Goal: Task Accomplishment & Management: Use online tool/utility

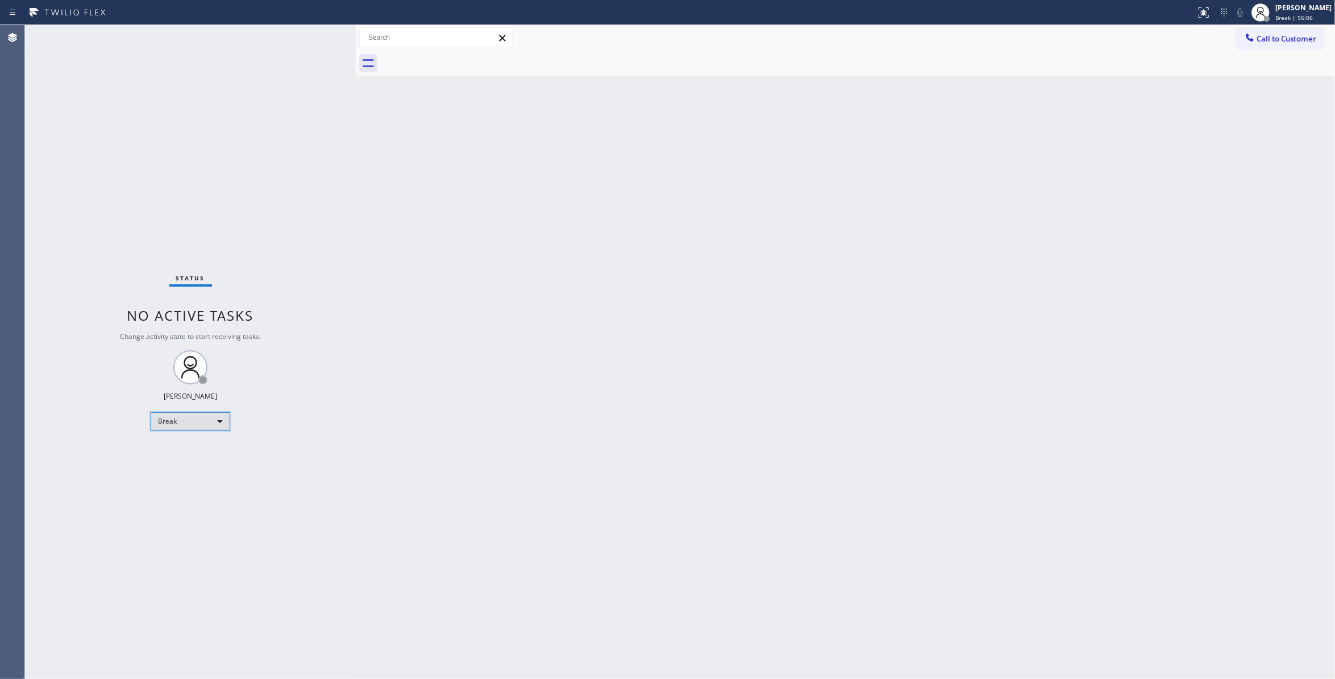
click at [185, 423] on div "Break" at bounding box center [191, 421] width 80 height 18
click at [194, 467] on li "Unavailable" at bounding box center [189, 466] width 77 height 14
click at [886, 512] on div "Back to Dashboard Change Sender ID Customers Technicians Select a contact Outbo…" at bounding box center [845, 352] width 979 height 654
click at [1321, 323] on div "Back to Dashboard Change Sender ID Customers Technicians Select a contact Outbo…" at bounding box center [845, 352] width 979 height 654
click at [1285, 14] on span "Unavailable | 1:01" at bounding box center [1300, 18] width 51 height 8
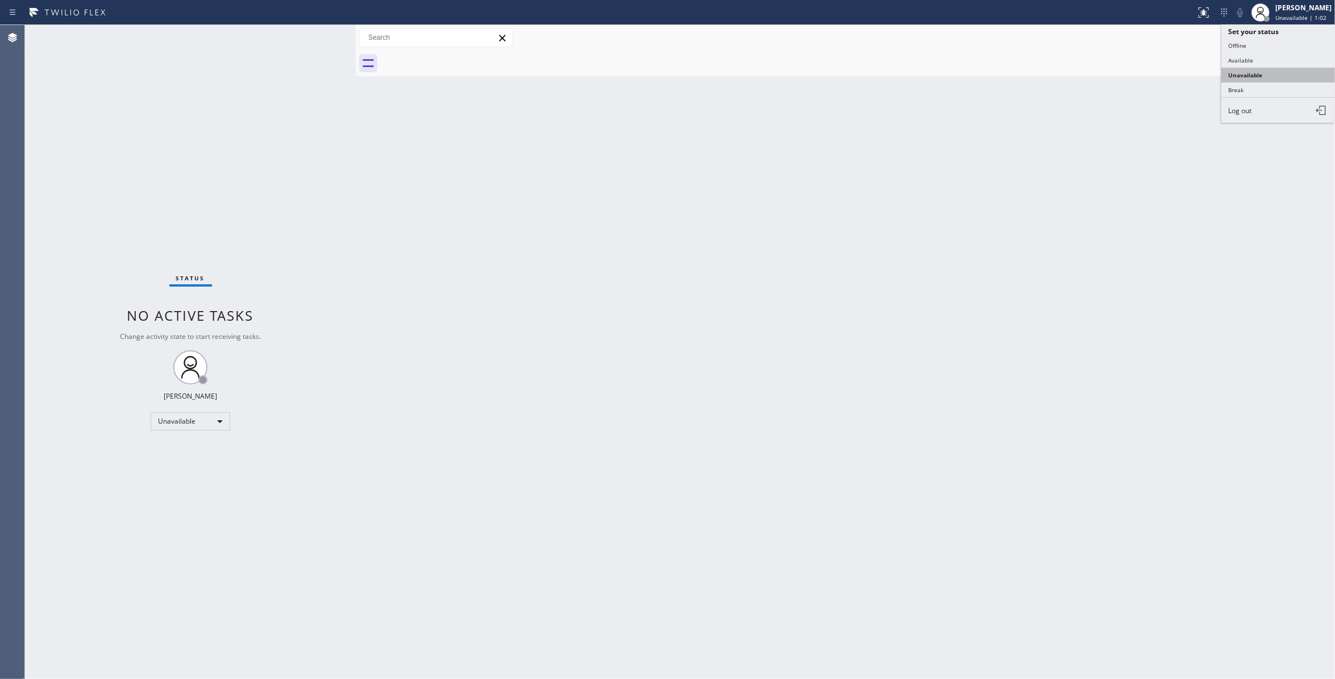
click at [1262, 73] on button "Unavailable" at bounding box center [1278, 75] width 114 height 15
click at [935, 307] on div "Back to Dashboard Change Sender ID Customers Technicians Select a contact Outbo…" at bounding box center [845, 352] width 979 height 654
drag, startPoint x: 157, startPoint y: 214, endPoint x: 126, endPoint y: 240, distance: 40.8
click at [157, 214] on div "Status No active tasks Change activity state to start receiving tasks. [PERSON_…" at bounding box center [190, 352] width 331 height 654
drag, startPoint x: 1116, startPoint y: 217, endPoint x: 1124, endPoint y: 173, distance: 44.5
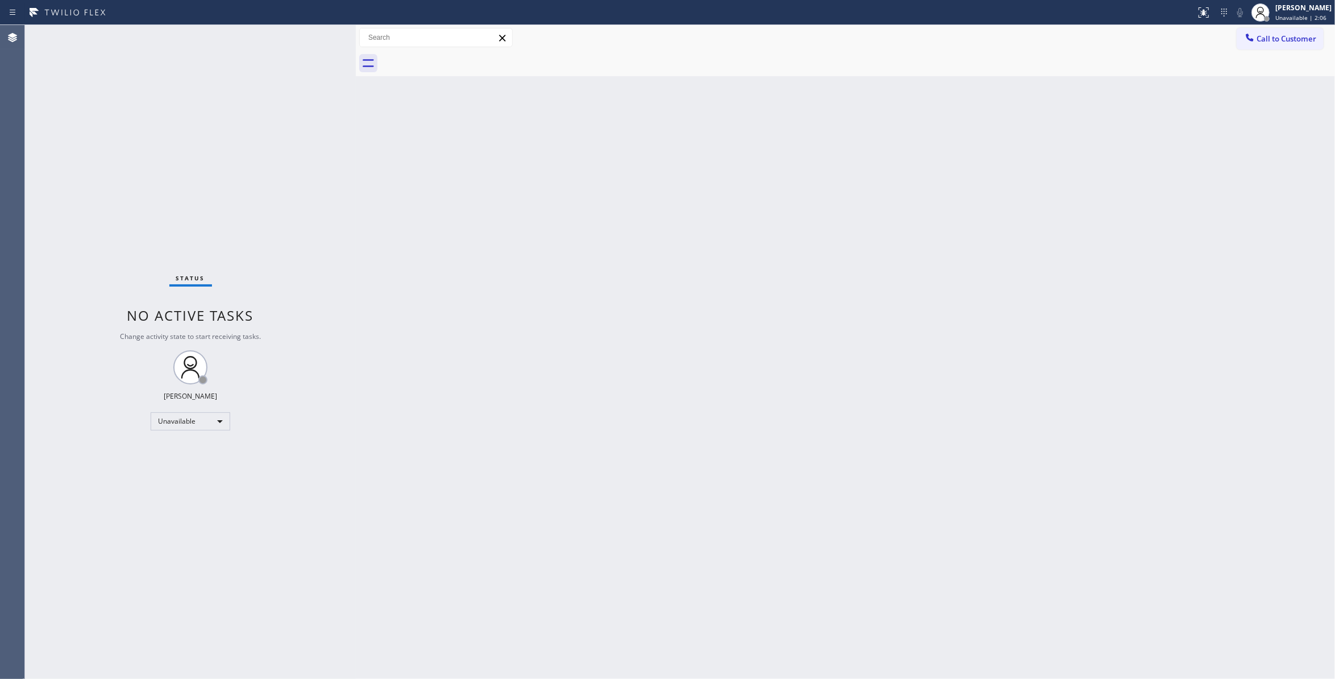
click at [1116, 216] on div "Back to Dashboard Change Sender ID Customers Technicians Select a contact Outbo…" at bounding box center [845, 352] width 979 height 654
click at [1265, 42] on span "Call to Customer" at bounding box center [1287, 39] width 60 height 10
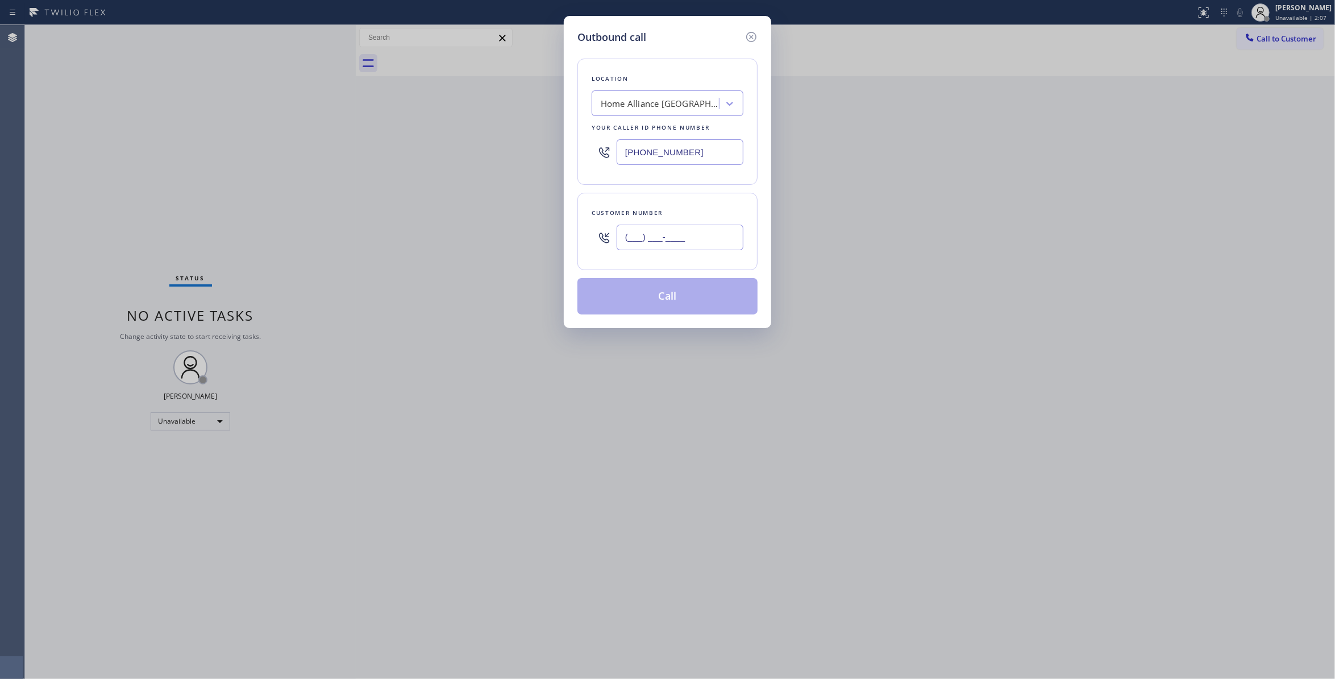
click at [626, 233] on input "(___) ___-____" at bounding box center [680, 238] width 127 height 26
paste input "650) 799-3435"
type input "[PHONE_NUMBER]"
paste input "851-8851"
drag, startPoint x: 704, startPoint y: 153, endPoint x: 419, endPoint y: 149, distance: 284.2
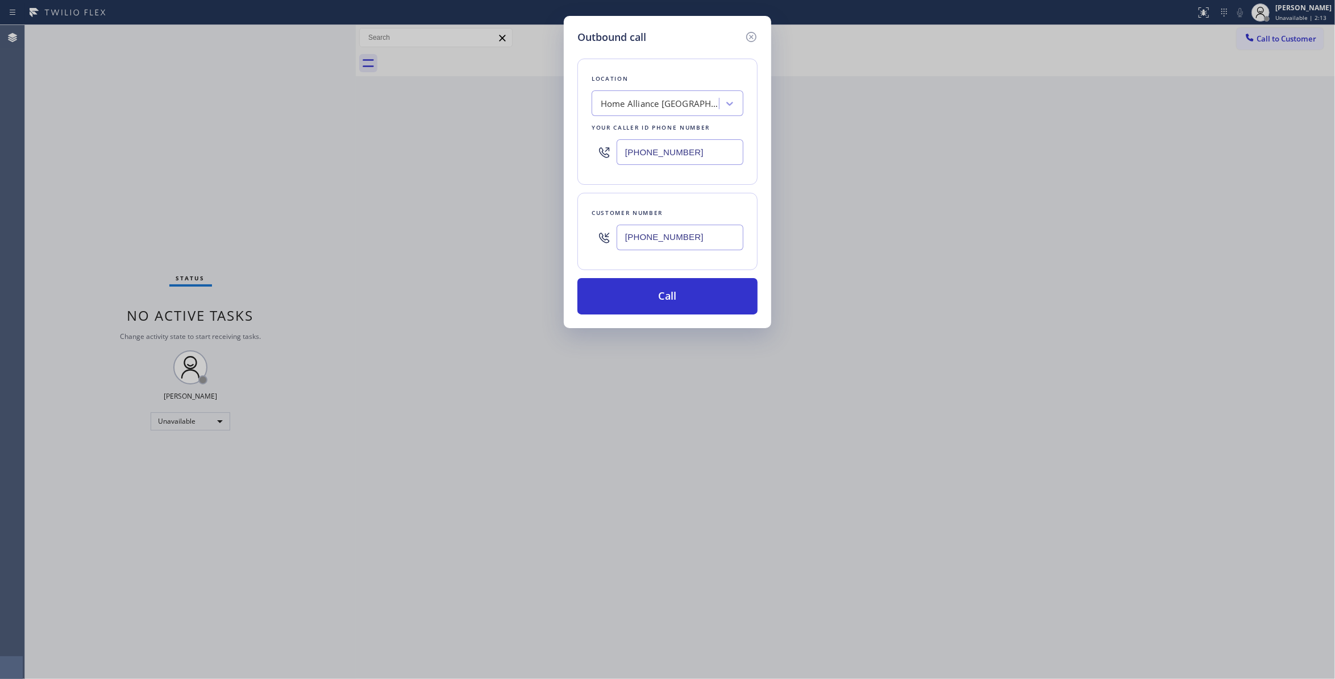
click at [419, 149] on div "Outbound call Location Home Alliance [GEOGRAPHIC_DATA] Your caller id phone num…" at bounding box center [667, 339] width 1335 height 679
type input "[PHONE_NUMBER]"
drag, startPoint x: 712, startPoint y: 244, endPoint x: 555, endPoint y: 235, distance: 157.1
click at [555, 235] on div "Outbound call Location 4B2.Paid Viking Repair Service Your caller id phone numb…" at bounding box center [667, 339] width 1335 height 679
click at [625, 264] on div "Customer number [PHONE_NUMBER]" at bounding box center [667, 231] width 180 height 77
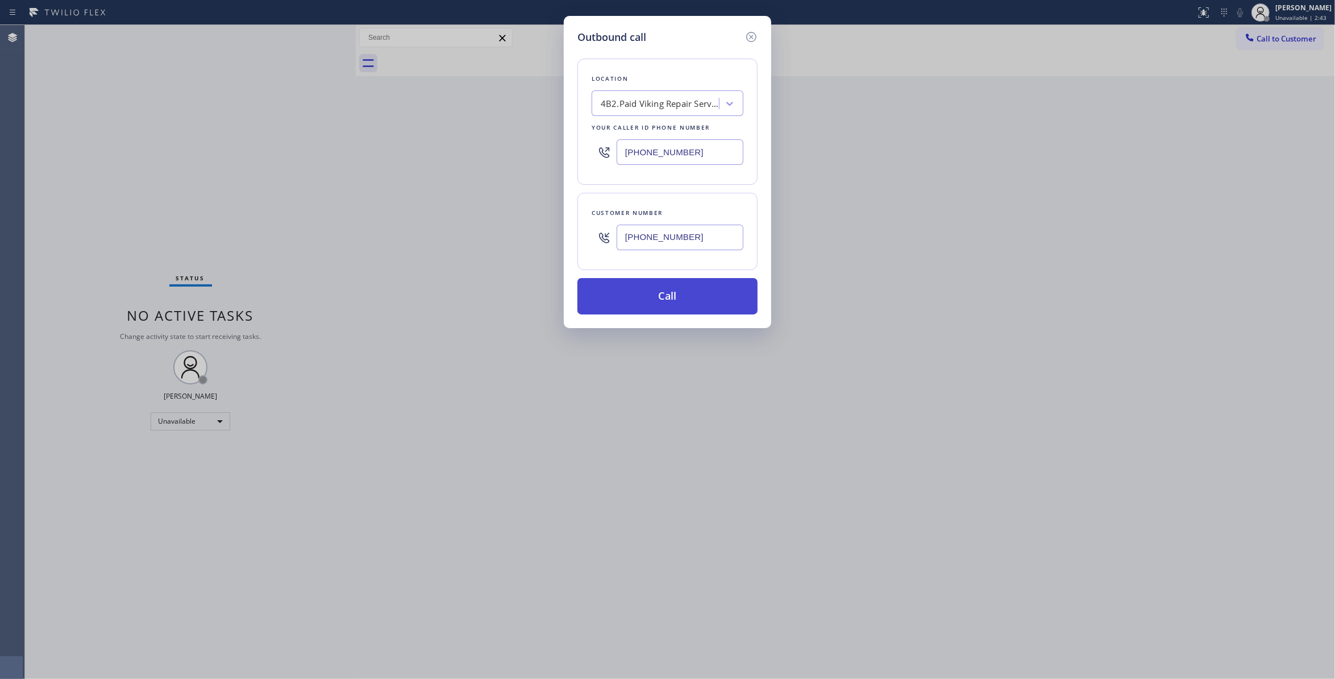
click at [671, 305] on button "Call" at bounding box center [667, 296] width 180 height 36
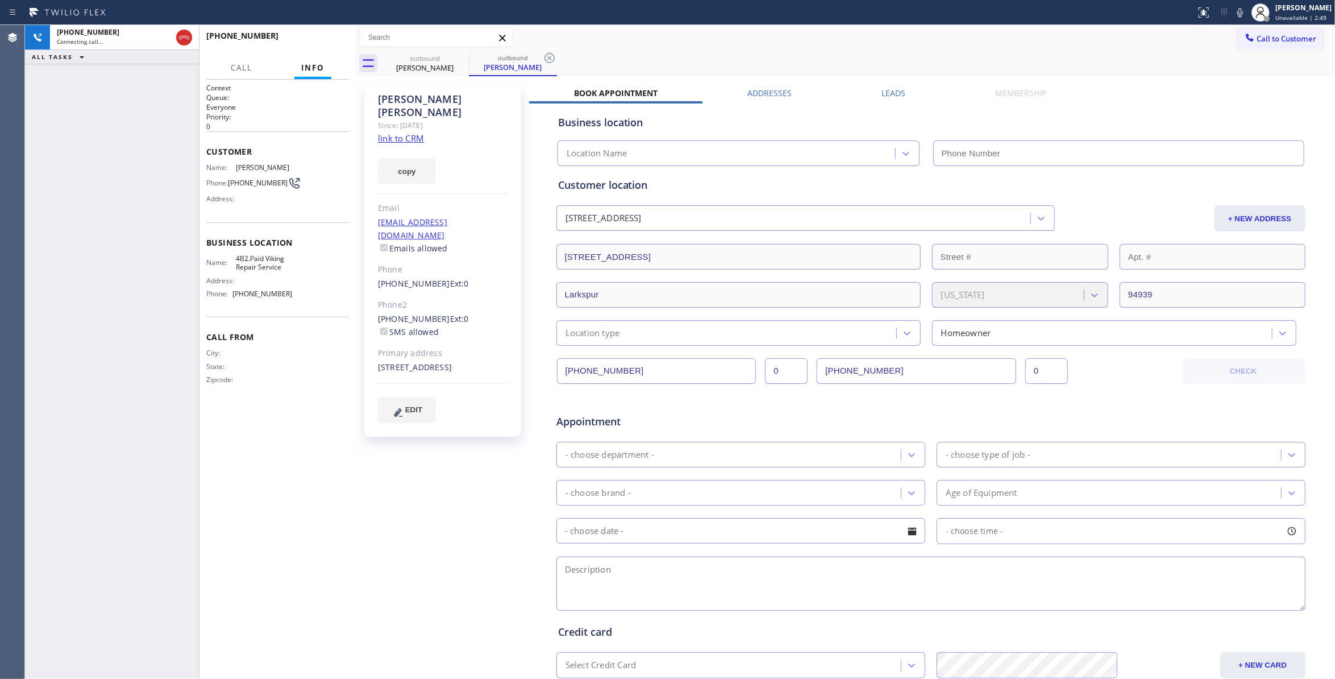
type input "[PHONE_NUMBER]"
click at [152, 655] on div "[PHONE_NUMBER] Connecting call… ALL TASKS ALL TASKS ACTIVE TASKS TASKS IN WRAP …" at bounding box center [112, 352] width 174 height 654
drag, startPoint x: 547, startPoint y: 57, endPoint x: 553, endPoint y: 45, distance: 13.5
click at [547, 57] on icon at bounding box center [550, 58] width 14 height 14
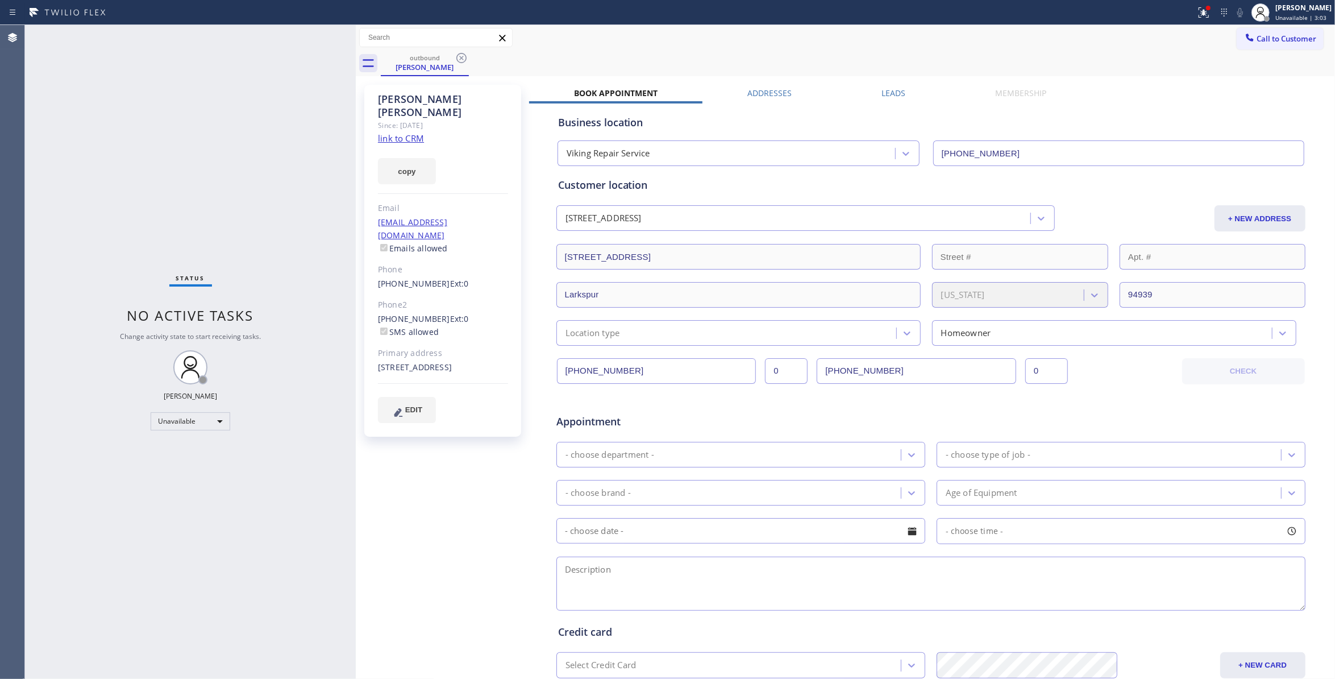
click at [53, 562] on div "Status No active tasks Change activity state to start receiving tasks. [PERSON_…" at bounding box center [190, 352] width 331 height 654
click at [458, 57] on icon at bounding box center [462, 58] width 14 height 14
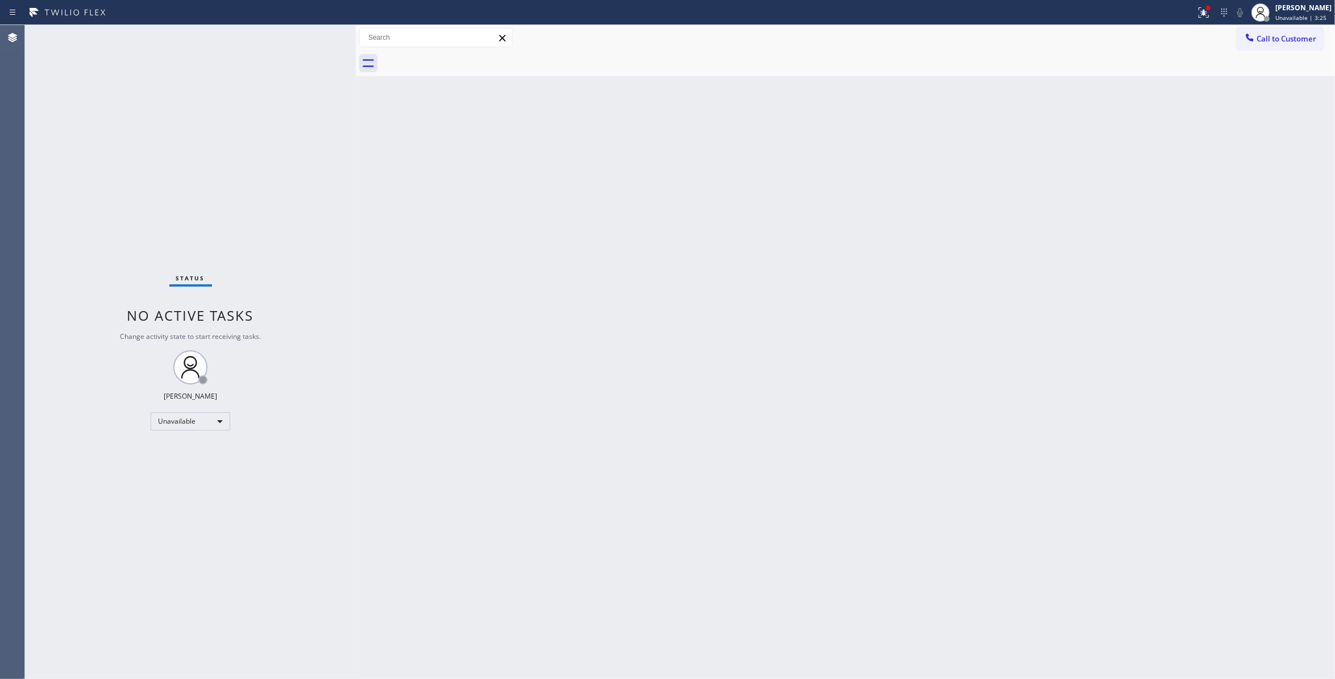
click at [909, 164] on div "Back to Dashboard Change Sender ID Customers Technicians Select a contact Outbo…" at bounding box center [845, 352] width 979 height 654
click at [1283, 44] on button "Call to Customer" at bounding box center [1280, 39] width 87 height 22
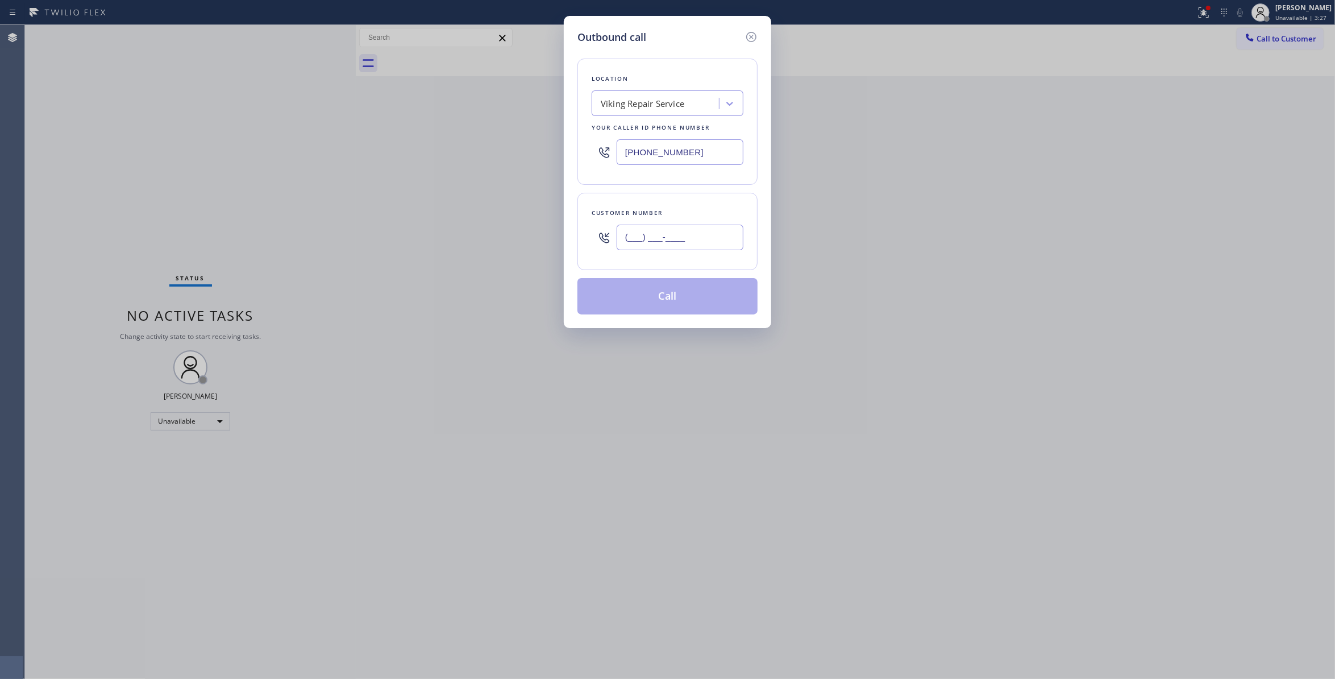
click at [665, 226] on input "(___) ___-____" at bounding box center [680, 238] width 127 height 26
paste input "650) 799-3435"
type input "[PHONE_NUMBER]"
click at [653, 304] on button "Call" at bounding box center [667, 296] width 180 height 36
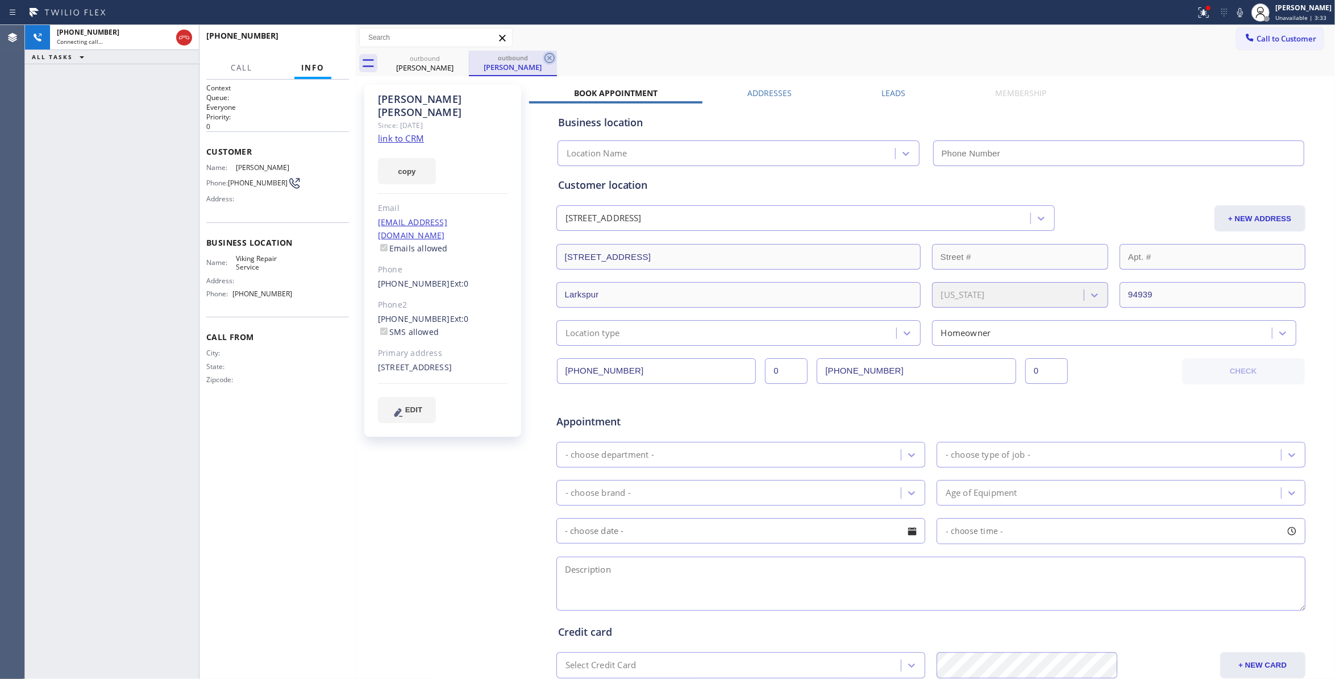
click at [546, 61] on icon at bounding box center [550, 58] width 14 height 14
type input "[PHONE_NUMBER]"
click at [65, 285] on div "[PHONE_NUMBER] Connecting call… ALL TASKS ALL TASKS ACTIVE TASKS TASKS IN WRAP …" at bounding box center [112, 352] width 174 height 654
click at [407, 132] on link "link to CRM" at bounding box center [401, 137] width 46 height 11
click at [325, 37] on span "HANG UP" at bounding box center [322, 41] width 35 height 8
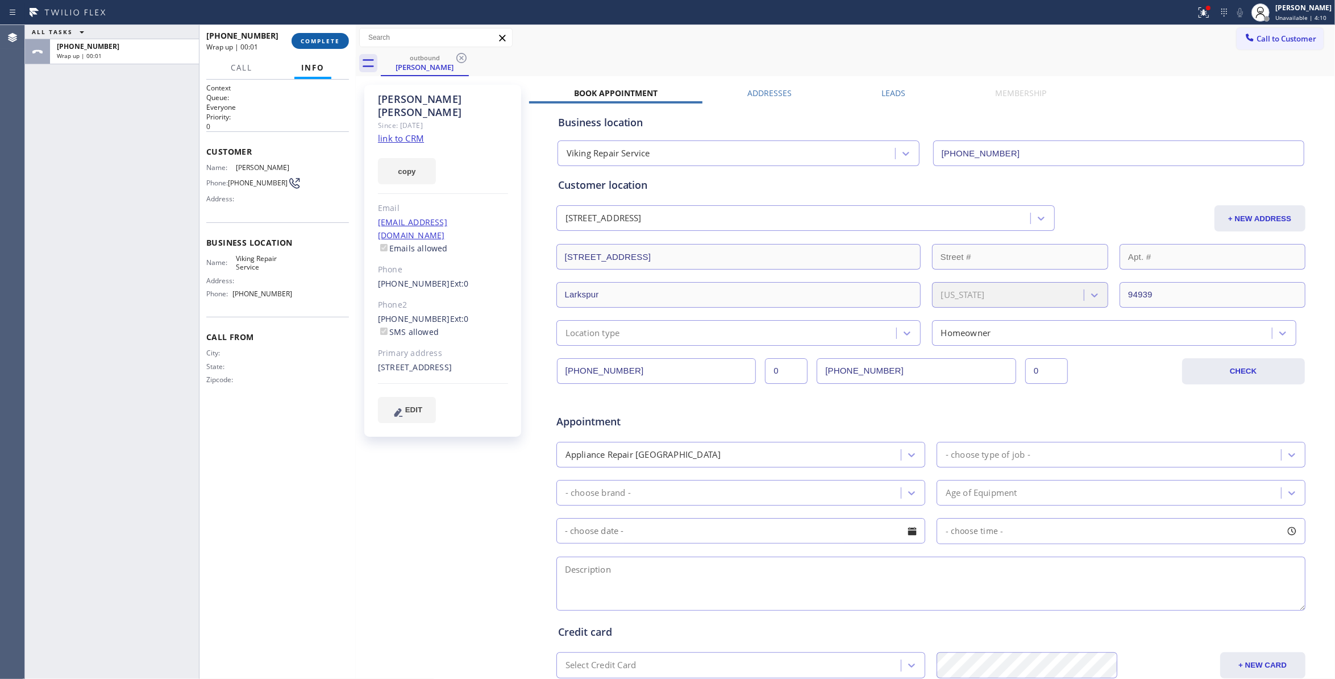
click at [324, 38] on span "COMPLETE" at bounding box center [320, 41] width 39 height 8
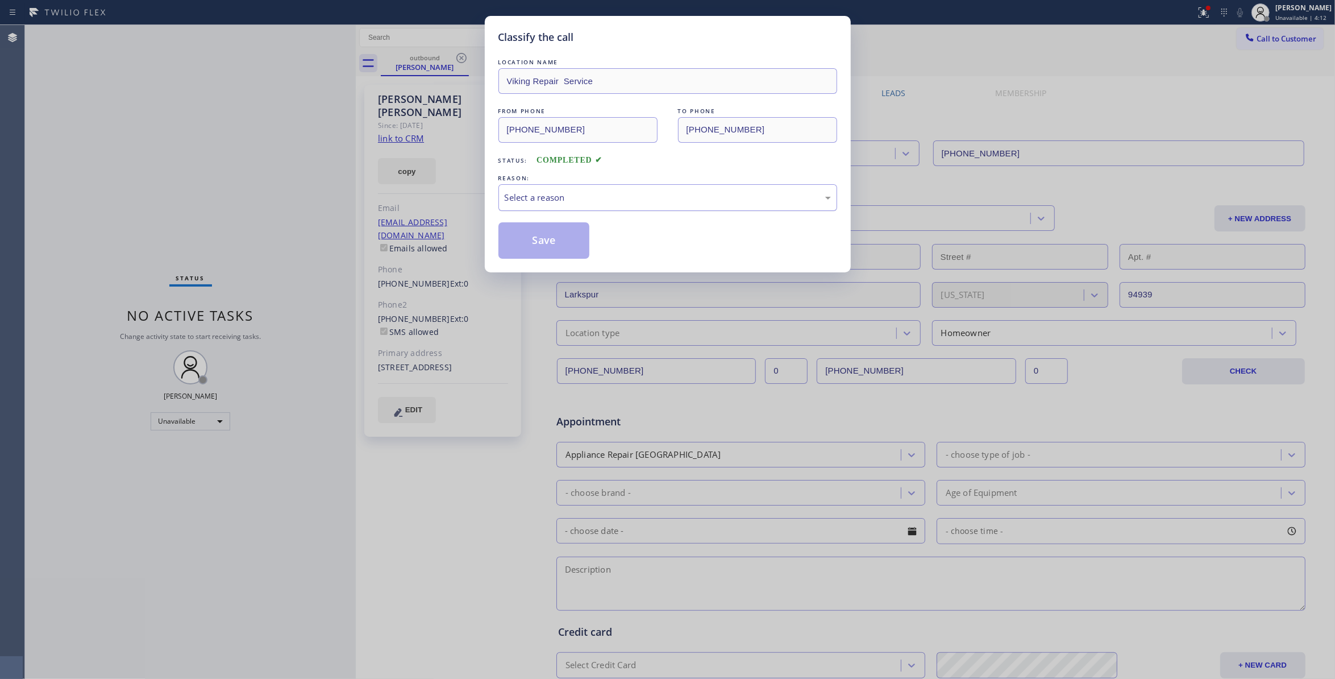
click at [535, 202] on div "Select a reason" at bounding box center [668, 197] width 326 height 13
click at [556, 248] on button "Save" at bounding box center [544, 240] width 92 height 36
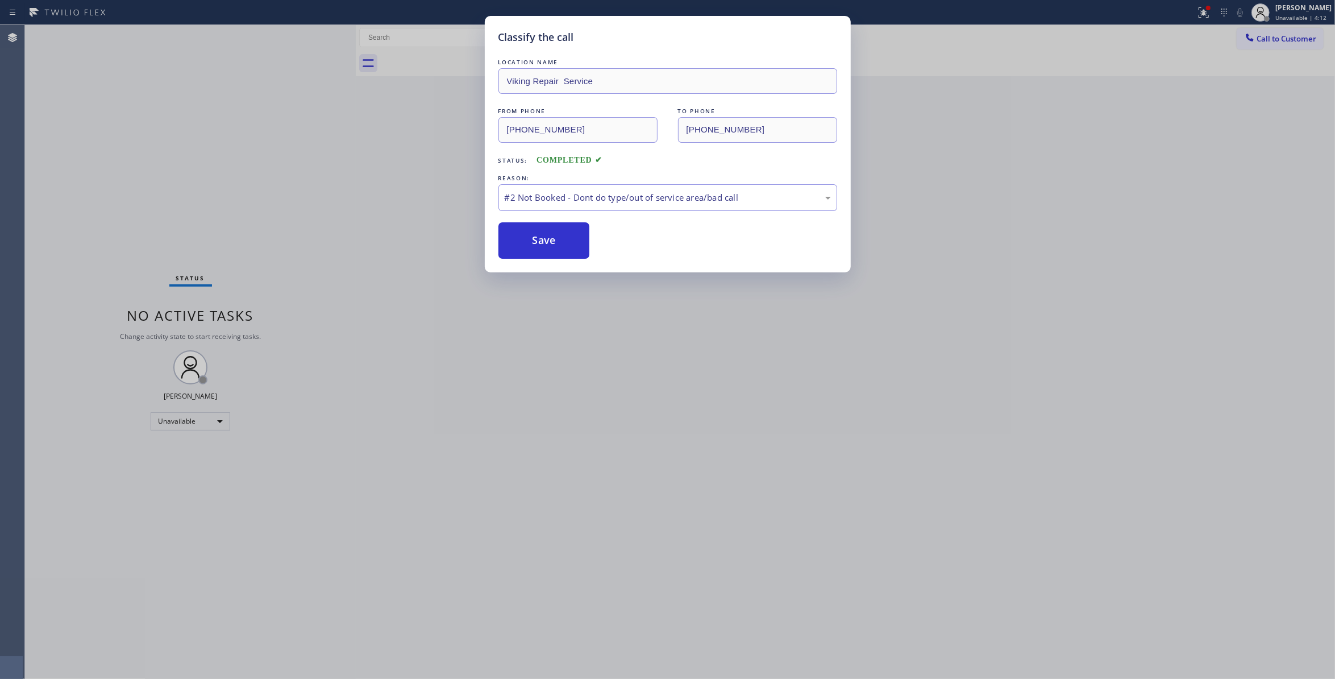
click at [556, 248] on button "Save" at bounding box center [544, 240] width 92 height 36
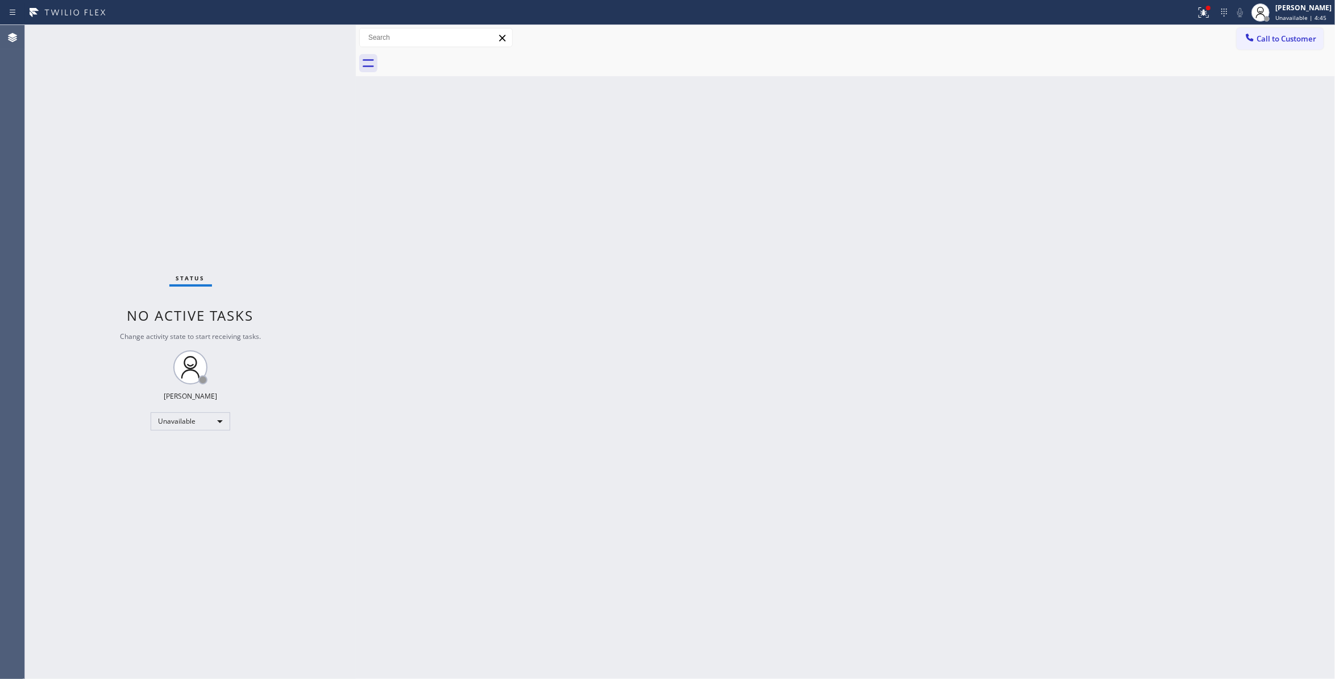
click at [164, 584] on div "Status No active tasks Change activity state to start receiving tasks. [PERSON_…" at bounding box center [190, 352] width 331 height 654
click at [28, 276] on div "Status No active tasks Change activity state to start receiving tasks. [PERSON_…" at bounding box center [190, 352] width 331 height 654
drag, startPoint x: 78, startPoint y: 601, endPoint x: 77, endPoint y: 591, distance: 9.7
click at [78, 601] on div "Status No active tasks Change activity state to start receiving tasks. [PERSON_…" at bounding box center [190, 352] width 331 height 654
click at [1199, 12] on icon at bounding box center [1202, 11] width 7 height 8
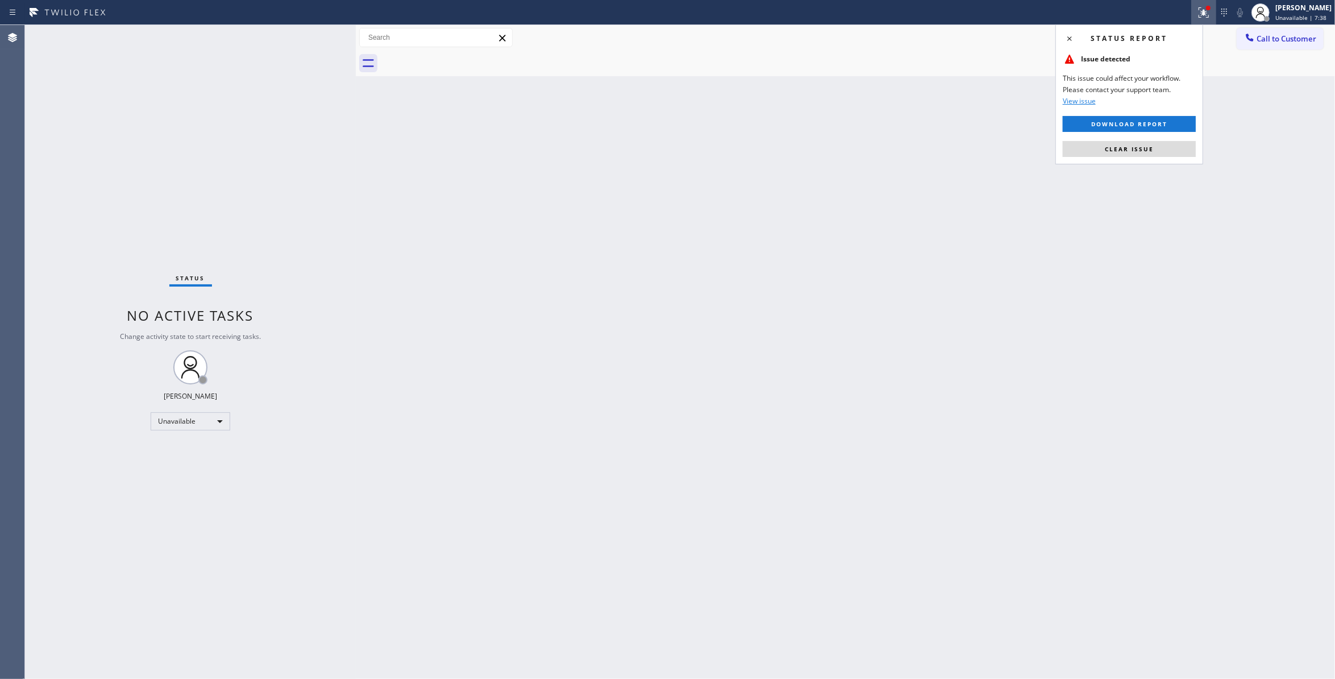
click at [1149, 144] on button "Clear issue" at bounding box center [1129, 149] width 133 height 16
drag, startPoint x: 753, startPoint y: 333, endPoint x: 626, endPoint y: 19, distance: 338.2
click at [746, 269] on div "Back to Dashboard Change Sender ID Customers Technicians Select a contact Outbo…" at bounding box center [845, 352] width 979 height 654
click at [177, 577] on div "Status No active tasks Change activity state to start receiving tasks. [PERSON_…" at bounding box center [190, 352] width 331 height 654
drag, startPoint x: 116, startPoint y: 554, endPoint x: 814, endPoint y: 144, distance: 809.4
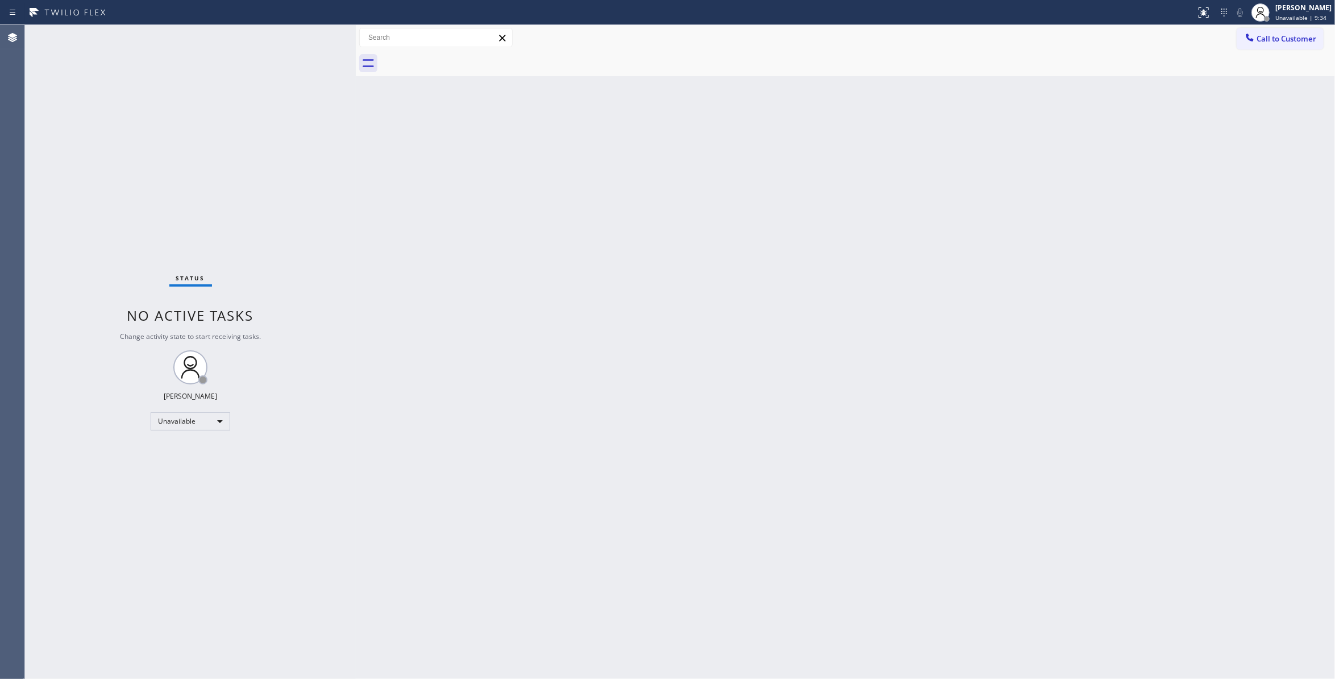
click at [142, 482] on div "Status No active tasks Change activity state to start receiving tasks. [PERSON_…" at bounding box center [190, 352] width 331 height 654
click at [1269, 36] on span "Call to Customer" at bounding box center [1287, 39] width 60 height 10
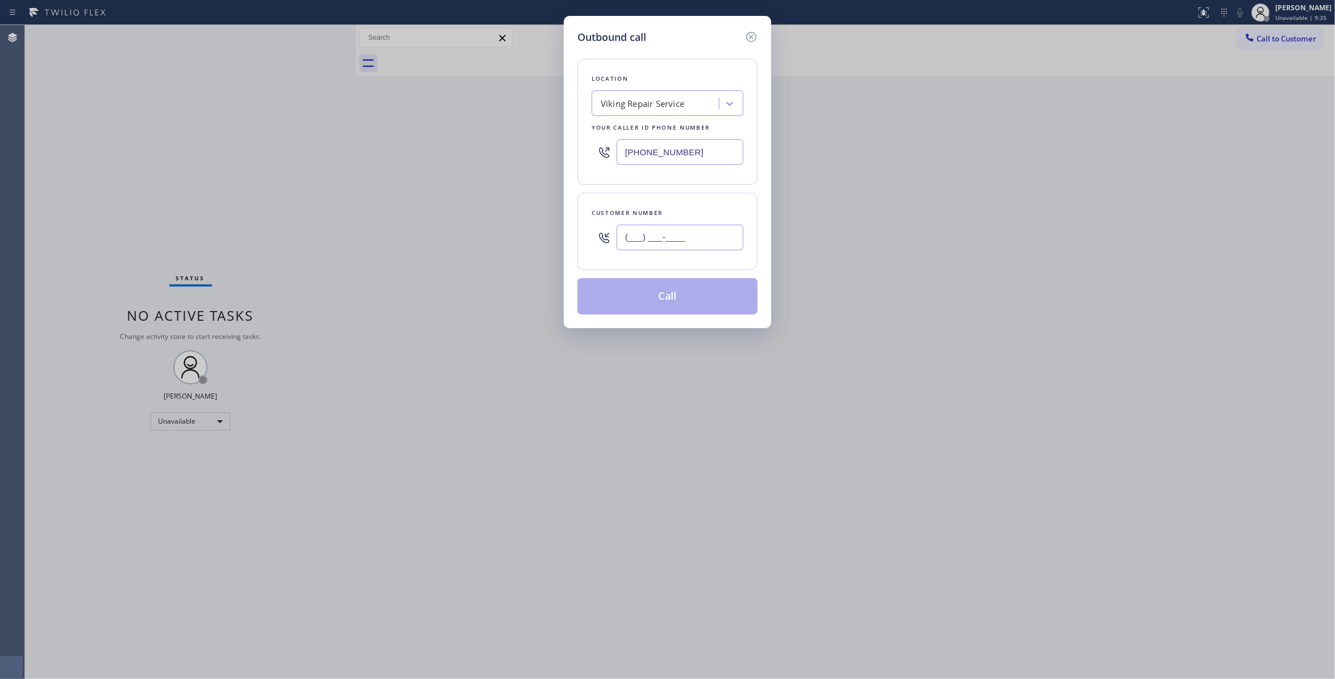
click at [651, 232] on input "(___) ___-____" at bounding box center [680, 238] width 127 height 26
paste input "626) 993-8247"
type input "[PHONE_NUMBER]"
drag, startPoint x: 724, startPoint y: 148, endPoint x: 348, endPoint y: 148, distance: 375.7
click at [348, 148] on div "Outbound call Location Viking Repair Service Your caller id phone number [PHONE…" at bounding box center [667, 339] width 1335 height 679
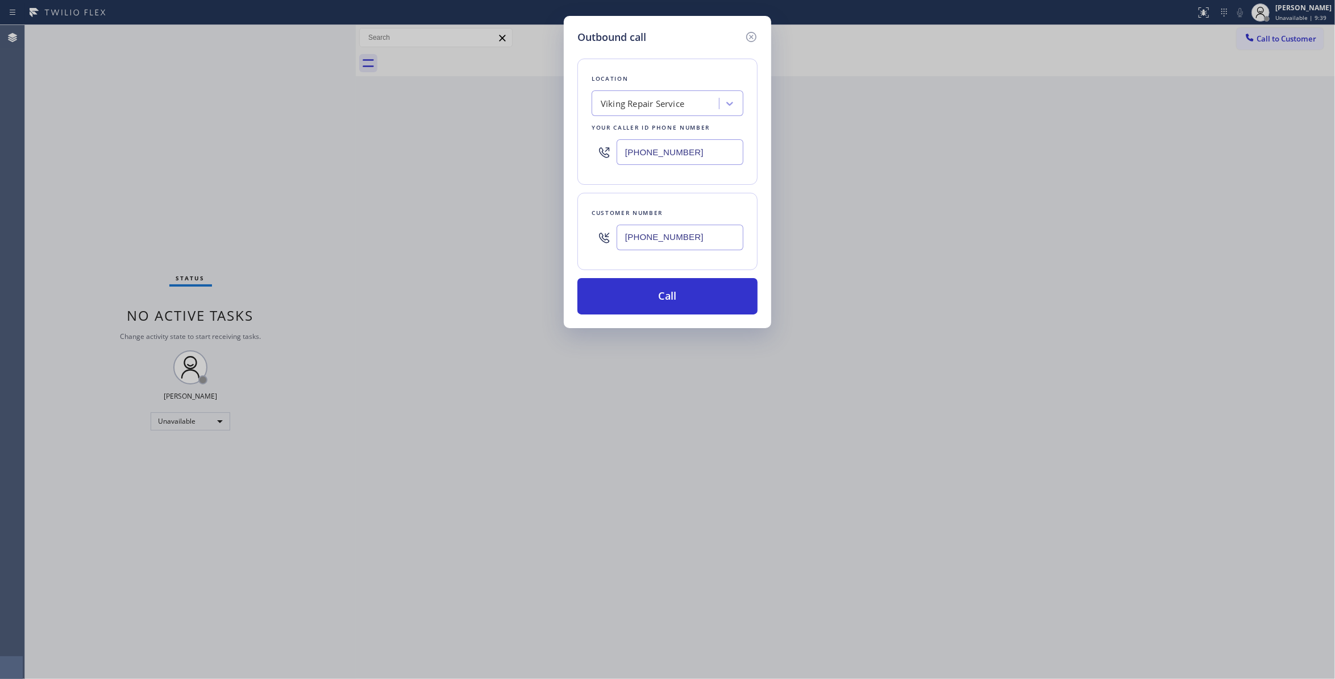
paste input "877) 414-7264"
type input "[PHONE_NUMBER]"
drag, startPoint x: 709, startPoint y: 235, endPoint x: 554, endPoint y: 242, distance: 155.9
click at [554, 242] on div "Outbound call Location Subzero Repair Professionals Your caller id phone number…" at bounding box center [667, 339] width 1335 height 679
click at [655, 305] on button "Call" at bounding box center [667, 296] width 180 height 36
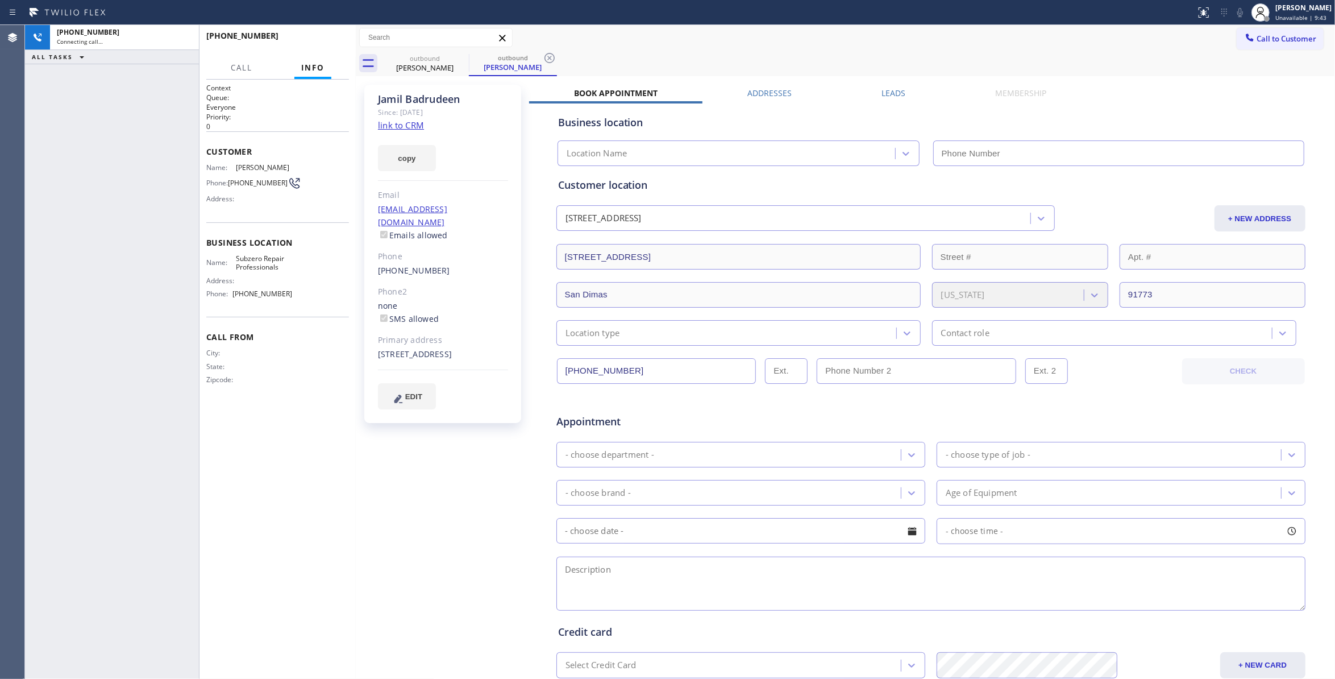
click at [120, 203] on div "[PHONE_NUMBER] Connecting call… ALL TASKS ALL TASKS ACTIVE TASKS TASKS IN WRAP …" at bounding box center [112, 352] width 174 height 654
type input "[PHONE_NUMBER]"
drag, startPoint x: 475, startPoint y: 92, endPoint x: 369, endPoint y: 98, distance: 106.5
click at [369, 98] on div "[PERSON_NAME] Since: [DATE] link to CRM copy Email [EMAIL_ADDRESS][DOMAIN_NAME]…" at bounding box center [442, 254] width 157 height 338
copy div "[PERSON_NAME]"
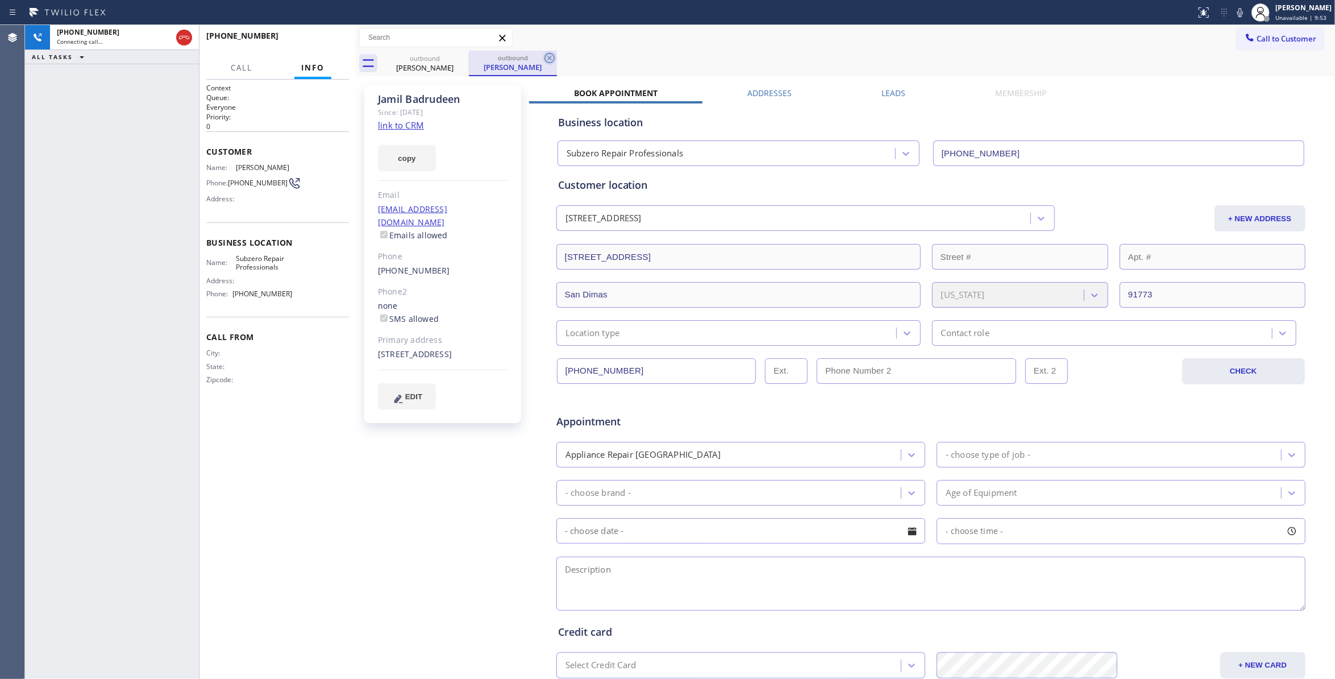
click at [550, 53] on icon at bounding box center [550, 58] width 10 height 10
click at [75, 313] on div "[PHONE_NUMBER] Connecting call… ALL TASKS ALL TASKS ACTIVE TASKS TASKS IN WRAP …" at bounding box center [112, 352] width 174 height 654
click at [55, 303] on div "[PHONE_NUMBER] Live | 00:02 ALL TASKS ALL TASKS ACTIVE TASKS TASKS IN WRAP UP" at bounding box center [112, 352] width 174 height 654
click at [332, 45] on button "HANG UP" at bounding box center [322, 41] width 53 height 16
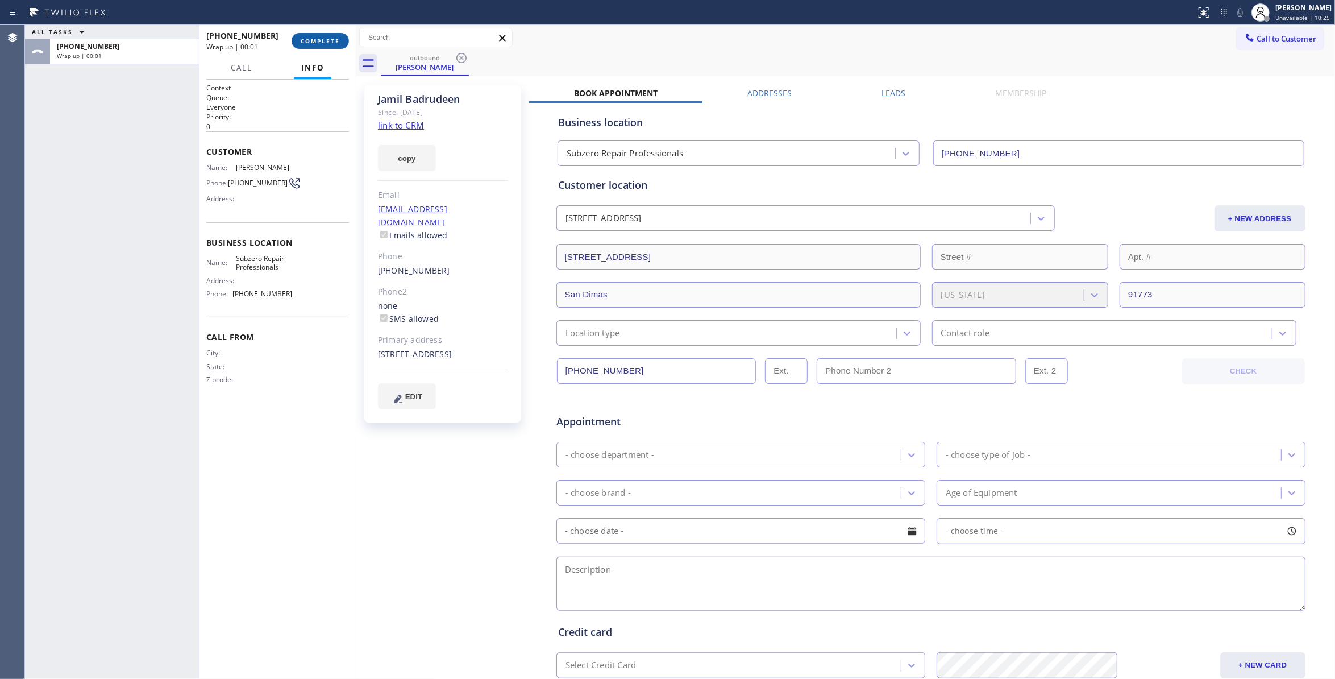
click at [330, 43] on span "COMPLETE" at bounding box center [320, 41] width 39 height 8
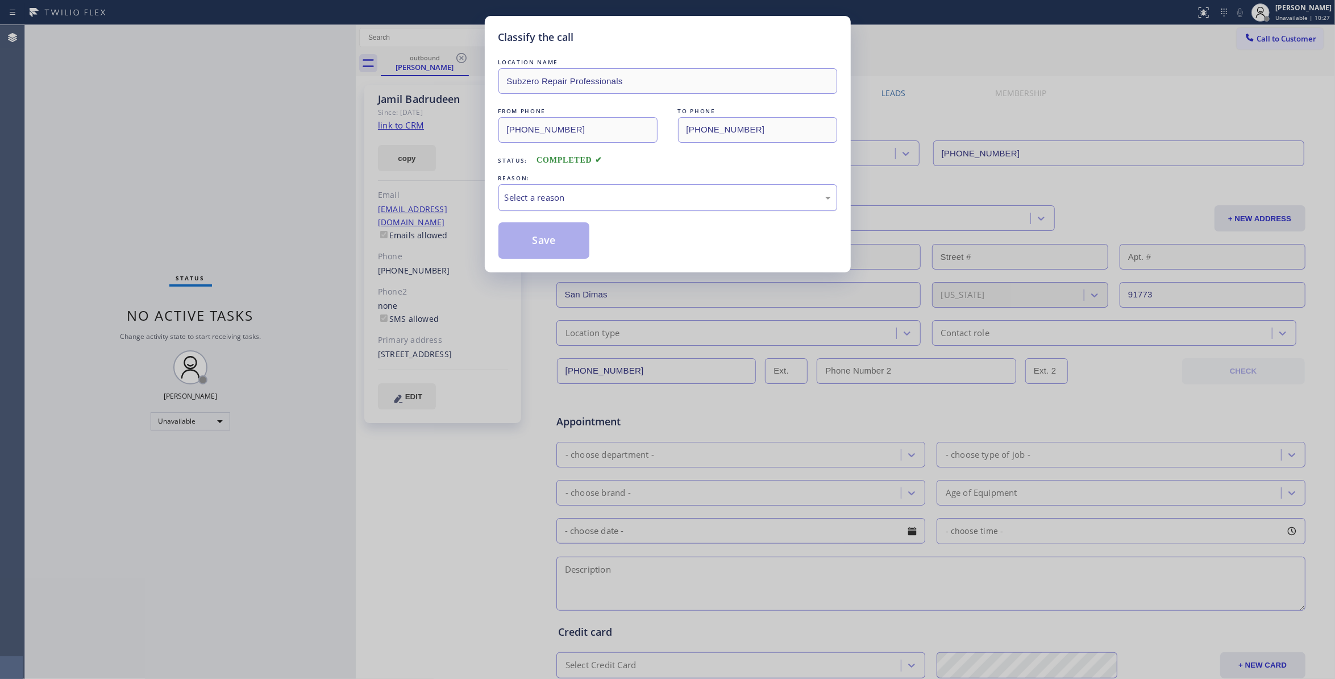
click at [539, 200] on div "Select a reason" at bounding box center [668, 197] width 326 height 13
click at [541, 246] on button "Save" at bounding box center [544, 240] width 92 height 36
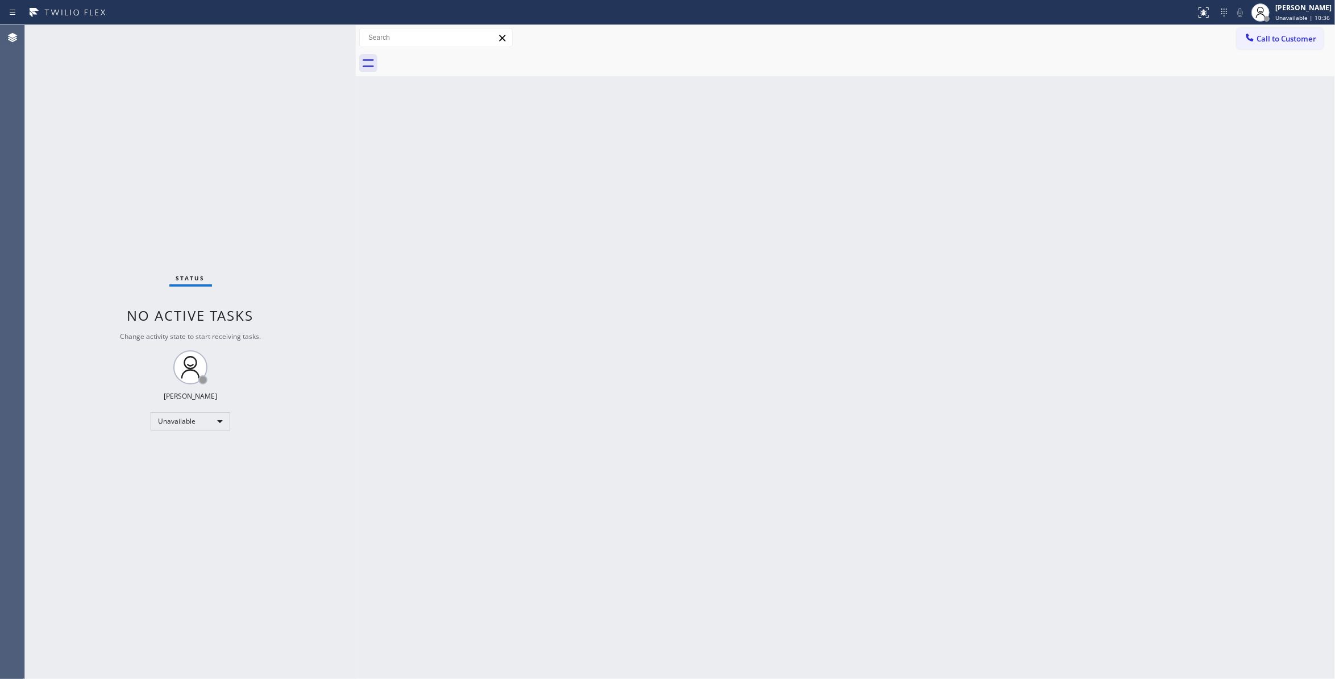
click at [810, 264] on div "Back to Dashboard Change Sender ID Customers Technicians Select a contact Outbo…" at bounding box center [845, 352] width 979 height 654
click at [1285, 39] on span "Call to Customer" at bounding box center [1287, 39] width 60 height 10
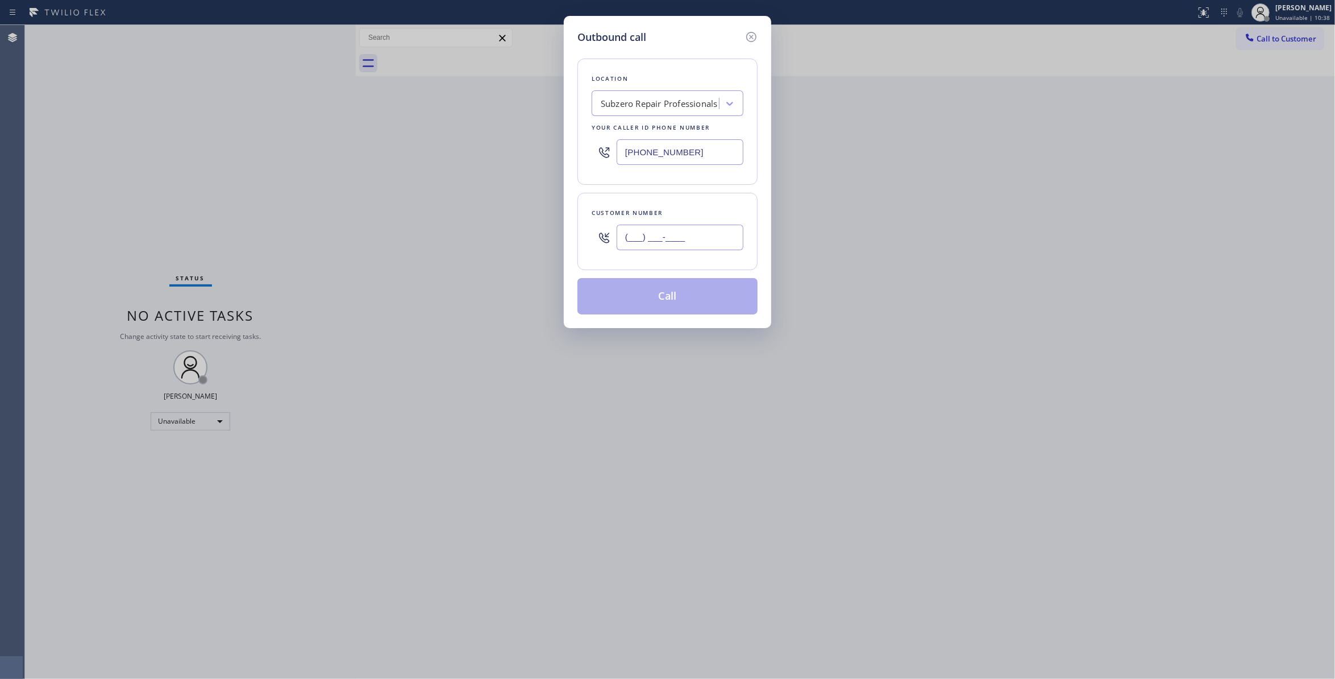
click at [684, 241] on input "(___) ___-____" at bounding box center [680, 238] width 127 height 26
paste input "626) 993-8247"
type input "[PHONE_NUMBER]"
click at [662, 300] on button "Call" at bounding box center [667, 296] width 180 height 36
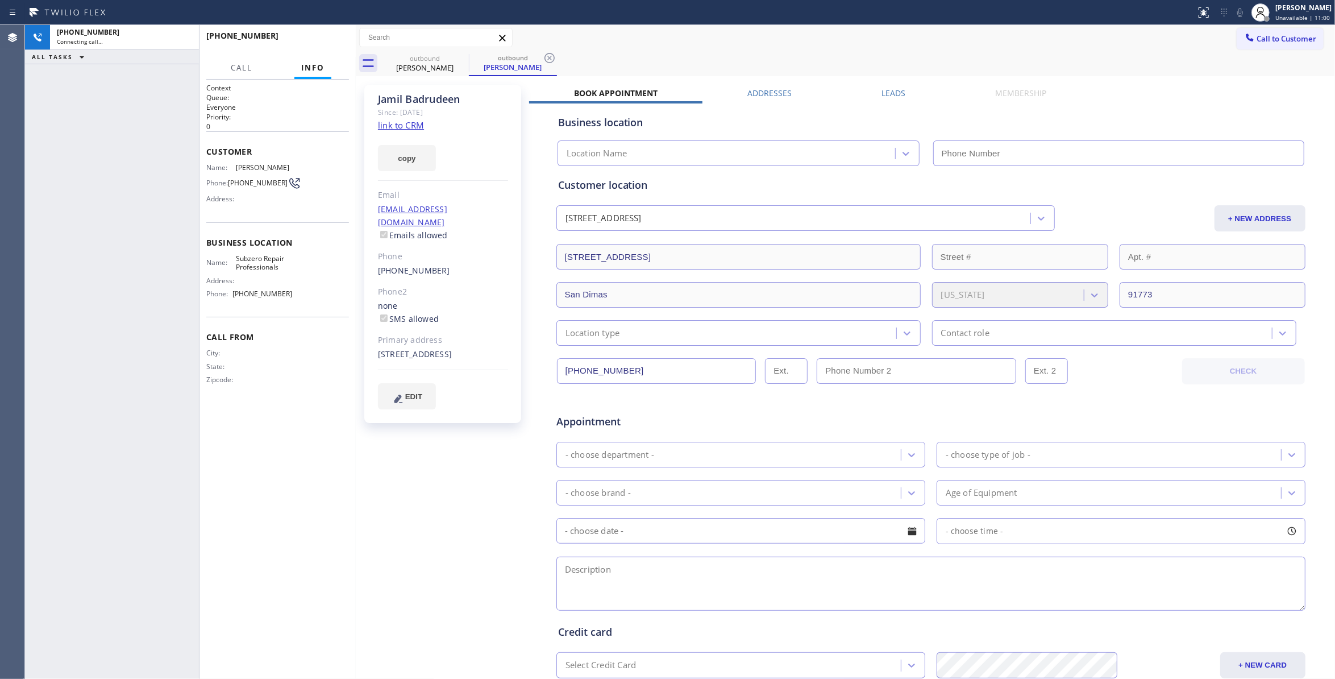
type input "[PHONE_NUMBER]"
click at [550, 55] on icon at bounding box center [550, 58] width 14 height 14
click at [128, 32] on div "[PHONE_NUMBER]" at bounding box center [124, 32] width 135 height 10
click at [402, 473] on div "[PERSON_NAME] Since: [DATE] link to CRM copy Email [EMAIL_ADDRESS][DOMAIN_NAME]…" at bounding box center [444, 447] width 171 height 737
click at [67, 583] on div "[PHONE_NUMBER] Connecting call… ALL TASKS ALL TASKS ACTIVE TASKS TASKS IN WRAP …" at bounding box center [112, 352] width 174 height 654
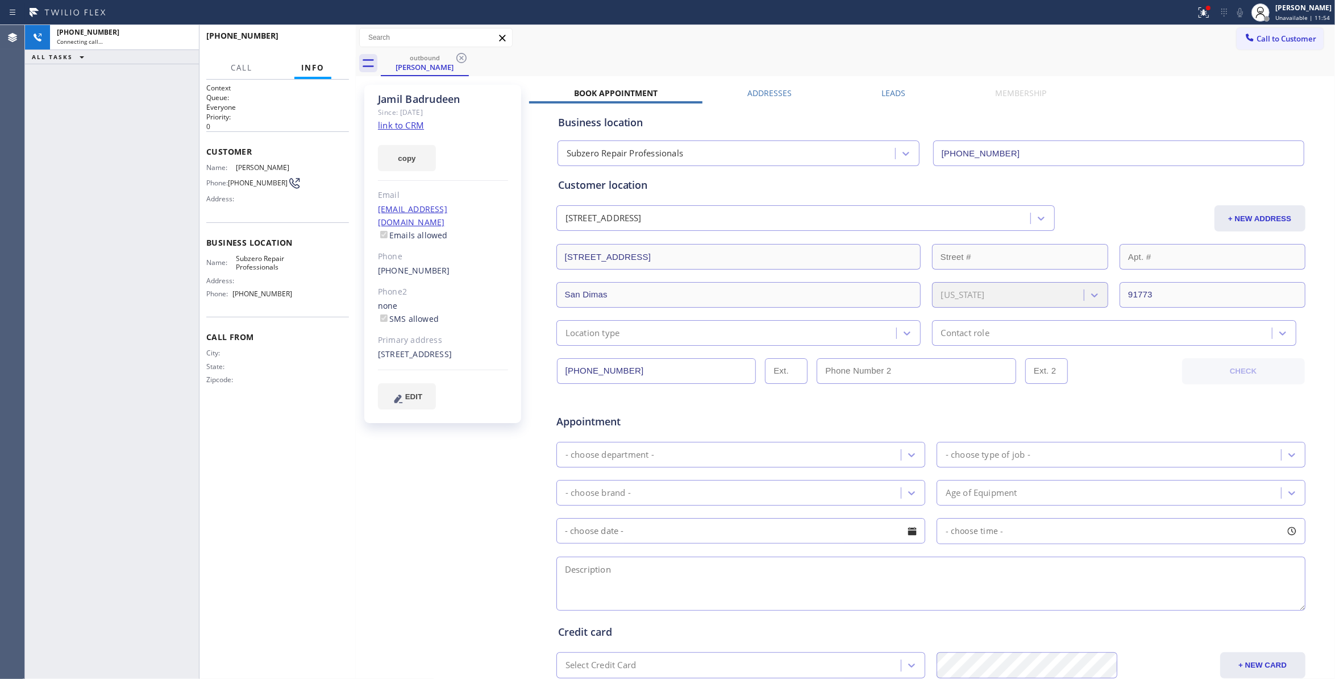
click at [135, 360] on div "[PHONE_NUMBER] Connecting call… ALL TASKS ALL TASKS ACTIVE TASKS TASKS IN WRAP …" at bounding box center [112, 352] width 174 height 654
click at [130, 560] on div "[PHONE_NUMBER] Connecting call… ALL TASKS ALL TASKS ACTIVE TASKS TASKS IN WRAP …" at bounding box center [112, 352] width 174 height 654
click at [156, 35] on div "[PHONE_NUMBER]" at bounding box center [124, 32] width 135 height 10
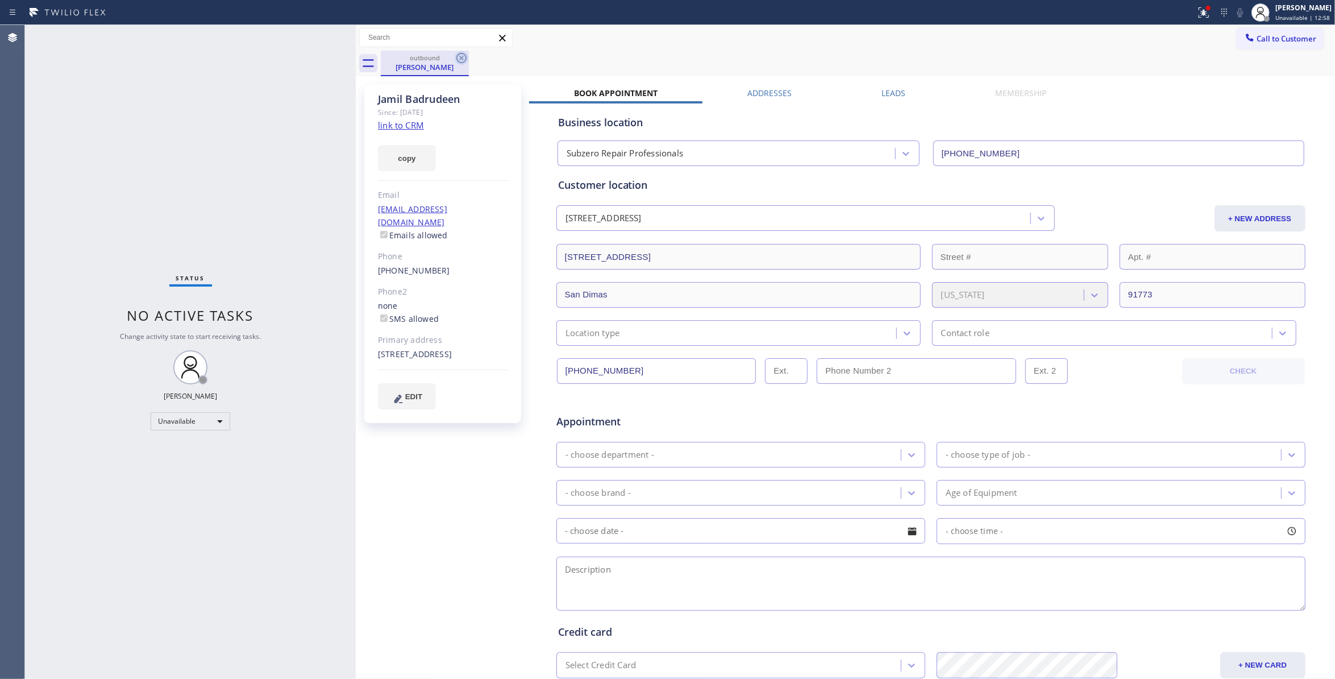
click at [455, 55] on icon at bounding box center [462, 58] width 14 height 14
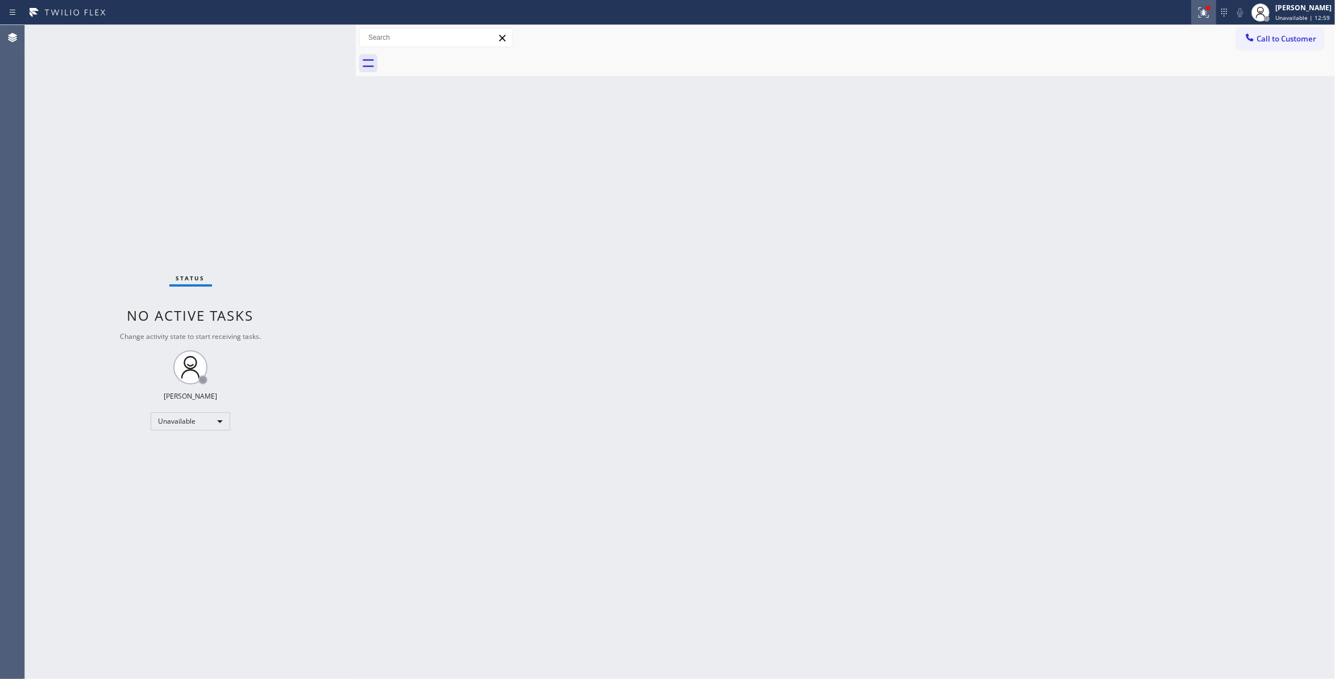
click at [1199, 14] on icon at bounding box center [1202, 11] width 7 height 8
click at [1146, 155] on button "Clear issue" at bounding box center [1129, 149] width 133 height 16
drag, startPoint x: 157, startPoint y: 136, endPoint x: 256, endPoint y: 1, distance: 167.6
click at [157, 135] on div "Status No active tasks Change activity state to start receiving tasks. [PERSON_…" at bounding box center [190, 352] width 331 height 654
click at [864, 323] on div "Back to Dashboard Change Sender ID Customers Technicians Select a contact Outbo…" at bounding box center [845, 352] width 979 height 654
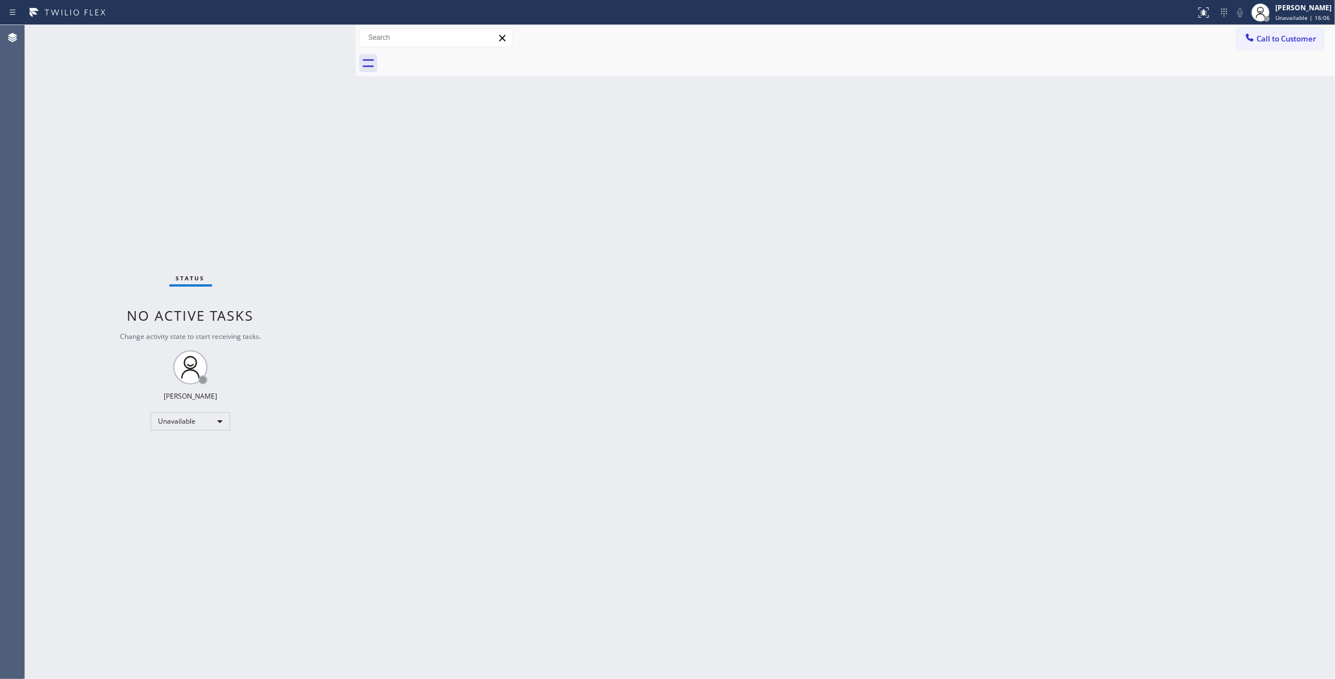
click at [193, 570] on div "Status No active tasks Change activity state to start receiving tasks. [PERSON_…" at bounding box center [190, 352] width 331 height 654
drag, startPoint x: 120, startPoint y: 574, endPoint x: 127, endPoint y: 573, distance: 6.8
click at [120, 573] on div "Status No active tasks Change activity state to start receiving tasks. [PERSON_…" at bounding box center [190, 352] width 331 height 654
click at [64, 253] on div "Status No active tasks Change activity state to start receiving tasks. [PERSON_…" at bounding box center [190, 352] width 331 height 654
click at [171, 573] on div "Status No active tasks Change activity state to start receiving tasks. [PERSON_…" at bounding box center [190, 352] width 331 height 654
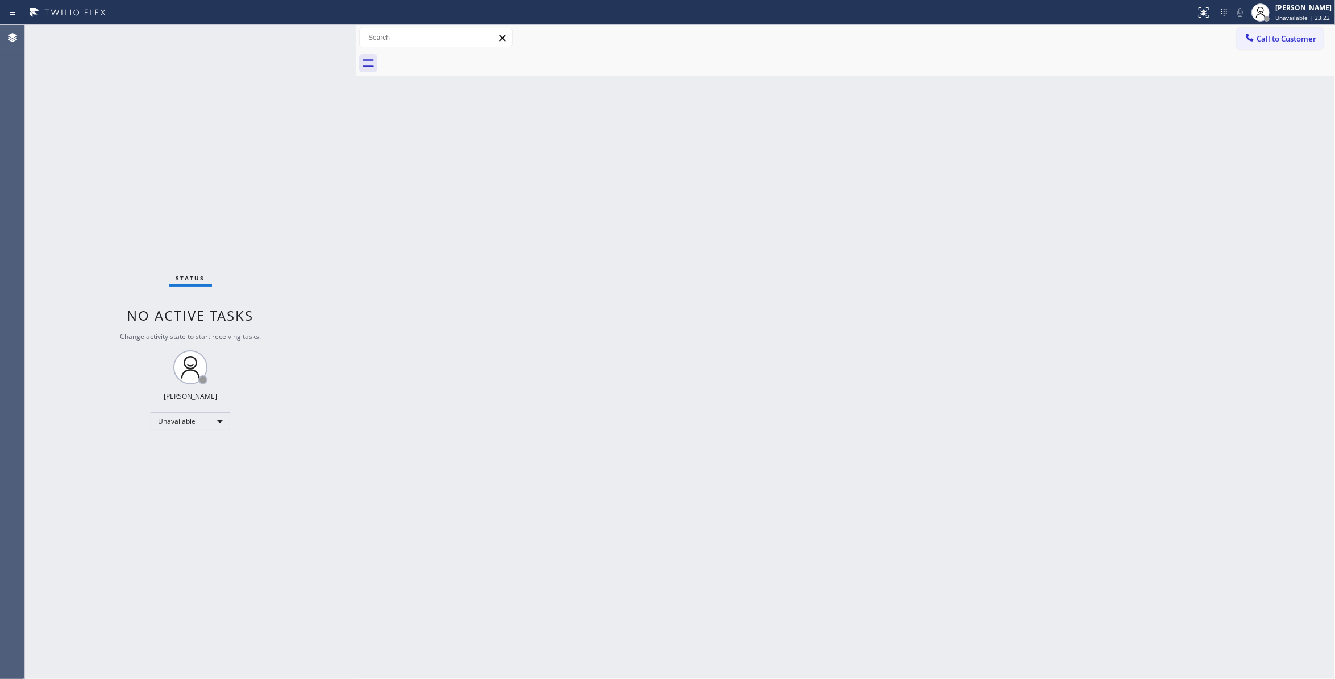
click at [146, 621] on div "Status No active tasks Change activity state to start receiving tasks. [PERSON_…" at bounding box center [190, 352] width 331 height 654
click at [205, 164] on div "Status No active tasks Change activity state to start receiving tasks. [PERSON_…" at bounding box center [190, 352] width 331 height 654
click at [190, 202] on div "Status No active tasks Change activity state to start receiving tasks. [PERSON_…" at bounding box center [190, 352] width 331 height 654
click at [78, 193] on div "Status No active tasks Change activity state to start receiving tasks. [PERSON_…" at bounding box center [190, 352] width 331 height 654
drag, startPoint x: 142, startPoint y: 156, endPoint x: 5, endPoint y: 255, distance: 169.3
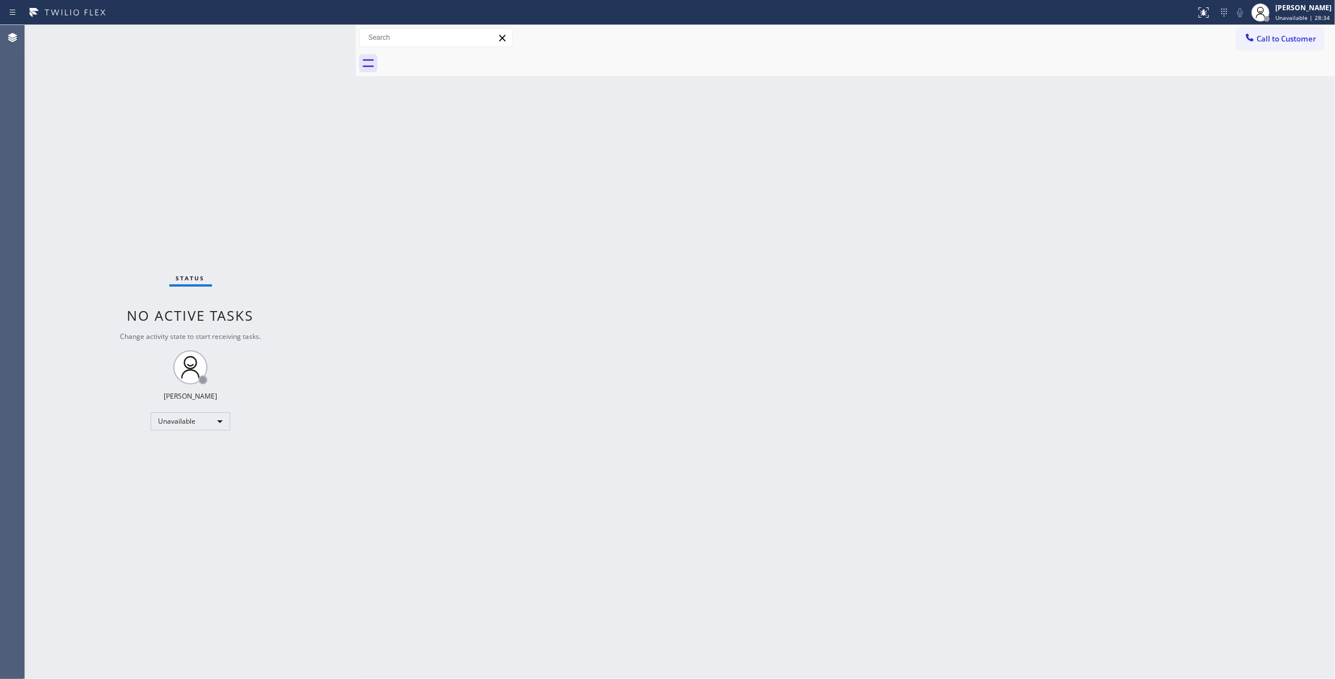
click at [140, 156] on div "Status No active tasks Change activity state to start receiving tasks. [PERSON_…" at bounding box center [190, 352] width 331 height 654
drag, startPoint x: 1034, startPoint y: 232, endPoint x: 1104, endPoint y: 163, distance: 98.1
click at [1037, 228] on div "Back to Dashboard Change Sender ID Customers Technicians Select a contact Outbo…" at bounding box center [845, 352] width 979 height 654
click at [1261, 34] on span "Call to Customer" at bounding box center [1287, 39] width 60 height 10
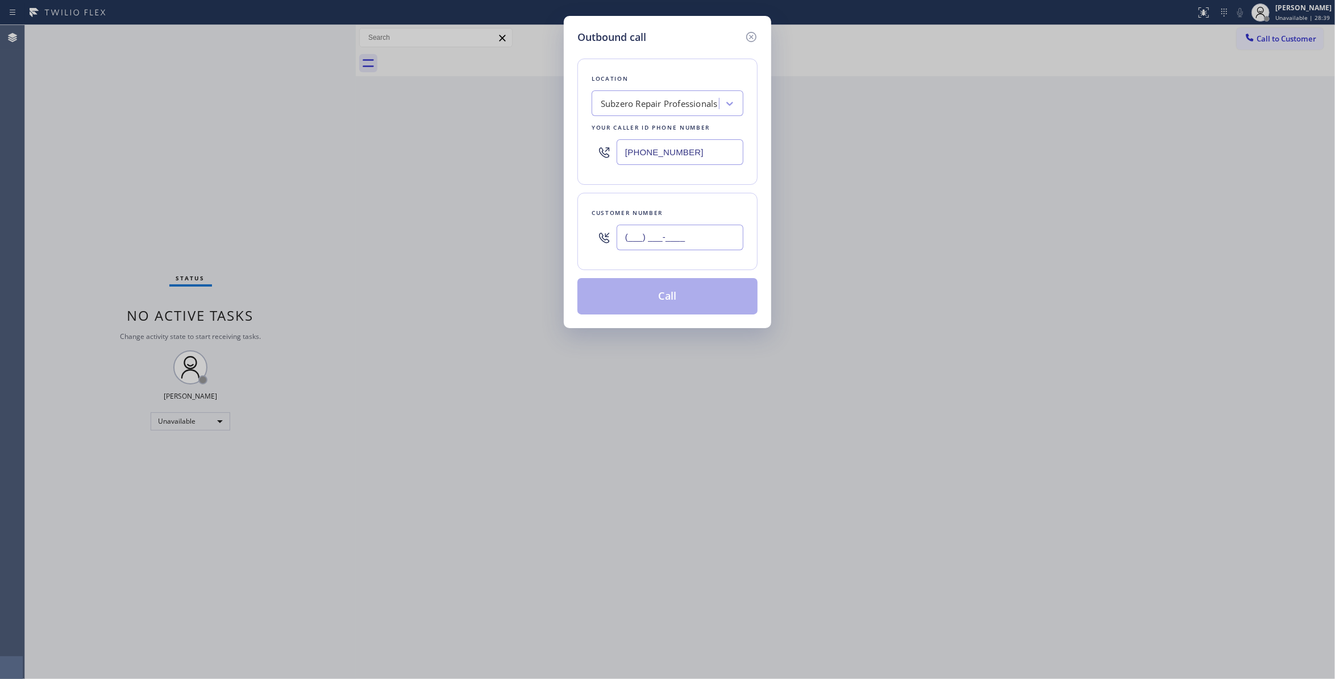
click at [670, 232] on input "(___) ___-____" at bounding box center [680, 238] width 127 height 26
paste input "650) 799-3435"
type input "[PHONE_NUMBER]"
paste input "415) 851-8851"
drag, startPoint x: 700, startPoint y: 153, endPoint x: 393, endPoint y: 143, distance: 307.1
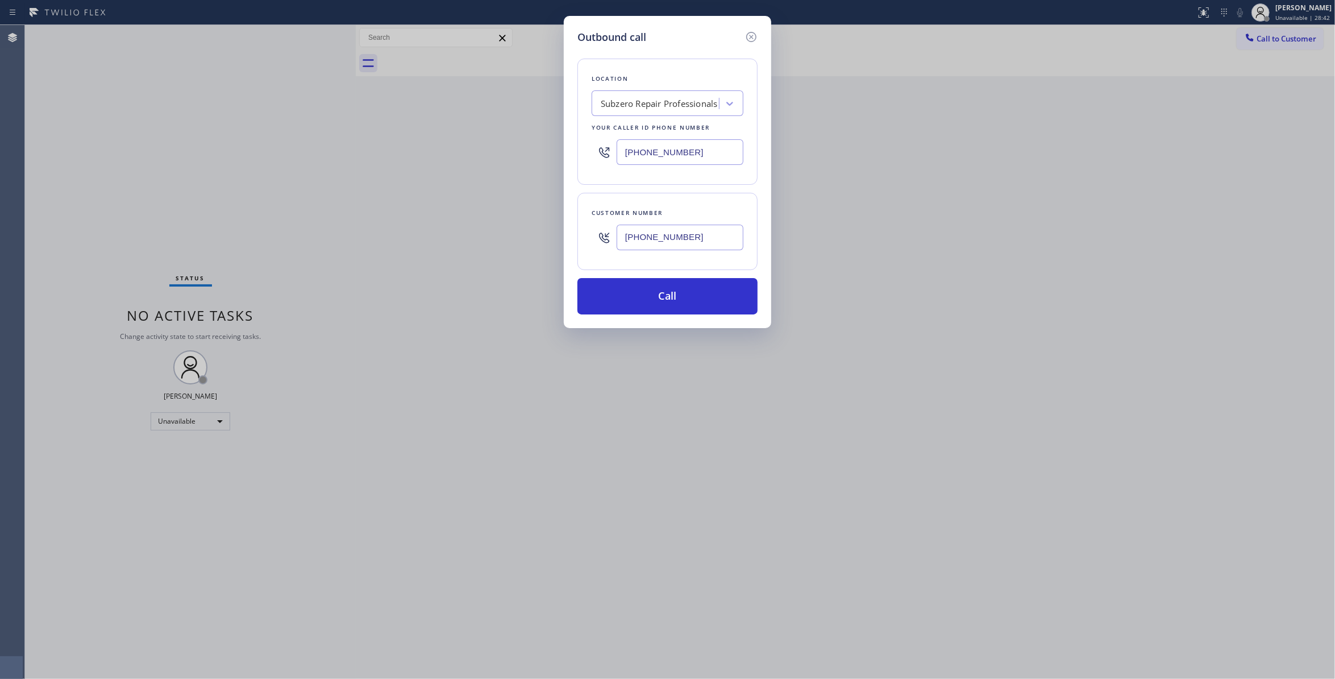
click at [393, 143] on div "Outbound call Location Subzero Repair Professionals Your caller id phone number…" at bounding box center [667, 339] width 1335 height 679
type input "[PHONE_NUMBER]"
drag, startPoint x: 712, startPoint y: 243, endPoint x: 464, endPoint y: 228, distance: 248.3
click at [464, 228] on div "Outbound call Location 4B2.Paid Viking Repair Service Your caller id phone numb…" at bounding box center [667, 339] width 1335 height 679
click at [662, 298] on button "Call" at bounding box center [667, 296] width 180 height 36
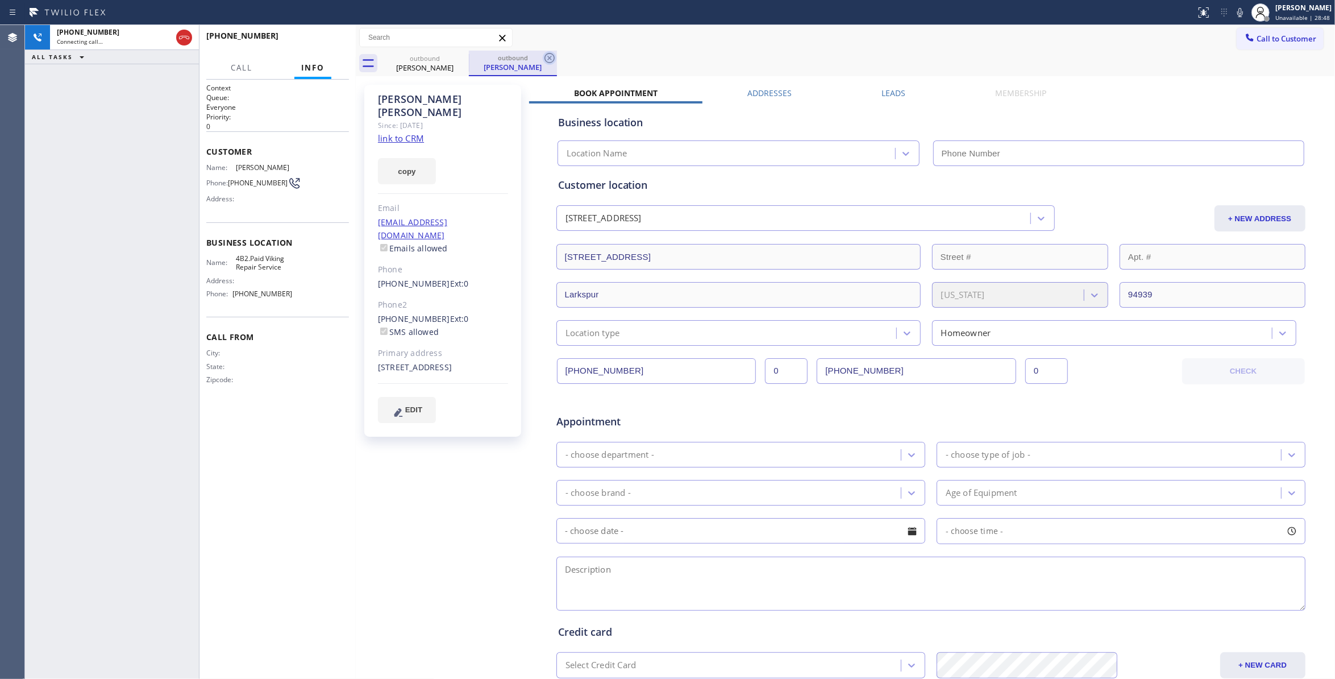
click at [550, 55] on icon at bounding box center [550, 58] width 14 height 14
type input "[PHONE_NUMBER]"
click at [414, 145] on div "copy" at bounding box center [443, 164] width 130 height 39
click at [398, 132] on link "link to CRM" at bounding box center [401, 137] width 46 height 11
click at [356, 482] on div at bounding box center [356, 352] width 0 height 654
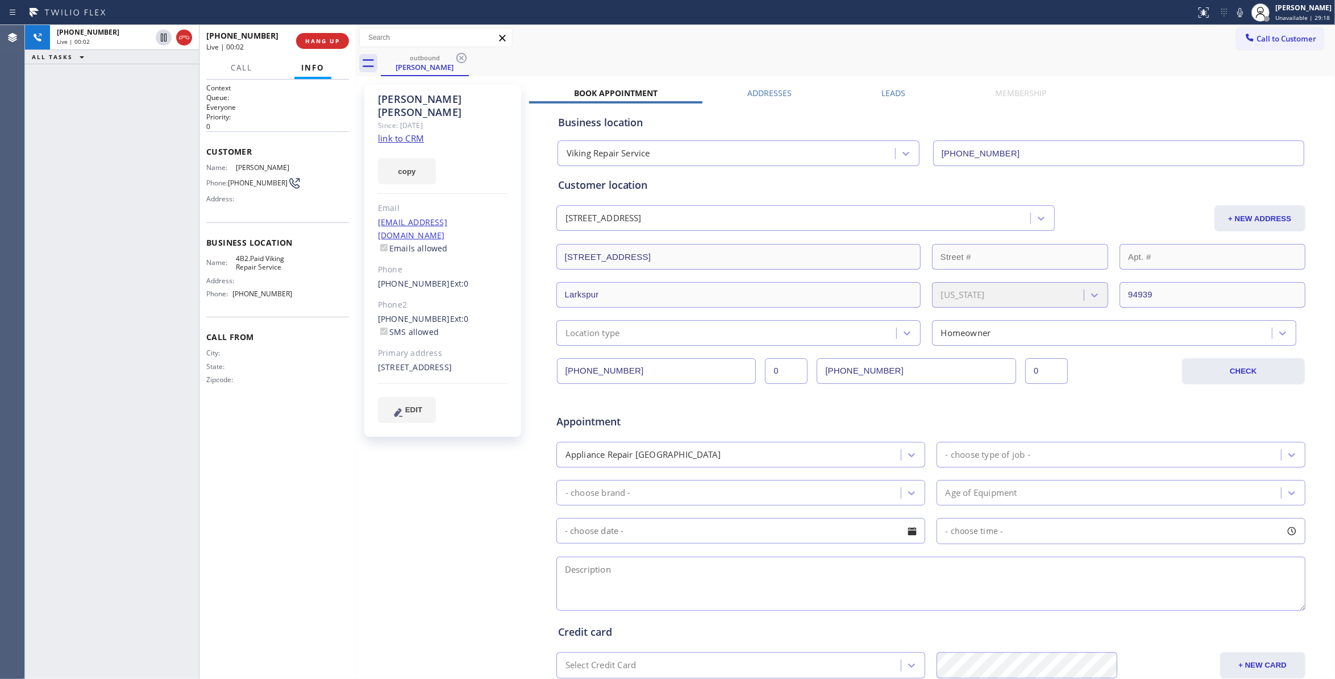
click at [474, 521] on div "[PERSON_NAME] Since: [DATE] link to CRM copy Email [EMAIL_ADDRESS][DOMAIN_NAME]…" at bounding box center [444, 447] width 171 height 737
click at [328, 36] on button "HANG UP" at bounding box center [322, 41] width 53 height 16
click at [322, 40] on span "COMPLETE" at bounding box center [320, 41] width 39 height 8
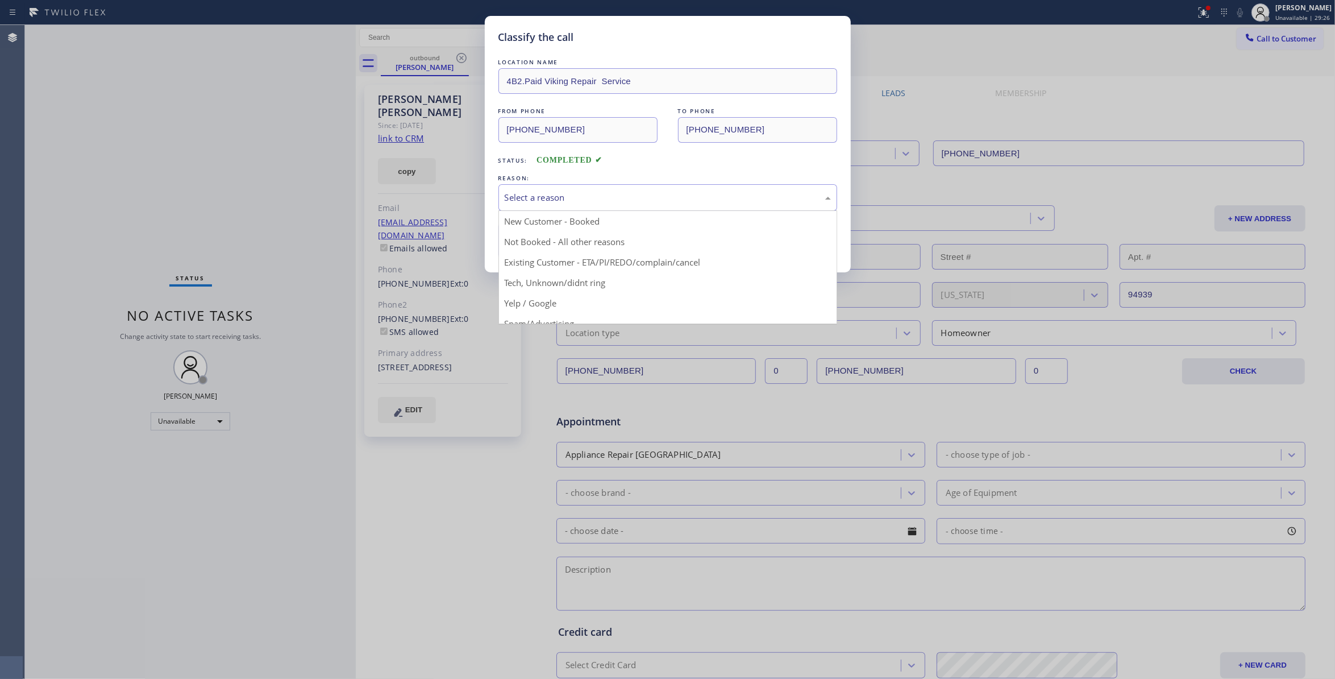
click at [598, 197] on div "Select a reason" at bounding box center [668, 197] width 326 height 13
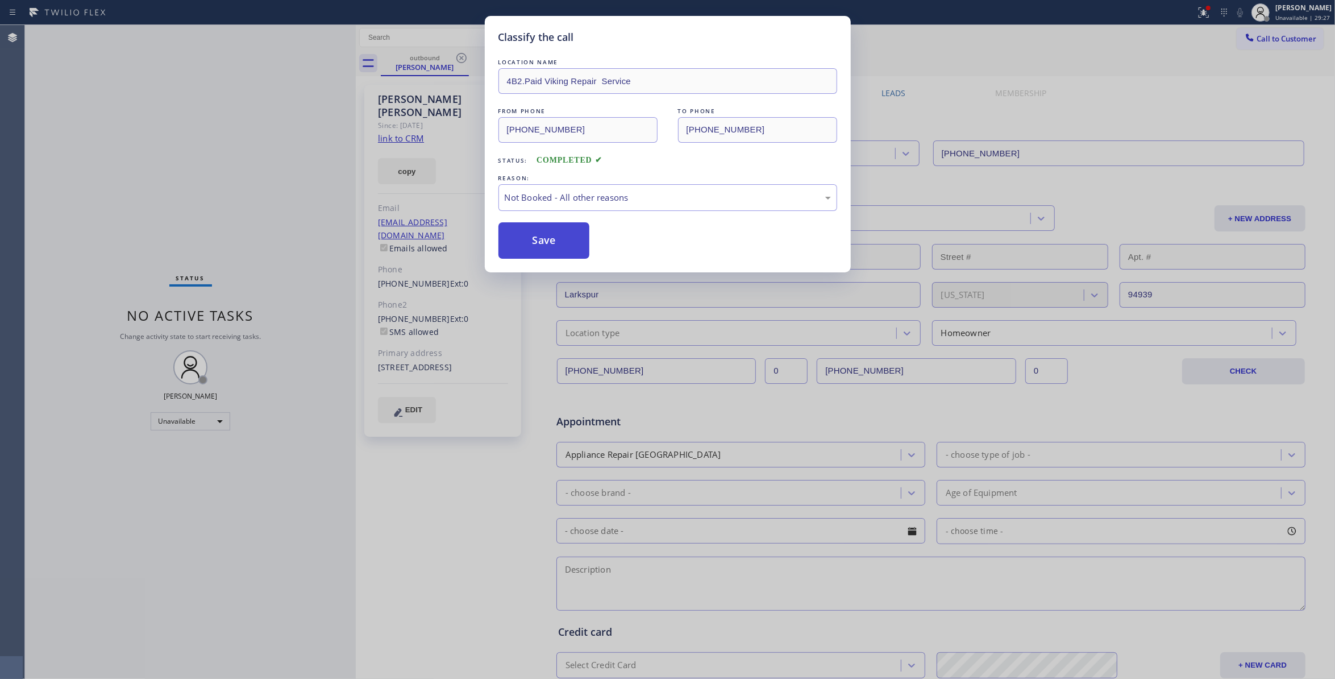
click at [577, 241] on button "Save" at bounding box center [544, 240] width 92 height 36
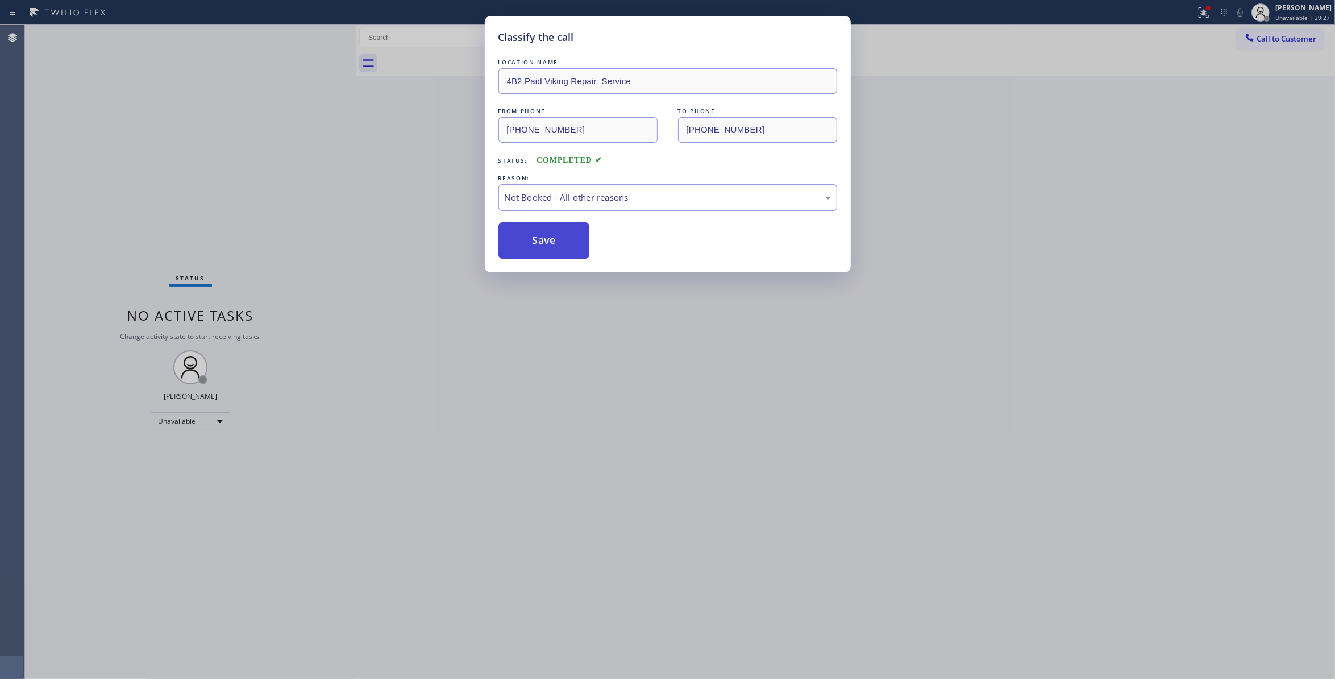
click at [576, 241] on button "Save" at bounding box center [544, 240] width 92 height 36
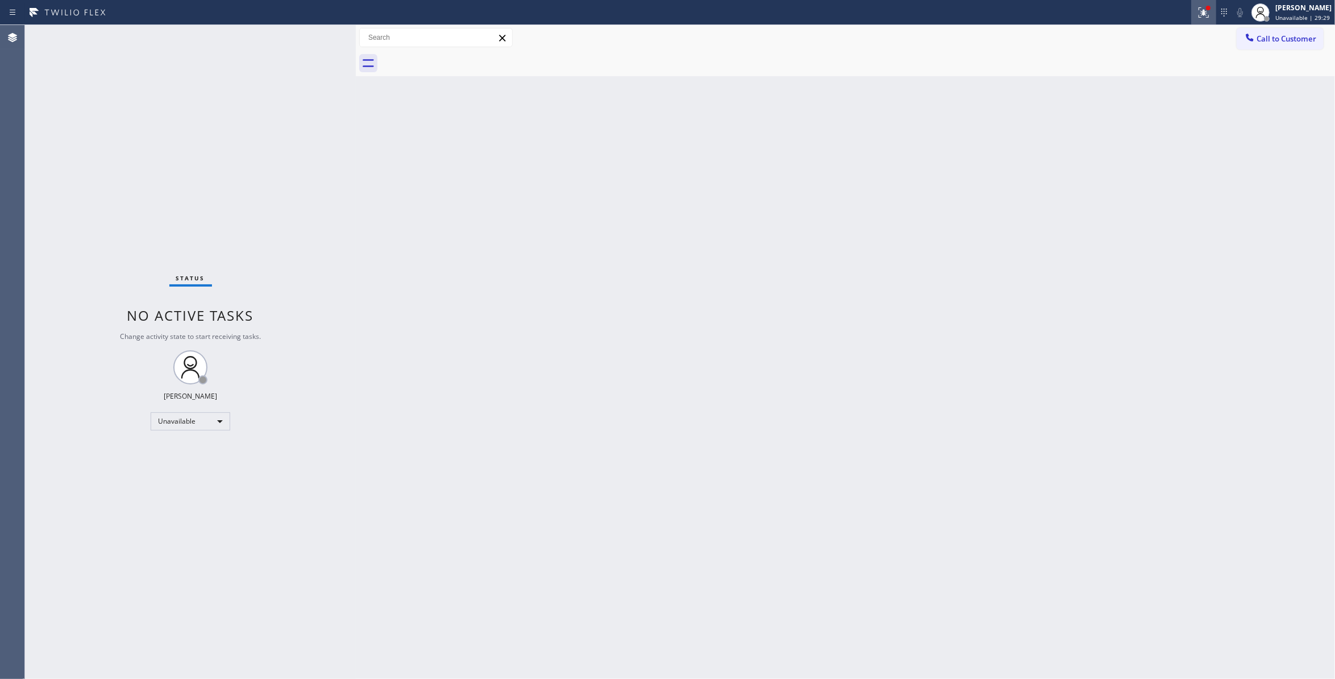
click at [1199, 16] on icon at bounding box center [1204, 12] width 10 height 10
click at [1101, 141] on button "Clear issues" at bounding box center [1129, 149] width 133 height 16
drag, startPoint x: 1285, startPoint y: 42, endPoint x: 1279, endPoint y: 42, distance: 6.3
click at [1285, 42] on span "Call to Customer" at bounding box center [1287, 39] width 60 height 10
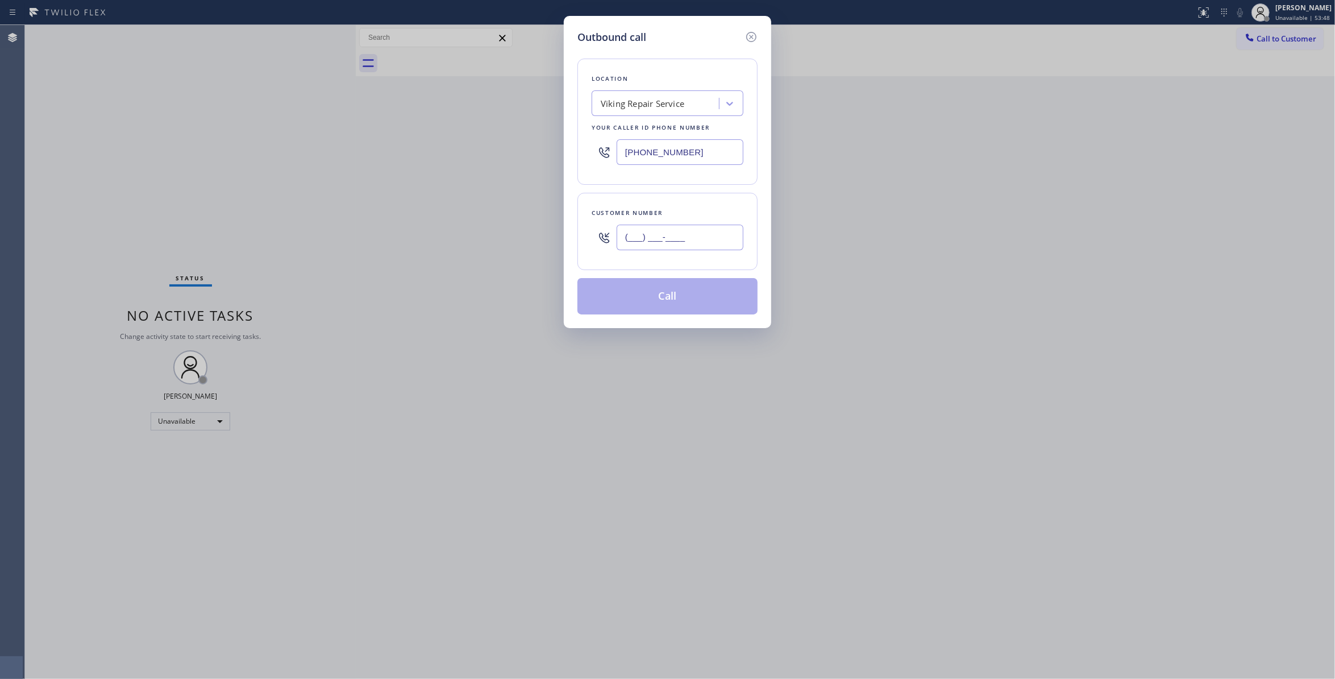
click at [669, 246] on input "(___) ___-____" at bounding box center [680, 238] width 127 height 26
paste input "626) 993-8247"
click at [712, 242] on input "[PHONE_NUMBER]" at bounding box center [680, 238] width 127 height 26
drag, startPoint x: 712, startPoint y: 242, endPoint x: 265, endPoint y: 228, distance: 447.5
click at [286, 228] on div "Outbound call Location Viking Repair Service Your caller id phone number [PHONE…" at bounding box center [667, 339] width 1335 height 679
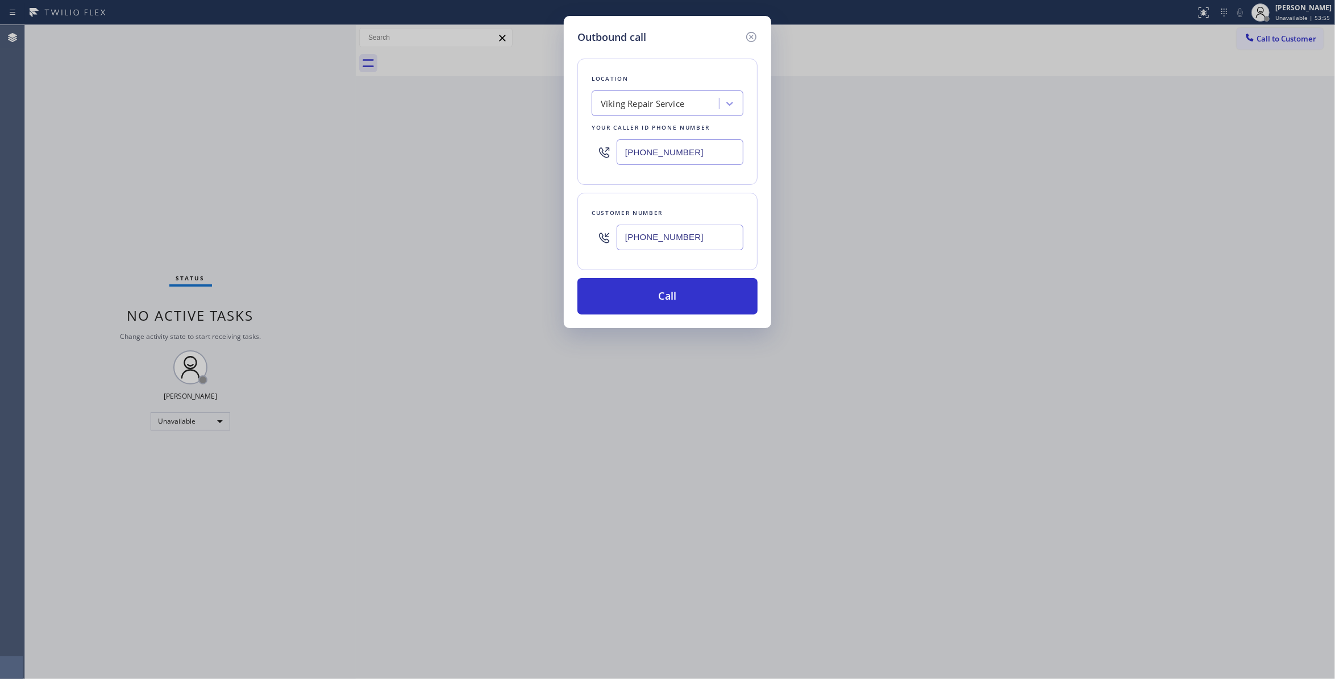
paste input "text"
type input "[PHONE_NUMBER]"
drag, startPoint x: 716, startPoint y: 153, endPoint x: 183, endPoint y: 191, distance: 534.5
click at [118, 150] on div "Outbound call Location Viking Repair Service Your caller id phone number [PHONE…" at bounding box center [667, 339] width 1335 height 679
paste input "877) 414-7264"
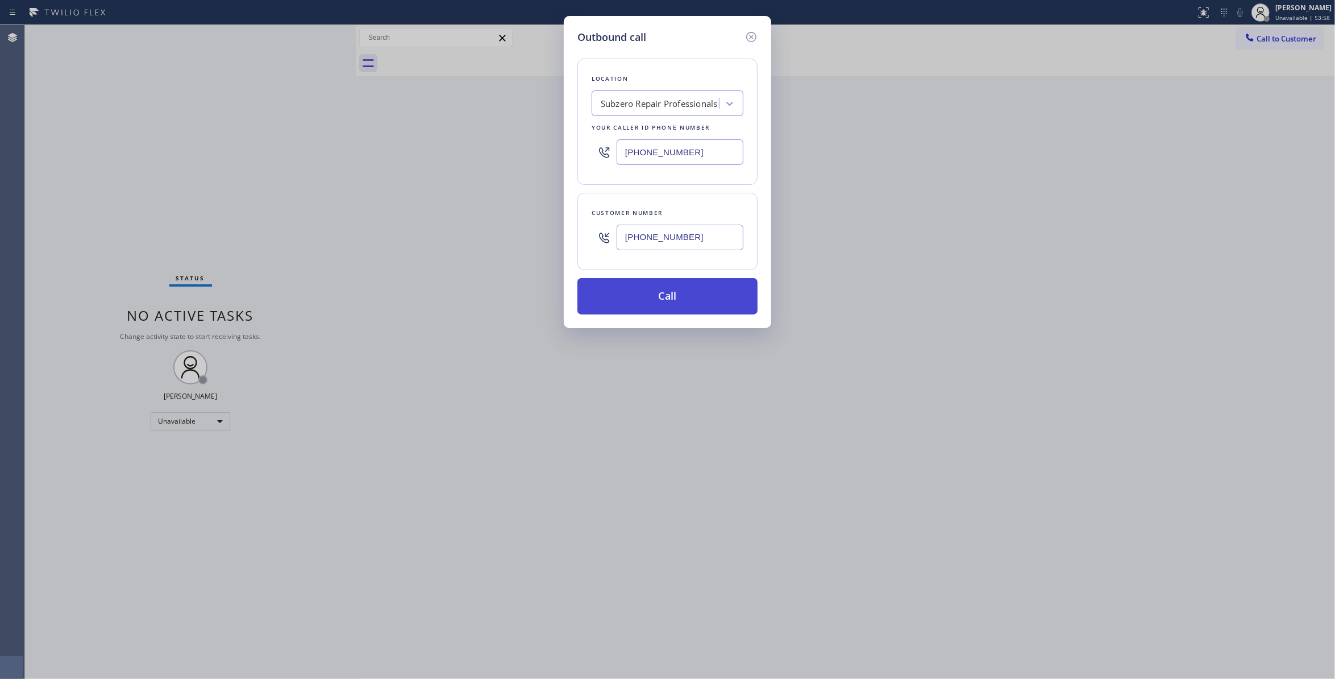
type input "[PHONE_NUMBER]"
click at [706, 292] on button "Call" at bounding box center [667, 296] width 180 height 36
click at [676, 301] on button "Call" at bounding box center [667, 296] width 180 height 36
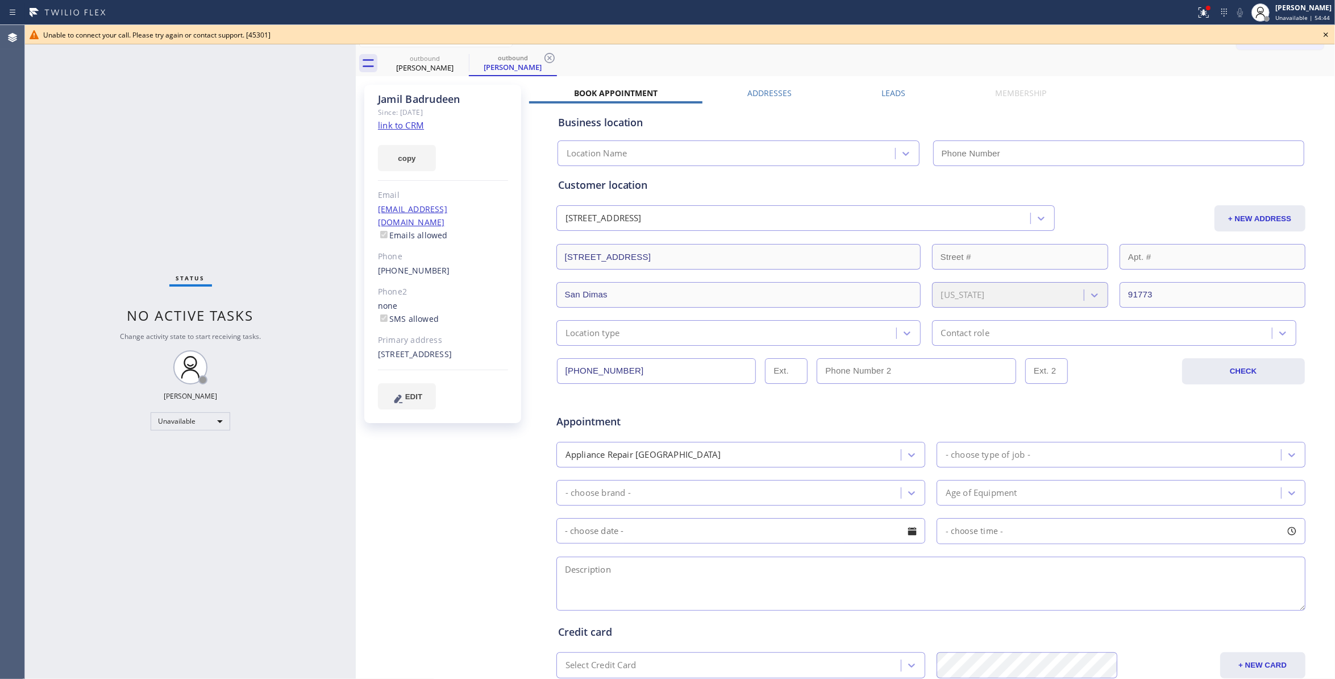
type input "[PHONE_NUMBER]"
click at [1327, 34] on icon at bounding box center [1326, 34] width 5 height 5
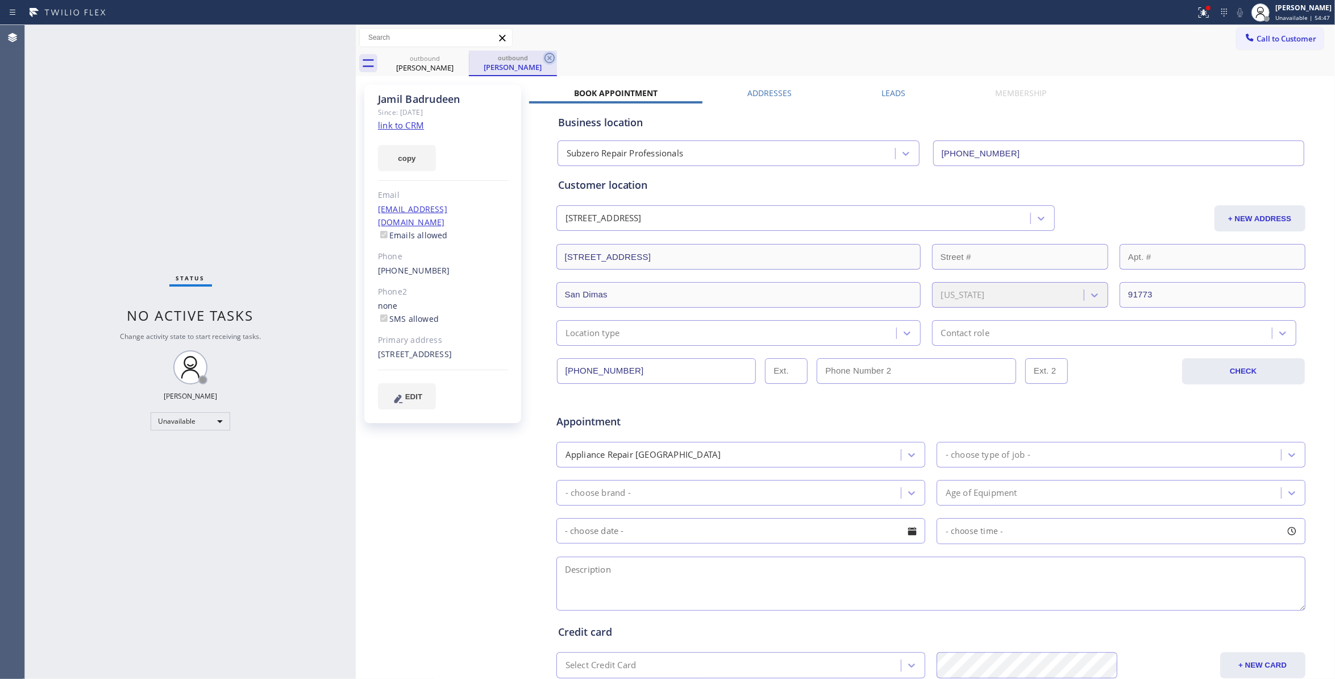
click at [547, 55] on icon at bounding box center [550, 58] width 14 height 14
click at [1191, 15] on div at bounding box center [1203, 13] width 25 height 14
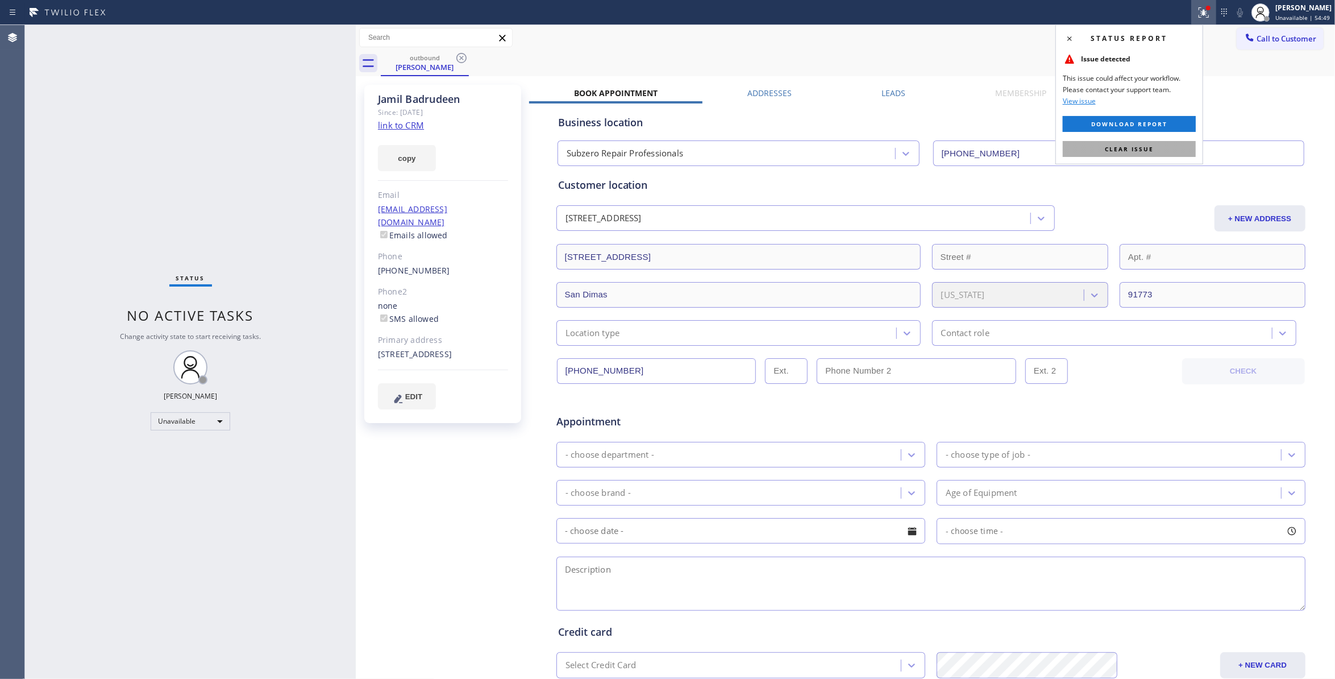
click at [1124, 142] on button "Clear issue" at bounding box center [1129, 149] width 133 height 16
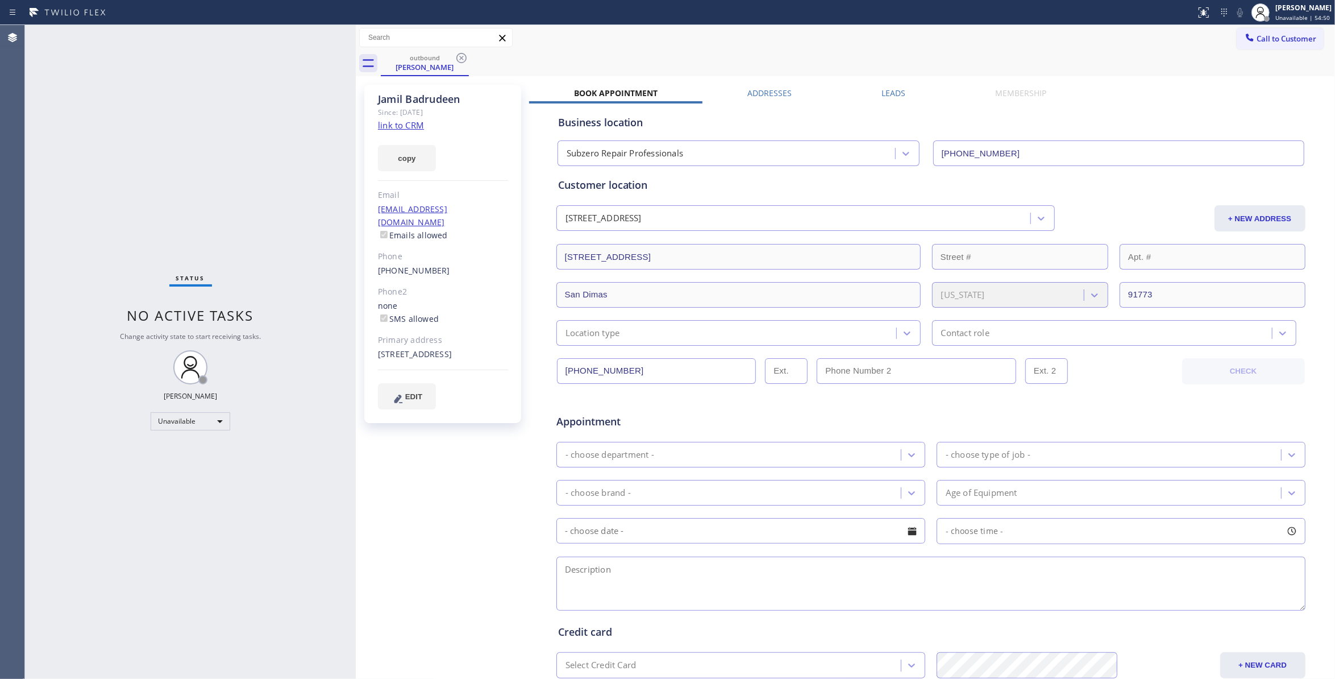
click at [458, 57] on icon at bounding box center [462, 58] width 14 height 14
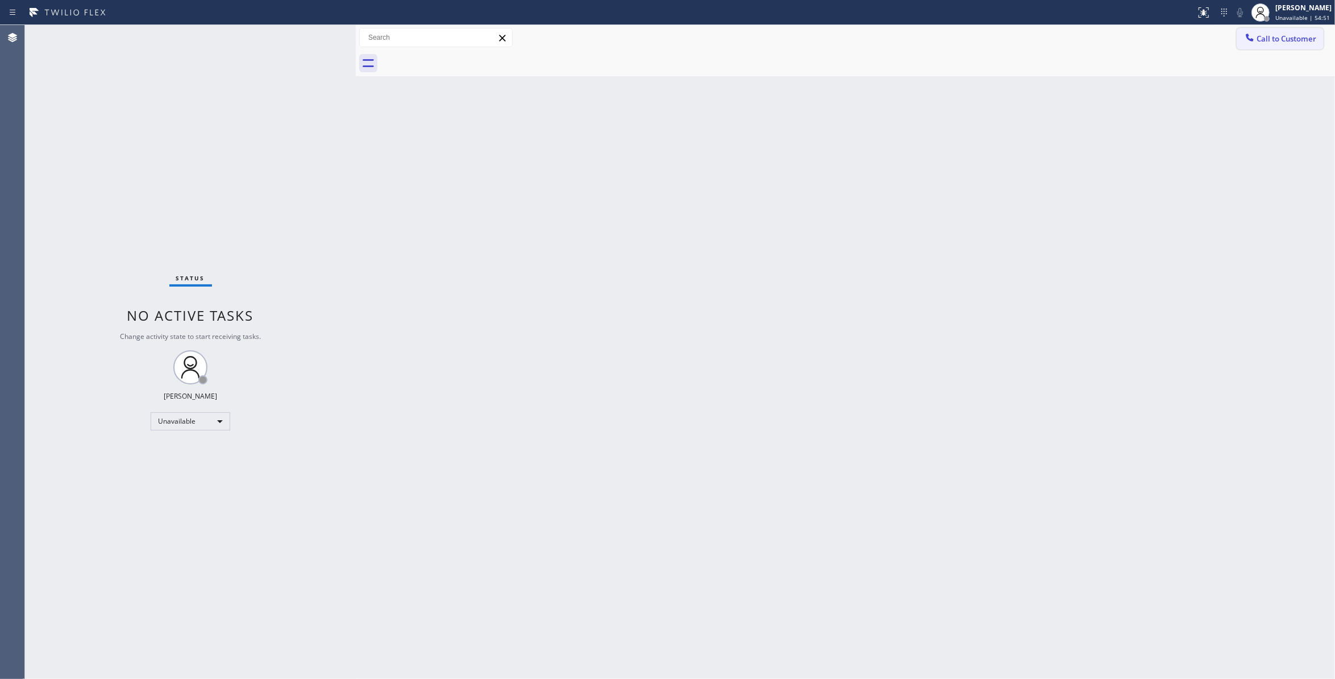
click at [1275, 40] on span "Call to Customer" at bounding box center [1287, 39] width 60 height 10
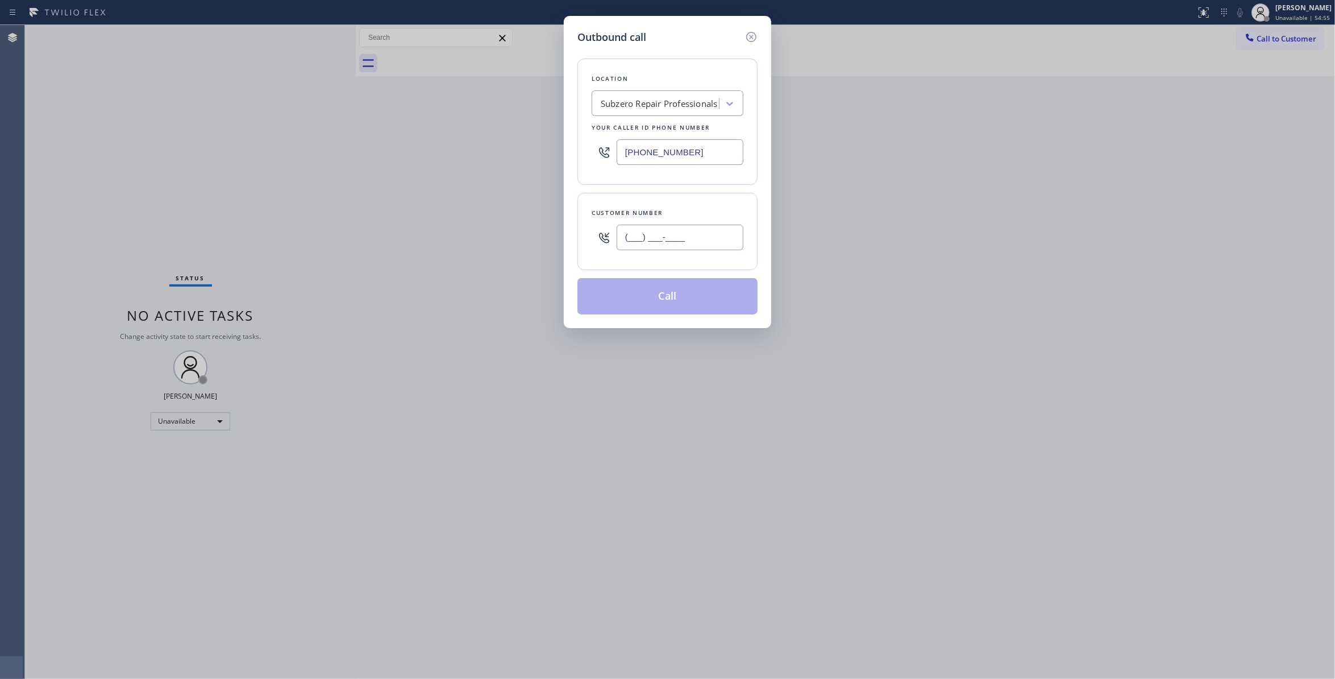
click at [635, 244] on input "(___) ___-____" at bounding box center [680, 238] width 127 height 26
paste input "626) 993-8247"
type input "[PHONE_NUMBER]"
click at [687, 299] on button "Call" at bounding box center [667, 296] width 180 height 36
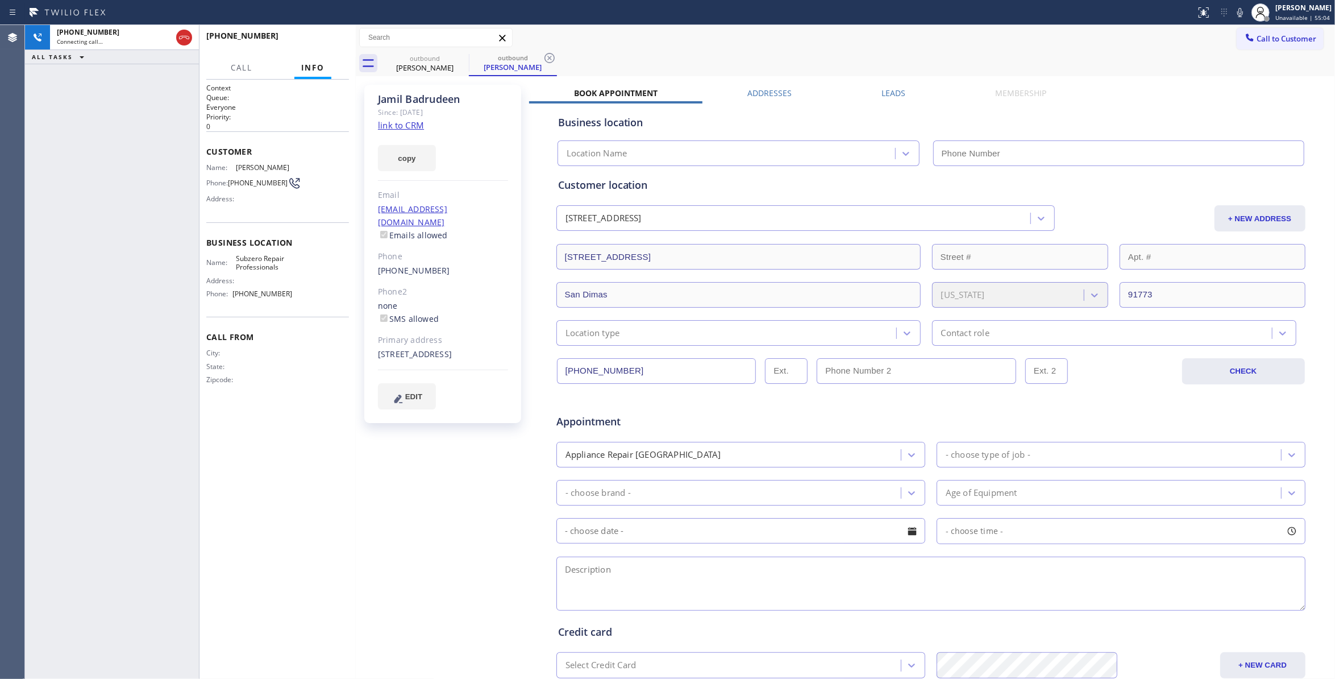
type input "[PHONE_NUMBER]"
click at [66, 201] on div "[PHONE_NUMBER] Connecting call… ALL TASKS ALL TASKS ACTIVE TASKS TASKS IN WRAP …" at bounding box center [112, 352] width 174 height 654
click at [553, 59] on icon at bounding box center [550, 58] width 14 height 14
drag, startPoint x: 385, startPoint y: 518, endPoint x: 381, endPoint y: 501, distance: 17.5
click at [383, 510] on div "[PERSON_NAME] Since: [DATE] link to CRM copy Email [EMAIL_ADDRESS][DOMAIN_NAME]…" at bounding box center [444, 447] width 171 height 737
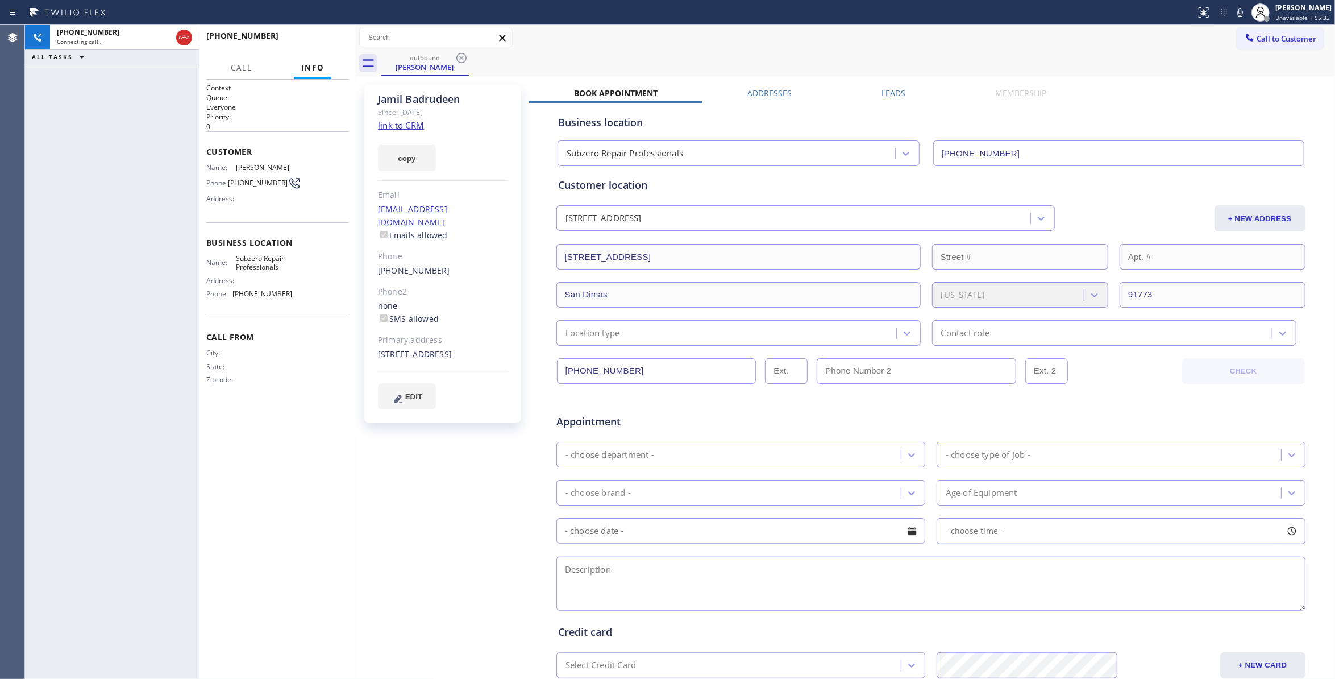
click at [410, 130] on link "link to CRM" at bounding box center [401, 124] width 46 height 11
click at [335, 39] on span "HANG UP" at bounding box center [322, 41] width 35 height 8
click at [335, 39] on span "COMPLETE" at bounding box center [320, 41] width 39 height 8
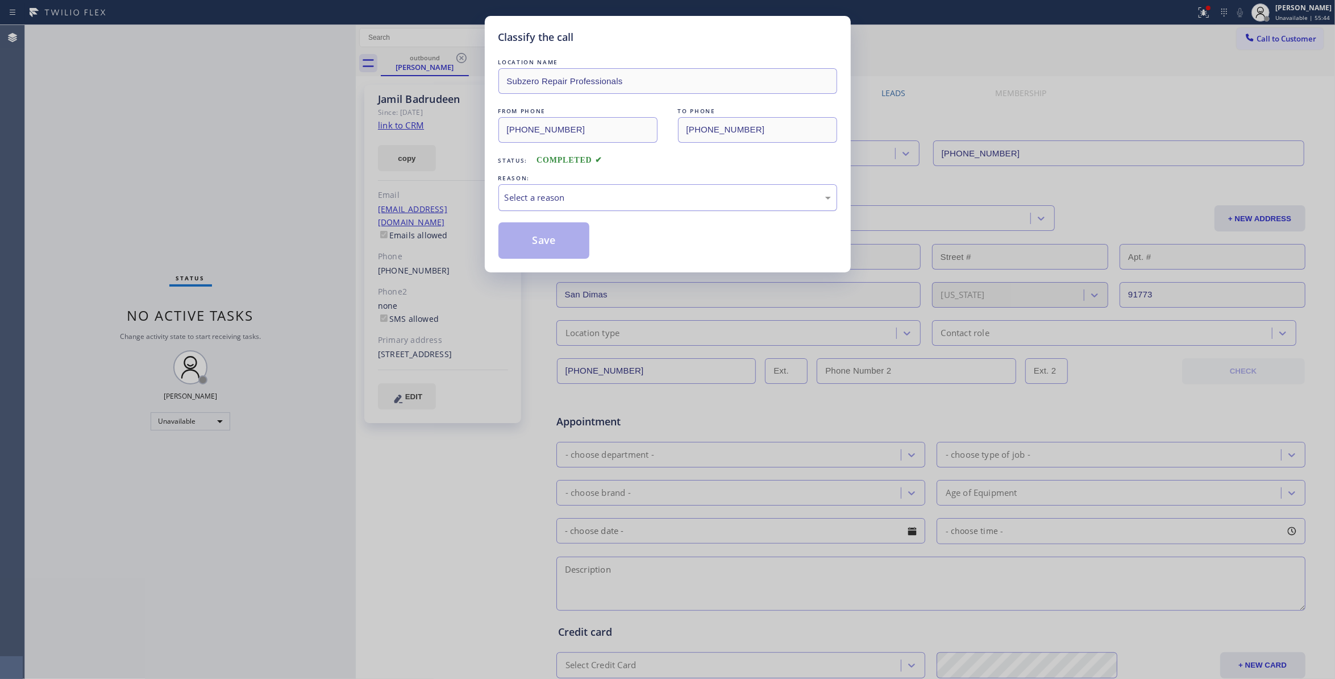
click at [566, 203] on div "Select a reason" at bounding box center [668, 197] width 326 height 13
click at [551, 246] on button "Save" at bounding box center [544, 240] width 92 height 36
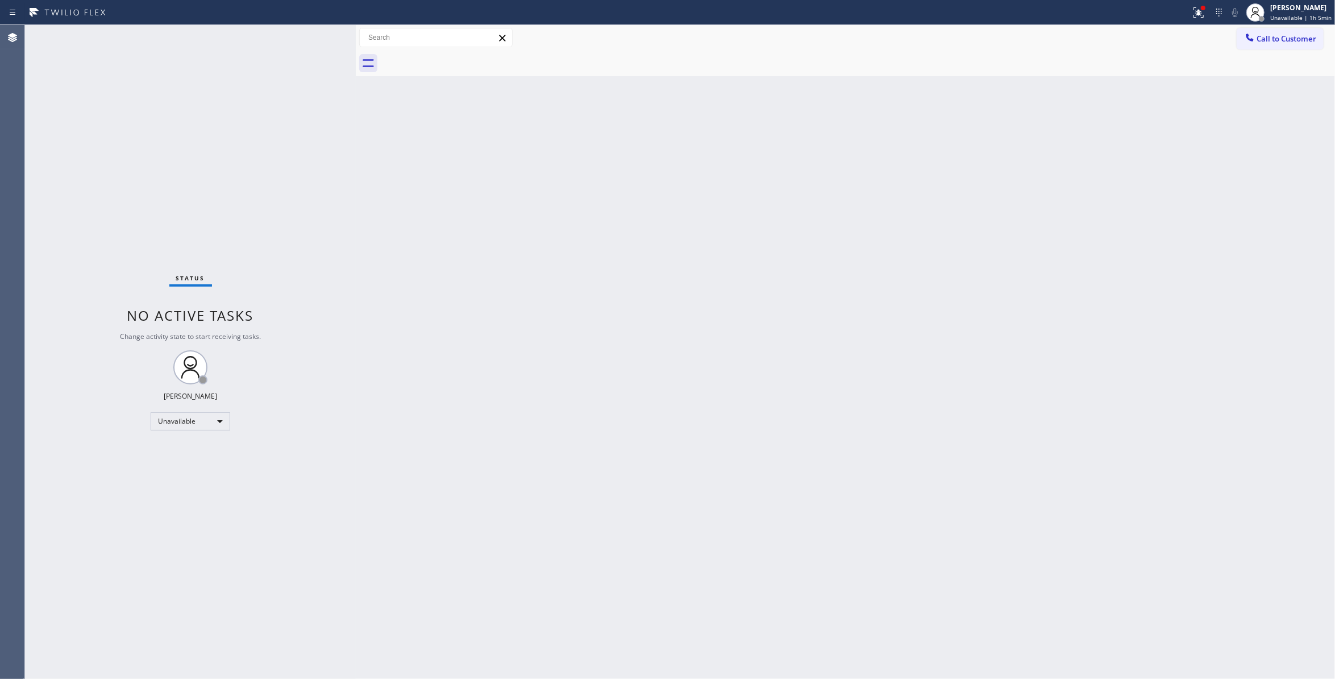
click at [78, 198] on div "Status No active tasks Change activity state to start receiving tasks. [PERSON_…" at bounding box center [190, 352] width 331 height 654
click at [80, 299] on div "Status No active tasks Change activity state to start receiving tasks. [PERSON_…" at bounding box center [190, 352] width 331 height 654
drag, startPoint x: 447, startPoint y: 255, endPoint x: 314, endPoint y: 226, distance: 136.1
click at [444, 255] on div "Back to Dashboard Change Sender ID Customers Technicians Select a contact Outbo…" at bounding box center [845, 352] width 979 height 654
click at [1290, 41] on span "Call to Customer" at bounding box center [1287, 39] width 60 height 10
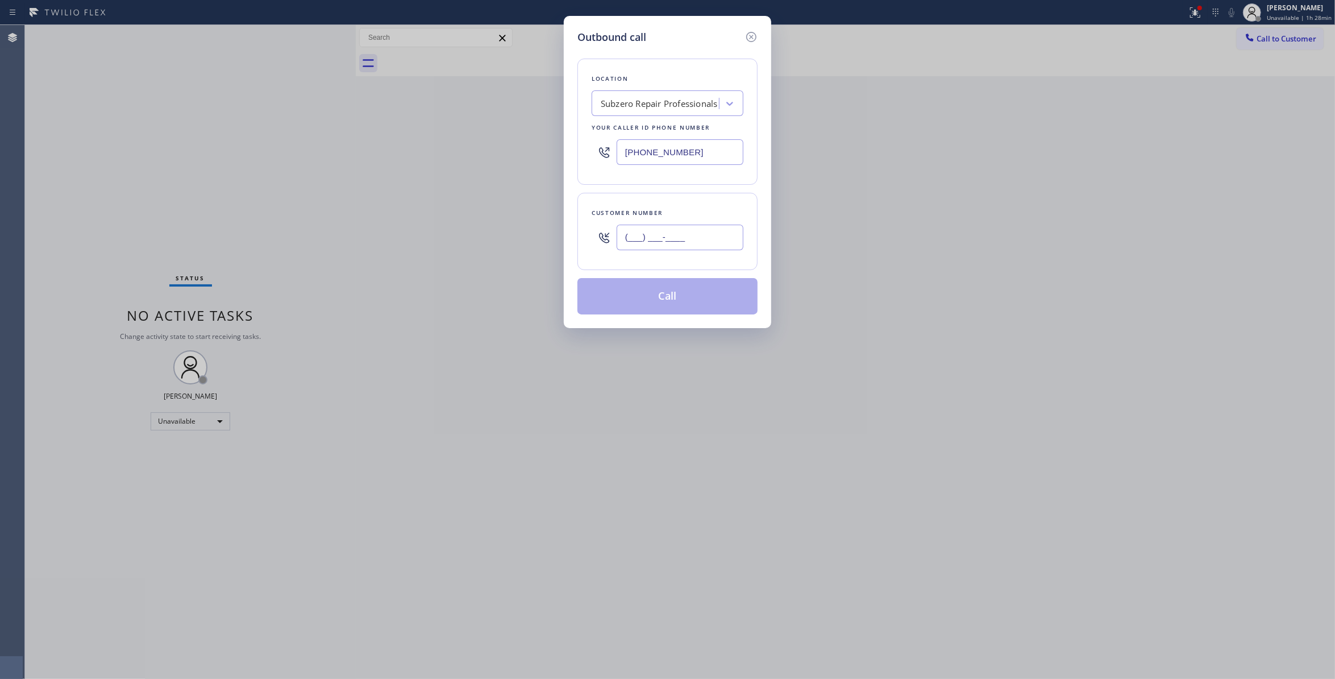
click at [709, 241] on input "(___) ___-____" at bounding box center [680, 238] width 127 height 26
paste input "646) 400-3674"
type input "[PHONE_NUMBER]"
click at [643, 301] on button "Call" at bounding box center [667, 296] width 180 height 36
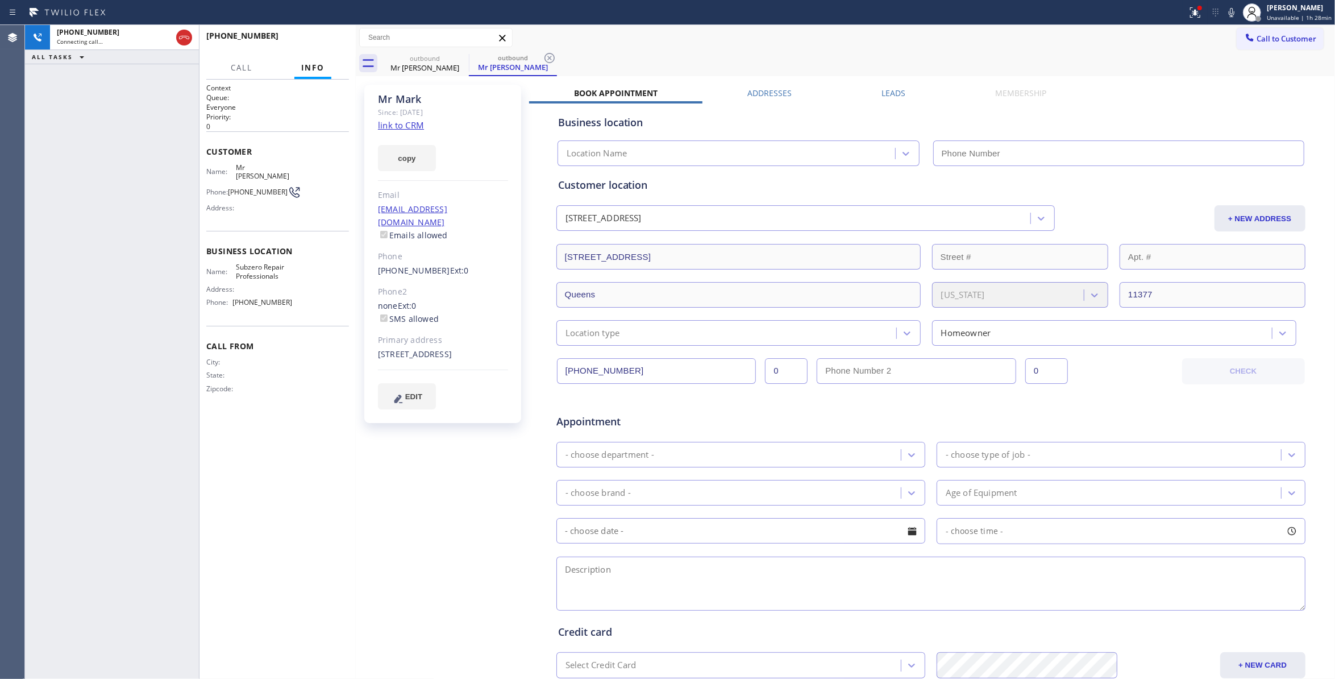
type input "[PHONE_NUMBER]"
click at [57, 225] on div "[PHONE_NUMBER] Connecting call… ALL TASKS ALL TASKS ACTIVE TASKS TASKS IN WRAP …" at bounding box center [112, 352] width 174 height 654
click at [340, 40] on button "HANG UP" at bounding box center [322, 41] width 53 height 16
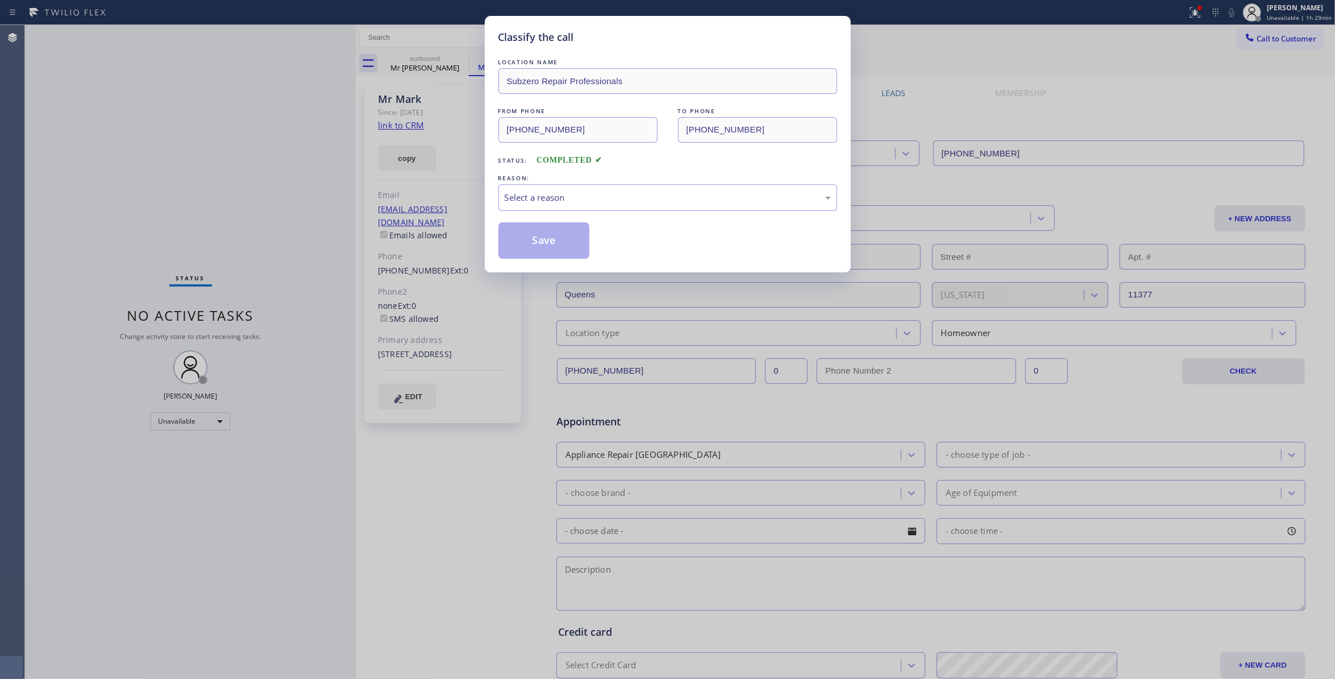
click at [344, 35] on div "Classify the call LOCATION NAME Subzero Repair Professionals FROM PHONE [PHONE_…" at bounding box center [667, 339] width 1335 height 679
click at [569, 207] on div "Select a reason" at bounding box center [667, 197] width 339 height 27
click at [557, 242] on button "Save" at bounding box center [544, 240] width 92 height 36
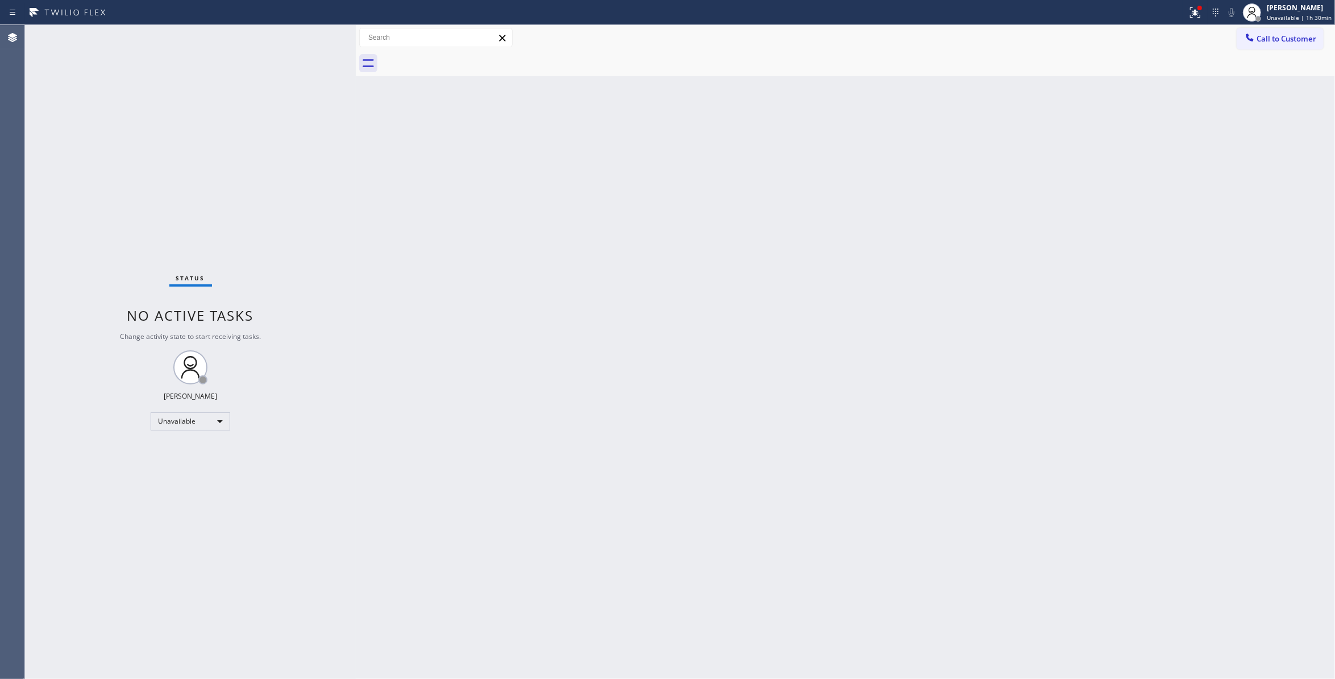
click at [1176, 142] on div "Back to Dashboard Change Sender ID Customers Technicians Select a contact Outbo…" at bounding box center [845, 352] width 979 height 654
click at [1267, 46] on button "Call to Customer" at bounding box center [1280, 39] width 87 height 22
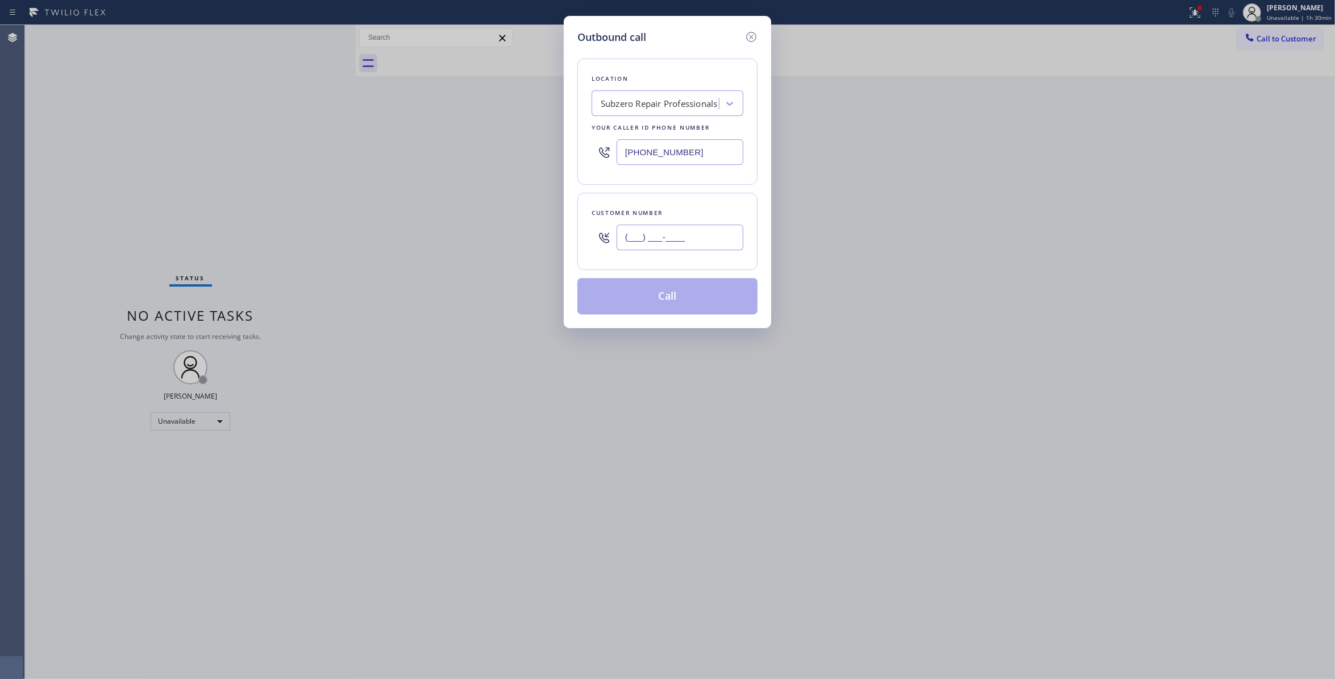
click at [692, 242] on input "(___) ___-____" at bounding box center [680, 238] width 127 height 26
paste input "646) 400-3674"
drag, startPoint x: 73, startPoint y: 548, endPoint x: 303, endPoint y: 263, distance: 366.7
click at [73, 548] on div "Outbound call Location Subzero Repair Professionals Your caller id phone number…" at bounding box center [667, 339] width 1335 height 679
drag, startPoint x: 704, startPoint y: 238, endPoint x: 359, endPoint y: 223, distance: 344.8
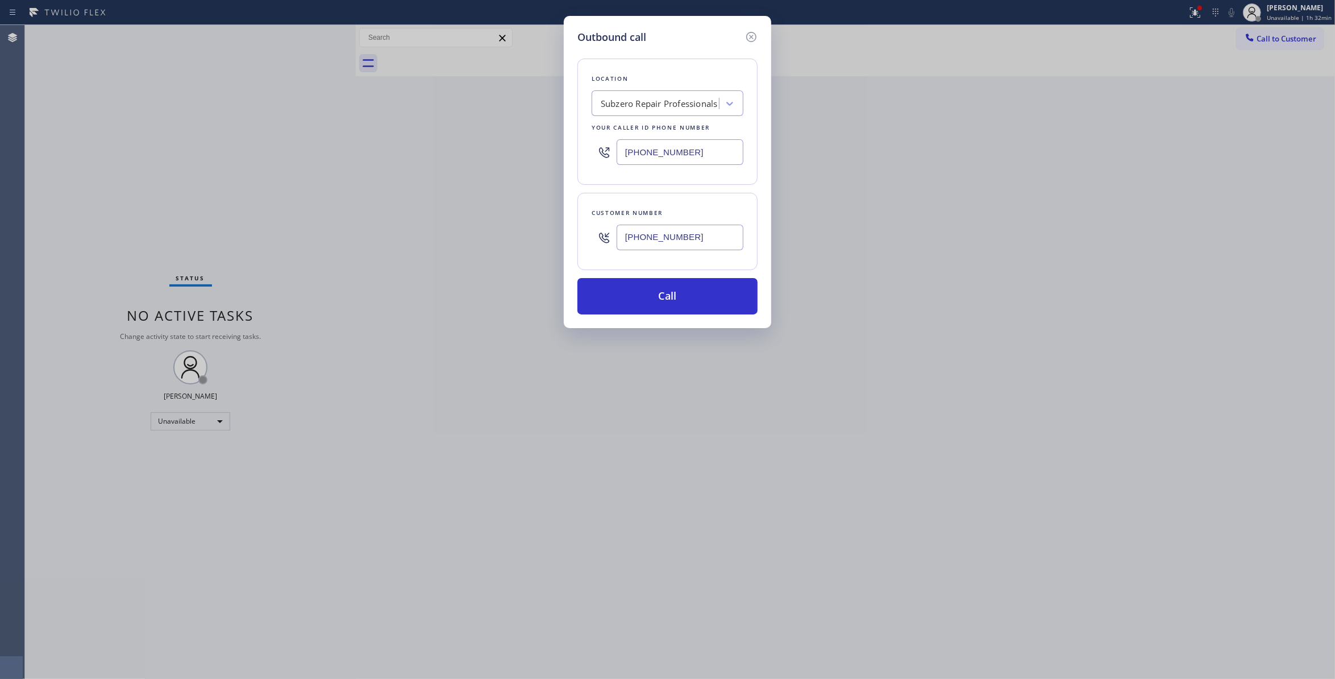
click at [359, 223] on div "Outbound call Location Subzero Repair Professionals Your caller id phone number…" at bounding box center [667, 339] width 1335 height 679
paste input "text"
type input "[PHONE_NUMBER]"
click at [688, 296] on button "Call" at bounding box center [667, 296] width 180 height 36
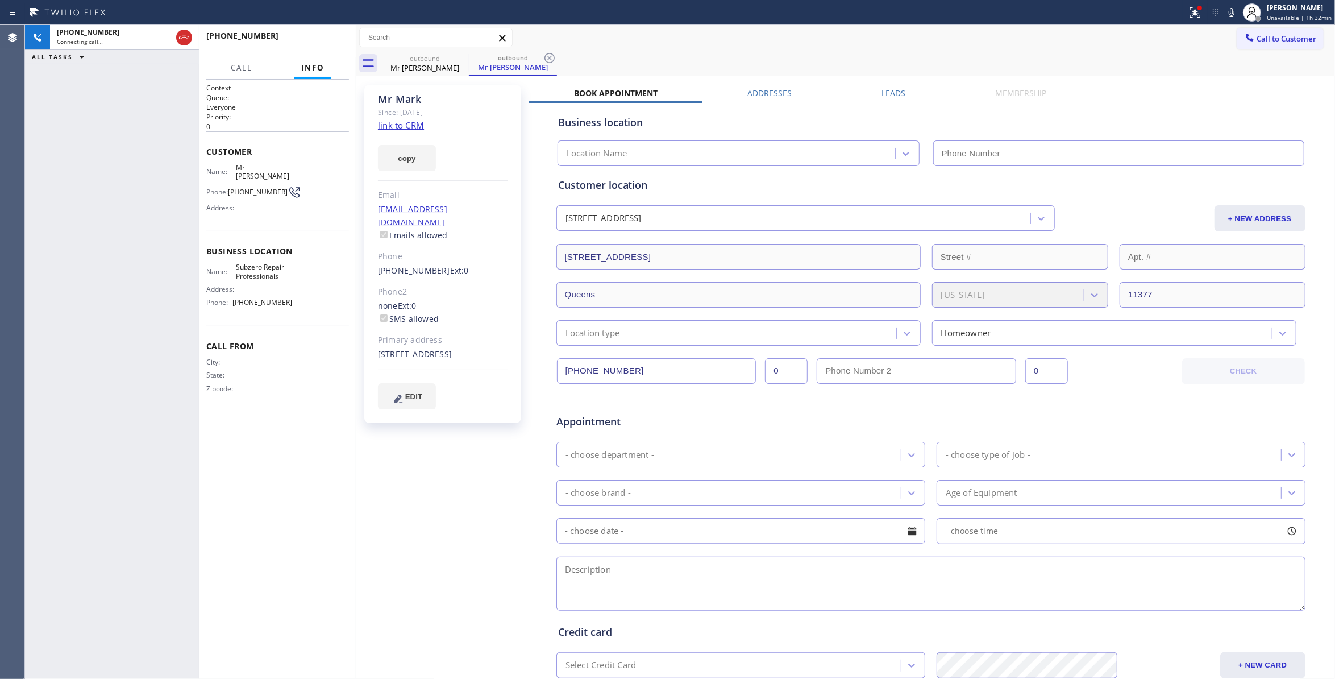
type input "[PHONE_NUMBER]"
click at [319, 41] on span "HANG UP" at bounding box center [322, 41] width 35 height 8
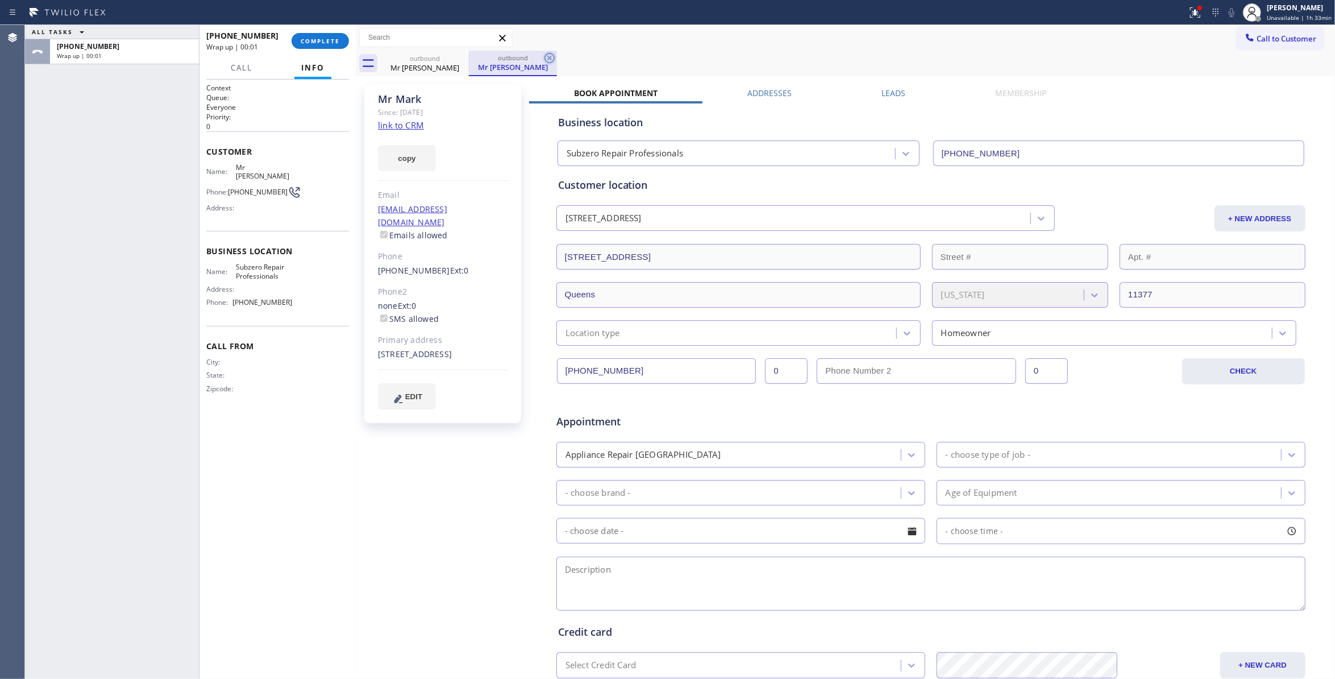
click at [545, 59] on icon at bounding box center [550, 58] width 10 height 10
click at [328, 39] on span "COMPLETE" at bounding box center [320, 41] width 39 height 8
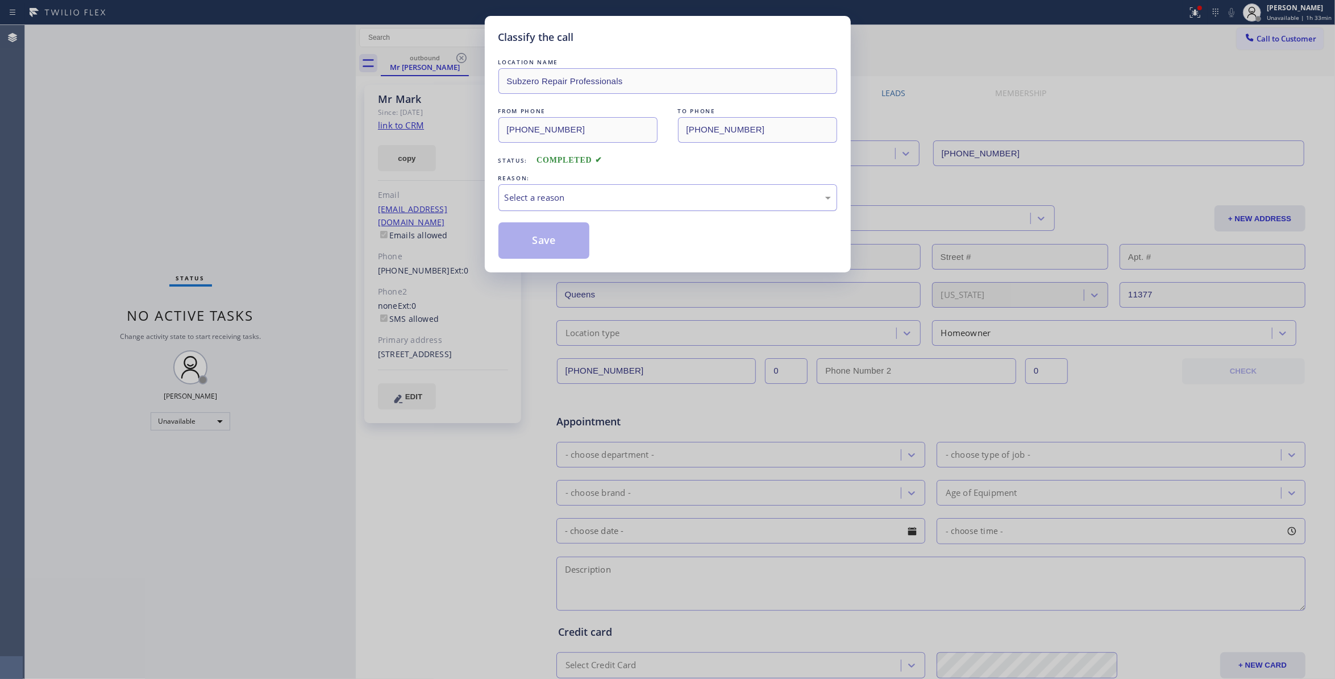
click at [531, 189] on div "Select a reason" at bounding box center [667, 197] width 339 height 27
click at [546, 244] on button "Save" at bounding box center [544, 240] width 92 height 36
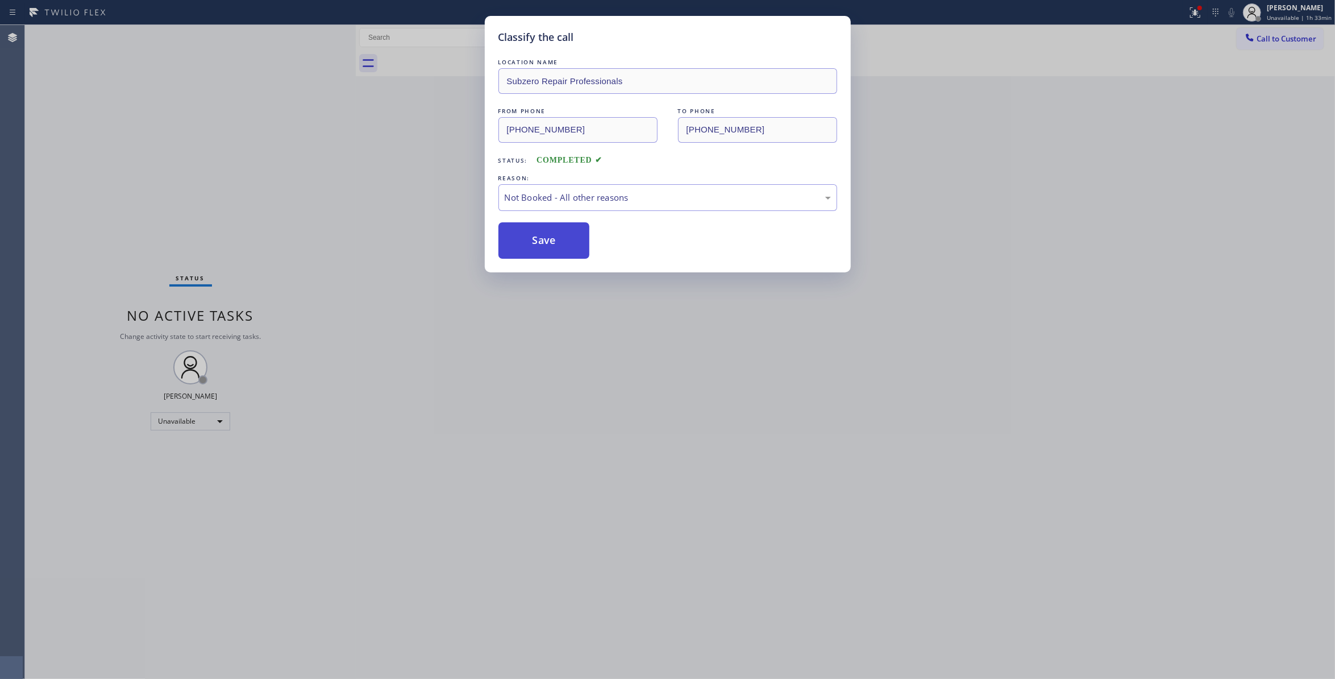
click at [546, 244] on button "Save" at bounding box center [544, 240] width 92 height 36
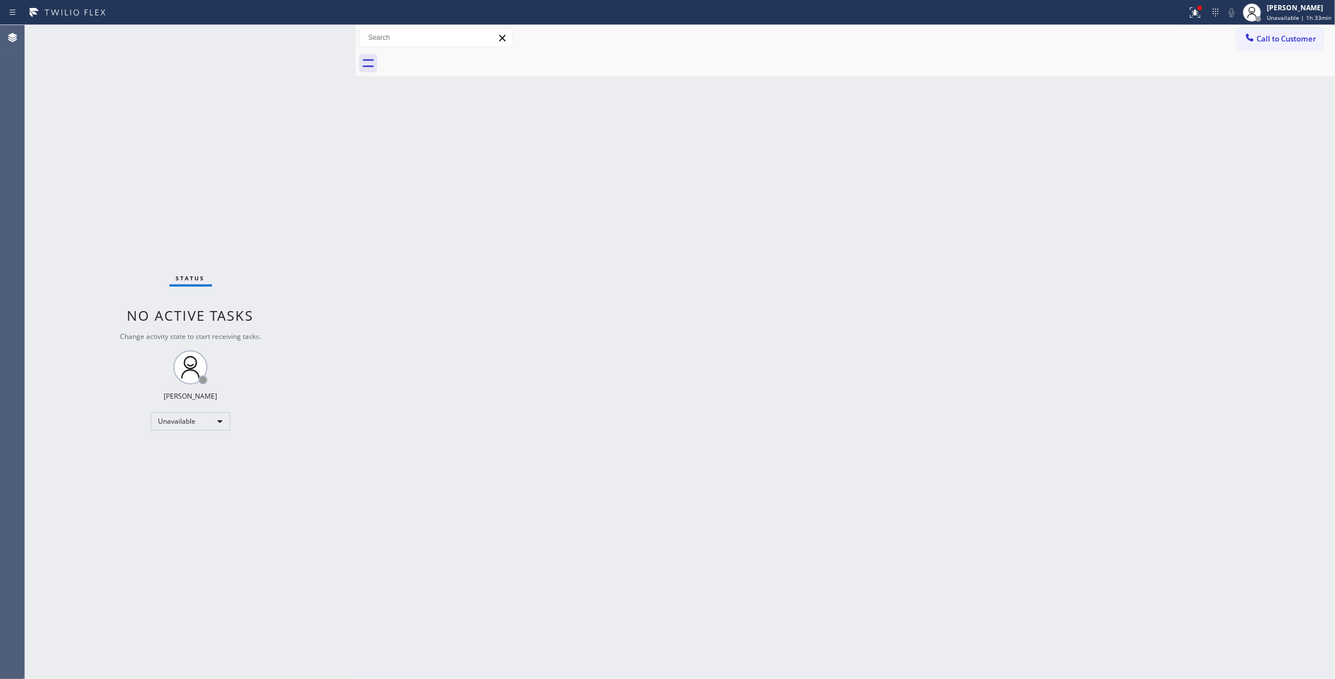
drag, startPoint x: 888, startPoint y: 210, endPoint x: 1000, endPoint y: 130, distance: 138.5
click at [914, 182] on div "Back to Dashboard Change Sender ID Customers Technicians Select a contact Outbo…" at bounding box center [845, 352] width 979 height 654
drag, startPoint x: 1278, startPoint y: 42, endPoint x: 1056, endPoint y: 67, distance: 223.6
click at [1269, 40] on span "Call to Customer" at bounding box center [1287, 39] width 60 height 10
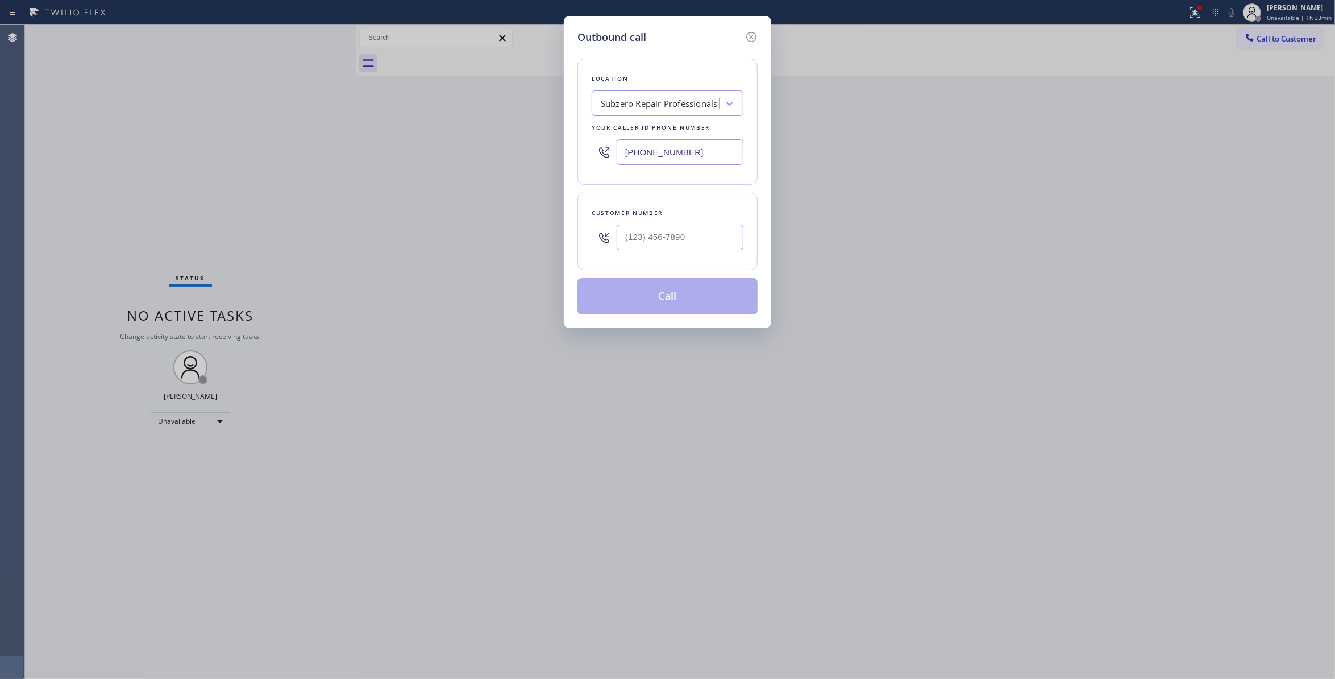
drag, startPoint x: 700, startPoint y: 155, endPoint x: -40, endPoint y: 146, distance: 740.1
click at [0, 146] on html "Status report Issues detected These issues could affect your workflow. Please c…" at bounding box center [667, 339] width 1335 height 679
paste input "text"
type input "[PHONE_NUMBER]"
click at [676, 226] on input "(___) ___-____" at bounding box center [680, 238] width 127 height 26
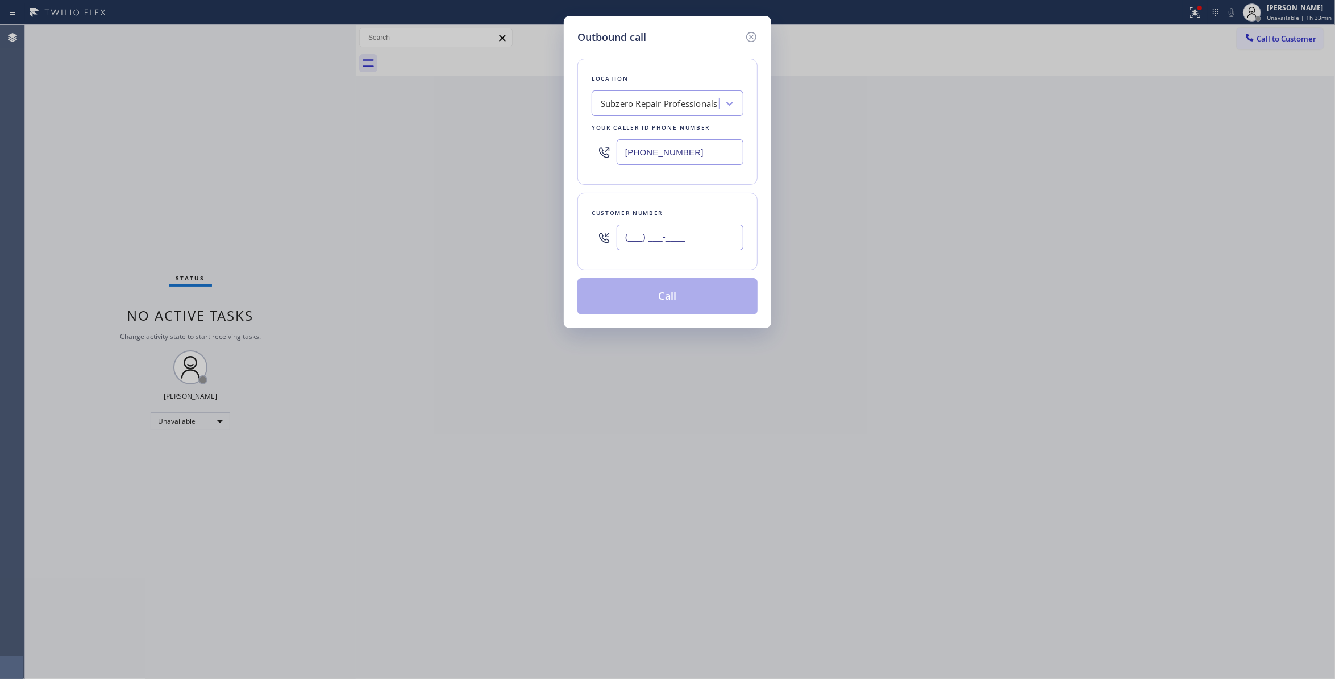
paste input "626) 993-8247"
type input "[PHONE_NUMBER]"
click at [640, 298] on button "Call" at bounding box center [667, 296] width 180 height 36
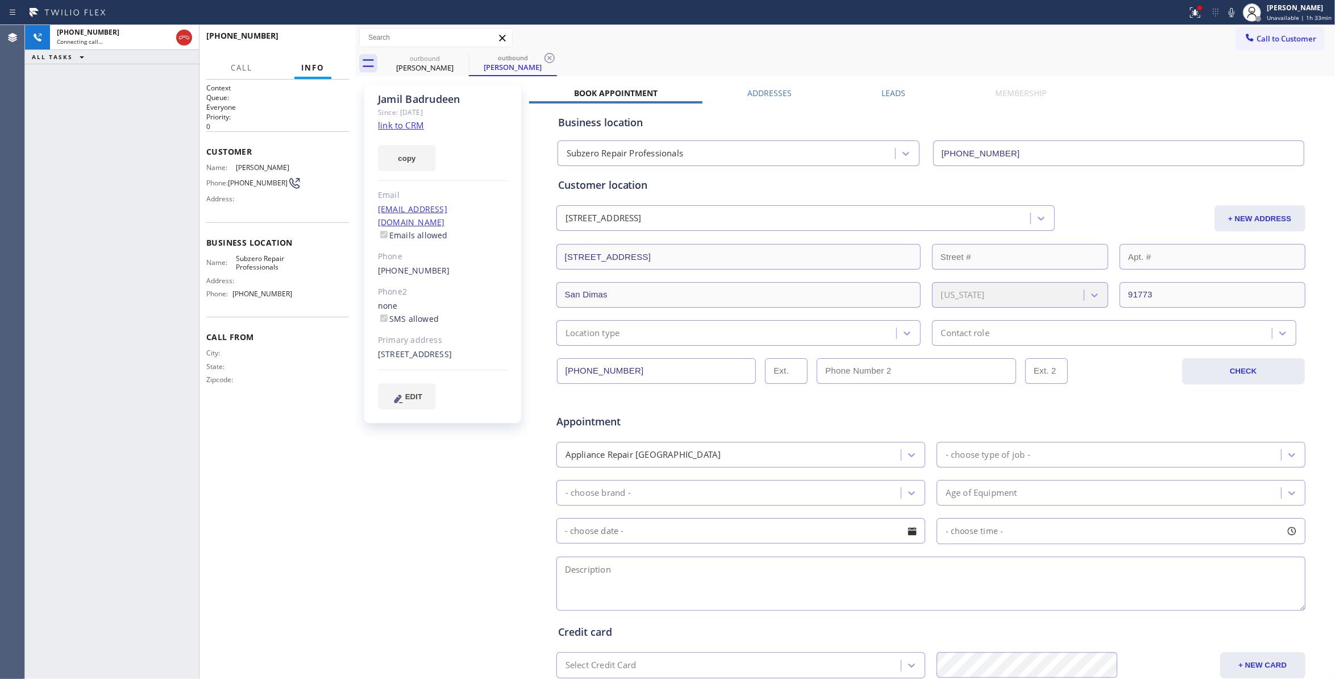
type input "[PHONE_NUMBER]"
drag, startPoint x: 556, startPoint y: 61, endPoint x: 549, endPoint y: 60, distance: 7.0
click at [555, 60] on icon at bounding box center [550, 58] width 14 height 14
click at [549, 60] on div "outbound [PERSON_NAME]" at bounding box center [858, 64] width 954 height 26
click at [326, 42] on span "HANG UP" at bounding box center [322, 41] width 35 height 8
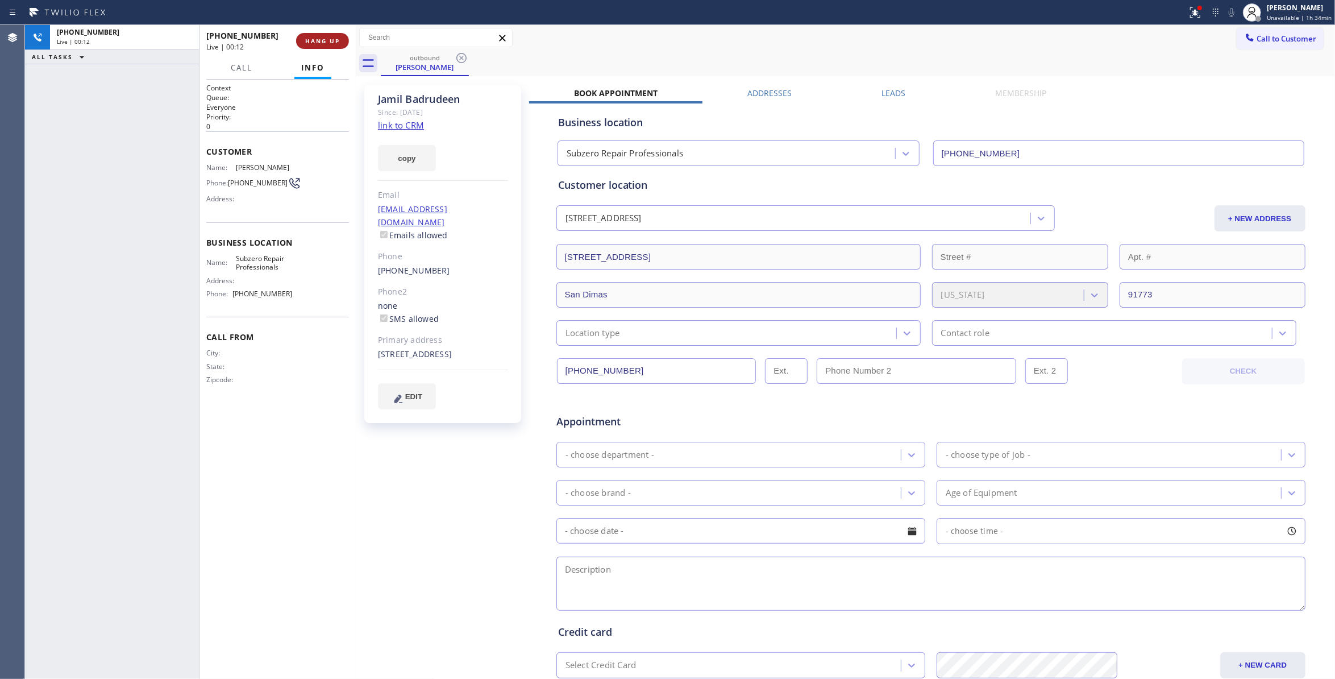
click at [326, 42] on span "HANG UP" at bounding box center [322, 41] width 35 height 8
click at [340, 48] on button "COMPLETE" at bounding box center [320, 41] width 57 height 16
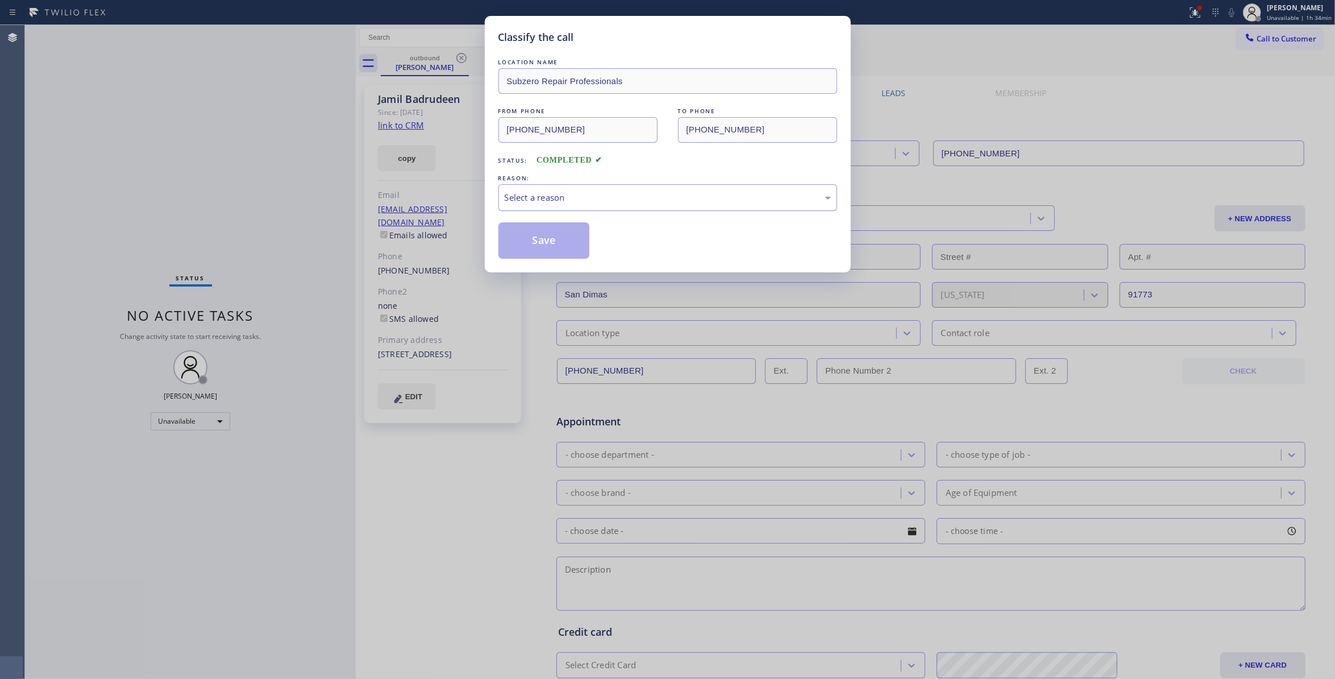
click at [524, 208] on div "Select a reason" at bounding box center [667, 197] width 339 height 27
click at [542, 241] on button "Save" at bounding box center [544, 240] width 92 height 36
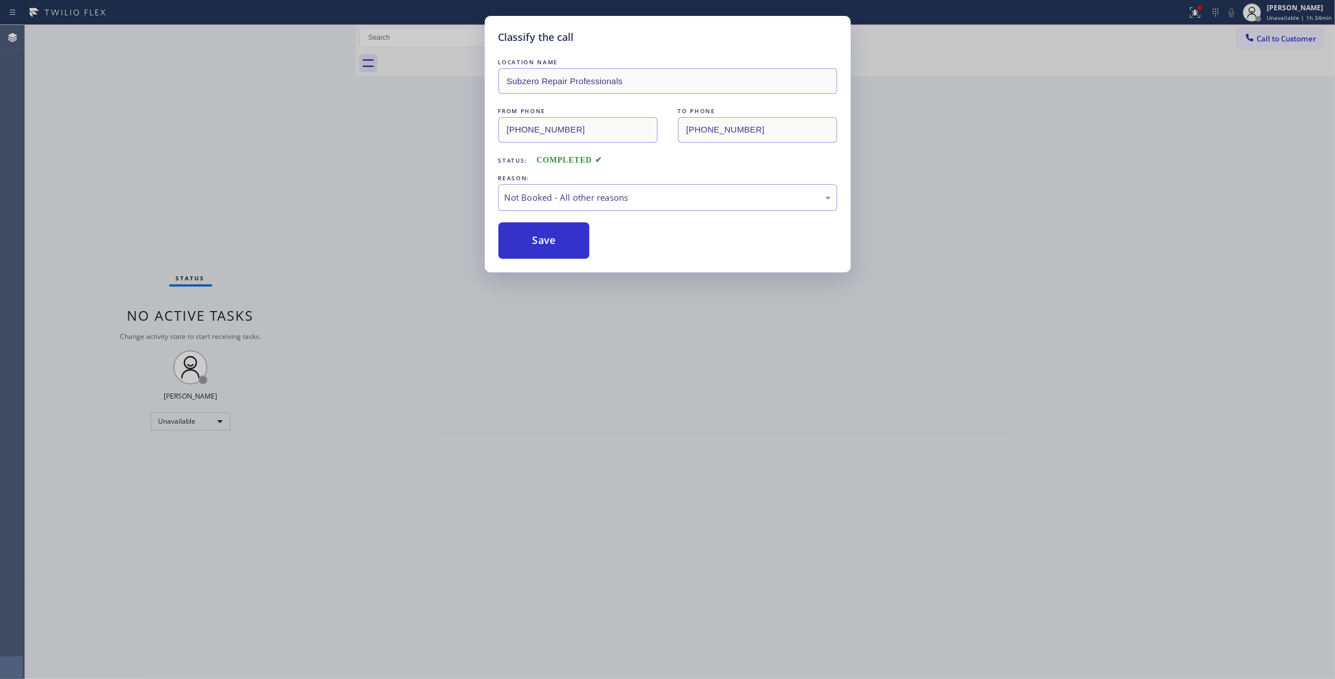
click at [542, 241] on button "Save" at bounding box center [544, 240] width 92 height 36
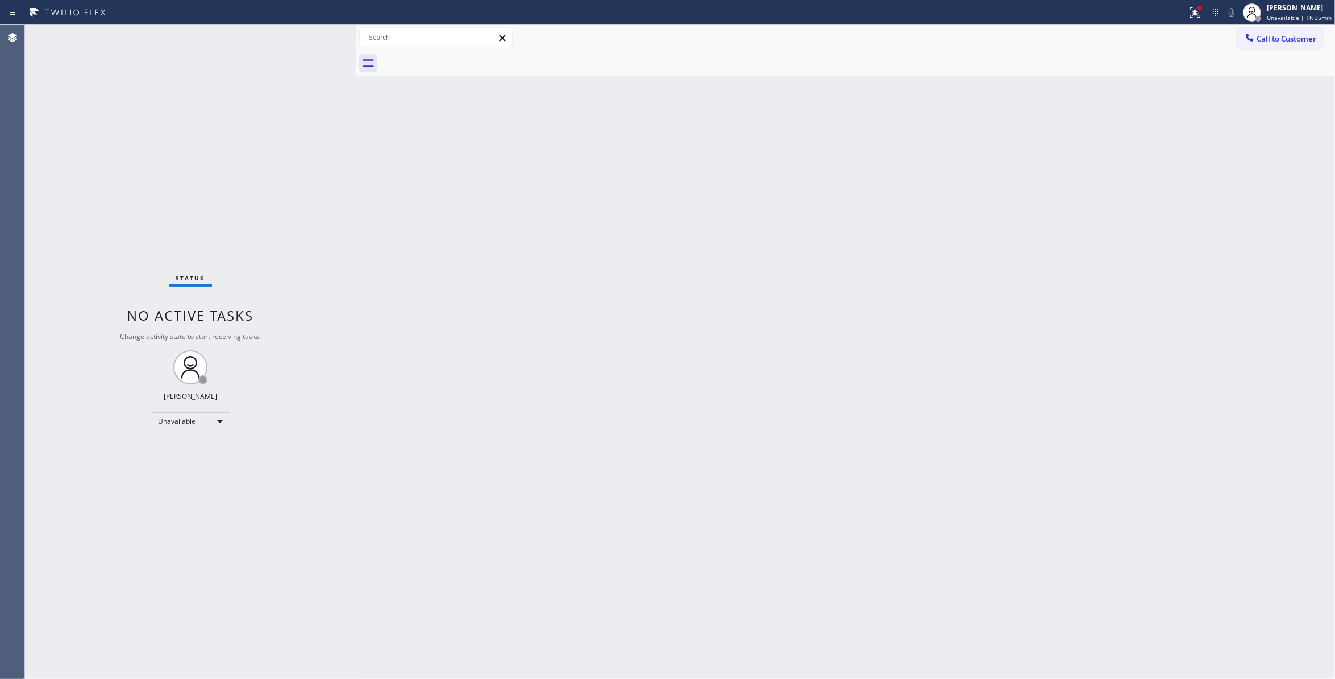
click at [78, 275] on div "Status No active tasks Change activity state to start receiving tasks. [PERSON_…" at bounding box center [190, 352] width 331 height 654
drag, startPoint x: 107, startPoint y: 539, endPoint x: 221, endPoint y: 296, distance: 268.8
click at [113, 518] on div "Status No active tasks Change activity state to start receiving tasks. [PERSON_…" at bounding box center [190, 352] width 331 height 654
click at [1282, 36] on span "Call to Customer" at bounding box center [1287, 39] width 60 height 10
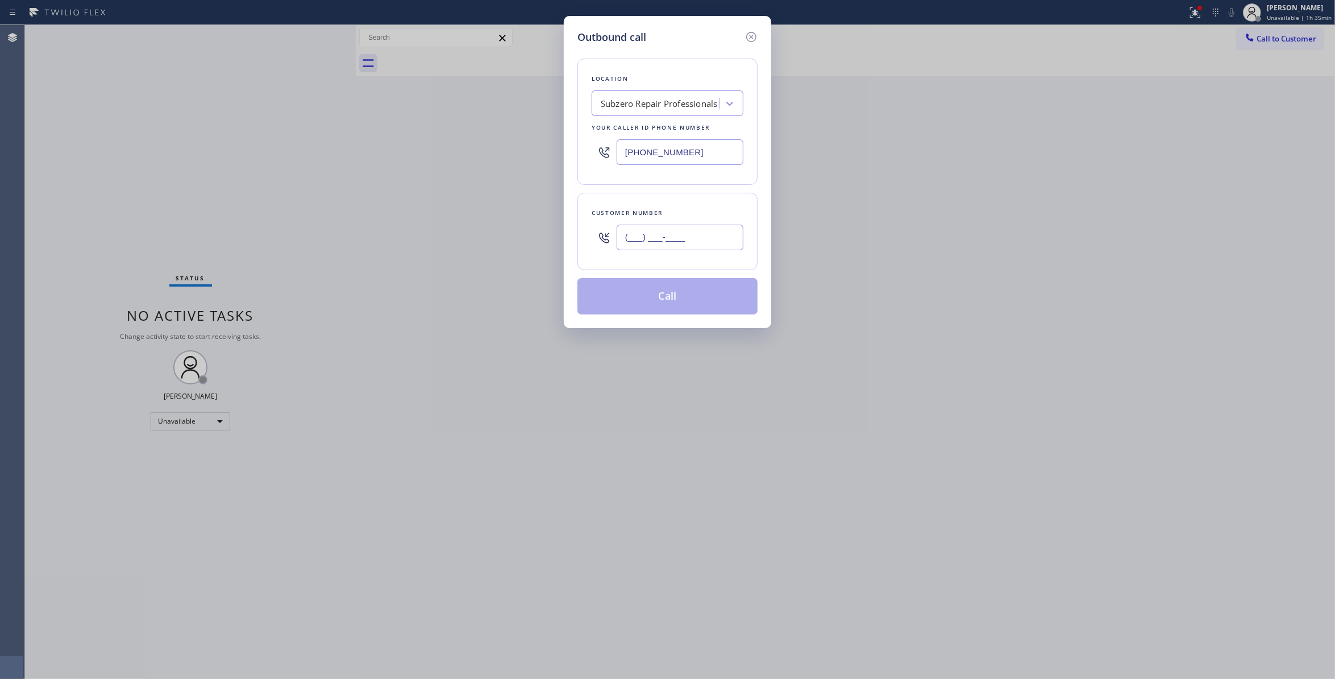
click at [644, 243] on input "(___) ___-____" at bounding box center [680, 238] width 127 height 26
paste input "650) 799-3435"
type input "[PHONE_NUMBER]"
drag, startPoint x: 684, startPoint y: 153, endPoint x: 437, endPoint y: 149, distance: 247.8
click at [437, 149] on div "Outbound call Location Subzero Repair Professionals Your caller id phone number…" at bounding box center [667, 339] width 1335 height 679
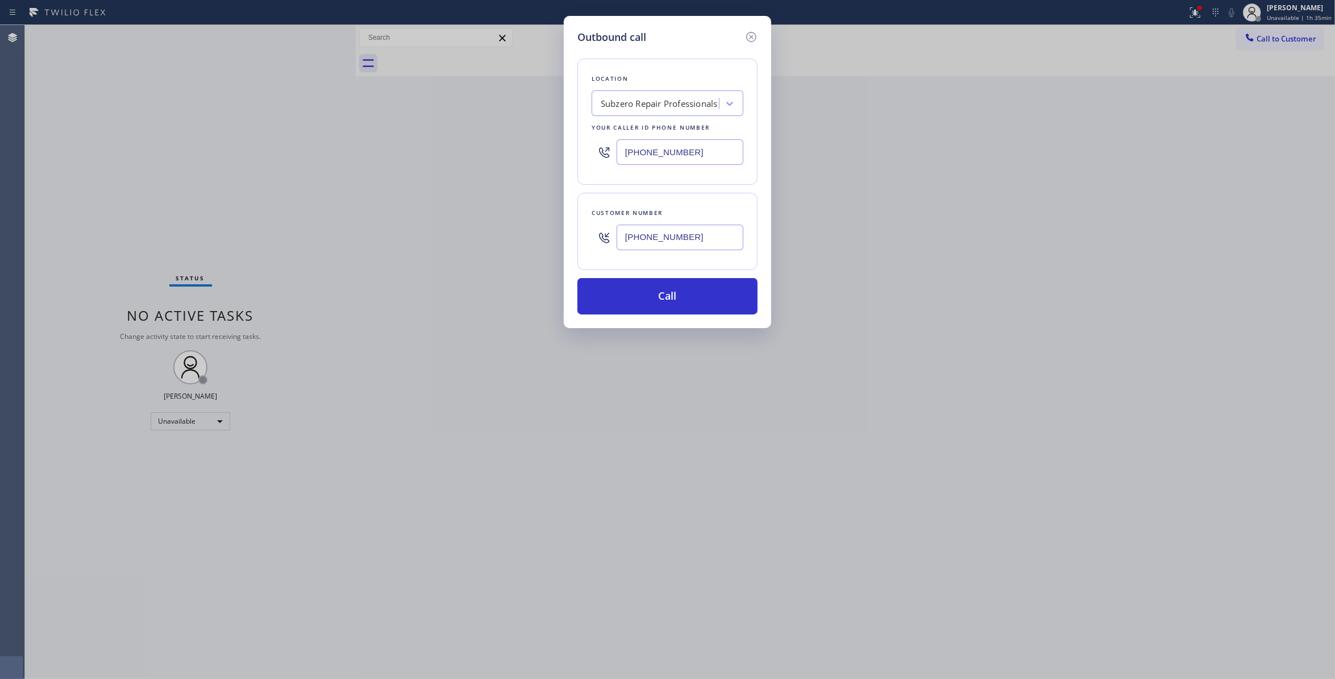
paste input "415) 851-8851"
type input "[PHONE_NUMBER]"
click at [621, 293] on button "Call" at bounding box center [667, 296] width 180 height 36
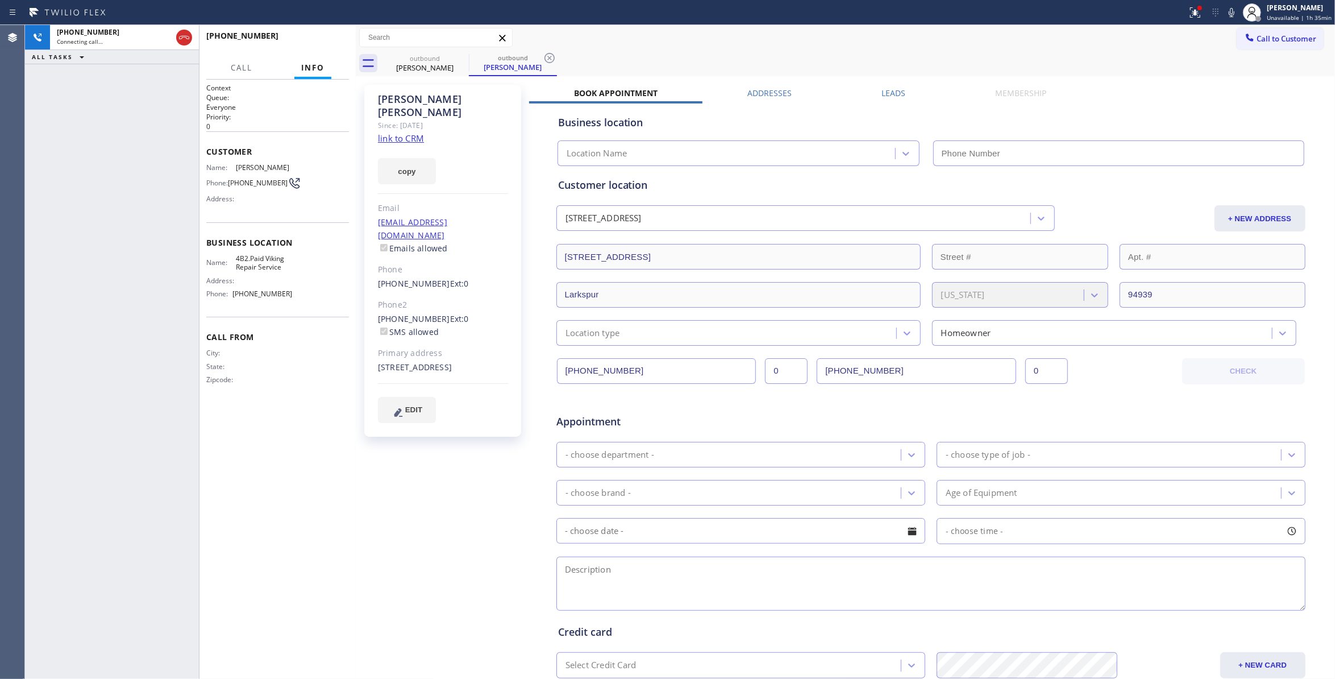
type input "[PHONE_NUMBER]"
drag, startPoint x: 64, startPoint y: 221, endPoint x: 267, endPoint y: 47, distance: 267.6
click at [66, 218] on div "[PHONE_NUMBER] Live | 00:02 ALL TASKS ALL TASKS ACTIVE TASKS TASKS IN WRAP UP" at bounding box center [112, 352] width 174 height 654
click at [328, 40] on span "HANG UP" at bounding box center [322, 41] width 35 height 8
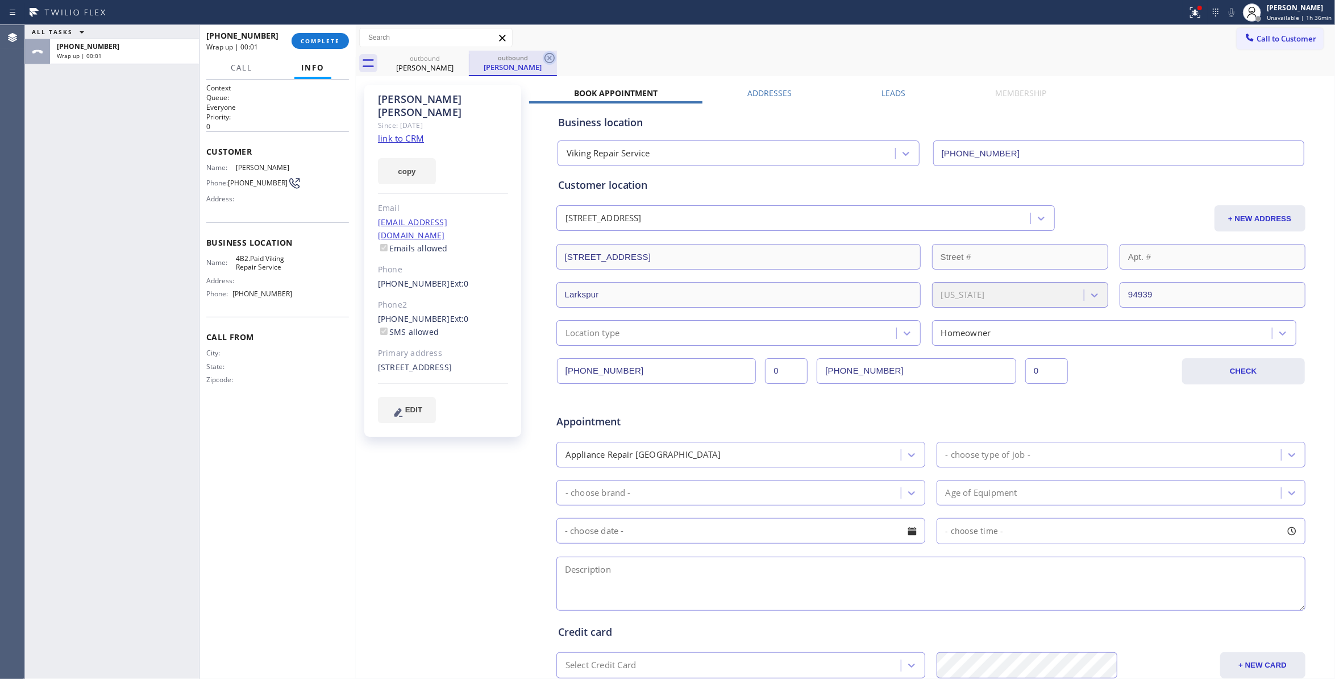
click at [550, 61] on icon at bounding box center [550, 58] width 14 height 14
click at [339, 39] on span "COMPLETE" at bounding box center [320, 41] width 39 height 8
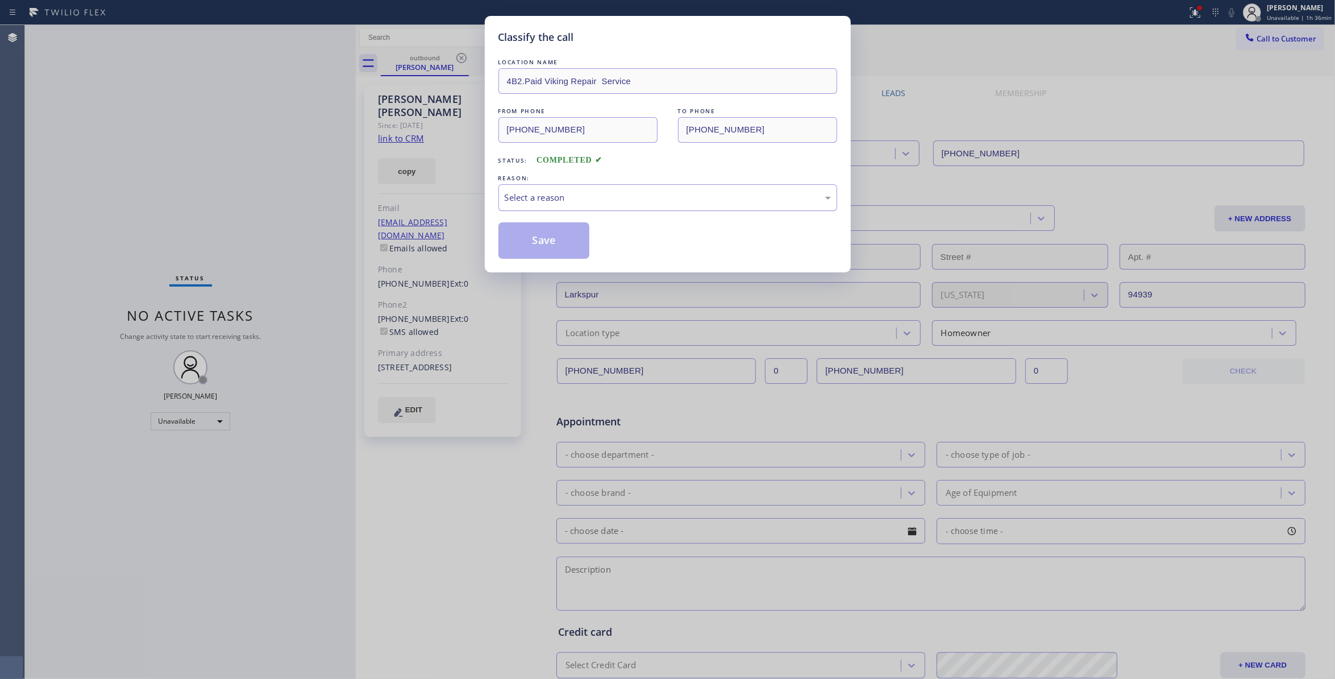
click at [551, 198] on div "Select a reason" at bounding box center [668, 197] width 326 height 13
click at [521, 242] on button "Save" at bounding box center [544, 240] width 92 height 36
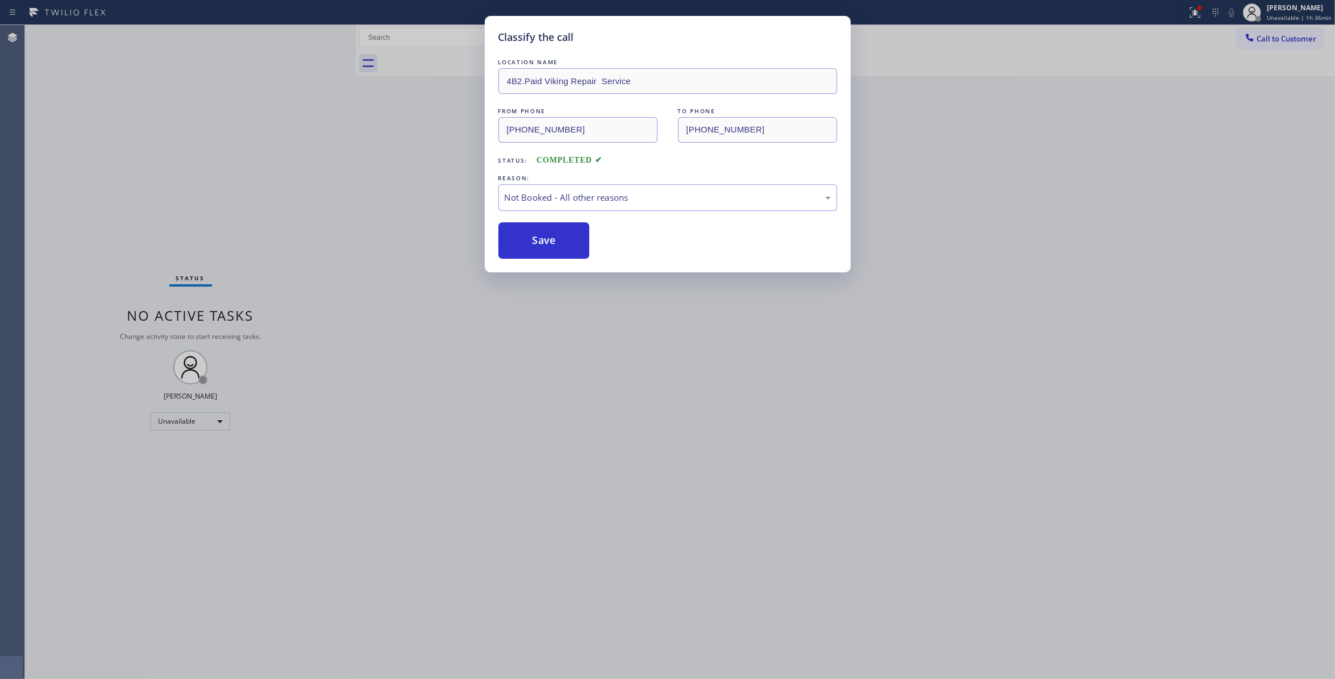
click at [521, 242] on button "Save" at bounding box center [544, 240] width 92 height 36
click at [271, 103] on div "Classify the call LOCATION NAME 4B2.Paid Viking Repair Service FROM PHONE [PHON…" at bounding box center [667, 339] width 1335 height 679
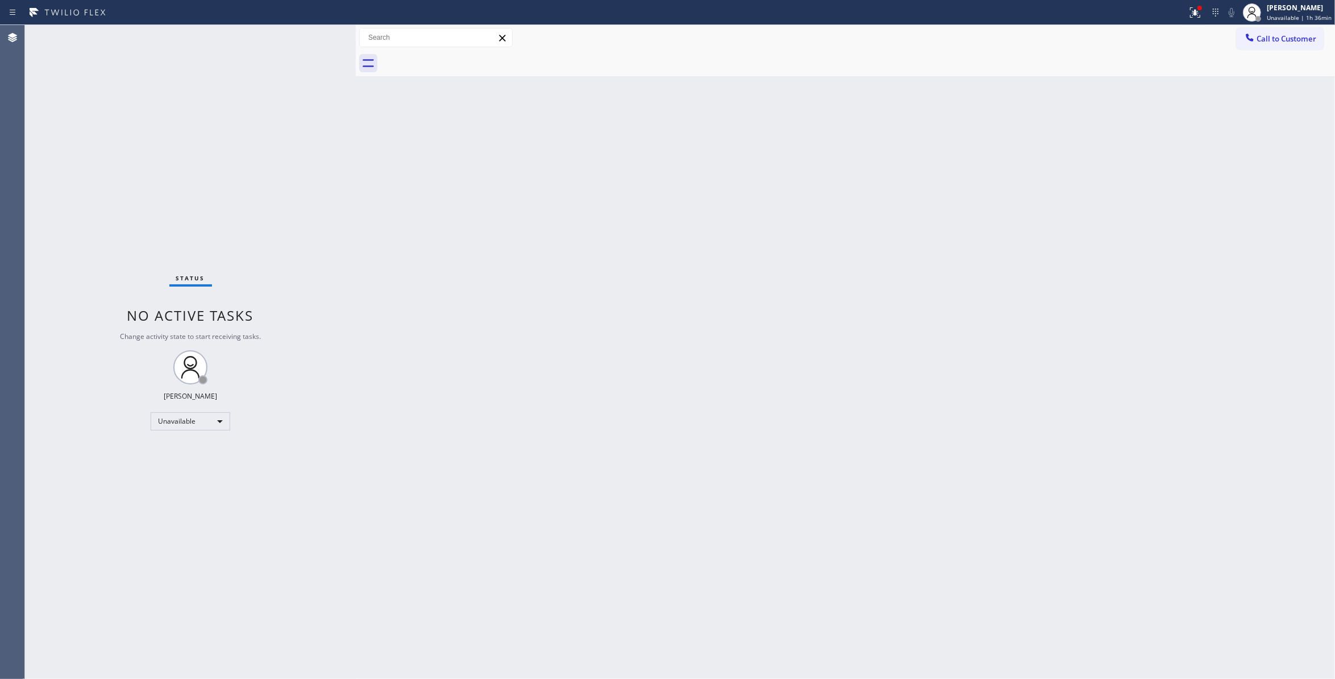
click at [225, 200] on div "Status No active tasks Change activity state to start receiving tasks. [PERSON_…" at bounding box center [190, 352] width 331 height 654
click at [48, 241] on div "Status No active tasks Change activity state to start receiving tasks. [PERSON_…" at bounding box center [190, 352] width 331 height 654
drag, startPoint x: 1170, startPoint y: 194, endPoint x: 1317, endPoint y: 117, distance: 167.0
click at [1188, 164] on div "Back to Dashboard Change Sender ID Customers Technicians Select a contact Outbo…" at bounding box center [845, 352] width 979 height 654
click at [1277, 32] on button "Call to Customer" at bounding box center [1280, 39] width 87 height 22
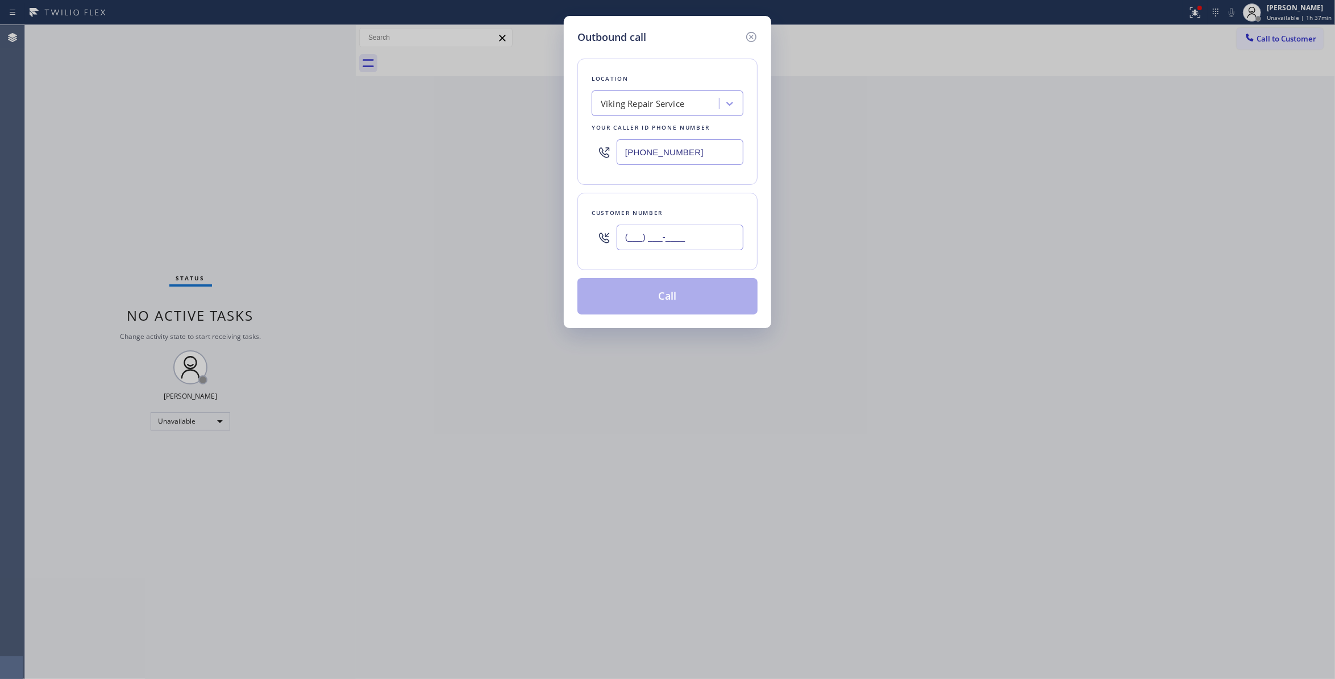
click at [641, 241] on input "(___) ___-____" at bounding box center [680, 238] width 127 height 26
paste input "646) 400-3674"
type input "[PHONE_NUMBER]"
click at [633, 108] on div "Viking Repair Service" at bounding box center [643, 103] width 84 height 13
type input "Home Alliance"
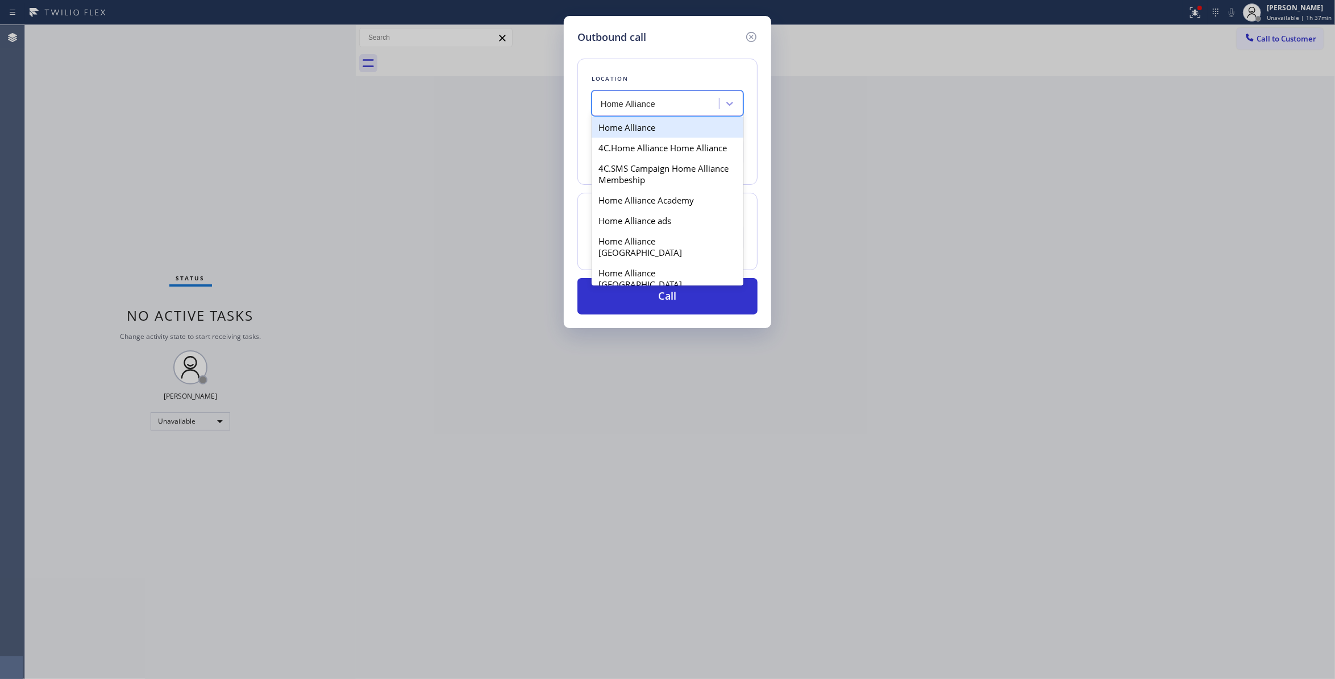
click at [630, 130] on div "Home Alliance" at bounding box center [668, 127] width 152 height 20
type input "[PHONE_NUMBER]"
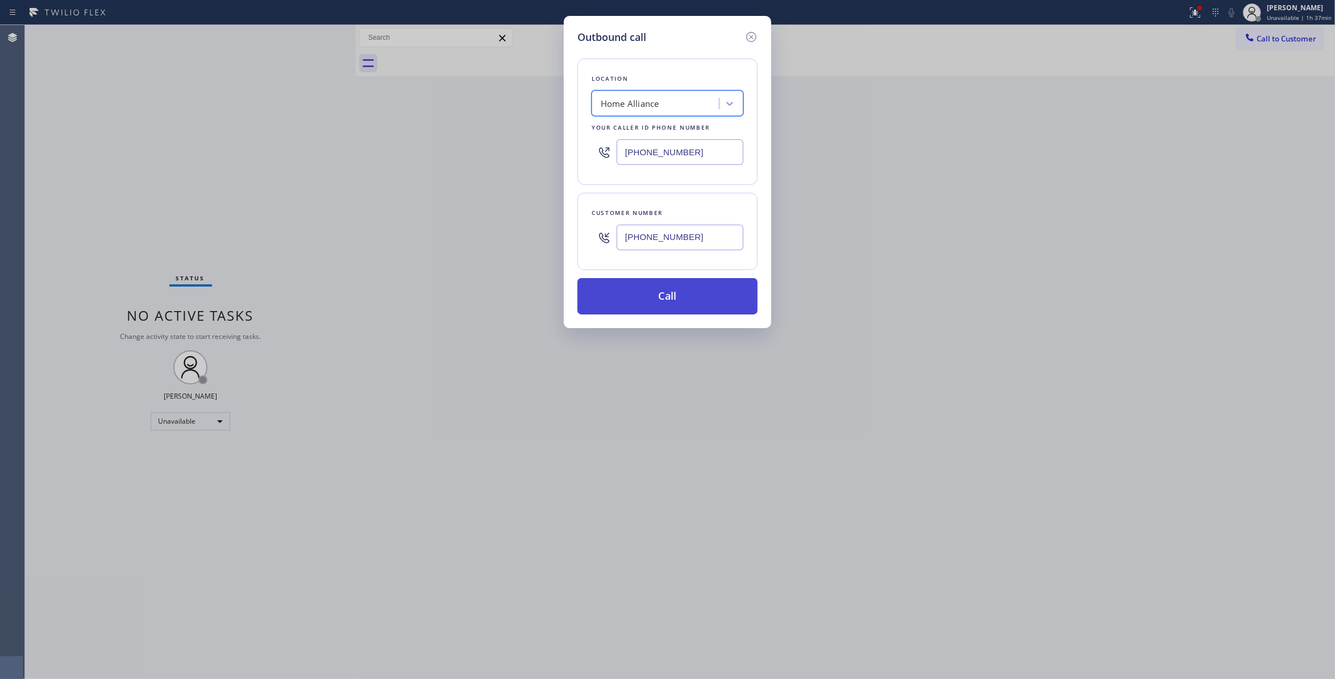
click at [685, 301] on button "Call" at bounding box center [667, 296] width 180 height 36
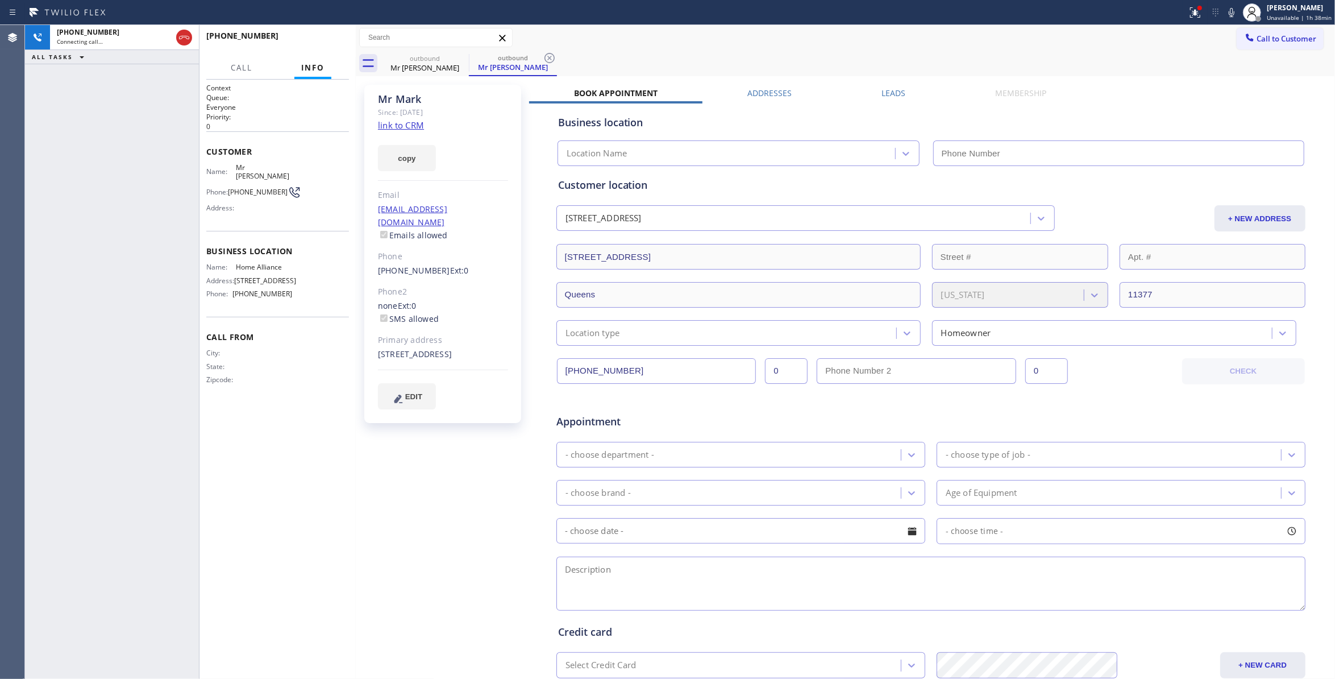
type input "[PHONE_NUMBER]"
click at [43, 239] on div "[PHONE_NUMBER] Live | 00:01 ALL TASKS ALL TASKS ACTIVE TASKS TASKS IN WRAP UP" at bounding box center [112, 352] width 174 height 654
click at [552, 58] on icon at bounding box center [550, 58] width 14 height 14
drag, startPoint x: 301, startPoint y: 422, endPoint x: 330, endPoint y: 221, distance: 202.8
click at [301, 414] on div "Context Queue: Everyone Priority: 0 Customer Name: Mr [PERSON_NAME] Phone: [PHO…" at bounding box center [277, 379] width 143 height 592
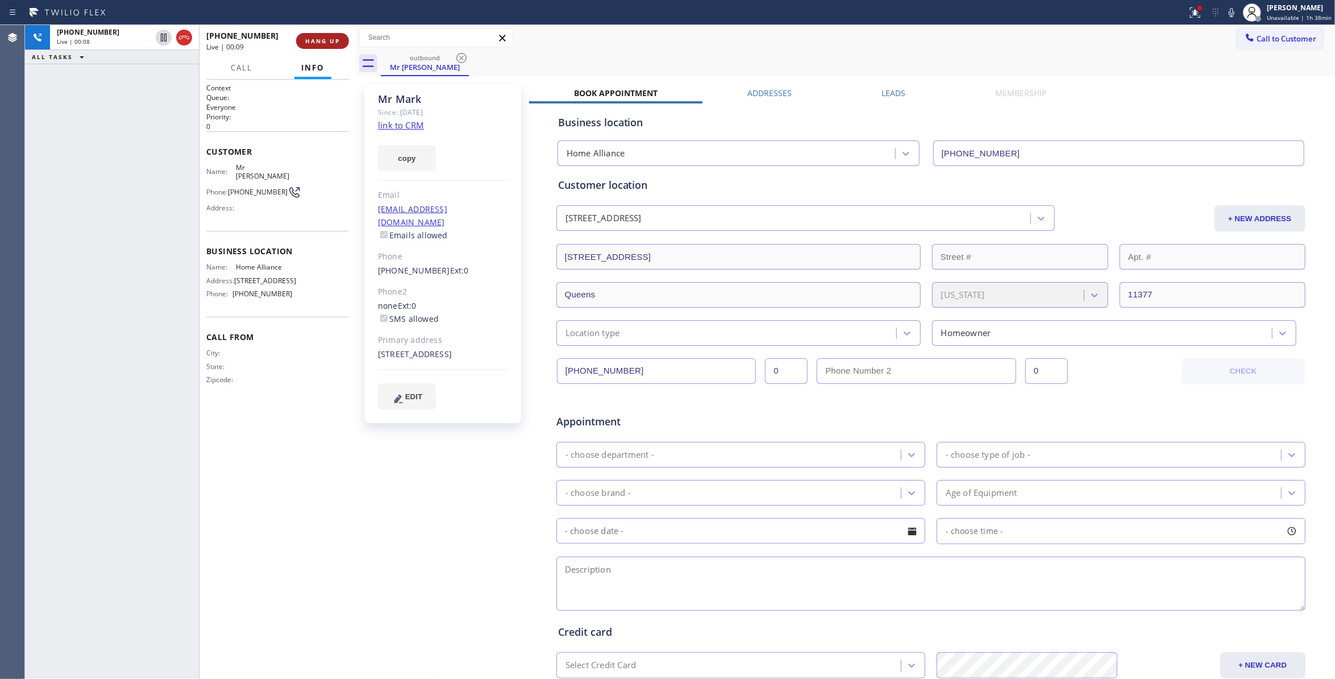
click at [327, 41] on span "HANG UP" at bounding box center [322, 41] width 35 height 8
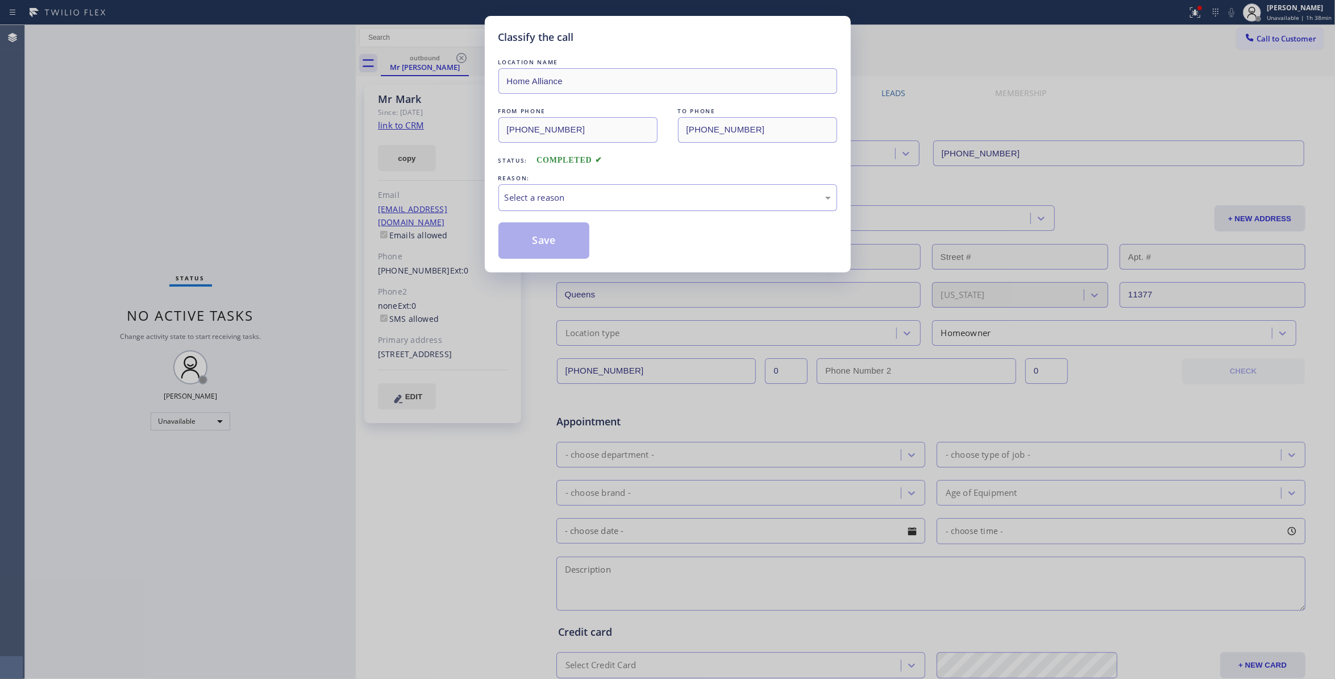
click at [543, 194] on div "Select a reason" at bounding box center [668, 197] width 326 height 13
click at [546, 242] on button "Save" at bounding box center [544, 240] width 92 height 36
drag, startPoint x: 546, startPoint y: 242, endPoint x: 455, endPoint y: 440, distance: 218.5
click at [545, 242] on button "Save" at bounding box center [544, 240] width 92 height 36
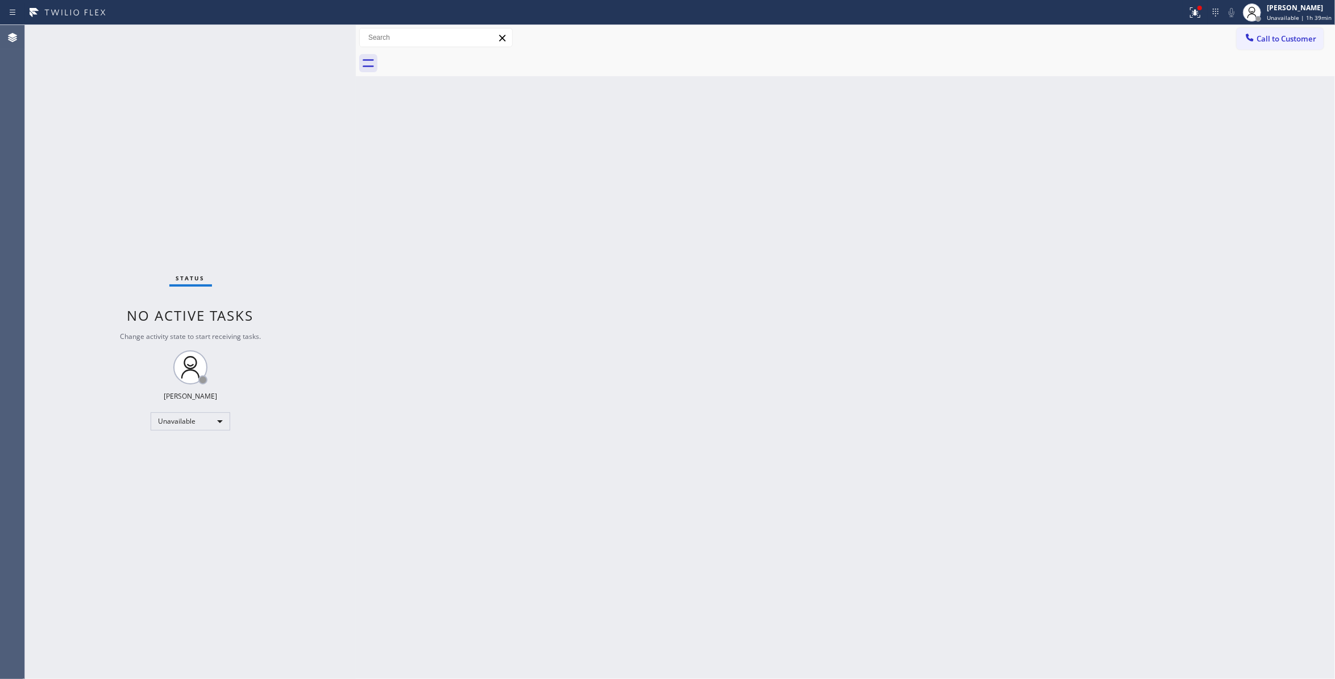
drag, startPoint x: 135, startPoint y: 587, endPoint x: 138, endPoint y: 576, distance: 10.6
click at [136, 580] on div "Status No active tasks Change activity state to start receiving tasks. [PERSON_…" at bounding box center [190, 352] width 331 height 654
click at [663, 280] on div "Back to Dashboard Change Sender ID Customers Technicians Select a contact Outbo…" at bounding box center [845, 352] width 979 height 654
drag, startPoint x: 1092, startPoint y: 126, endPoint x: 1142, endPoint y: 87, distance: 63.2
click at [1110, 114] on div "Back to Dashboard Change Sender ID Customers Technicians Select a contact Outbo…" at bounding box center [845, 352] width 979 height 654
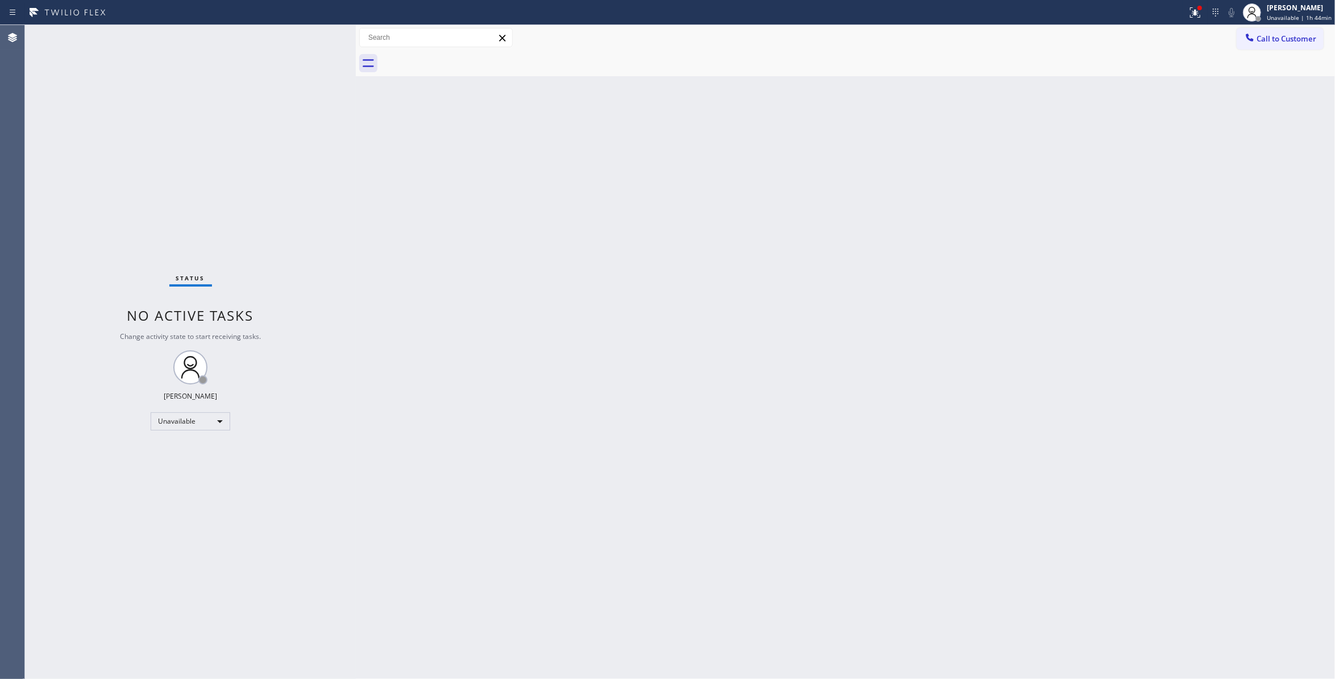
click at [1299, 40] on span "Call to Customer" at bounding box center [1287, 39] width 60 height 10
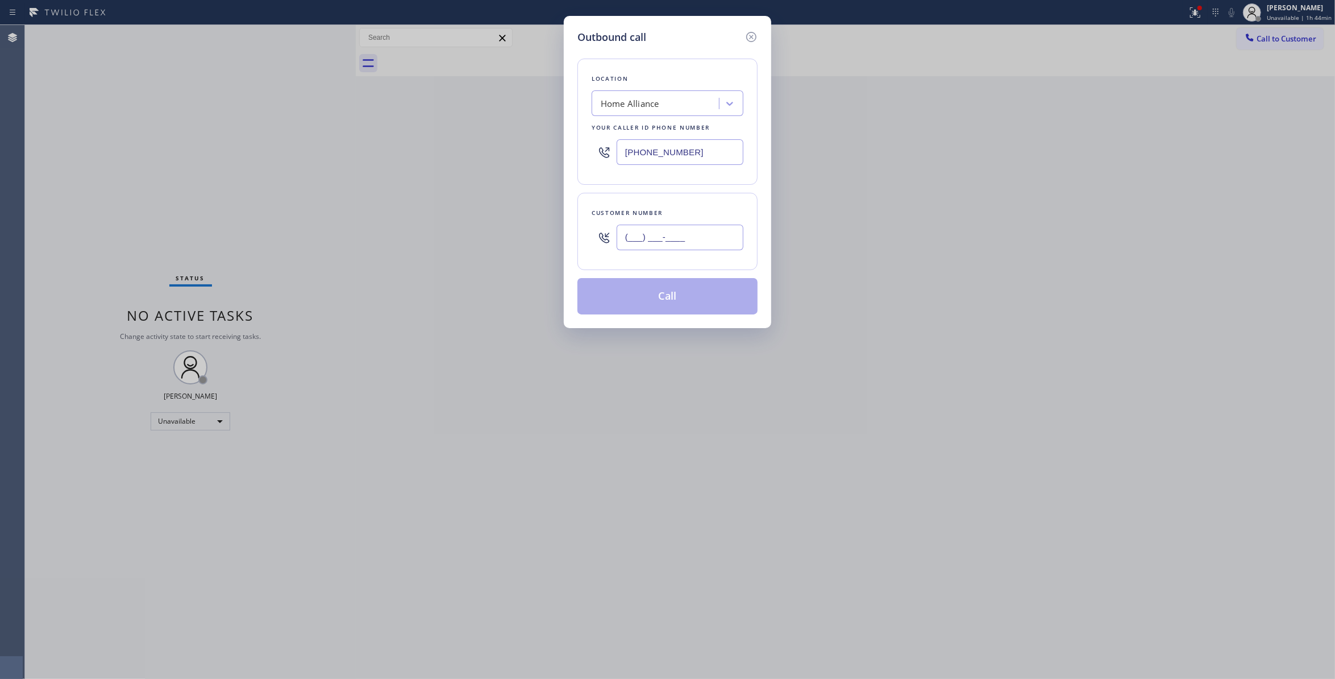
click at [652, 226] on input "(___) ___-____" at bounding box center [680, 238] width 127 height 26
paste input "310) 921-5660"
type input "[PHONE_NUMBER]"
drag, startPoint x: 710, startPoint y: 158, endPoint x: 403, endPoint y: 157, distance: 306.9
click at [404, 157] on div "Outbound call Location Home Alliance Your caller id phone number [PHONE_NUMBER]…" at bounding box center [667, 339] width 1335 height 679
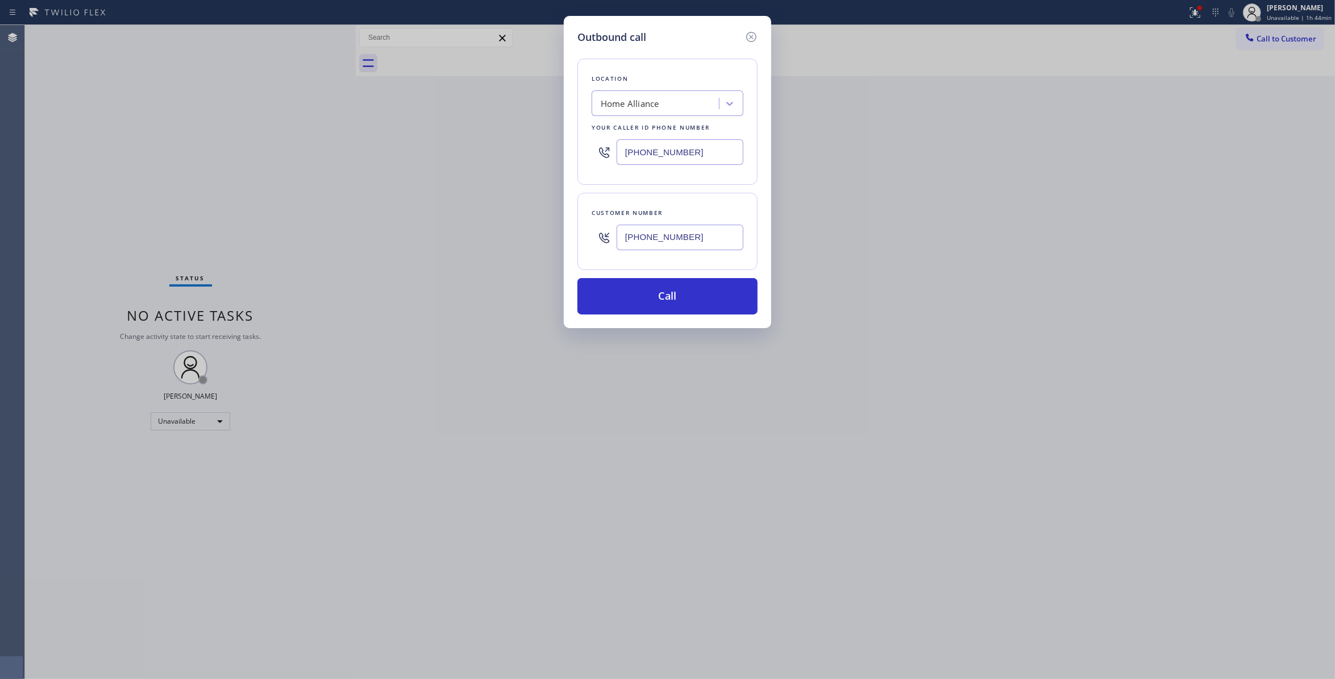
paste input "310) 868-0820"
type input "[PHONE_NUMBER]"
drag, startPoint x: 724, startPoint y: 239, endPoint x: 504, endPoint y: 237, distance: 220.0
click at [504, 237] on div "Outbound call Location Alliance HVAC [GEOGRAPHIC_DATA] Your caller id phone num…" at bounding box center [667, 339] width 1335 height 679
click at [606, 290] on button "Call" at bounding box center [667, 296] width 180 height 36
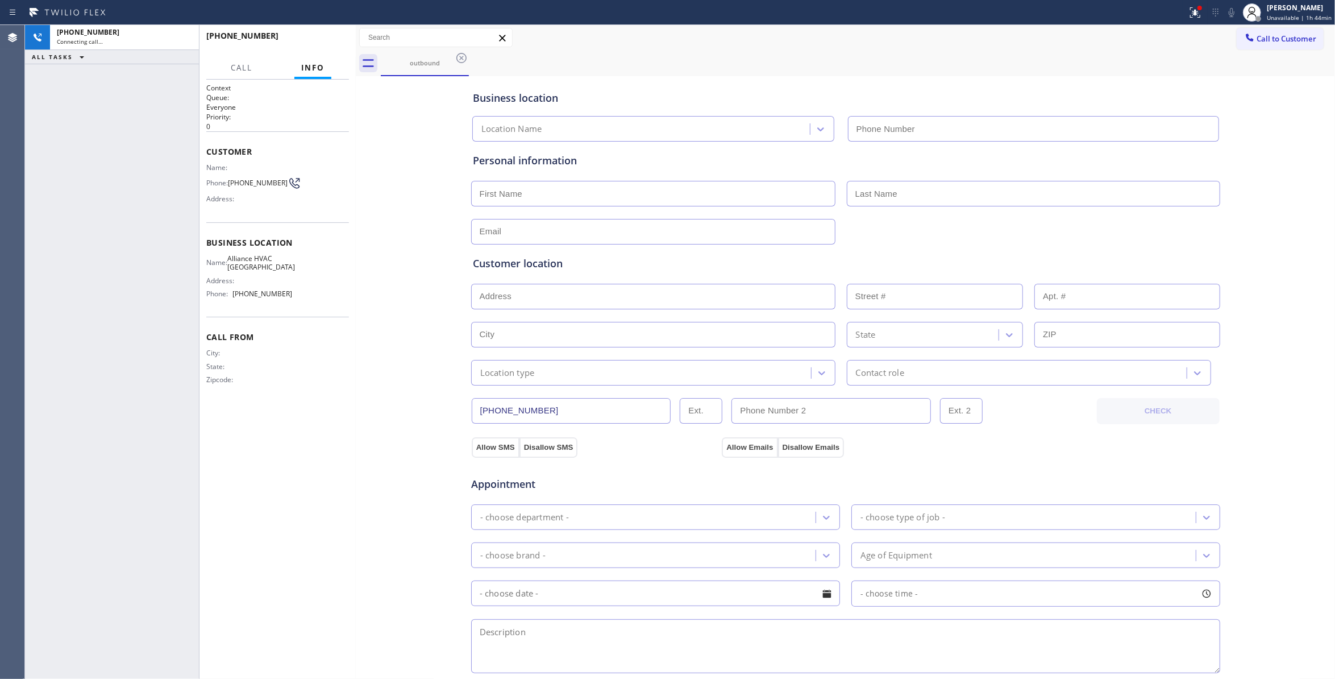
type input "[PHONE_NUMBER]"
click at [330, 26] on div "[PHONE_NUMBER] Wrap up | 00:01 COMPLETE" at bounding box center [277, 41] width 143 height 30
click at [326, 37] on span "COMPLETE" at bounding box center [320, 41] width 39 height 8
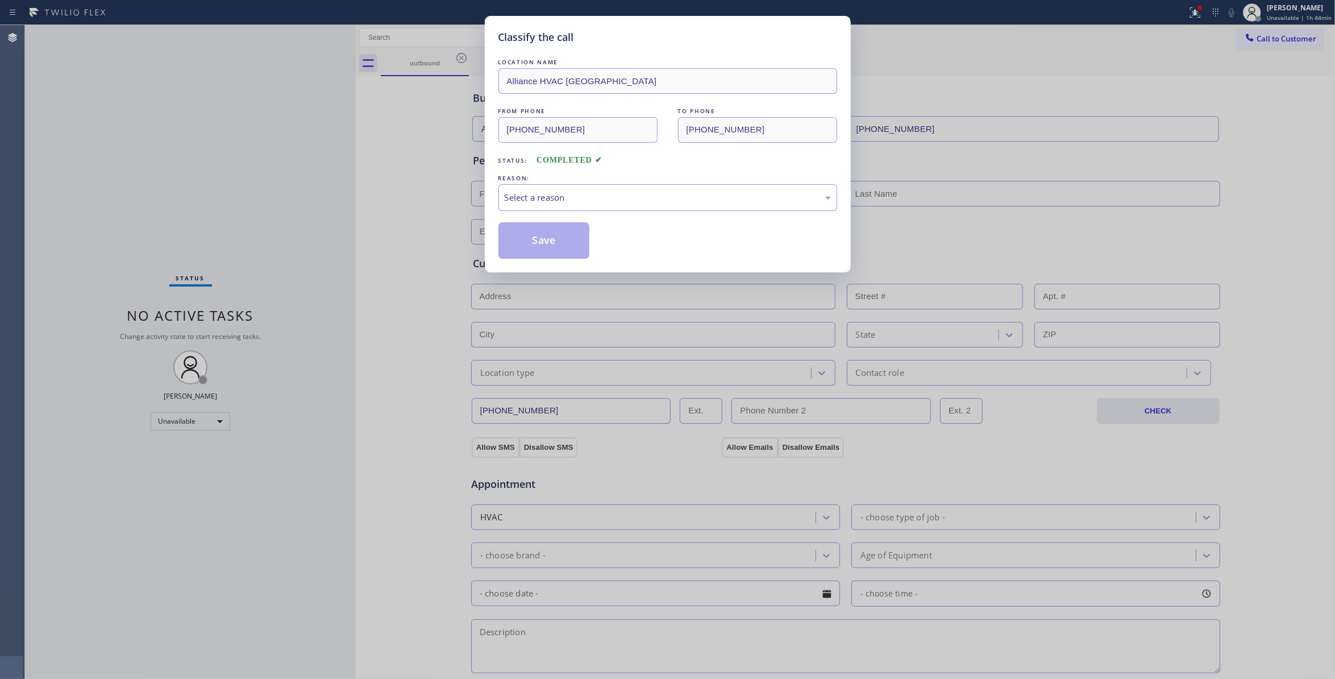
click at [531, 186] on div "Select a reason" at bounding box center [667, 197] width 339 height 27
click at [540, 253] on button "Save" at bounding box center [544, 240] width 92 height 36
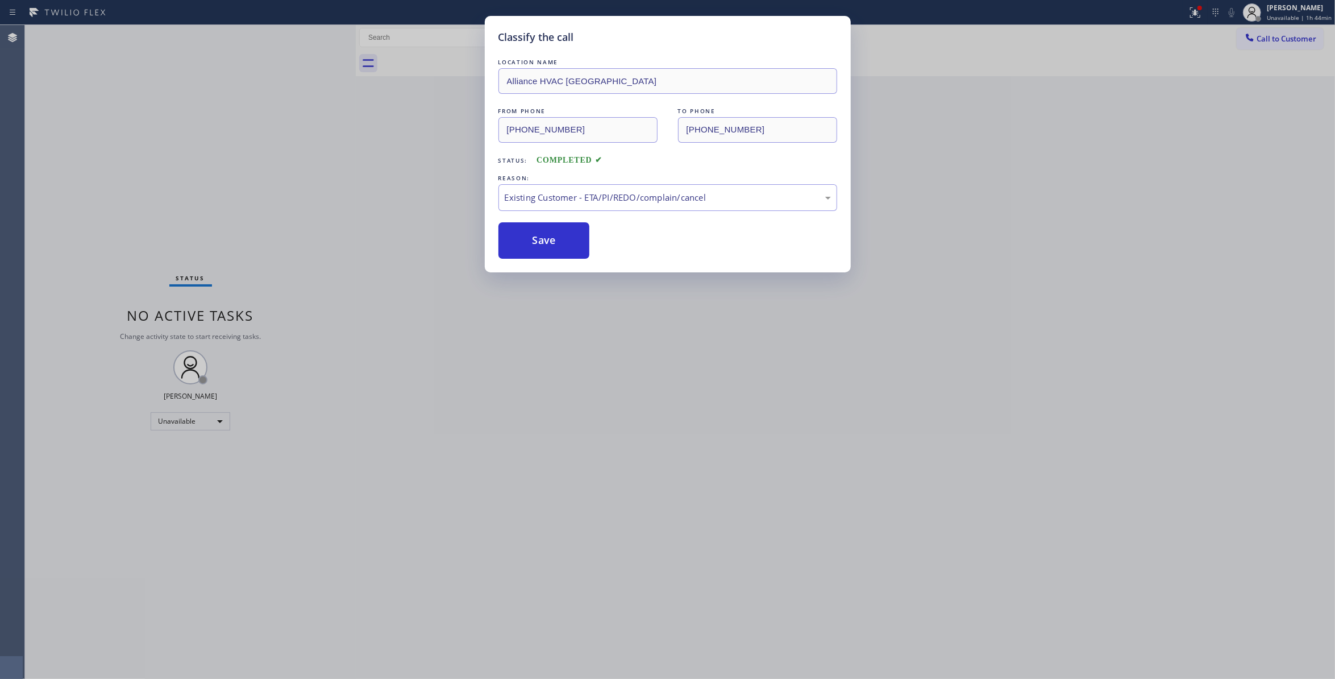
click at [540, 253] on button "Save" at bounding box center [544, 240] width 92 height 36
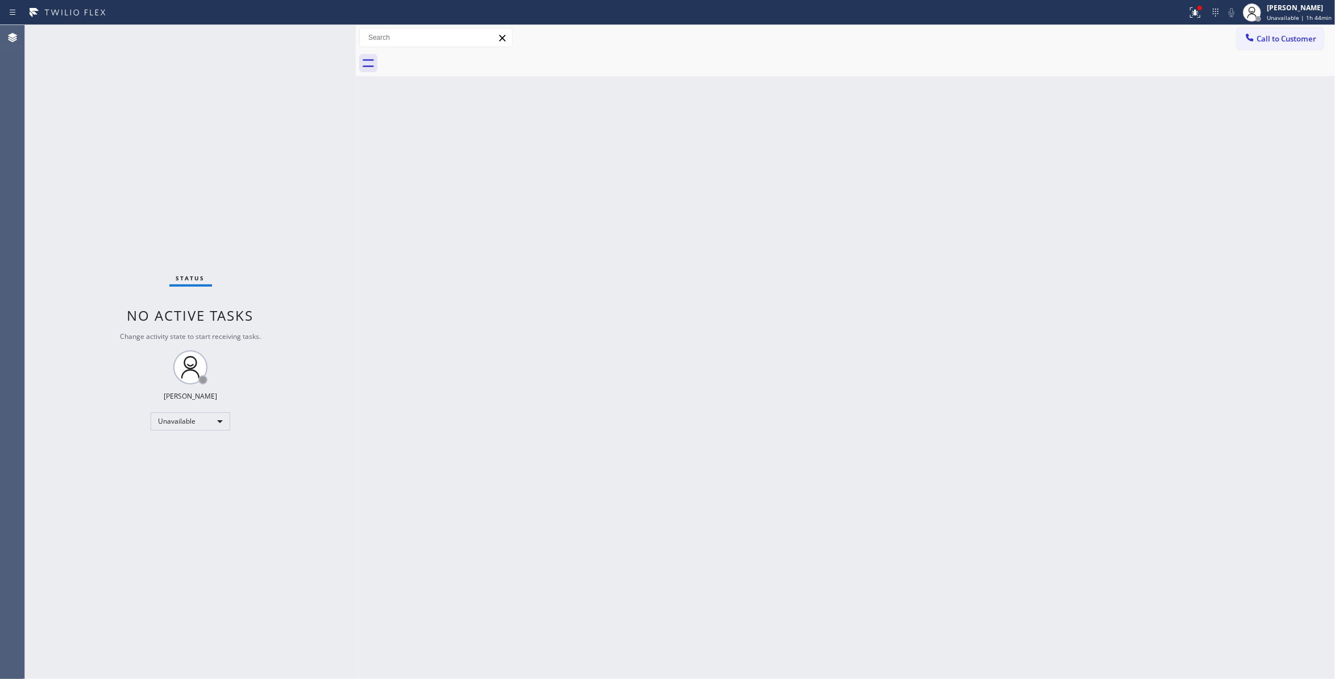
drag, startPoint x: 931, startPoint y: 246, endPoint x: 1171, endPoint y: 89, distance: 286.3
click at [934, 242] on div "Back to Dashboard Change Sender ID Customers Technicians Select a contact Outbo…" at bounding box center [845, 352] width 979 height 654
click at [1301, 40] on span "Call to Customer" at bounding box center [1287, 39] width 60 height 10
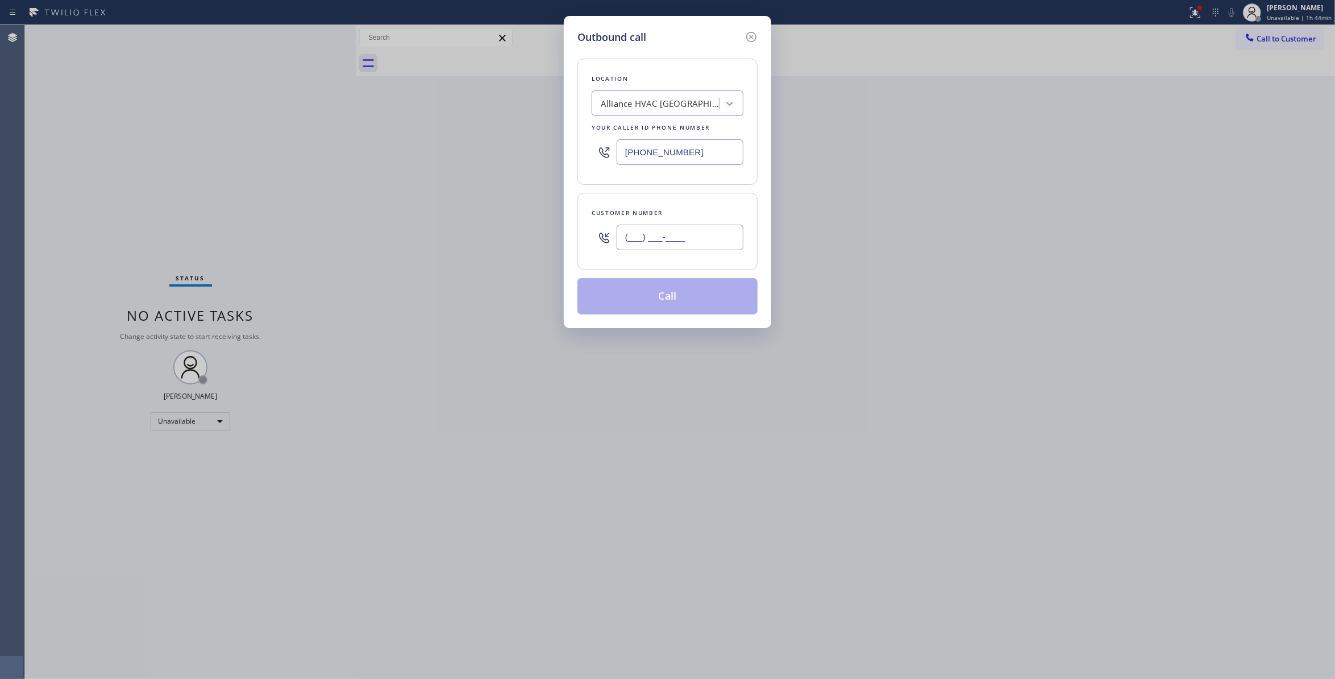
click at [717, 244] on input "(___) ___-____" at bounding box center [680, 238] width 127 height 26
paste input "310) 921-5660"
type input "[PHONE_NUMBER]"
click at [673, 298] on button "Call" at bounding box center [667, 296] width 180 height 36
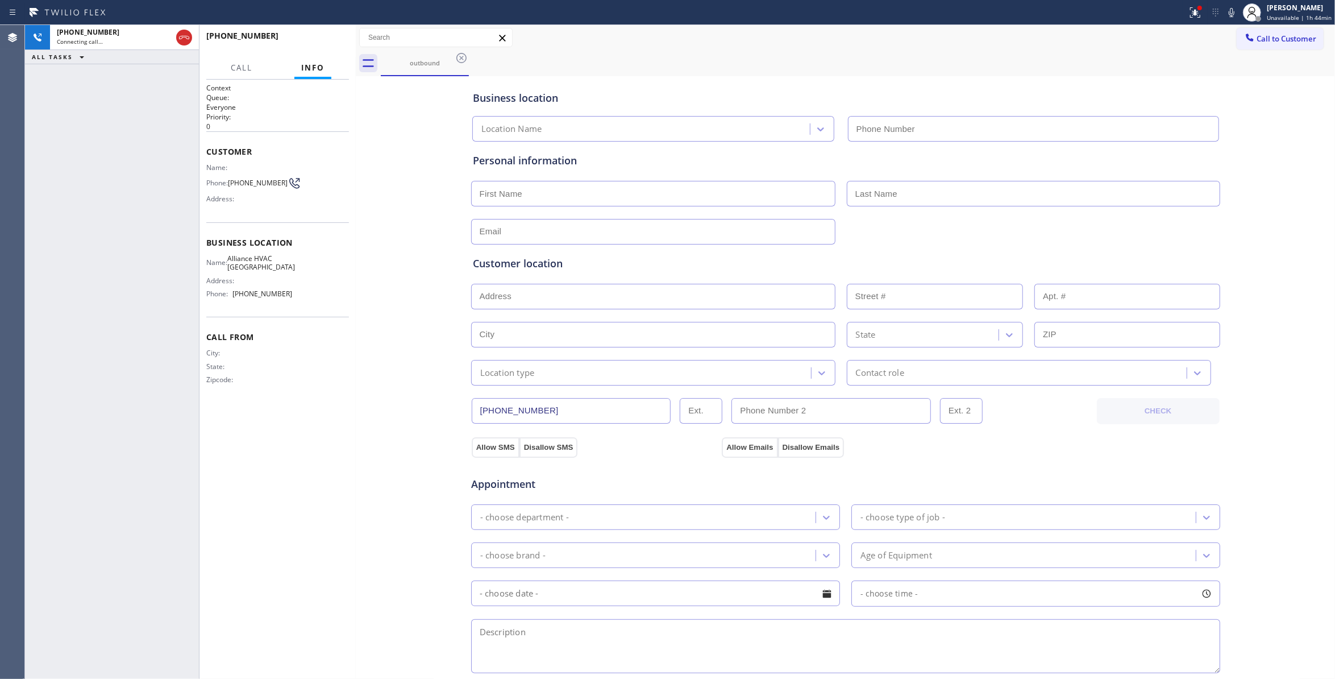
type input "[PHONE_NUMBER]"
click at [319, 41] on span "HANG UP" at bounding box center [322, 41] width 35 height 8
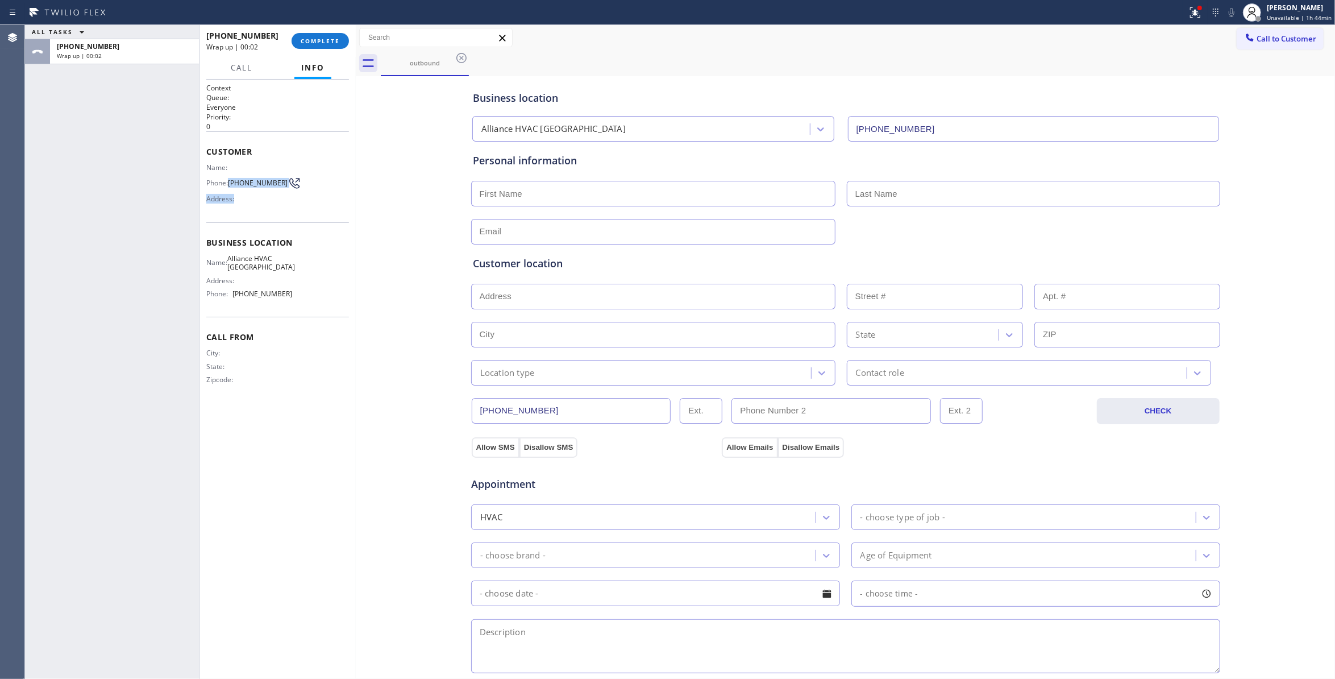
drag, startPoint x: 251, startPoint y: 198, endPoint x: 228, endPoint y: 178, distance: 30.2
click at [228, 178] on div "Name: Phone: [PHONE_NUMBER] Address:" at bounding box center [249, 185] width 86 height 45
click at [247, 183] on span "[PHONE_NUMBER]" at bounding box center [258, 182] width 60 height 9
click at [256, 187] on span "[PHONE_NUMBER]" at bounding box center [258, 182] width 60 height 9
drag, startPoint x: 256, startPoint y: 189, endPoint x: 236, endPoint y: 180, distance: 21.6
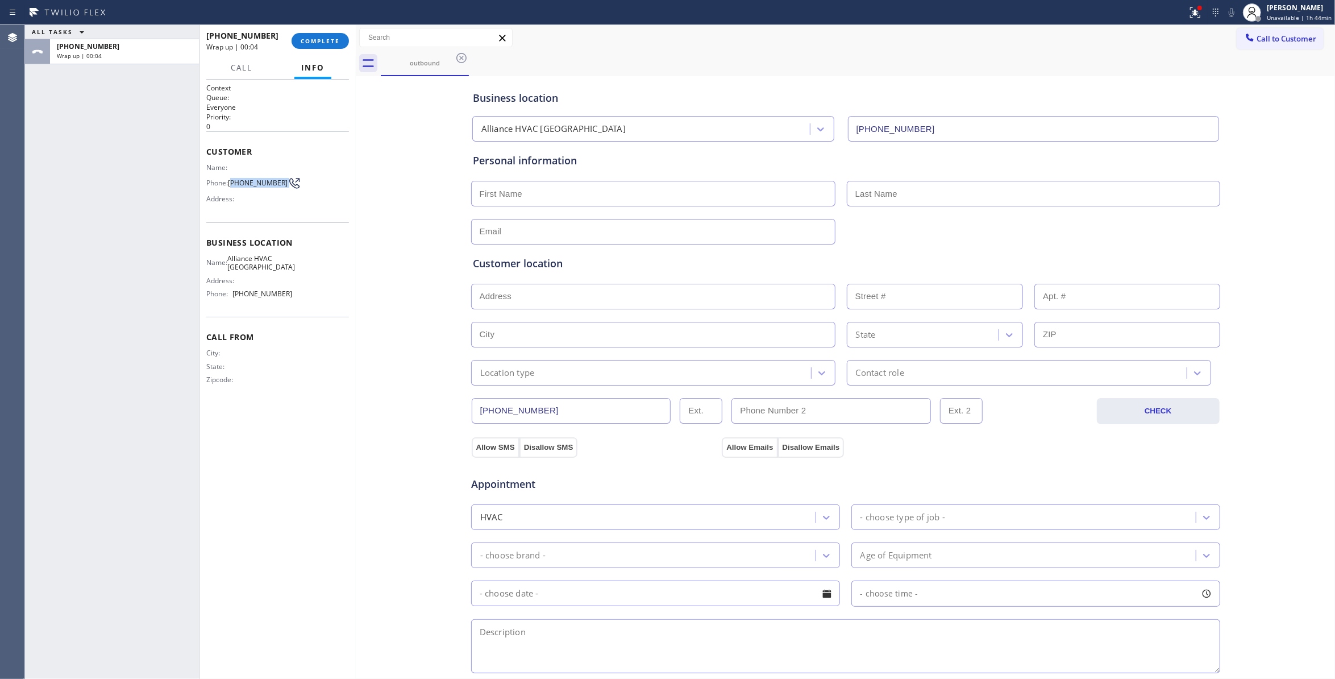
click at [236, 180] on span "[PHONE_NUMBER]" at bounding box center [258, 182] width 60 height 9
click at [330, 39] on span "COMPLETE" at bounding box center [320, 41] width 39 height 8
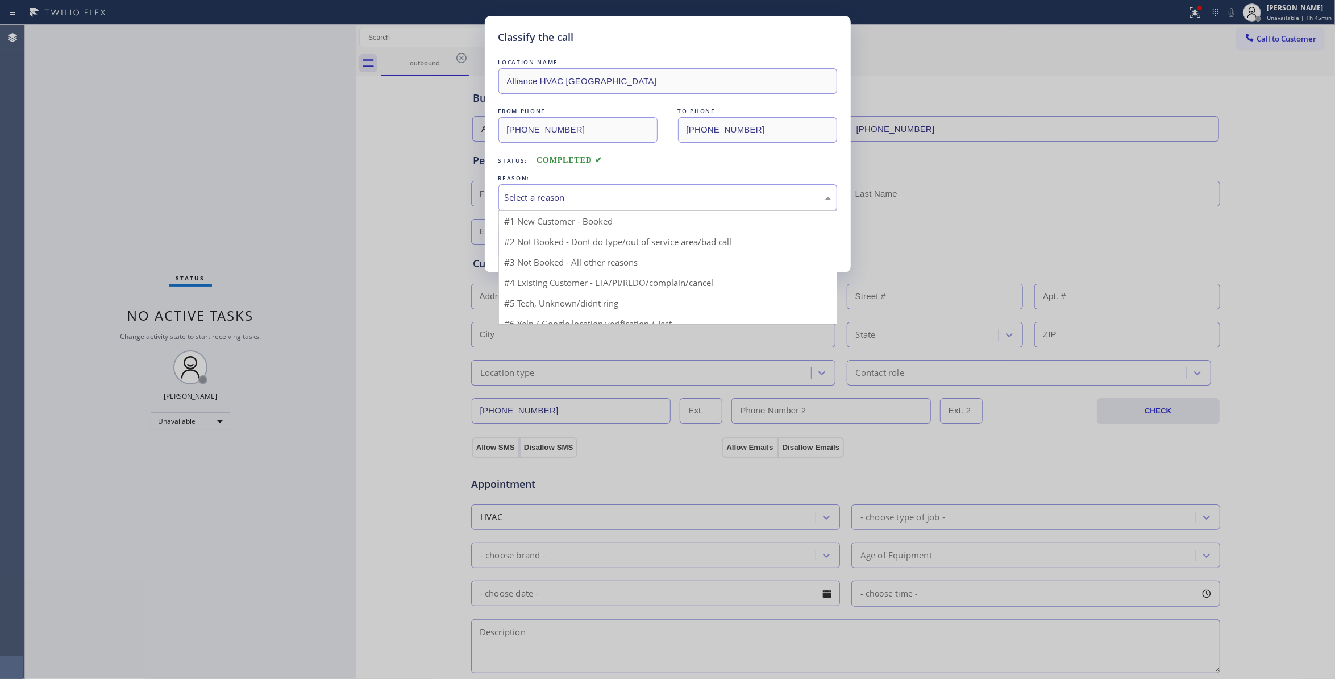
click at [554, 188] on div "Select a reason" at bounding box center [667, 197] width 339 height 27
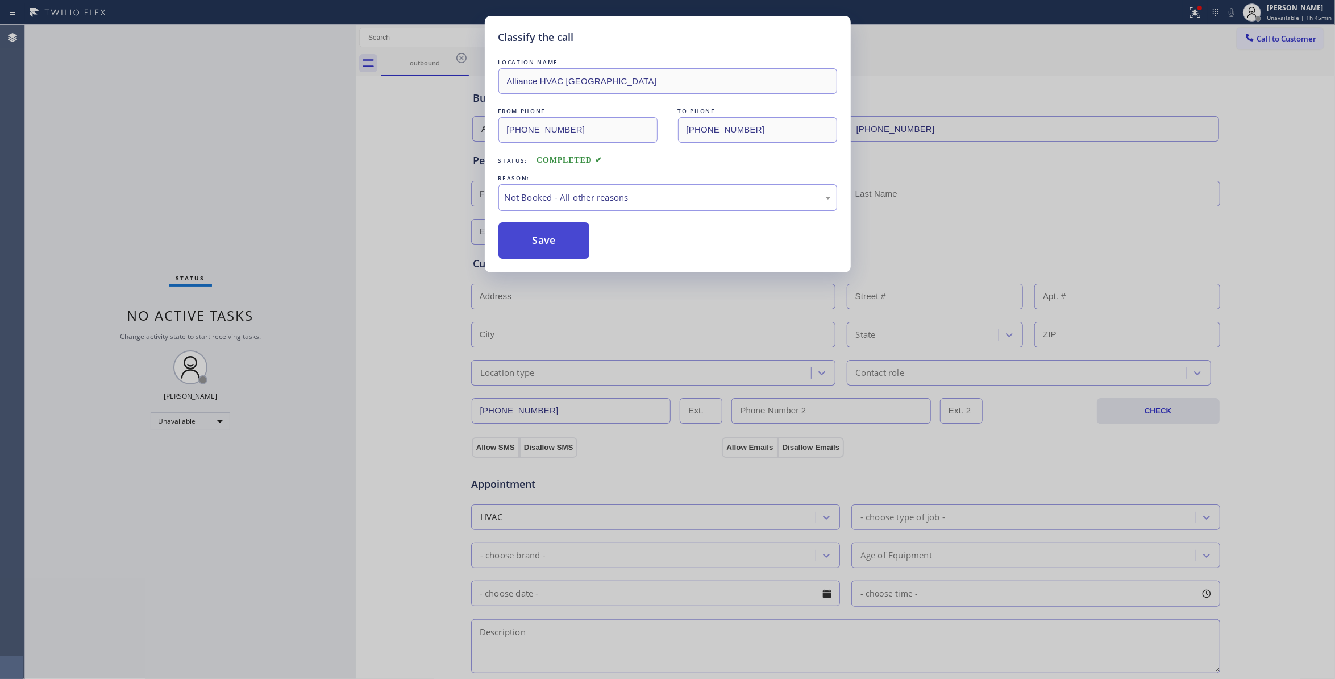
click at [542, 247] on button "Save" at bounding box center [544, 240] width 92 height 36
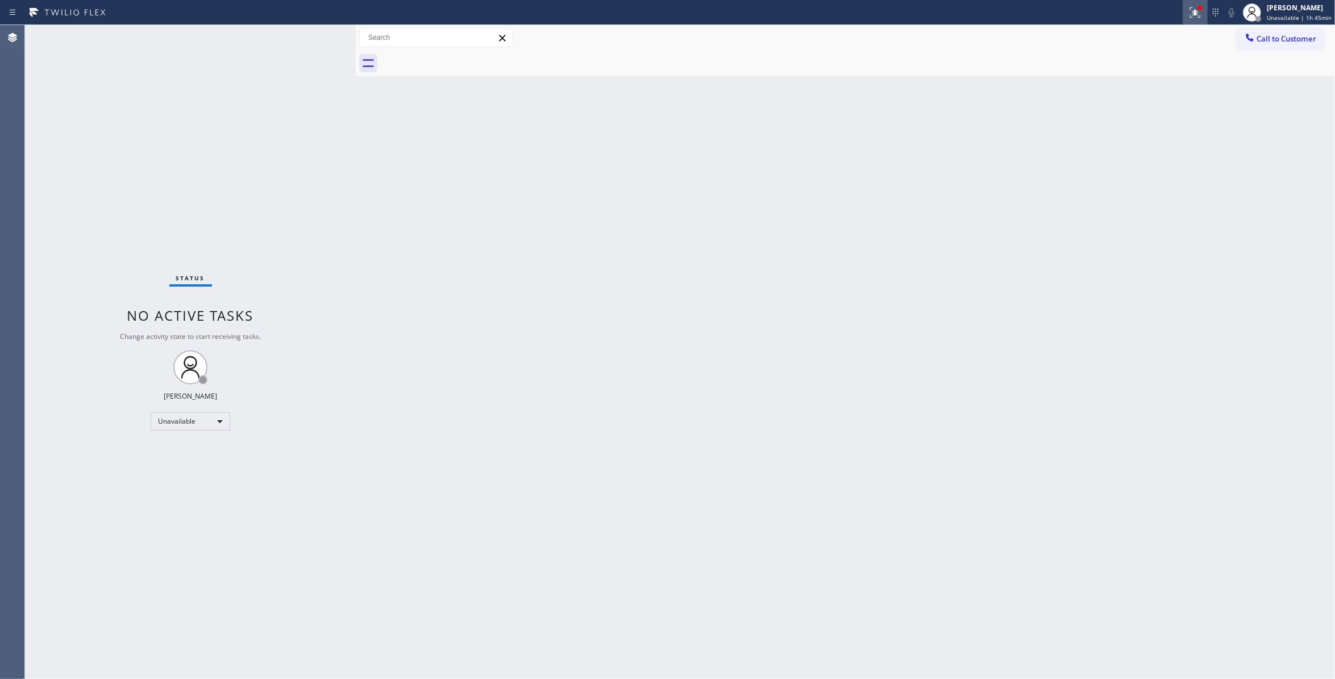
click at [1190, 13] on icon at bounding box center [1193, 11] width 7 height 8
click at [1157, 148] on button "Clear issues" at bounding box center [1129, 149] width 133 height 16
click at [1274, 38] on span "Call to Customer" at bounding box center [1287, 39] width 60 height 10
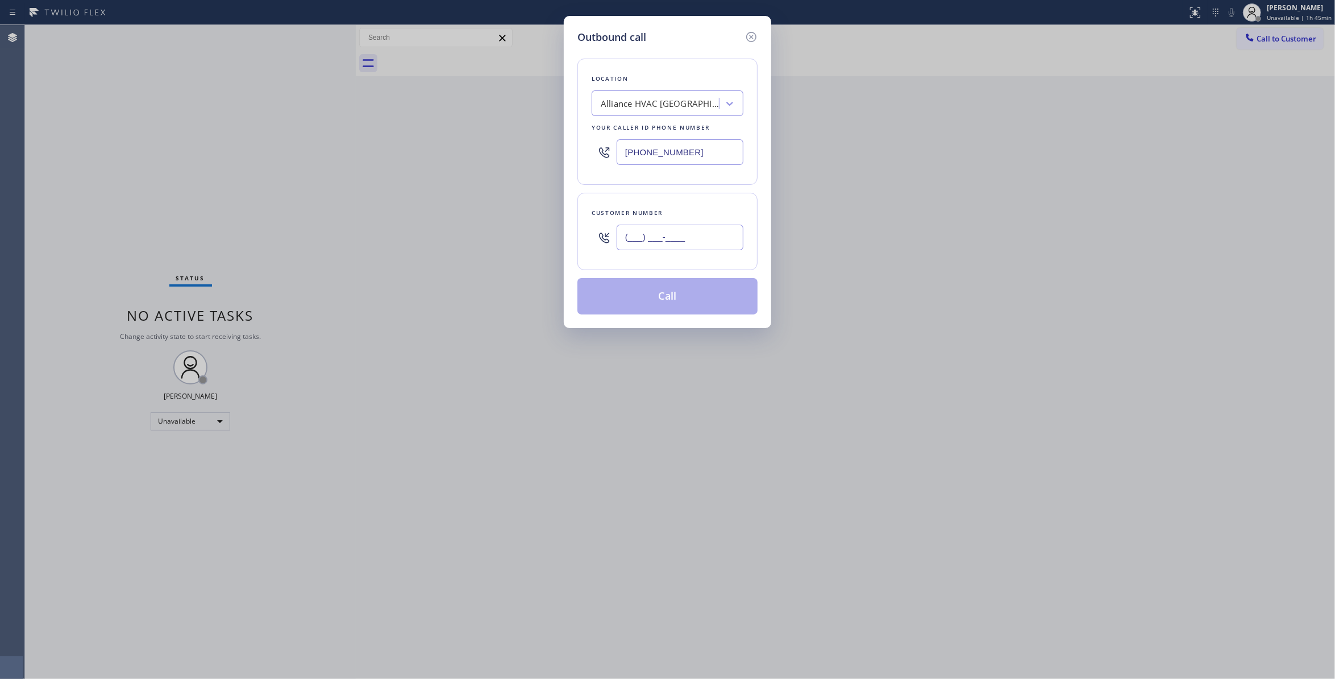
click at [665, 240] on input "(___) ___-____" at bounding box center [680, 238] width 127 height 26
paste input "310) 921-5660"
type input "[PHONE_NUMBER]"
click at [670, 301] on button "Call" at bounding box center [667, 296] width 180 height 36
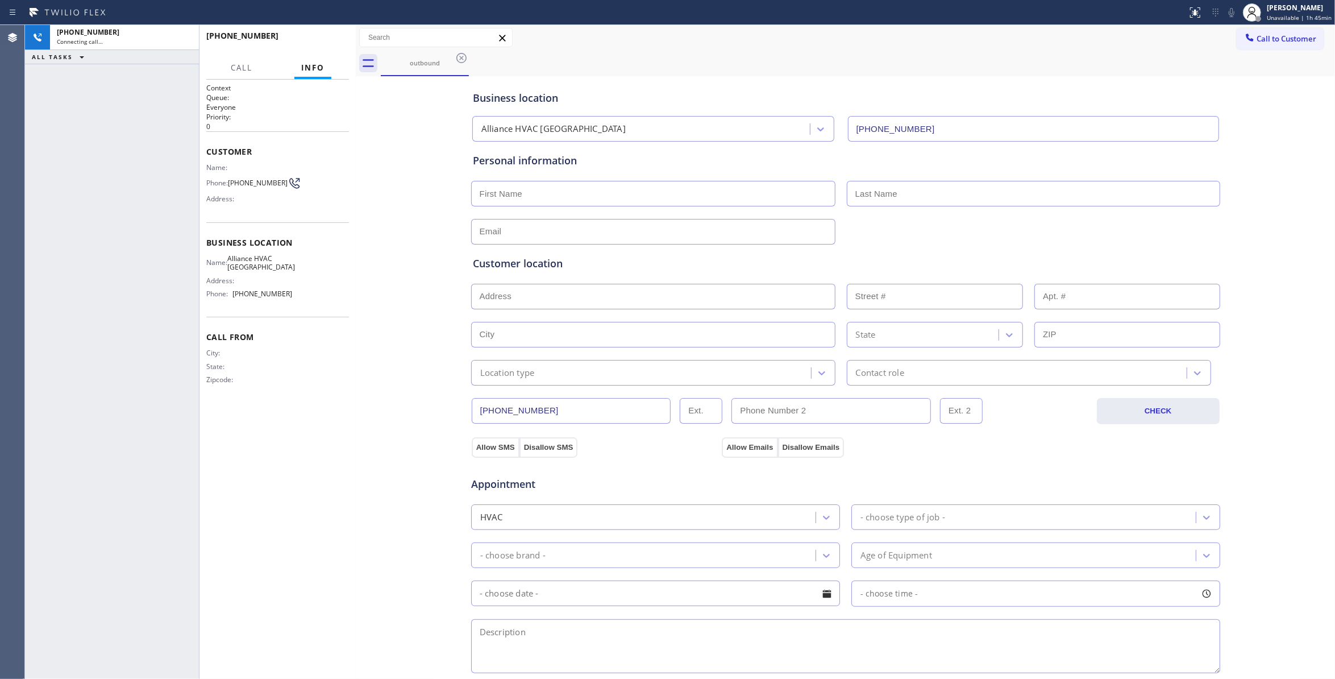
type input "[PHONE_NUMBER]"
click at [241, 187] on span "[PHONE_NUMBER]" at bounding box center [258, 182] width 60 height 9
copy div "[PHONE_NUMBER]"
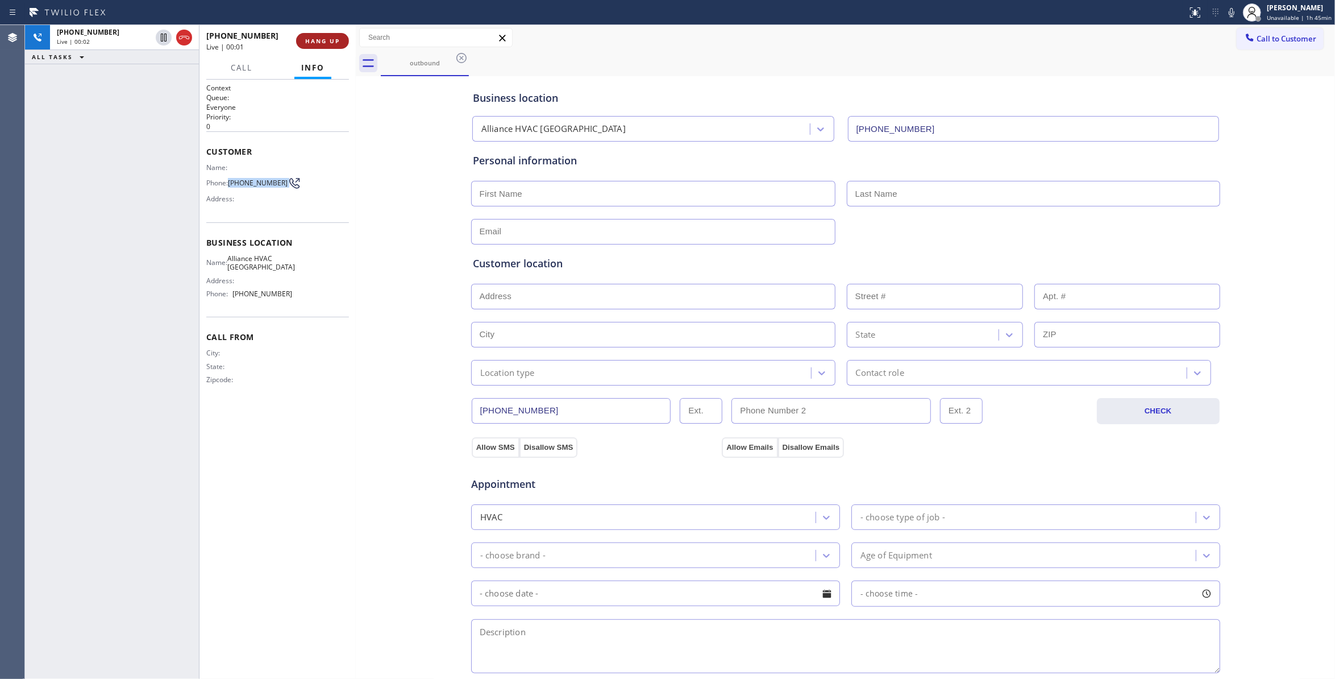
click at [325, 45] on button "HANG UP" at bounding box center [322, 41] width 53 height 16
click at [323, 45] on button "HANG UP" at bounding box center [322, 41] width 53 height 16
click at [324, 52] on div "[PHONE_NUMBER] Wrap up | 00:02 COMPLETE" at bounding box center [277, 41] width 143 height 30
click at [323, 43] on span "COMPLETE" at bounding box center [320, 41] width 39 height 8
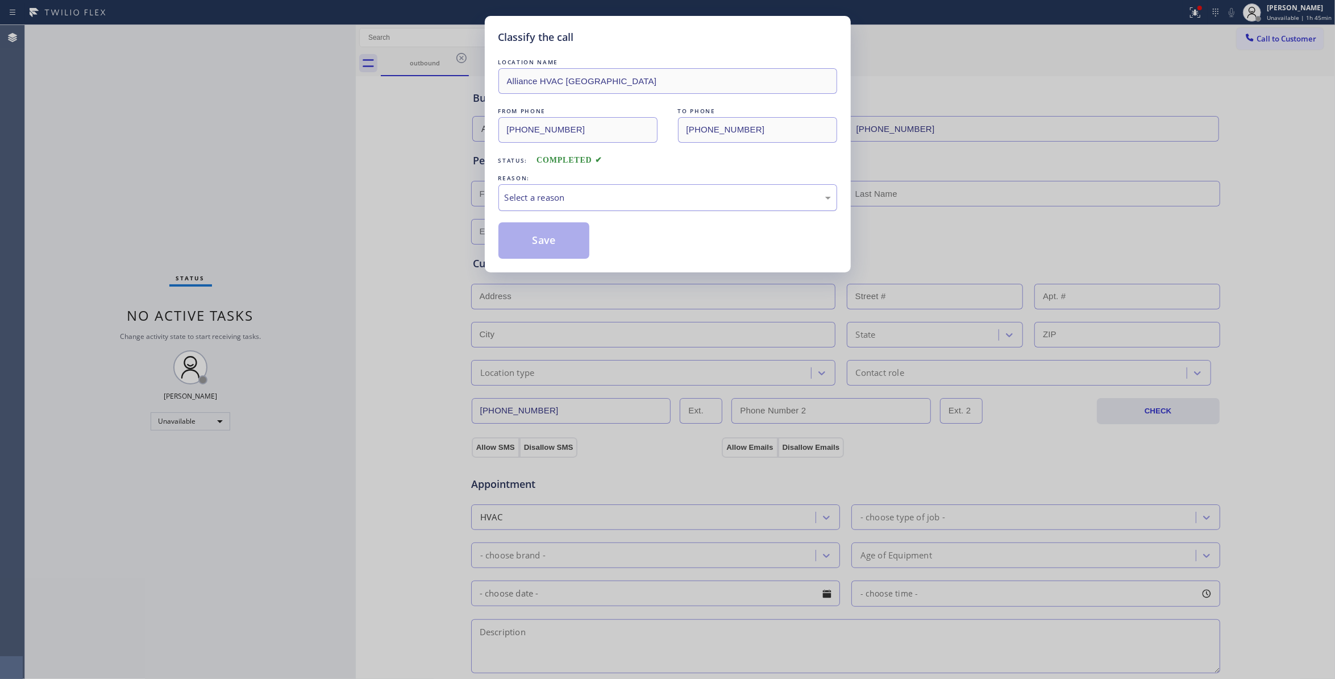
click at [580, 191] on div "Select a reason" at bounding box center [668, 197] width 326 height 13
click at [546, 239] on button "Save" at bounding box center [544, 240] width 92 height 36
click at [547, 239] on button "Save" at bounding box center [544, 240] width 92 height 36
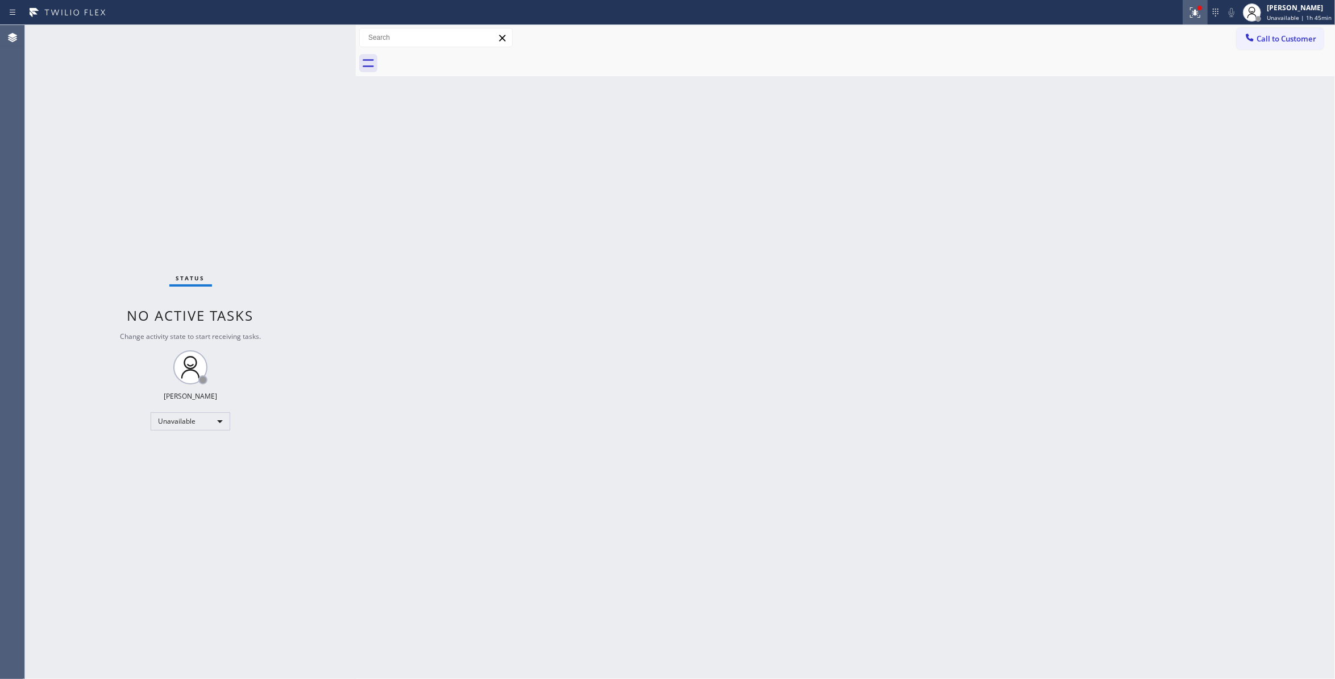
click at [1188, 14] on icon at bounding box center [1195, 13] width 14 height 14
click at [1152, 157] on div "Status report Issues detected These issues could affect your workflow. Please c…" at bounding box center [1129, 94] width 148 height 140
click at [1149, 147] on span "Clear issues" at bounding box center [1129, 149] width 53 height 8
click at [1303, 40] on span "Call to Customer" at bounding box center [1287, 39] width 60 height 10
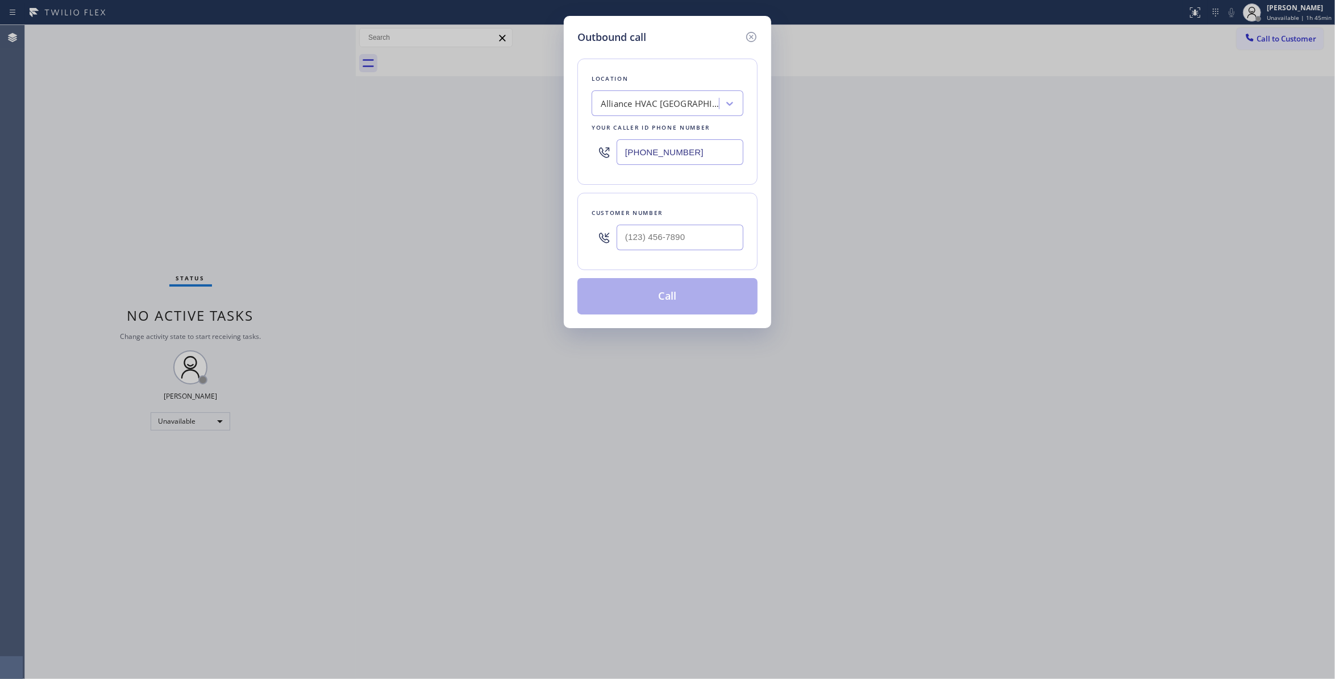
click at [708, 224] on div at bounding box center [680, 237] width 127 height 37
click at [712, 239] on input "(___) ___-____" at bounding box center [680, 238] width 127 height 26
paste input "310) 921-5660"
type input "[PHONE_NUMBER]"
click at [696, 298] on button "Call" at bounding box center [667, 296] width 180 height 36
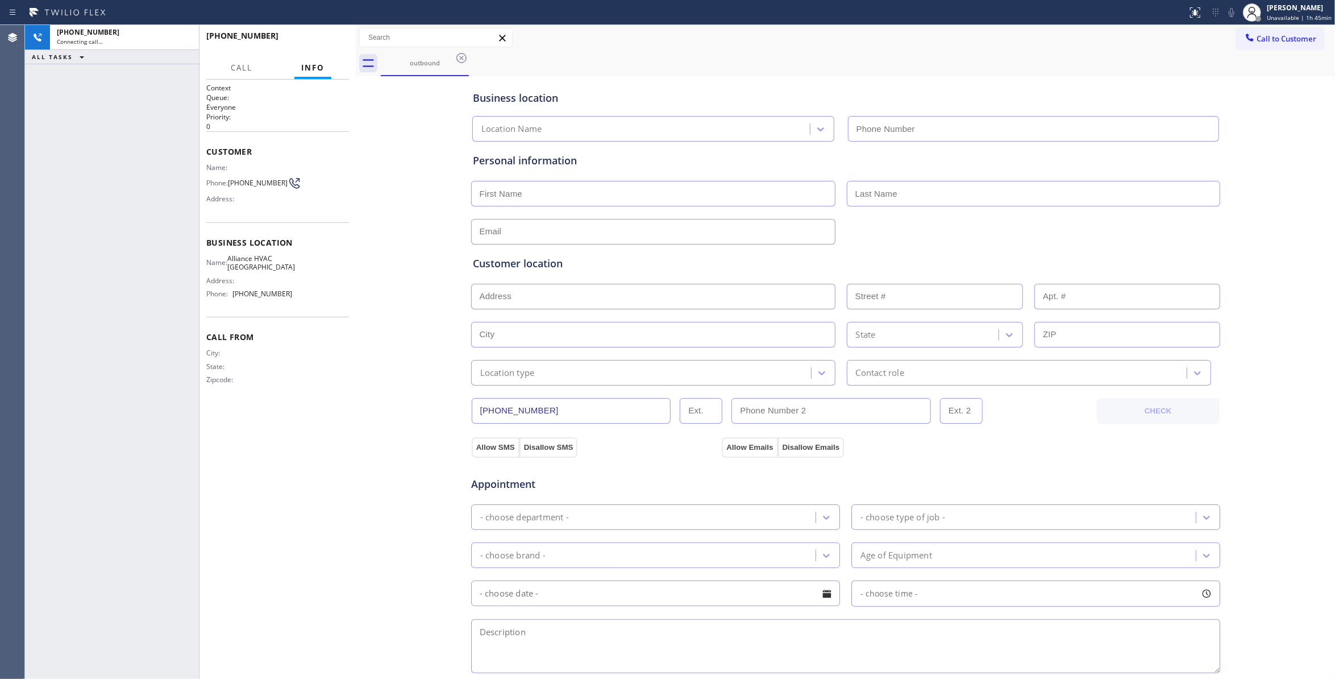
type input "[PHONE_NUMBER]"
click at [56, 181] on div "ALL TASKS ALL TASKS ACTIVE TASKS TASKS IN WRAP UP [PHONE_NUMBER] Wrap up | 00:02" at bounding box center [112, 352] width 174 height 654
click at [319, 35] on button "COMPLETE" at bounding box center [320, 41] width 57 height 16
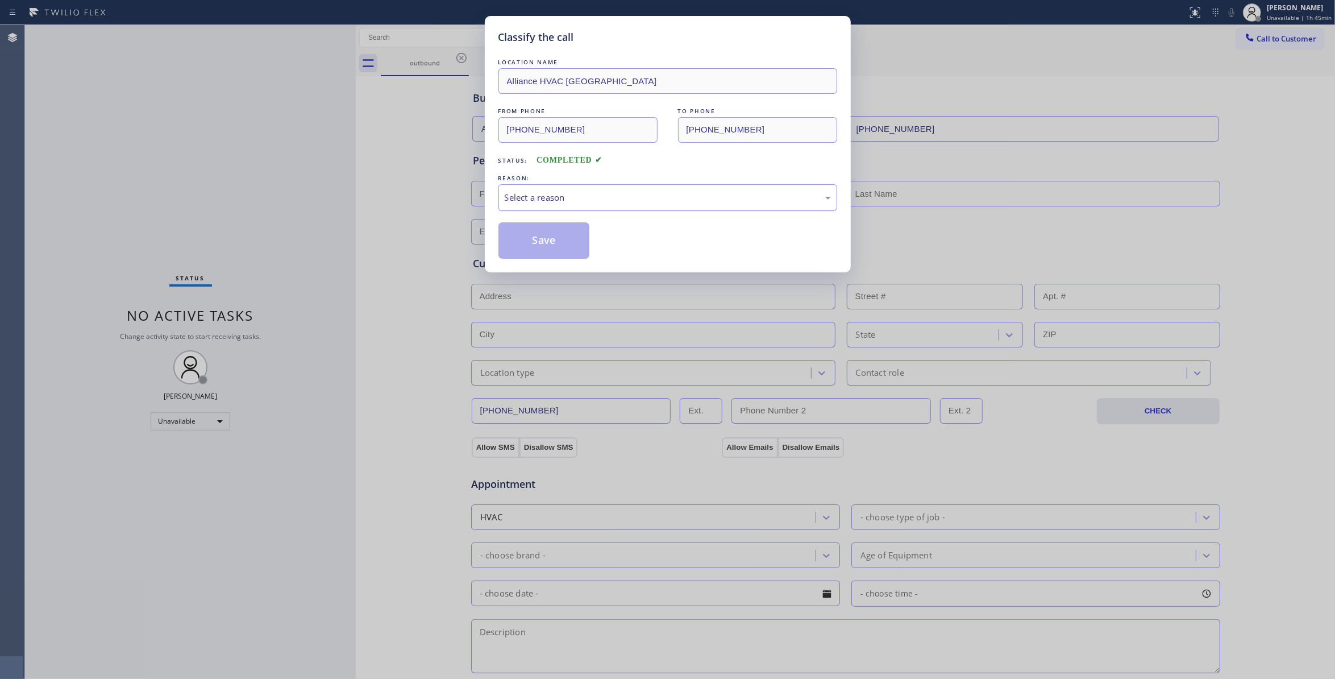
click at [641, 201] on div "Select a reason" at bounding box center [668, 197] width 326 height 13
click at [558, 246] on button "Save" at bounding box center [544, 240] width 92 height 36
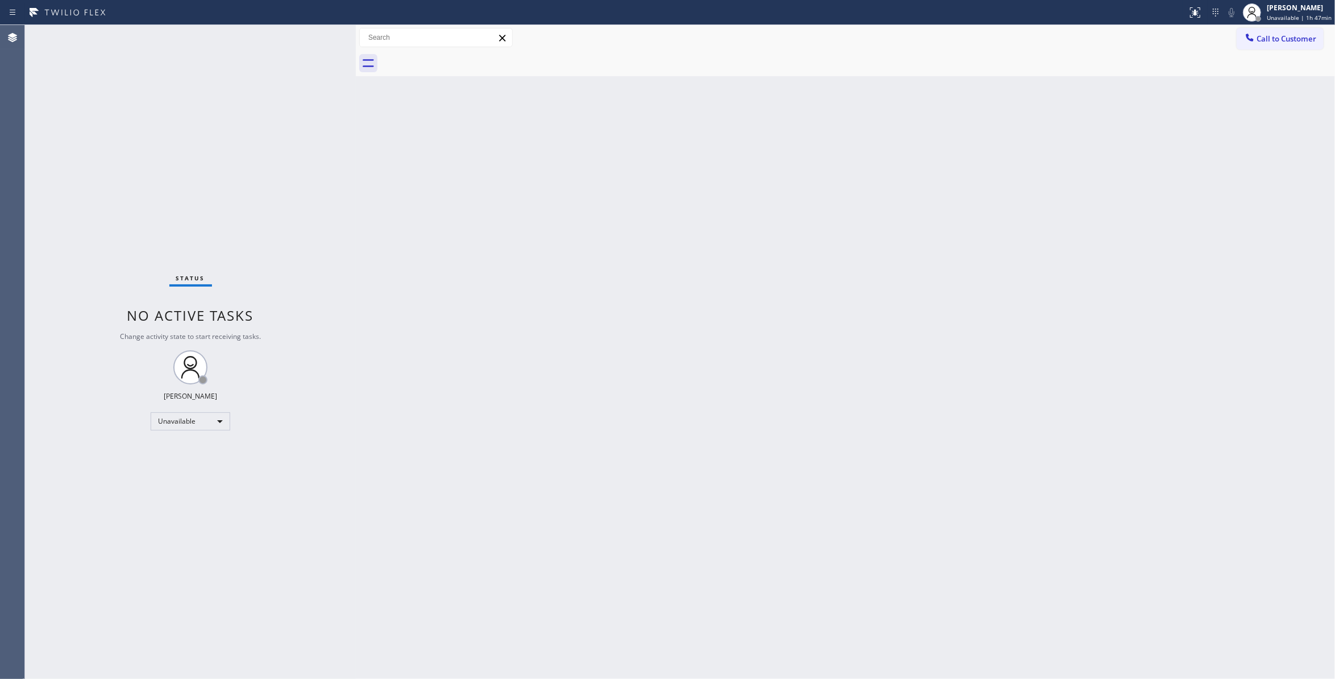
click at [214, 660] on div "Status No active tasks Change activity state to start receiving tasks. [PERSON_…" at bounding box center [190, 352] width 331 height 654
click at [133, 656] on div "Status No active tasks Change activity state to start receiving tasks. [PERSON_…" at bounding box center [190, 352] width 331 height 654
click at [173, 546] on div "Status No active tasks Change activity state to start receiving tasks. [PERSON_…" at bounding box center [190, 352] width 331 height 654
drag, startPoint x: 876, startPoint y: 242, endPoint x: 876, endPoint y: 232, distance: 9.1
click at [876, 242] on div "Back to Dashboard Change Sender ID Customers Technicians Select a contact Outbo…" at bounding box center [845, 352] width 979 height 654
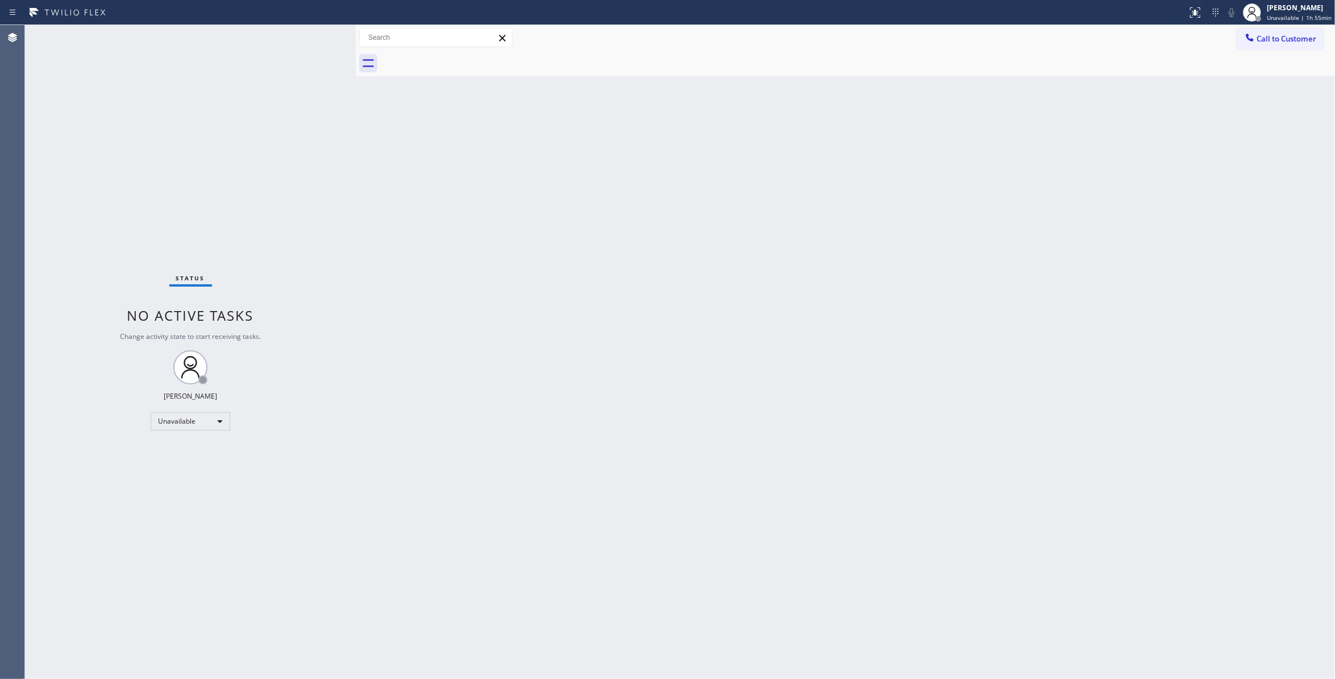
click at [1291, 43] on span "Call to Customer" at bounding box center [1287, 39] width 60 height 10
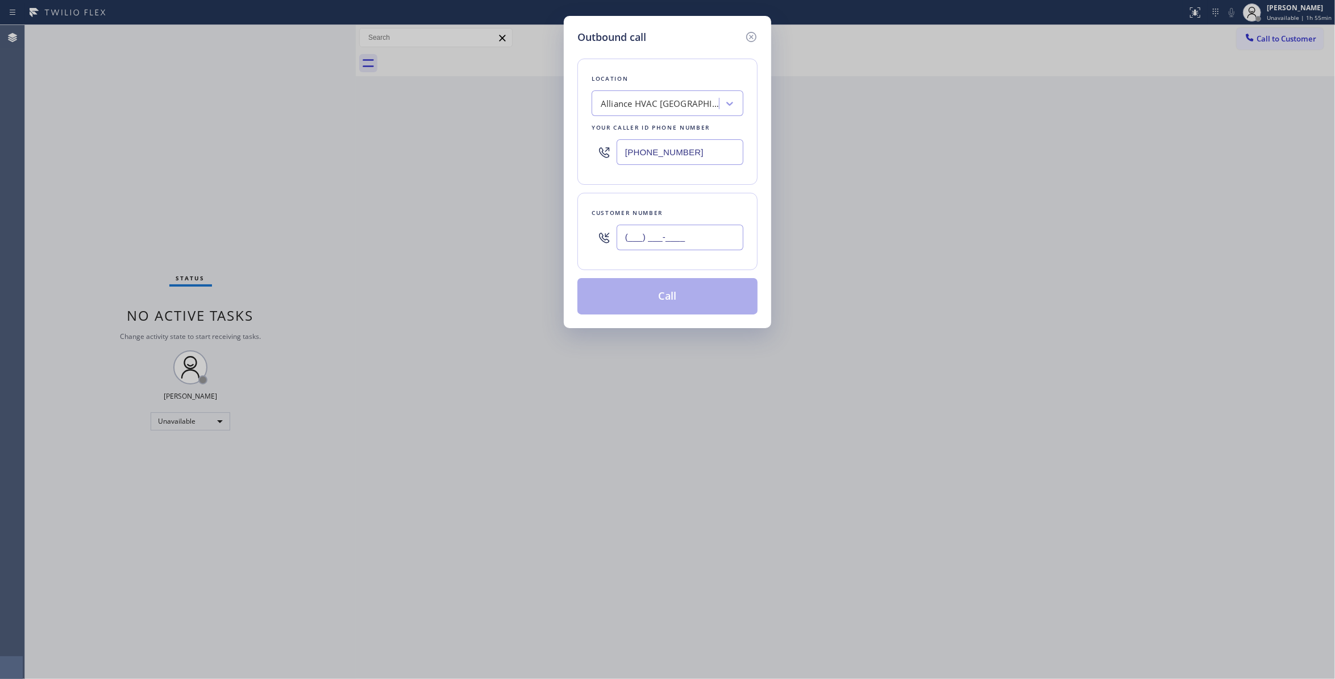
click at [696, 235] on input "(___) ___-____" at bounding box center [680, 238] width 127 height 26
paste input "650) 799-3435"
type input "[PHONE_NUMBER]"
drag, startPoint x: 710, startPoint y: 153, endPoint x: 251, endPoint y: 155, distance: 459.2
click at [251, 155] on div "Outbound call Location Alliance HVAC [GEOGRAPHIC_DATA] Your caller id phone num…" at bounding box center [667, 339] width 1335 height 679
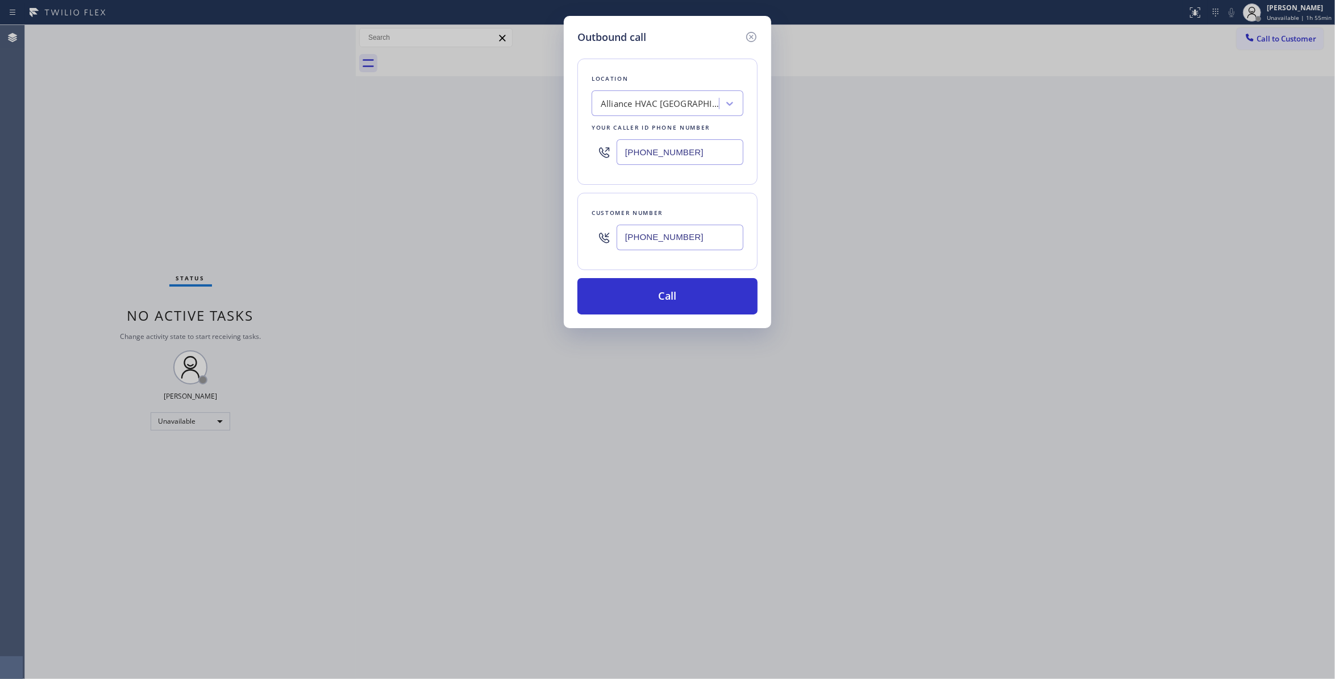
paste input "415) 851-8851"
type input "[PHONE_NUMBER]"
drag, startPoint x: 696, startPoint y: 240, endPoint x: 538, endPoint y: 231, distance: 158.8
click at [538, 231] on div "Outbound call Location Alliance HVAC [GEOGRAPHIC_DATA] Your caller id phone num…" at bounding box center [667, 339] width 1335 height 679
click at [680, 294] on button "Call" at bounding box center [667, 296] width 180 height 36
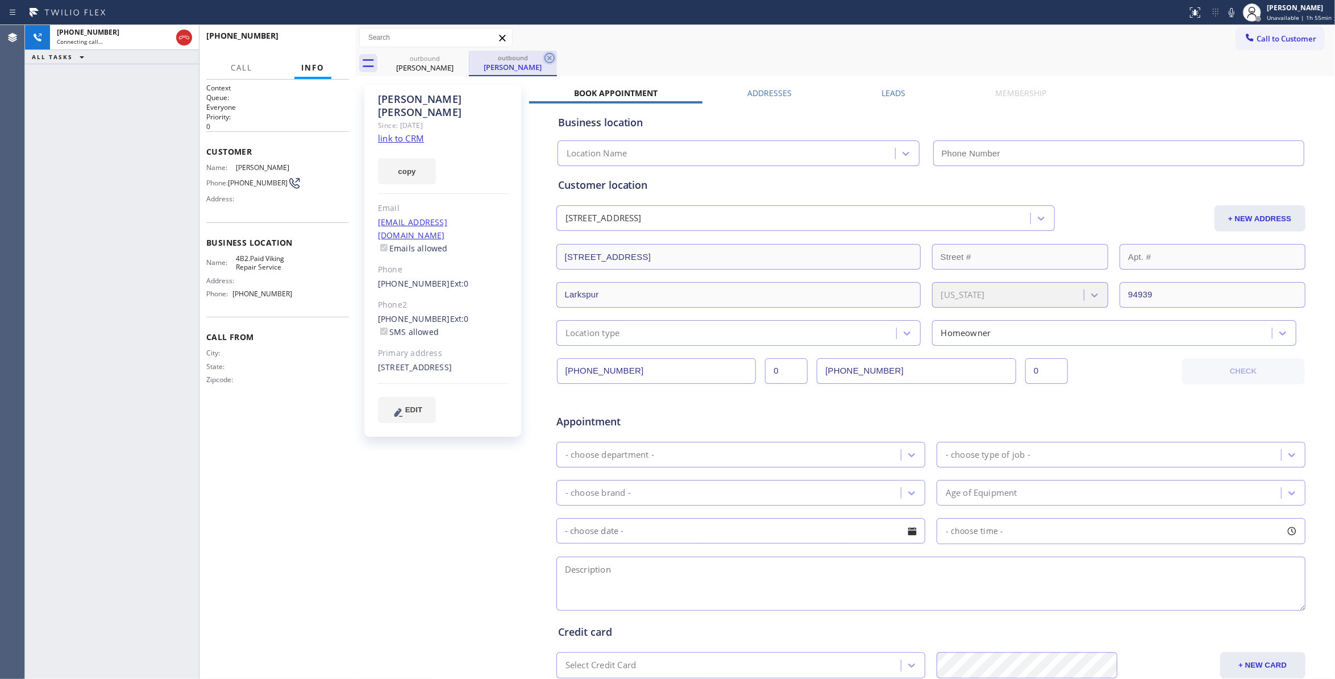
click at [546, 57] on icon at bounding box center [550, 58] width 14 height 14
type input "[PHONE_NUMBER]"
click at [406, 132] on link "link to CRM" at bounding box center [401, 137] width 46 height 11
click at [319, 35] on button "HANG UP" at bounding box center [322, 41] width 53 height 16
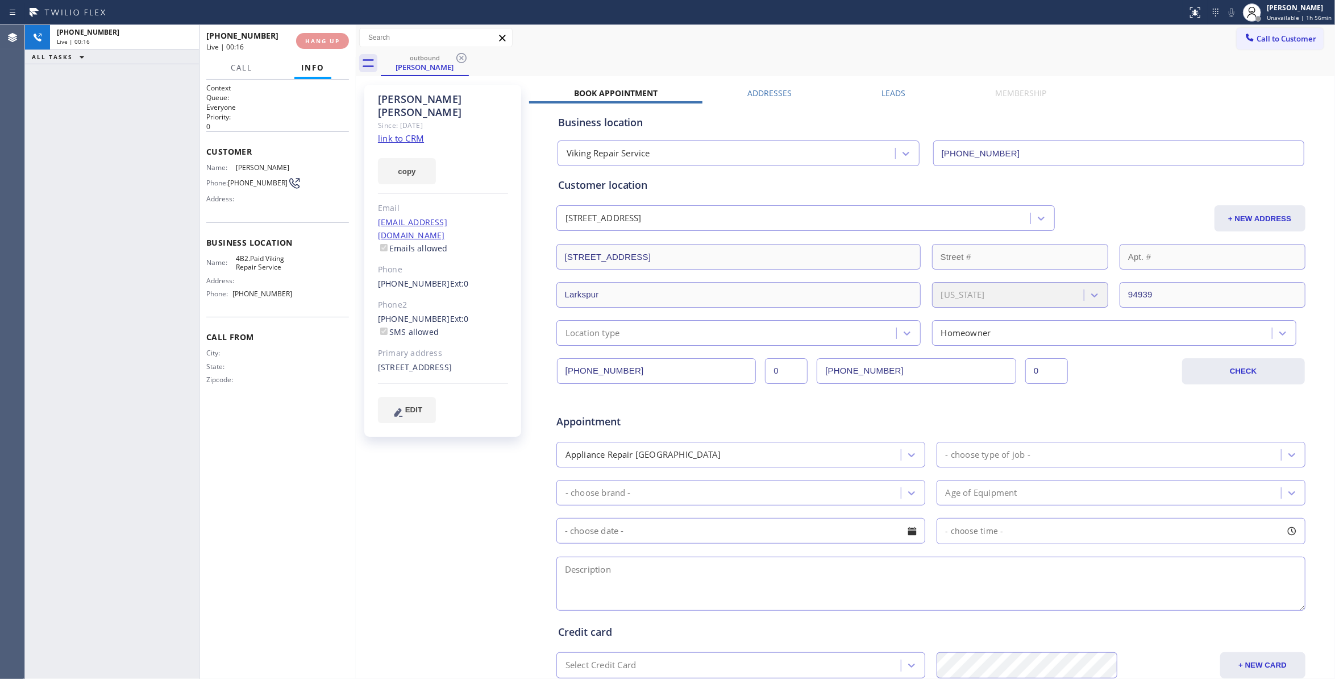
click at [321, 30] on div "[PHONE_NUMBER] Live | 00:16 HANG UP" at bounding box center [277, 41] width 143 height 30
click at [319, 25] on div "[PHONE_NUMBER] Wrap up | 00:01 COMPLETE" at bounding box center [277, 41] width 156 height 32
click at [326, 39] on span "COMPLETE" at bounding box center [320, 41] width 39 height 8
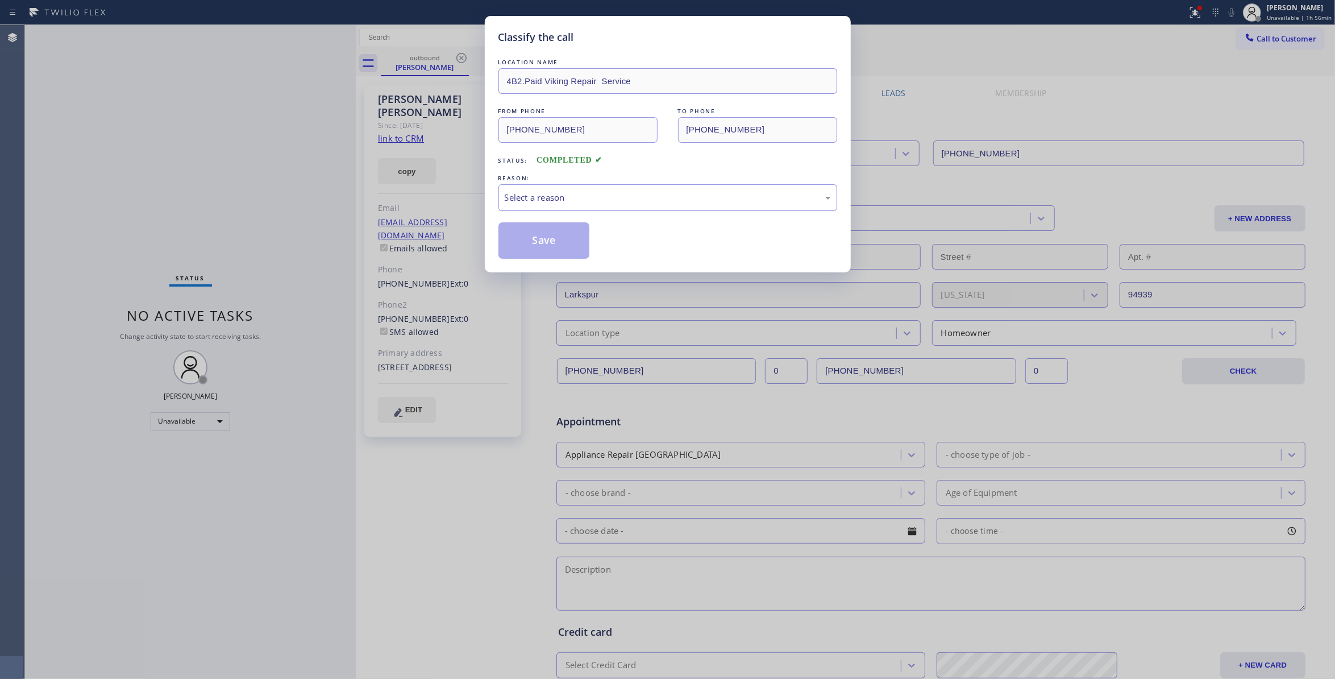
click at [514, 192] on div "Select a reason" at bounding box center [668, 197] width 326 height 13
click at [543, 243] on button "Save" at bounding box center [544, 240] width 92 height 36
drag, startPoint x: 543, startPoint y: 243, endPoint x: 1, endPoint y: 383, distance: 560.5
click at [540, 243] on button "Save" at bounding box center [544, 240] width 92 height 36
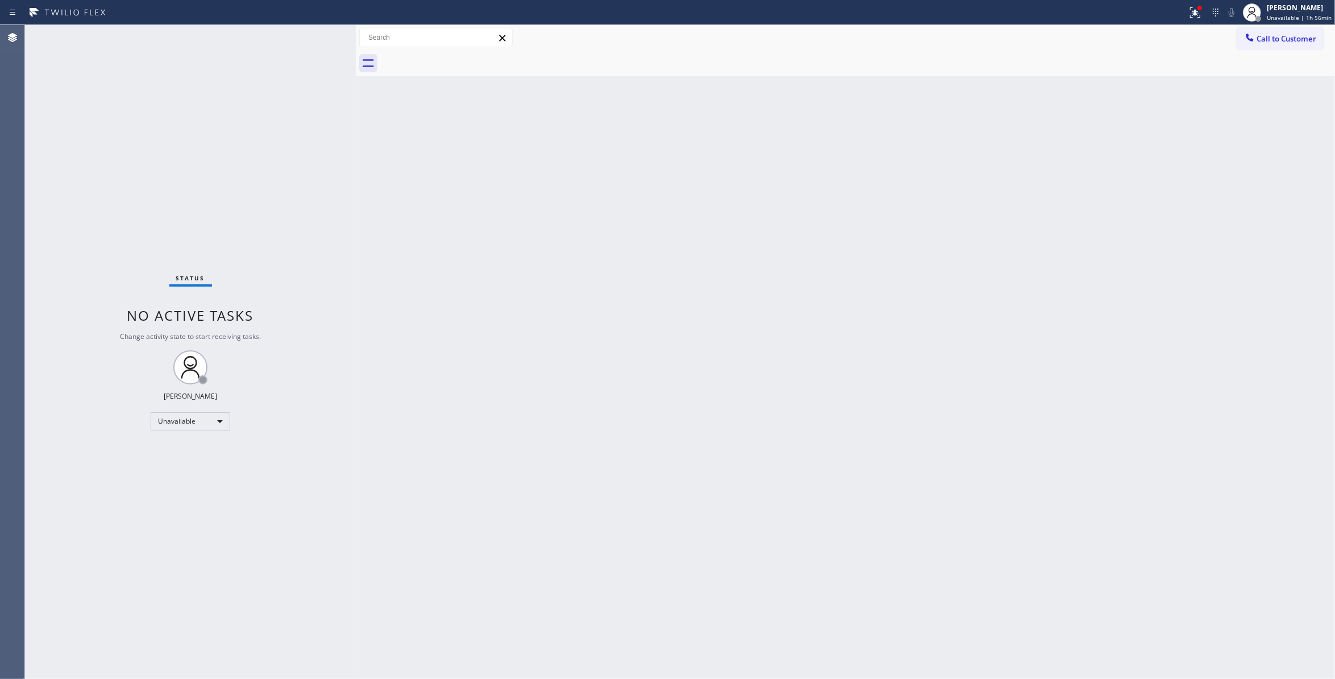
drag, startPoint x: 870, startPoint y: 240, endPoint x: 1210, endPoint y: 108, distance: 365.1
click at [876, 235] on div "Back to Dashboard Change Sender ID Customers Technicians Select a contact Outbo…" at bounding box center [845, 352] width 979 height 654
click at [1283, 39] on span "Call to Customer" at bounding box center [1287, 39] width 60 height 10
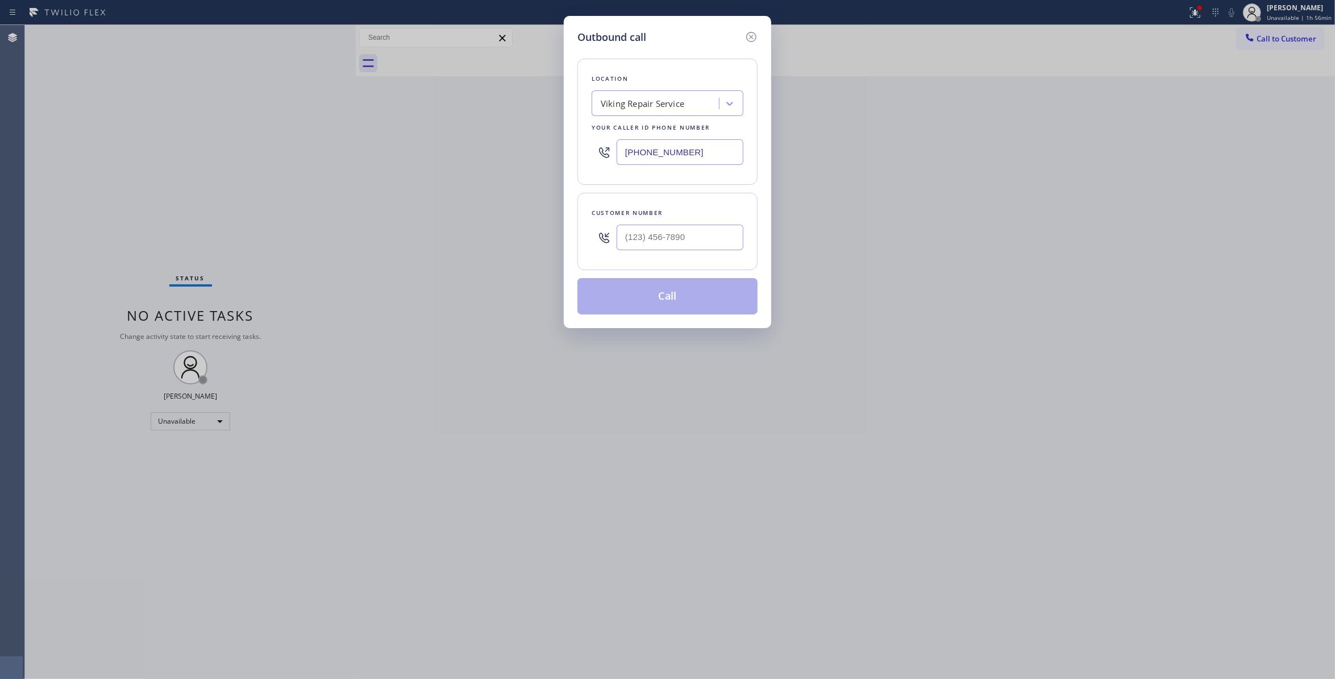
click at [678, 221] on div at bounding box center [680, 237] width 127 height 37
click at [683, 238] on input "(___) ___-____" at bounding box center [680, 238] width 127 height 26
paste input "626) 993-8247"
type input "[PHONE_NUMBER]"
drag, startPoint x: 730, startPoint y: 152, endPoint x: 113, endPoint y: 130, distance: 618.2
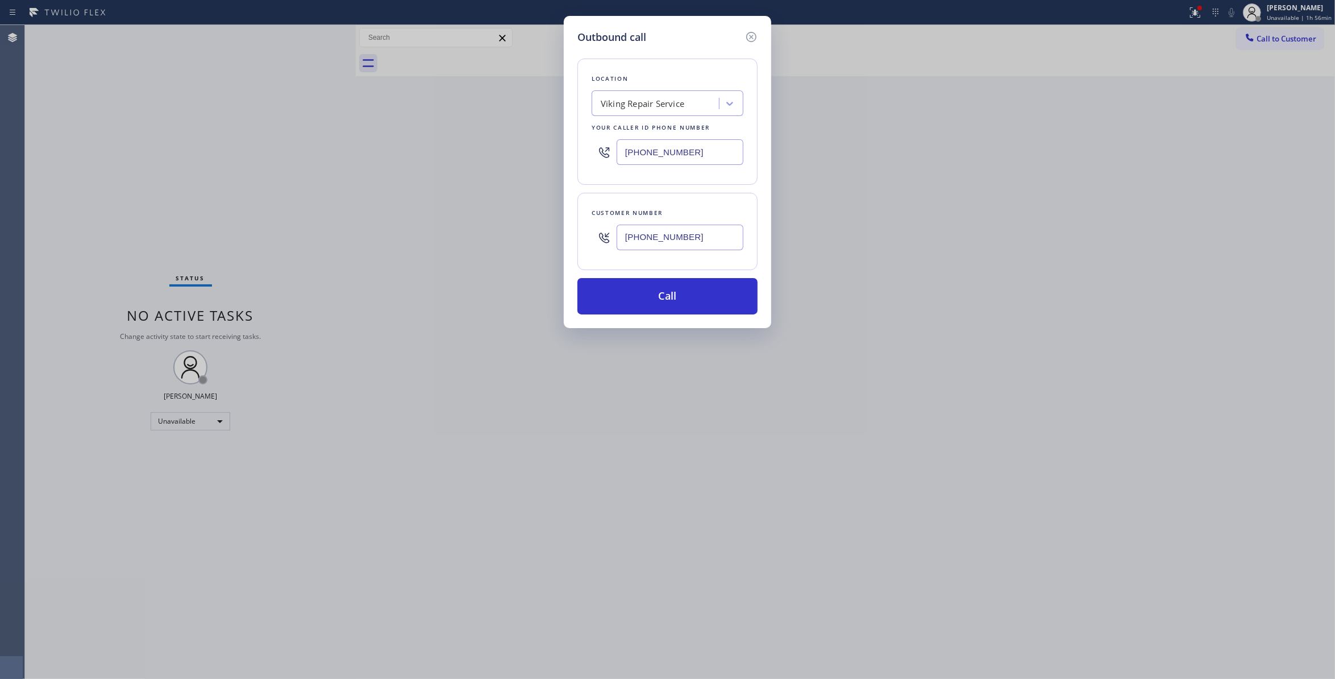
click at [144, 130] on div "Outbound call Location Viking Repair Service Your caller id phone number [PHONE…" at bounding box center [667, 339] width 1335 height 679
paste input "877) 414-7264"
type input "[PHONE_NUMBER]"
drag, startPoint x: 703, startPoint y: 238, endPoint x: 543, endPoint y: 257, distance: 160.9
click at [531, 242] on div "Outbound call Location Subzero Repair Professionals Your caller id phone number…" at bounding box center [667, 339] width 1335 height 679
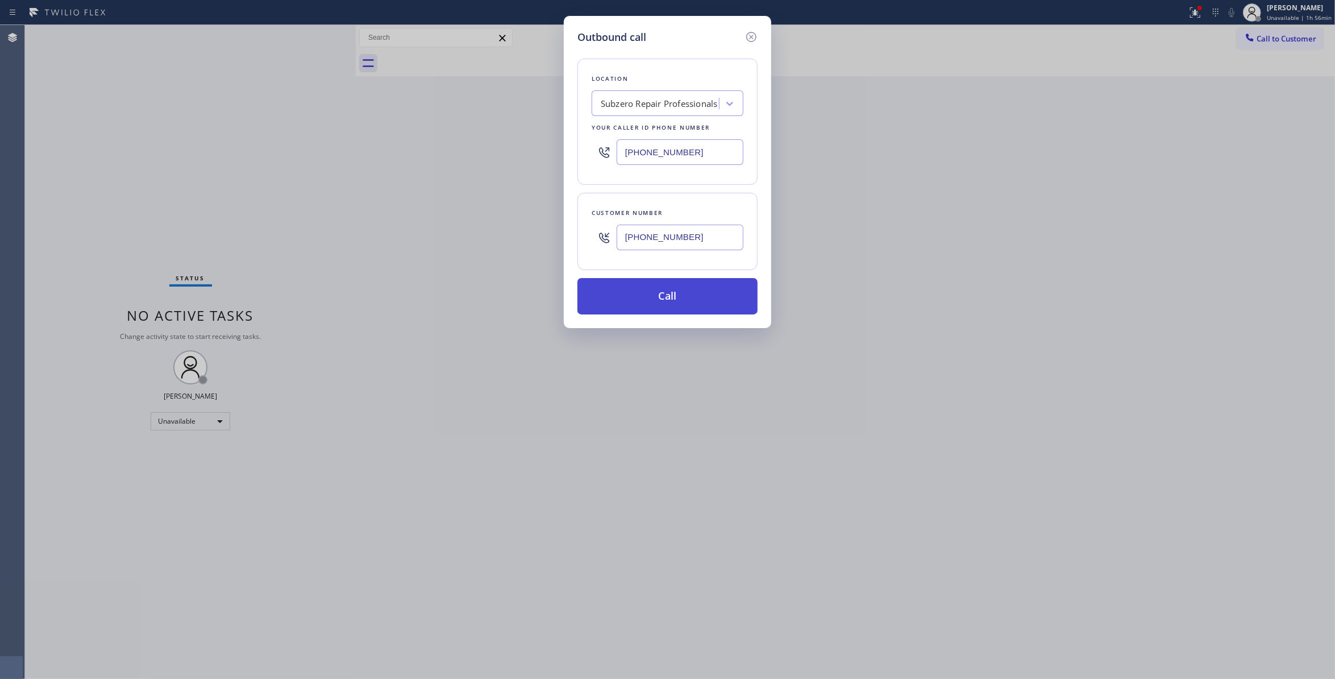
click at [613, 292] on button "Call" at bounding box center [667, 296] width 180 height 36
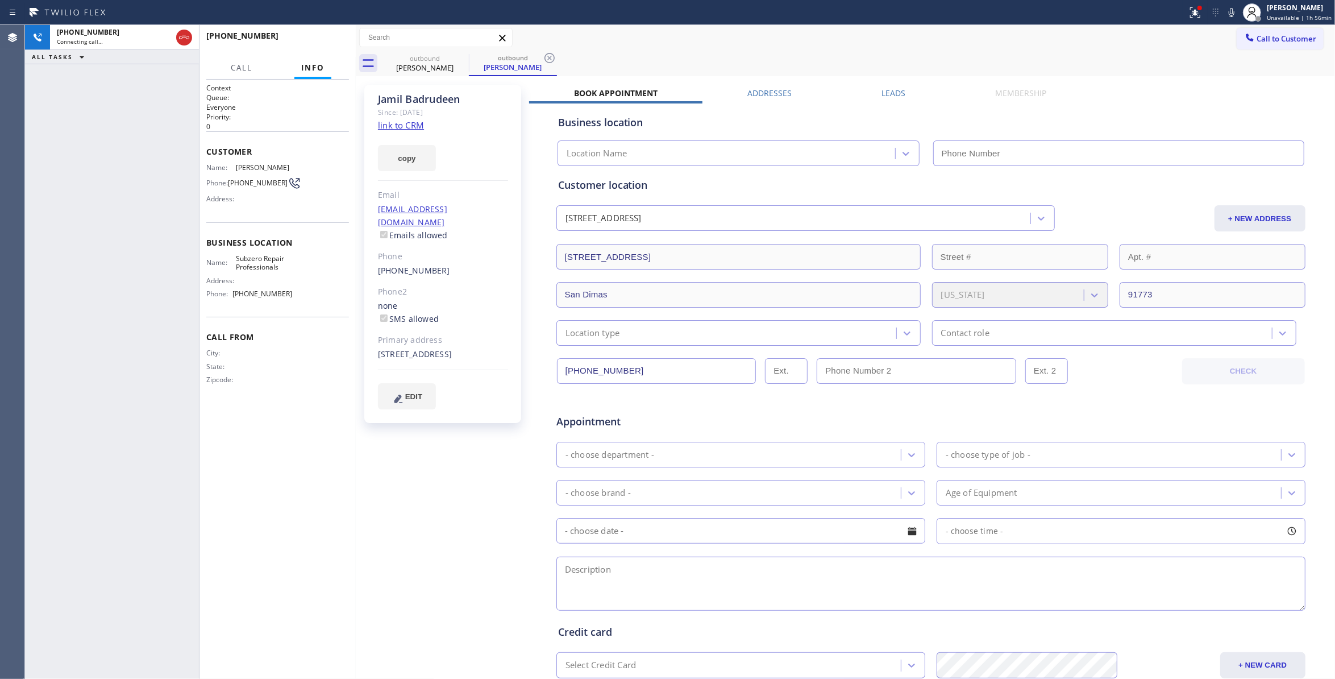
click at [546, 53] on icon at bounding box center [550, 58] width 14 height 14
type input "[PHONE_NUMBER]"
click at [407, 123] on link "link to CRM" at bounding box center [401, 124] width 46 height 11
click at [1196, 9] on div at bounding box center [1199, 8] width 7 height 7
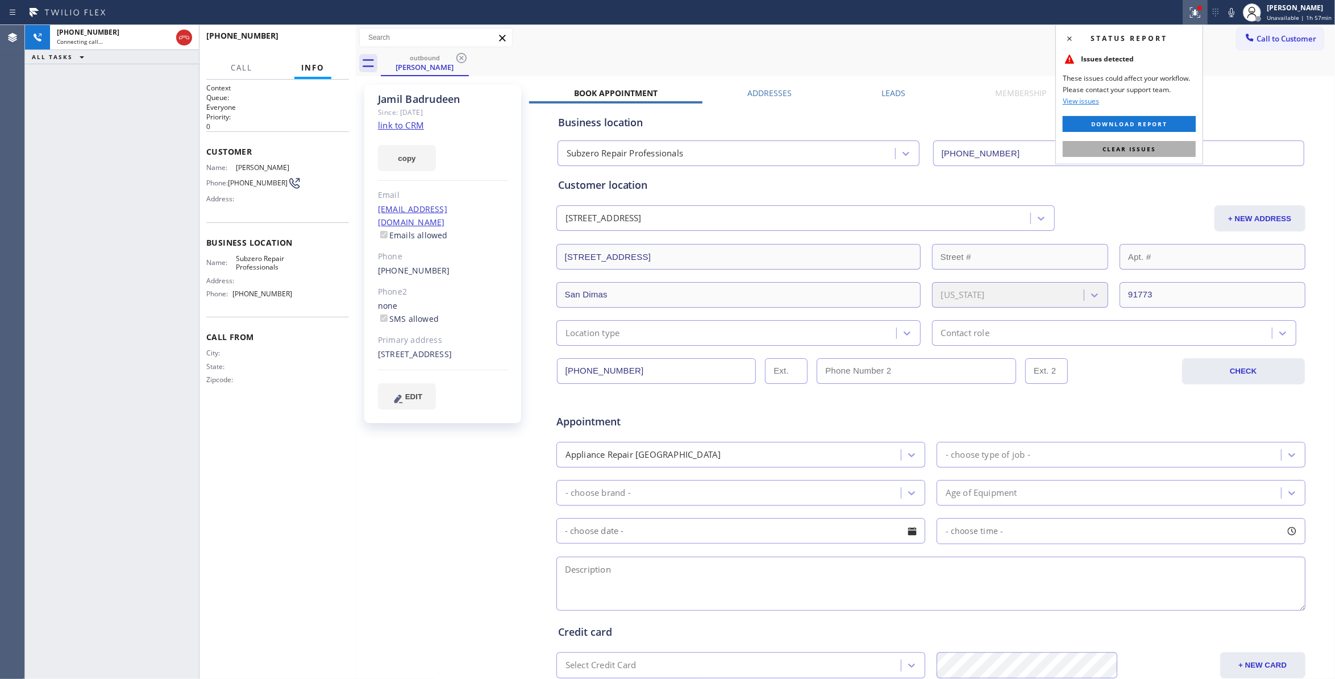
click at [1179, 148] on button "Clear issues" at bounding box center [1129, 149] width 133 height 16
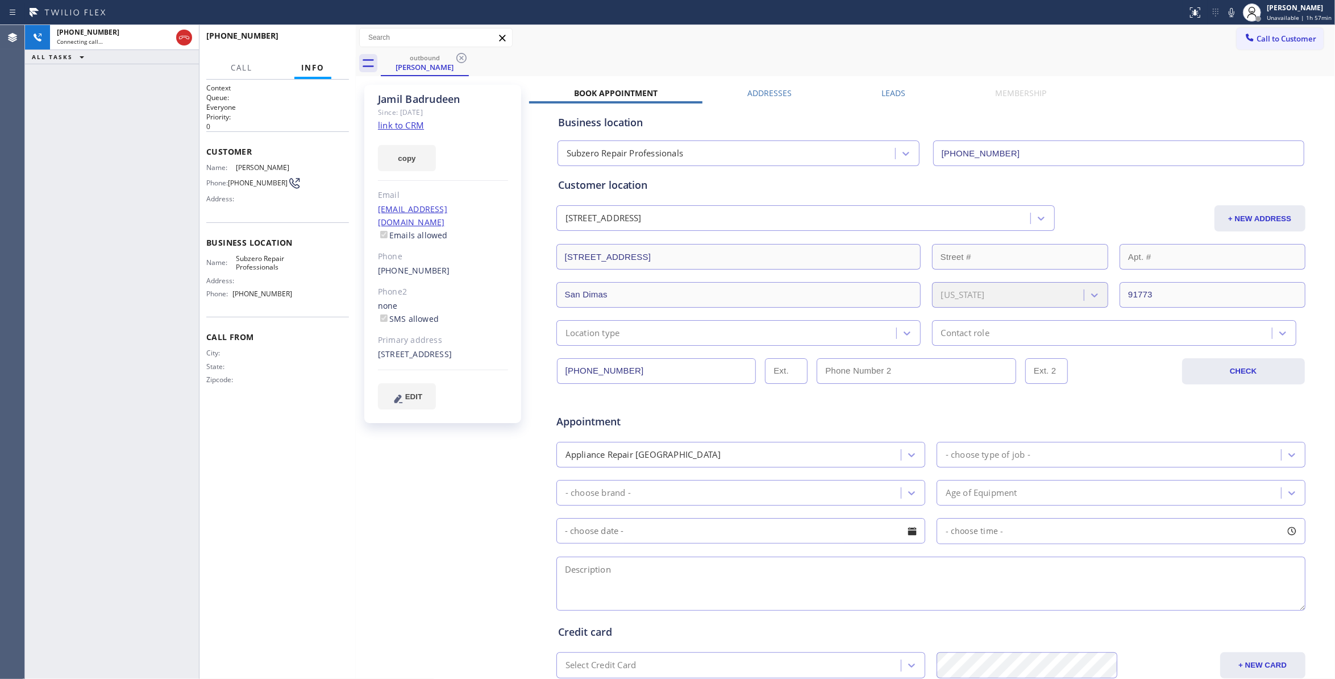
click at [409, 123] on link "link to CRM" at bounding box center [401, 124] width 46 height 11
click at [339, 39] on span "HANG UP" at bounding box center [322, 41] width 35 height 8
click at [338, 39] on span "COMPLETE" at bounding box center [320, 41] width 39 height 8
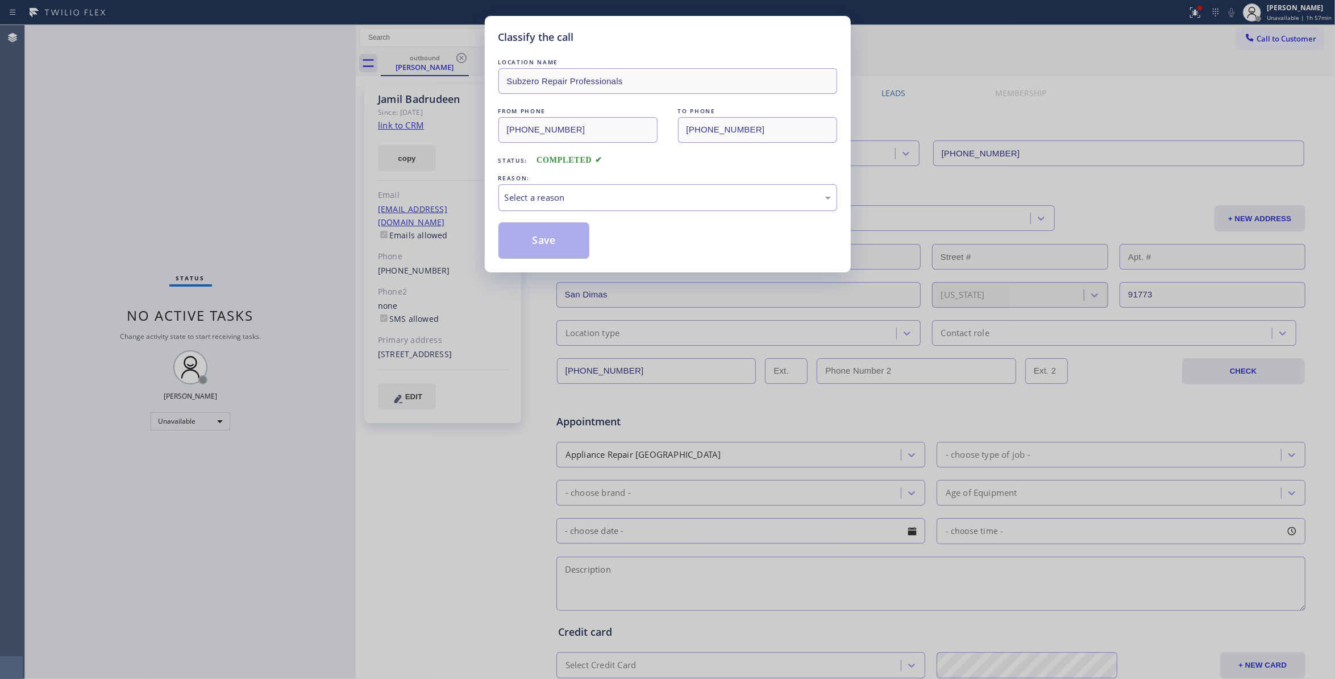
click at [583, 193] on div "Select a reason" at bounding box center [668, 197] width 326 height 13
click at [548, 238] on button "Save" at bounding box center [544, 240] width 92 height 36
click at [547, 237] on button "Save" at bounding box center [544, 240] width 92 height 36
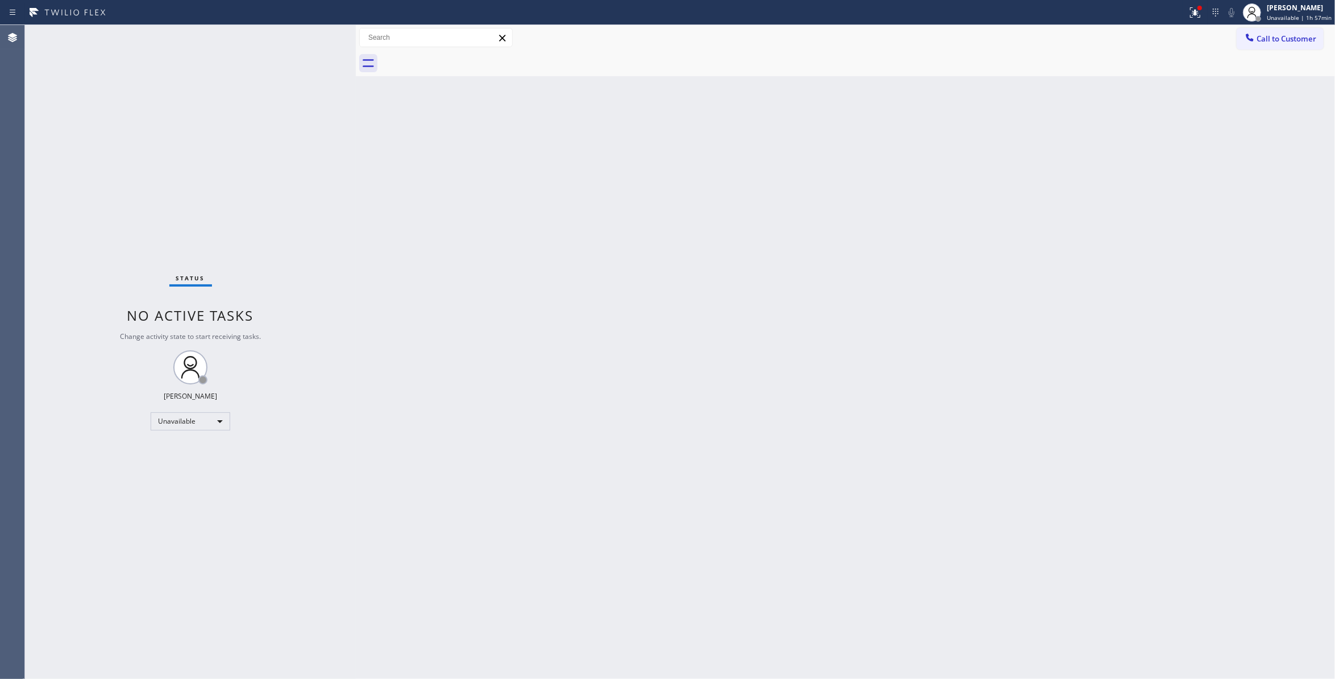
drag, startPoint x: 1290, startPoint y: 34, endPoint x: 639, endPoint y: 136, distance: 658.8
click at [1290, 35] on span "Call to Customer" at bounding box center [1287, 39] width 60 height 10
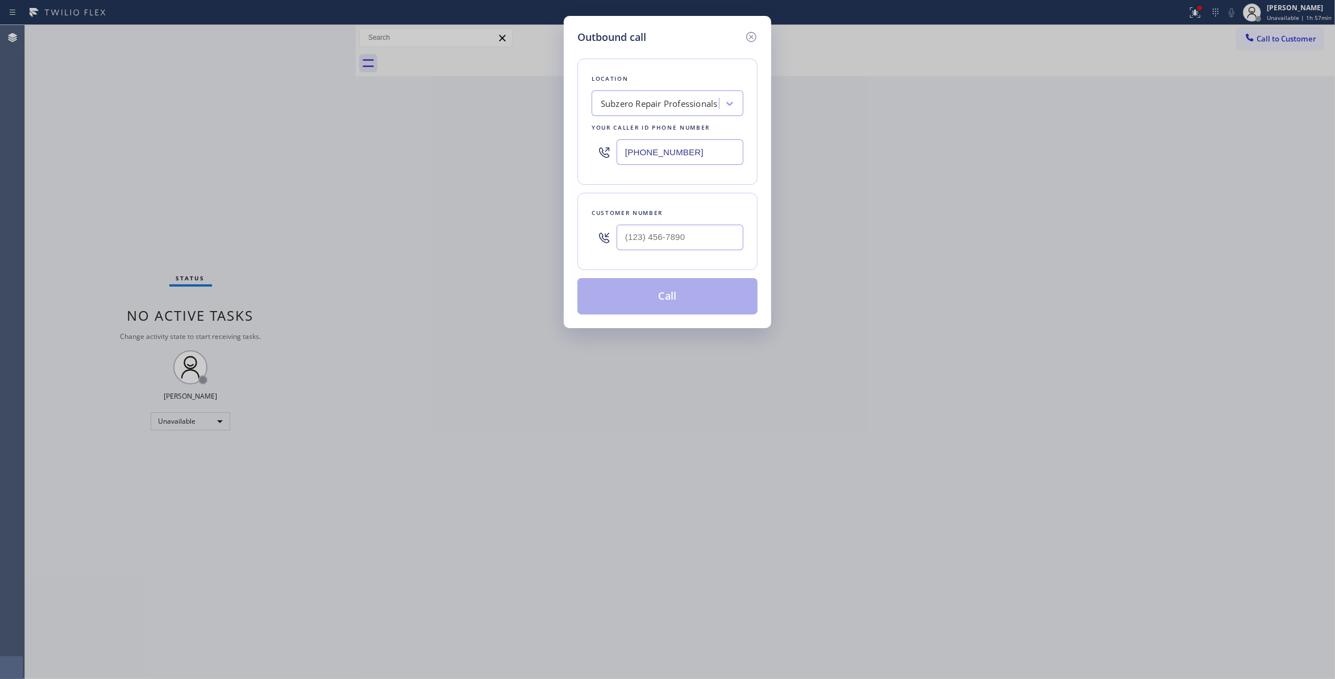
drag, startPoint x: 708, startPoint y: 153, endPoint x: 450, endPoint y: 152, distance: 258.0
click at [450, 152] on div "Outbound call Location Subzero Repair Professionals Your caller id phone number…" at bounding box center [667, 339] width 1335 height 679
drag, startPoint x: 667, startPoint y: 243, endPoint x: 390, endPoint y: 259, distance: 277.3
click at [666, 242] on input "(___) ___-____" at bounding box center [680, 238] width 127 height 26
paste input "863) 473-2460"
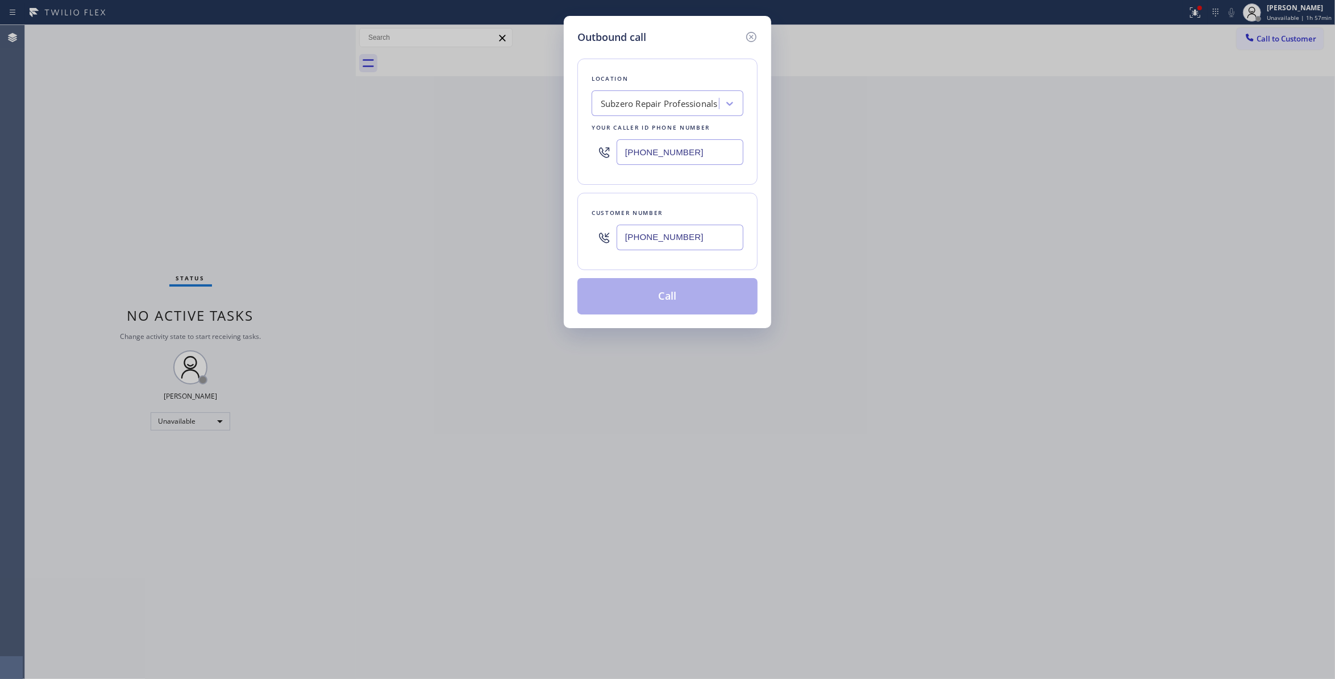
type input "[PHONE_NUMBER]"
paste input "714) 463-1818"
drag, startPoint x: 714, startPoint y: 149, endPoint x: 350, endPoint y: 148, distance: 364.3
click at [350, 148] on div "Outbound call Location Subzero Repair Professionals Your caller id phone number…" at bounding box center [667, 339] width 1335 height 679
type input "[PHONE_NUMBER]"
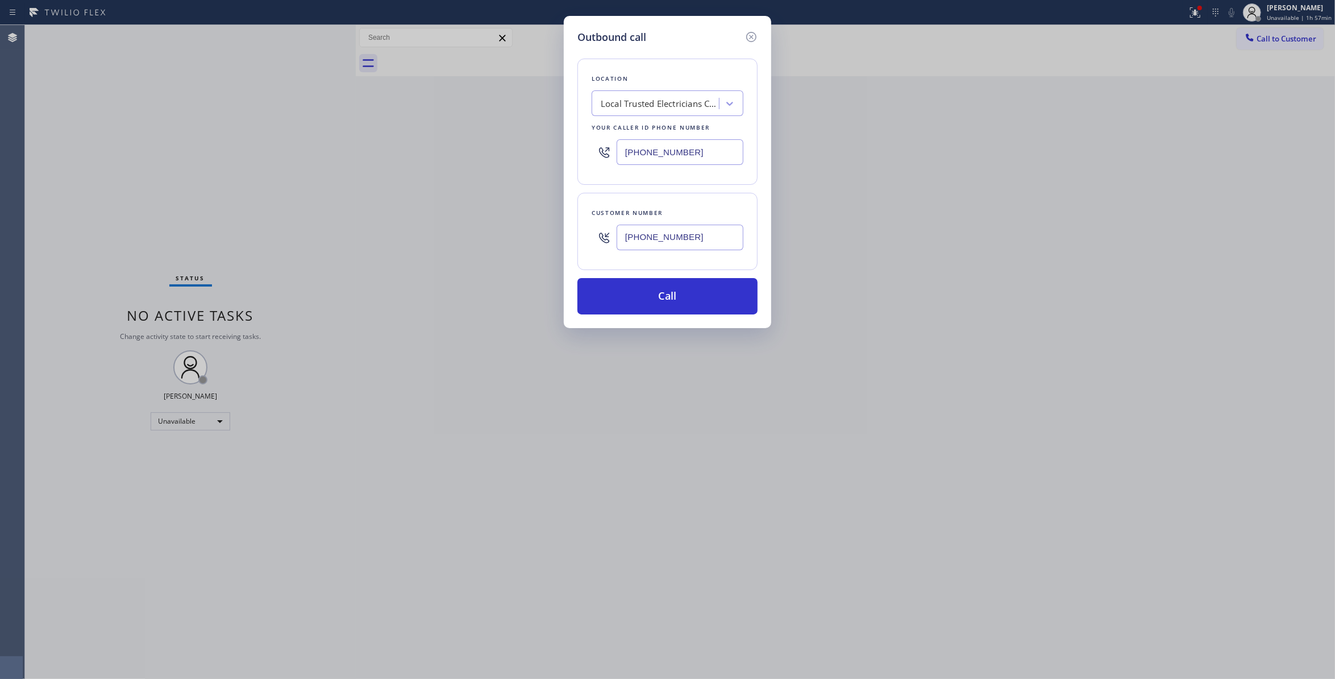
drag, startPoint x: 716, startPoint y: 233, endPoint x: 548, endPoint y: 233, distance: 168.2
click at [548, 233] on div "Outbound call Location Local Trusted Electricians Cypress Your caller id phone …" at bounding box center [667, 339] width 1335 height 679
click at [632, 280] on button "Call" at bounding box center [667, 296] width 180 height 36
click at [633, 285] on button "Call" at bounding box center [667, 296] width 180 height 36
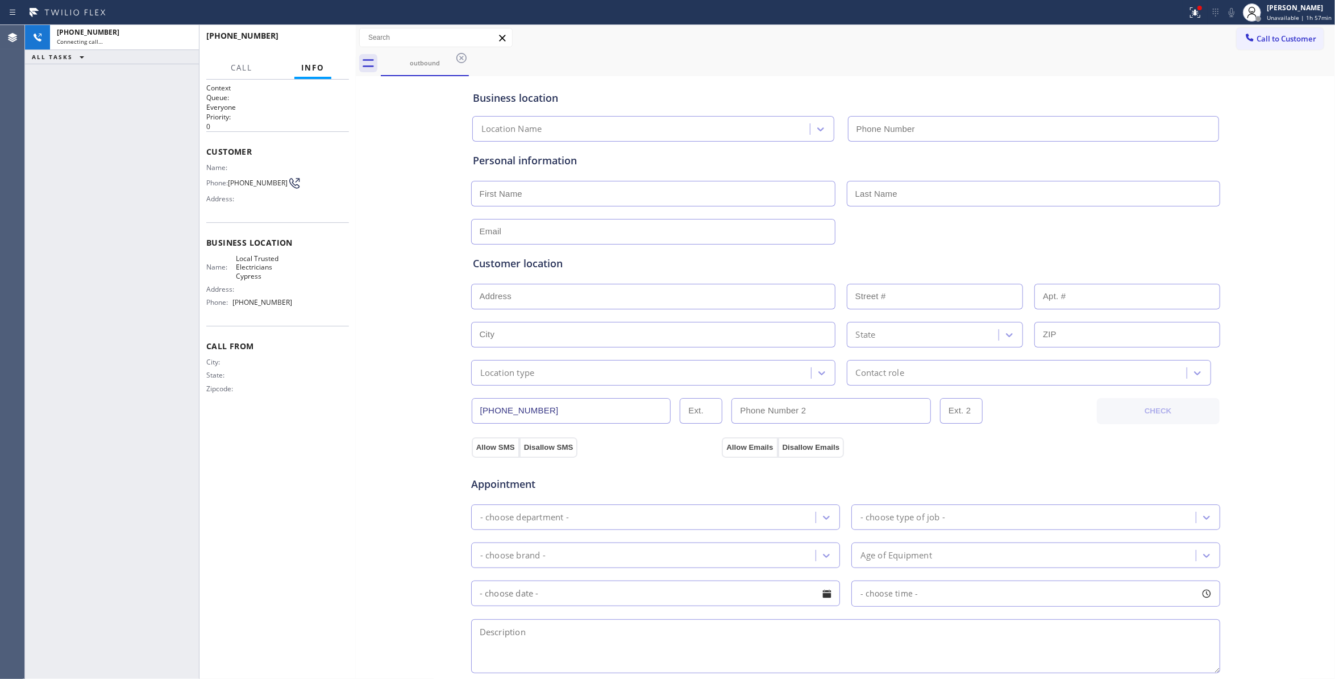
type input "[PHONE_NUMBER]"
click at [243, 186] on span "[PHONE_NUMBER]" at bounding box center [258, 182] width 60 height 9
copy div "[PHONE_NUMBER]"
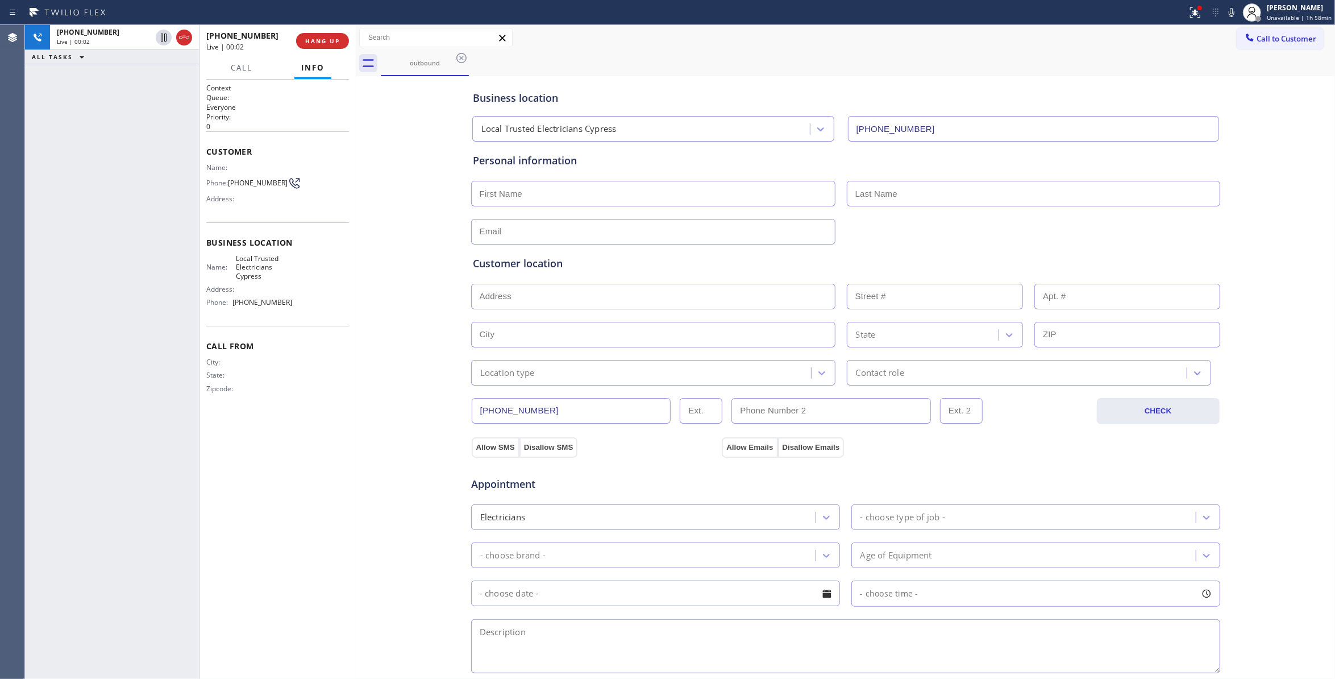
drag, startPoint x: 135, startPoint y: 203, endPoint x: 141, endPoint y: 194, distance: 11.5
click at [136, 198] on div "[PHONE_NUMBER] Live | 00:02 ALL TASKS ALL TASKS ACTIVE TASKS TASKS IN WRAP UP" at bounding box center [112, 352] width 174 height 654
click at [329, 41] on span "HANG UP" at bounding box center [322, 41] width 35 height 8
click at [329, 41] on span "COMPLETE" at bounding box center [320, 41] width 39 height 8
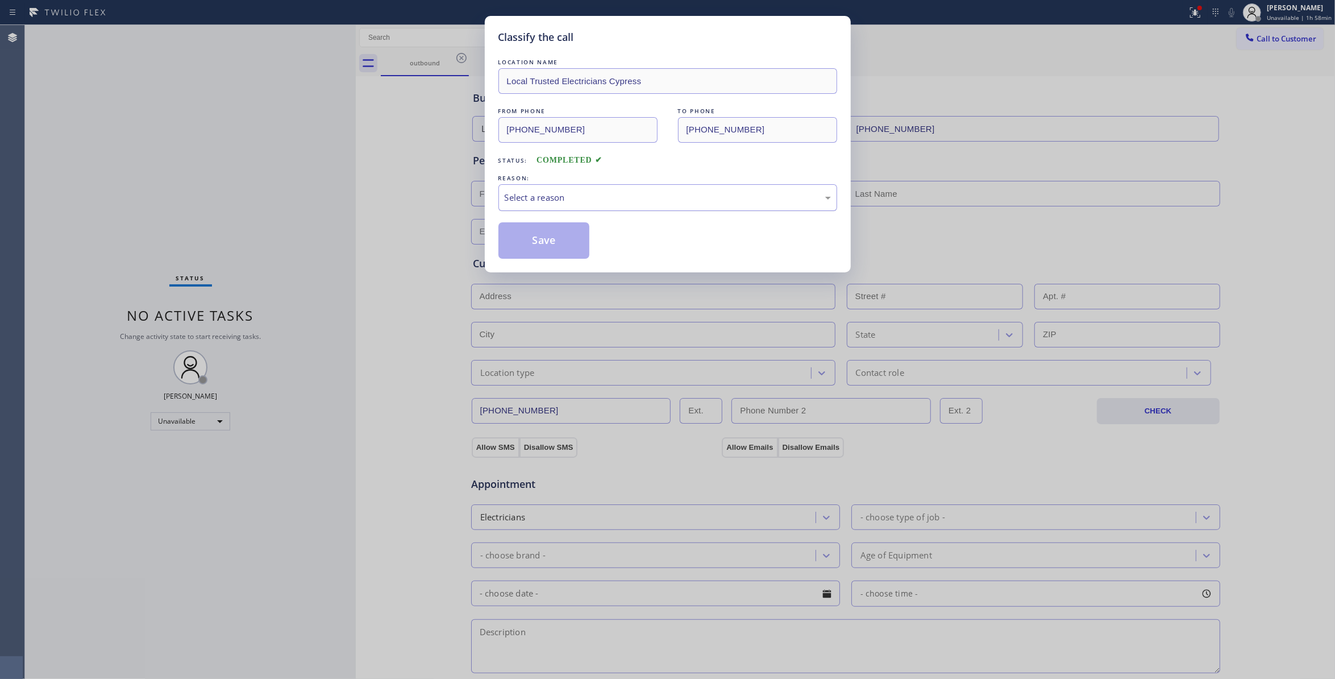
click at [549, 198] on div "Select a reason" at bounding box center [668, 197] width 326 height 13
click at [548, 243] on button "Save" at bounding box center [544, 240] width 92 height 36
drag, startPoint x: 548, startPoint y: 243, endPoint x: 1166, endPoint y: 148, distance: 625.7
click at [565, 244] on button "Save" at bounding box center [544, 240] width 92 height 36
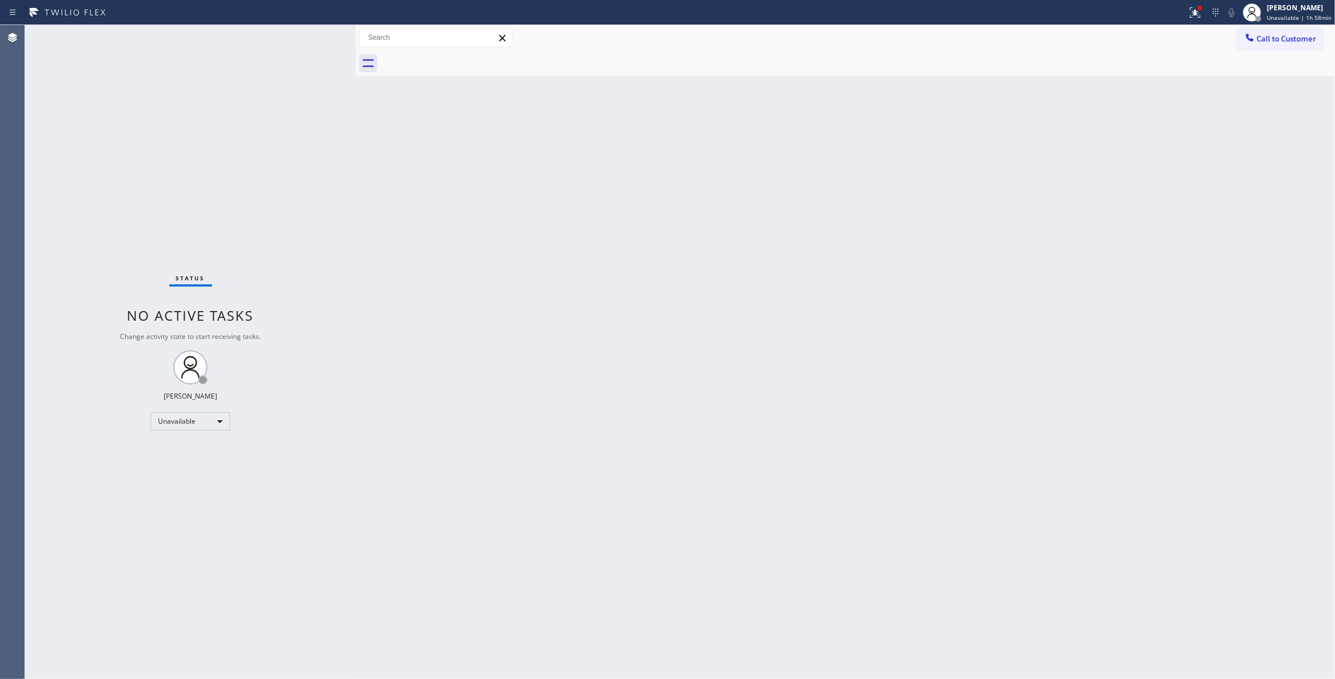
drag, startPoint x: 1277, startPoint y: 40, endPoint x: 1122, endPoint y: 82, distance: 160.2
click at [1238, 52] on div "Call to Customer Outbound call Location Local Trusted Electricians Cypress Your…" at bounding box center [845, 50] width 979 height 51
click at [1274, 34] on span "Call to Customer" at bounding box center [1287, 39] width 60 height 10
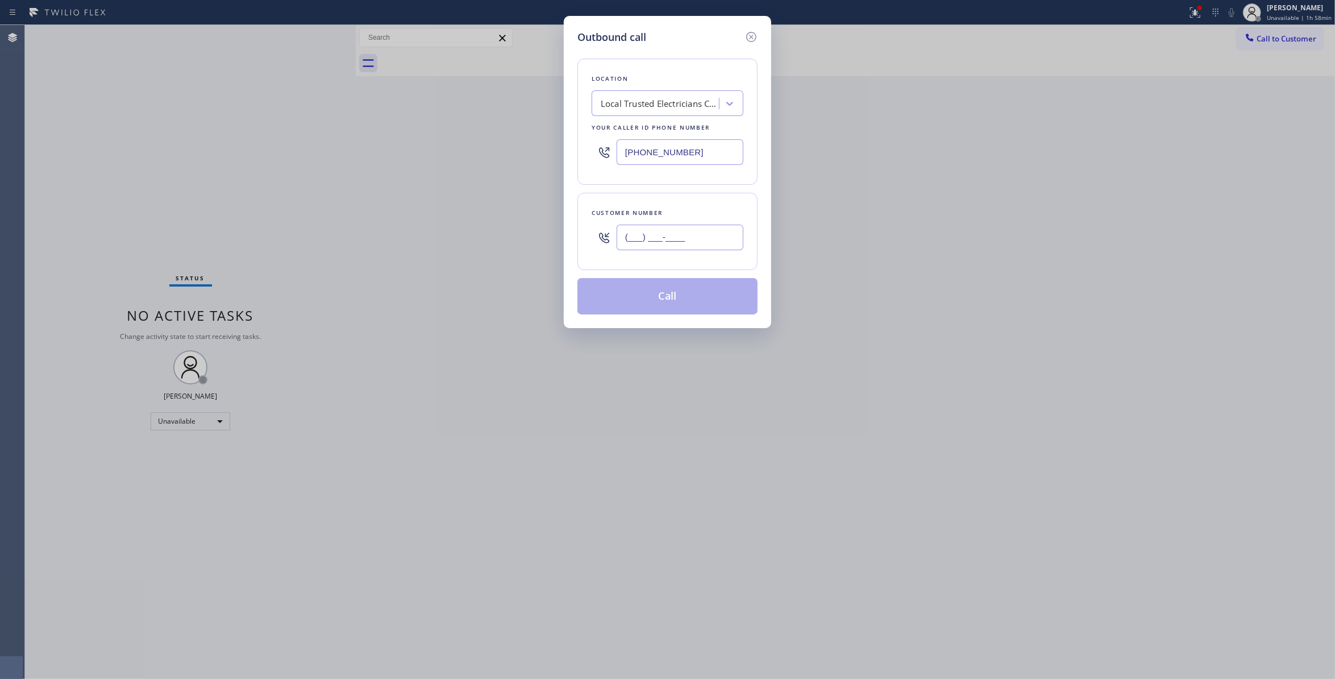
click at [714, 232] on input "(___) ___-____" at bounding box center [680, 238] width 127 height 26
paste input "863) 473-2460"
type input "[PHONE_NUMBER]"
click at [660, 303] on button "Call" at bounding box center [667, 296] width 180 height 36
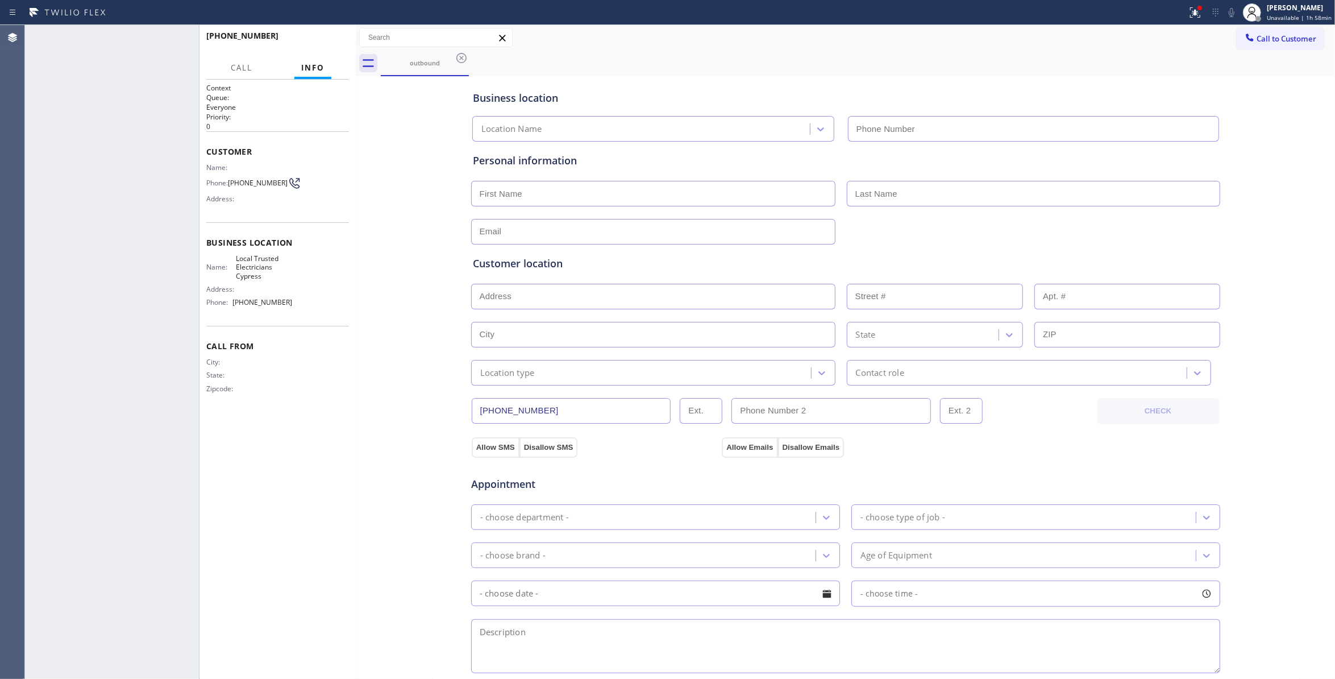
click at [1191, 14] on icon at bounding box center [1193, 11] width 7 height 8
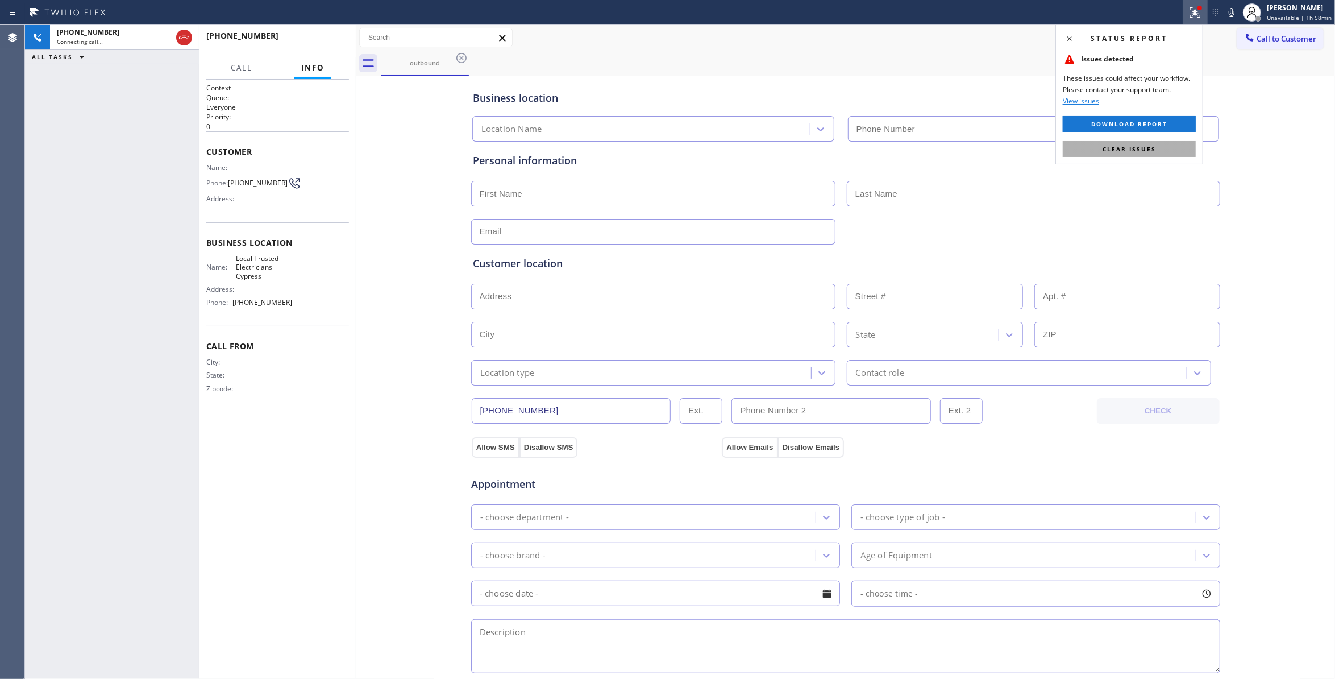
click at [1145, 146] on span "Clear issues" at bounding box center [1129, 149] width 53 height 8
type input "[PHONE_NUMBER]"
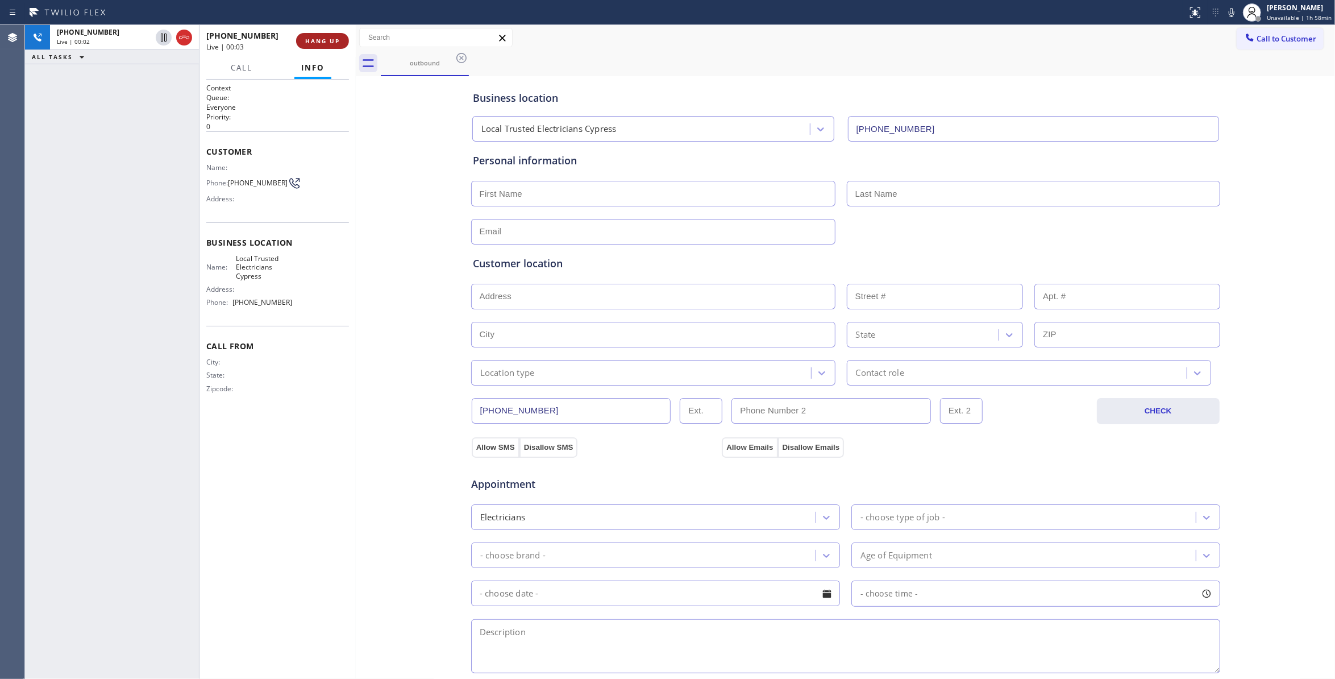
click at [329, 39] on span "HANG UP" at bounding box center [322, 41] width 35 height 8
click at [330, 39] on span "COMPLETE" at bounding box center [320, 41] width 39 height 8
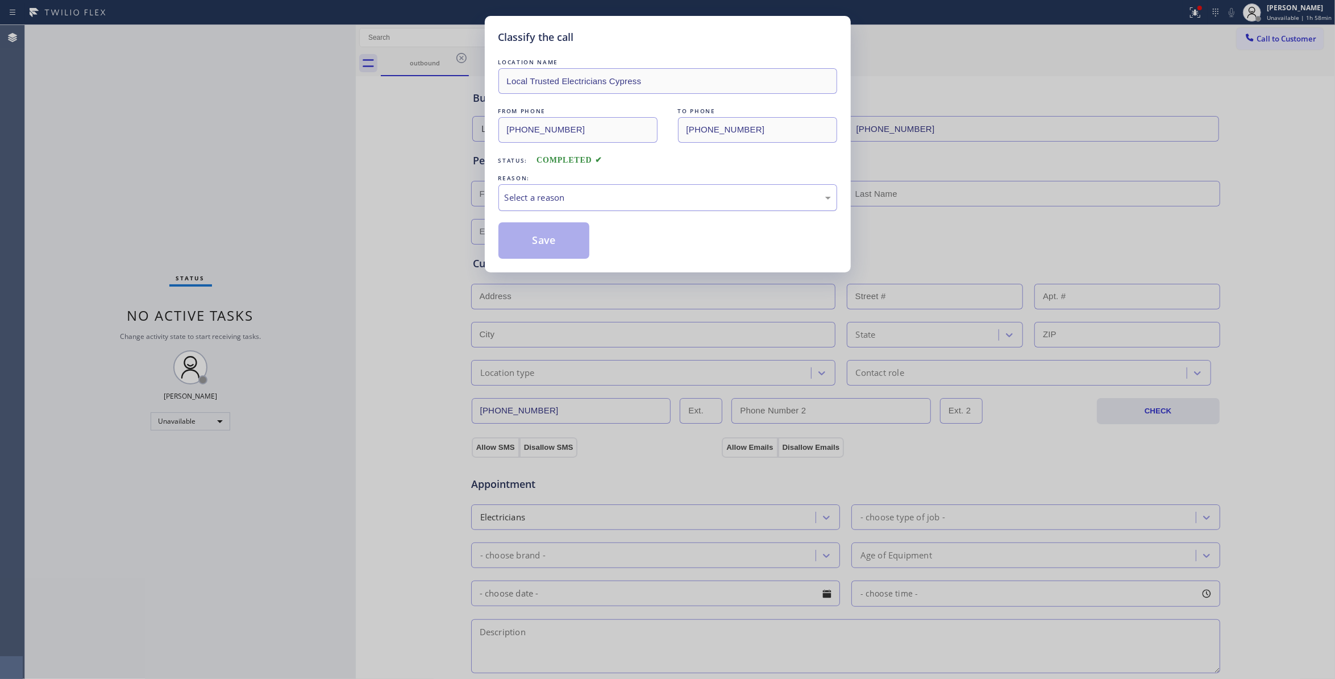
click at [529, 192] on div "Select a reason" at bounding box center [668, 197] width 326 height 13
click at [539, 237] on button "Save" at bounding box center [544, 240] width 92 height 36
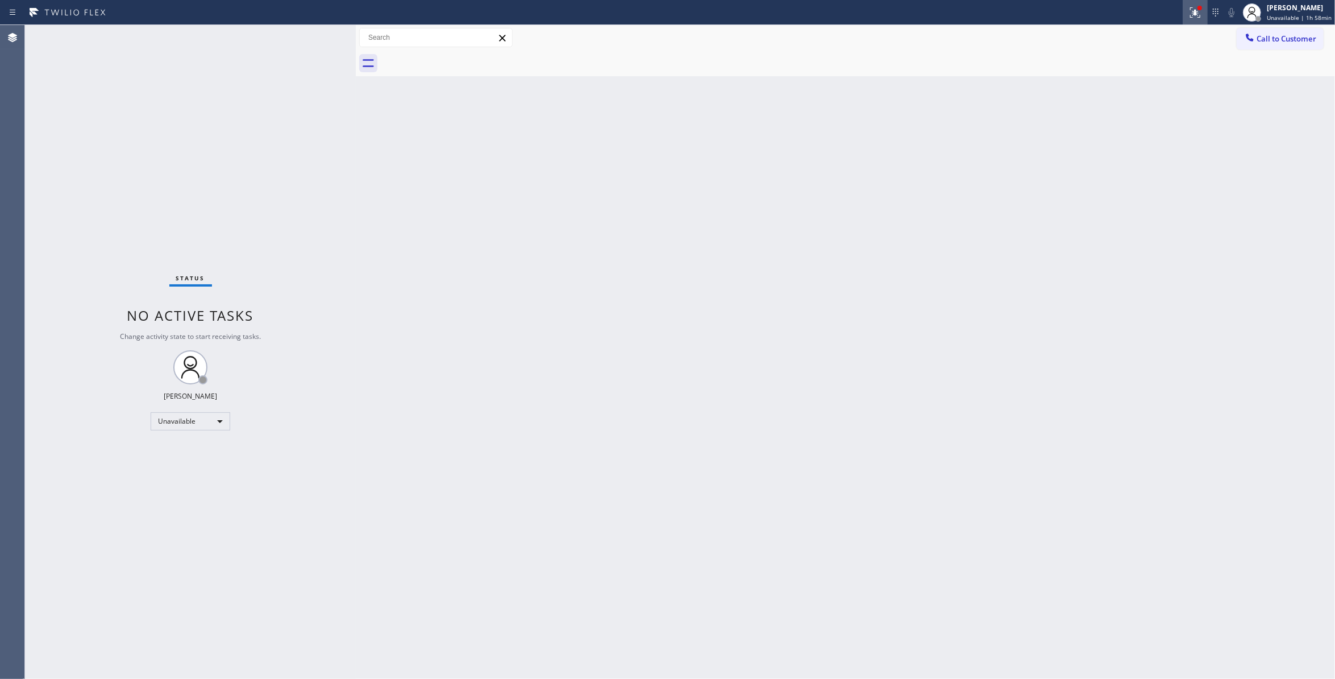
click at [1195, 11] on icon at bounding box center [1195, 13] width 14 height 14
click at [1125, 150] on span "Clear issues" at bounding box center [1129, 149] width 53 height 8
drag, startPoint x: 1174, startPoint y: 216, endPoint x: 1325, endPoint y: 136, distance: 171.4
click at [1190, 203] on div "Back to Dashboard Change Sender ID Customers Technicians Select a contact Outbo…" at bounding box center [845, 352] width 979 height 654
drag, startPoint x: 1280, startPoint y: 50, endPoint x: 1277, endPoint y: 44, distance: 6.6
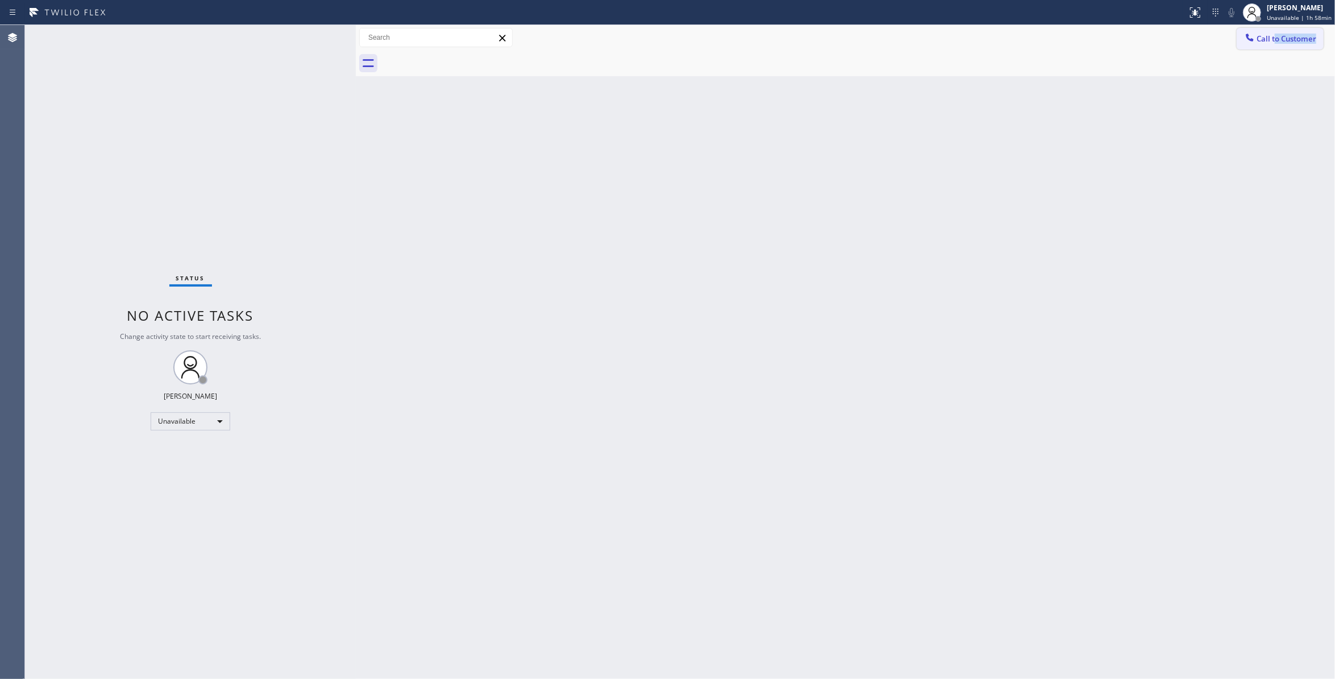
click at [1277, 44] on div "Call to Customer Outbound call Location Local Trusted Electricians Cypress Your…" at bounding box center [845, 50] width 979 height 51
click at [1273, 46] on button "Call to Customer" at bounding box center [1280, 39] width 87 height 22
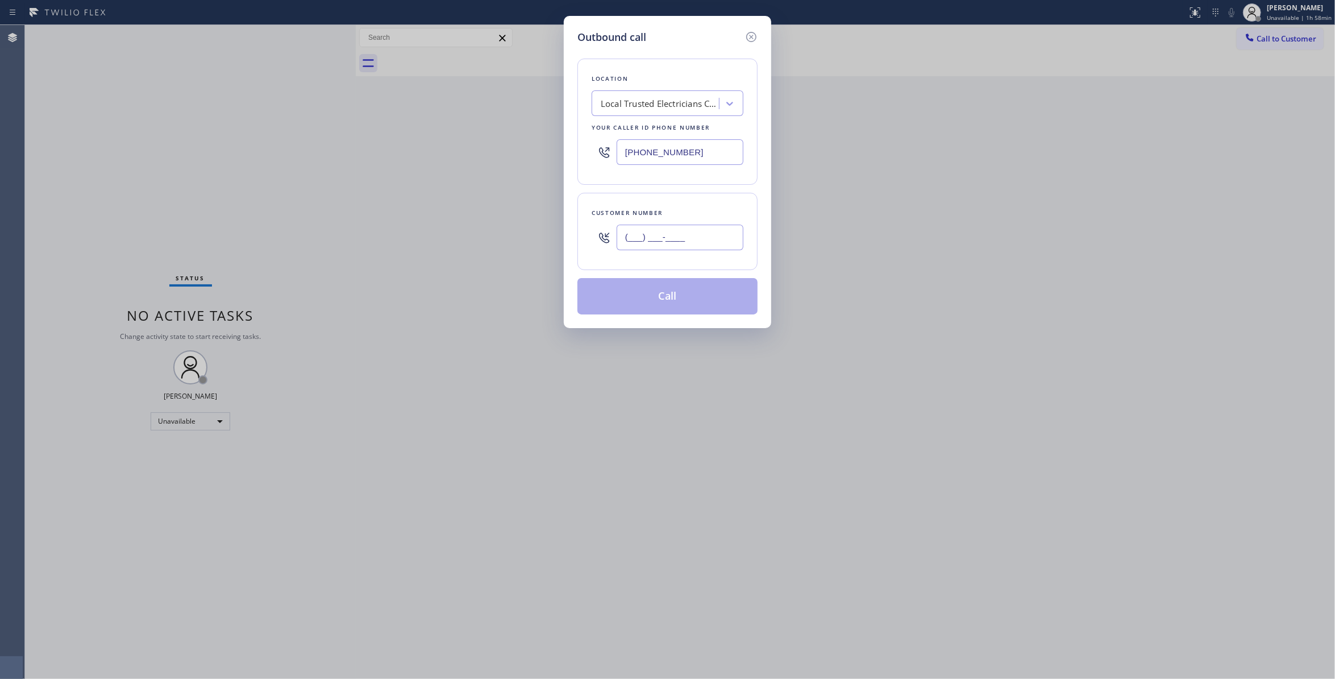
click at [672, 244] on input "(___) ___-____" at bounding box center [680, 238] width 127 height 26
paste input "863) 473-2460"
type input "[PHONE_NUMBER]"
click at [662, 298] on button "Call" at bounding box center [667, 296] width 180 height 36
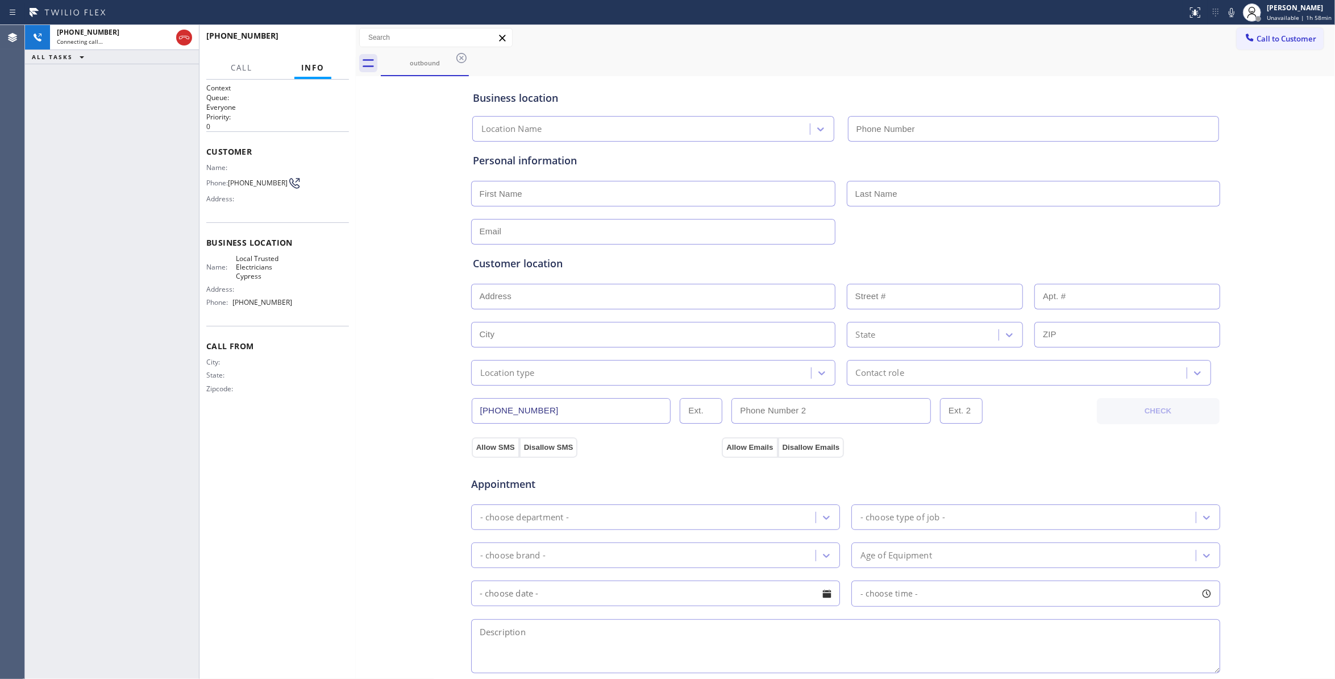
type input "[PHONE_NUMBER]"
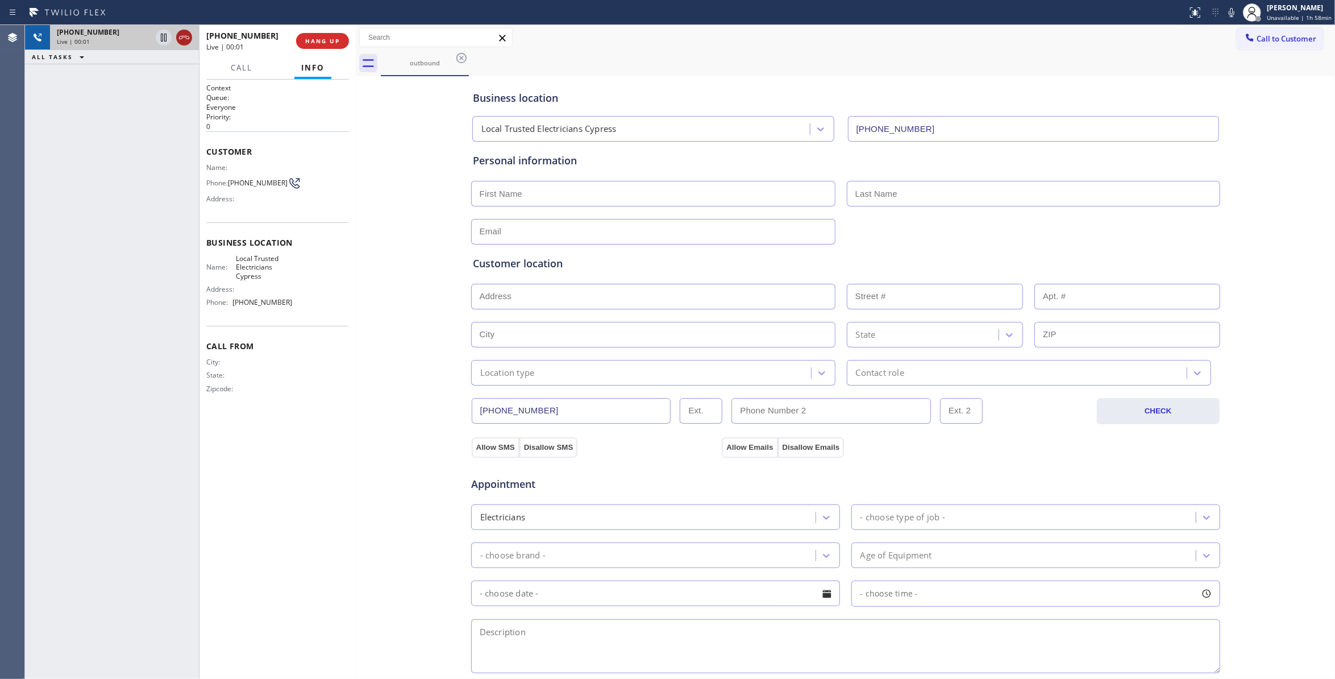
click at [187, 40] on icon at bounding box center [184, 38] width 14 height 14
click at [311, 41] on span "COMPLETE" at bounding box center [320, 41] width 39 height 8
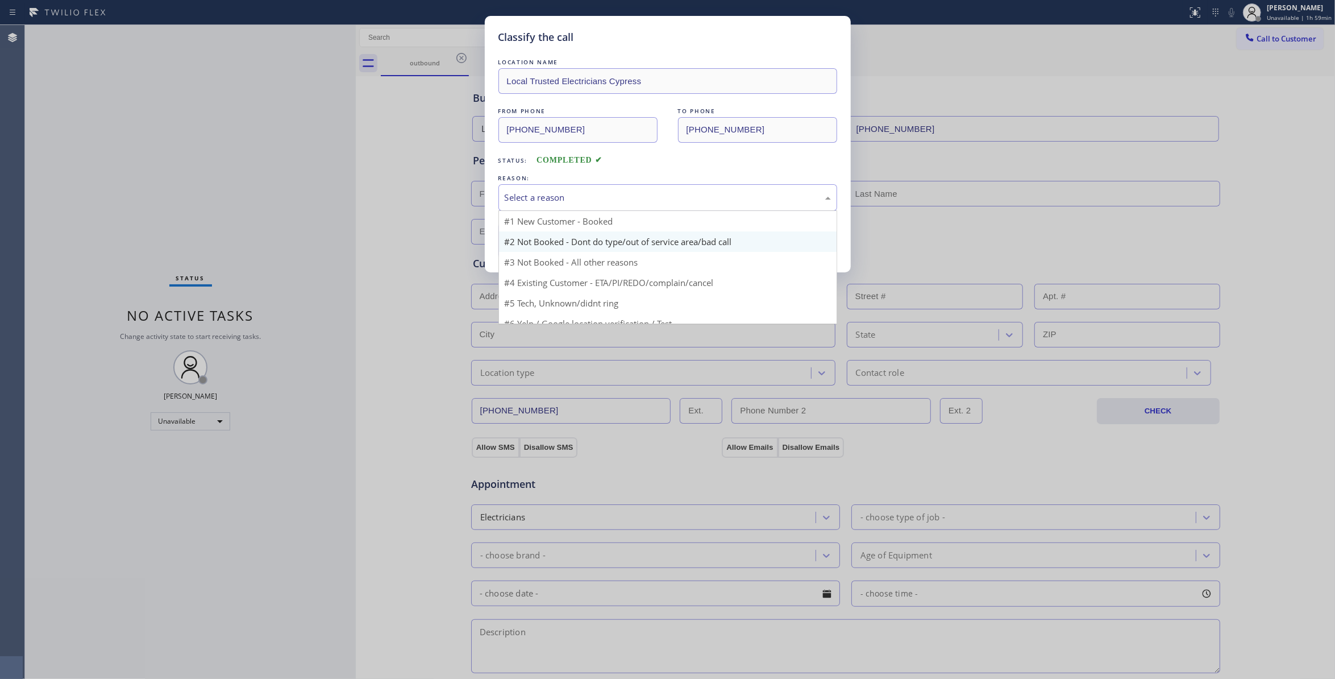
drag, startPoint x: 526, startPoint y: 203, endPoint x: 550, endPoint y: 247, distance: 50.1
click at [526, 202] on div "Select a reason" at bounding box center [668, 197] width 326 height 13
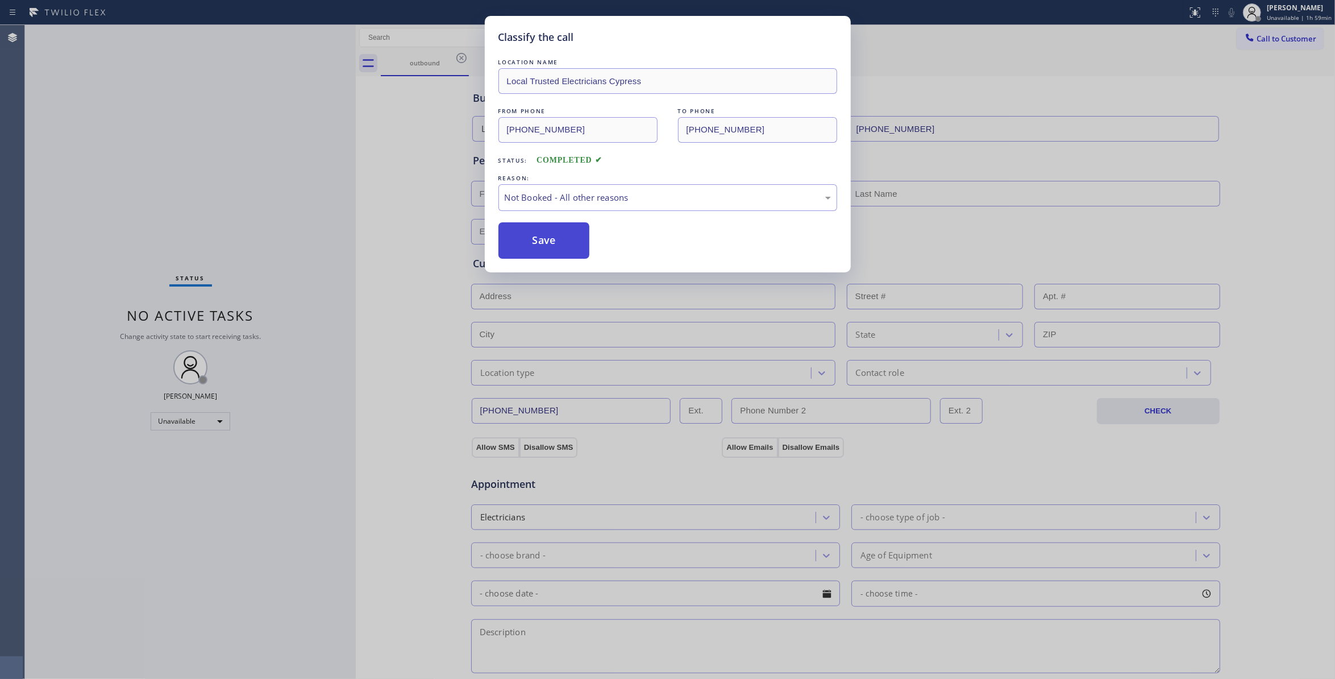
click at [542, 246] on button "Save" at bounding box center [544, 240] width 92 height 36
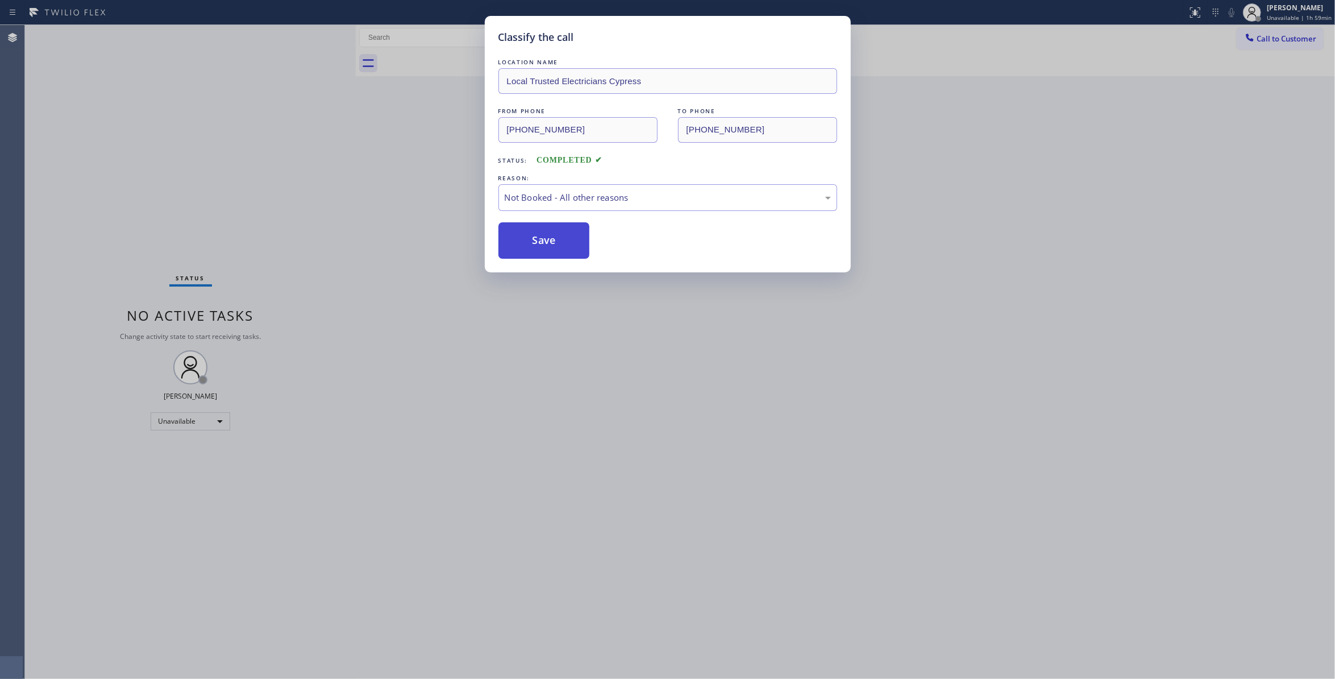
click at [542, 246] on button "Save" at bounding box center [544, 240] width 92 height 36
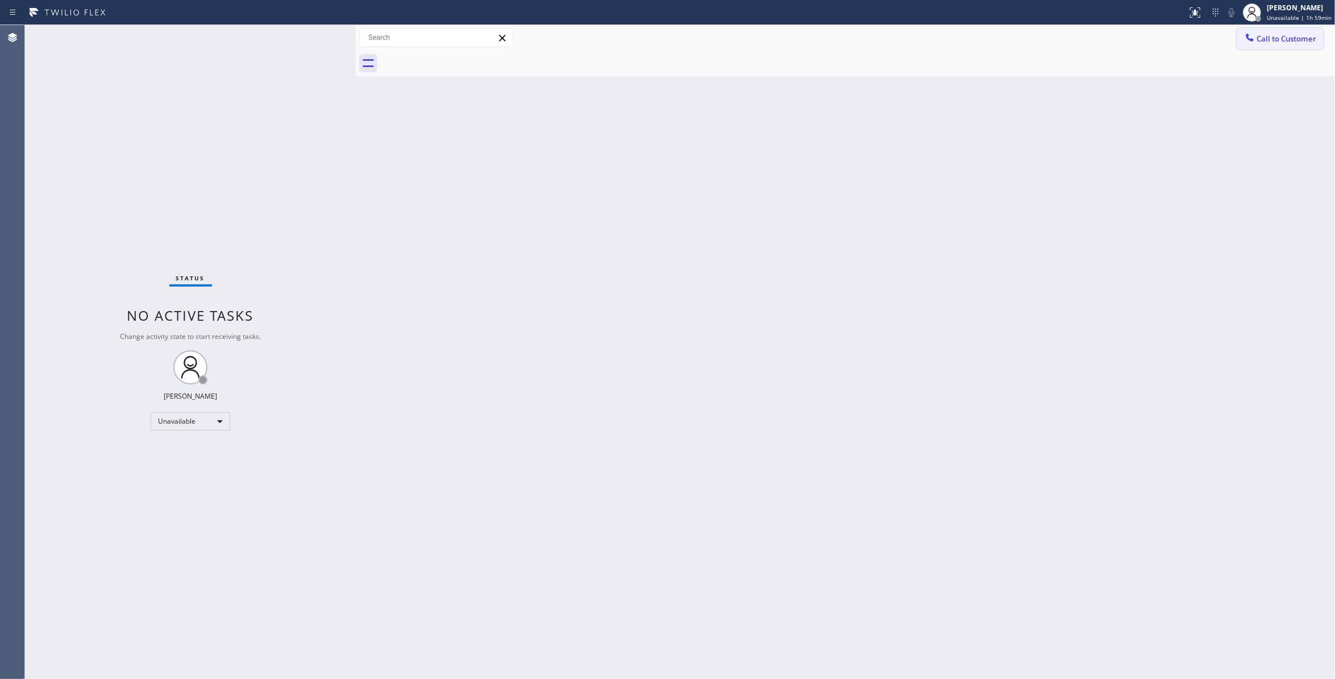
drag, startPoint x: 1287, startPoint y: 38, endPoint x: 776, endPoint y: 169, distance: 528.3
click at [1285, 38] on span "Call to Customer" at bounding box center [1287, 39] width 60 height 10
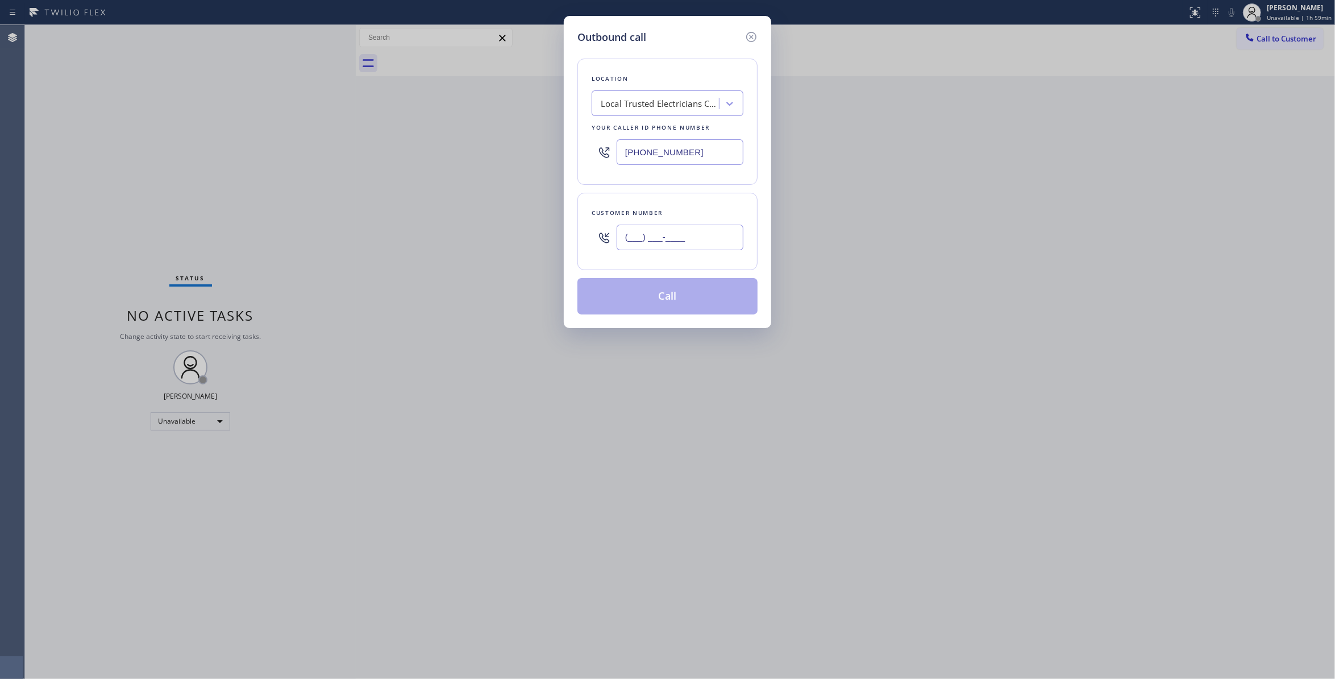
click at [692, 246] on input "(___) ___-____" at bounding box center [680, 238] width 127 height 26
paste input "863) 473-2460"
type input "[PHONE_NUMBER]"
click at [654, 300] on button "Call" at bounding box center [667, 296] width 180 height 36
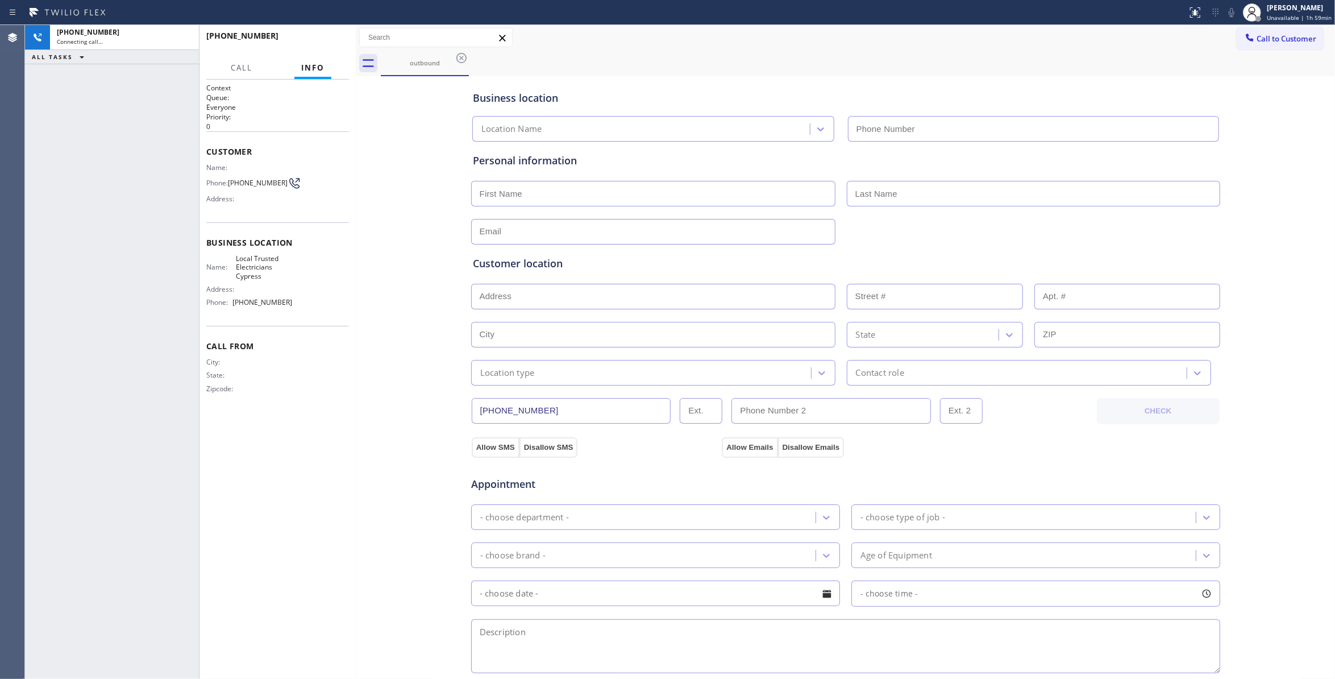
type input "[PHONE_NUMBER]"
click at [61, 120] on div "[PHONE_NUMBER] Live | 00:01 ALL TASKS ALL TASKS ACTIVE TASKS TASKS IN WRAP UP" at bounding box center [112, 352] width 174 height 654
click at [323, 42] on span "HANG UP" at bounding box center [322, 41] width 35 height 8
click at [326, 41] on span "COMPLETE" at bounding box center [320, 41] width 39 height 8
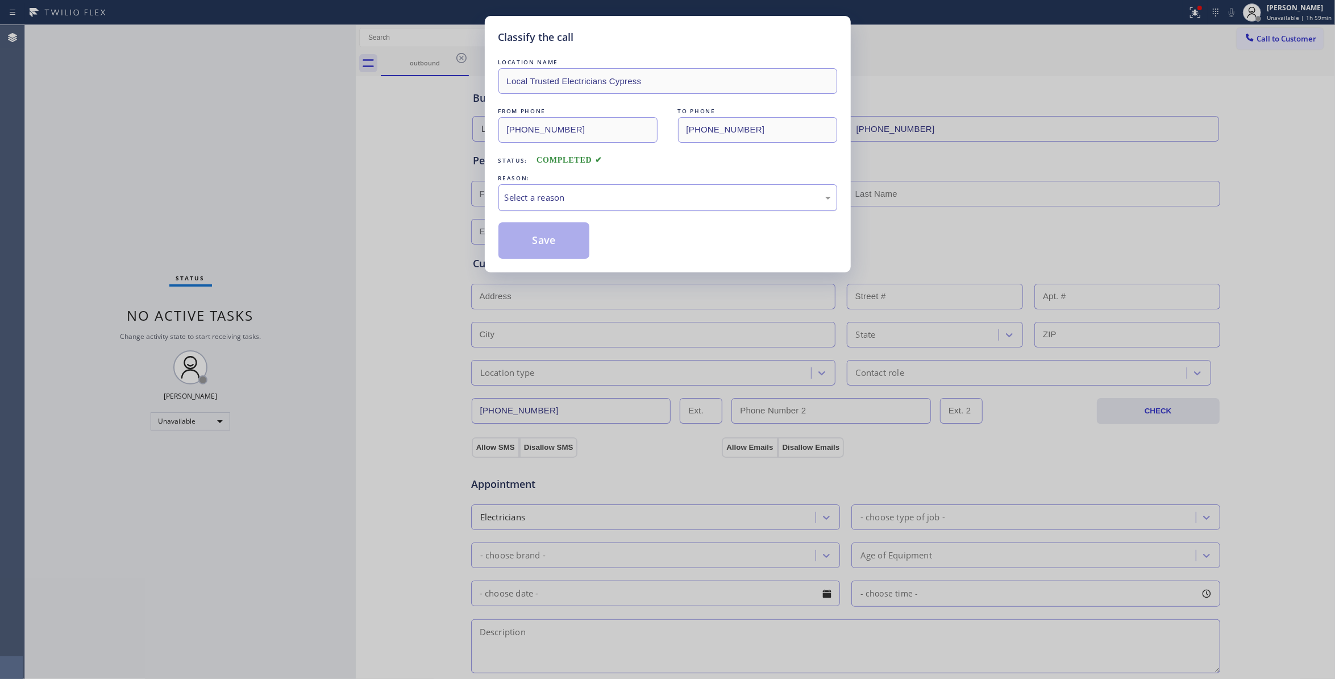
click at [535, 202] on div "Select a reason" at bounding box center [668, 197] width 326 height 13
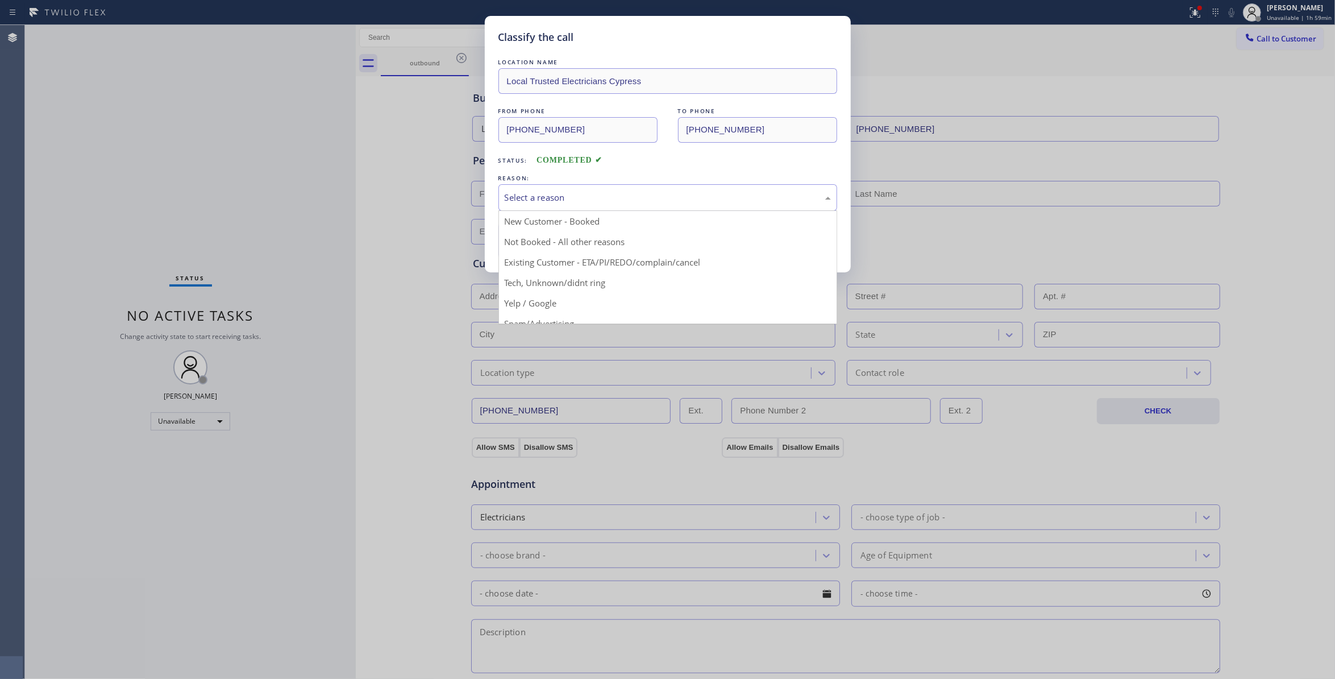
click at [533, 244] on button "Save" at bounding box center [544, 240] width 92 height 36
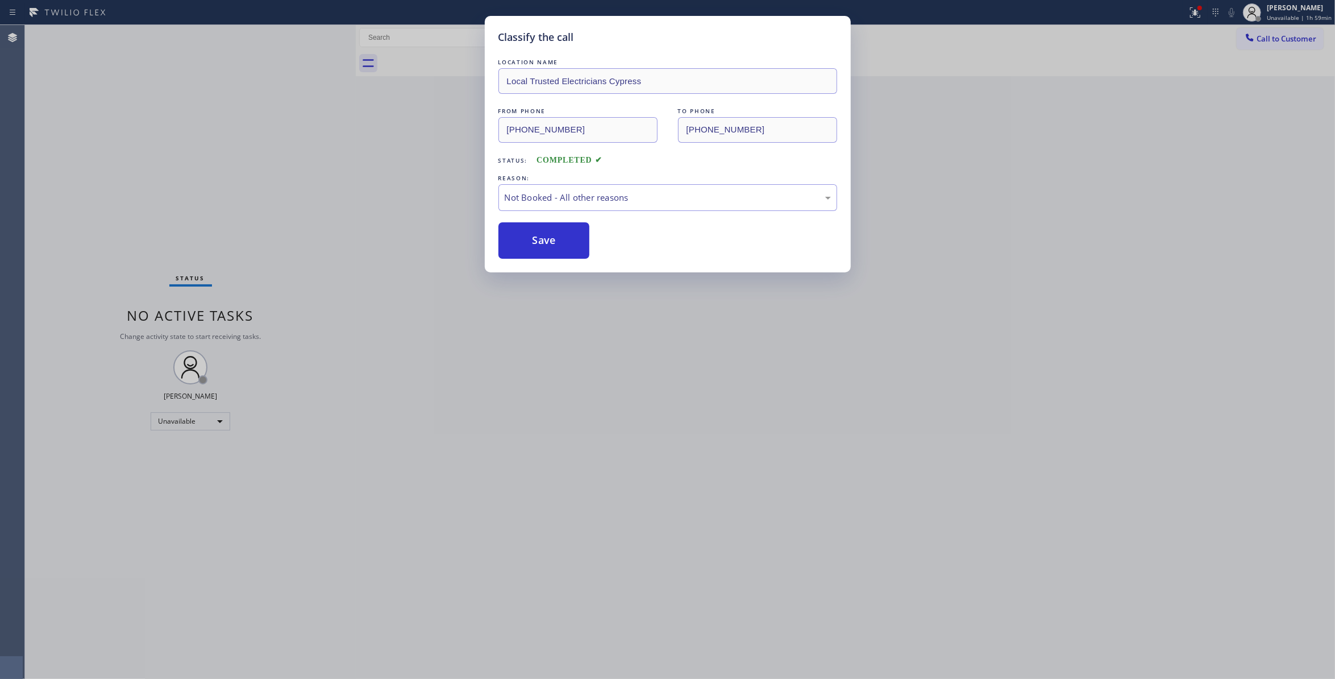
drag, startPoint x: 533, startPoint y: 244, endPoint x: 158, endPoint y: 244, distance: 374.6
click at [532, 244] on button "Save" at bounding box center [544, 240] width 92 height 36
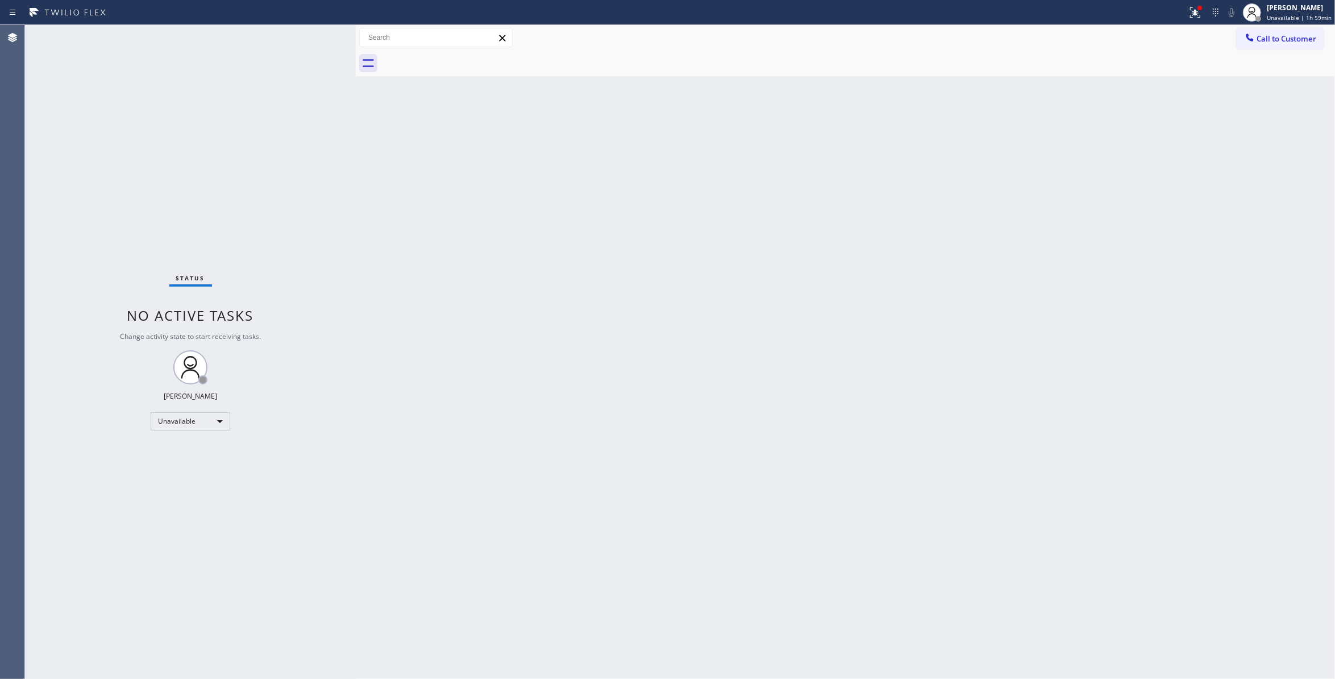
drag, startPoint x: 912, startPoint y: 239, endPoint x: 1246, endPoint y: 123, distance: 353.6
click at [935, 223] on div "Back to Dashboard Change Sender ID Customers Technicians Select a contact Outbo…" at bounding box center [845, 352] width 979 height 654
click at [1275, 39] on span "Call to Customer" at bounding box center [1287, 39] width 60 height 10
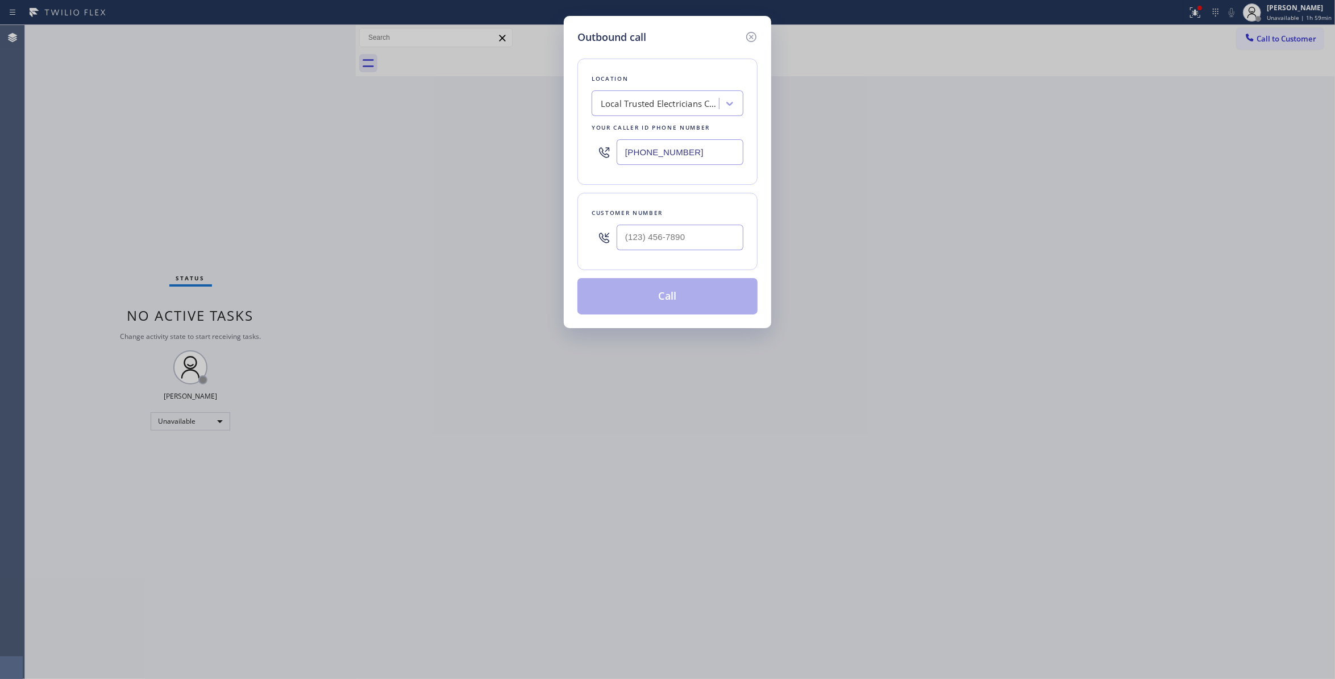
drag, startPoint x: 703, startPoint y: 155, endPoint x: 49, endPoint y: 155, distance: 654.2
click at [49, 155] on div "Outbound call Location Local Trusted Electricians Cypress Your caller id phone …" at bounding box center [667, 339] width 1335 height 679
paste input "844) 914-1775"
type input "[PHONE_NUMBER]"
click at [646, 247] on input "(___) ___-____" at bounding box center [680, 238] width 127 height 26
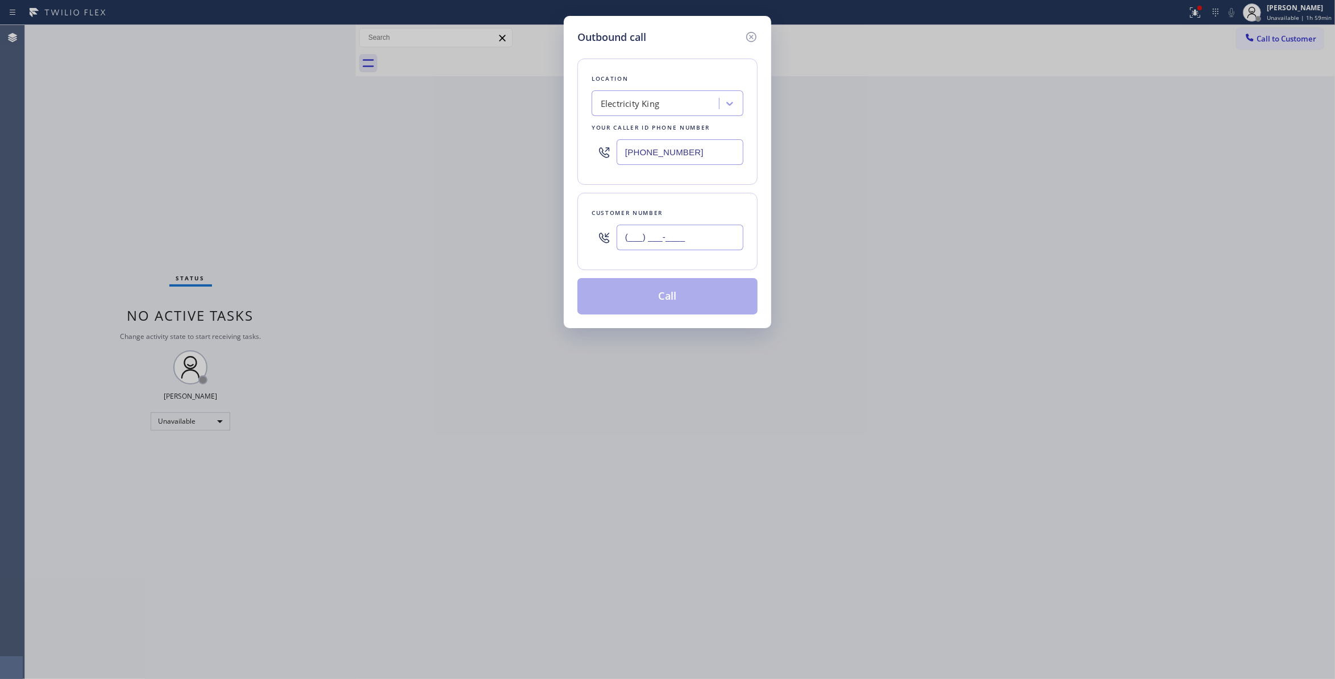
paste input "920) 285-4124"
type input "[PHONE_NUMBER]"
click at [650, 298] on button "Call" at bounding box center [667, 296] width 180 height 36
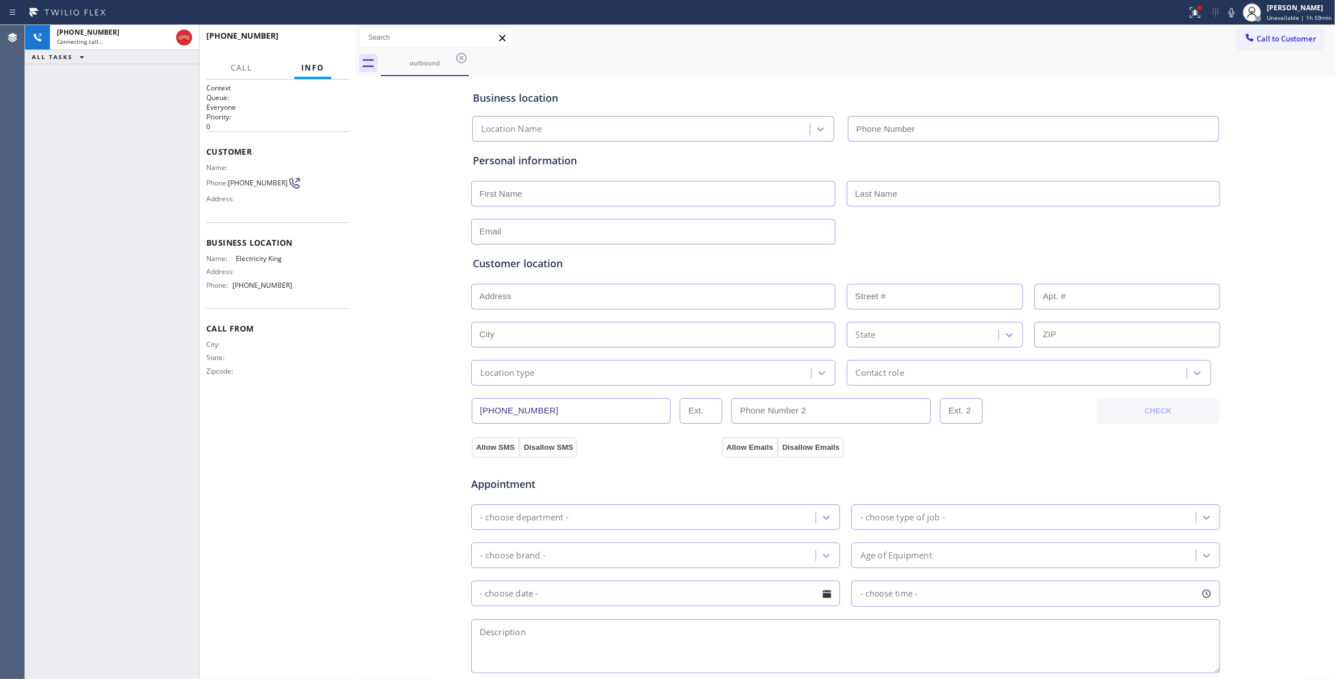
drag, startPoint x: 342, startPoint y: 407, endPoint x: 323, endPoint y: 177, distance: 230.4
click at [342, 407] on div "Context Queue: Everyone Priority: 0 Customer Name: Phone: [PHONE_NUMBER] Addres…" at bounding box center [277, 379] width 143 height 592
type input "[PHONE_NUMBER]"
click at [313, 38] on span "HANG UP" at bounding box center [322, 41] width 35 height 8
click at [240, 187] on span "[PHONE_NUMBER]" at bounding box center [258, 182] width 60 height 9
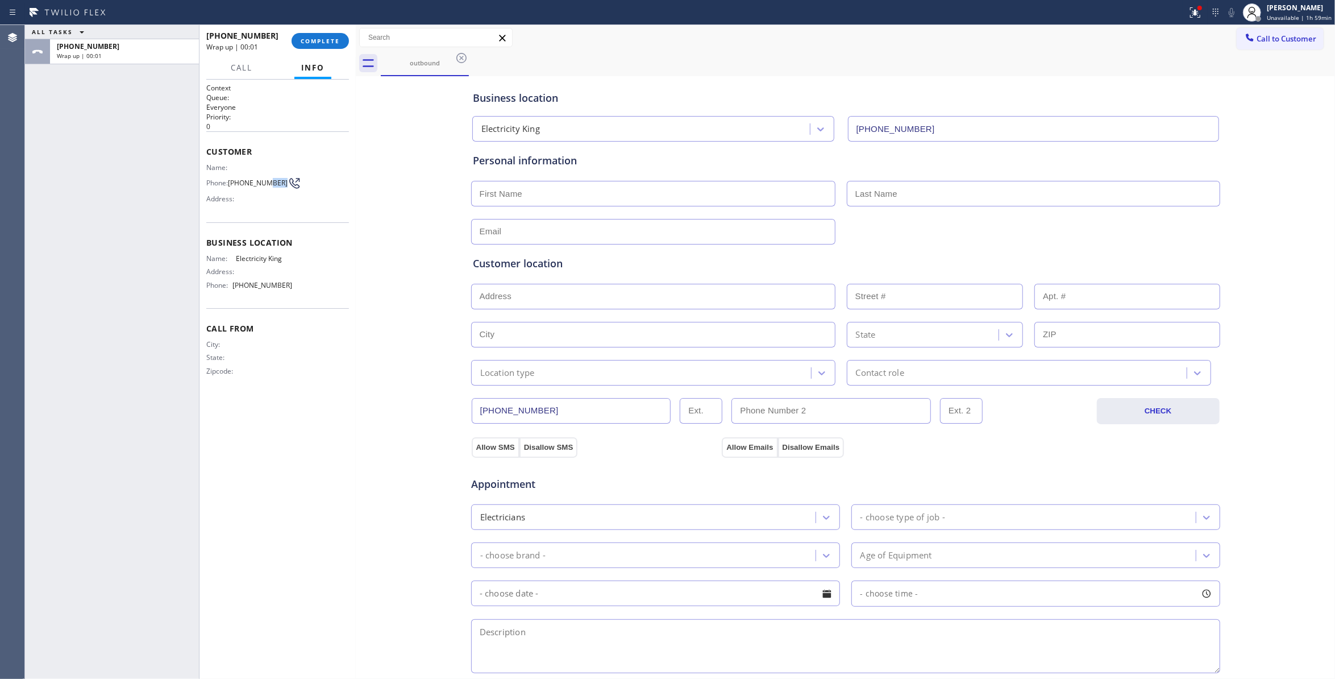
click at [240, 187] on span "[PHONE_NUMBER]" at bounding box center [258, 182] width 60 height 9
click at [239, 184] on span "[PHONE_NUMBER]" at bounding box center [258, 182] width 60 height 9
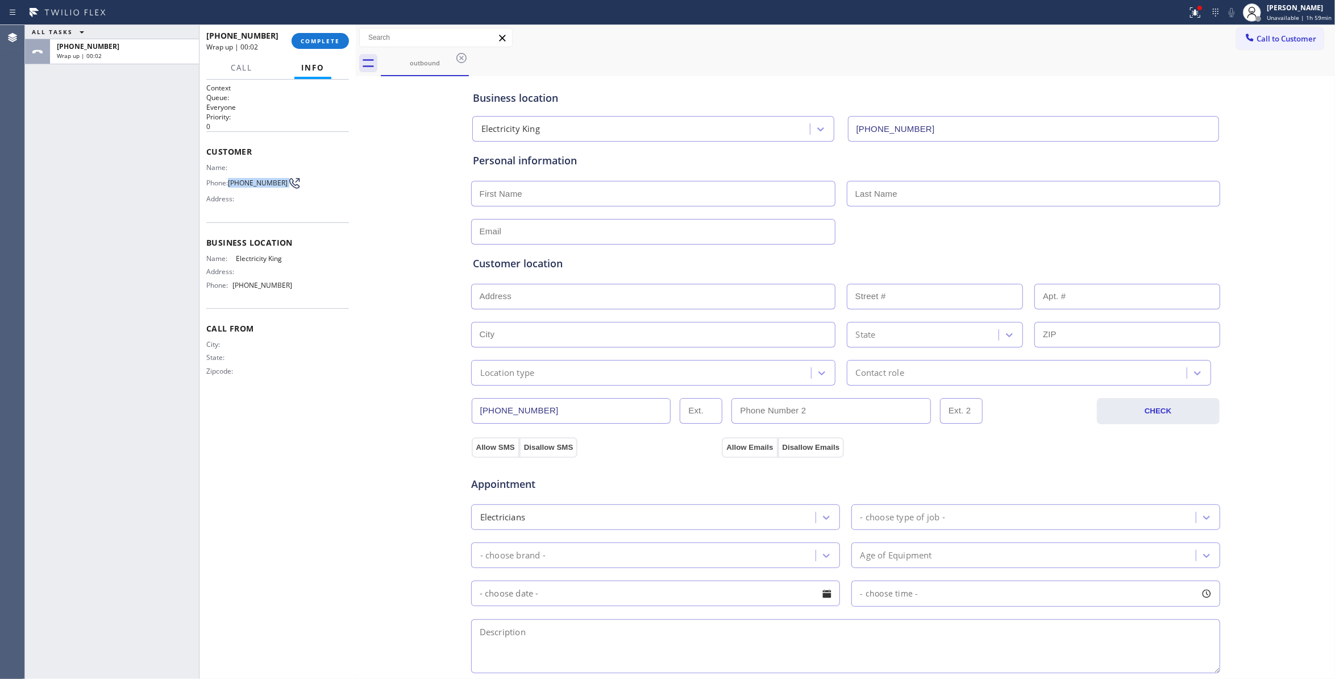
copy div "[PHONE_NUMBER]"
click at [327, 10] on div at bounding box center [594, 12] width 1178 height 18
click at [325, 39] on span "COMPLETE" at bounding box center [320, 41] width 39 height 8
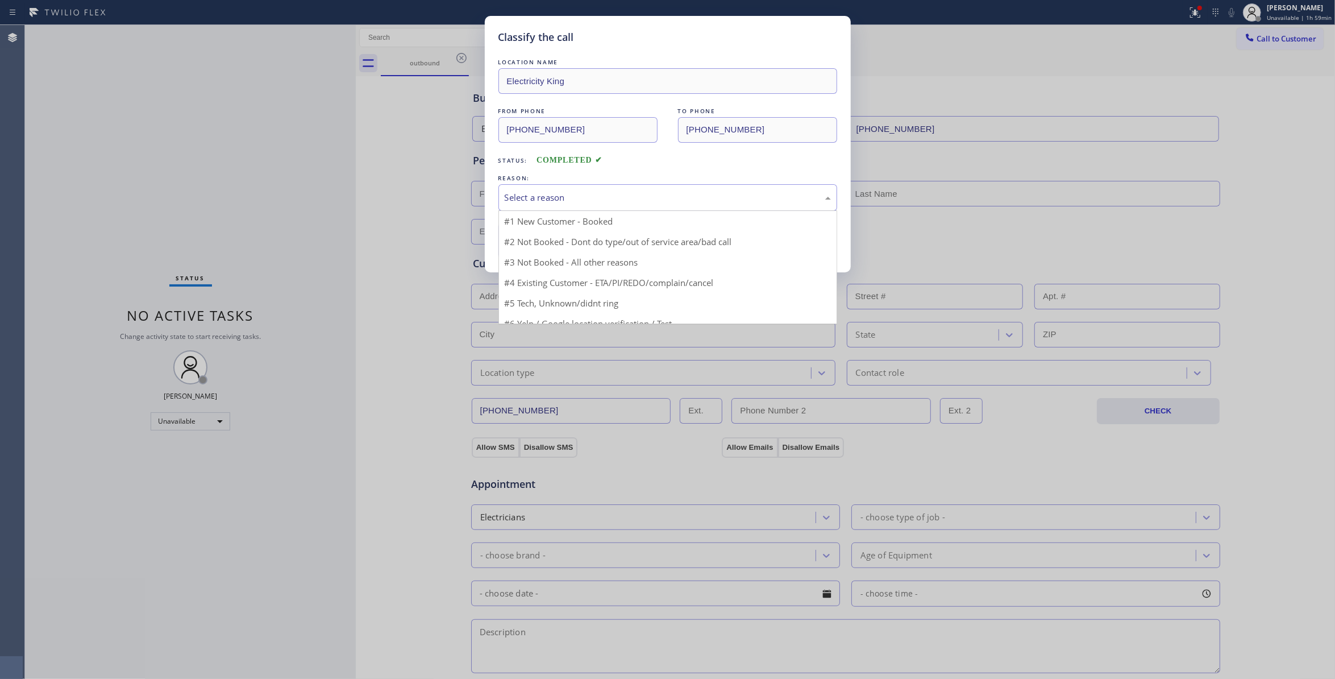
click at [518, 205] on div "Select a reason" at bounding box center [667, 197] width 339 height 27
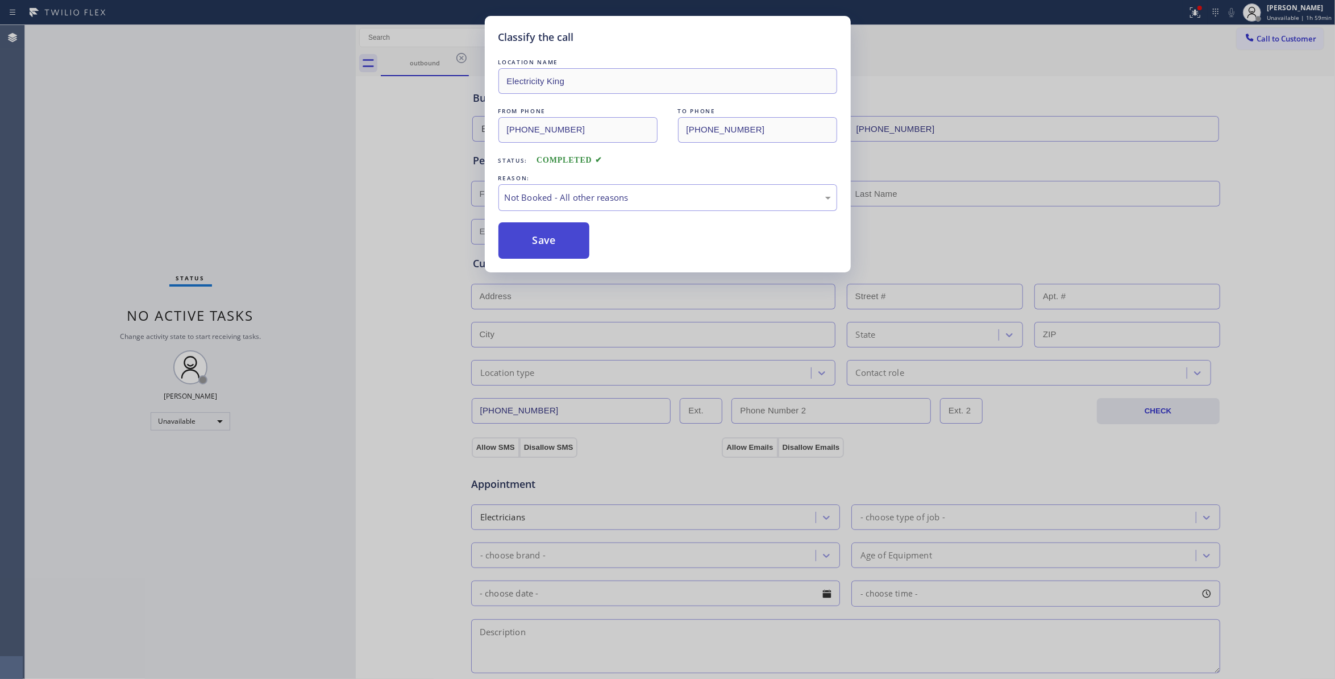
click at [519, 240] on button "Save" at bounding box center [544, 240] width 92 height 36
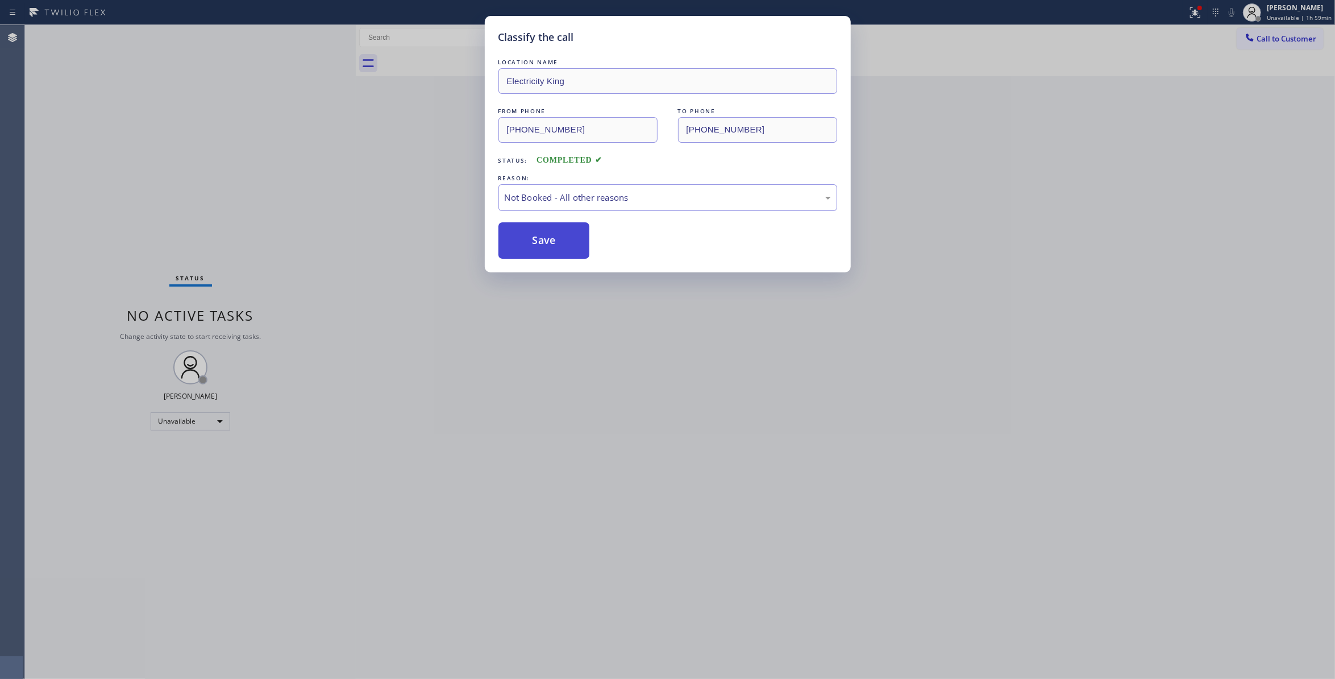
click at [519, 240] on button "Save" at bounding box center [544, 240] width 92 height 36
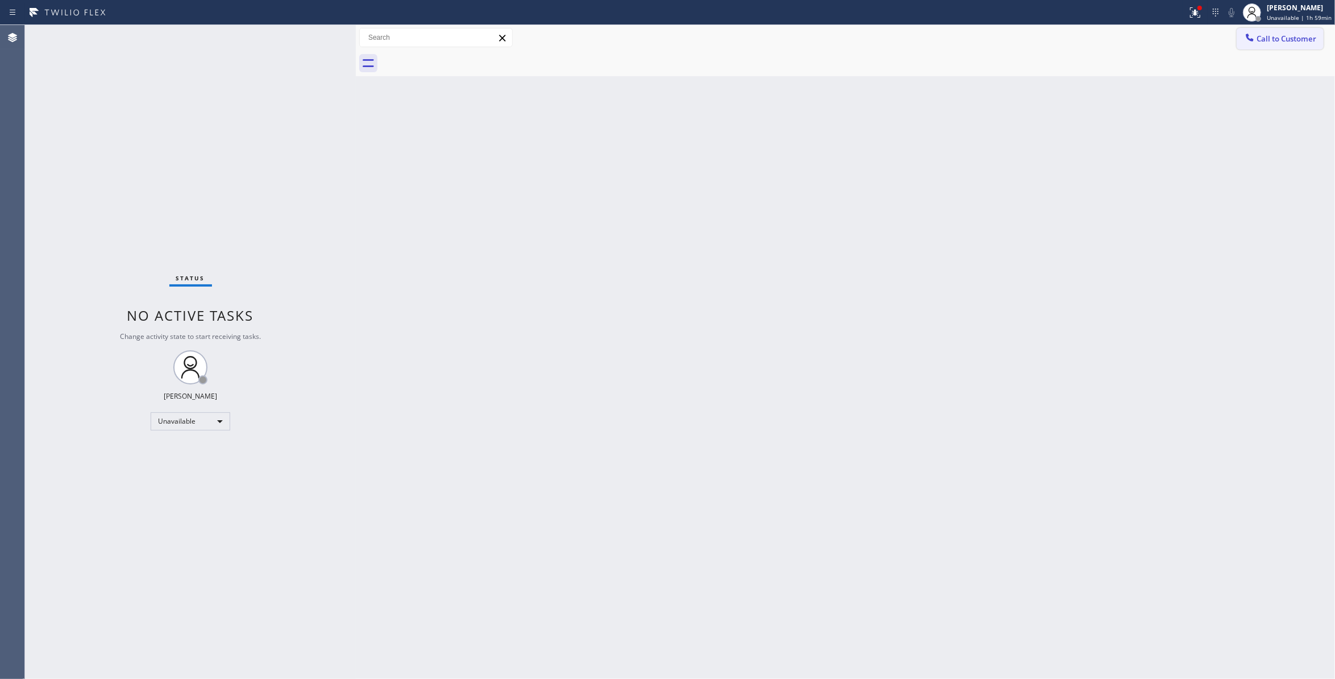
click at [1292, 41] on span "Call to Customer" at bounding box center [1287, 39] width 60 height 10
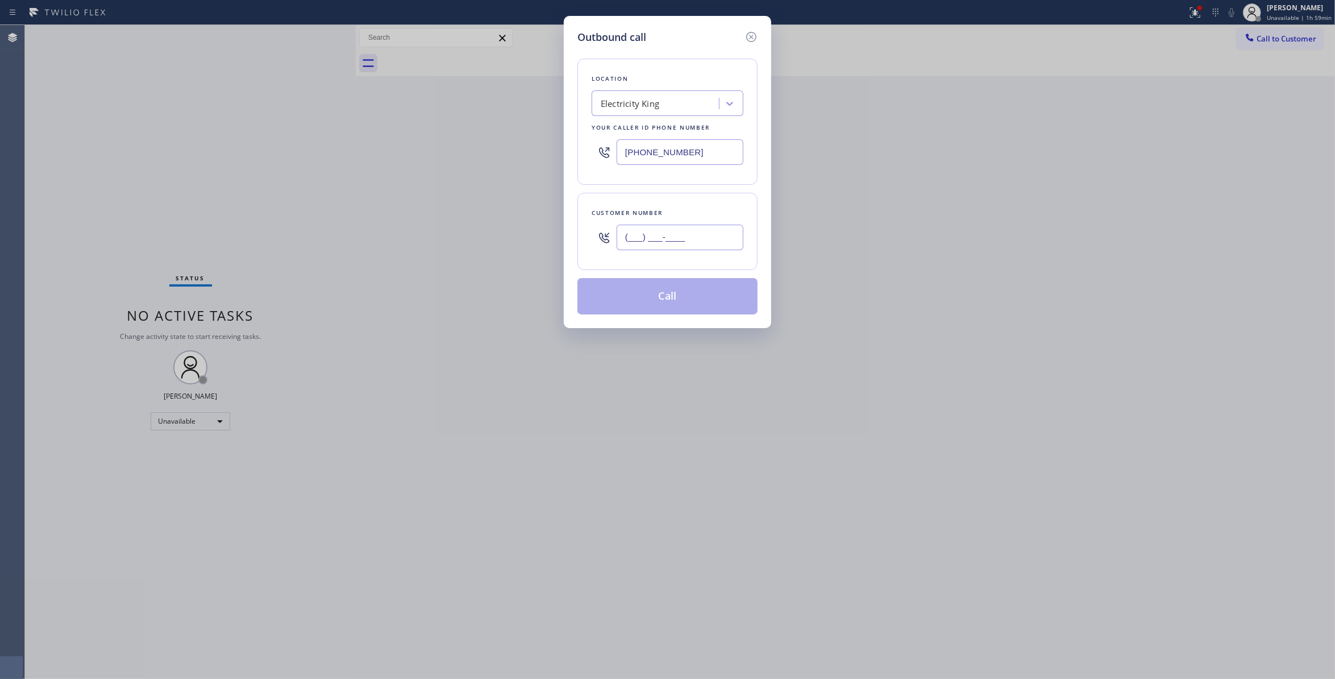
click at [703, 246] on input "(___) ___-____" at bounding box center [680, 238] width 127 height 26
paste input "920) 285-4124"
type input "[PHONE_NUMBER]"
click at [671, 303] on button "Call" at bounding box center [667, 296] width 180 height 36
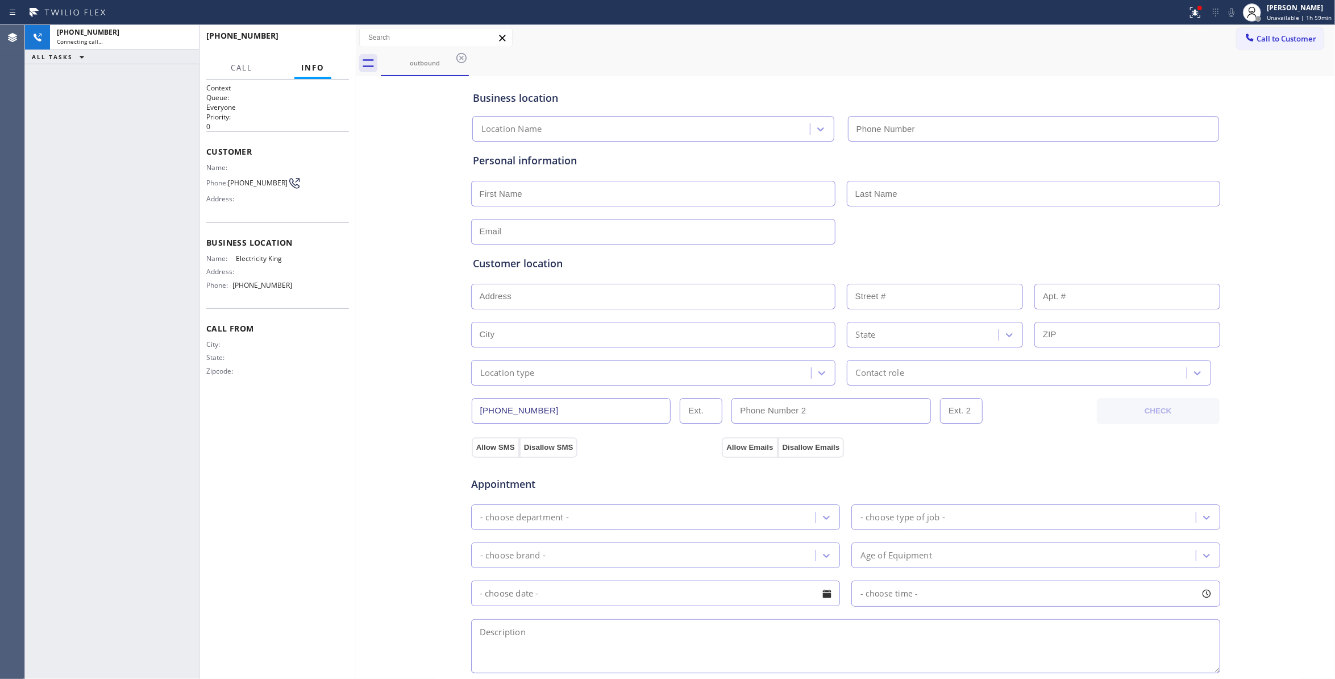
type input "[PHONE_NUMBER]"
click at [310, 42] on span "HANG UP" at bounding box center [322, 41] width 35 height 8
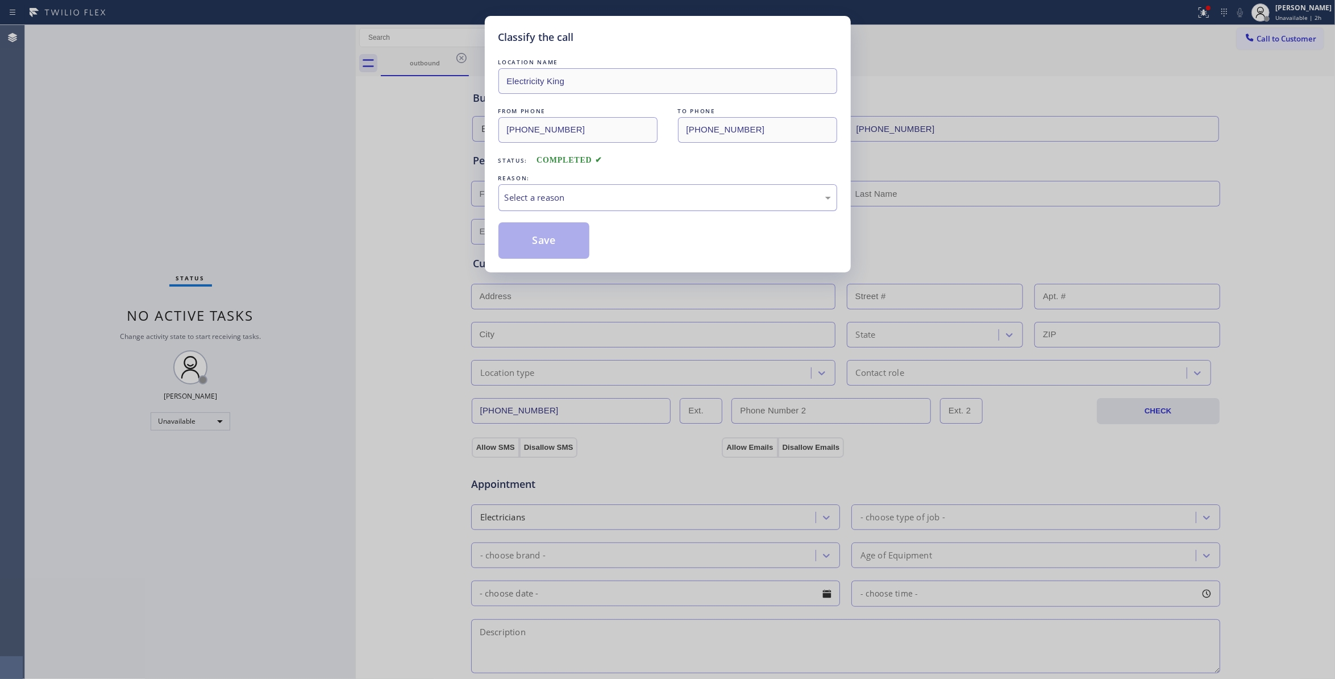
click at [549, 189] on div "REASON: Select a reason" at bounding box center [667, 191] width 339 height 39
click at [547, 199] on div "Select a reason" at bounding box center [668, 197] width 326 height 13
click at [547, 242] on button "Save" at bounding box center [544, 240] width 92 height 36
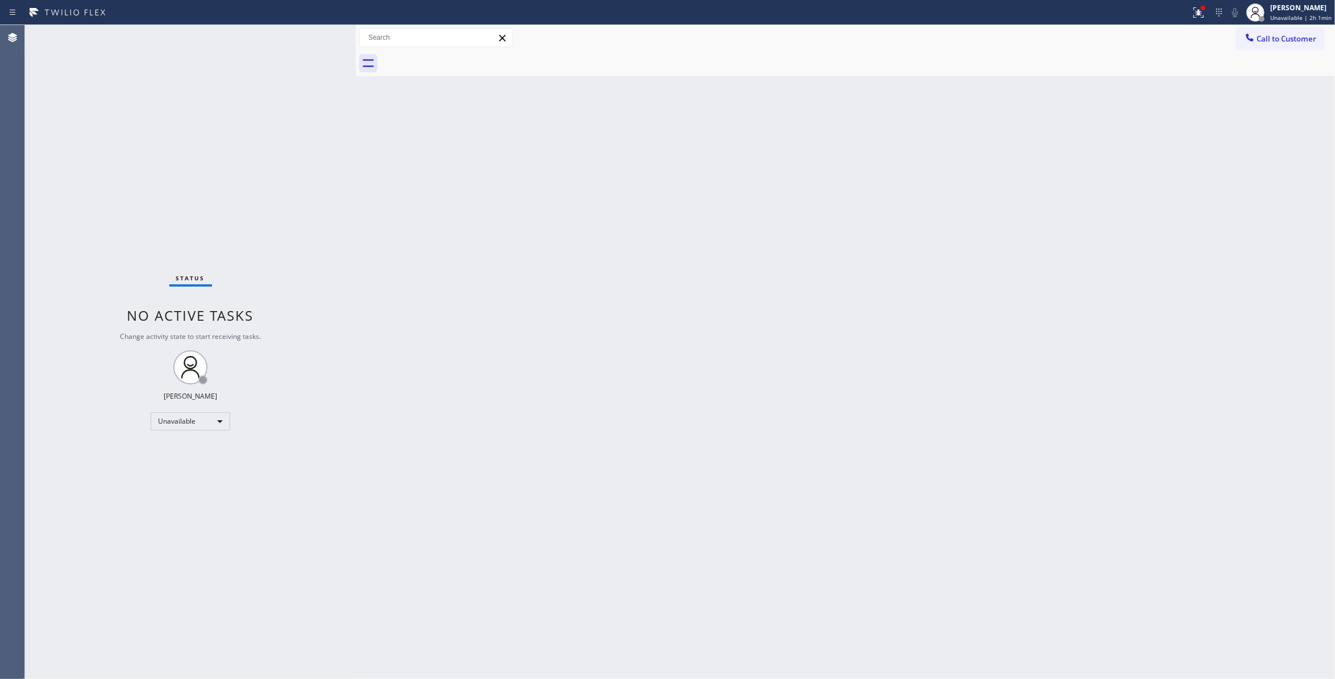
drag, startPoint x: 876, startPoint y: 291, endPoint x: 894, endPoint y: 246, distance: 48.8
click at [894, 246] on div "Back to Dashboard Change Sender ID Customers Technicians Select a contact Outbo…" at bounding box center [845, 352] width 979 height 654
drag, startPoint x: 1289, startPoint y: 45, endPoint x: 1114, endPoint y: 81, distance: 178.6
click at [1283, 45] on button "Call to Customer" at bounding box center [1280, 39] width 87 height 22
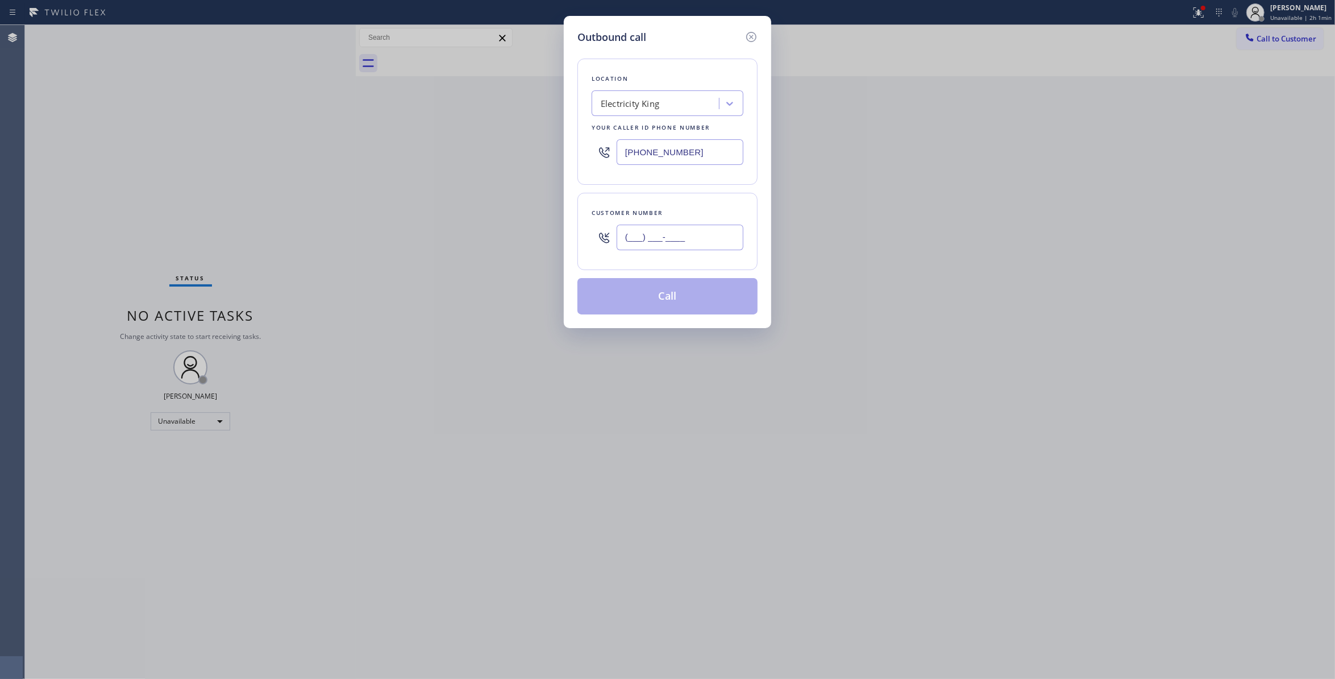
click at [724, 238] on input "(___) ___-____" at bounding box center [680, 238] width 127 height 26
paste input "530) 359-4101"
type input "[PHONE_NUMBER]"
drag, startPoint x: 723, startPoint y: 153, endPoint x: 215, endPoint y: 173, distance: 508.5
click at [212, 158] on div "Outbound call Location Electricity King Your caller id phone number [PHONE_NUMB…" at bounding box center [667, 339] width 1335 height 679
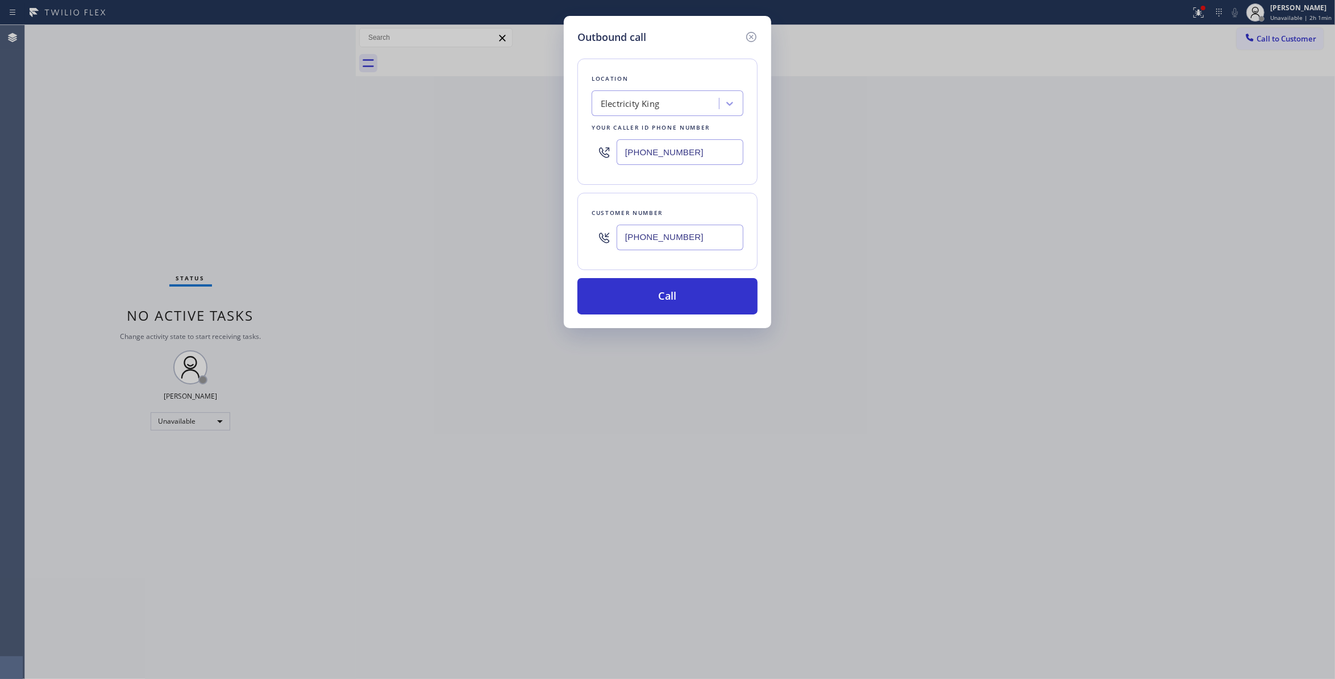
paste input "530) 240-7411"
type input "[PHONE_NUMBER]"
click at [612, 296] on button "Call" at bounding box center [667, 296] width 180 height 36
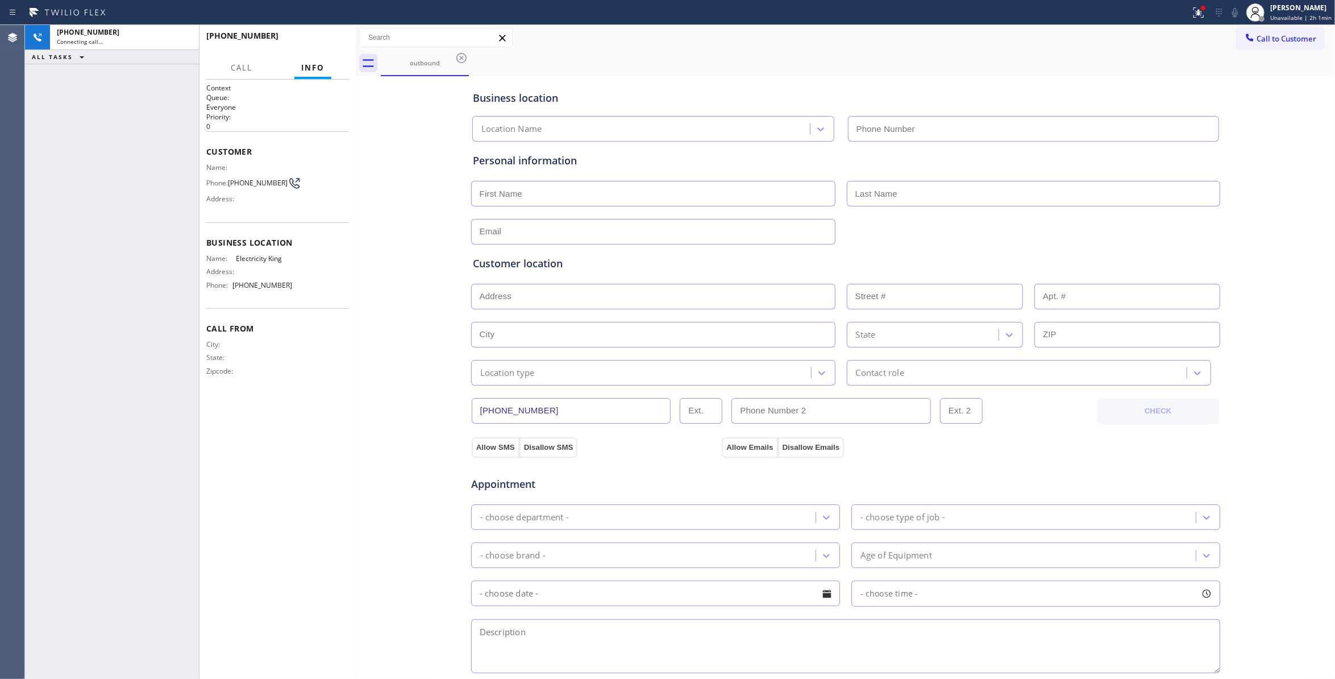
type input "[PHONE_NUMBER]"
click at [62, 280] on div "[PHONE_NUMBER] Connecting call… ALL TASKS ALL TASKS ACTIVE TASKS TASKS IN WRAP …" at bounding box center [112, 352] width 174 height 654
drag, startPoint x: 369, startPoint y: 368, endPoint x: 312, endPoint y: 123, distance: 251.6
click at [367, 365] on div "Business location Electricity King [PHONE_NUMBER] Personal information Customer…" at bounding box center [846, 467] width 974 height 776
click at [181, 35] on icon at bounding box center [184, 38] width 14 height 14
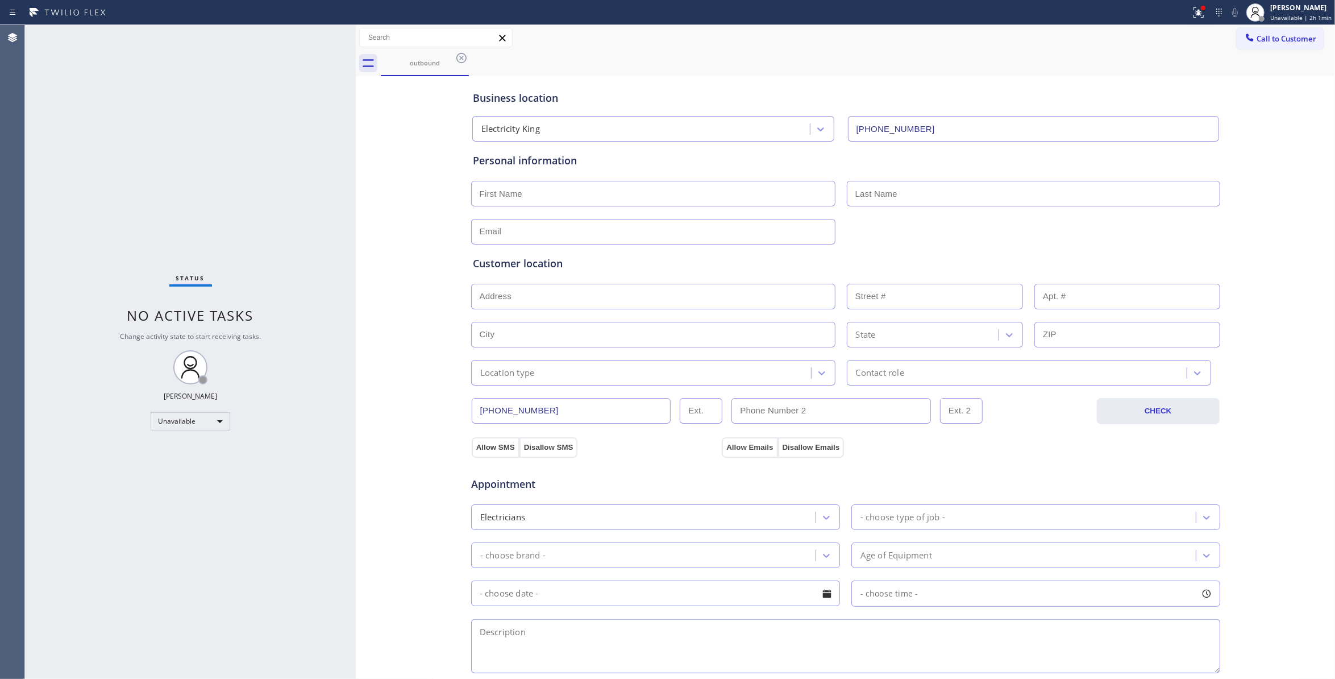
click at [373, 237] on div "Business location Electricity King [PHONE_NUMBER] Personal information Customer…" at bounding box center [846, 467] width 974 height 776
click at [459, 58] on icon at bounding box center [462, 58] width 14 height 14
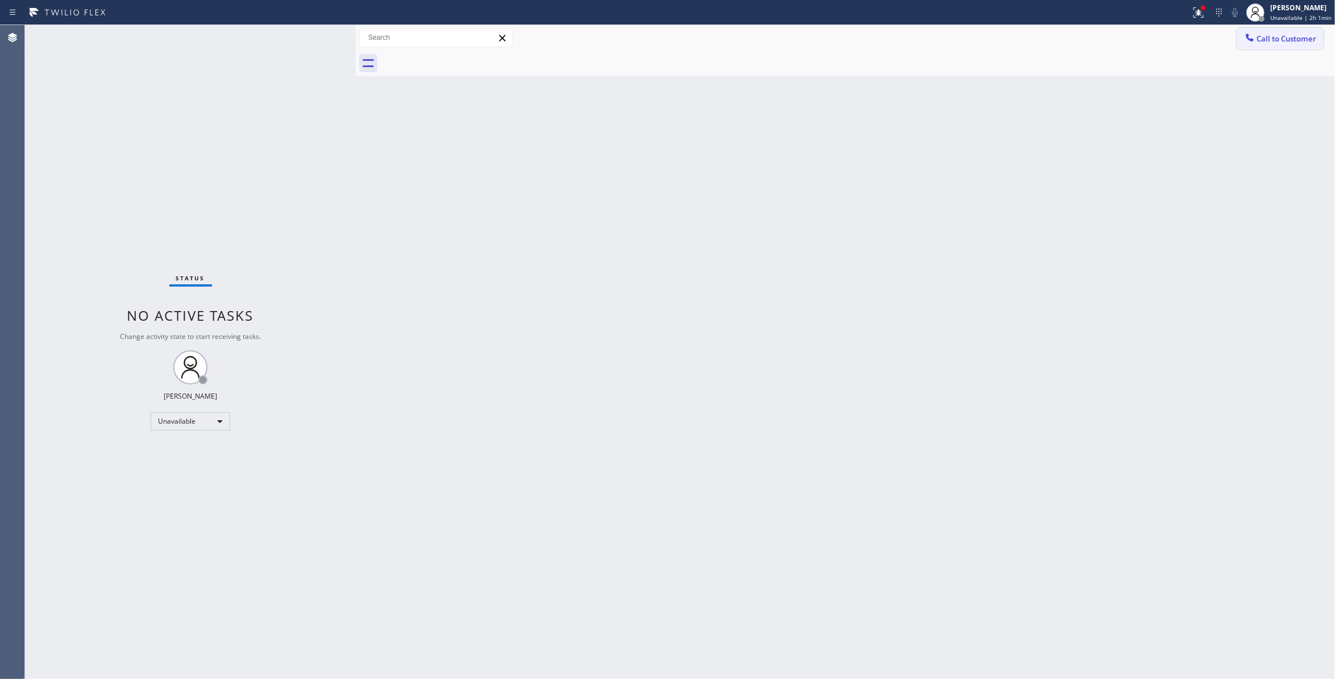
click at [1298, 35] on span "Call to Customer" at bounding box center [1287, 39] width 60 height 10
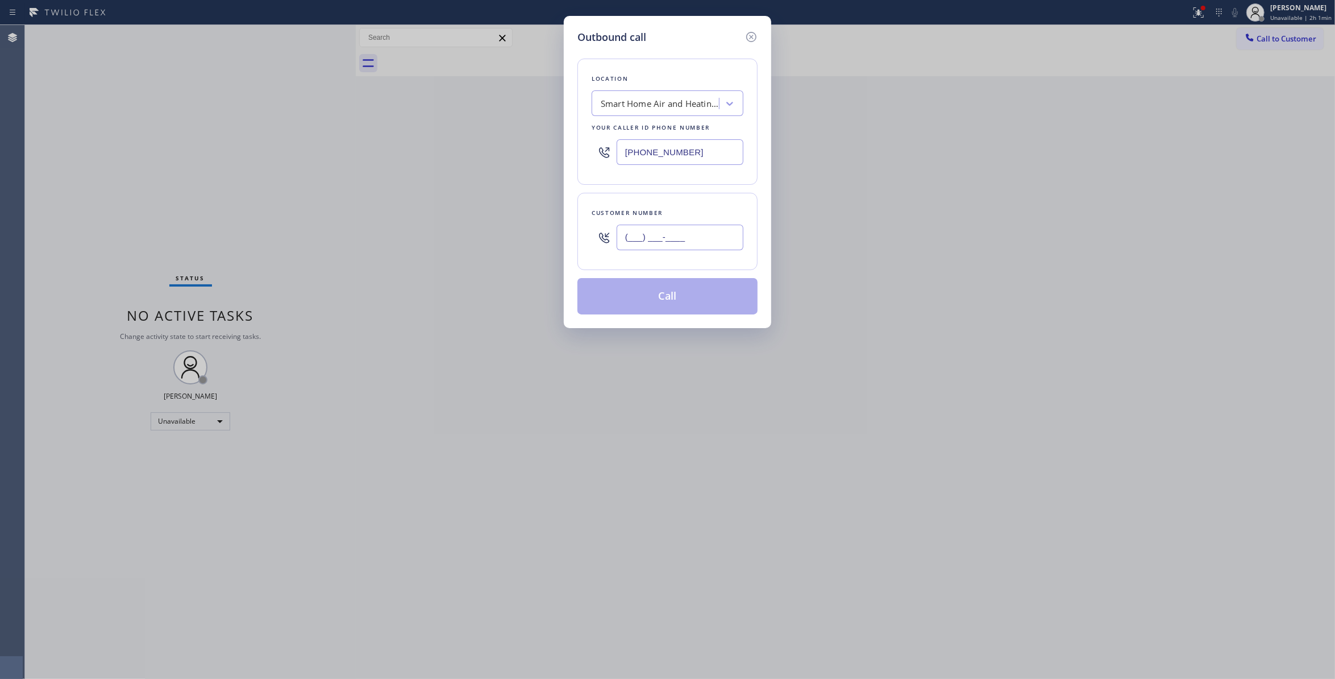
click at [718, 246] on input "(___) ___-____" at bounding box center [680, 238] width 127 height 26
paste input "530) 359-4101"
type input "[PHONE_NUMBER]"
drag, startPoint x: 690, startPoint y: 151, endPoint x: 451, endPoint y: 153, distance: 239.3
click at [451, 153] on div "Outbound call Location Smart Home Air and Heating [GEOGRAPHIC_DATA] Your caller…" at bounding box center [667, 339] width 1335 height 679
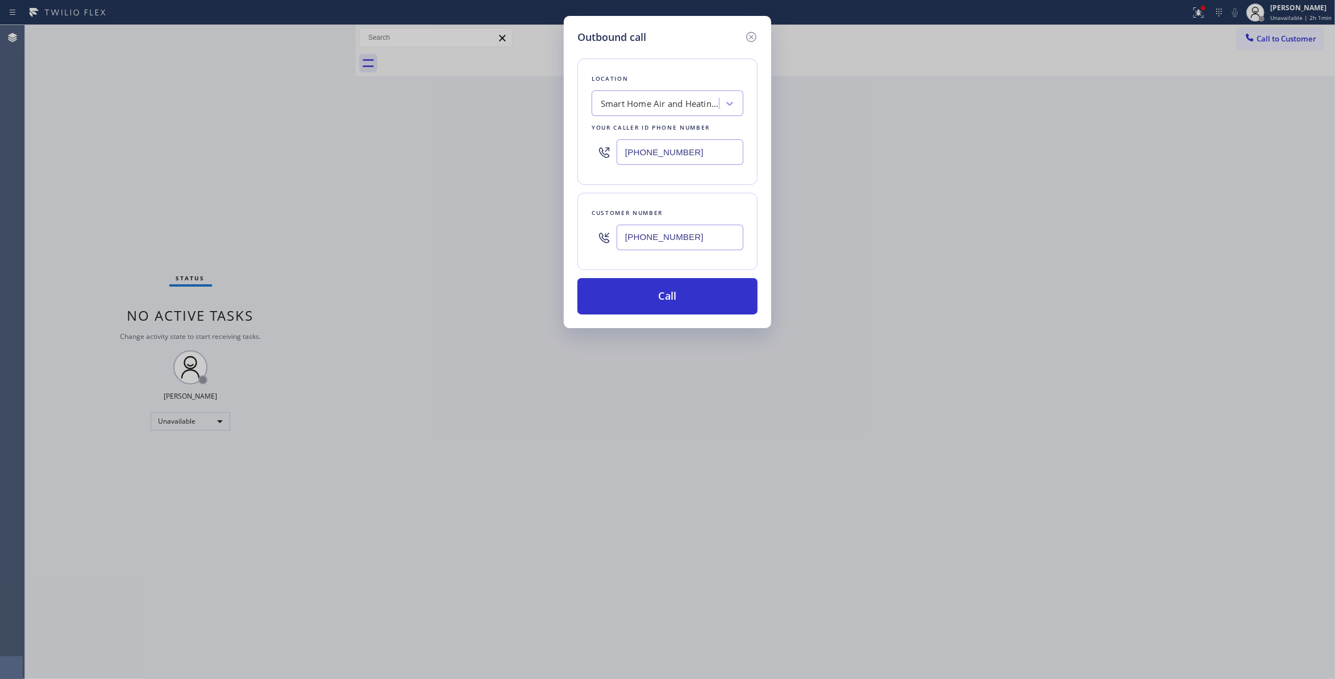
paste input "text"
type input "[PHONE_NUMBER]"
drag, startPoint x: 715, startPoint y: 242, endPoint x: 585, endPoint y: 230, distance: 130.1
click at [585, 230] on div "Customer number [PHONE_NUMBER]" at bounding box center [667, 231] width 180 height 77
click at [674, 294] on button "Call" at bounding box center [667, 296] width 180 height 36
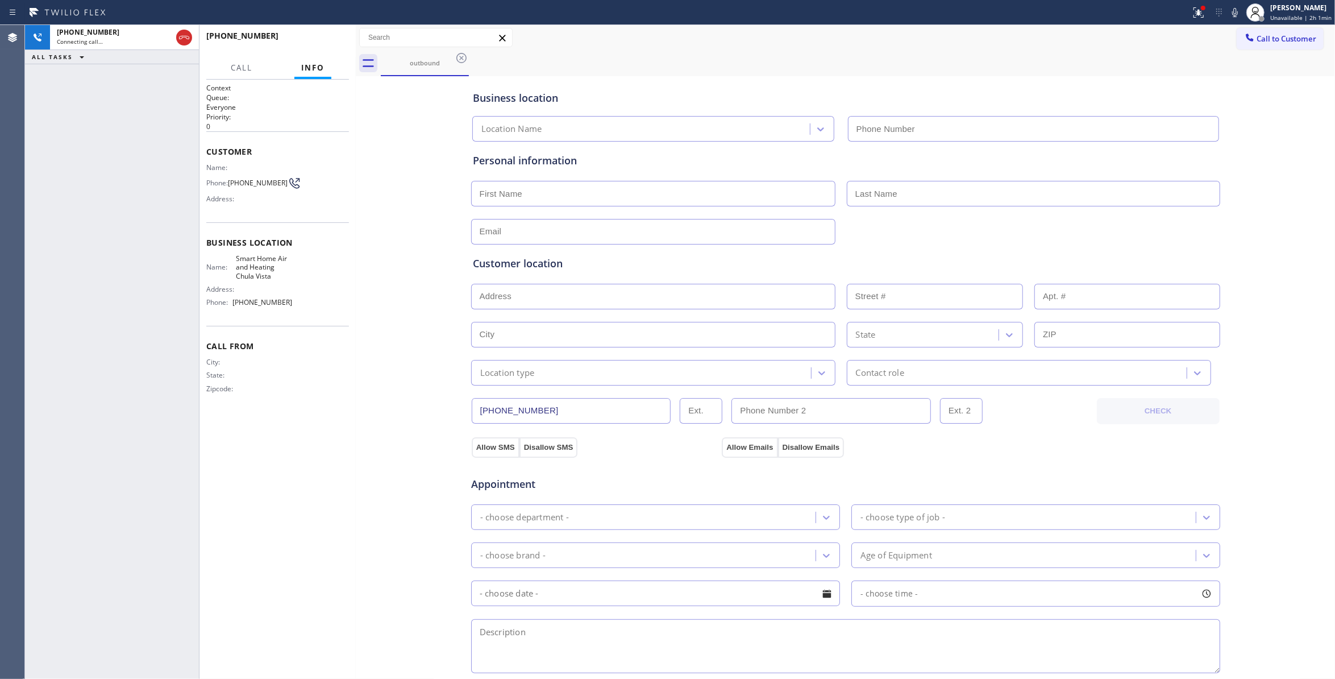
type input "[PHONE_NUMBER]"
drag, startPoint x: 39, startPoint y: 306, endPoint x: 177, endPoint y: 130, distance: 223.9
click at [48, 290] on div "[PHONE_NUMBER] Live | 00:03 ALL TASKS ALL TASKS ACTIVE TASKS TASKS IN WRAP UP" at bounding box center [112, 352] width 174 height 654
click at [322, 42] on span "HANG UP" at bounding box center [322, 41] width 35 height 8
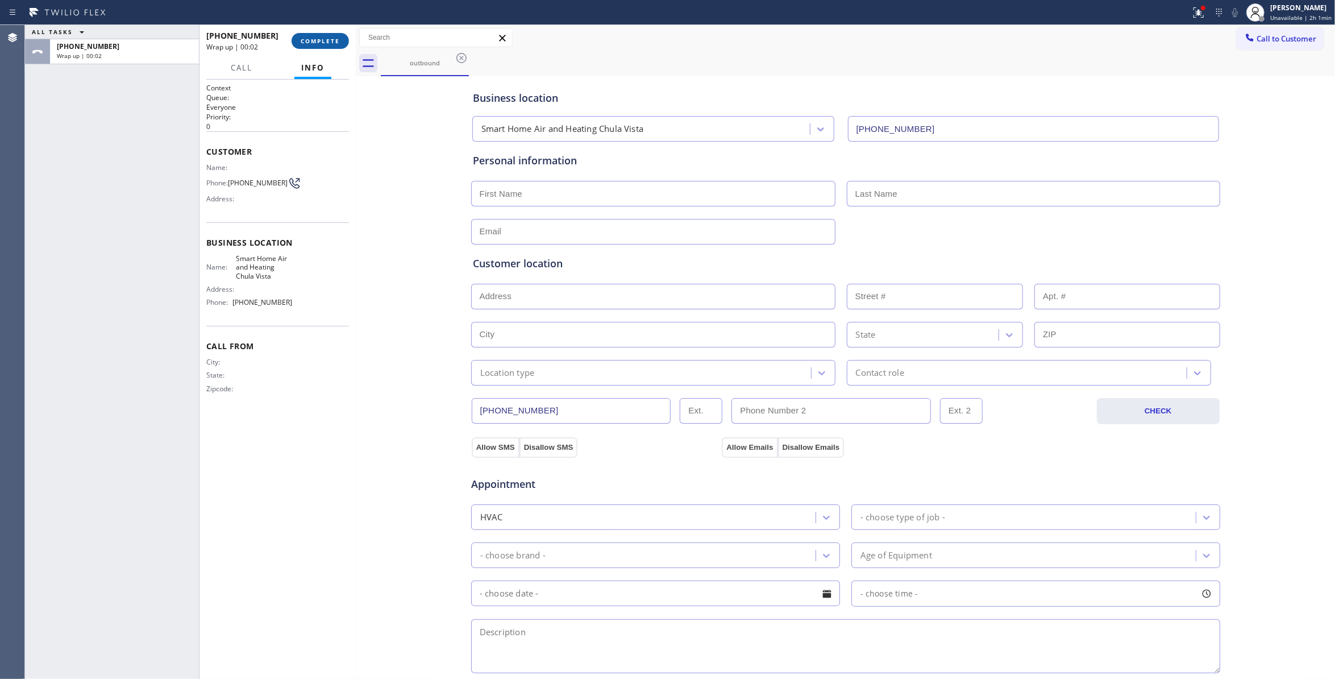
click at [317, 41] on span "COMPLETE" at bounding box center [320, 41] width 39 height 8
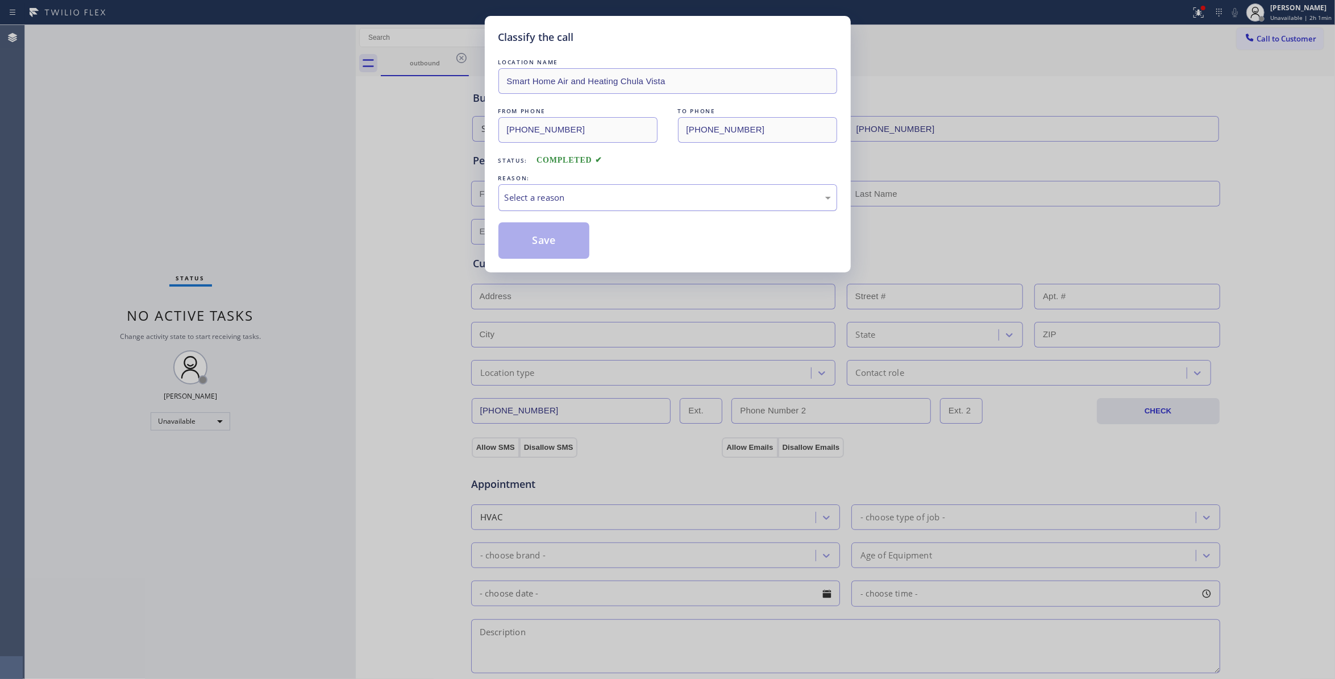
click at [531, 194] on div "Select a reason" at bounding box center [668, 197] width 326 height 13
click at [534, 242] on button "Save" at bounding box center [544, 240] width 92 height 36
click at [535, 242] on button "Save" at bounding box center [544, 240] width 92 height 36
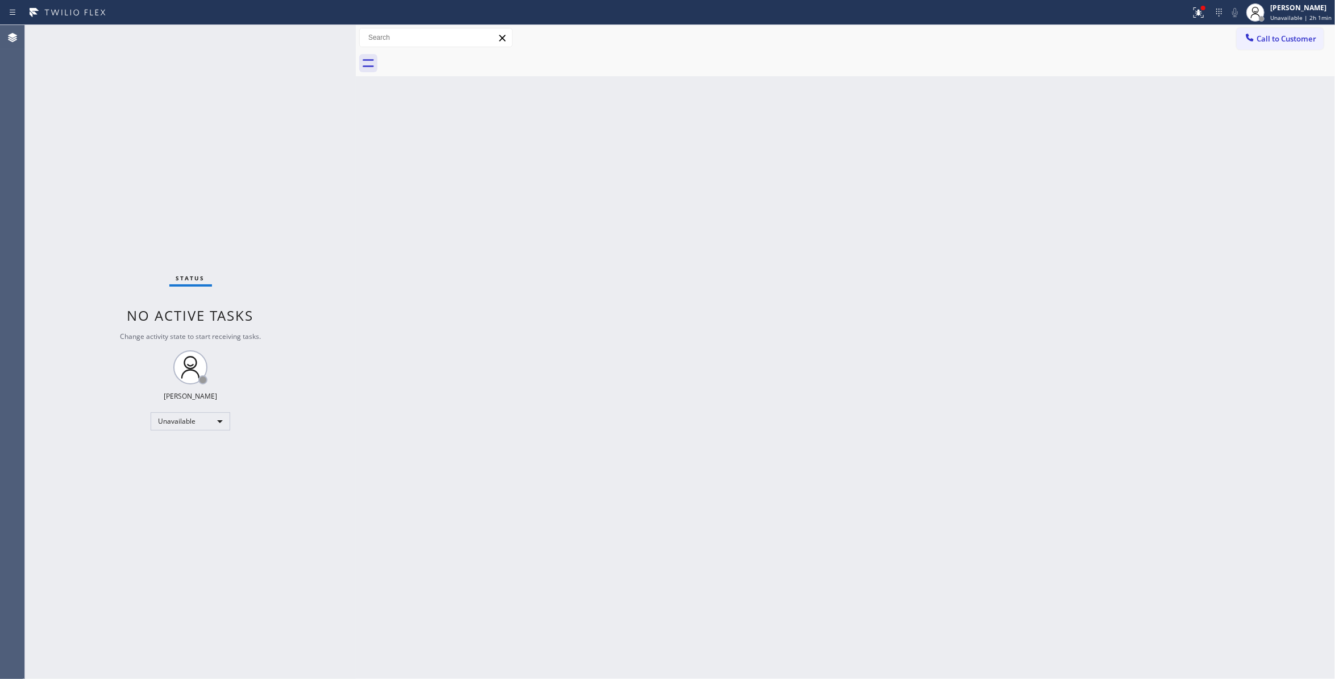
drag, startPoint x: 985, startPoint y: 296, endPoint x: 1106, endPoint y: 203, distance: 152.4
click at [1029, 248] on div "Back to Dashboard Change Sender ID Customers Technicians Select a contact Outbo…" at bounding box center [845, 352] width 979 height 654
click at [1274, 41] on span "Call to Customer" at bounding box center [1287, 39] width 60 height 10
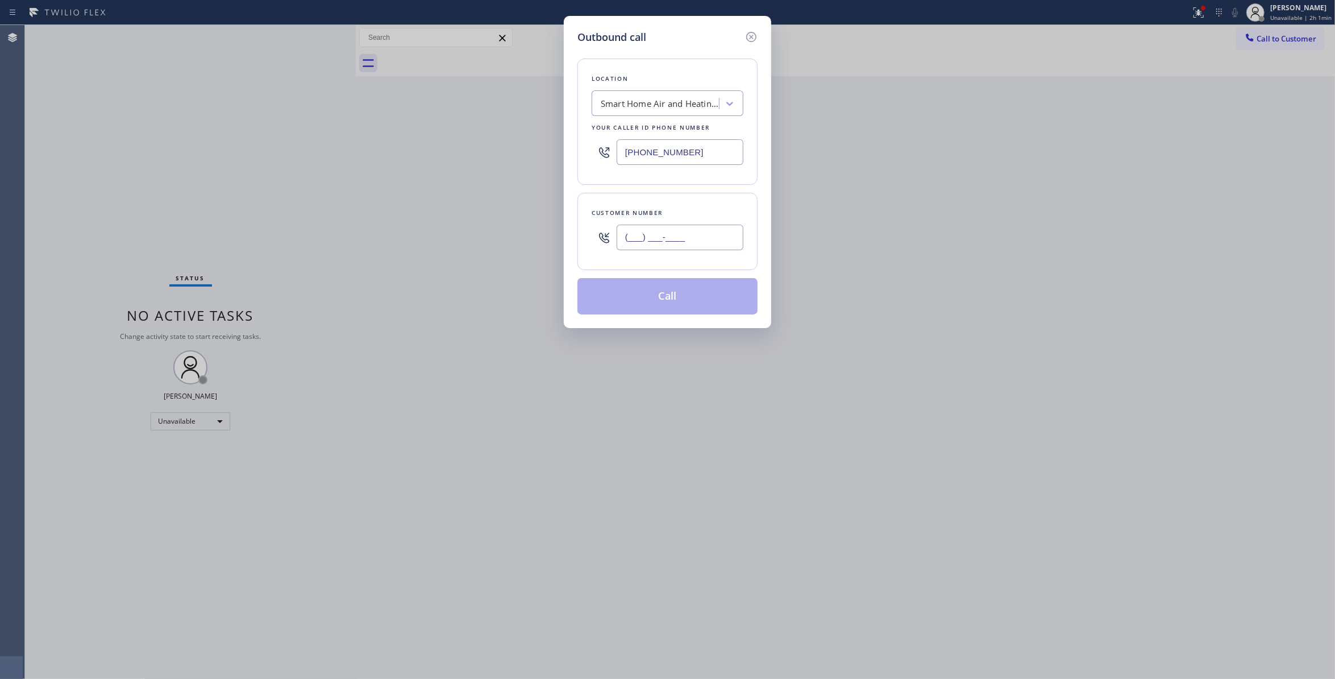
click at [717, 237] on input "(___) ___-____" at bounding box center [680, 238] width 127 height 26
paste input "408) 857-6774"
type input "[PHONE_NUMBER]"
paste input "415) 212-533"
drag, startPoint x: 733, startPoint y: 155, endPoint x: 384, endPoint y: 149, distance: 348.5
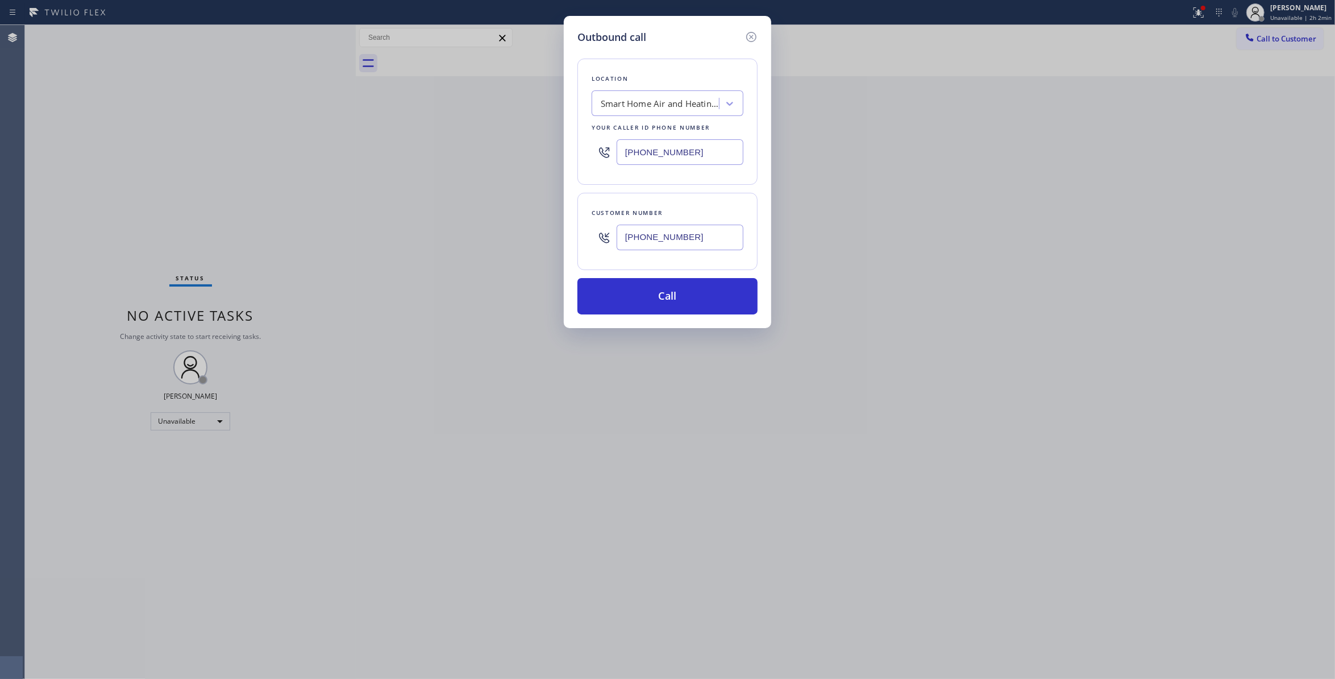
click at [384, 149] on div "Outbound call Location Smart Home Air and Heating [GEOGRAPHIC_DATA] Your caller…" at bounding box center [667, 339] width 1335 height 679
type input "[PHONE_NUMBER]"
drag, startPoint x: 728, startPoint y: 239, endPoint x: 515, endPoint y: 239, distance: 213.1
click at [515, 239] on div "Outbound call Location GE Monogram Repair Professionals Your caller id phone nu…" at bounding box center [667, 339] width 1335 height 679
click at [648, 305] on button "Call" at bounding box center [667, 296] width 180 height 36
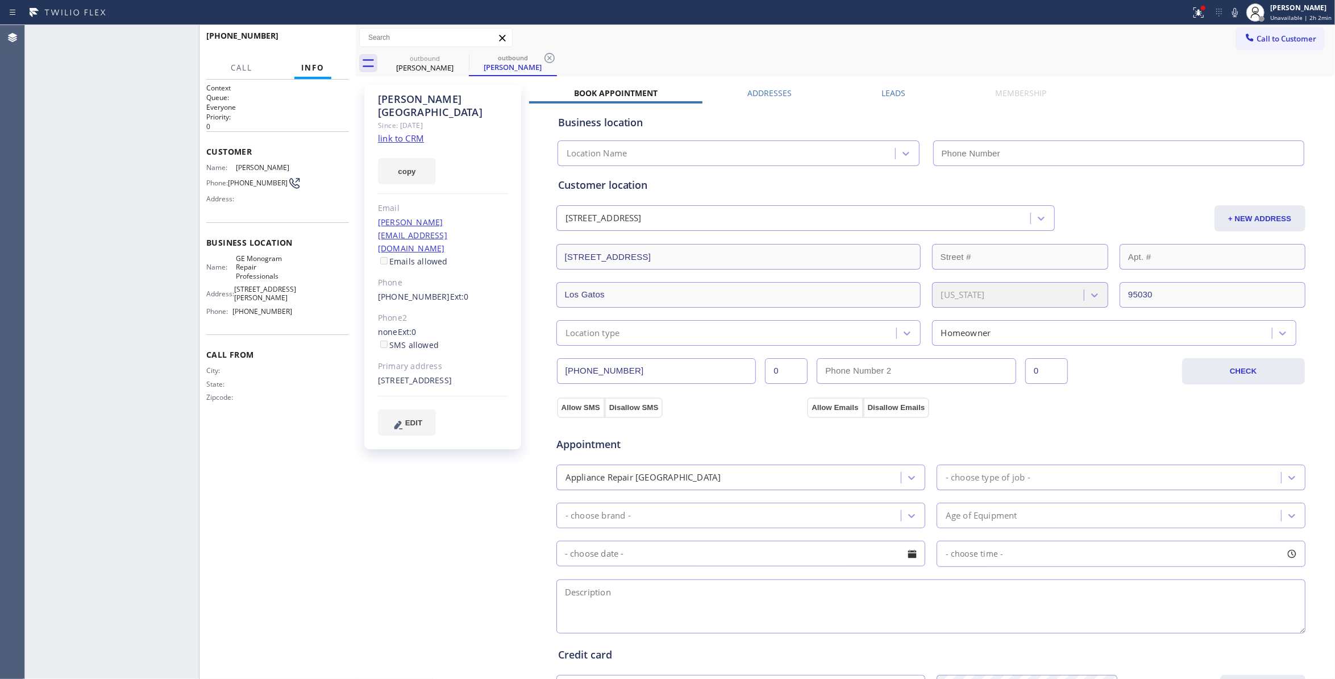
type input "[PHONE_NUMBER]"
click at [550, 55] on icon at bounding box center [550, 58] width 14 height 14
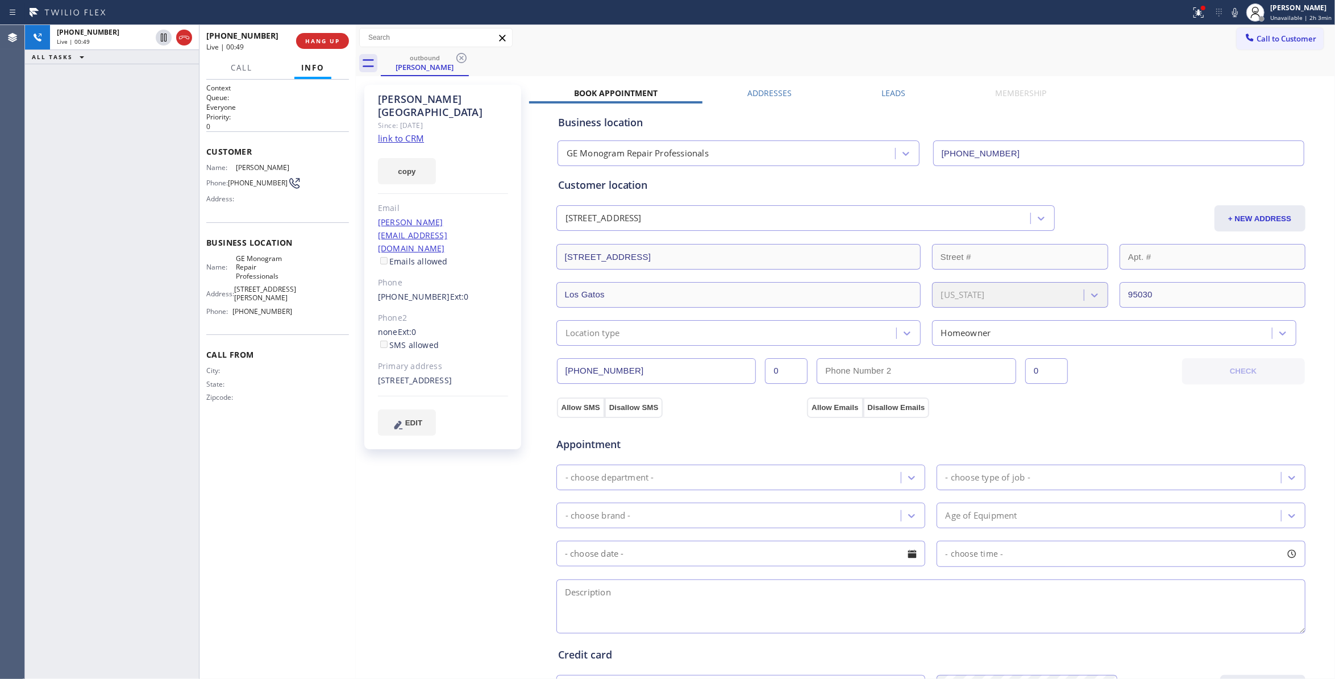
drag, startPoint x: 1229, startPoint y: 14, endPoint x: 1111, endPoint y: 30, distance: 119.3
click at [1232, 14] on icon at bounding box center [1235, 12] width 6 height 9
click at [163, 36] on icon at bounding box center [164, 38] width 6 height 8
click at [98, 303] on div "[PHONE_NUMBER] Live | 03:18 ALL TASKS ALL TASKS ACTIVE TASKS TASKS IN WRAP UP" at bounding box center [112, 352] width 174 height 654
click at [160, 38] on icon at bounding box center [164, 38] width 14 height 14
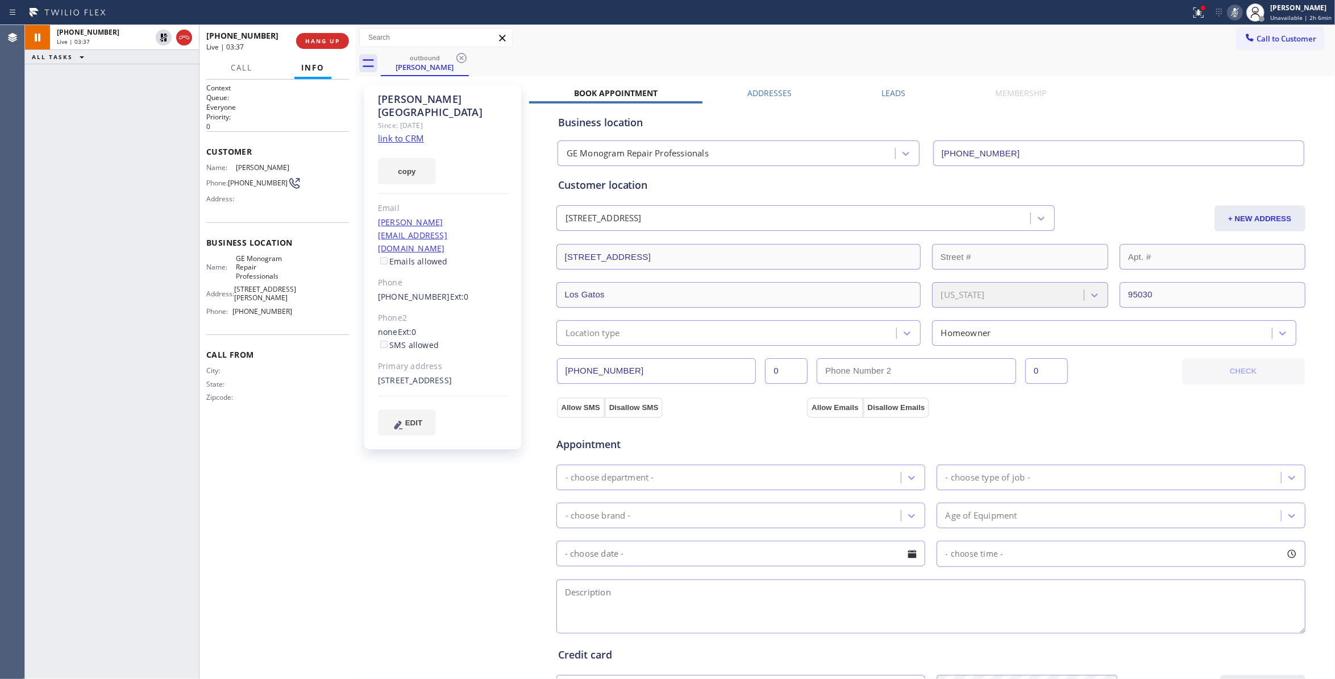
click at [1228, 9] on icon at bounding box center [1235, 13] width 14 height 14
click at [1194, 12] on icon at bounding box center [1197, 11] width 7 height 8
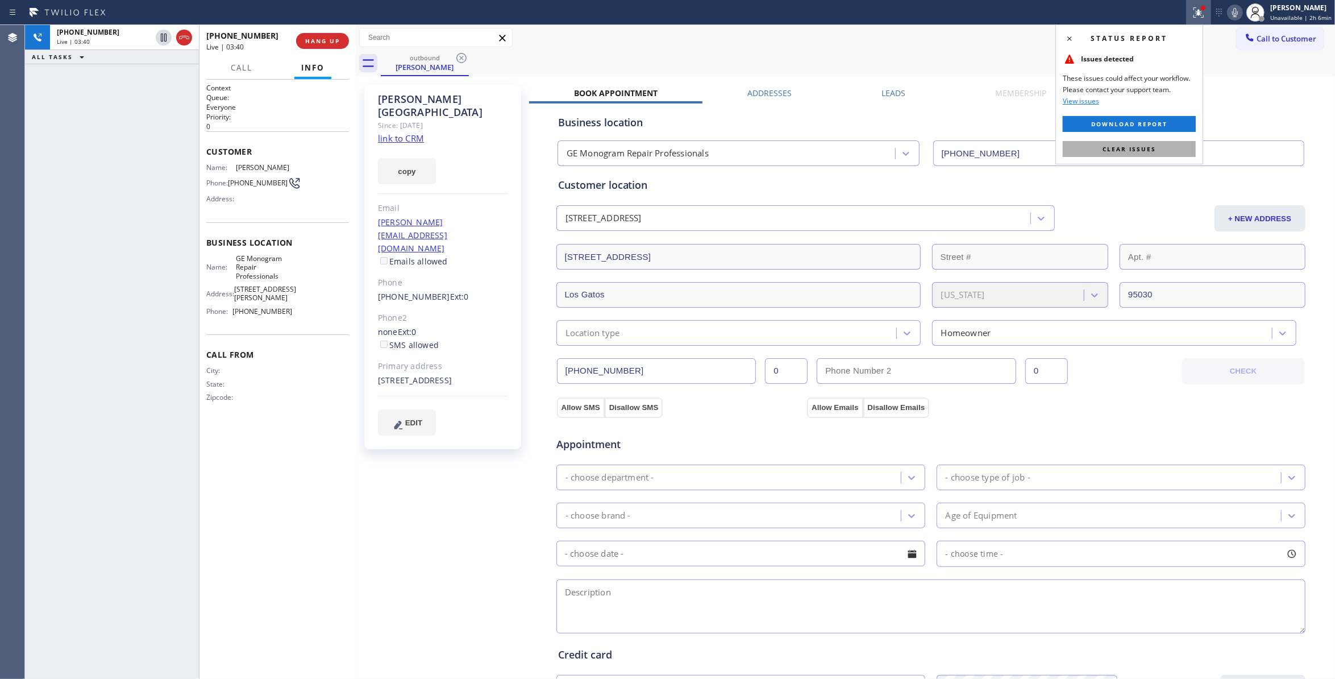
click at [1156, 151] on button "Clear issues" at bounding box center [1129, 149] width 133 height 16
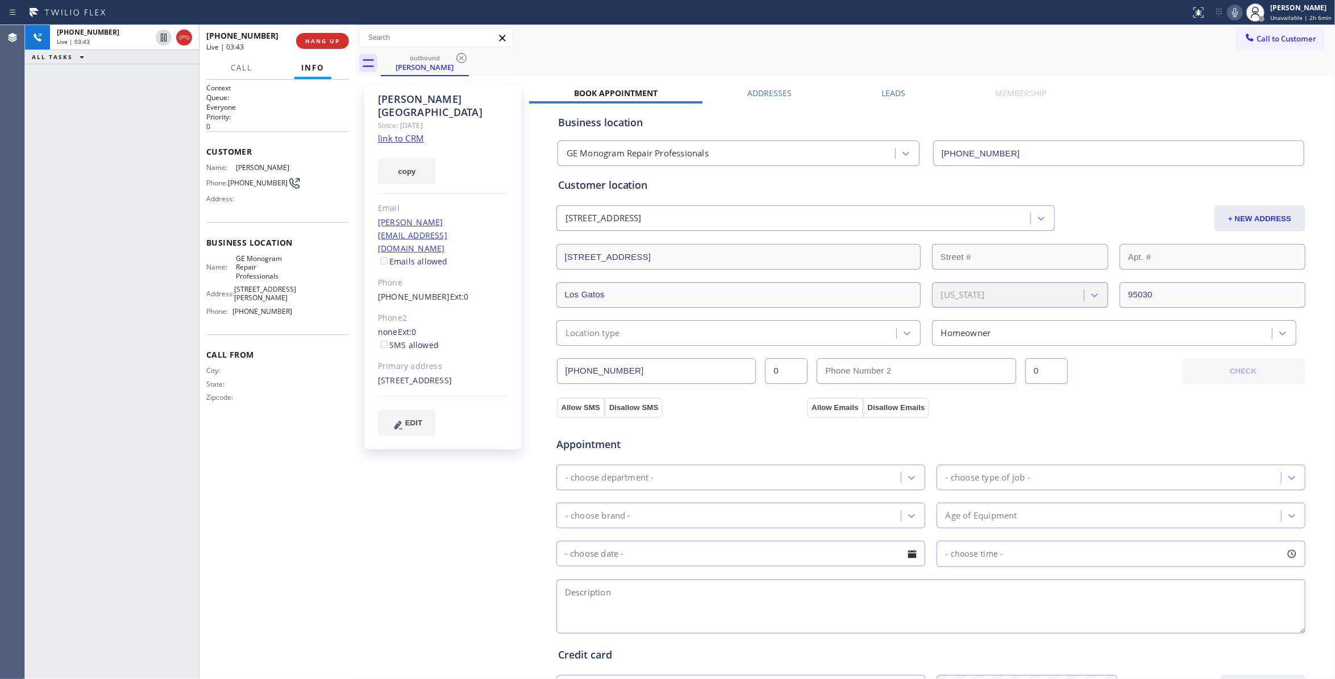
click at [339, 510] on div "Context Queue: Everyone Priority: 0 Customer Name: [PERSON_NAME] Phone: [PHONE_…" at bounding box center [277, 379] width 143 height 592
click at [130, 339] on div "[PHONE_NUMBER] Live | 03:45 ALL TASKS ALL TASKS ACTIVE TASKS TASKS IN WRAP UP" at bounding box center [112, 352] width 174 height 654
click at [467, 176] on div "[PERSON_NAME] Since: [DATE] link to CRM copy Email [PERSON_NAME][EMAIL_ADDRESS]…" at bounding box center [442, 267] width 157 height 364
click at [321, 217] on div "Customer Name: [PERSON_NAME] Phone: [PHONE_NUMBER] Address:" at bounding box center [277, 176] width 143 height 91
click at [328, 110] on p "Everyone" at bounding box center [277, 107] width 143 height 10
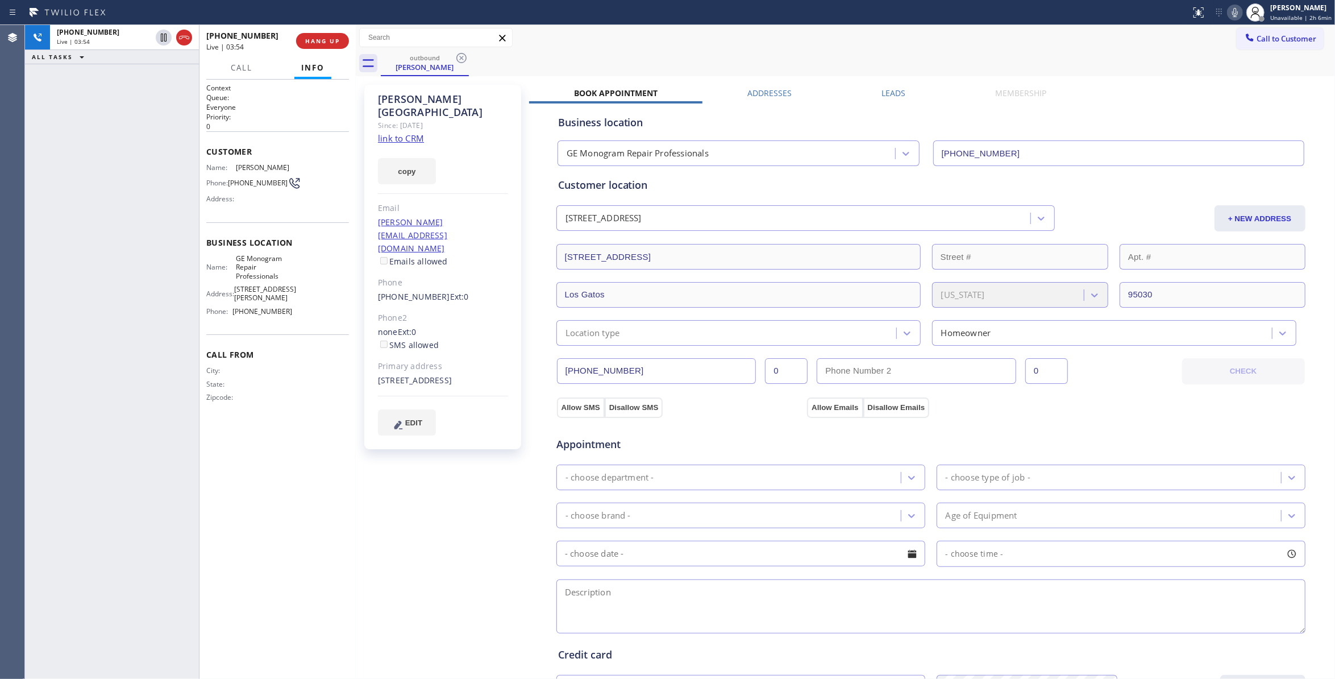
click at [146, 132] on div "[PHONE_NUMBER] Live | 03:54 ALL TASKS ALL TASKS ACTIVE TASKS TASKS IN WRAP UP" at bounding box center [112, 352] width 174 height 654
click at [780, 53] on div "outbound [PERSON_NAME]" at bounding box center [858, 64] width 954 height 26
click at [271, 55] on div "[PHONE_NUMBER] Live | 04:08" at bounding box center [251, 41] width 90 height 30
click at [334, 39] on span "HANG UP" at bounding box center [322, 41] width 35 height 8
click at [333, 39] on span "HANG UP" at bounding box center [322, 41] width 35 height 8
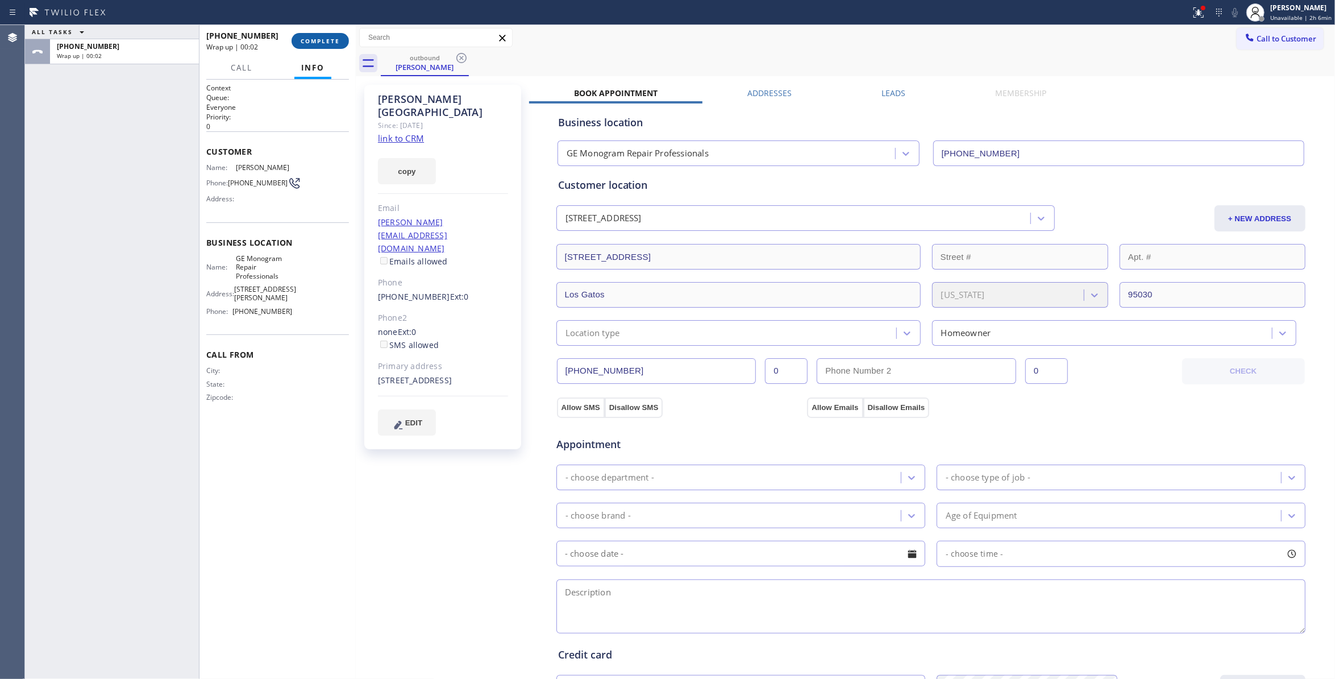
click at [332, 39] on span "COMPLETE" at bounding box center [320, 41] width 39 height 8
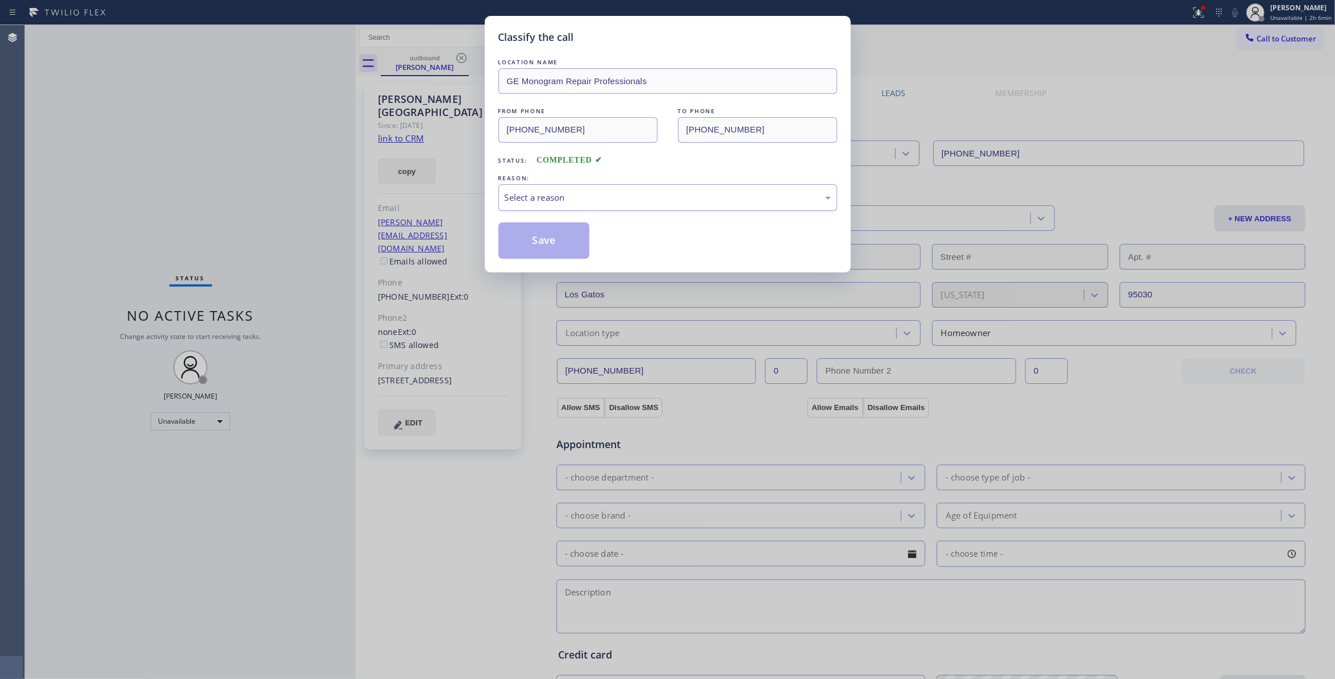
click at [539, 206] on div "Select a reason" at bounding box center [667, 197] width 339 height 27
click at [534, 244] on button "Save" at bounding box center [544, 240] width 92 height 36
drag, startPoint x: 534, startPoint y: 244, endPoint x: 32, endPoint y: 303, distance: 505.3
click at [533, 244] on button "Save" at bounding box center [544, 240] width 92 height 36
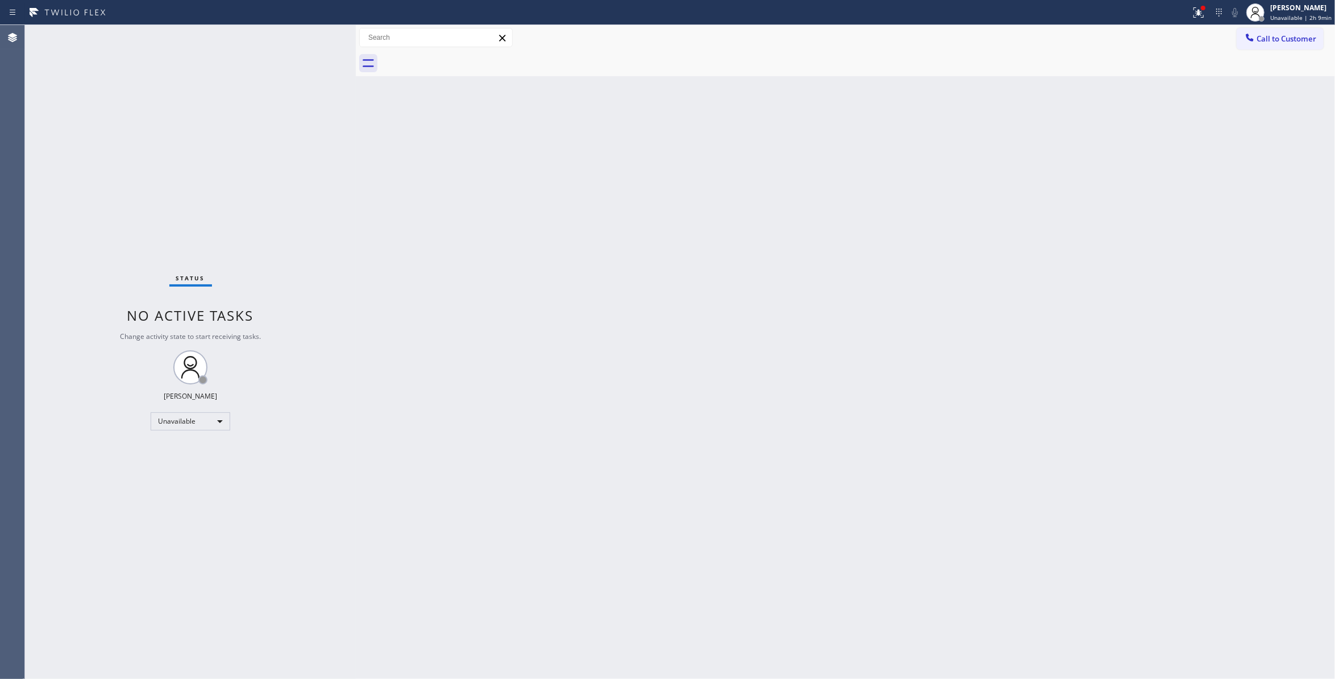
click at [214, 657] on div "Status No active tasks Change activity state to start receiving tasks. [PERSON_…" at bounding box center [190, 352] width 331 height 654
drag, startPoint x: 1133, startPoint y: 239, endPoint x: 1333, endPoint y: 76, distance: 258.6
click at [1179, 182] on div "Back to Dashboard Change Sender ID Customers Technicians Select a contact Outbo…" at bounding box center [845, 352] width 979 height 654
drag, startPoint x: 1305, startPoint y: 40, endPoint x: 885, endPoint y: 151, distance: 434.4
click at [1303, 41] on span "Call to Customer" at bounding box center [1287, 39] width 60 height 10
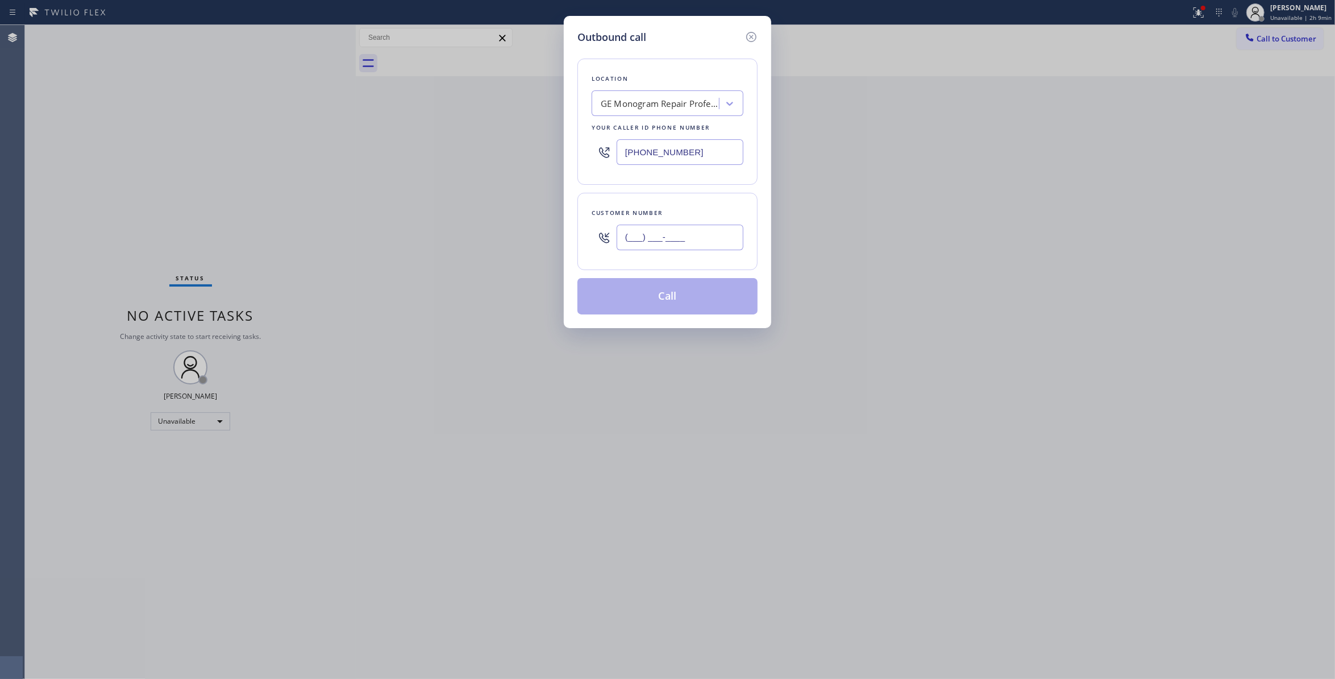
click at [697, 238] on input "(___) ___-____" at bounding box center [680, 238] width 127 height 26
paste input "text"
type input "(___) ___-____"
drag, startPoint x: 712, startPoint y: 153, endPoint x: 448, endPoint y: 153, distance: 263.2
click at [448, 153] on div "Outbound call Location GE Monogram Repair Professionals Your caller id phone nu…" at bounding box center [667, 339] width 1335 height 679
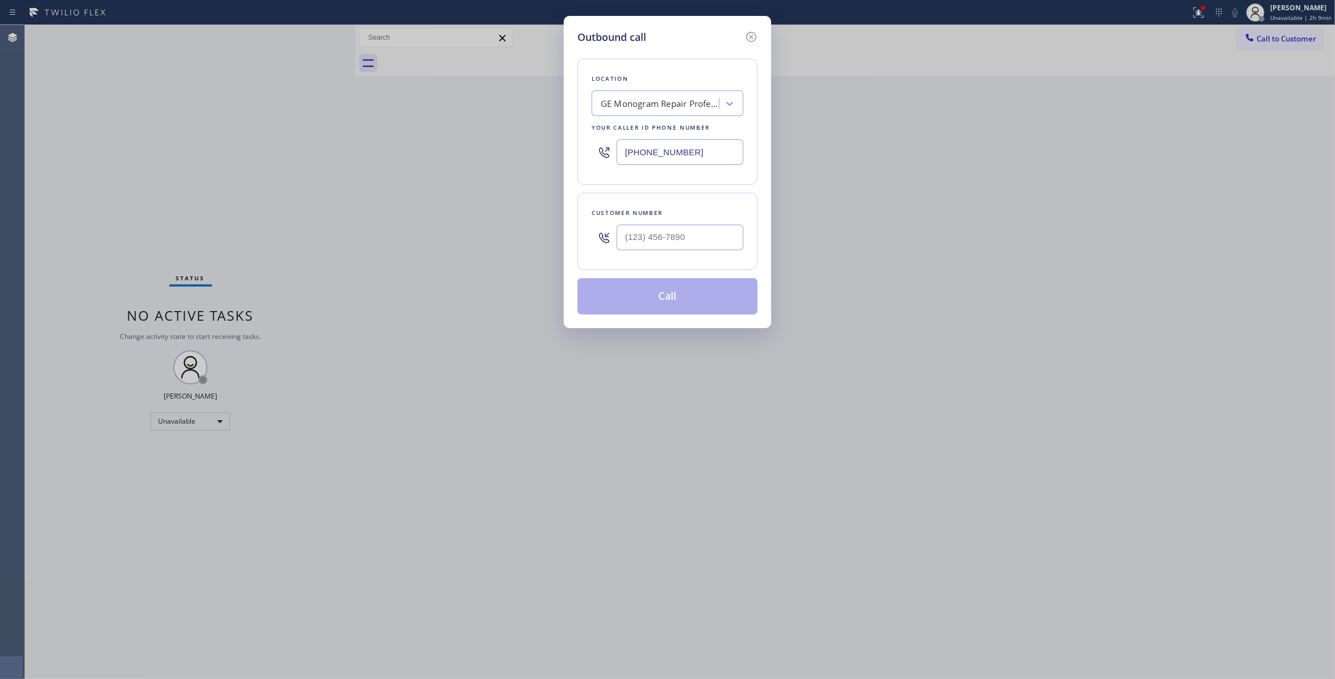
paste input "530) 240-741"
type input "[PHONE_NUMBER]"
click at [725, 227] on input "(___) ___-____" at bounding box center [680, 238] width 127 height 26
paste input "530) 359-4101"
type input "[PHONE_NUMBER]"
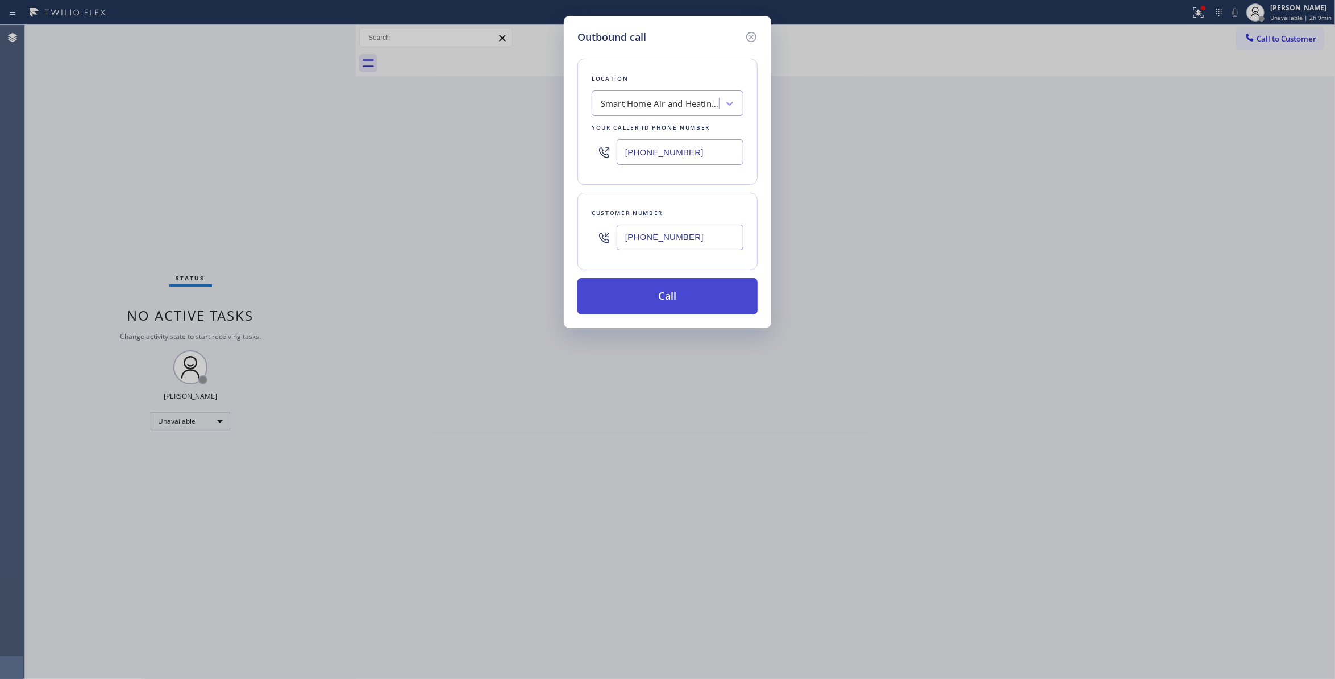
click at [667, 301] on button "Call" at bounding box center [667, 296] width 180 height 36
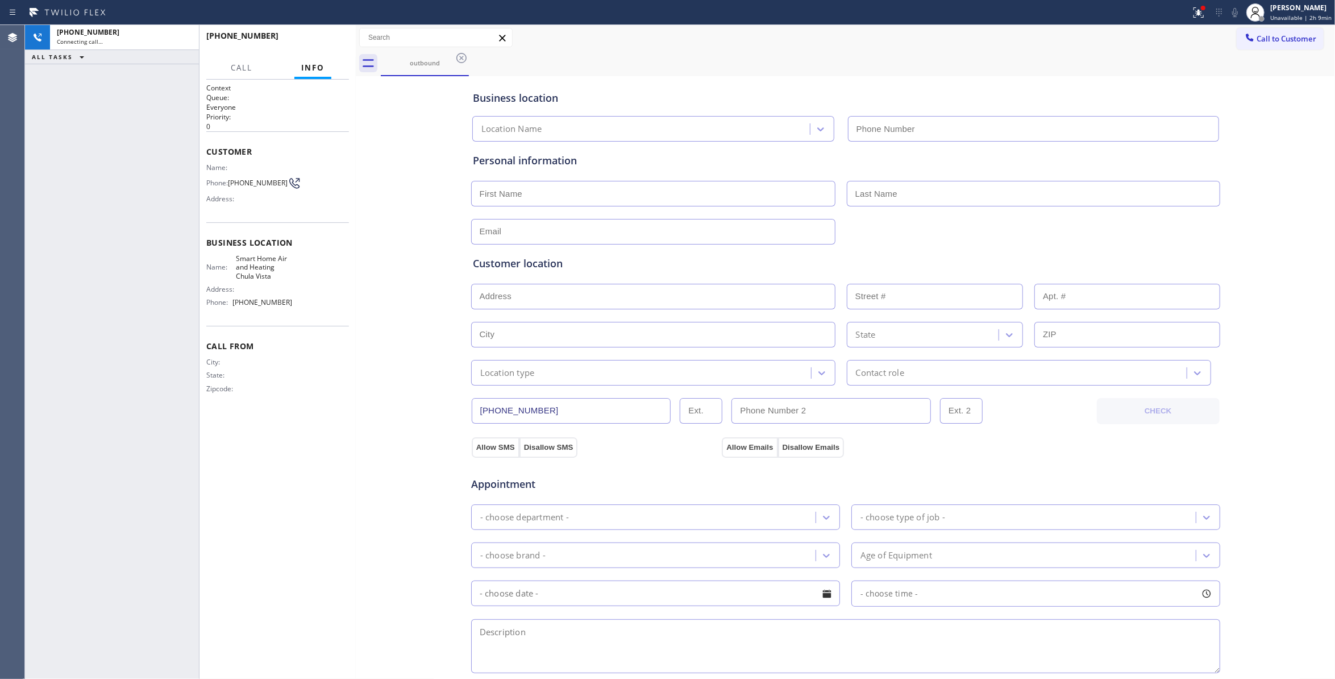
type input "[PHONE_NUMBER]"
drag, startPoint x: 135, startPoint y: 192, endPoint x: 498, endPoint y: 0, distance: 410.9
click at [135, 185] on div "[PHONE_NUMBER] Connecting call… ALL TASKS ALL TASKS ACTIVE TASKS TASKS IN WRAP …" at bounding box center [112, 352] width 174 height 654
click at [185, 36] on icon at bounding box center [184, 38] width 14 height 14
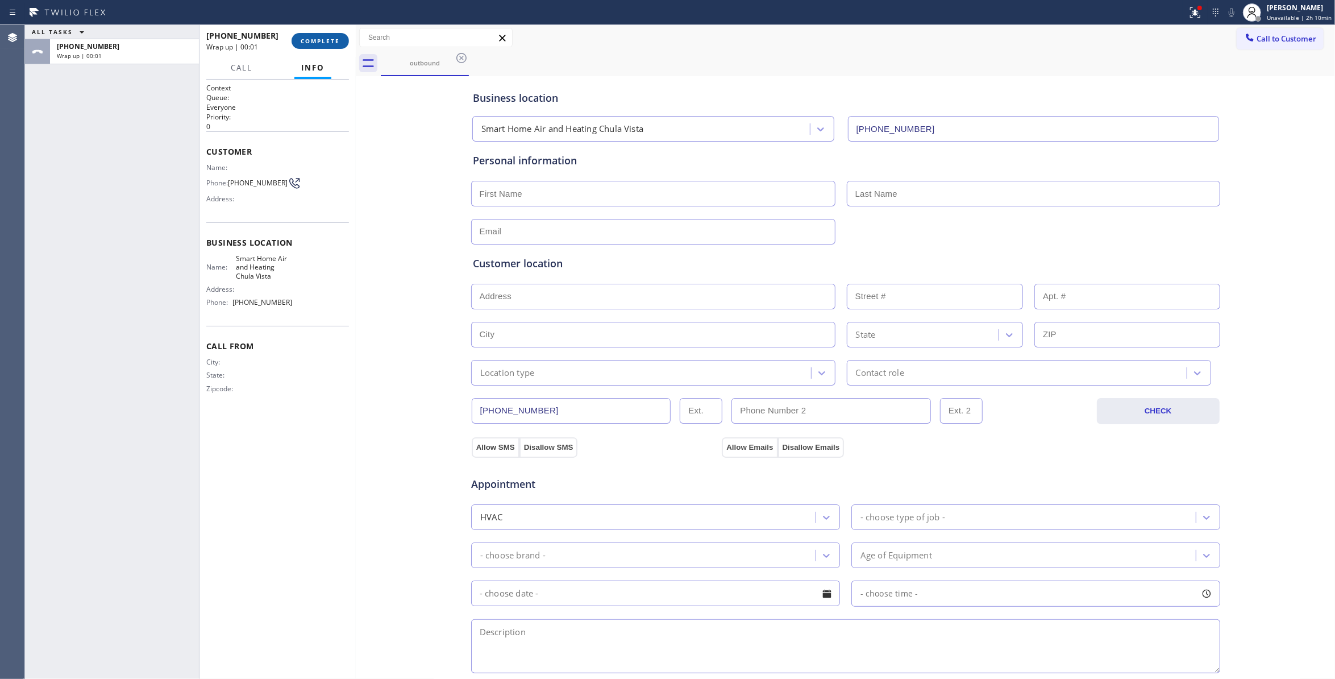
click at [321, 39] on span "COMPLETE" at bounding box center [320, 41] width 39 height 8
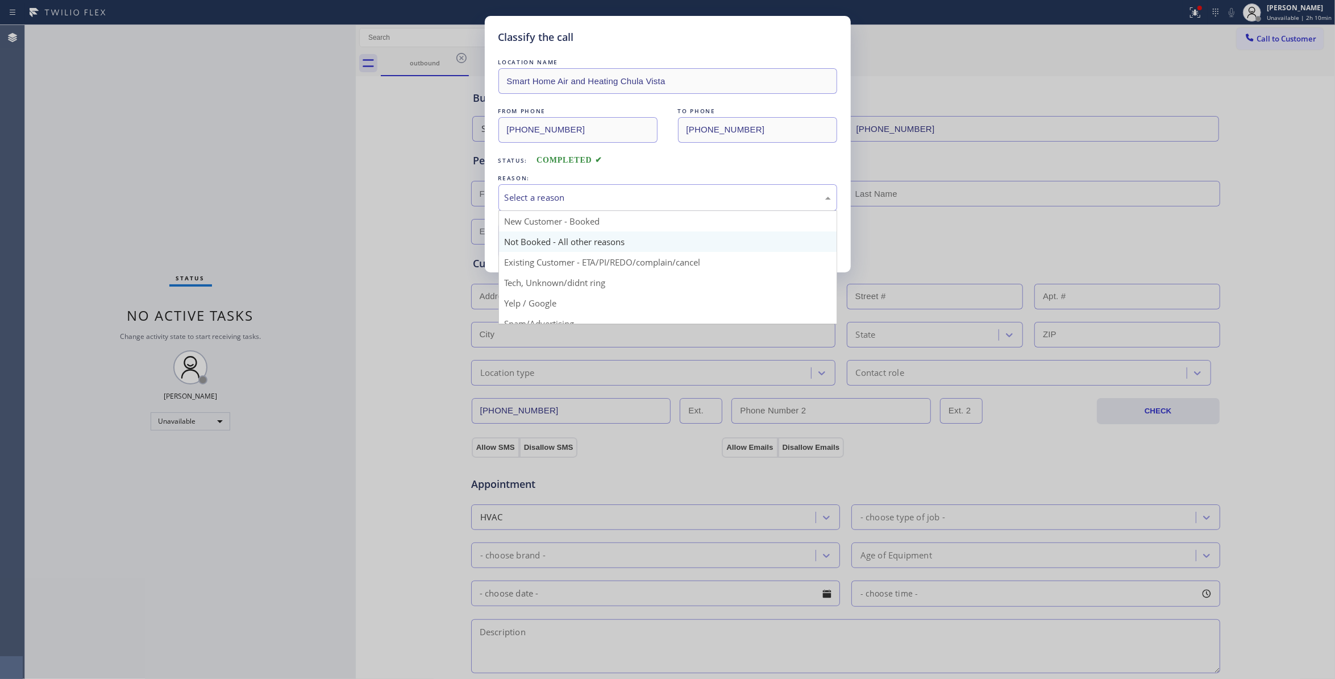
drag, startPoint x: 537, startPoint y: 194, endPoint x: 551, endPoint y: 235, distance: 43.3
click at [534, 193] on div "Select a reason" at bounding box center [668, 197] width 326 height 13
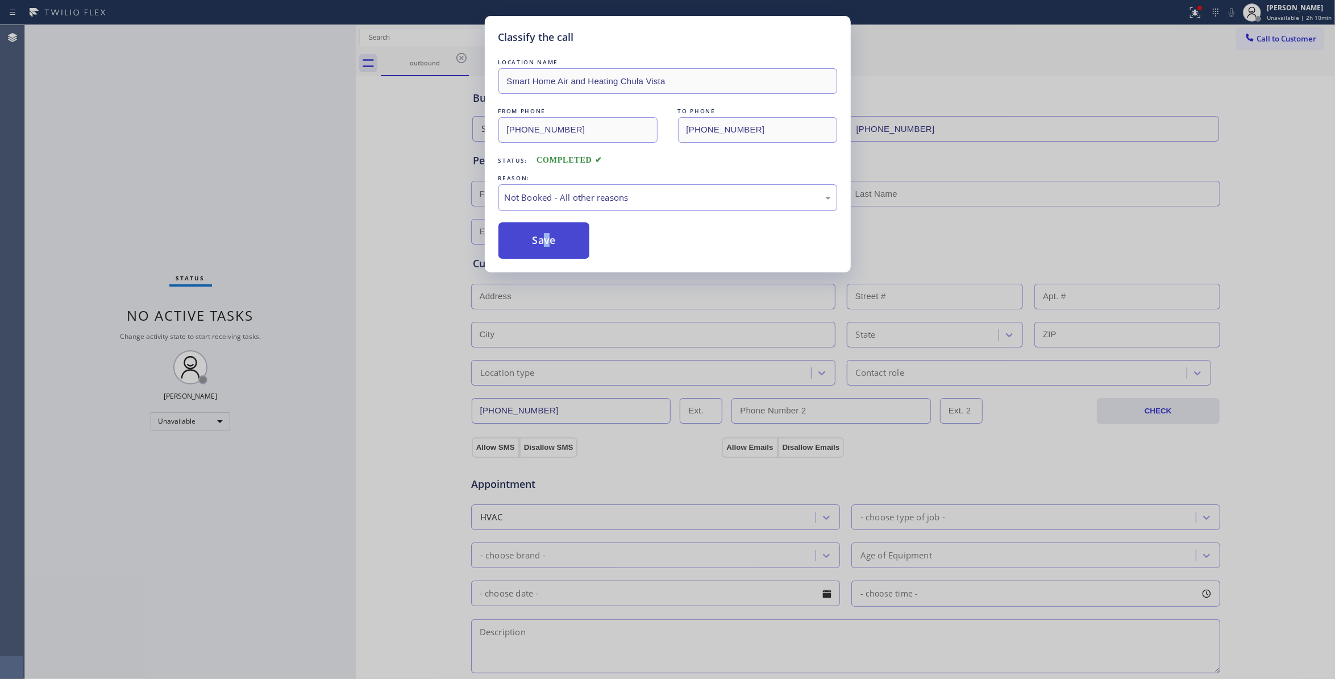
click at [544, 241] on button "Save" at bounding box center [544, 240] width 92 height 36
click at [542, 238] on button "Save" at bounding box center [544, 240] width 92 height 36
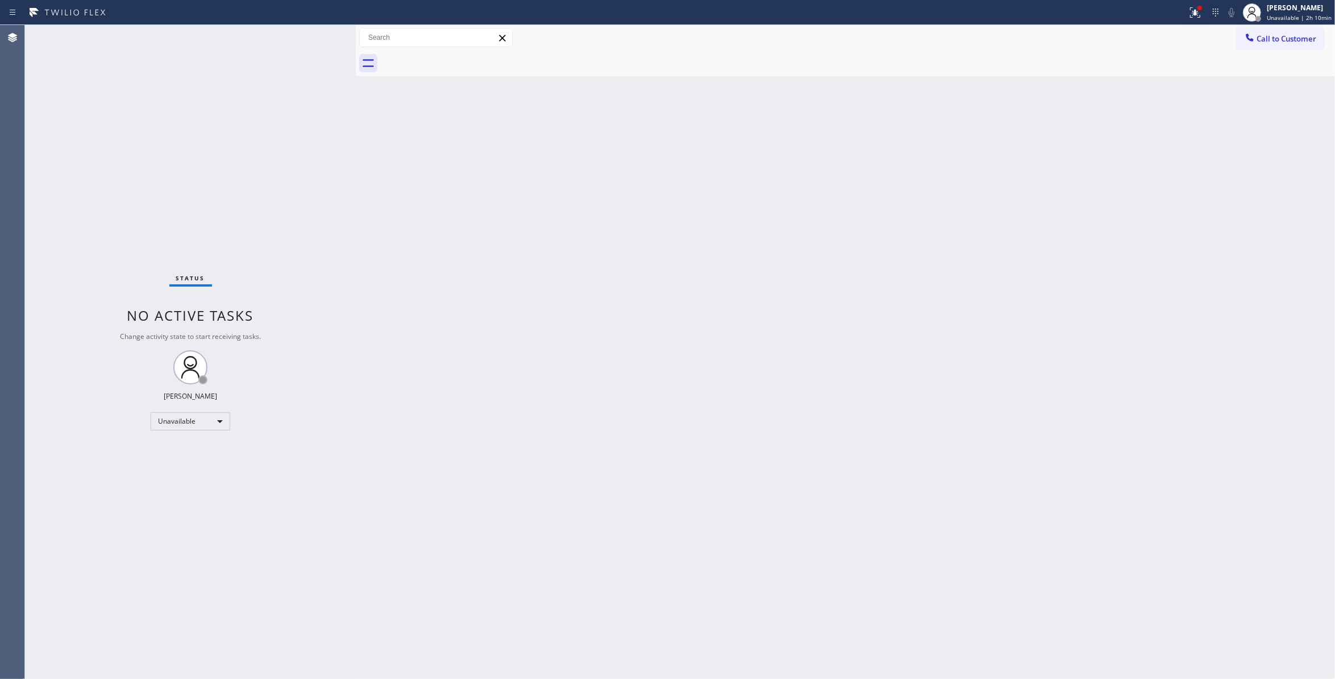
drag, startPoint x: 1030, startPoint y: 163, endPoint x: 1196, endPoint y: 69, distance: 190.8
click at [1059, 135] on div "Back to Dashboard Change Sender ID Customers Technicians Select a contact Outbo…" at bounding box center [845, 352] width 979 height 654
click at [1307, 39] on span "Call to Customer" at bounding box center [1287, 39] width 60 height 10
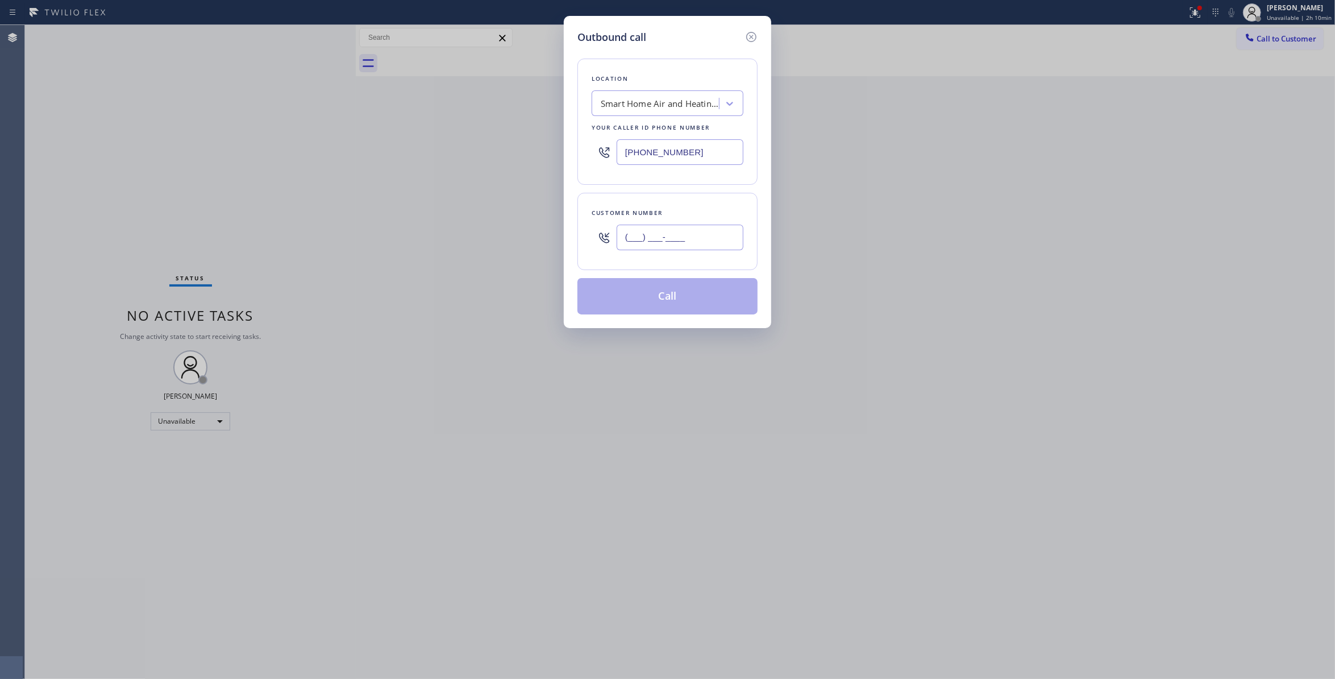
click at [671, 236] on input "(___) ___-____" at bounding box center [680, 238] width 127 height 26
paste input "408) 857-6774"
type input "[PHONE_NUMBER]"
paste input "415) 212-533"
drag, startPoint x: 721, startPoint y: 150, endPoint x: 382, endPoint y: 164, distance: 339.6
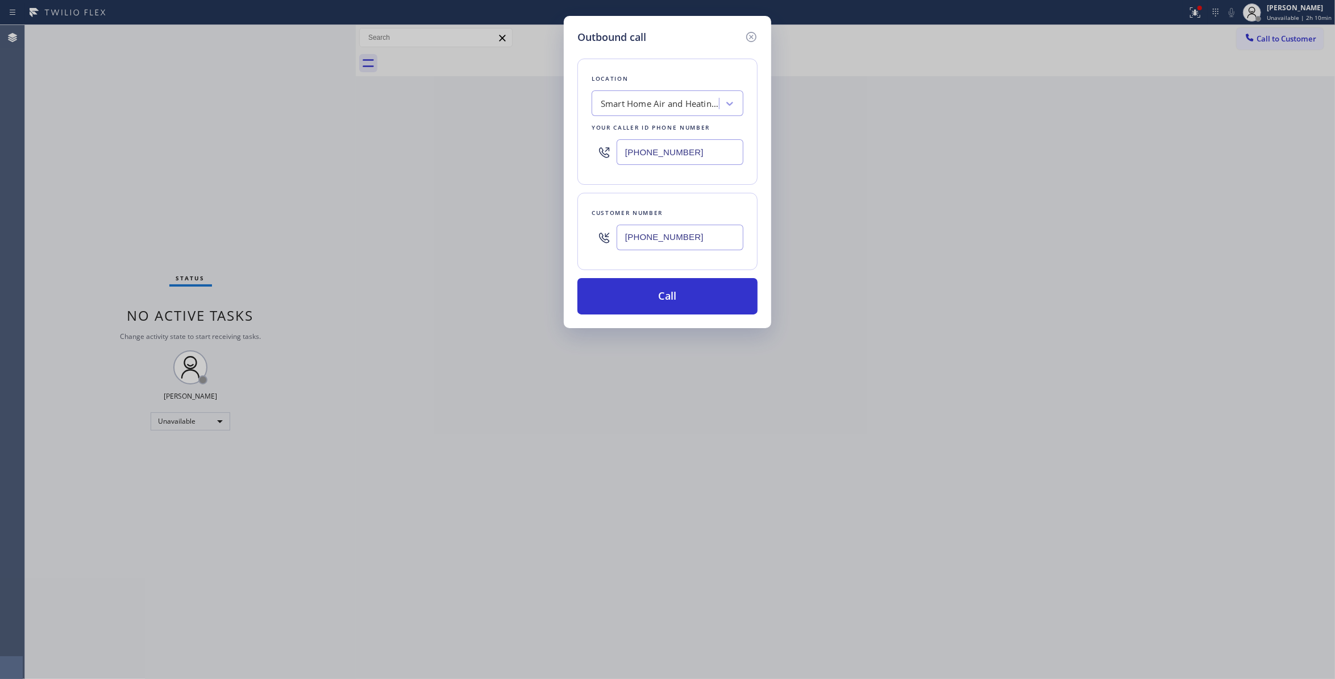
click at [382, 164] on div "Outbound call Location Smart Home Air and Heating [GEOGRAPHIC_DATA] Your caller…" at bounding box center [667, 339] width 1335 height 679
type input "[PHONE_NUMBER]"
drag, startPoint x: 699, startPoint y: 237, endPoint x: 480, endPoint y: 235, distance: 218.8
click at [480, 235] on div "Outbound call Location GE Monogram Repair Professionals Your caller id phone nu…" at bounding box center [667, 339] width 1335 height 679
click at [594, 293] on button "Call" at bounding box center [667, 296] width 180 height 36
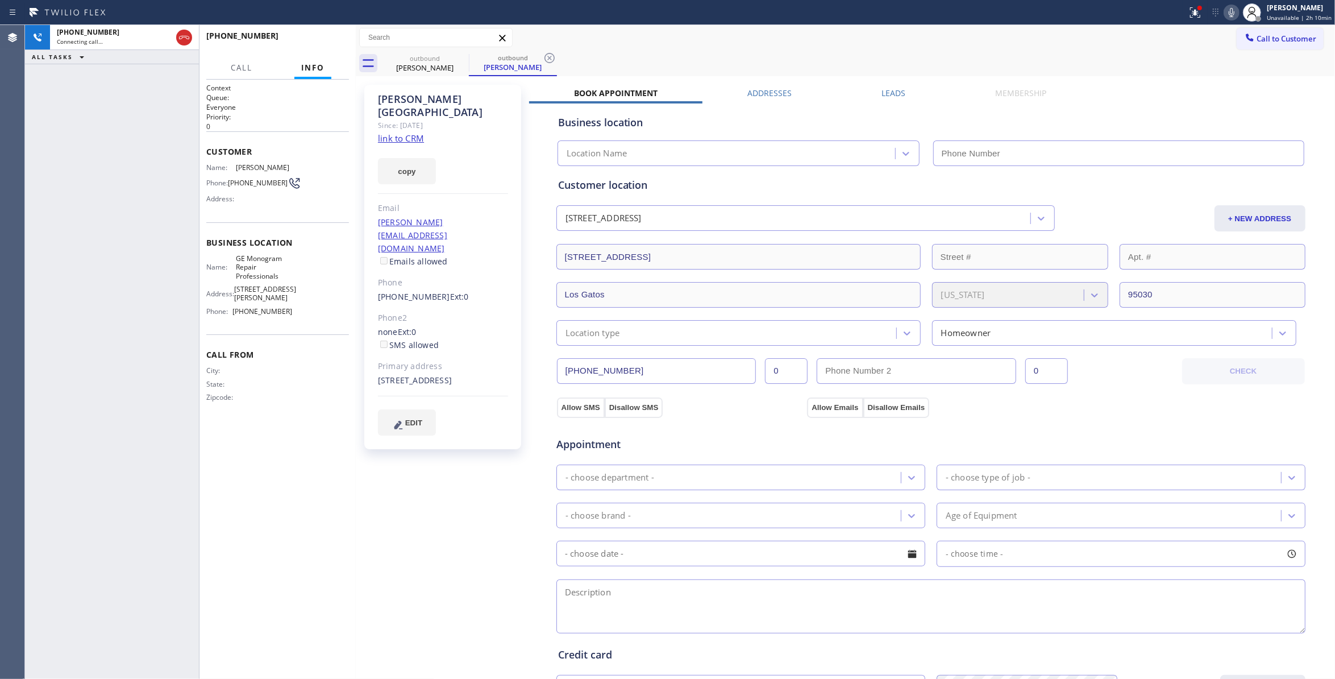
type input "[PHONE_NUMBER]"
click at [548, 57] on icon at bounding box center [550, 58] width 10 height 10
click at [1188, 14] on icon at bounding box center [1195, 13] width 14 height 14
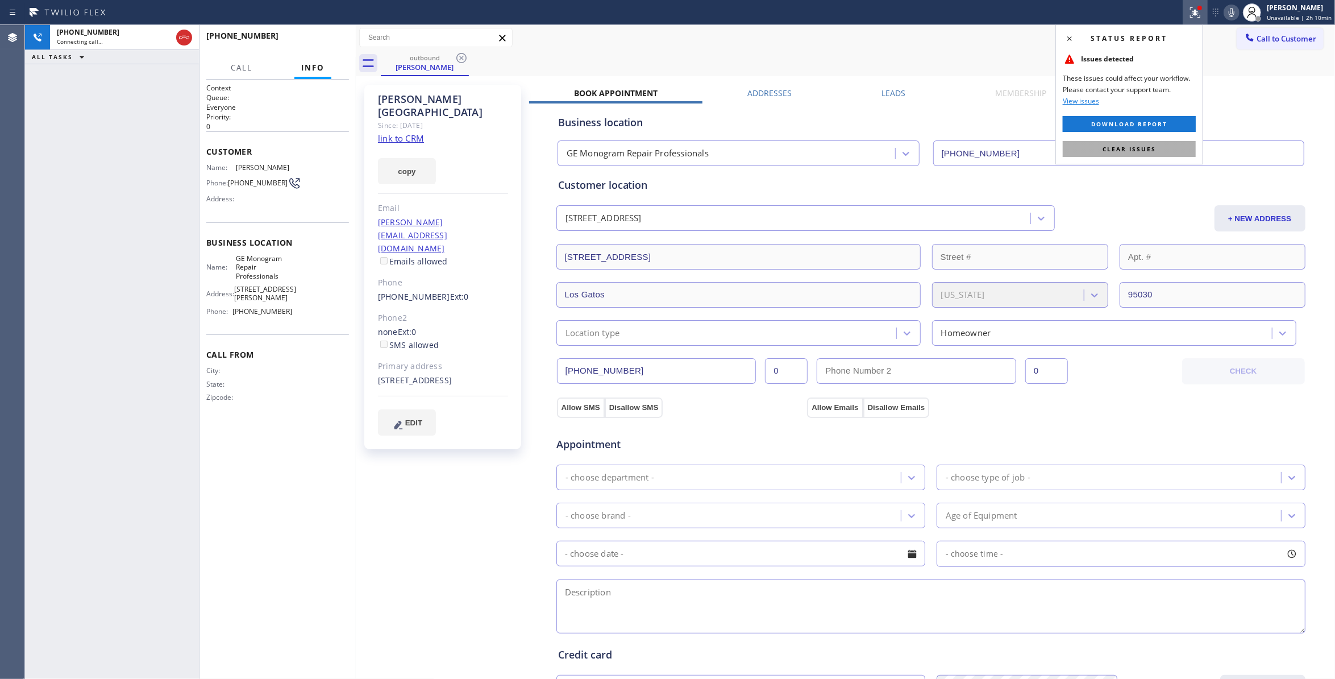
click at [1158, 153] on button "Clear issues" at bounding box center [1129, 149] width 133 height 16
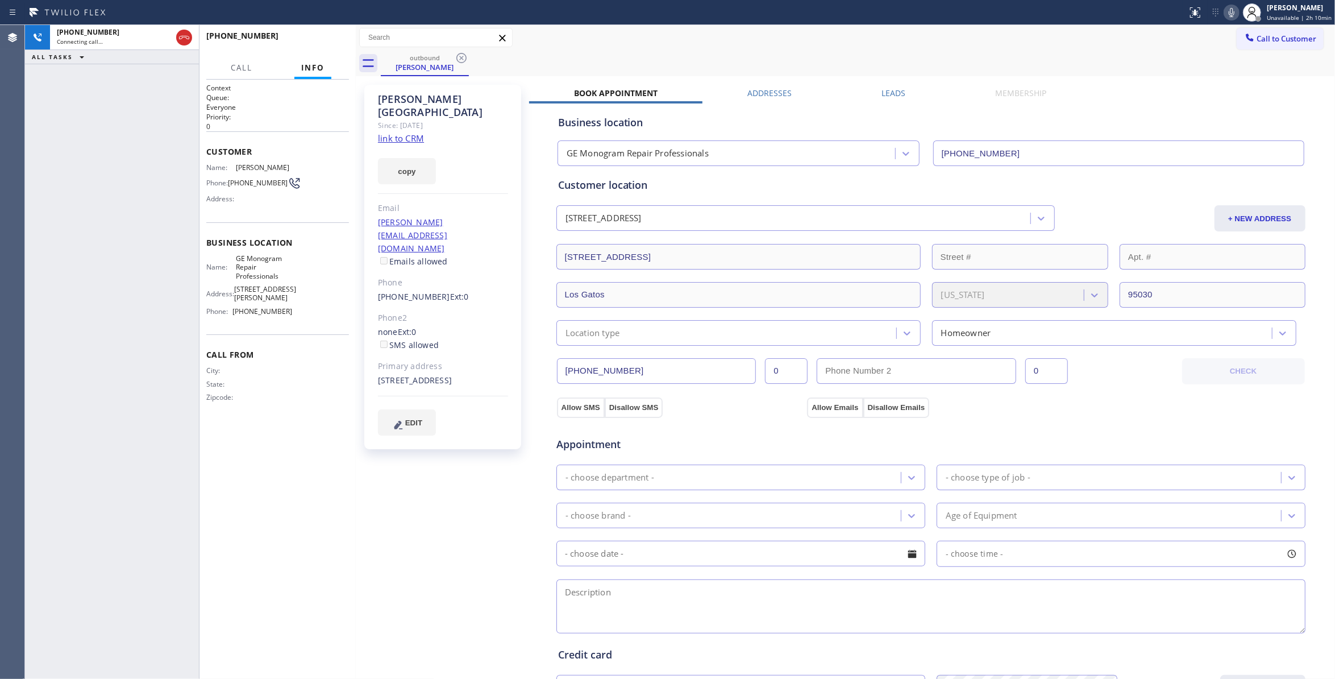
click at [685, 55] on div "outbound [PERSON_NAME]" at bounding box center [858, 64] width 954 height 26
click at [146, 38] on div "Connecting call…" at bounding box center [114, 42] width 115 height 8
drag, startPoint x: 252, startPoint y: 194, endPoint x: 230, endPoint y: 180, distance: 26.5
click at [230, 180] on div "Phone: [PHONE_NUMBER]" at bounding box center [249, 183] width 86 height 14
copy div "[PHONE_NUMBER]"
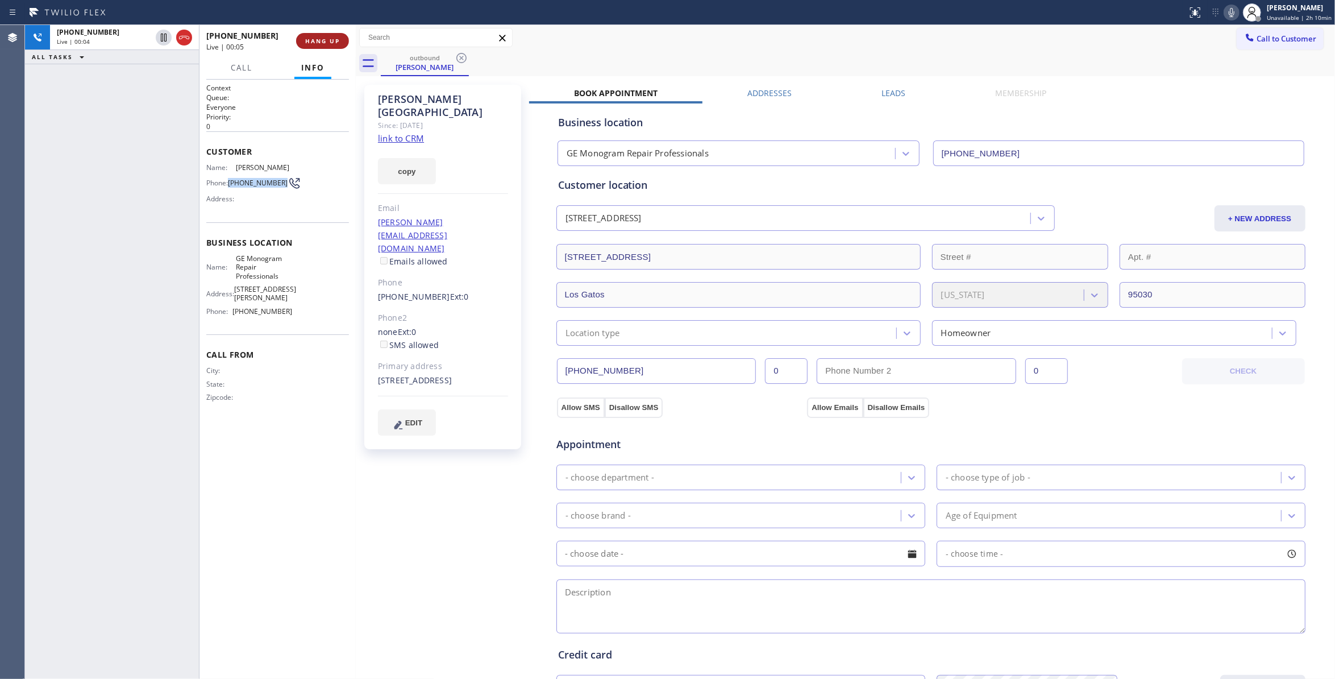
click at [317, 41] on span "HANG UP" at bounding box center [322, 41] width 35 height 8
click at [317, 36] on button "COMPLETE" at bounding box center [320, 41] width 57 height 16
click at [322, 44] on span "COMPLETE" at bounding box center [320, 41] width 39 height 8
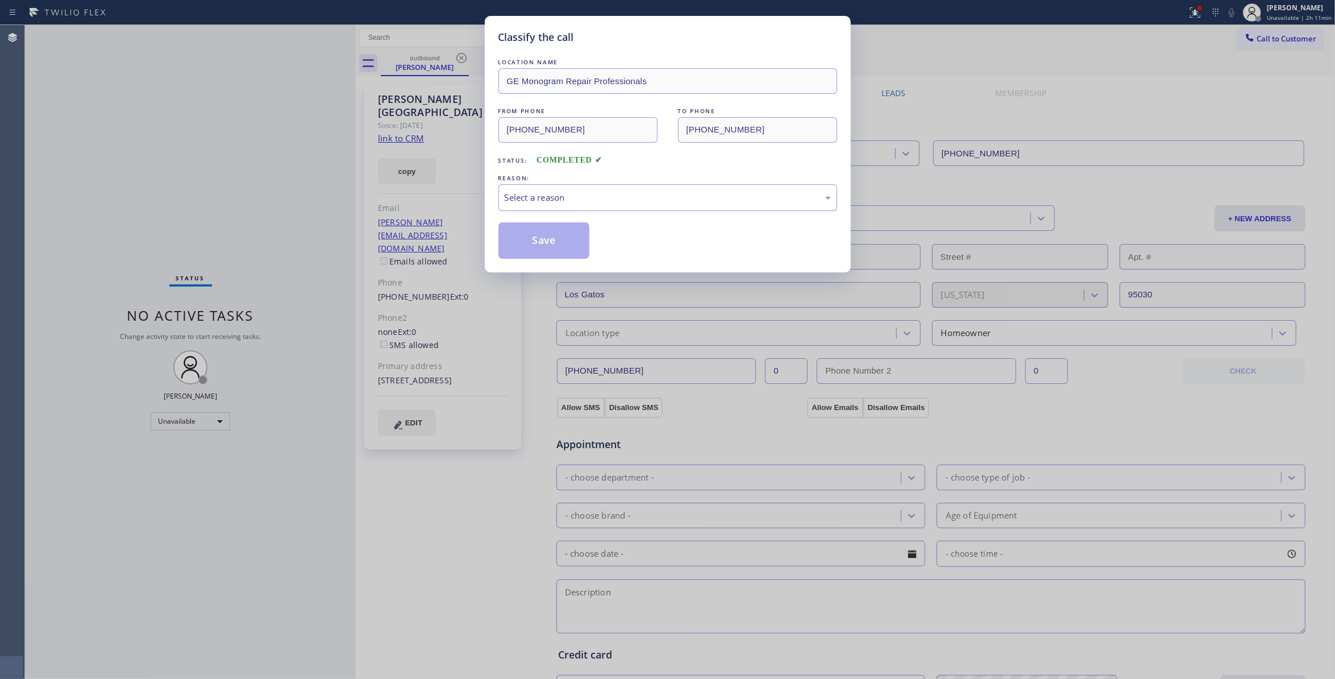
click at [552, 194] on div "Select a reason" at bounding box center [668, 197] width 326 height 13
click at [551, 244] on button "Save" at bounding box center [544, 240] width 92 height 36
click at [550, 244] on button "Save" at bounding box center [544, 240] width 92 height 36
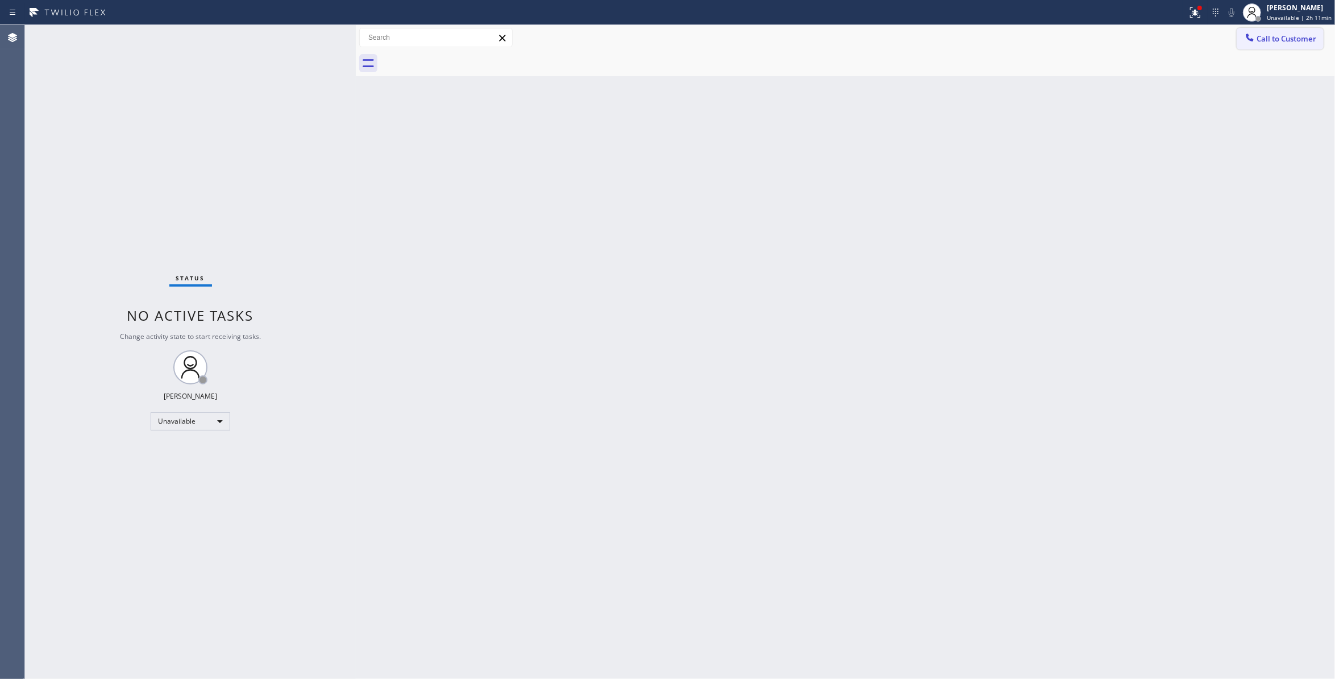
click at [1262, 39] on span "Call to Customer" at bounding box center [1287, 39] width 60 height 10
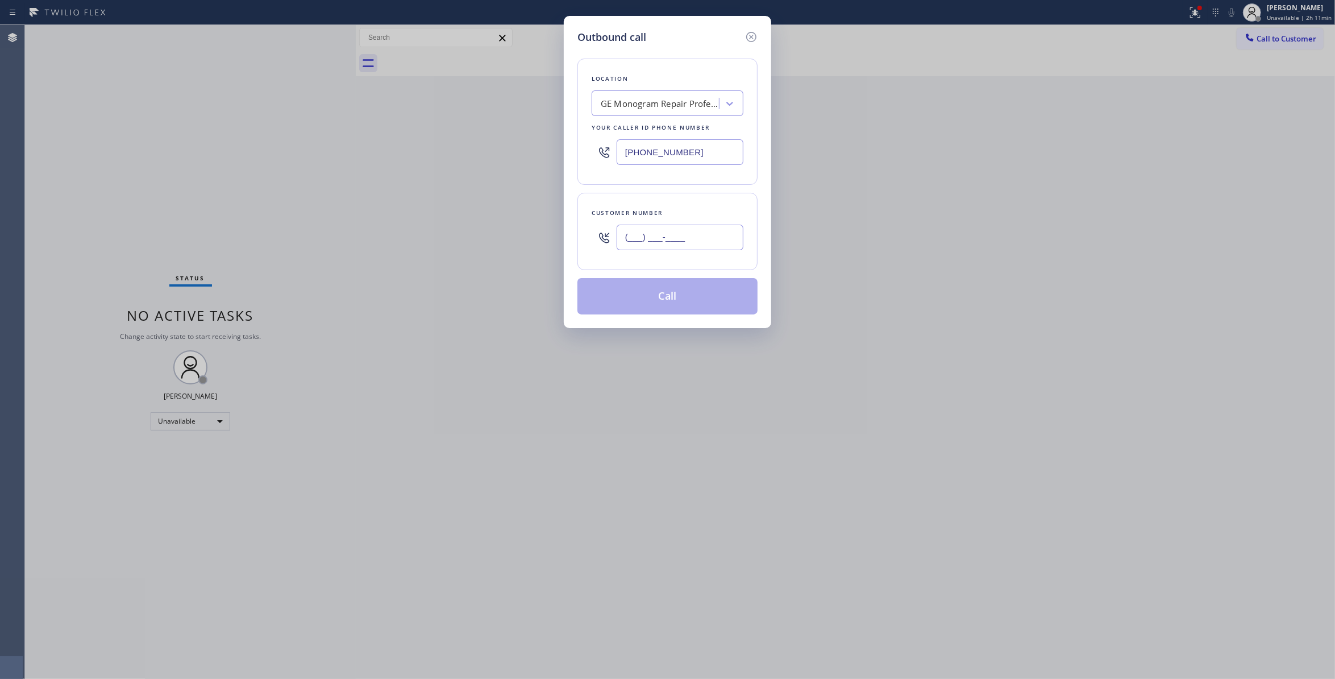
click at [655, 248] on input "(___) ___-____" at bounding box center [680, 238] width 127 height 26
paste input "408) 857-6774"
type input "[PHONE_NUMBER]"
click at [632, 300] on button "Call" at bounding box center [667, 296] width 180 height 36
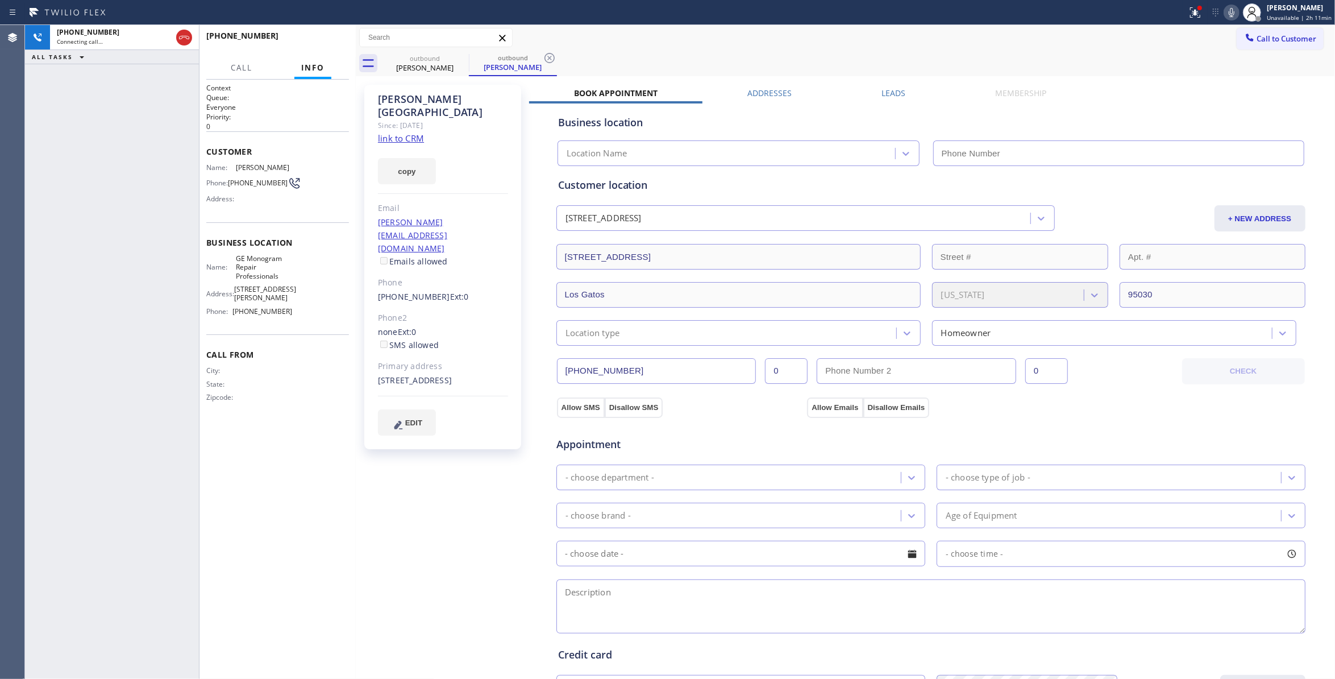
click at [548, 60] on icon at bounding box center [550, 58] width 14 height 14
type input "[PHONE_NUMBER]"
click at [1188, 14] on icon at bounding box center [1195, 13] width 14 height 14
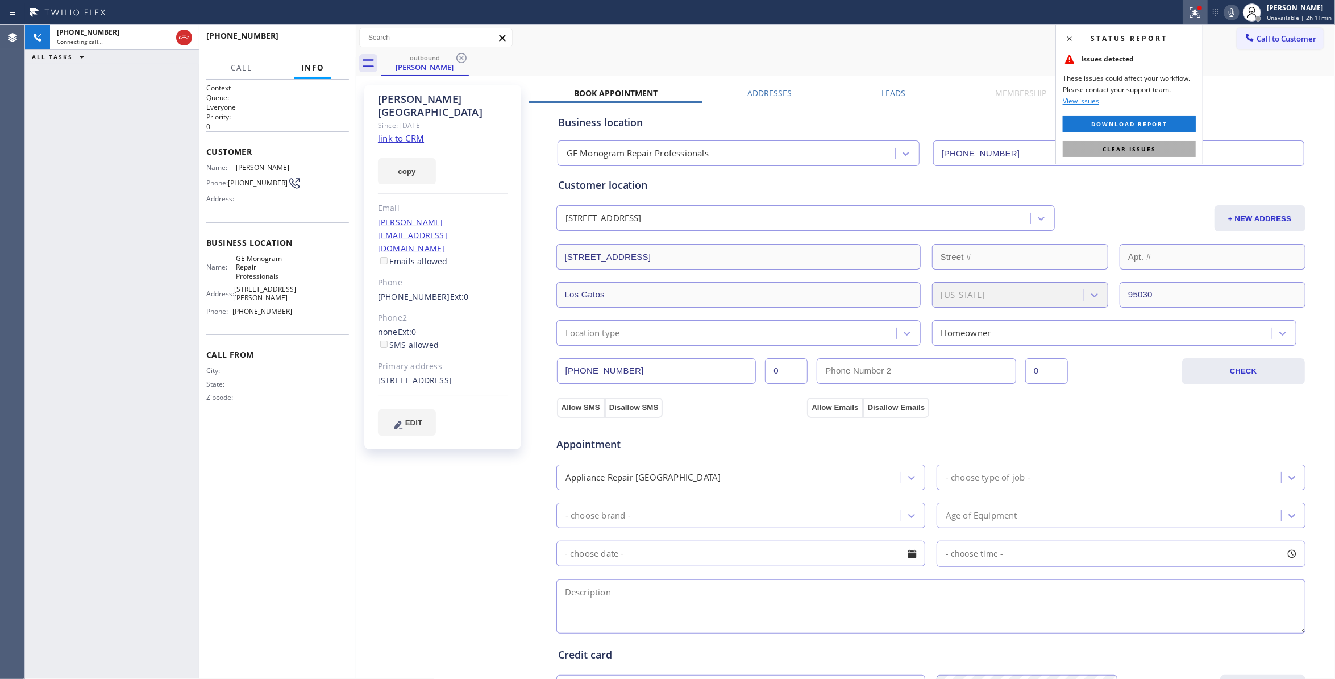
click at [1091, 155] on button "Clear issues" at bounding box center [1129, 149] width 133 height 16
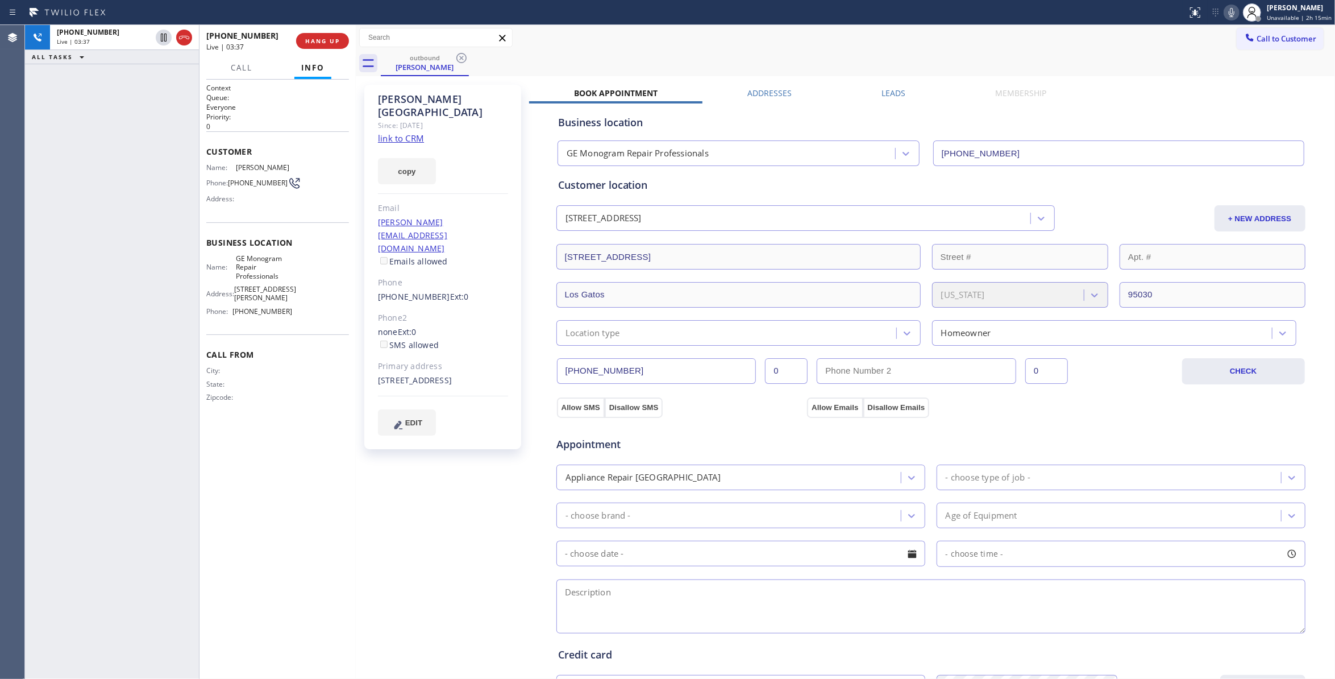
click at [426, 499] on div "[PERSON_NAME] Since: [DATE] link to CRM copy Email [PERSON_NAME][EMAIL_ADDRESS]…" at bounding box center [444, 458] width 171 height 759
drag, startPoint x: 228, startPoint y: 482, endPoint x: 231, endPoint y: 453, distance: 29.1
click at [228, 481] on div "Context Queue: Everyone Priority: 0 Customer Name: [PERSON_NAME] Phone: [PHONE_…" at bounding box center [277, 379] width 143 height 592
click at [301, 38] on span "COMPLETE" at bounding box center [320, 41] width 39 height 8
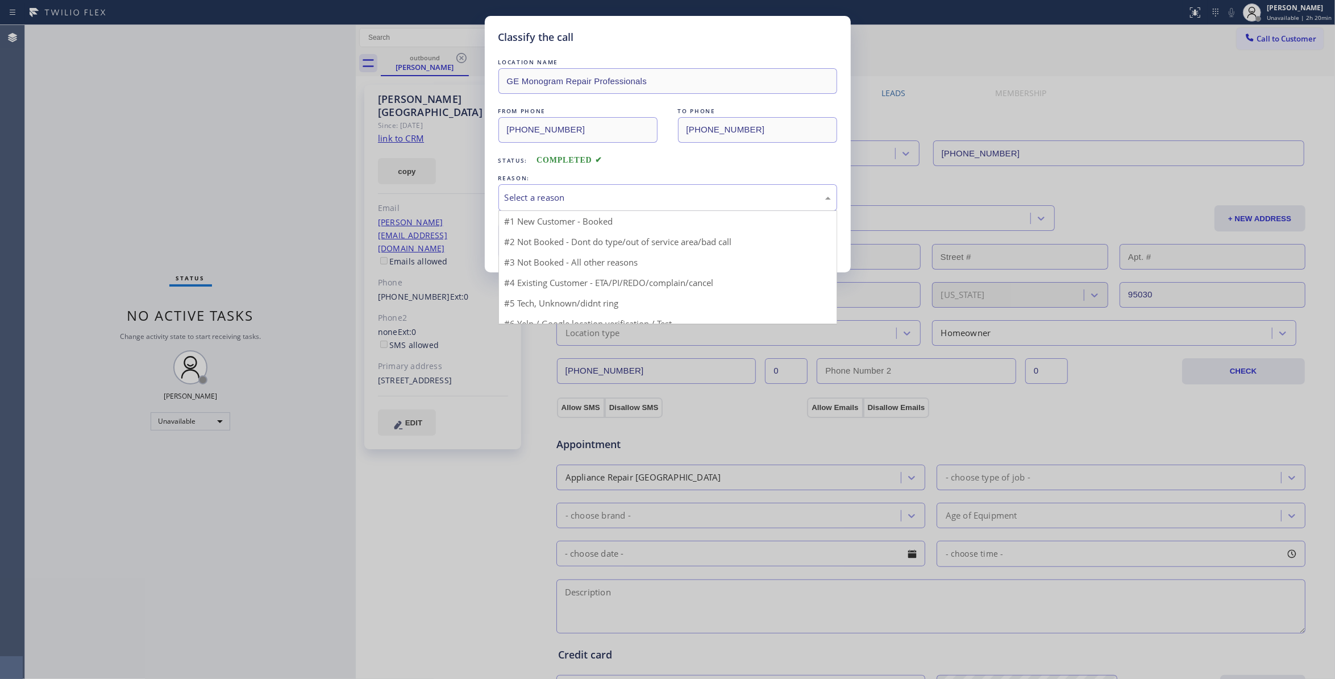
click at [582, 197] on div "Select a reason" at bounding box center [668, 197] width 326 height 13
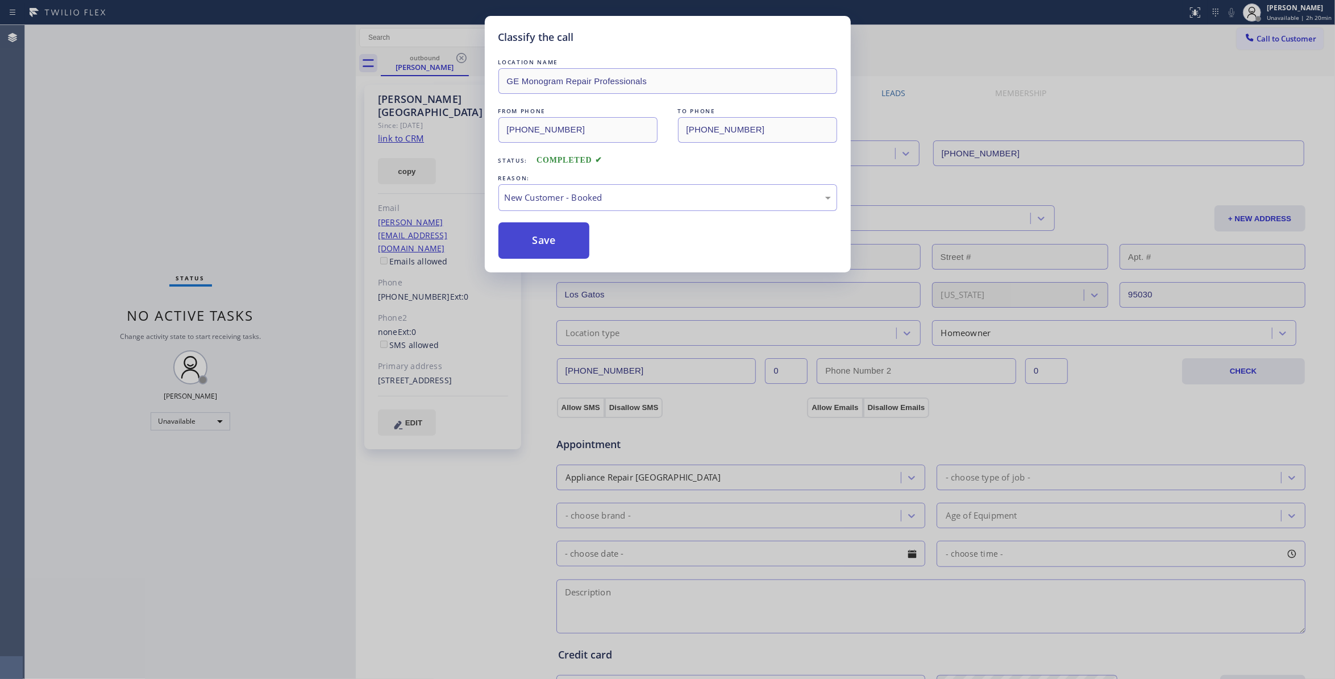
click at [556, 255] on button "Save" at bounding box center [544, 240] width 92 height 36
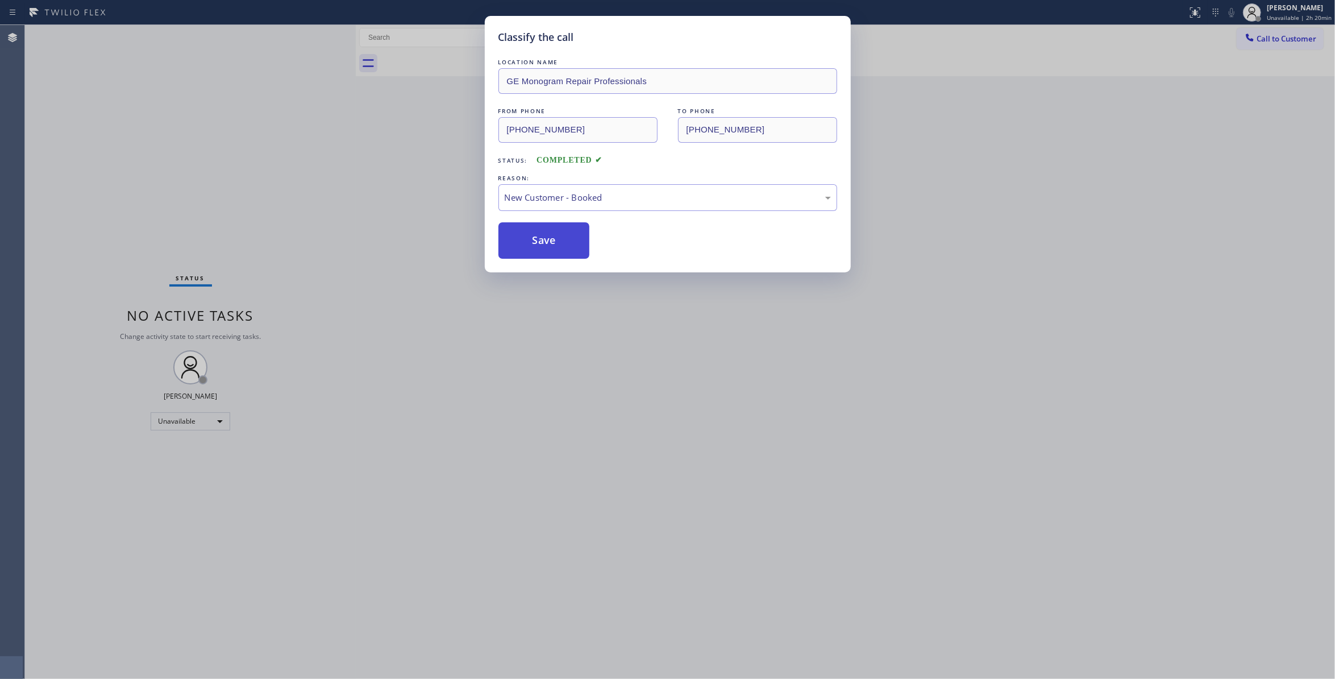
click at [555, 247] on button "Save" at bounding box center [544, 240] width 92 height 36
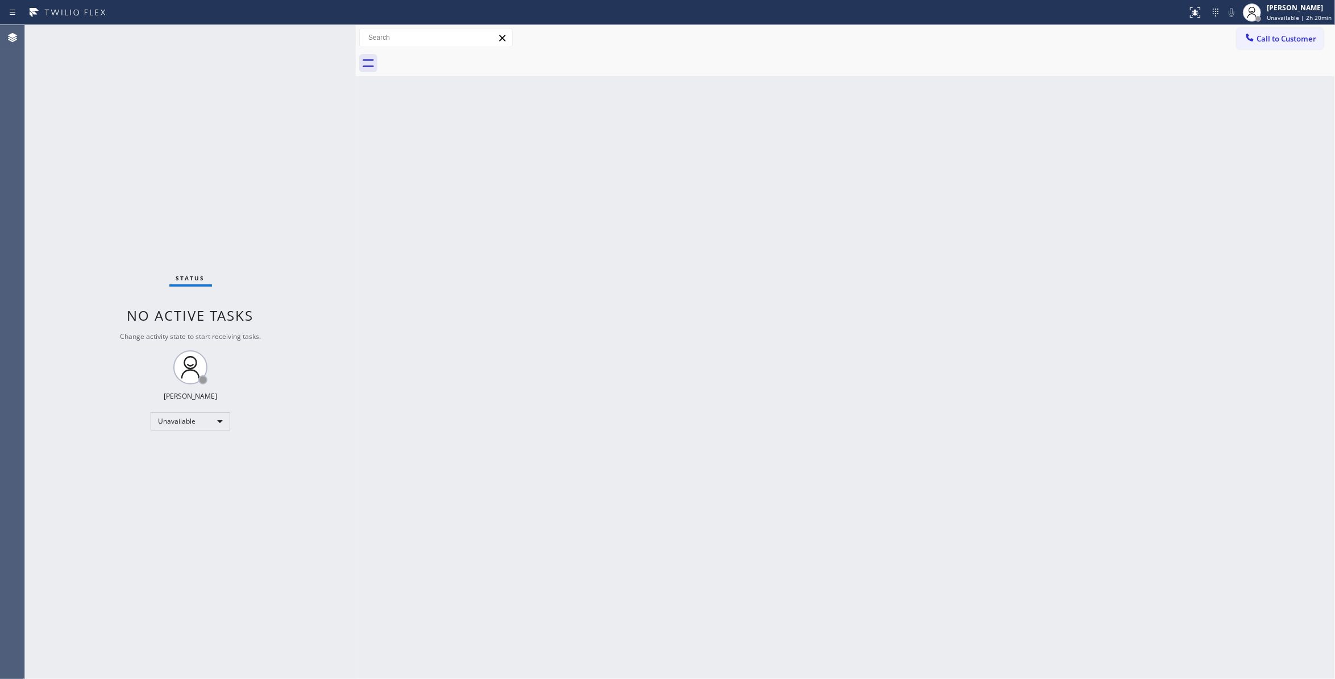
drag, startPoint x: 681, startPoint y: 240, endPoint x: 401, endPoint y: 64, distance: 330.5
click at [670, 232] on div "Back to Dashboard Change Sender ID Customers Technicians Select a contact Outbo…" at bounding box center [845, 352] width 979 height 654
drag, startPoint x: 1307, startPoint y: 31, endPoint x: 1290, endPoint y: 36, distance: 18.5
click at [1304, 31] on button "Call to Customer" at bounding box center [1280, 39] width 87 height 22
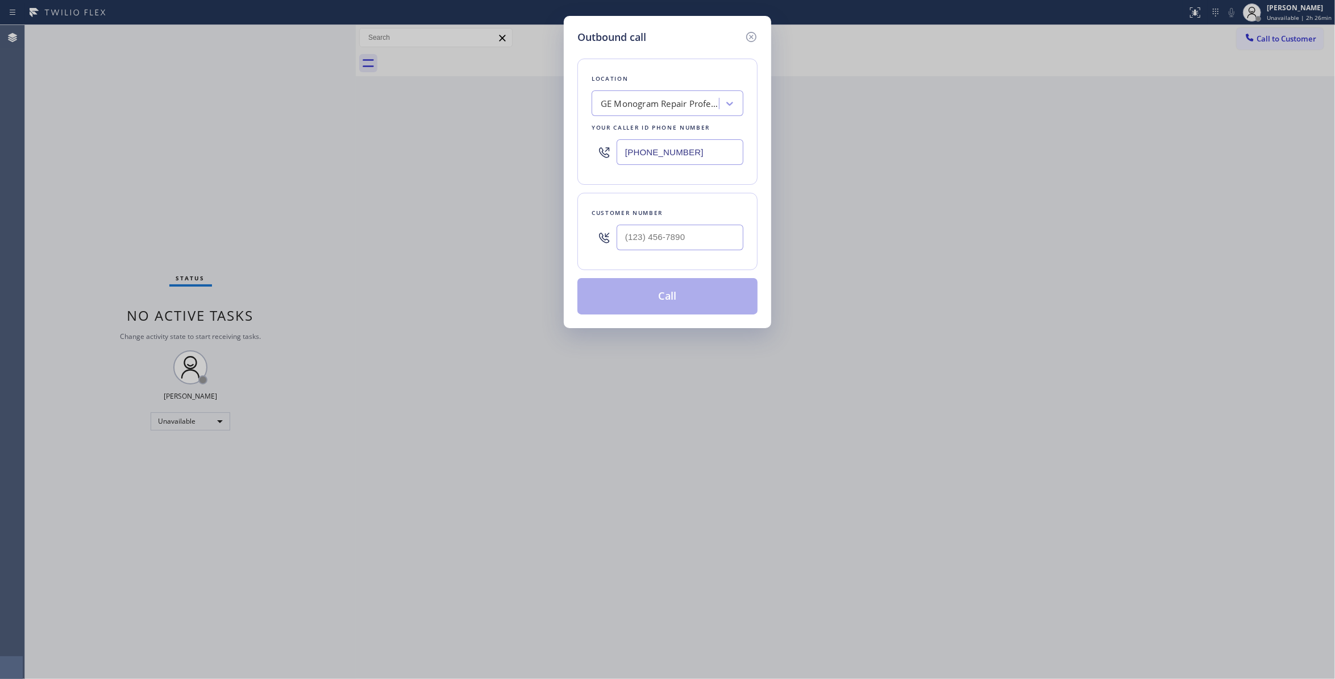
click at [641, 253] on div at bounding box center [680, 237] width 127 height 37
click at [643, 246] on input "(___) ___-____" at bounding box center [680, 238] width 127 height 26
paste input "805) 398-9573"
type input "[PHONE_NUMBER]"
paste input "805) 222-7055"
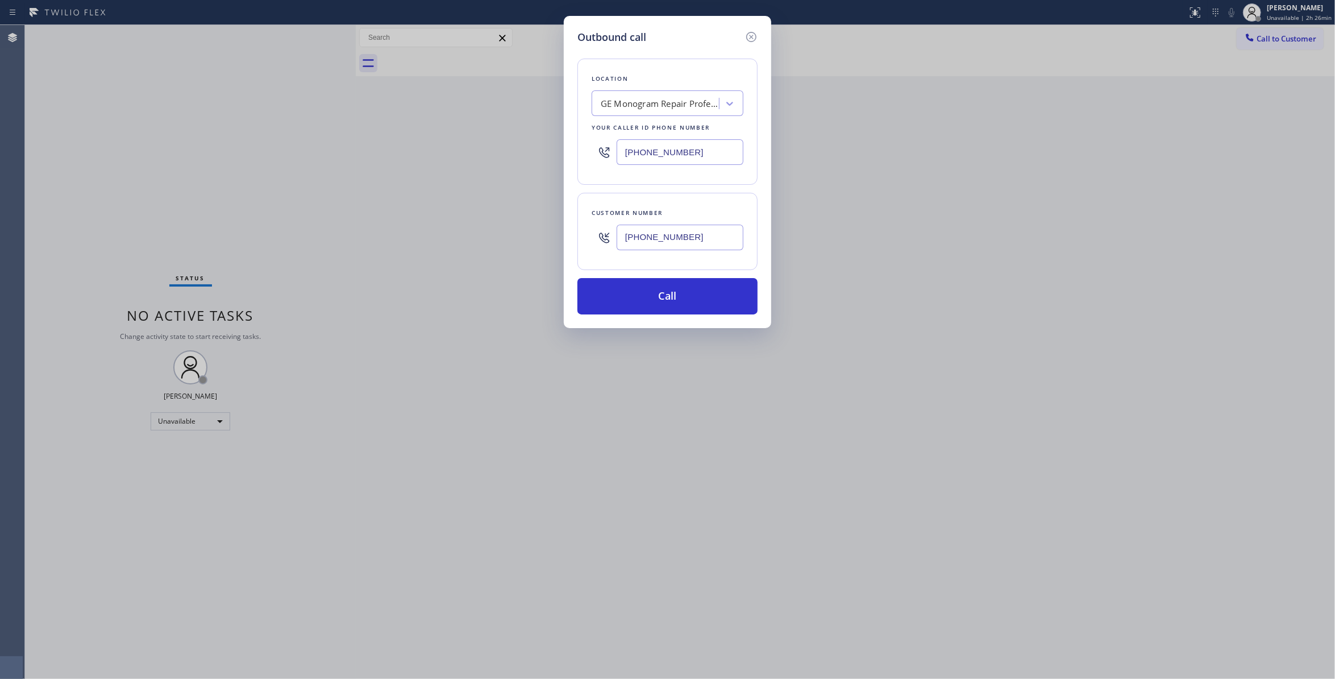
drag, startPoint x: 705, startPoint y: 156, endPoint x: 291, endPoint y: 146, distance: 414.5
click at [291, 146] on div "Outbound call Location GE Monogram Repair Professionals Your caller id phone nu…" at bounding box center [667, 339] width 1335 height 679
type input "[PHONE_NUMBER]"
click at [660, 307] on button "Call" at bounding box center [667, 296] width 180 height 36
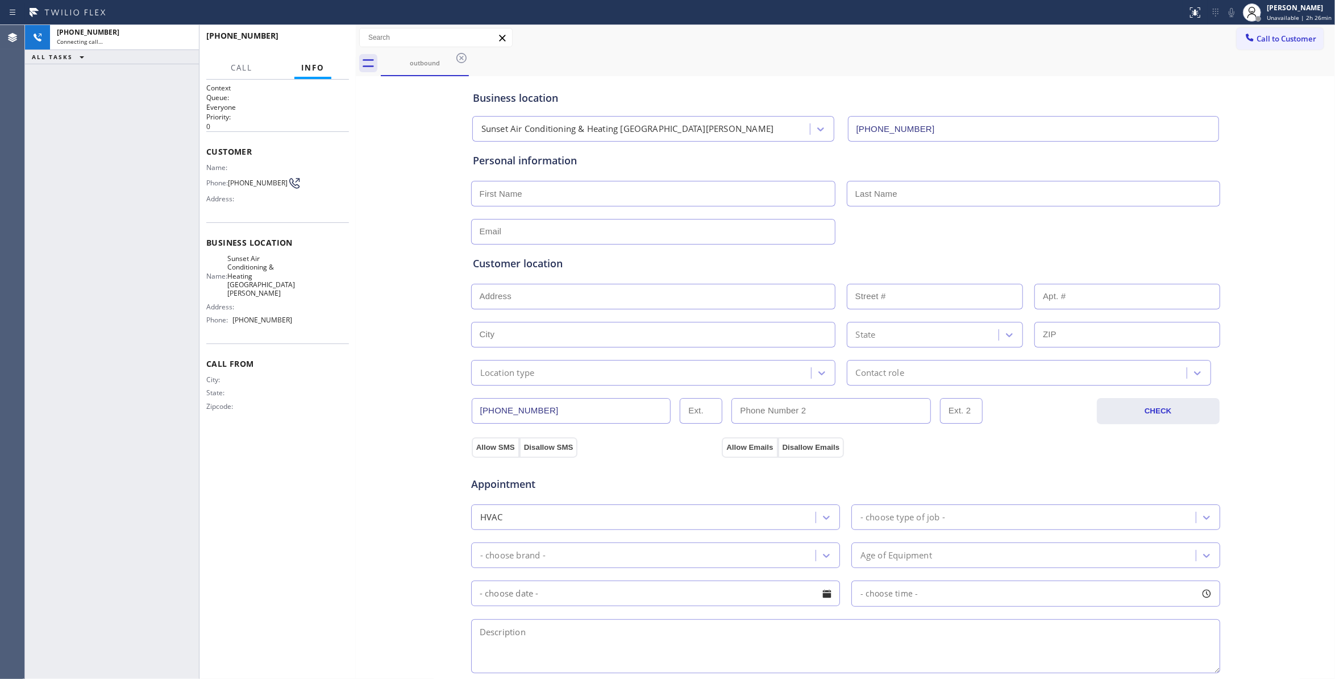
type input "[PHONE_NUMBER]"
click at [317, 43] on span "HANG UP" at bounding box center [322, 41] width 35 height 8
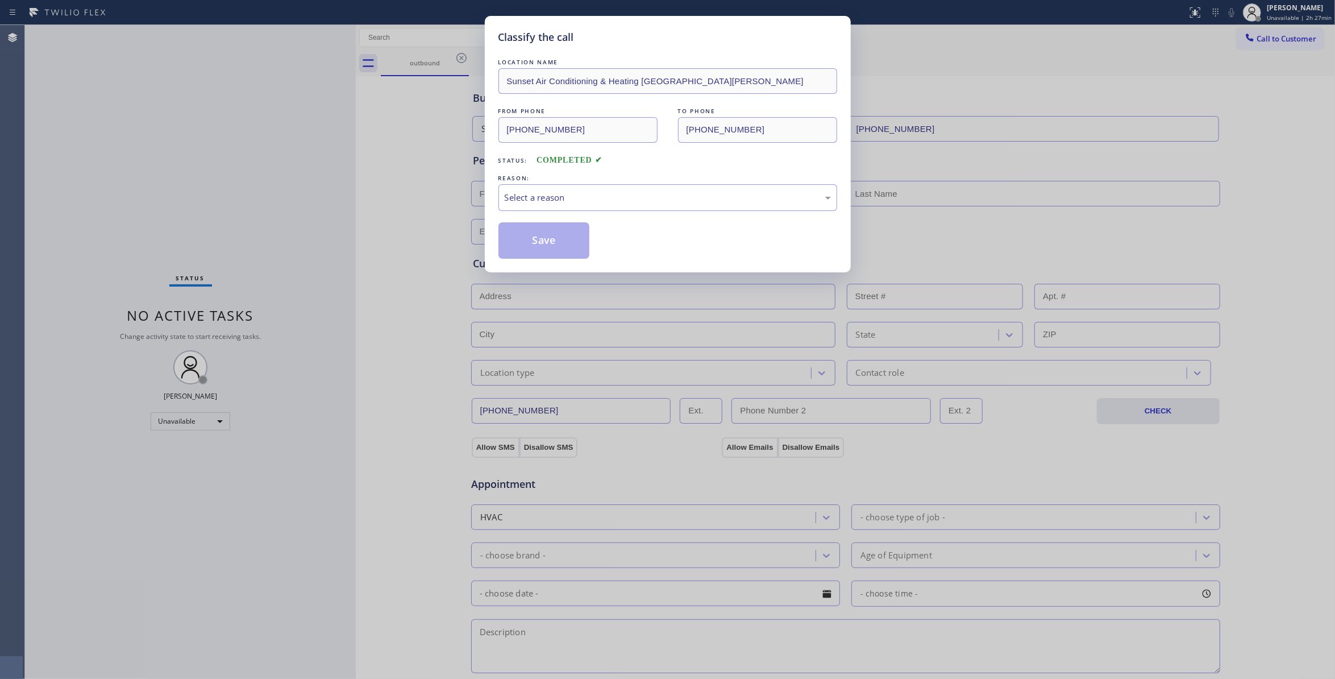
click at [610, 162] on div "Status: COMPLETED" at bounding box center [667, 157] width 339 height 18
click at [610, 186] on div "Select a reason" at bounding box center [667, 197] width 339 height 27
click at [548, 239] on button "Save" at bounding box center [544, 240] width 92 height 36
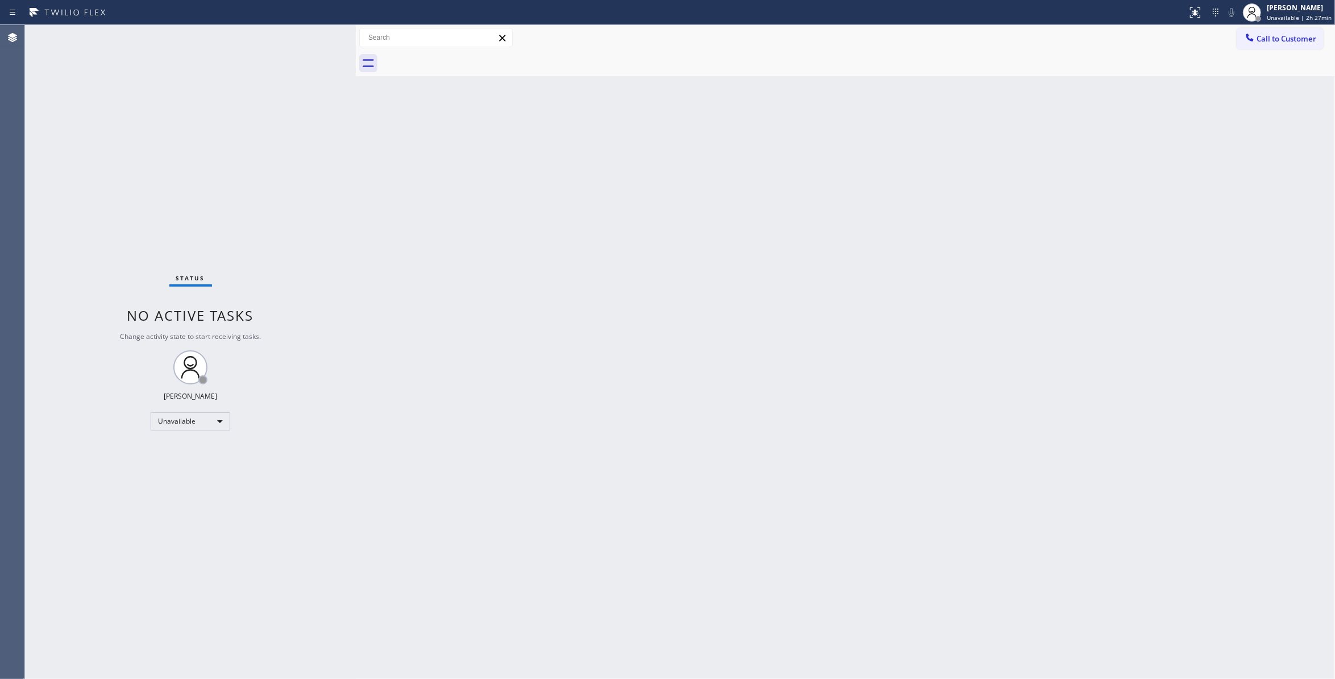
drag, startPoint x: 126, startPoint y: 207, endPoint x: 132, endPoint y: 207, distance: 6.3
click at [126, 207] on div "Status No active tasks Change activity state to start receiving tasks. [PERSON_…" at bounding box center [190, 352] width 331 height 654
click at [176, 423] on div "Unavailable" at bounding box center [191, 421] width 80 height 18
click at [188, 480] on li "Break" at bounding box center [189, 480] width 77 height 14
drag, startPoint x: 1202, startPoint y: 97, endPoint x: 1219, endPoint y: 78, distance: 25.7
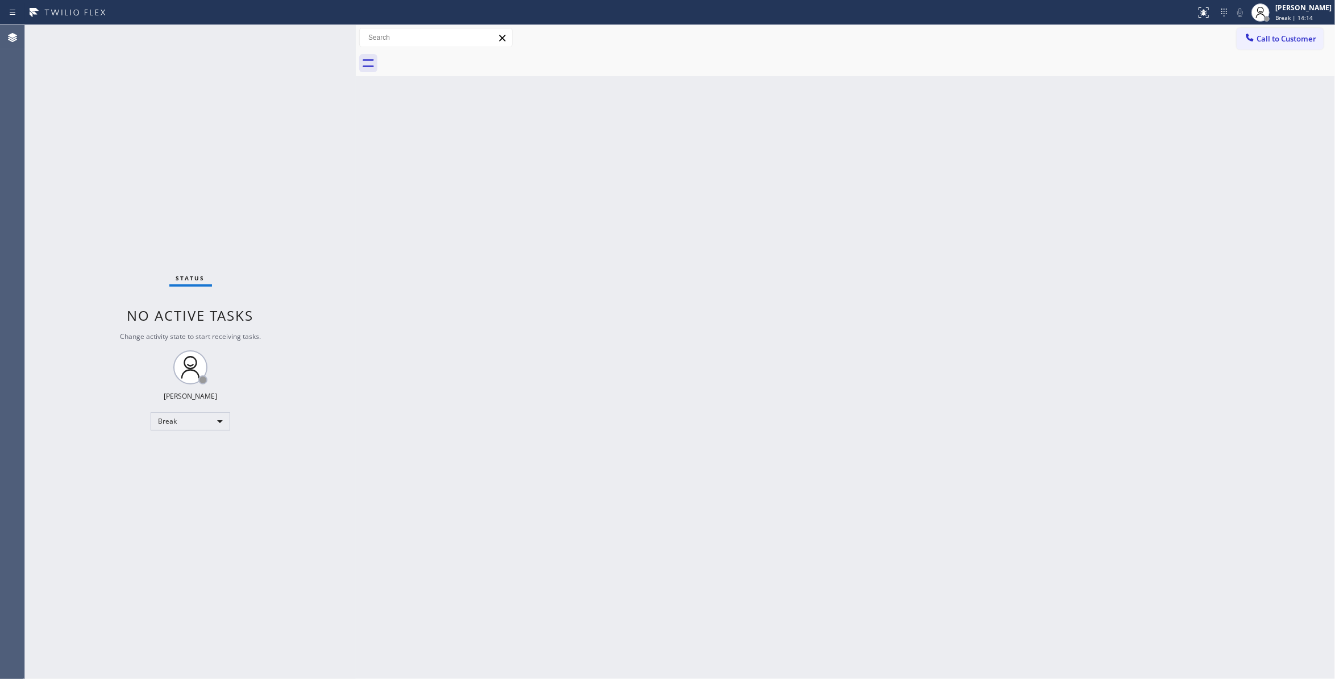
click at [1203, 98] on div "Back to Dashboard Change Sender ID Customers Technicians Select a contact Outbo…" at bounding box center [845, 352] width 979 height 654
click at [1275, 19] on span "Break | 14:15" at bounding box center [1294, 18] width 38 height 8
click at [1240, 76] on button "Unavailable" at bounding box center [1278, 75] width 114 height 15
click at [678, 348] on div "Back to Dashboard Change Sender ID Customers Technicians Select a contact Outbo…" at bounding box center [845, 352] width 979 height 654
click at [113, 199] on div "Status No active tasks Change activity state to start receiving tasks. [PERSON_…" at bounding box center [190, 352] width 331 height 654
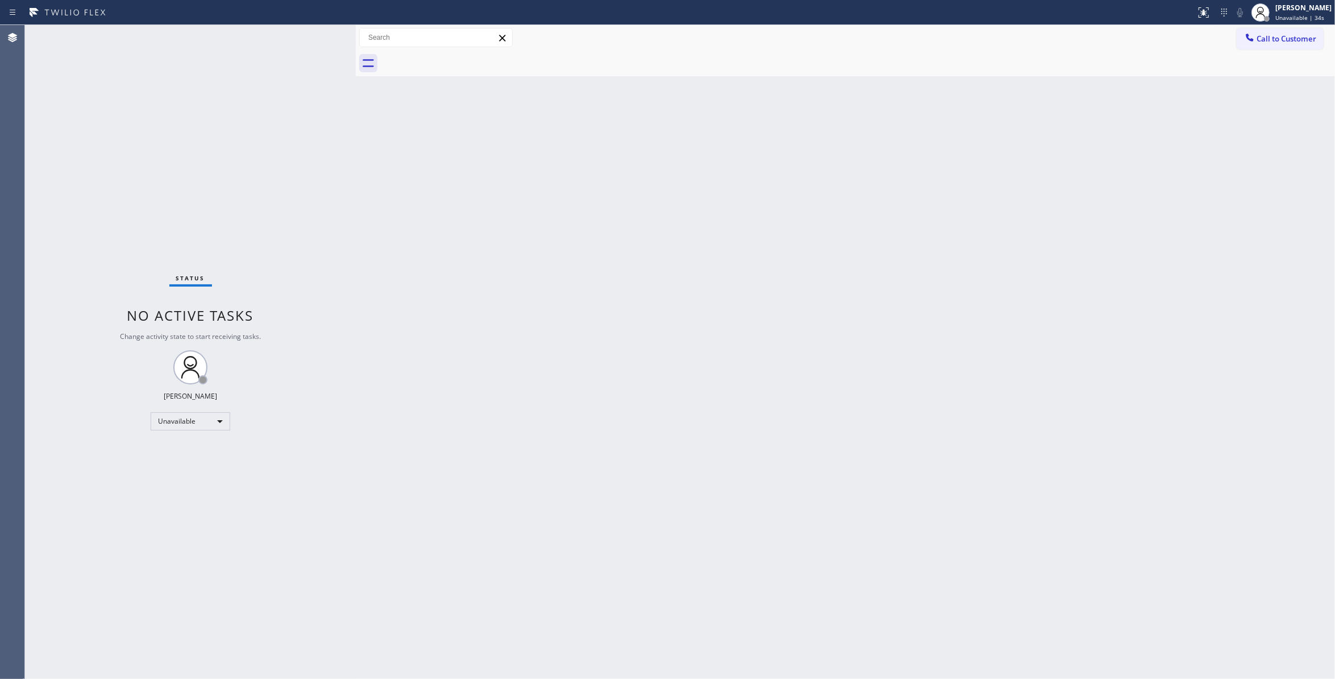
drag, startPoint x: 203, startPoint y: 513, endPoint x: 198, endPoint y: 522, distance: 10.2
click at [200, 521] on div "Status No active tasks Change activity state to start receiving tasks. [PERSON_…" at bounding box center [190, 352] width 331 height 654
click at [148, 130] on div "Status No active tasks Change activity state to start receiving tasks. [PERSON_…" at bounding box center [190, 352] width 331 height 654
click at [1275, 39] on span "Call to Customer" at bounding box center [1287, 39] width 60 height 10
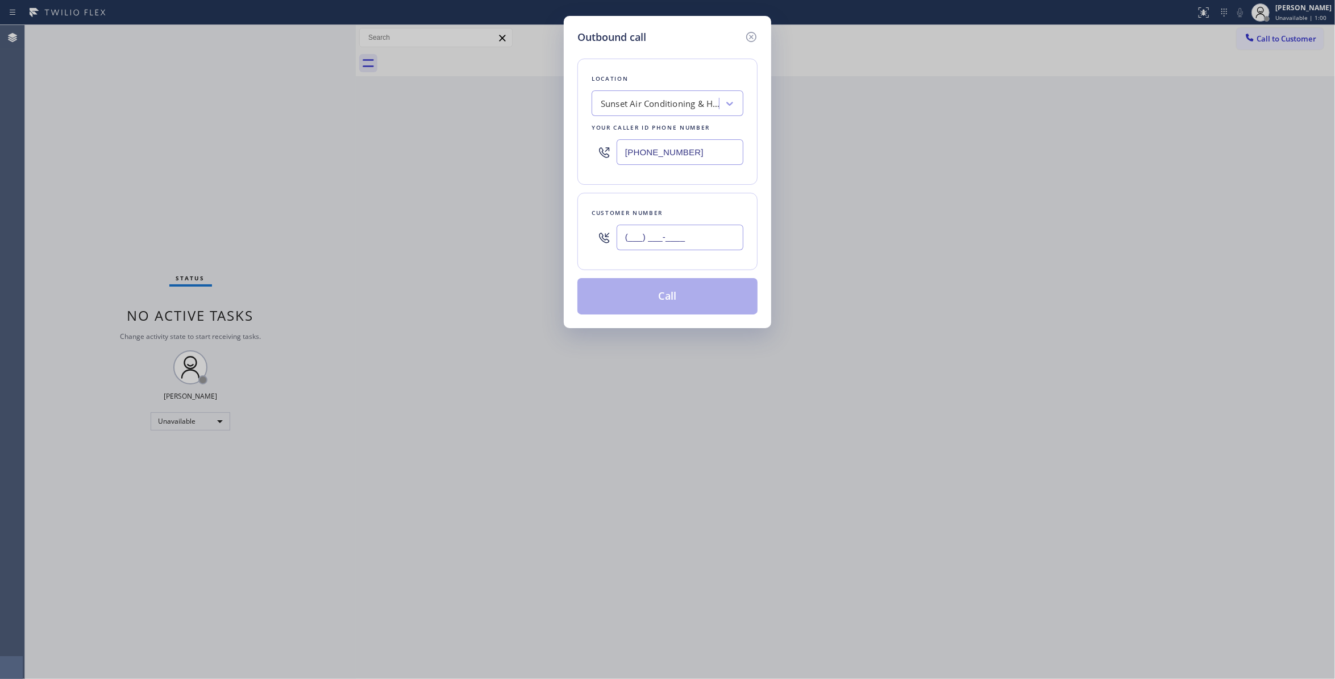
click at [666, 242] on input "(___) ___-____" at bounding box center [680, 238] width 127 height 26
paste input "818) 263-7200"
type input "[PHONE_NUMBER]"
click at [169, 77] on div "Outbound call Location Sunset Air Conditioning & Heating [GEOGRAPHIC_DATA][PERS…" at bounding box center [667, 339] width 1335 height 679
drag, startPoint x: 712, startPoint y: 155, endPoint x: 457, endPoint y: 128, distance: 256.0
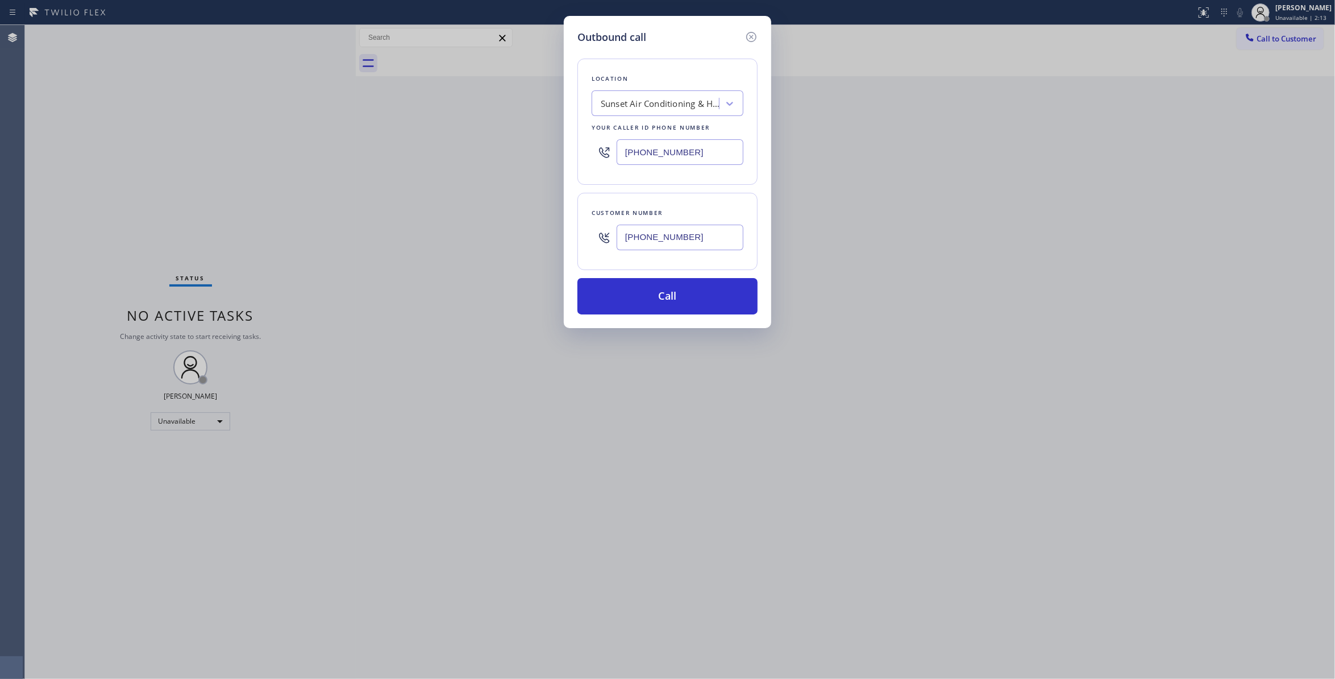
click at [457, 128] on div "Outbound call Location Sunset Air Conditioning & Heating [GEOGRAPHIC_DATA][PERS…" at bounding box center [667, 339] width 1335 height 679
paste input "360) 205-1831"
type input "[PHONE_NUMBER]"
click at [666, 239] on input "[PHONE_NUMBER]" at bounding box center [680, 238] width 127 height 26
drag, startPoint x: 742, startPoint y: 243, endPoint x: 242, endPoint y: 230, distance: 499.8
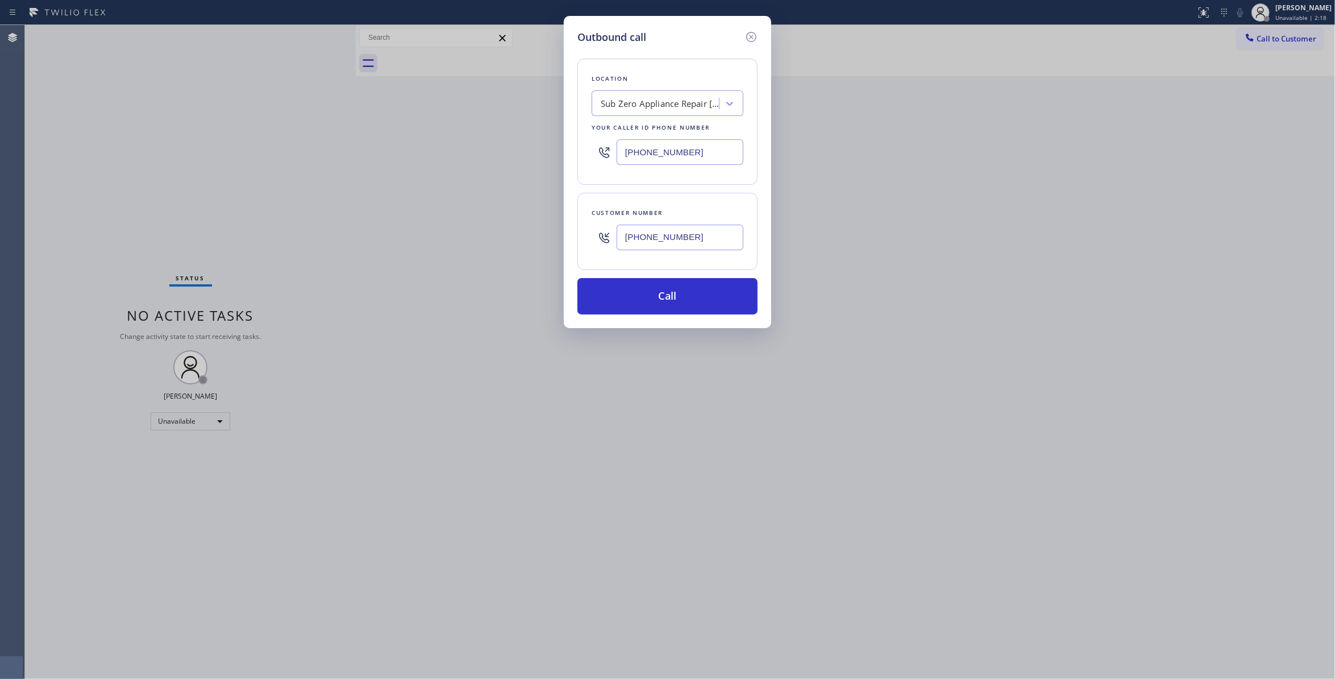
click at [242, 230] on div "Outbound call Location Sub Zero Appliance Repair [GEOGRAPHIC_DATA] Your caller …" at bounding box center [667, 339] width 1335 height 679
paste input "text"
type input "[PHONE_NUMBER]"
click at [683, 298] on button "Call" at bounding box center [667, 296] width 180 height 36
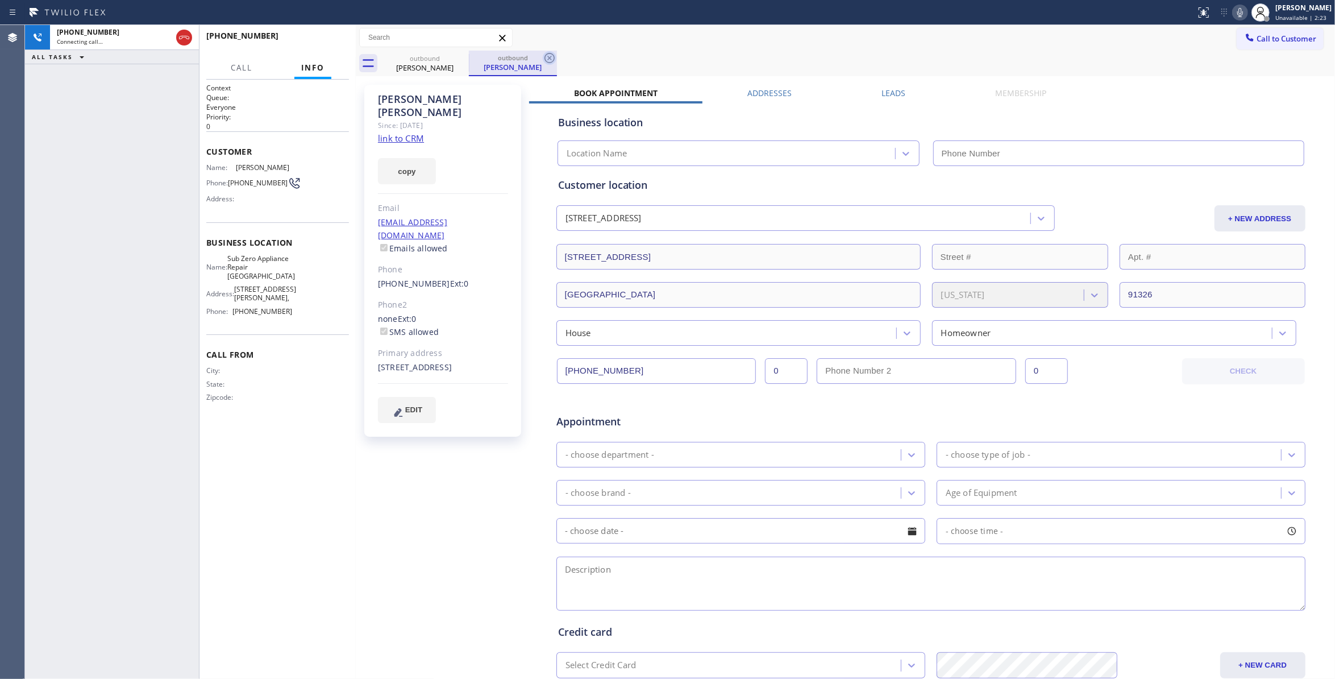
click at [548, 57] on icon at bounding box center [550, 58] width 10 height 10
type input "[PHONE_NUMBER]"
click at [396, 439] on div "[PERSON_NAME] Since: [DATE] link to CRM copy Email [EMAIL_ADDRESS][DOMAIN_NAME]…" at bounding box center [444, 447] width 171 height 737
click at [477, 472] on div "[PERSON_NAME] Since: [DATE] link to CRM copy Email [EMAIL_ADDRESS][DOMAIN_NAME]…" at bounding box center [444, 447] width 171 height 737
click at [393, 458] on div "[PERSON_NAME] Since: [DATE] link to CRM copy Email [EMAIL_ADDRESS][DOMAIN_NAME]…" at bounding box center [444, 447] width 171 height 737
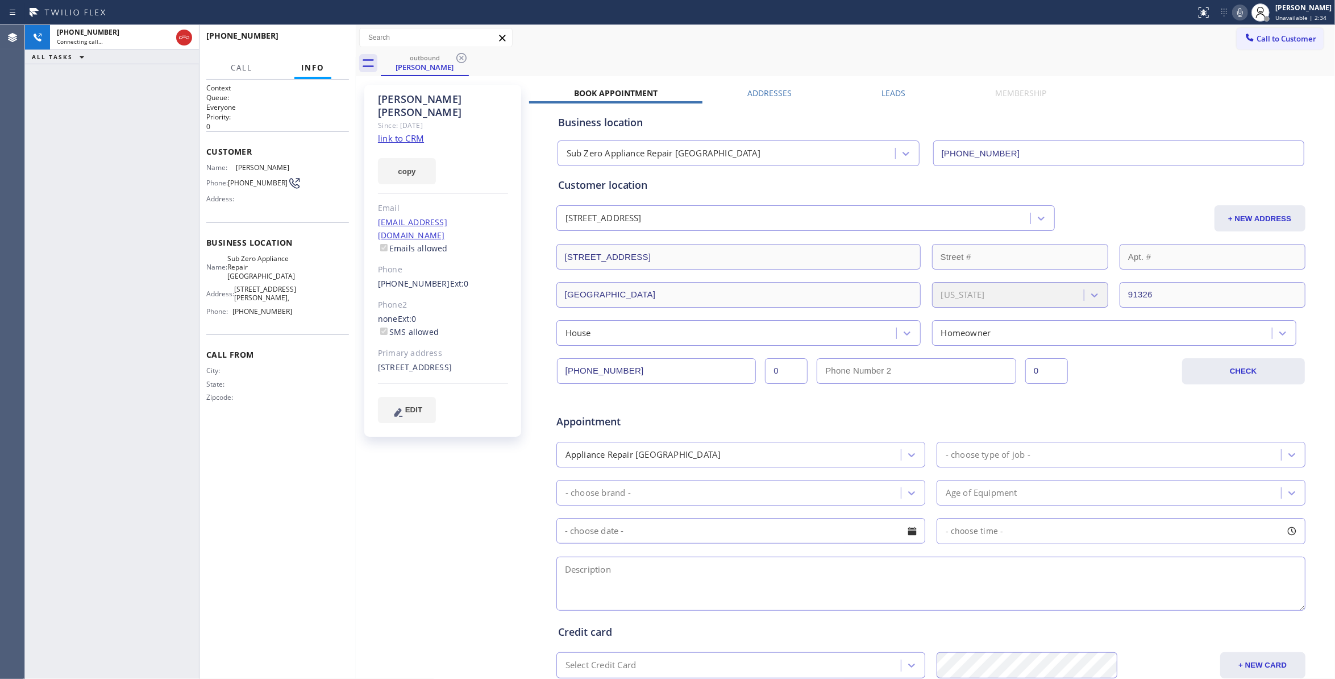
click at [118, 219] on div "[PHONE_NUMBER] Connecting call… ALL TASKS ALL TASKS ACTIVE TASKS TASKS IN WRAP …" at bounding box center [112, 352] width 174 height 654
click at [312, 40] on span "HANG UP" at bounding box center [322, 41] width 35 height 8
click at [316, 39] on span "HANG UP" at bounding box center [322, 41] width 35 height 8
click at [311, 43] on span "COMPLETE" at bounding box center [320, 41] width 39 height 8
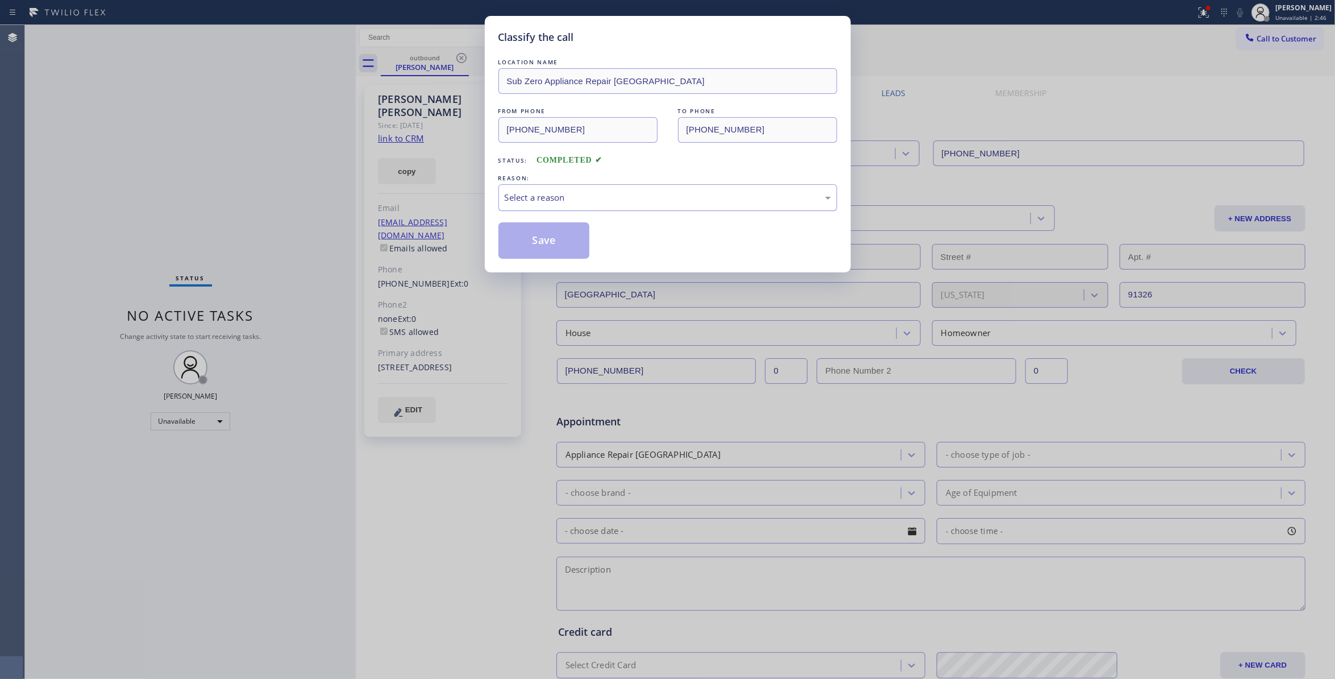
click at [550, 203] on div "Select a reason" at bounding box center [668, 197] width 326 height 13
click at [546, 237] on button "Save" at bounding box center [544, 240] width 92 height 36
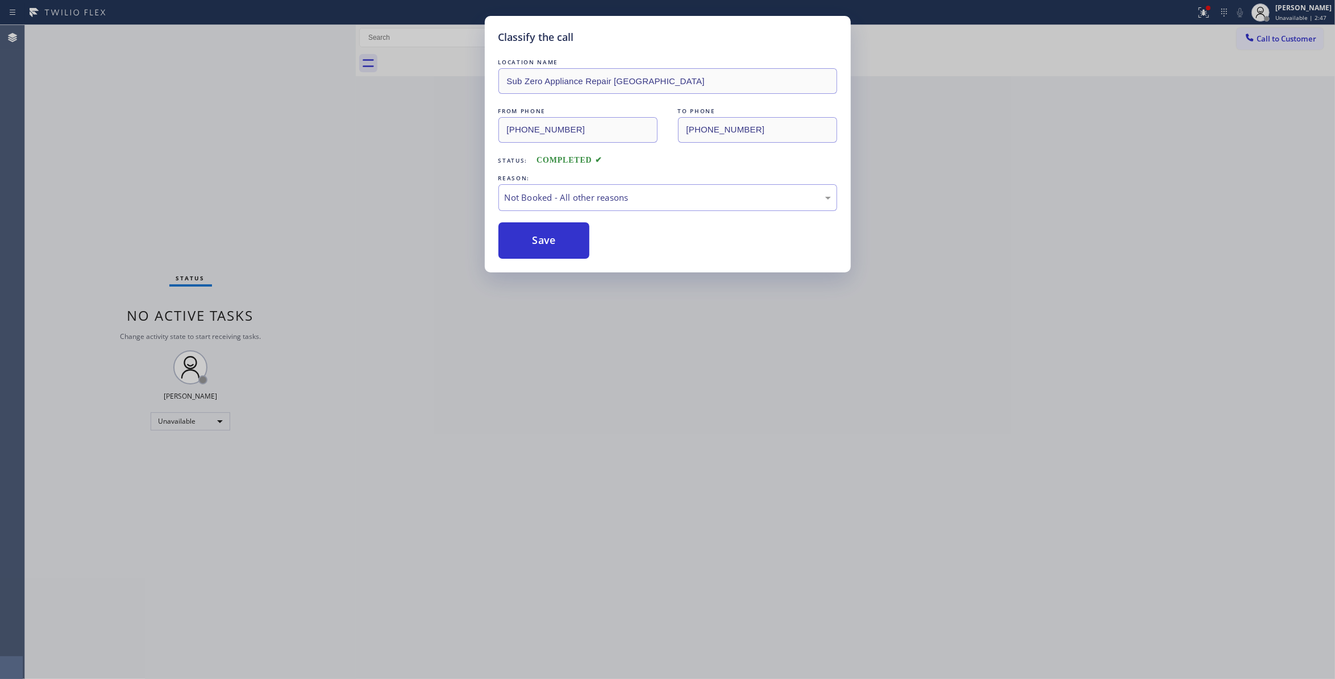
click at [546, 237] on button "Save" at bounding box center [544, 240] width 92 height 36
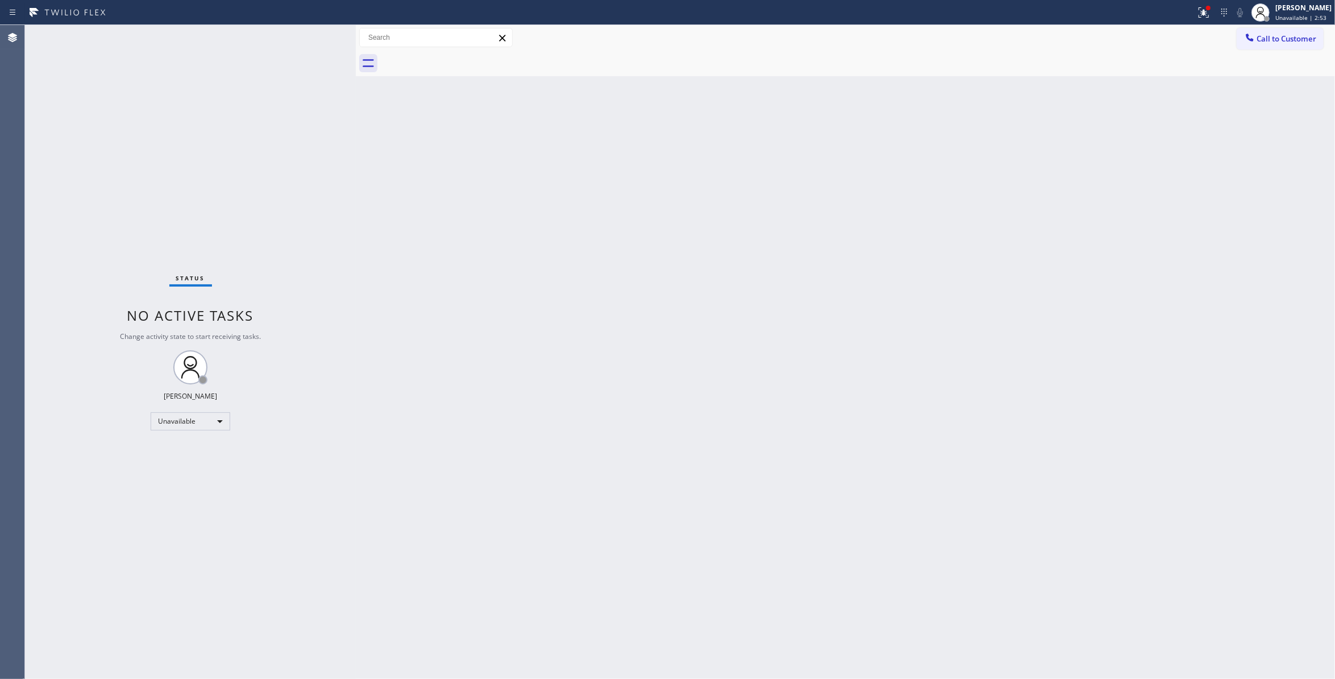
drag, startPoint x: 1276, startPoint y: 35, endPoint x: 826, endPoint y: 148, distance: 464.1
click at [1273, 36] on span "Call to Customer" at bounding box center [1287, 39] width 60 height 10
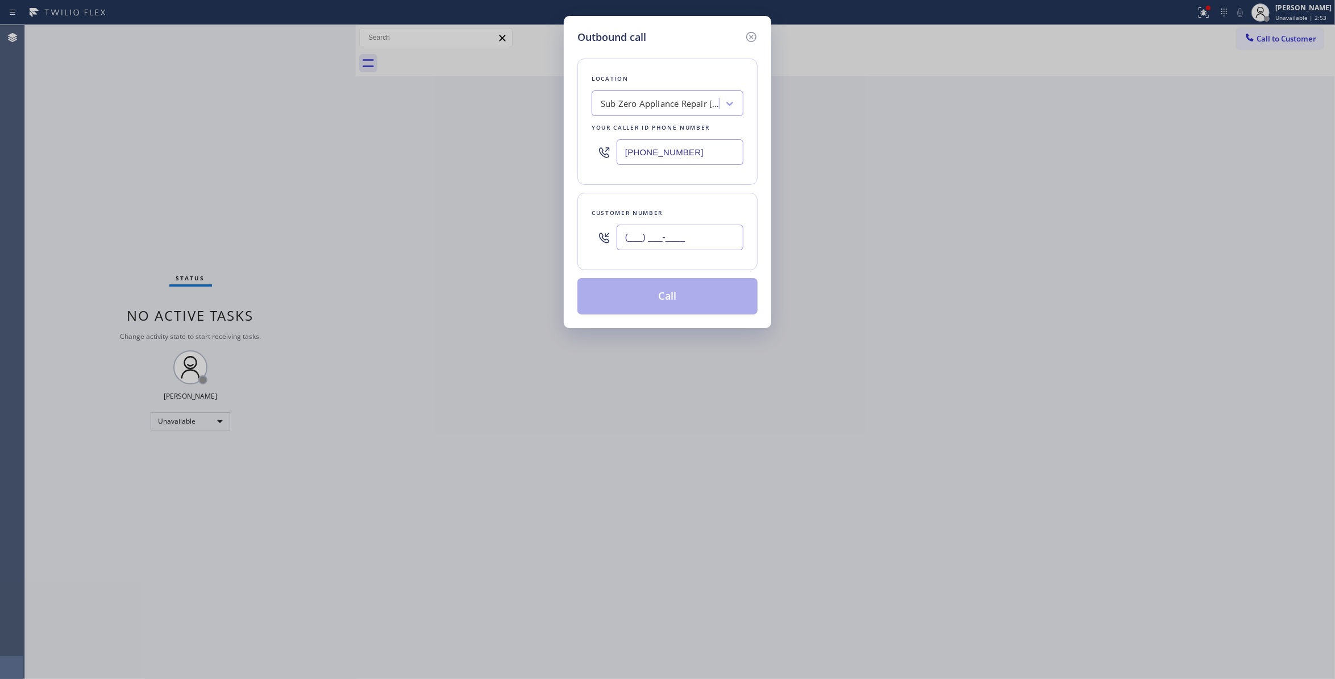
click at [674, 230] on input "(___) ___-____" at bounding box center [680, 238] width 127 height 26
paste input "818) 263-7200"
type input "[PHONE_NUMBER]"
click at [687, 314] on button "Call" at bounding box center [667, 296] width 180 height 36
click at [684, 305] on button "Call" at bounding box center [667, 296] width 180 height 36
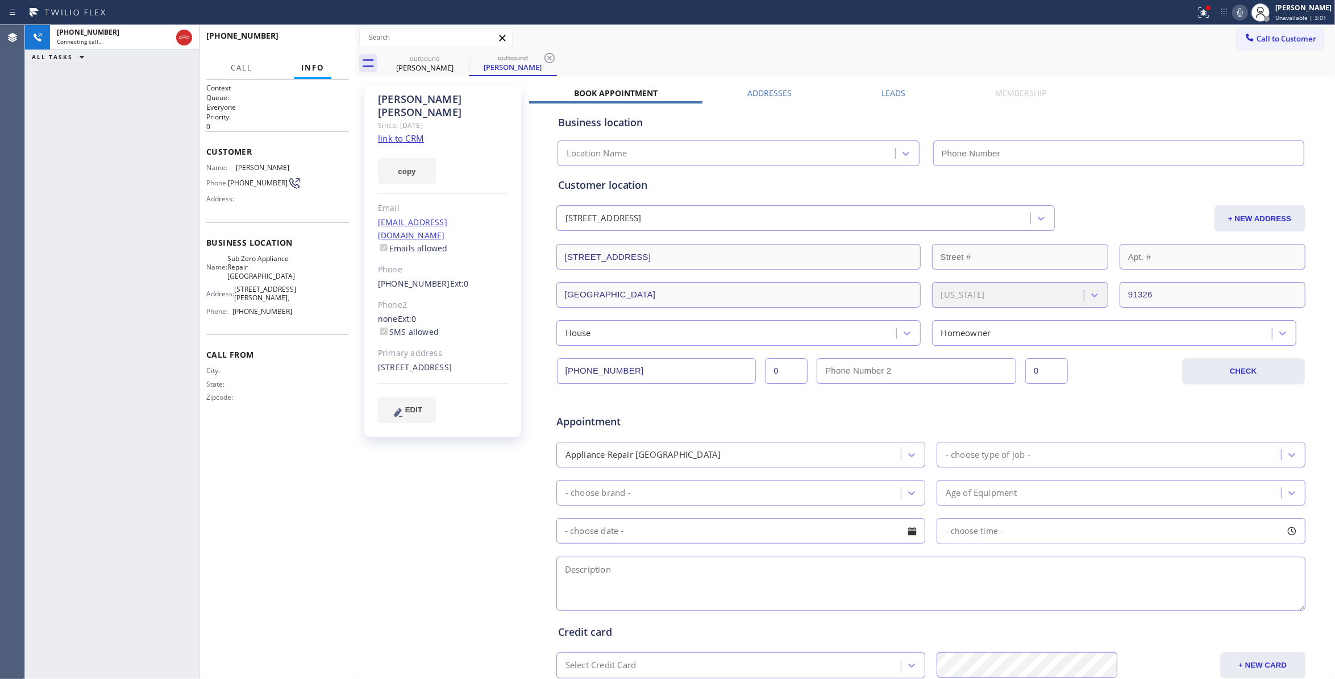
type input "[PHONE_NUMBER]"
click at [550, 53] on icon at bounding box center [550, 58] width 10 height 10
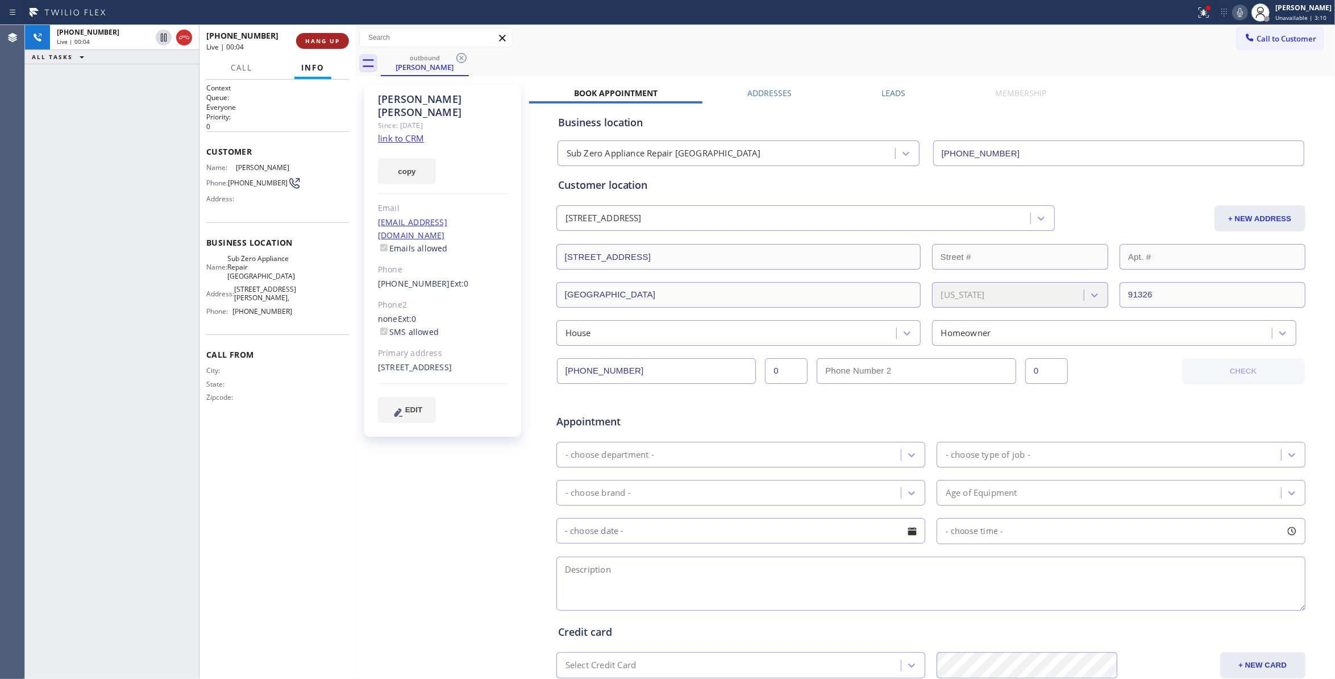
click at [334, 36] on button "HANG UP" at bounding box center [322, 41] width 53 height 16
click at [333, 36] on button "HANG UP" at bounding box center [322, 41] width 53 height 16
click at [333, 37] on span "COMPLETE" at bounding box center [320, 41] width 39 height 8
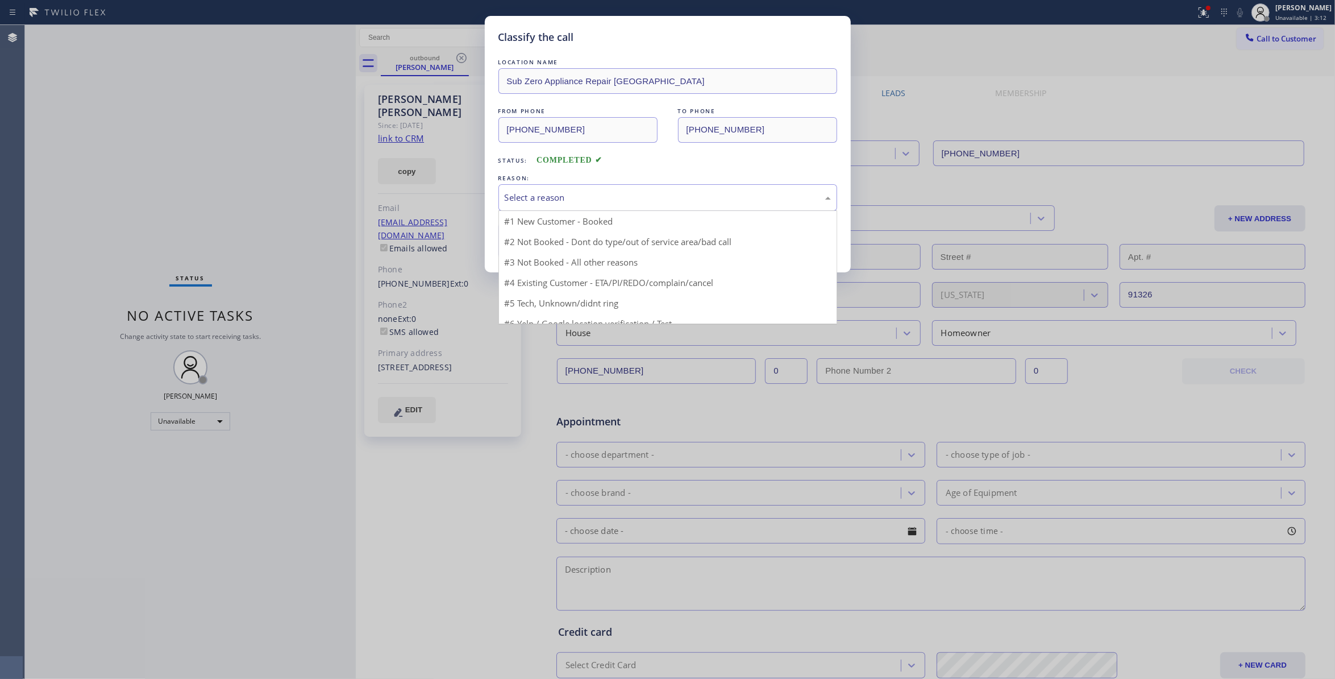
click at [526, 193] on div "Select a reason" at bounding box center [668, 197] width 326 height 13
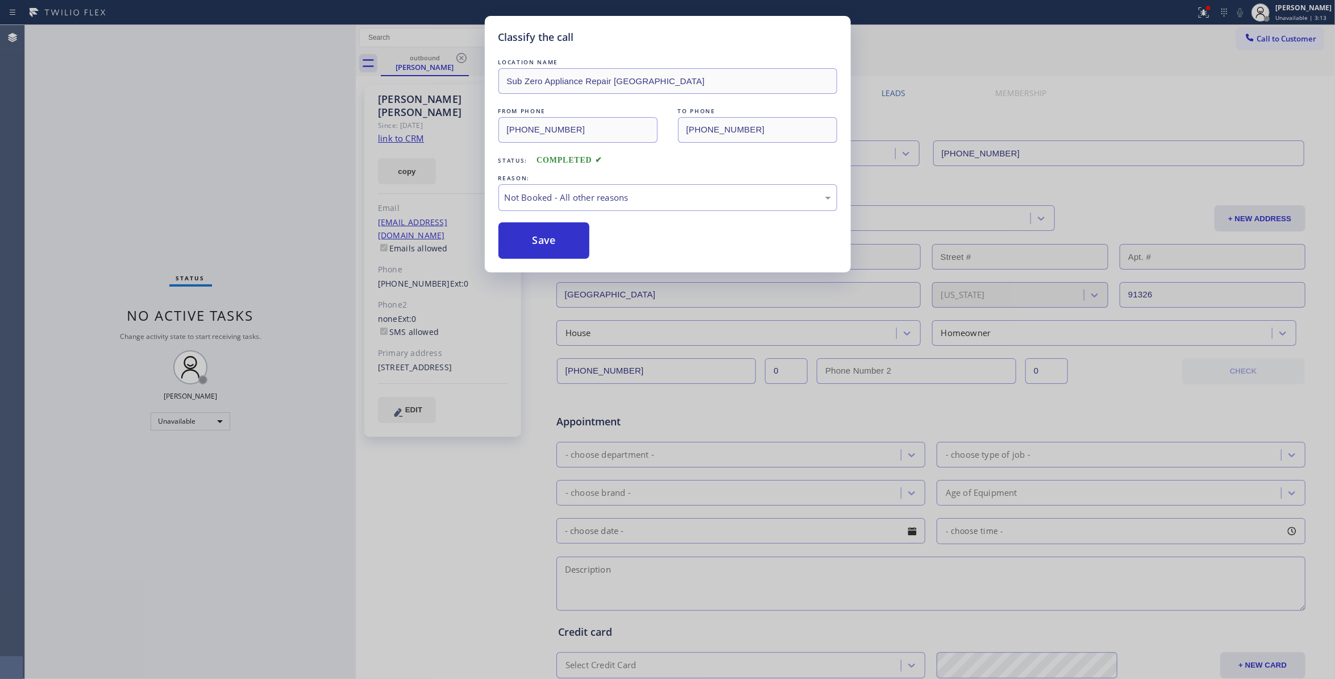
click at [533, 235] on button "Save" at bounding box center [544, 240] width 92 height 36
click at [533, 236] on button "Save" at bounding box center [544, 240] width 92 height 36
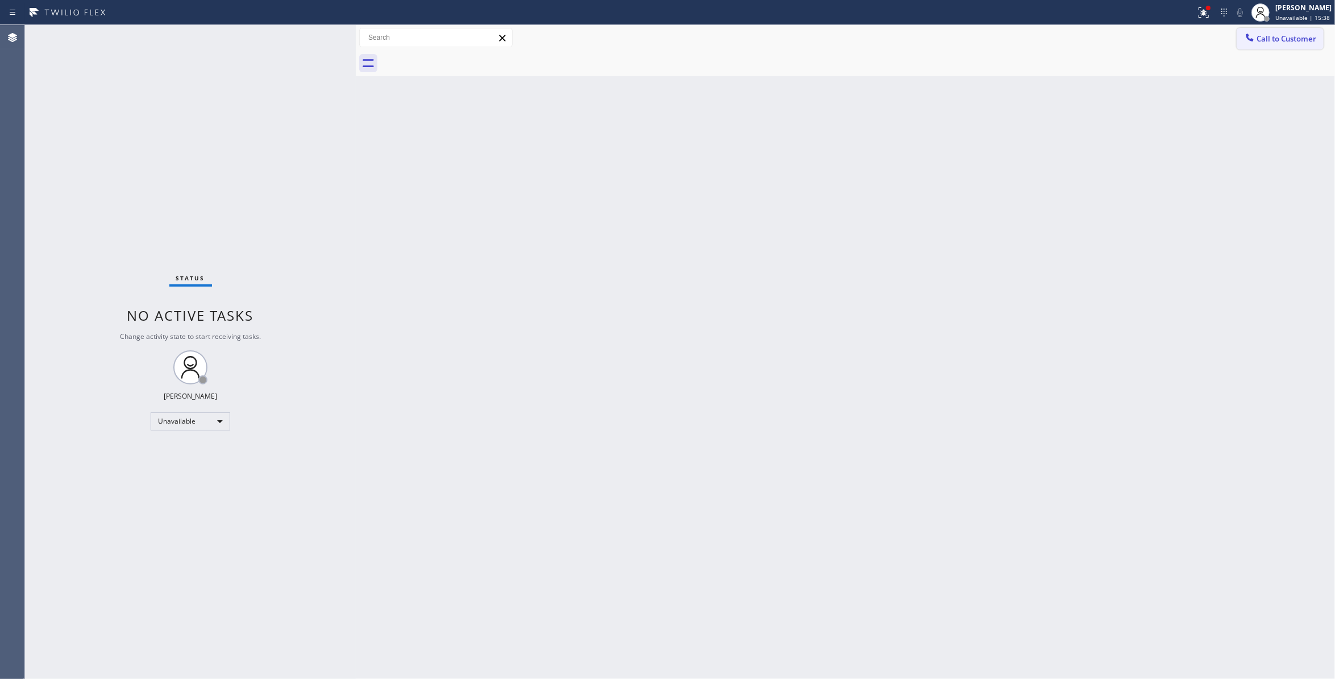
click at [1291, 44] on button "Call to Customer" at bounding box center [1280, 39] width 87 height 22
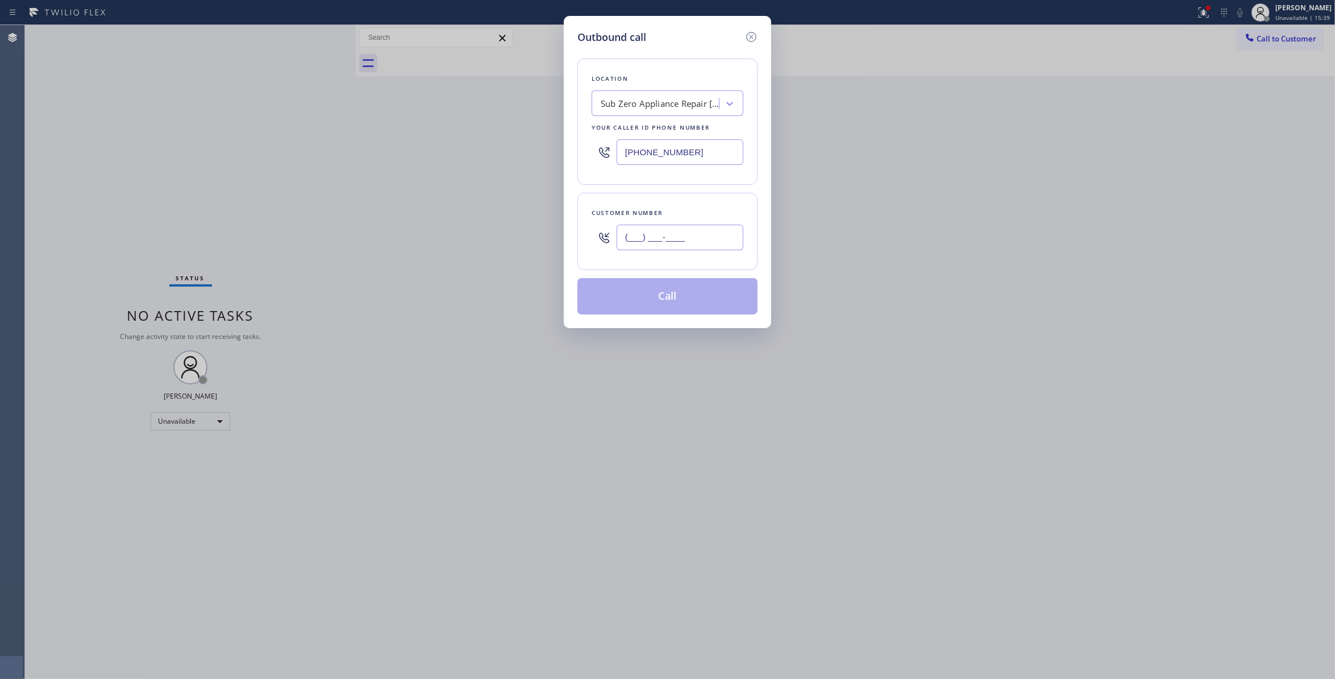
click at [685, 233] on input "(___) ___-____" at bounding box center [680, 238] width 127 height 26
paste input "562) 386-7684"
type input "[PHONE_NUMBER]"
click at [217, 132] on div "Outbound call Location Sub Zero Appliance Repair [GEOGRAPHIC_DATA] Your caller …" at bounding box center [667, 339] width 1335 height 679
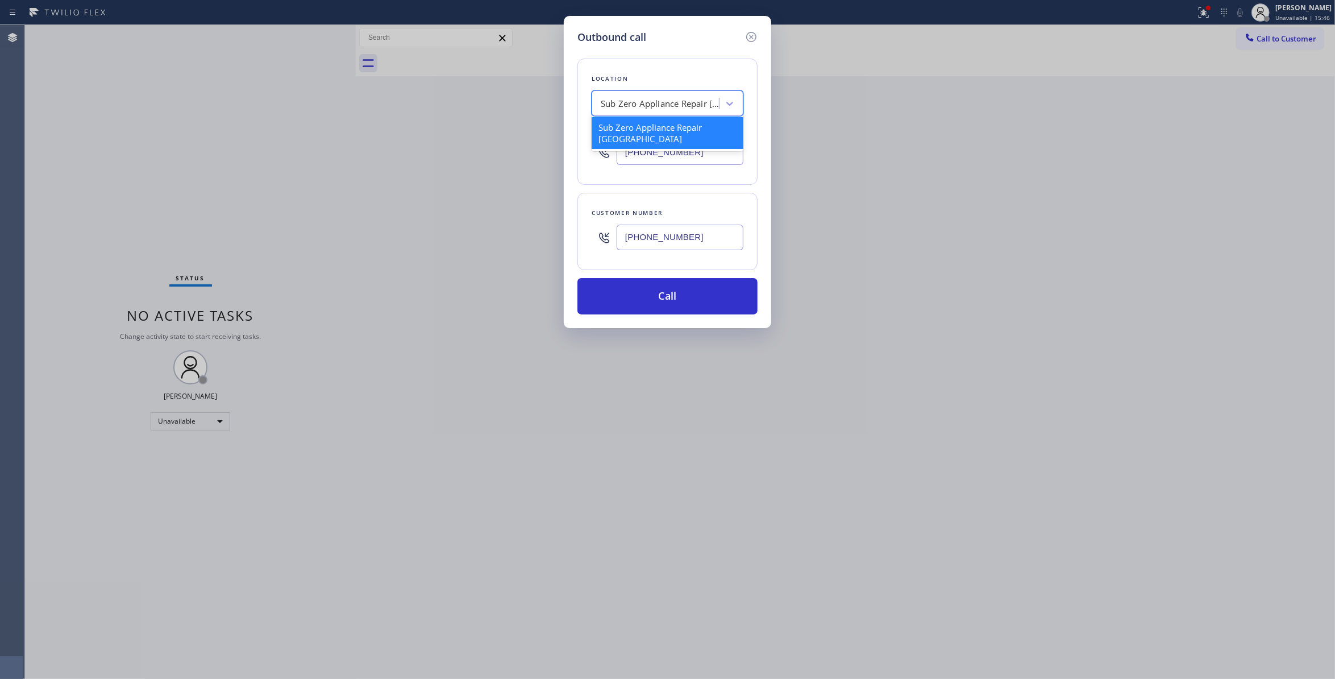
click at [664, 102] on div "Sub Zero Appliance Repair [GEOGRAPHIC_DATA]" at bounding box center [660, 103] width 119 height 13
paste input "Air Conditioner Installation [GEOGRAPHIC_DATA]"
type input "Air Conditioner Installation [GEOGRAPHIC_DATA]"
click at [638, 139] on div "Air Conditioner Installation [GEOGRAPHIC_DATA]" at bounding box center [668, 133] width 152 height 32
type input "[PHONE_NUMBER]"
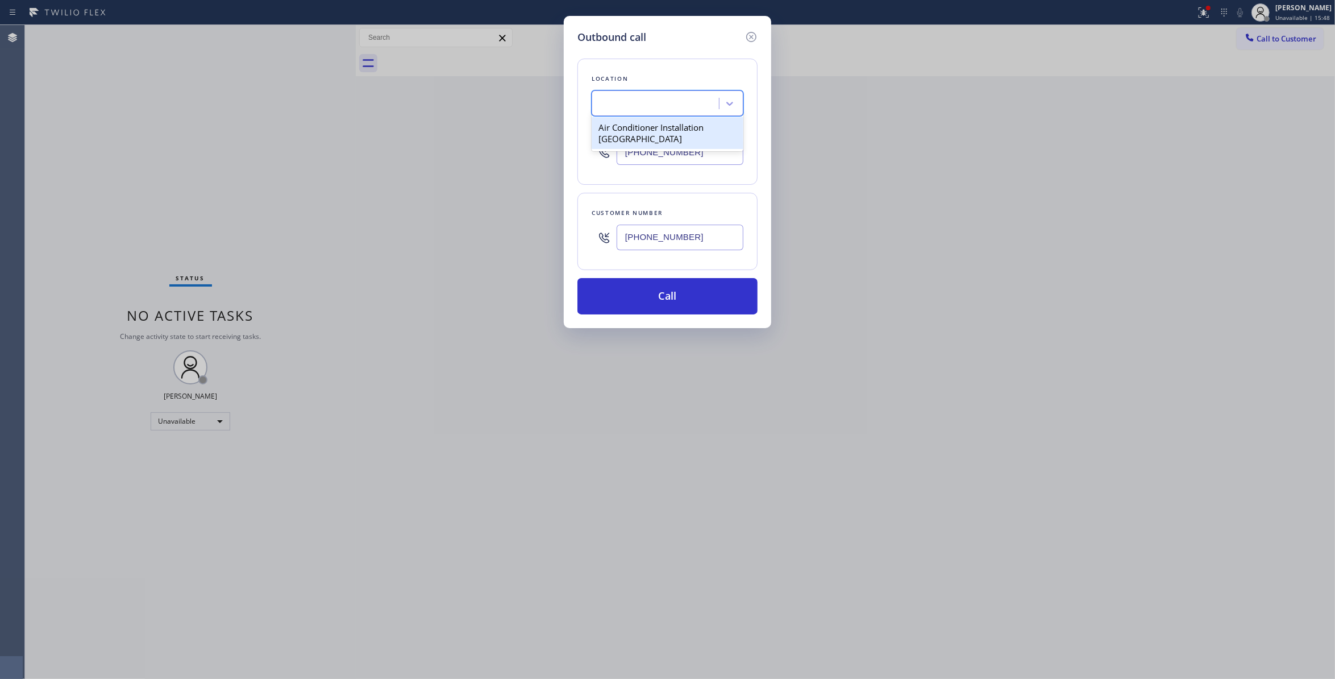
scroll to position [0, 1]
drag, startPoint x: 695, startPoint y: 236, endPoint x: 487, endPoint y: 227, distance: 207.7
click at [487, 227] on div "Outbound call Location Air Conditioner Installation [GEOGRAPHIC_DATA] Your call…" at bounding box center [667, 339] width 1335 height 679
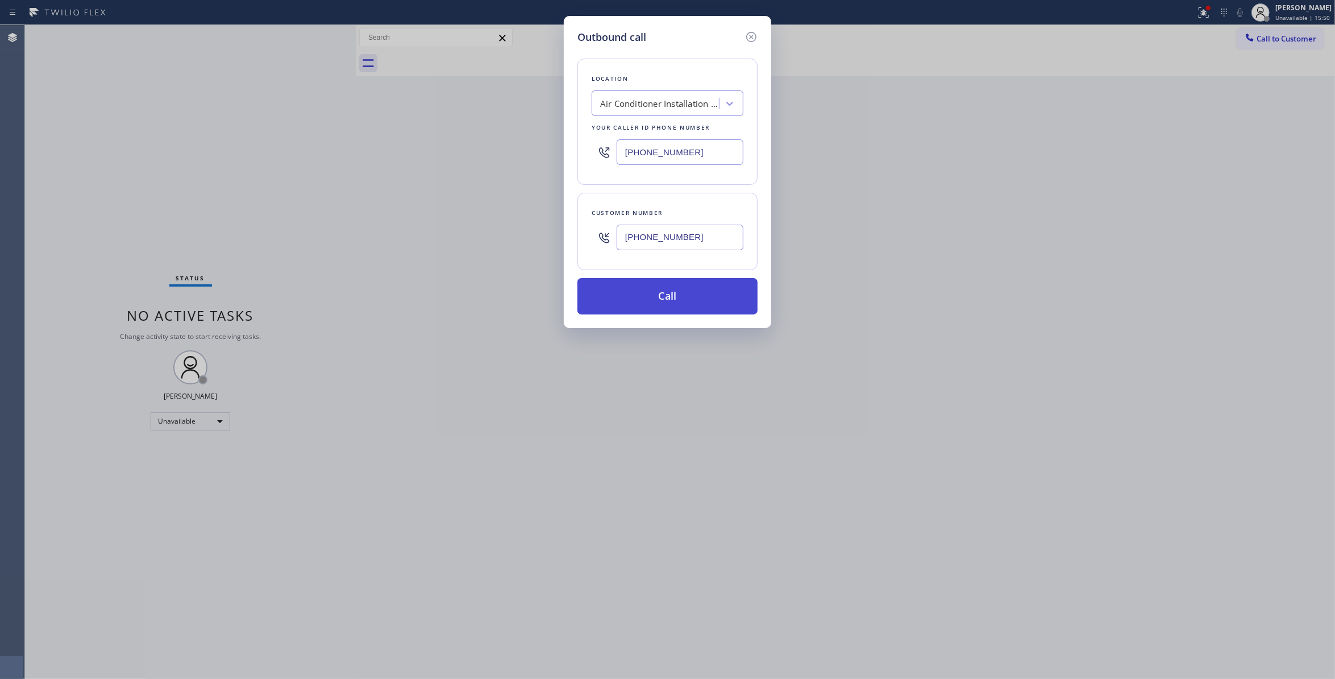
click at [667, 296] on button "Call" at bounding box center [667, 296] width 180 height 36
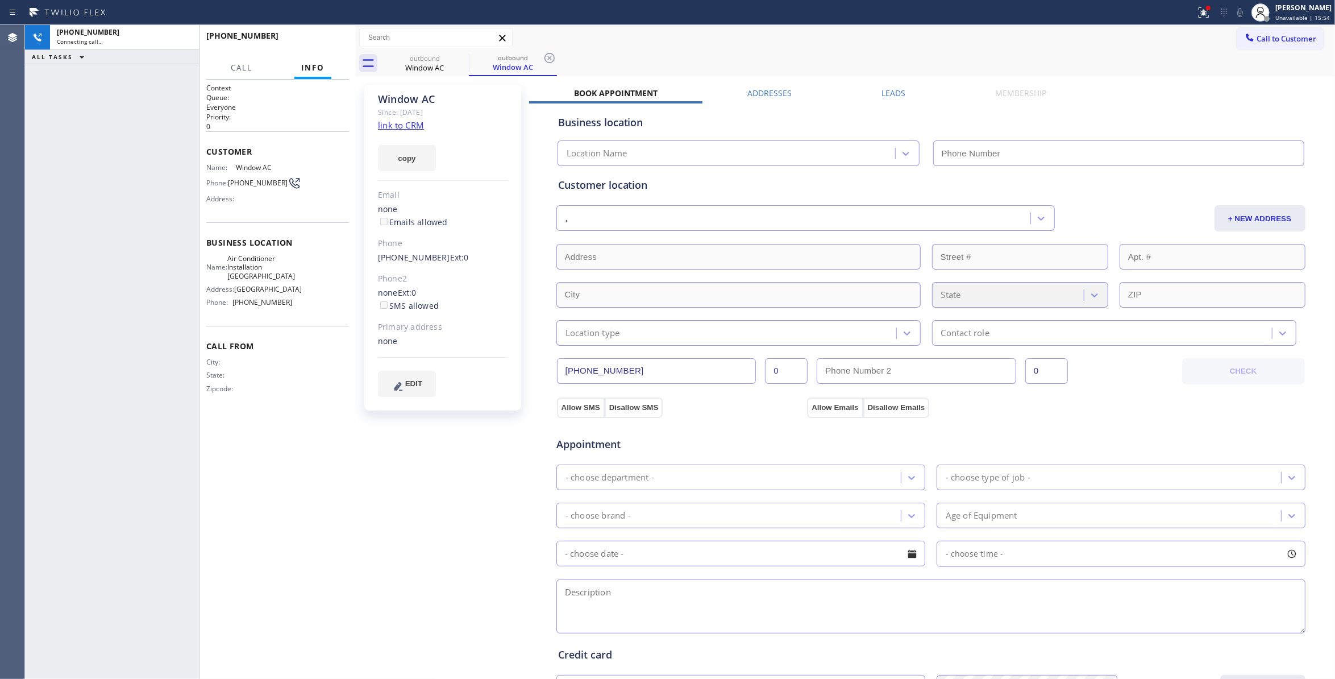
type input "[PHONE_NUMBER]"
click at [551, 62] on icon at bounding box center [550, 58] width 10 height 10
click at [401, 123] on link "link to CRM" at bounding box center [401, 124] width 46 height 11
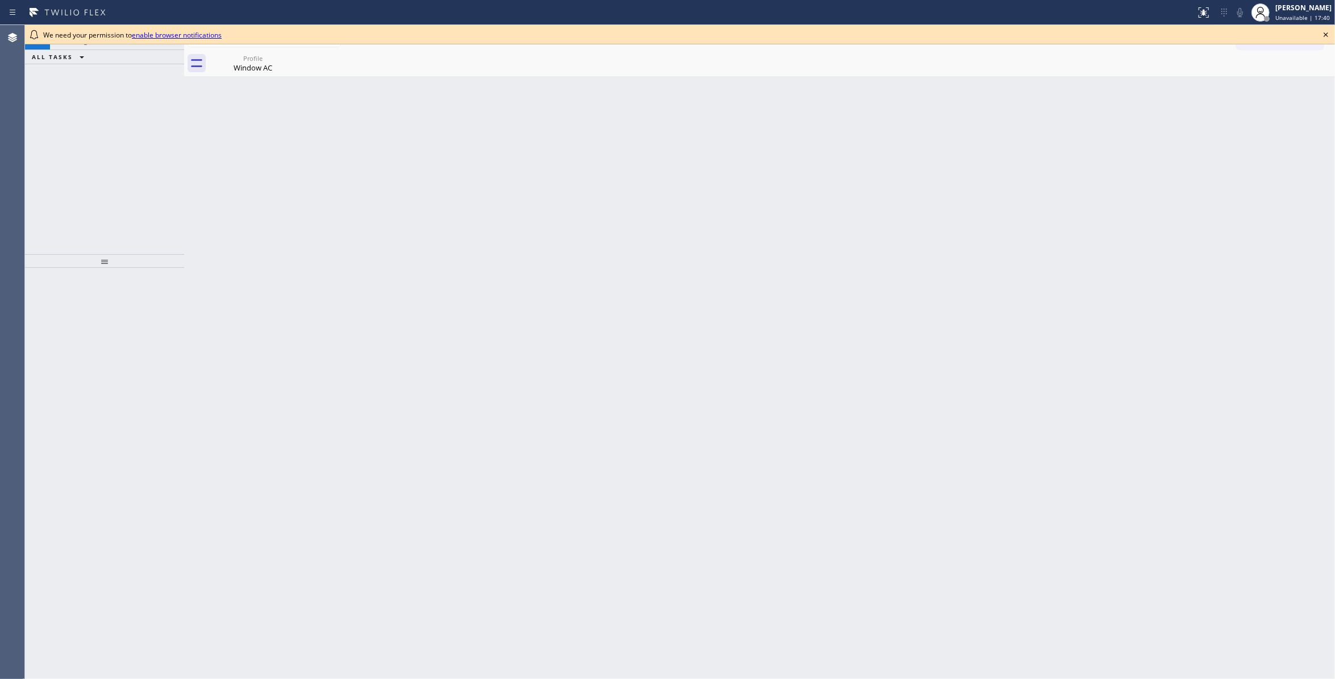
drag, startPoint x: 161, startPoint y: 583, endPoint x: 339, endPoint y: 255, distance: 372.6
click at [164, 560] on div at bounding box center [104, 474] width 159 height 412
click at [1325, 35] on icon at bounding box center [1326, 35] width 14 height 14
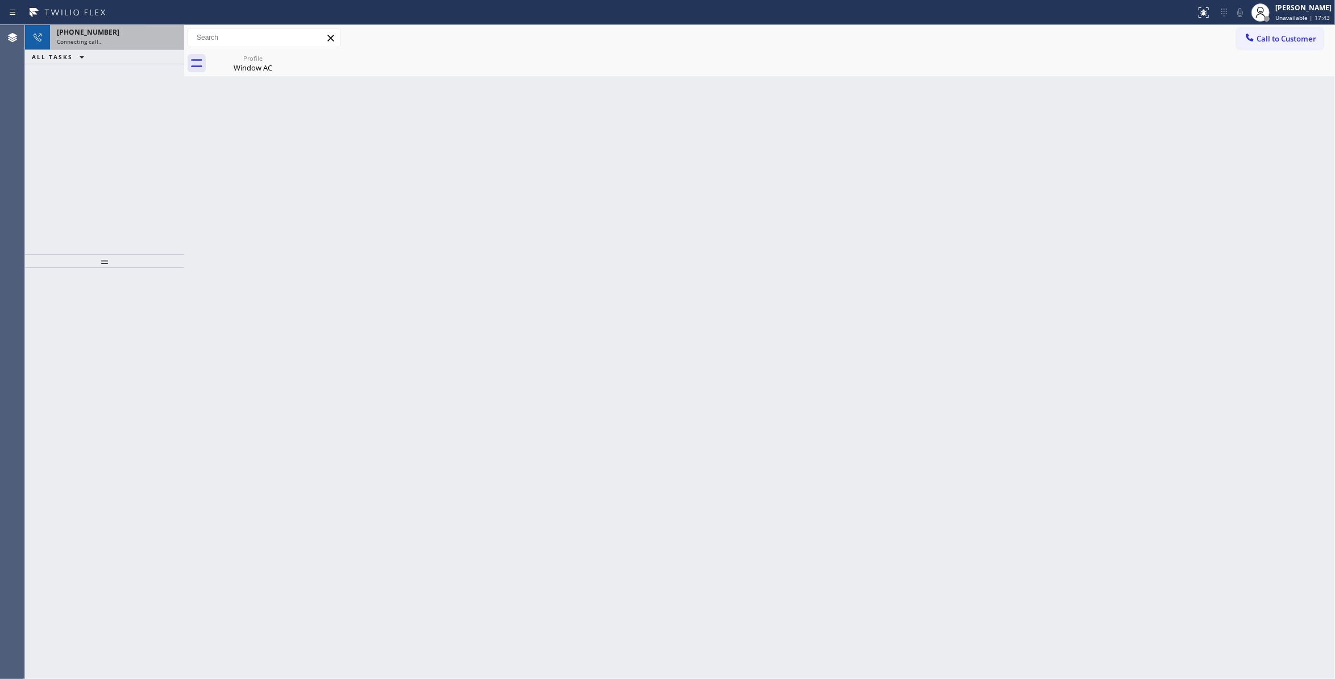
click at [126, 33] on div "[PHONE_NUMBER]" at bounding box center [117, 32] width 120 height 10
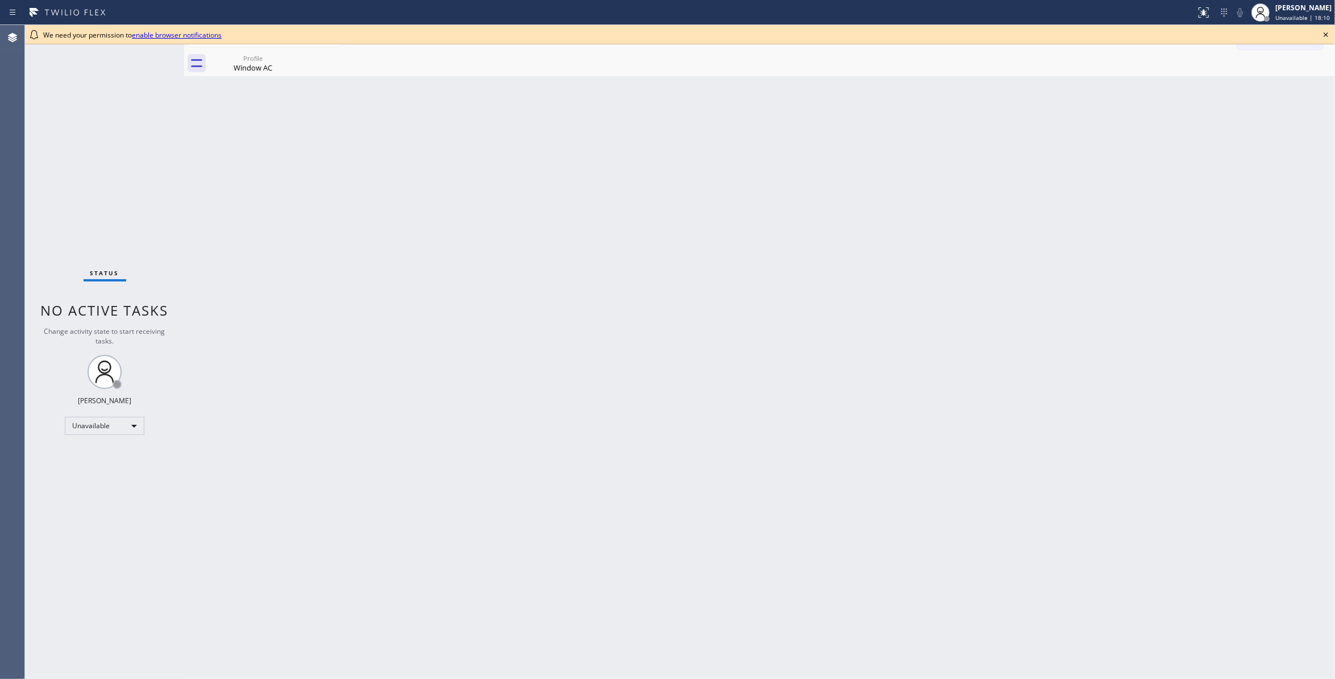
click at [1329, 32] on icon at bounding box center [1326, 35] width 14 height 14
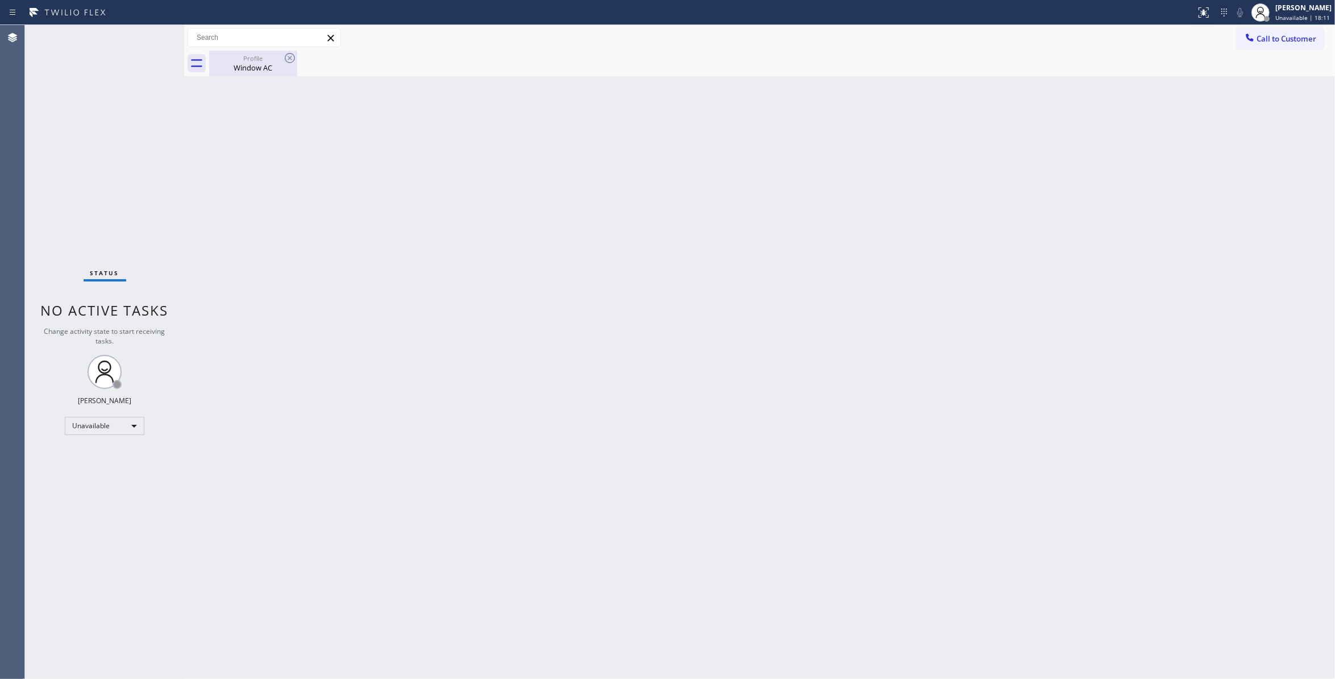
click at [271, 66] on div "Window AC" at bounding box center [253, 68] width 86 height 10
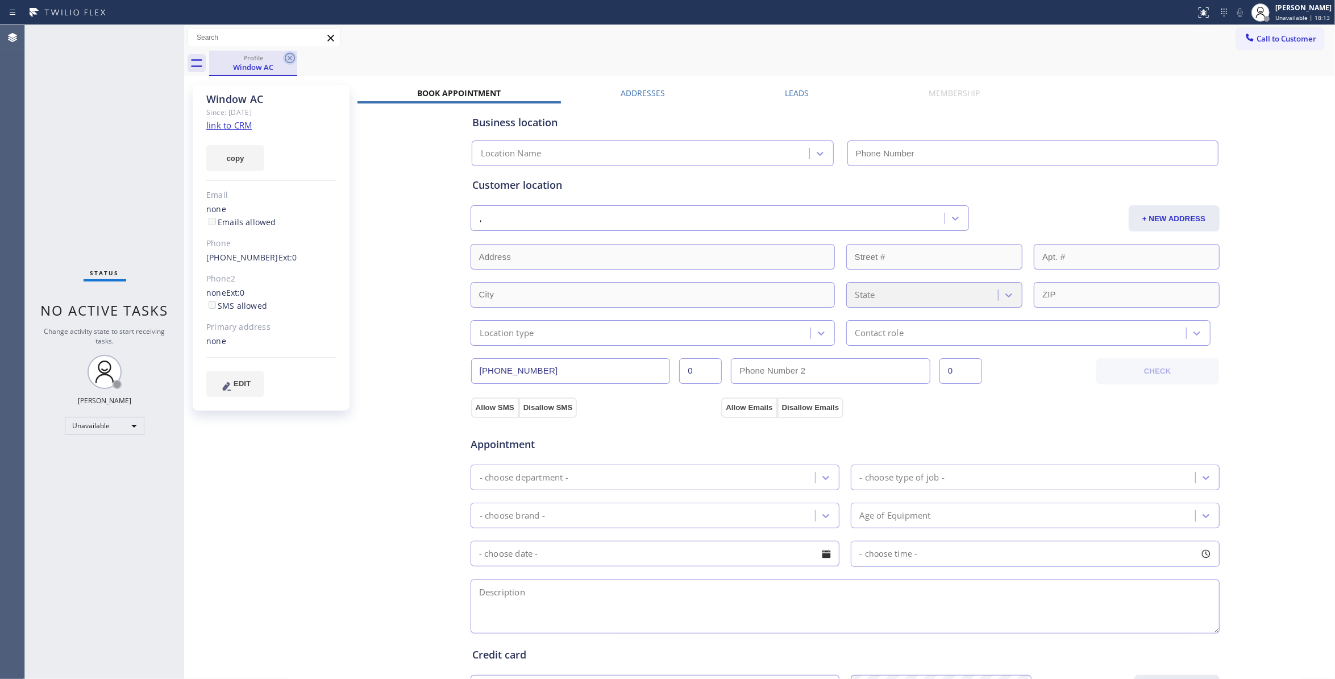
click at [289, 55] on icon at bounding box center [290, 58] width 14 height 14
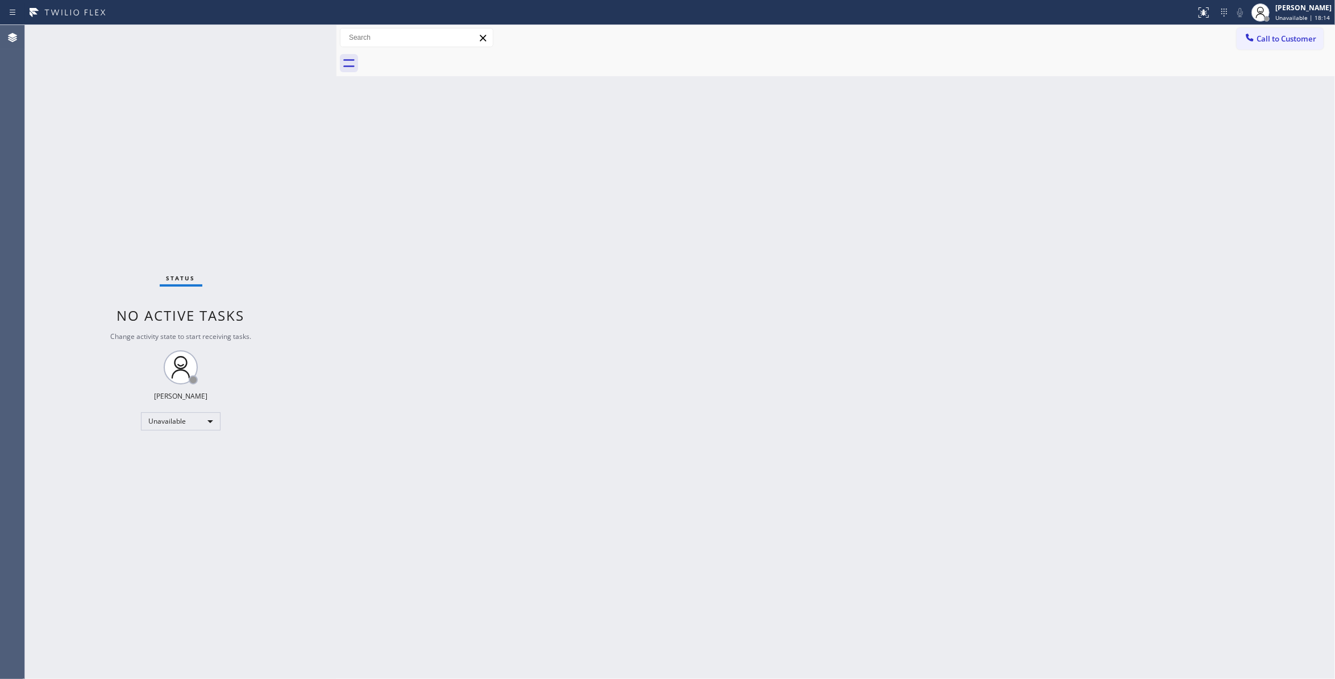
drag, startPoint x: 182, startPoint y: 57, endPoint x: 396, endPoint y: 53, distance: 213.7
click at [336, 69] on div at bounding box center [336, 352] width 0 height 654
click at [1301, 41] on span "Call to Customer" at bounding box center [1287, 39] width 60 height 10
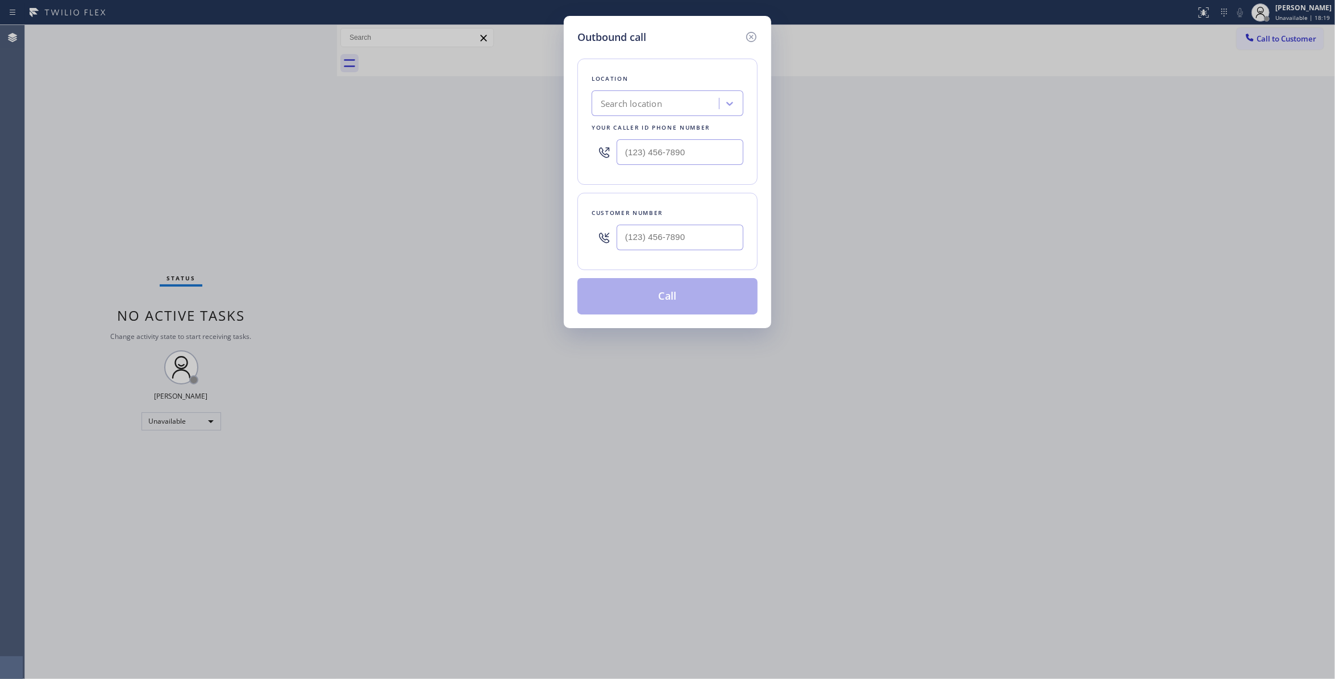
type input "(___) ___-____"
click at [692, 237] on input "(___) ___-____" at bounding box center [680, 238] width 127 height 26
drag, startPoint x: 703, startPoint y: 234, endPoint x: 496, endPoint y: 258, distance: 208.3
click at [488, 236] on div "Outbound call Location Search location Your caller id phone number Customer num…" at bounding box center [667, 339] width 1335 height 679
paste input "562) 386-7684"
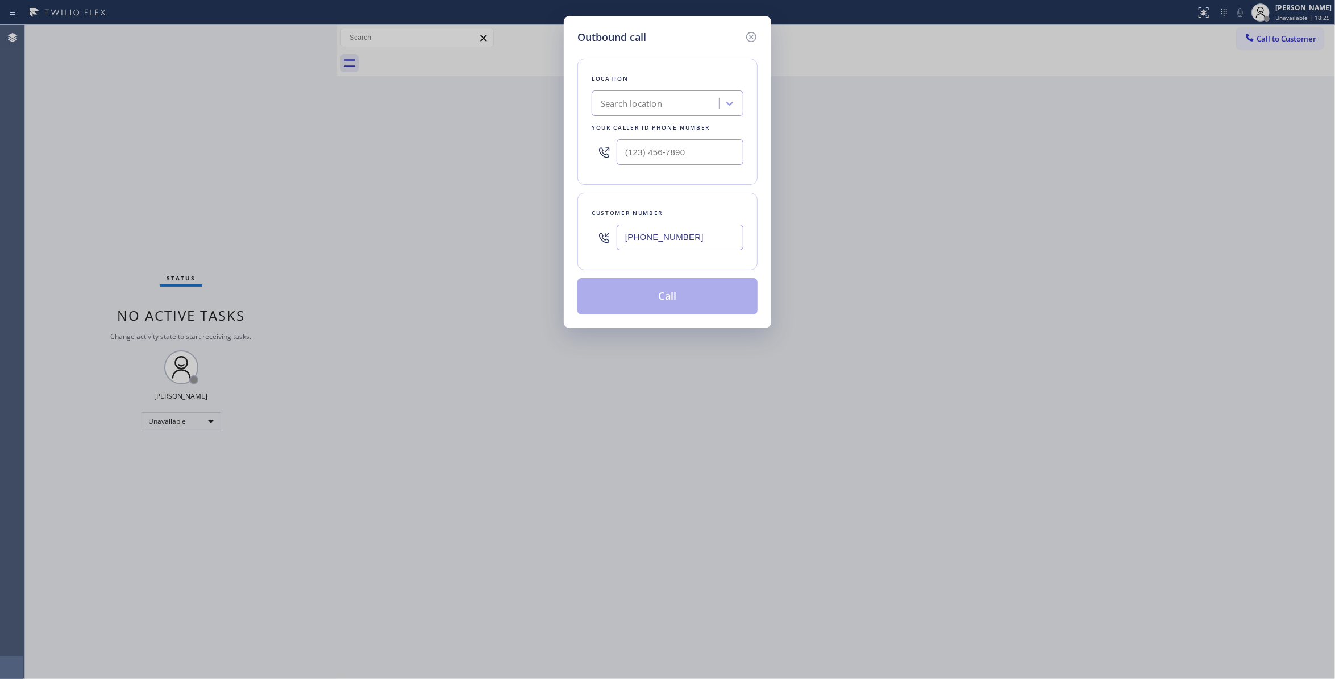
type input "[PHONE_NUMBER]"
drag, startPoint x: 708, startPoint y: 157, endPoint x: 292, endPoint y: 163, distance: 415.5
click at [292, 163] on div "Outbound call Location Search location Your caller id phone number (___) ___-__…" at bounding box center [667, 339] width 1335 height 679
paste input "323) 310-0836"
type input "[PHONE_NUMBER]"
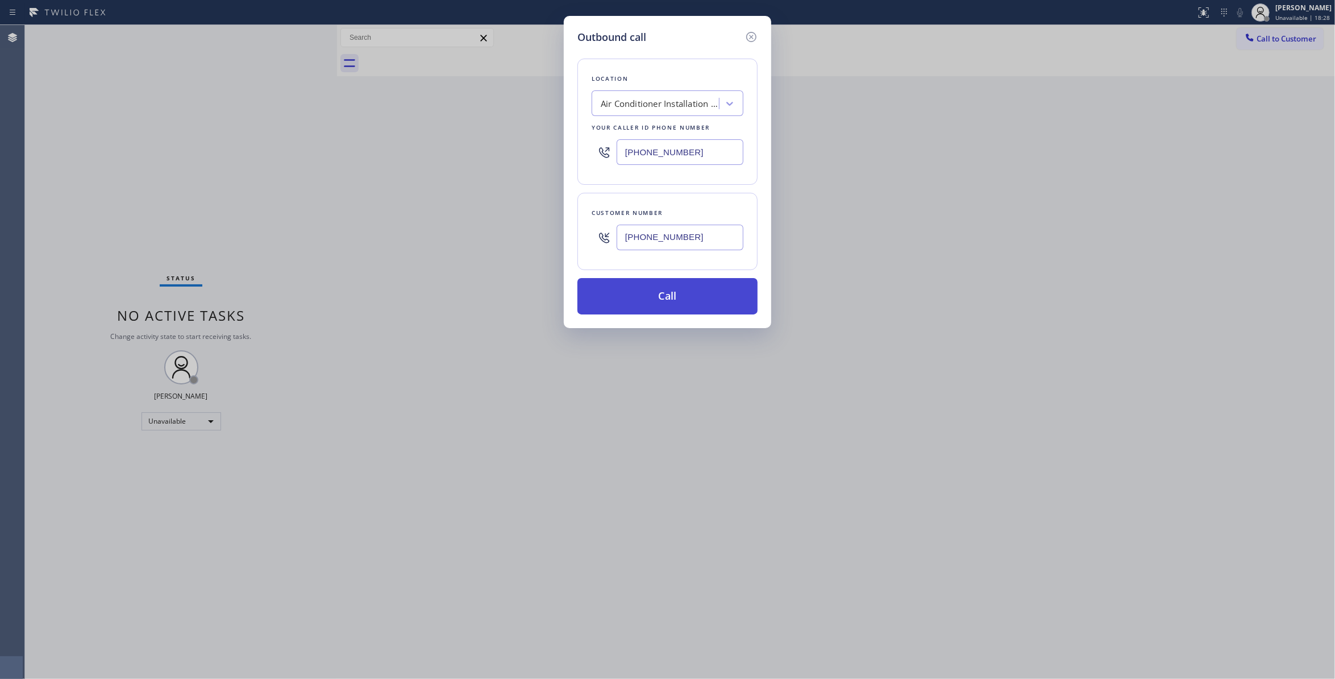
click at [713, 297] on button "Call" at bounding box center [667, 296] width 180 height 36
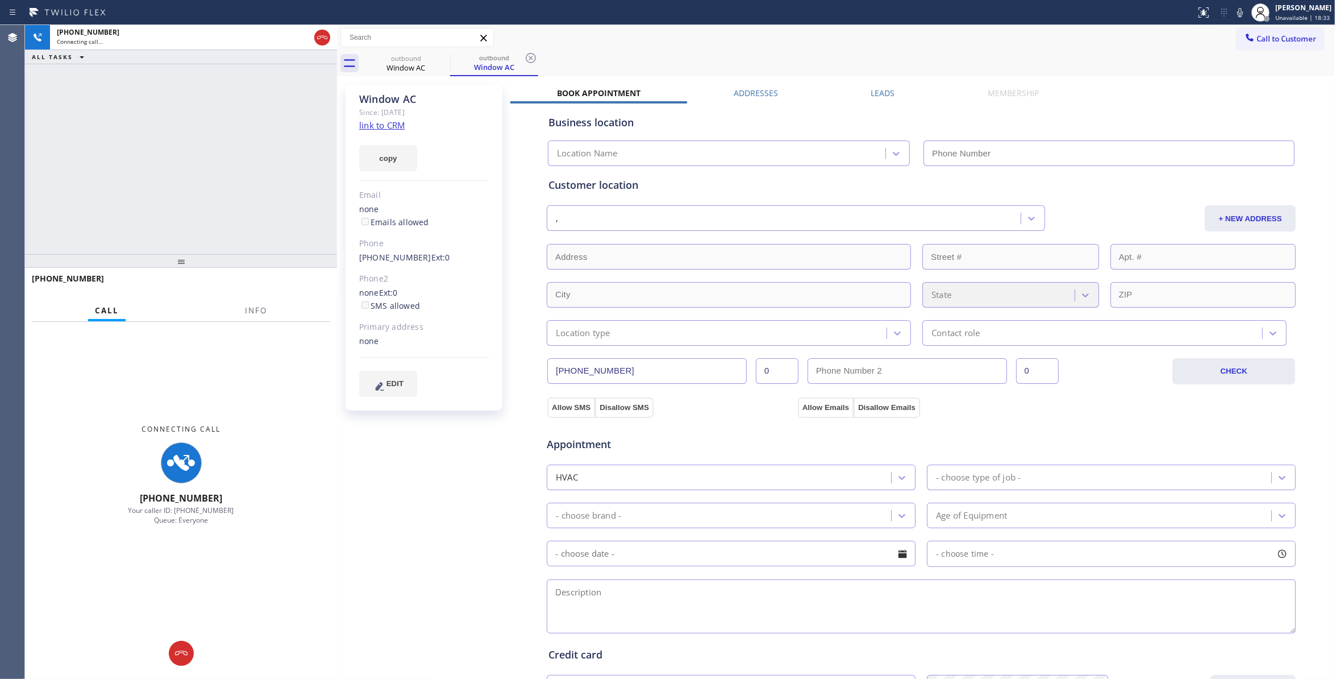
type input "[PHONE_NUMBER]"
click at [55, 171] on div "+15623867684 Connecting call… ALL TASKS ALL TASKS ACTIVE TASKS TASKS IN WRAP UP" at bounding box center [181, 139] width 312 height 229
click at [252, 310] on span "Info" at bounding box center [256, 310] width 22 height 10
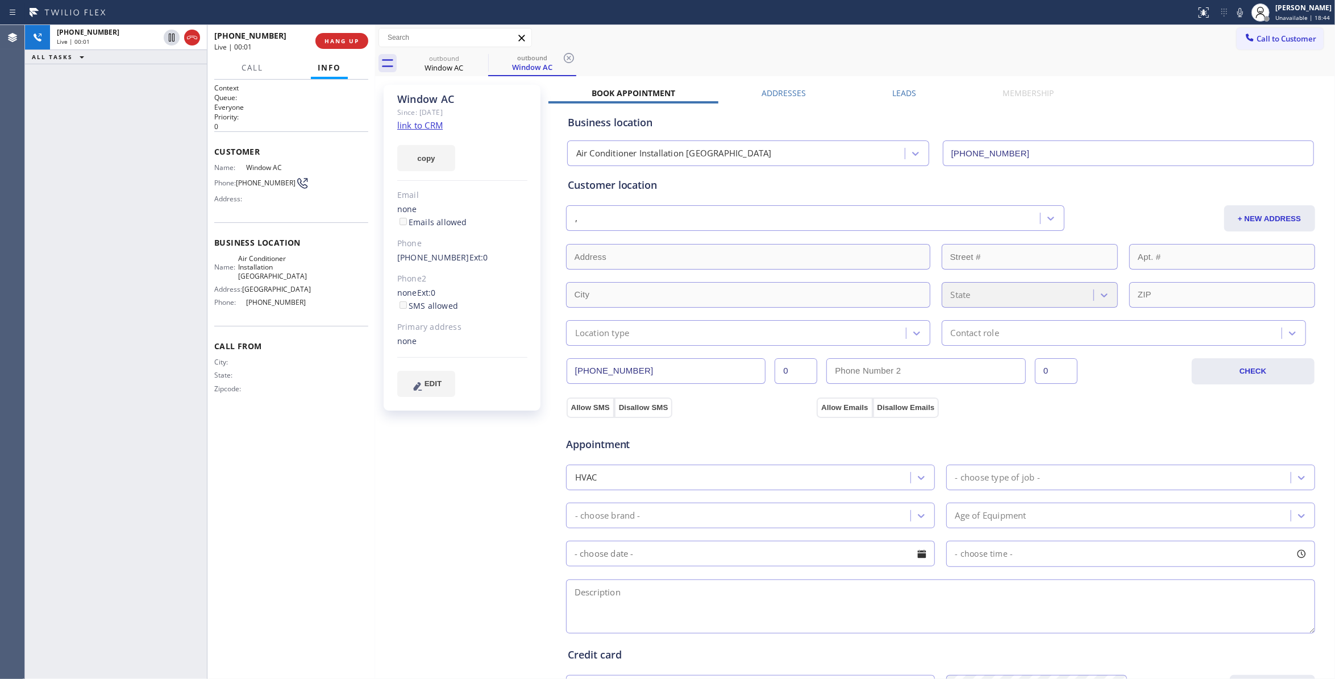
drag, startPoint x: 358, startPoint y: 185, endPoint x: 373, endPoint y: 185, distance: 15.4
click at [375, 185] on div at bounding box center [375, 352] width 0 height 654
click at [571, 56] on icon at bounding box center [569, 58] width 10 height 10
click at [472, 449] on div "Window AC Since: 20 may 2020 link to CRM copy Email none Emails allowed Phone (…" at bounding box center [463, 458] width 171 height 759
click at [621, 67] on div "outbound Window AC" at bounding box center [867, 64] width 935 height 26
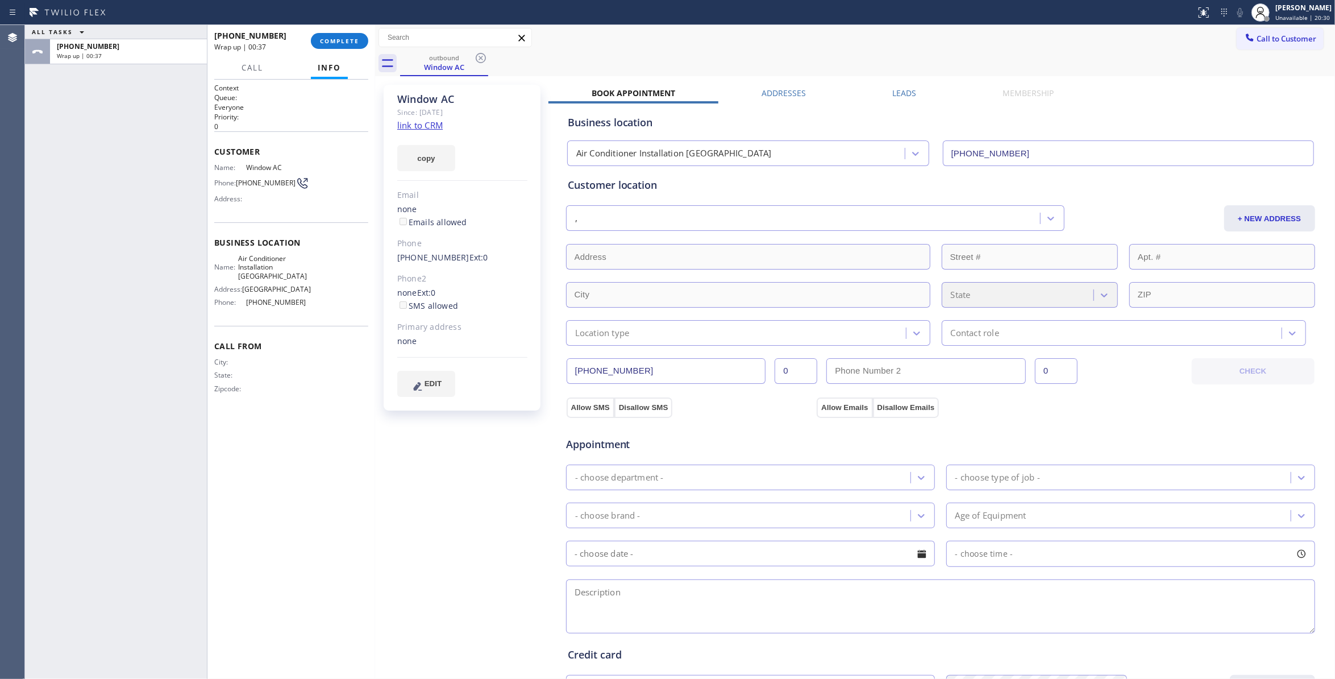
click at [196, 584] on div "ALL TASKS ALL TASKS ACTIVE TASKS TASKS IN WRAP UP +15623867684 Wrap up | 00:37" at bounding box center [116, 352] width 182 height 654
click at [339, 30] on div "+15623867684 Wrap up | 00:38 COMPLETE" at bounding box center [291, 41] width 154 height 30
click at [339, 35] on button "COMPLETE" at bounding box center [339, 41] width 57 height 16
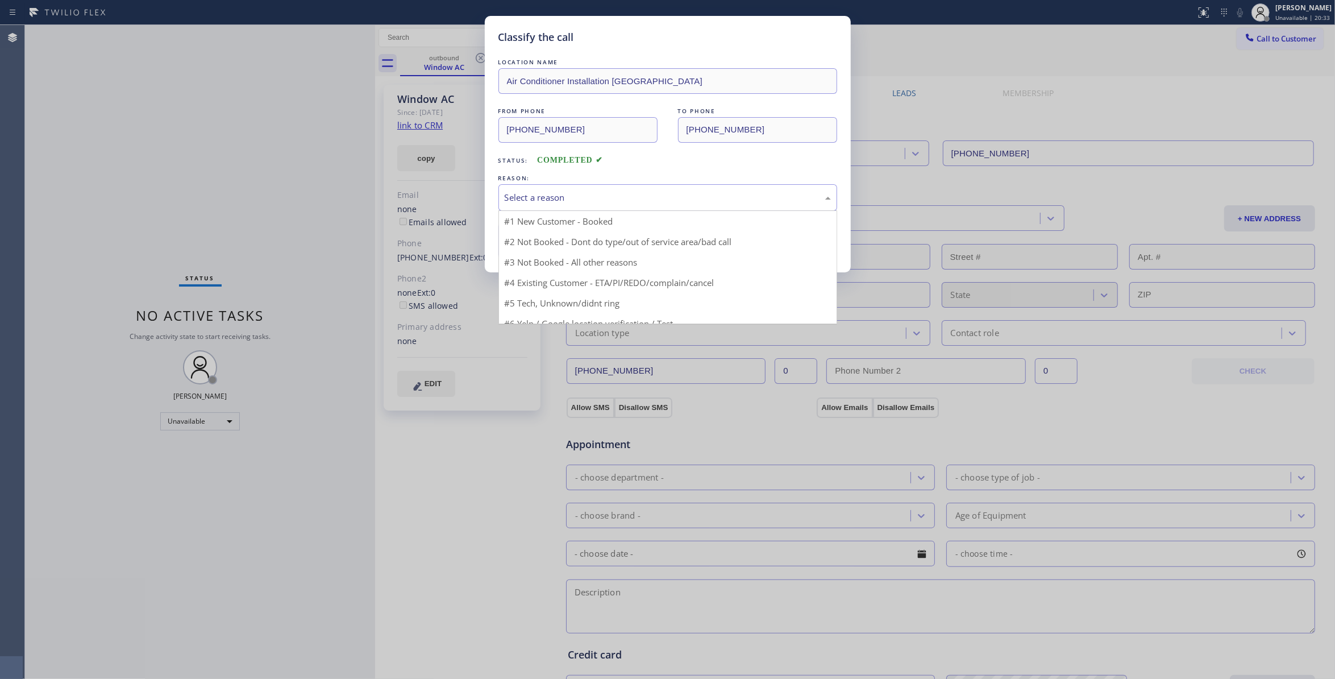
click at [519, 196] on div "Select a reason" at bounding box center [668, 197] width 326 height 13
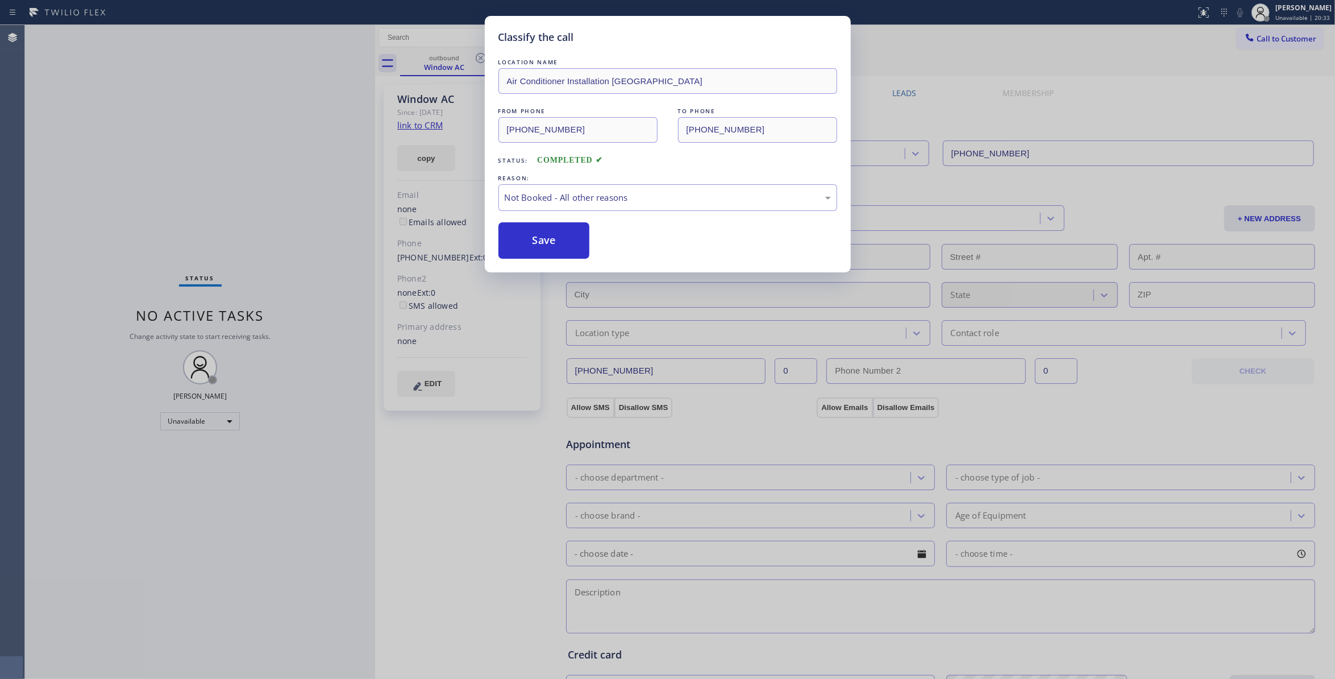
click at [534, 237] on button "Save" at bounding box center [544, 240] width 92 height 36
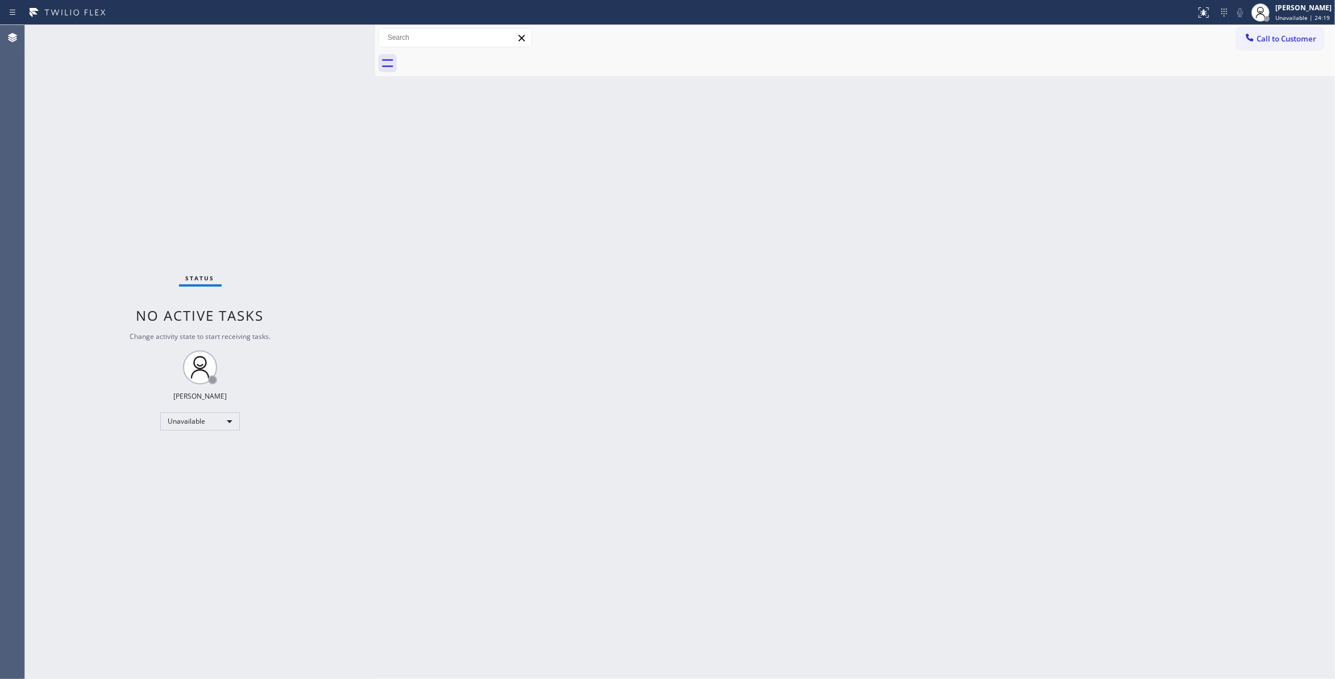
click at [209, 205] on div "Status No active tasks Change activity state to start receiving tasks. [PERSON_…" at bounding box center [200, 352] width 350 height 654
click at [157, 146] on div "Status No active tasks Change activity state to start receiving tasks. [PERSON_…" at bounding box center [200, 352] width 350 height 654
click at [173, 127] on div "Status No active tasks Change activity state to start receiving tasks. [PERSON_…" at bounding box center [200, 352] width 350 height 654
click at [178, 238] on div "Status No active tasks Change activity state to start receiving tasks. [PERSON_…" at bounding box center [200, 352] width 350 height 654
click at [137, 151] on div "Status No active tasks Change activity state to start receiving tasks. [PERSON_…" at bounding box center [200, 352] width 350 height 654
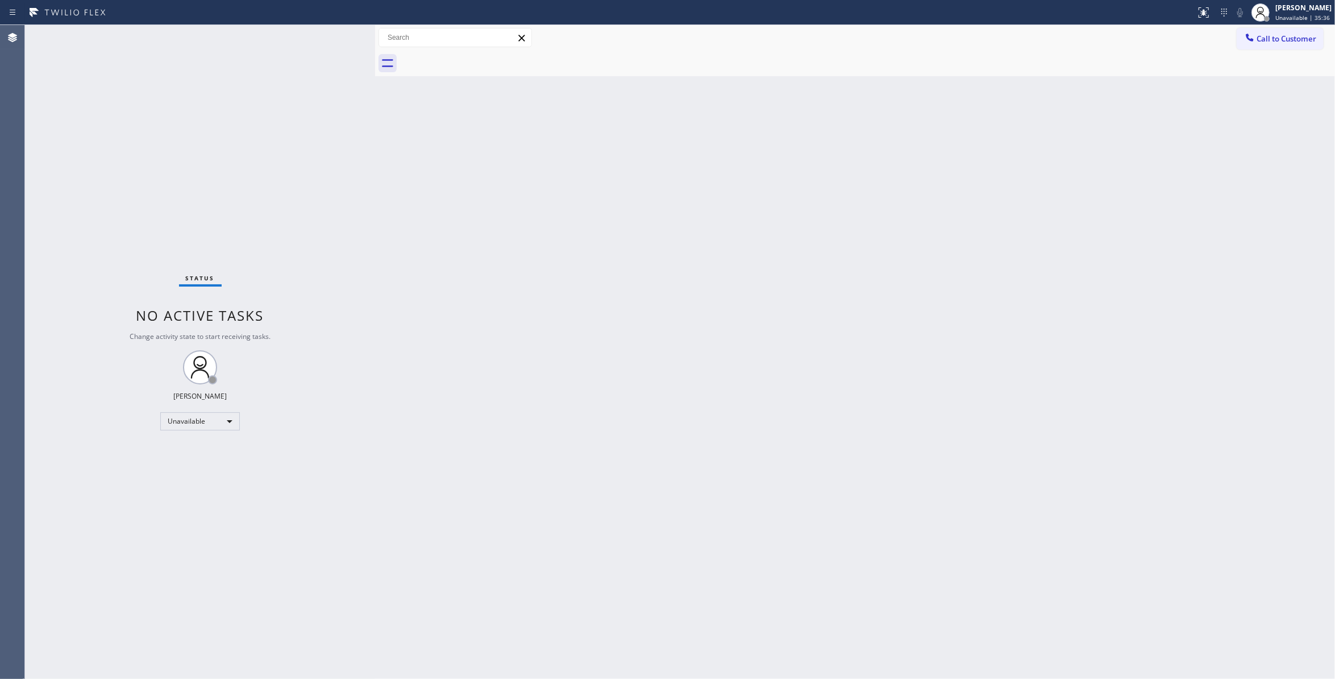
drag, startPoint x: 763, startPoint y: 189, endPoint x: 815, endPoint y: 171, distance: 55.2
click at [790, 178] on div "Back to Dashboard Change Sender ID Customers Technicians Select a contact Outbo…" at bounding box center [855, 352] width 960 height 654
drag, startPoint x: 1306, startPoint y: 44, endPoint x: 1221, endPoint y: 40, distance: 84.2
click at [1304, 43] on button "Call to Customer" at bounding box center [1280, 39] width 87 height 22
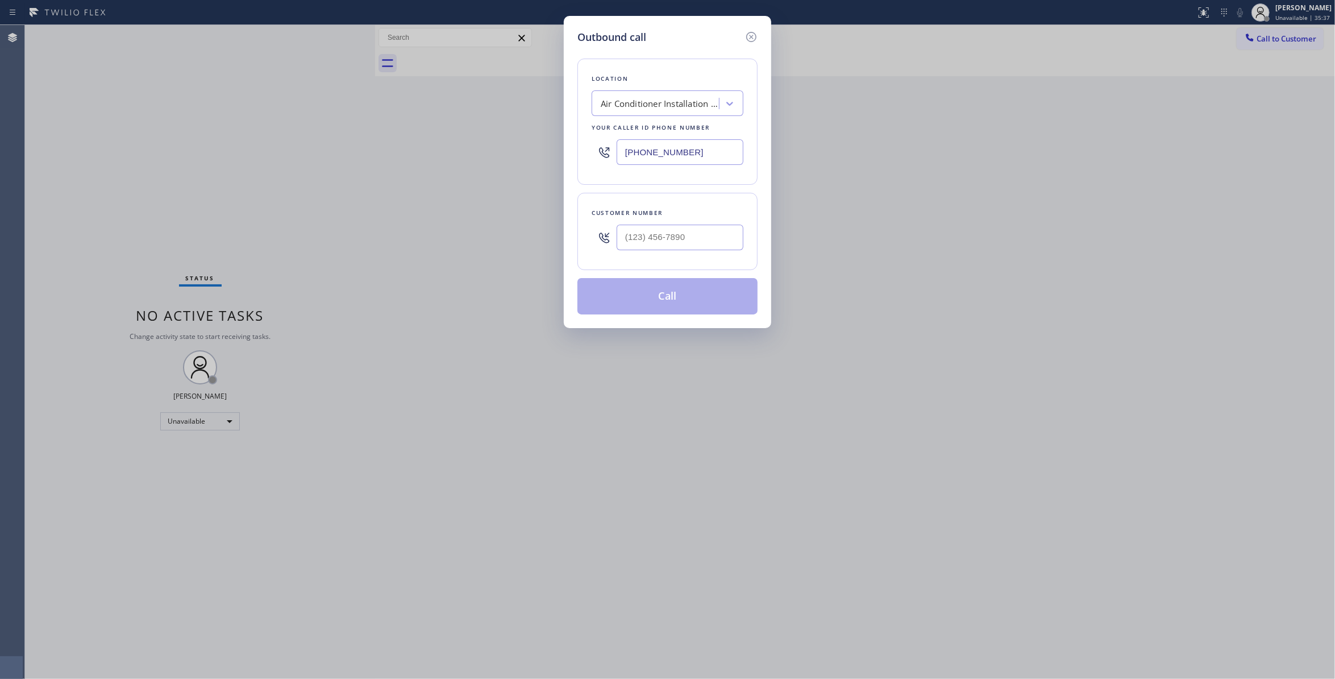
click at [0, 137] on html "Status report No issues detected If you experience an issue, please download th…" at bounding box center [667, 339] width 1335 height 679
paste input "917) 935-4352"
type input "(917) 935-4352"
click at [660, 241] on input "(___) ___-____" at bounding box center [680, 238] width 127 height 26
paste input "646) 400-3674"
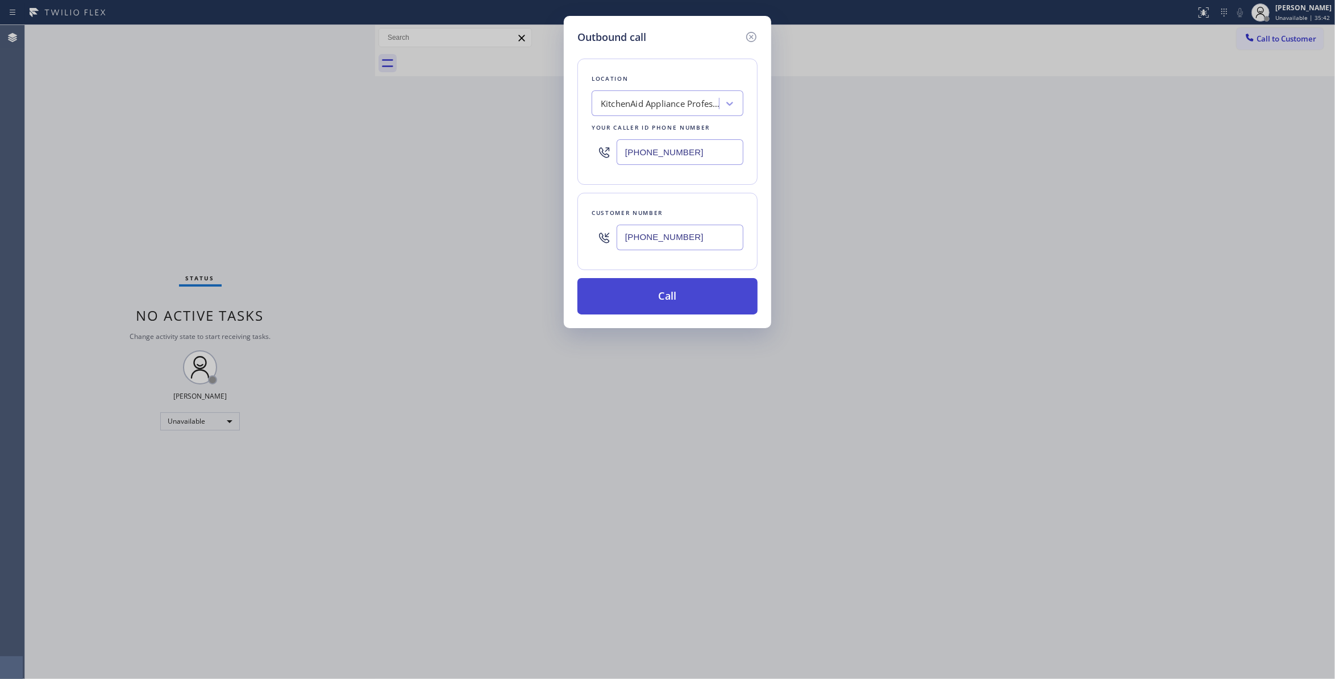
type input "[PHONE_NUMBER]"
click at [654, 302] on button "Call" at bounding box center [667, 296] width 180 height 36
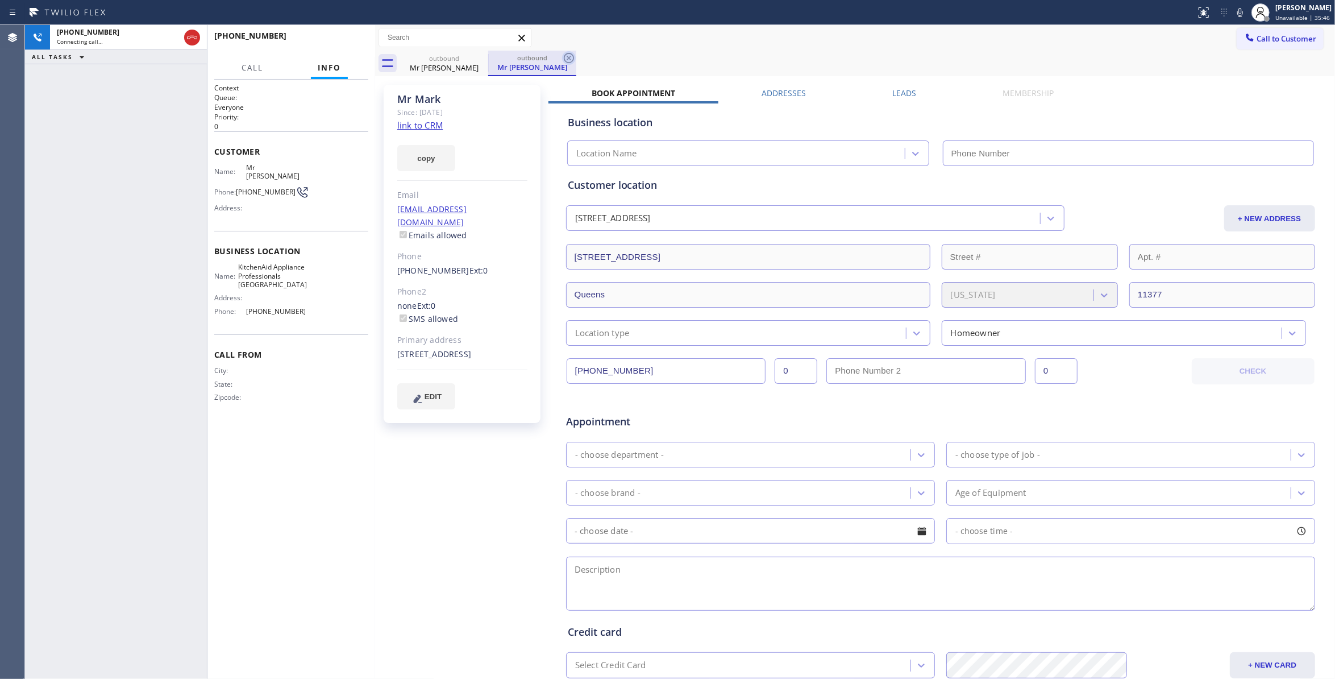
click at [570, 58] on icon at bounding box center [569, 58] width 10 height 10
click at [435, 127] on link "link to CRM" at bounding box center [419, 124] width 45 height 11
type input "(917) 935-4352"
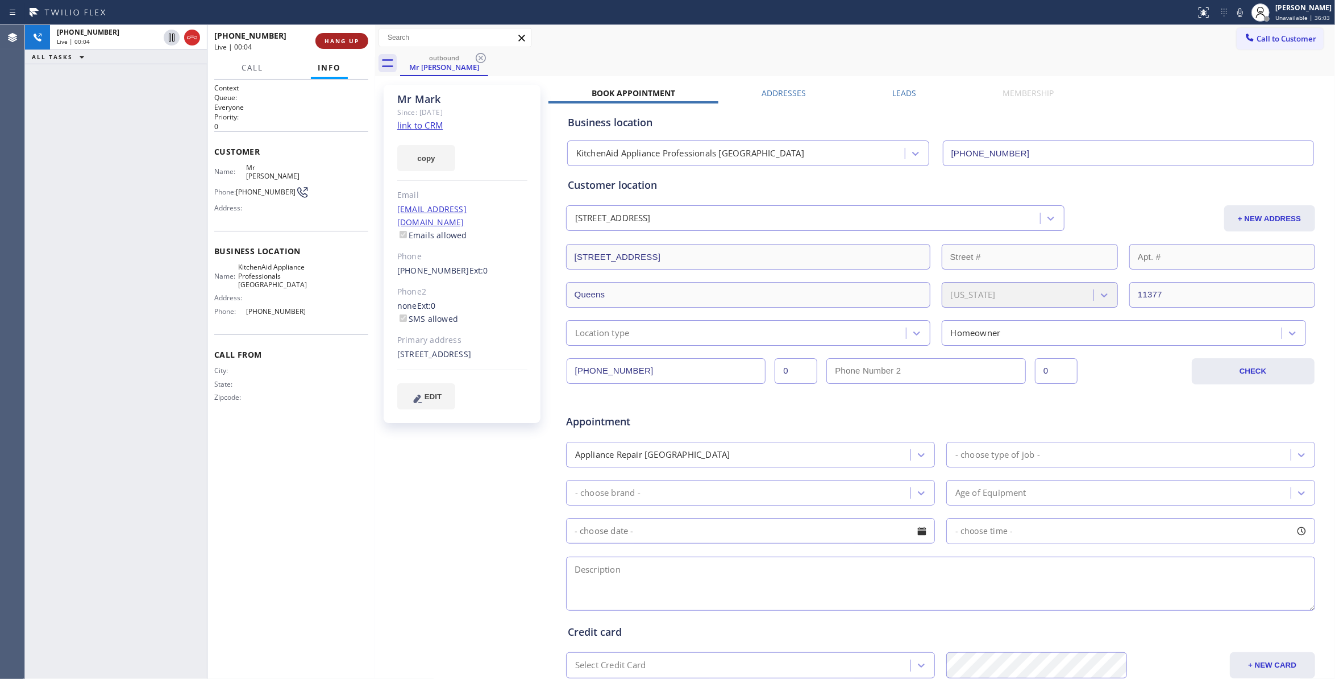
click at [335, 44] on button "HANG UP" at bounding box center [341, 41] width 53 height 16
click at [429, 128] on link "link to CRM" at bounding box center [419, 124] width 45 height 11
click at [353, 41] on span "COMPLETE" at bounding box center [339, 41] width 39 height 8
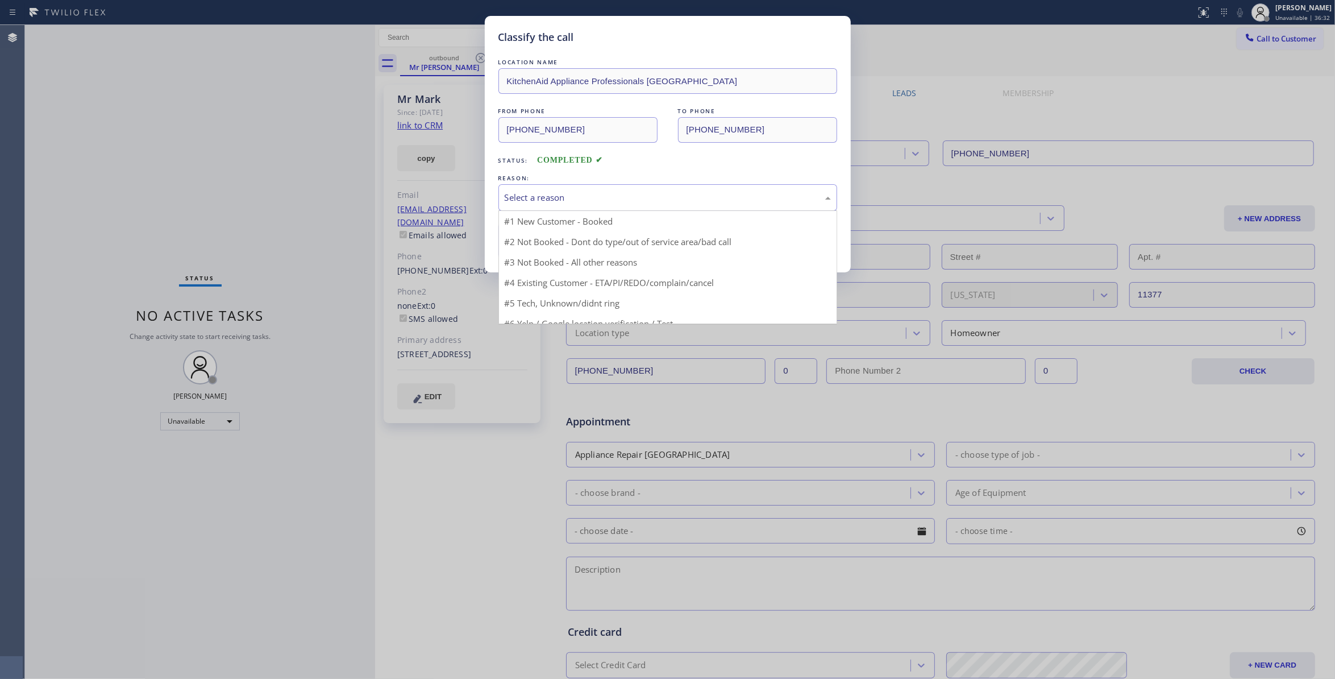
click at [526, 210] on div "Select a reason" at bounding box center [667, 197] width 339 height 27
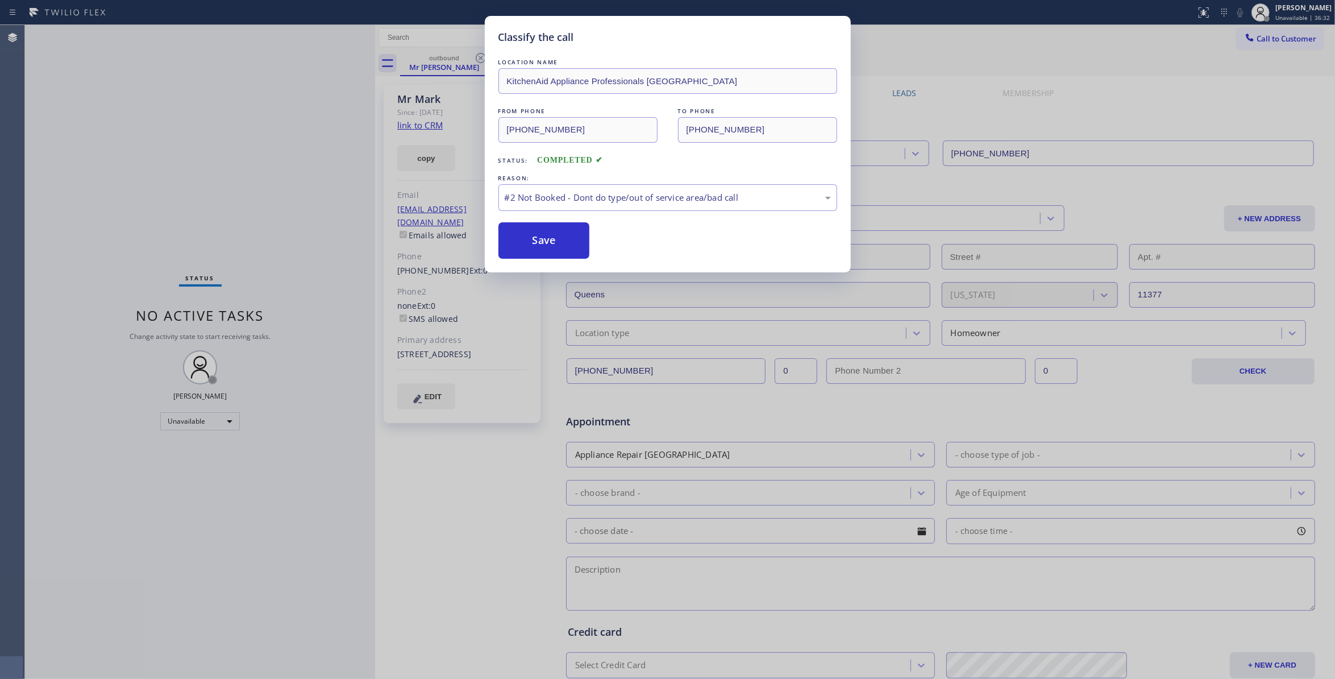
click at [542, 244] on button "Save" at bounding box center [544, 240] width 92 height 36
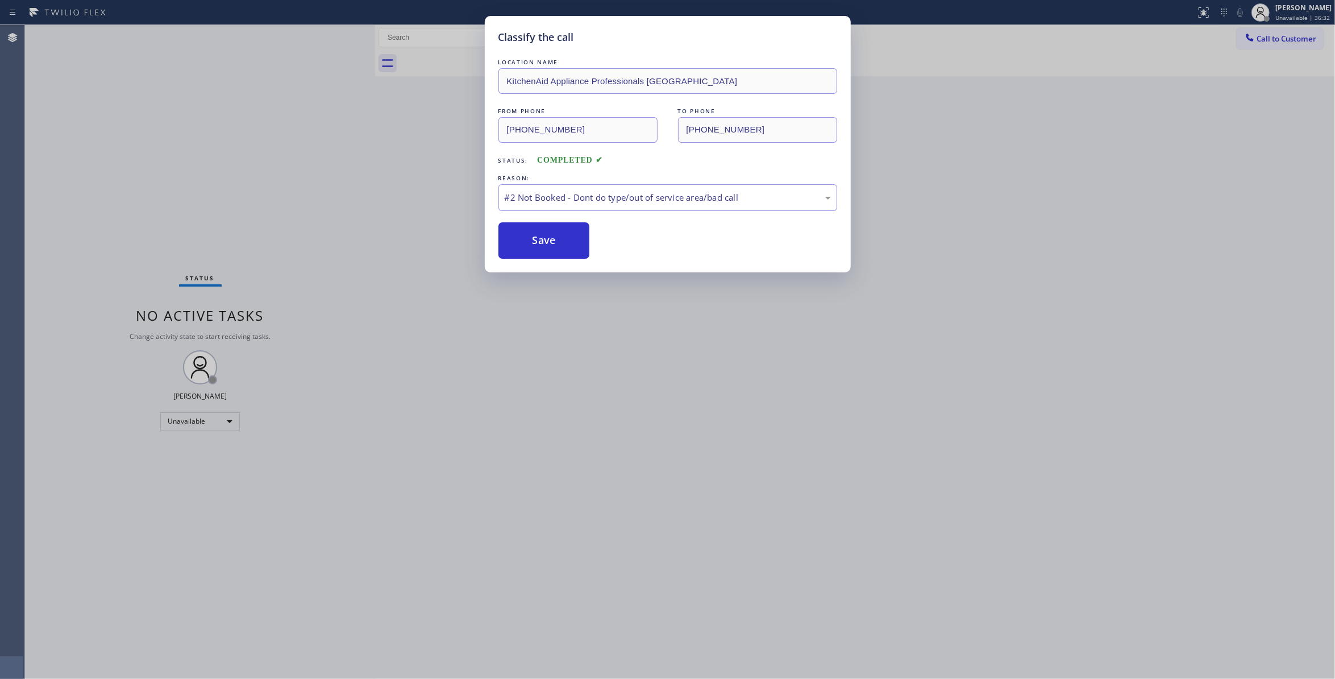
click at [542, 244] on button "Save" at bounding box center [544, 240] width 92 height 36
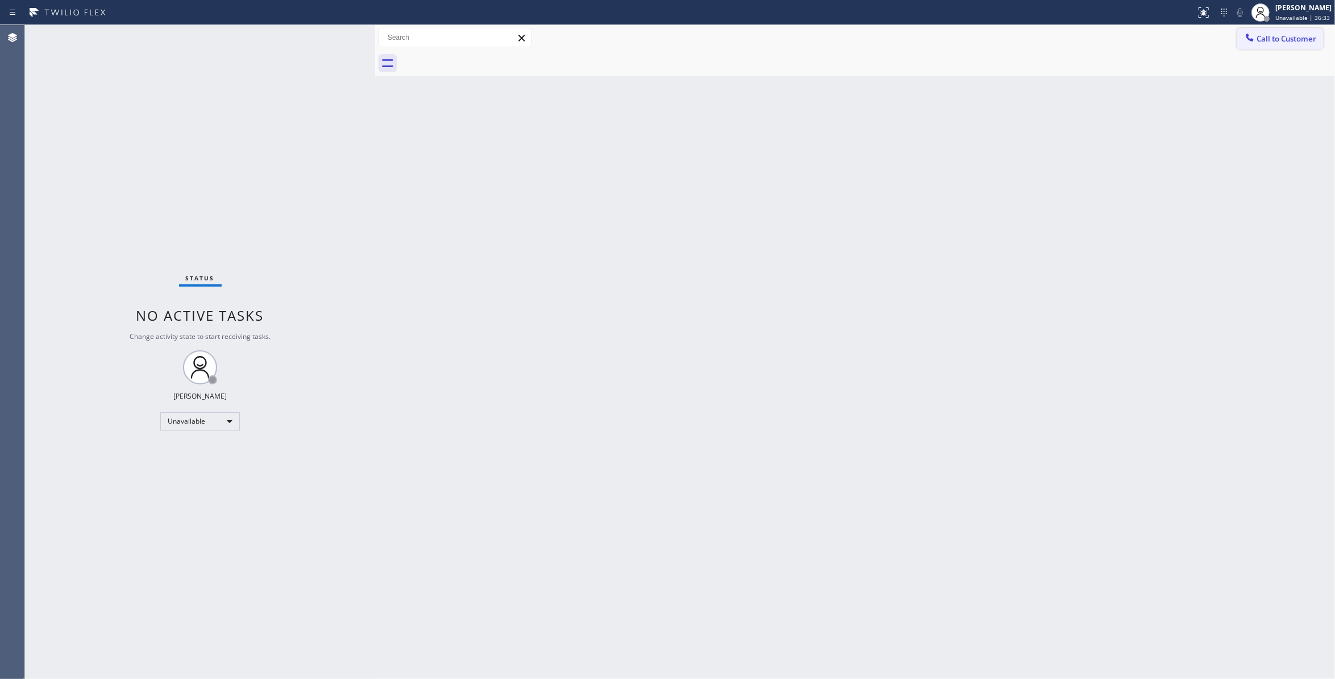
click at [1276, 38] on span "Call to Customer" at bounding box center [1287, 39] width 60 height 10
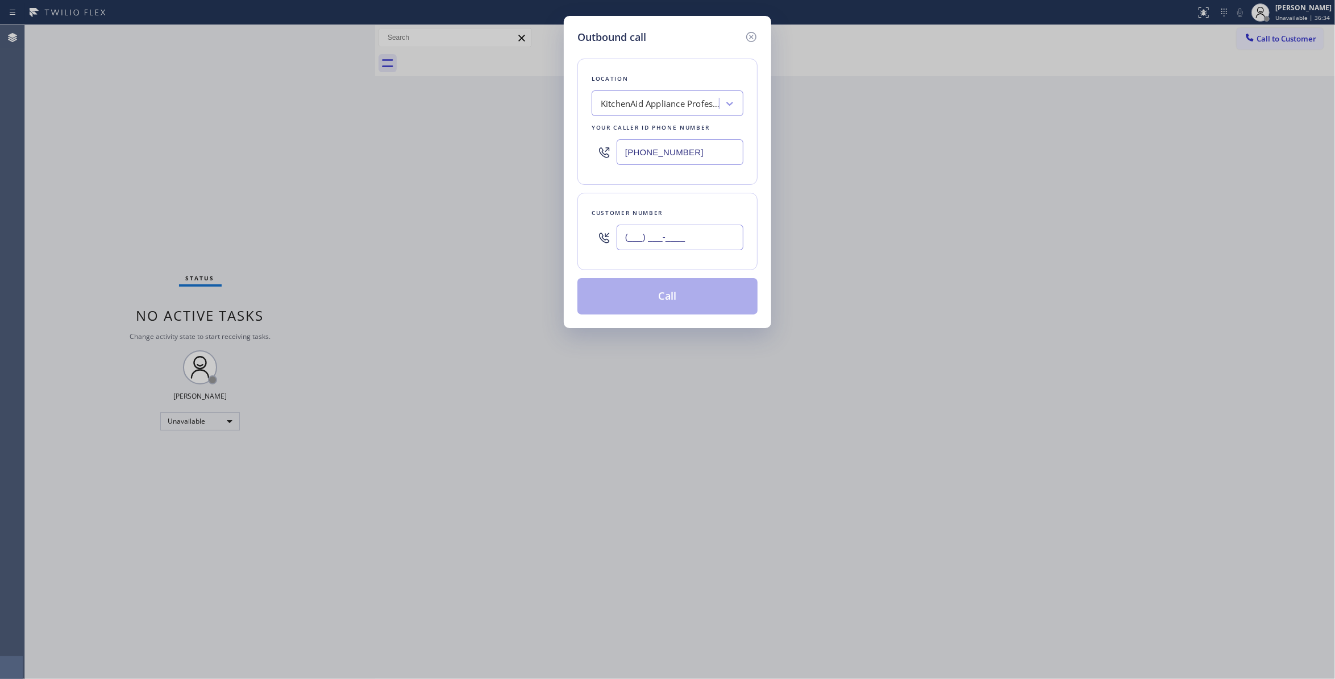
click at [696, 231] on input "(___) ___-____" at bounding box center [680, 238] width 127 height 26
paste input "646) 400-3674"
type input "[PHONE_NUMBER]"
click at [668, 301] on button "Call" at bounding box center [667, 296] width 180 height 36
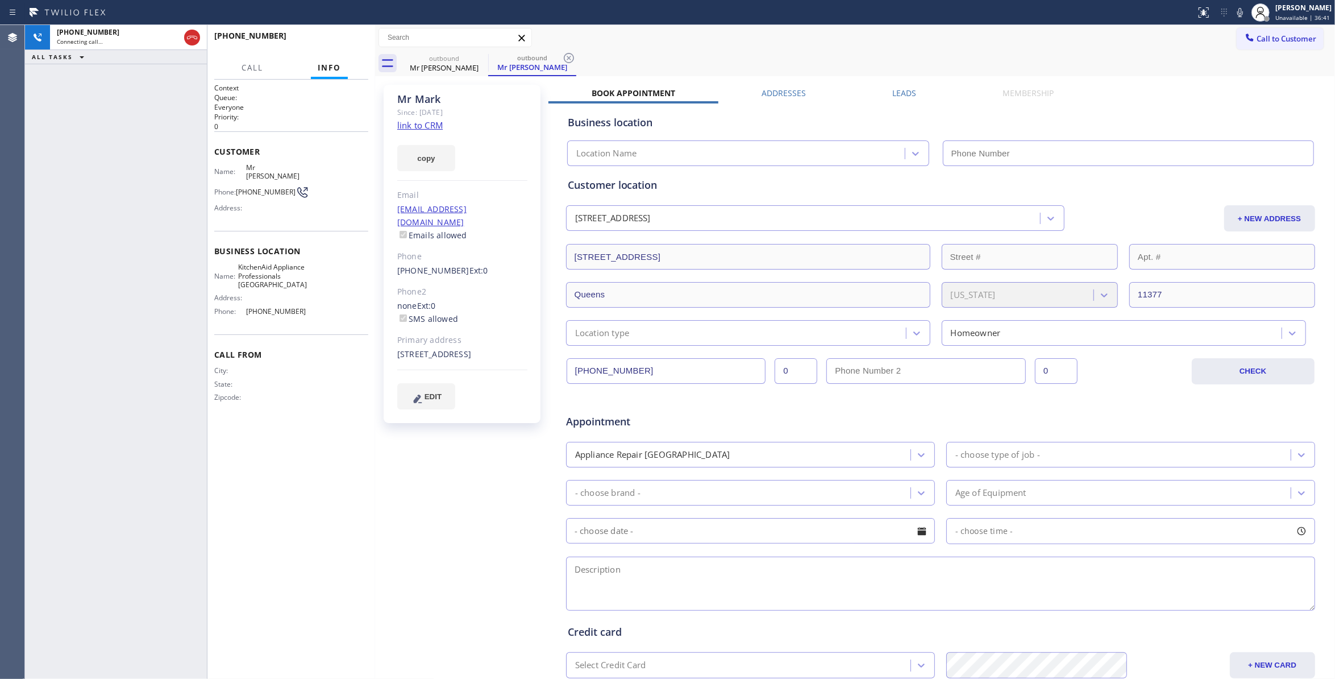
type input "(917) 935-4352"
drag, startPoint x: 135, startPoint y: 176, endPoint x: 142, endPoint y: 159, distance: 18.4
click at [135, 176] on div "[PHONE_NUMBER] Live | 00:01 ALL TASKS ALL TASKS ACTIVE TASKS TASKS IN WRAP UP" at bounding box center [116, 352] width 182 height 654
click at [567, 59] on icon at bounding box center [569, 58] width 10 height 10
click at [338, 32] on div "+16464003674 Live | 00:04 HANG UP" at bounding box center [291, 41] width 154 height 30
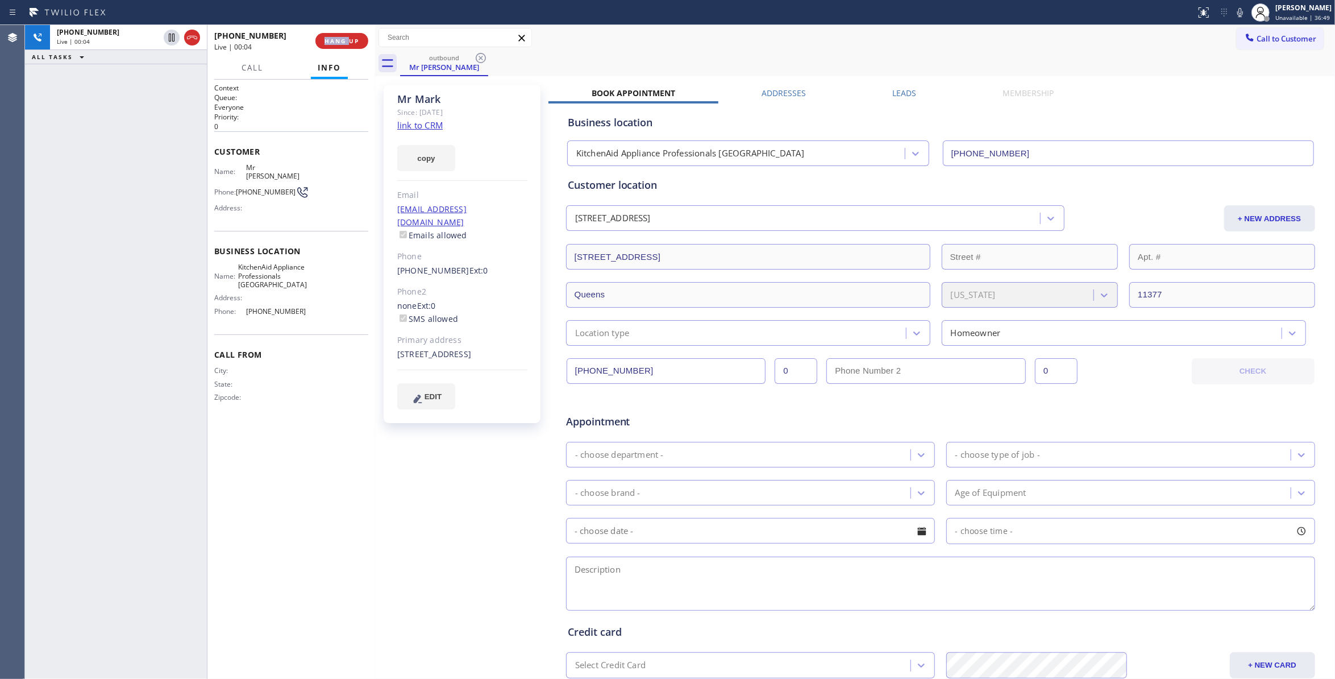
click at [338, 32] on div "+16464003674 Live | 00:04 HANG UP" at bounding box center [291, 41] width 154 height 30
click at [338, 37] on button "HANG UP" at bounding box center [341, 41] width 53 height 16
click at [338, 41] on span "HANG UP" at bounding box center [342, 41] width 35 height 8
click at [339, 41] on span "COMPLETE" at bounding box center [339, 41] width 39 height 8
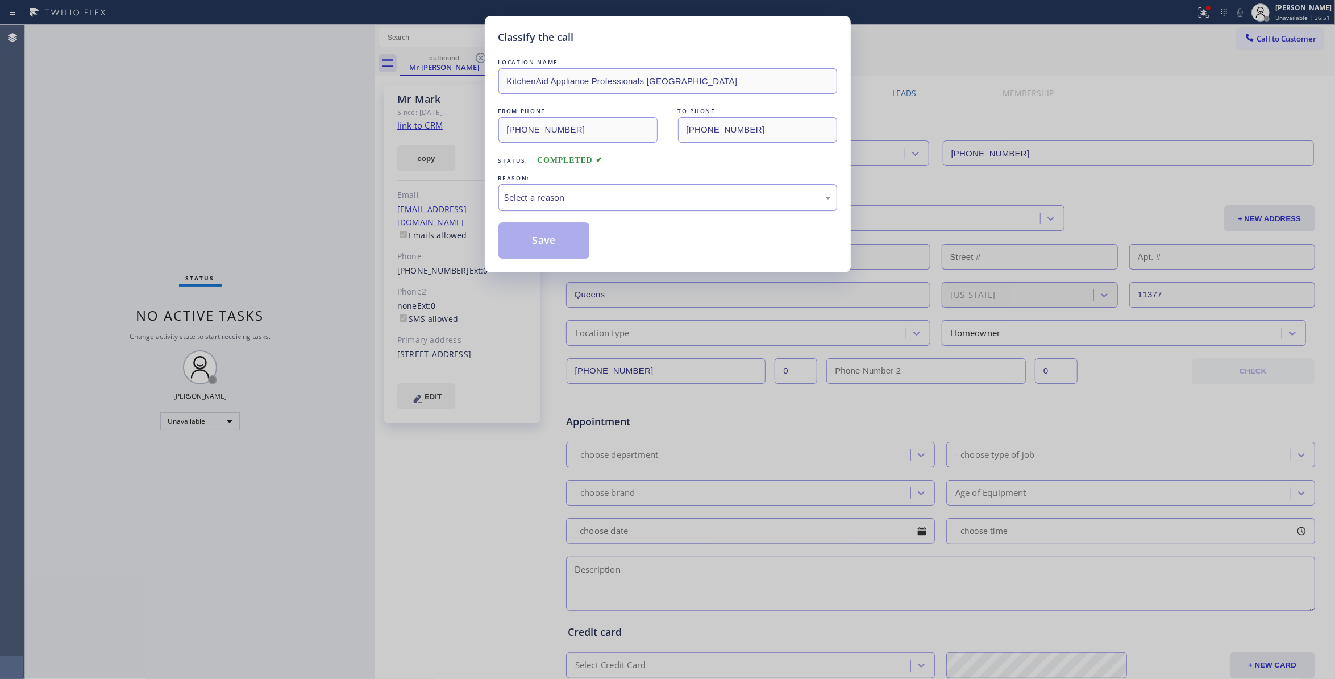
click at [527, 201] on div "Select a reason" at bounding box center [668, 197] width 326 height 13
click at [527, 239] on button "Save" at bounding box center [544, 240] width 92 height 36
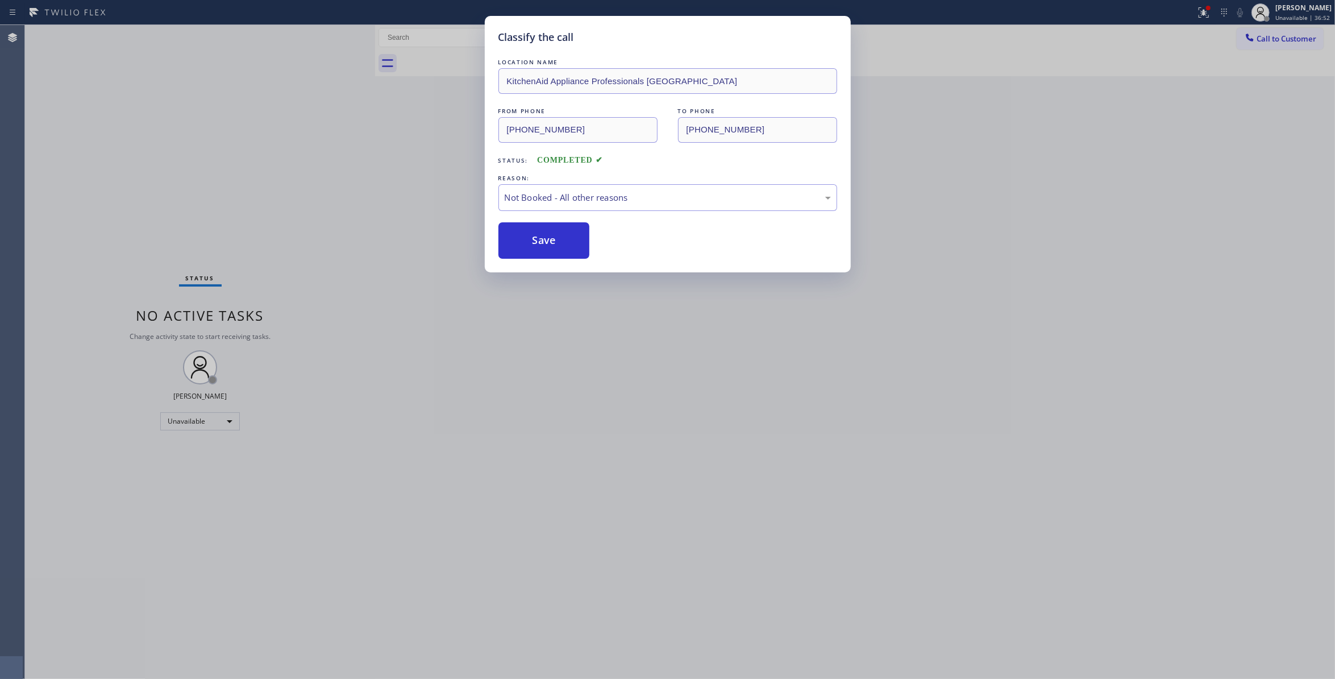
click at [527, 239] on button "Save" at bounding box center [544, 240] width 92 height 36
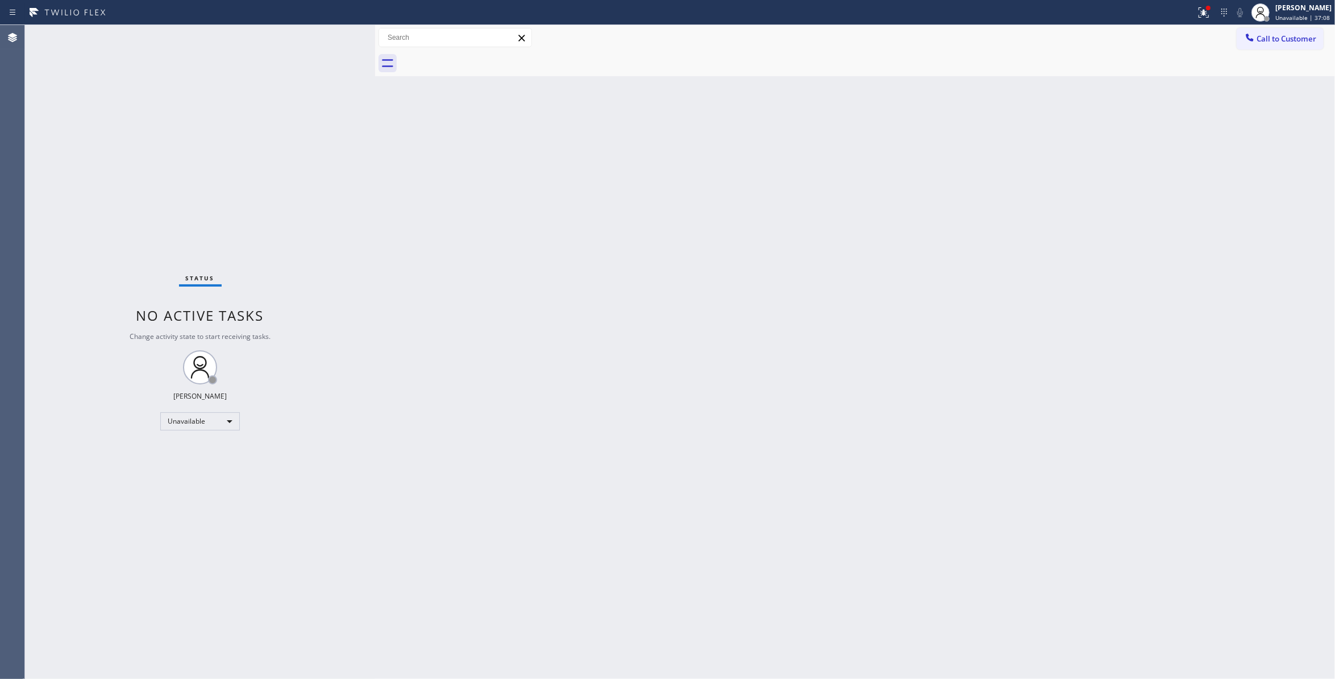
click at [737, 156] on div "Back to Dashboard Change Sender ID Customers Technicians Select a contact Outbo…" at bounding box center [855, 352] width 960 height 654
click at [1281, 39] on span "Call to Customer" at bounding box center [1287, 39] width 60 height 10
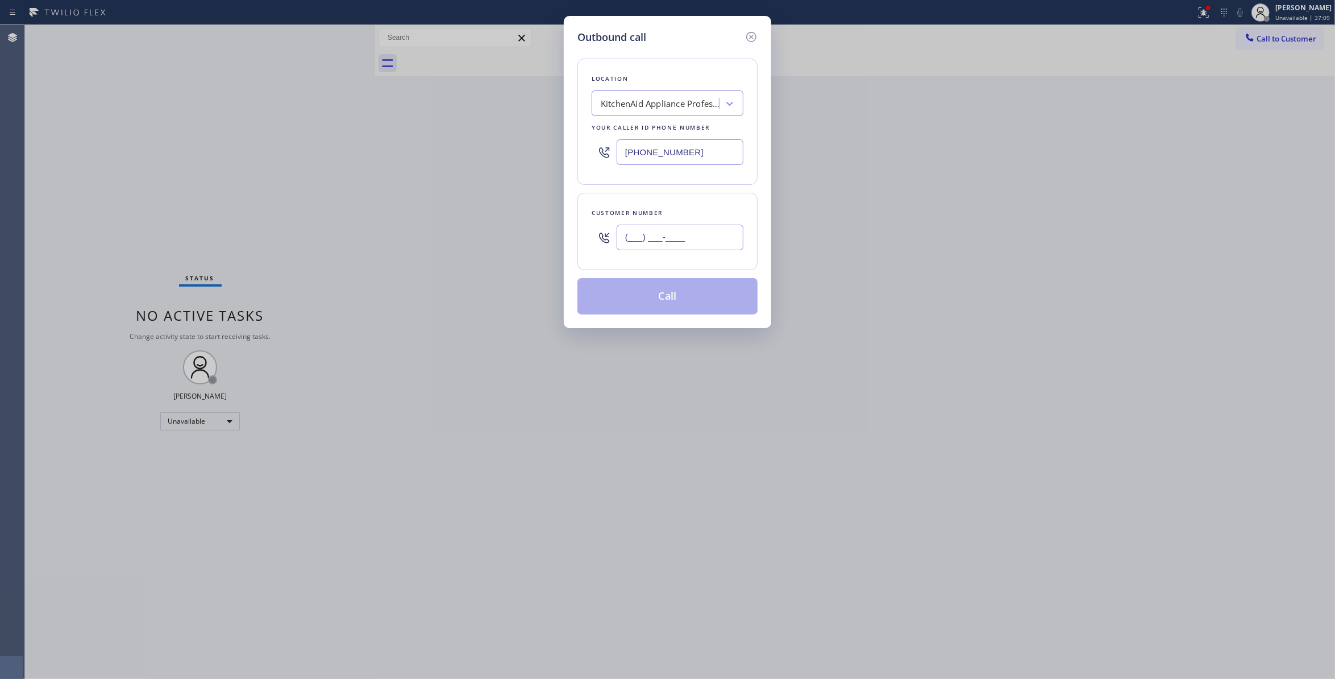
click at [704, 233] on input "(___) ___-____" at bounding box center [680, 238] width 127 height 26
paste input "626) 993-8247"
type input "[PHONE_NUMBER]"
drag, startPoint x: 714, startPoint y: 153, endPoint x: 103, endPoint y: 125, distance: 611.1
click at [107, 125] on div "Outbound call Location KitchenAid Appliance Professionals New Hyde Park Your ca…" at bounding box center [667, 339] width 1335 height 679
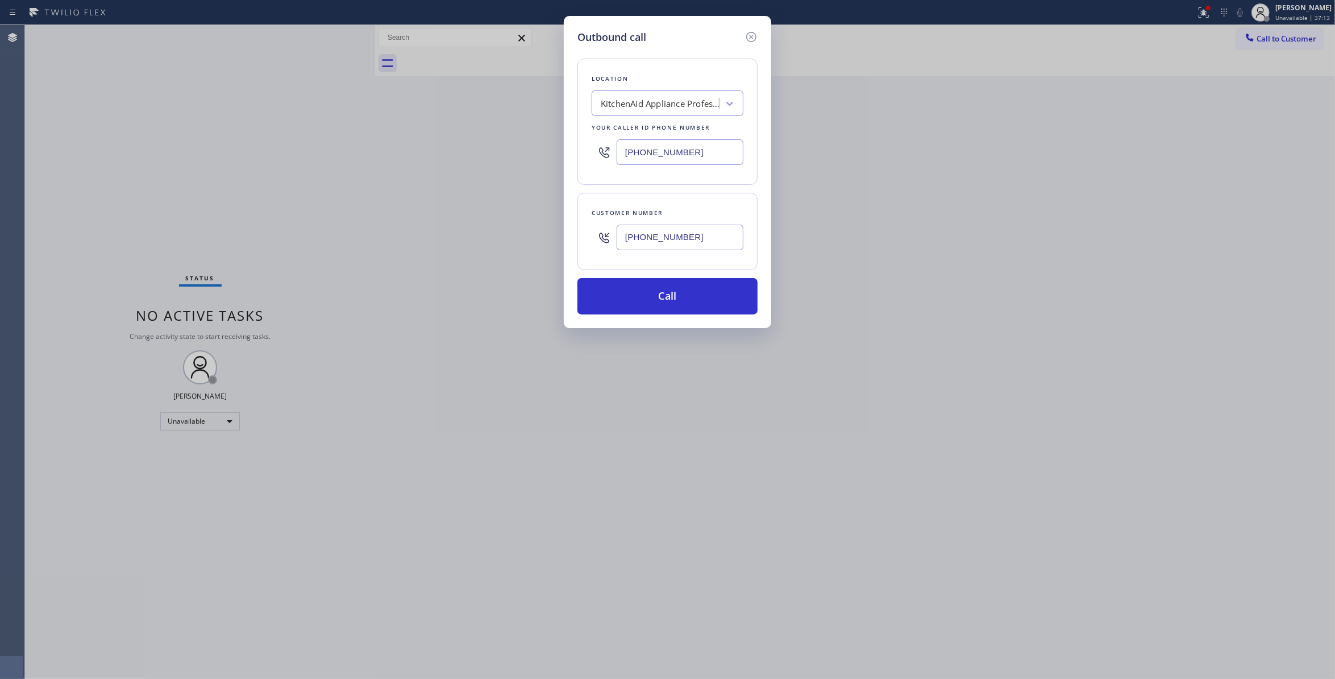
paste input "877) 414-7264"
type input "[PHONE_NUMBER]"
drag, startPoint x: 710, startPoint y: 243, endPoint x: 405, endPoint y: 213, distance: 306.8
click at [374, 201] on div "Outbound call Location Subzero Repair Professionals Your caller id phone number…" at bounding box center [667, 339] width 1335 height 679
click at [633, 294] on button "Call" at bounding box center [667, 296] width 180 height 36
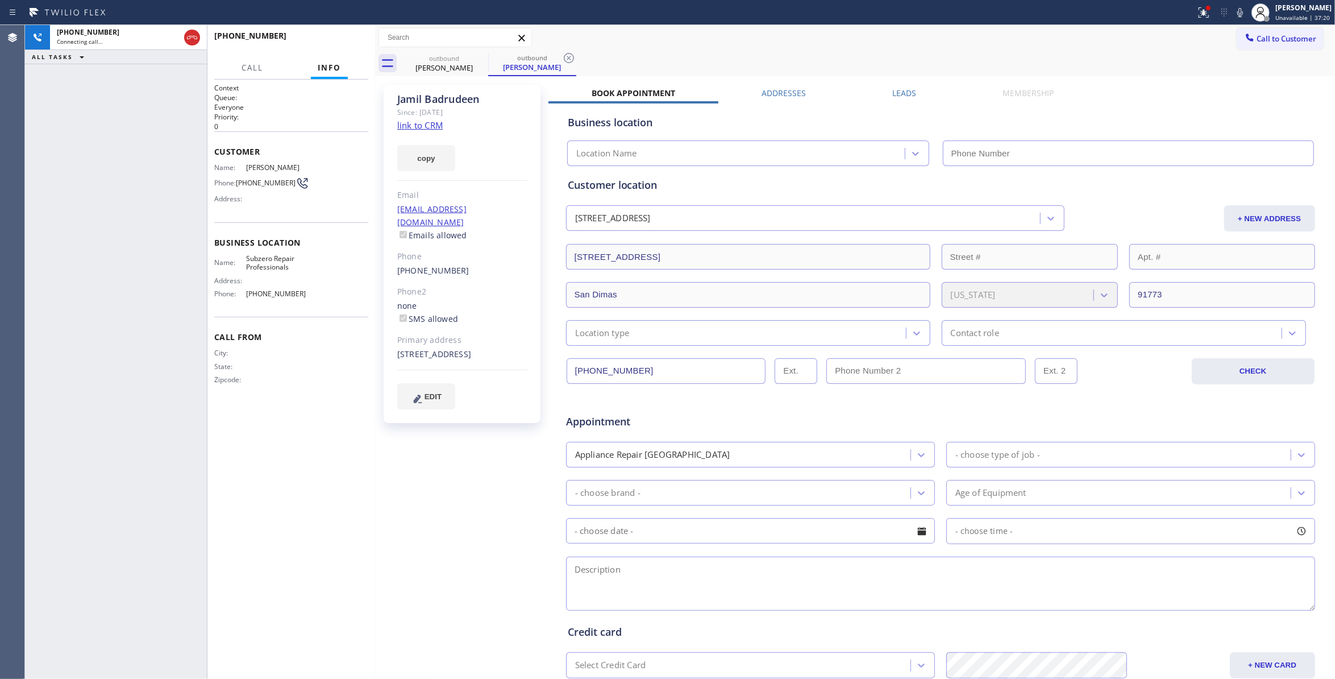
type input "[PHONE_NUMBER]"
click at [566, 57] on icon at bounding box center [569, 58] width 14 height 14
click at [1197, 8] on icon at bounding box center [1204, 13] width 14 height 14
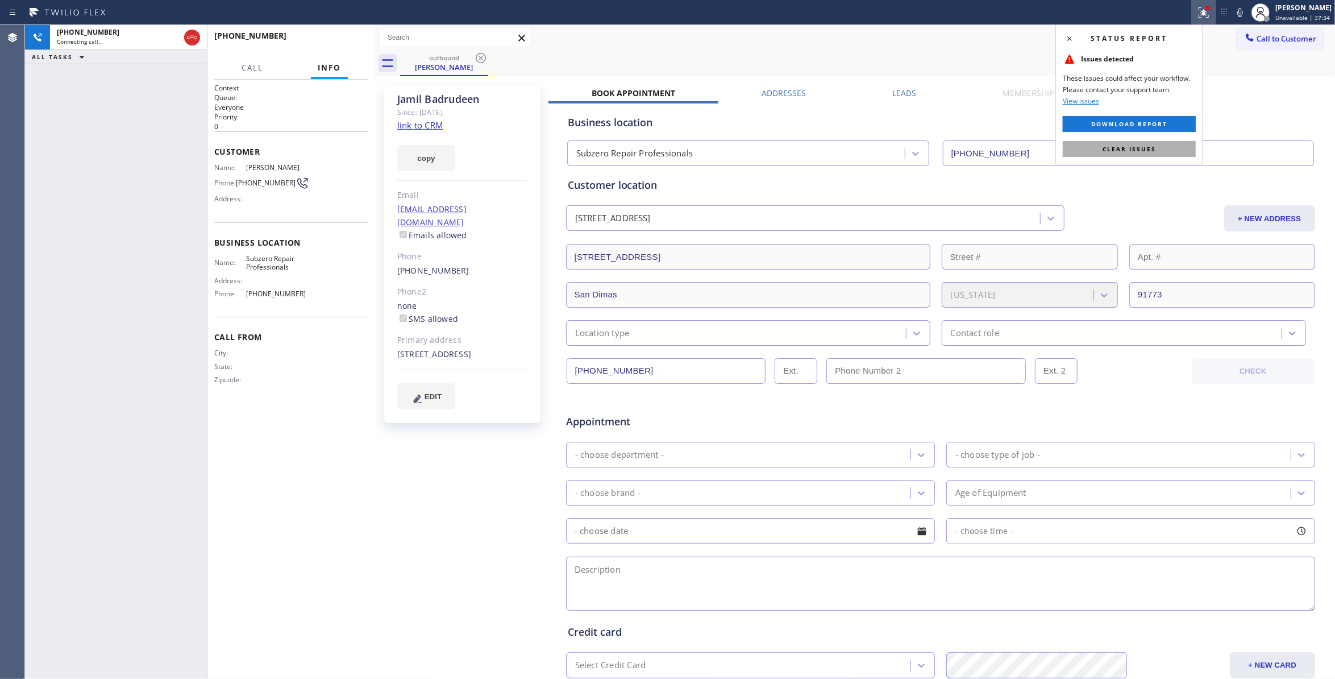
click at [1140, 148] on span "Clear issues" at bounding box center [1129, 149] width 53 height 8
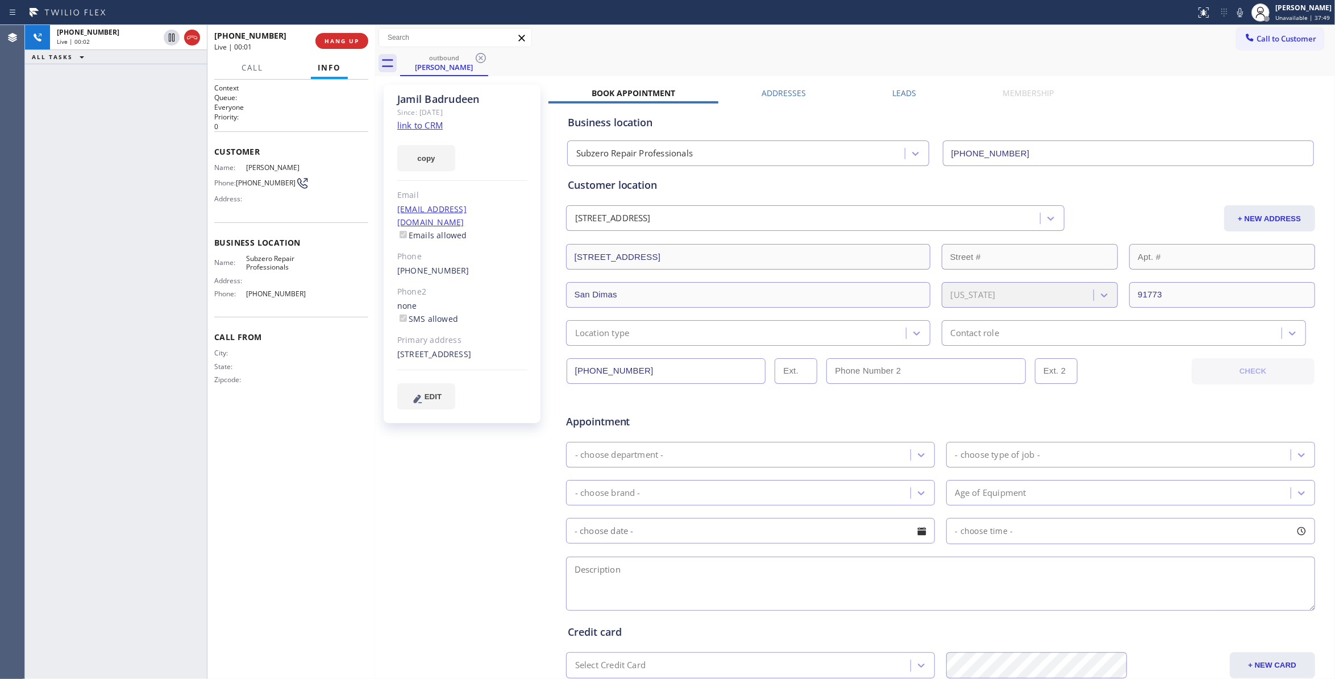
click at [189, 147] on div "[PHONE_NUMBER] Live | 00:02 ALL TASKS ALL TASKS ACTIVE TASKS TASKS IN WRAP UP" at bounding box center [116, 352] width 182 height 654
click at [342, 41] on span "HANG UP" at bounding box center [342, 41] width 35 height 8
click at [342, 41] on span "COMPLETE" at bounding box center [339, 41] width 39 height 8
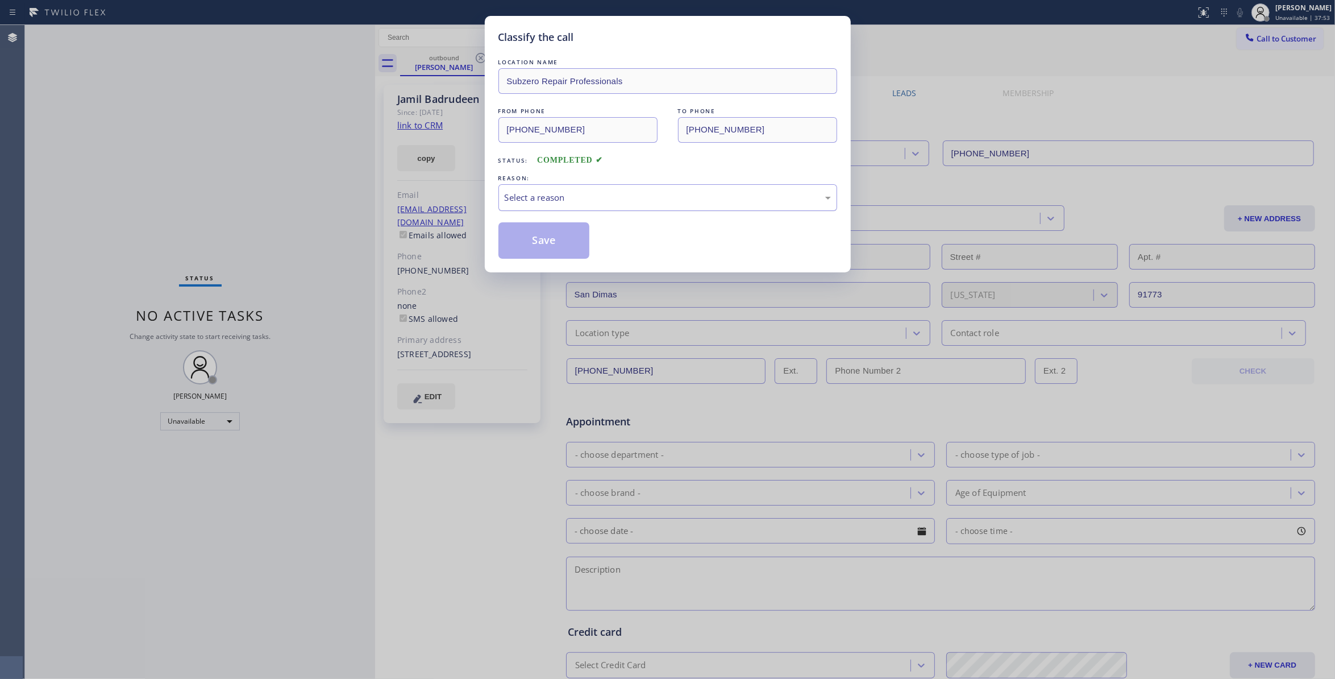
click at [531, 208] on div "Select a reason" at bounding box center [667, 197] width 339 height 27
click at [542, 237] on button "Save" at bounding box center [544, 240] width 92 height 36
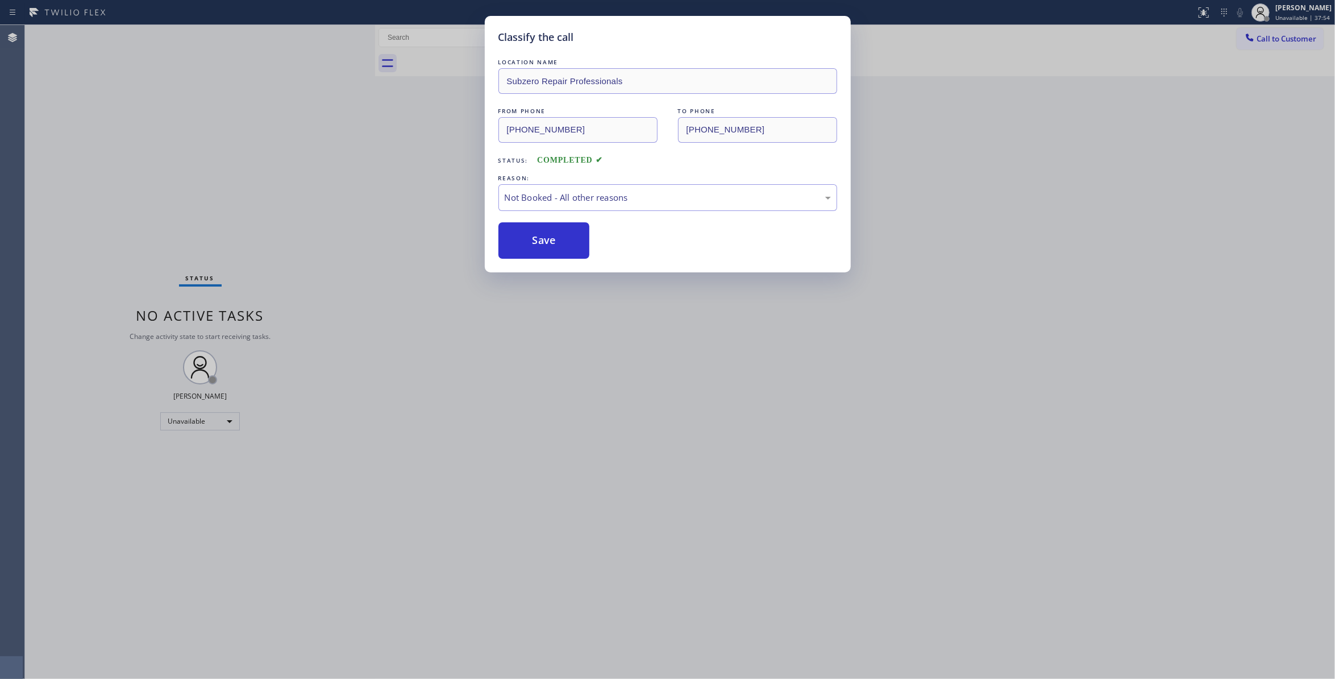
click at [542, 237] on button "Save" at bounding box center [544, 240] width 92 height 36
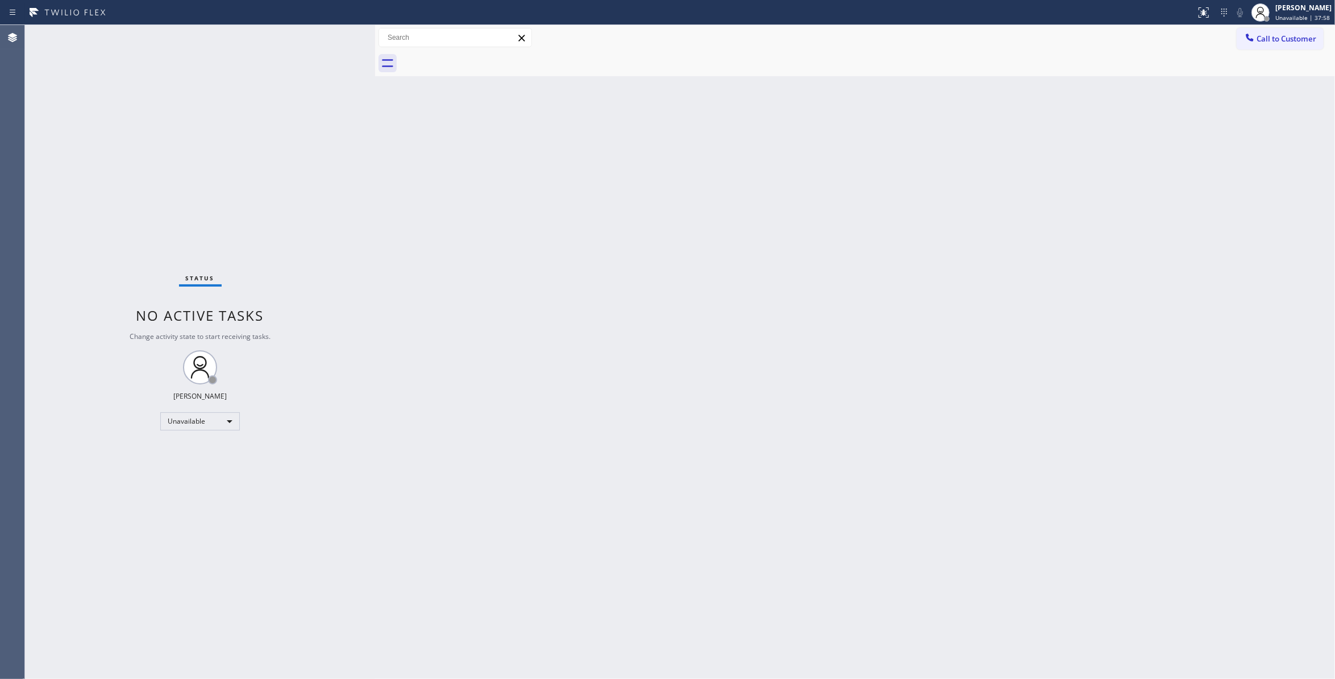
drag, startPoint x: 887, startPoint y: 173, endPoint x: 1023, endPoint y: 135, distance: 141.1
click at [976, 149] on div "Back to Dashboard Change Sender ID Customers Technicians Select a contact Outbo…" at bounding box center [855, 352] width 960 height 654
click at [1294, 44] on button "Call to Customer" at bounding box center [1280, 39] width 87 height 22
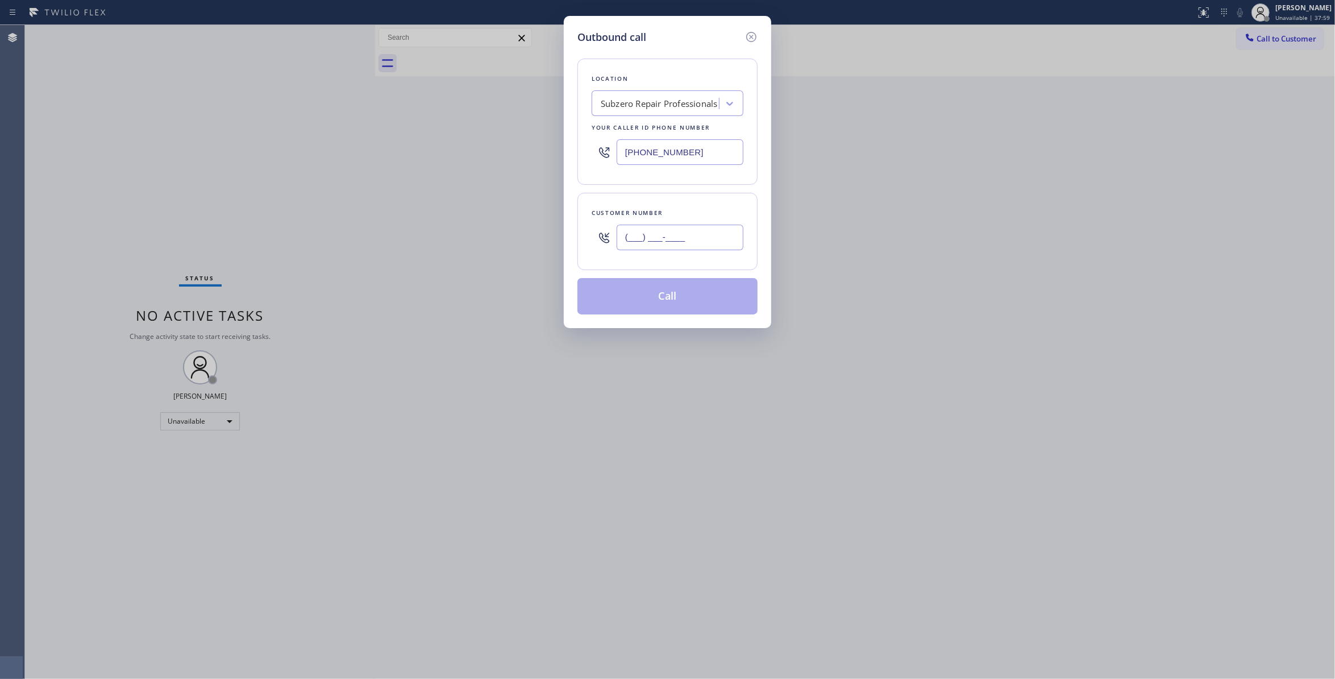
click at [708, 230] on input "(___) ___-____" at bounding box center [680, 238] width 127 height 26
paste input "626) 993-8247"
type input "[PHONE_NUMBER]"
click at [654, 300] on button "Call" at bounding box center [667, 296] width 180 height 36
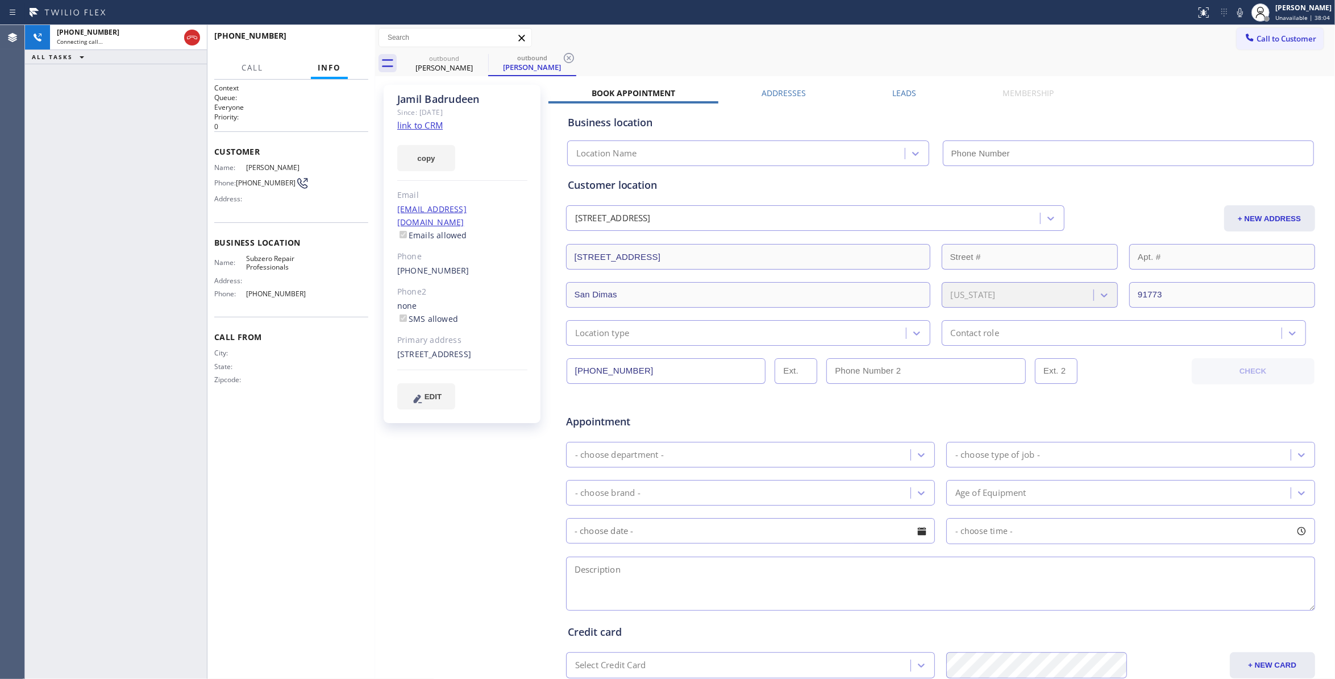
type input "[PHONE_NUMBER]"
click at [570, 55] on icon at bounding box center [569, 58] width 14 height 14
click at [338, 53] on div "+16269938247 Live | 00:04 HANG UP" at bounding box center [291, 41] width 154 height 30
click at [339, 50] on div "+16269938247 Live | 00:04 HANG UP" at bounding box center [291, 41] width 154 height 30
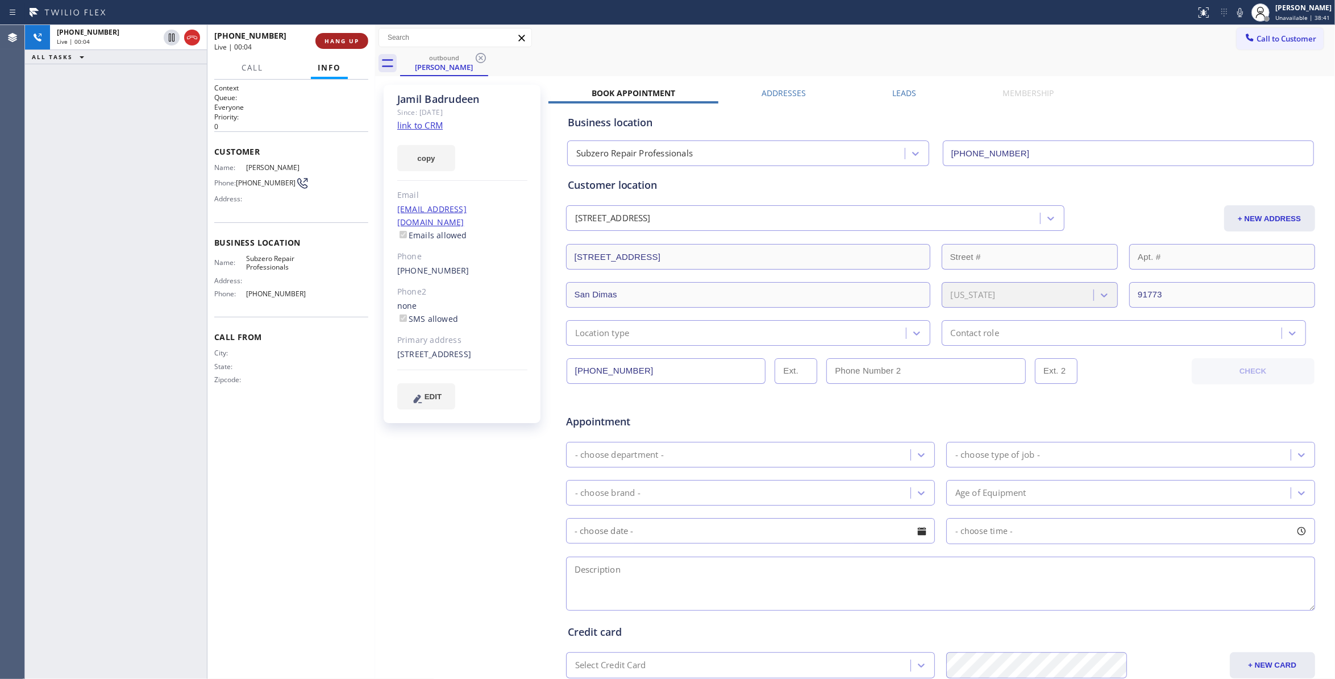
click at [341, 41] on span "HANG UP" at bounding box center [342, 41] width 35 height 8
click at [353, 41] on span "COMPLETE" at bounding box center [339, 41] width 39 height 8
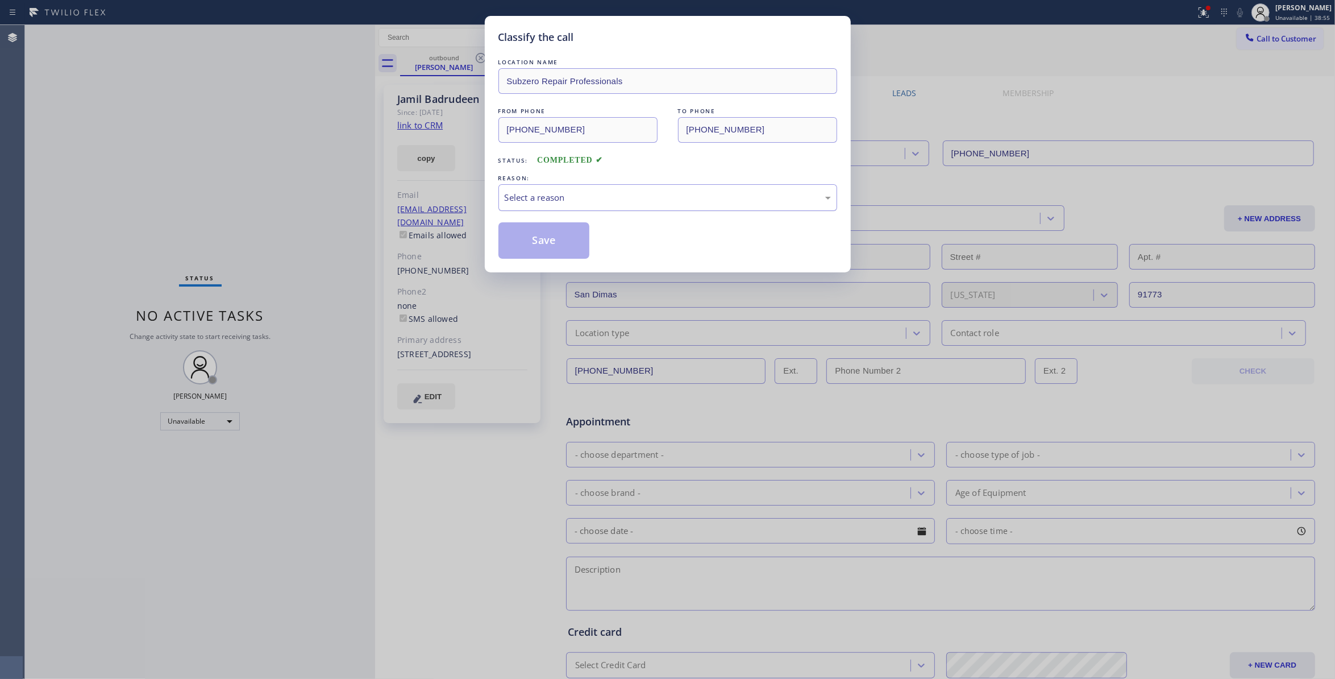
click at [591, 189] on div "Select a reason" at bounding box center [667, 197] width 339 height 27
click at [564, 243] on button "Save" at bounding box center [544, 240] width 92 height 36
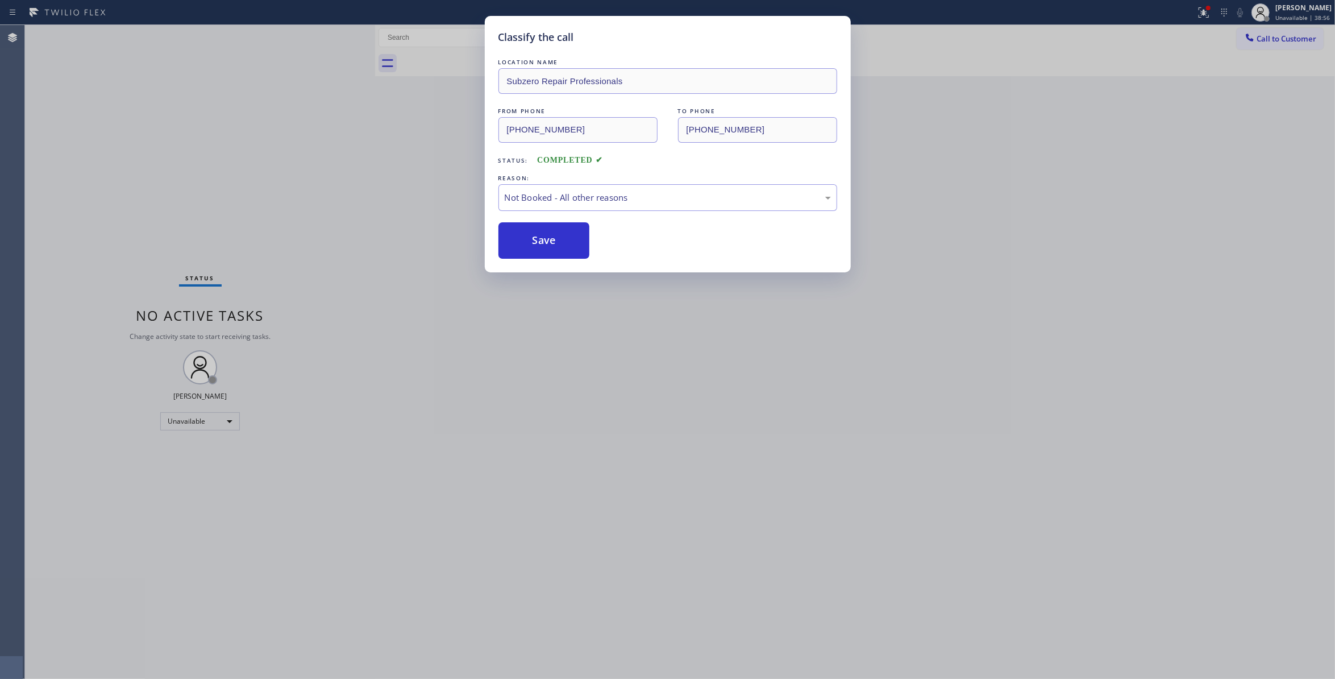
click at [564, 243] on button "Save" at bounding box center [544, 240] width 92 height 36
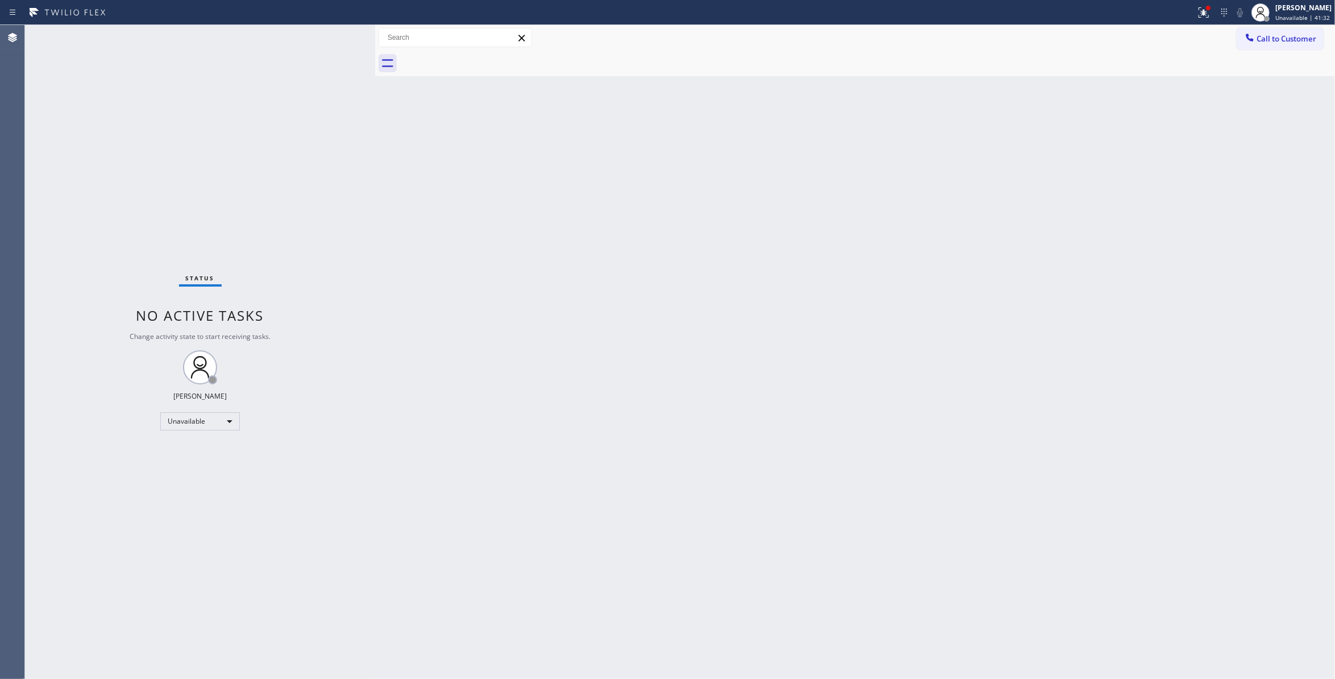
click at [983, 321] on div "Back to Dashboard Change Sender ID Customers Technicians Select a contact Outbo…" at bounding box center [855, 352] width 960 height 654
drag, startPoint x: 1279, startPoint y: 39, endPoint x: 1137, endPoint y: 48, distance: 141.8
click at [1274, 39] on span "Call to Customer" at bounding box center [1287, 39] width 60 height 10
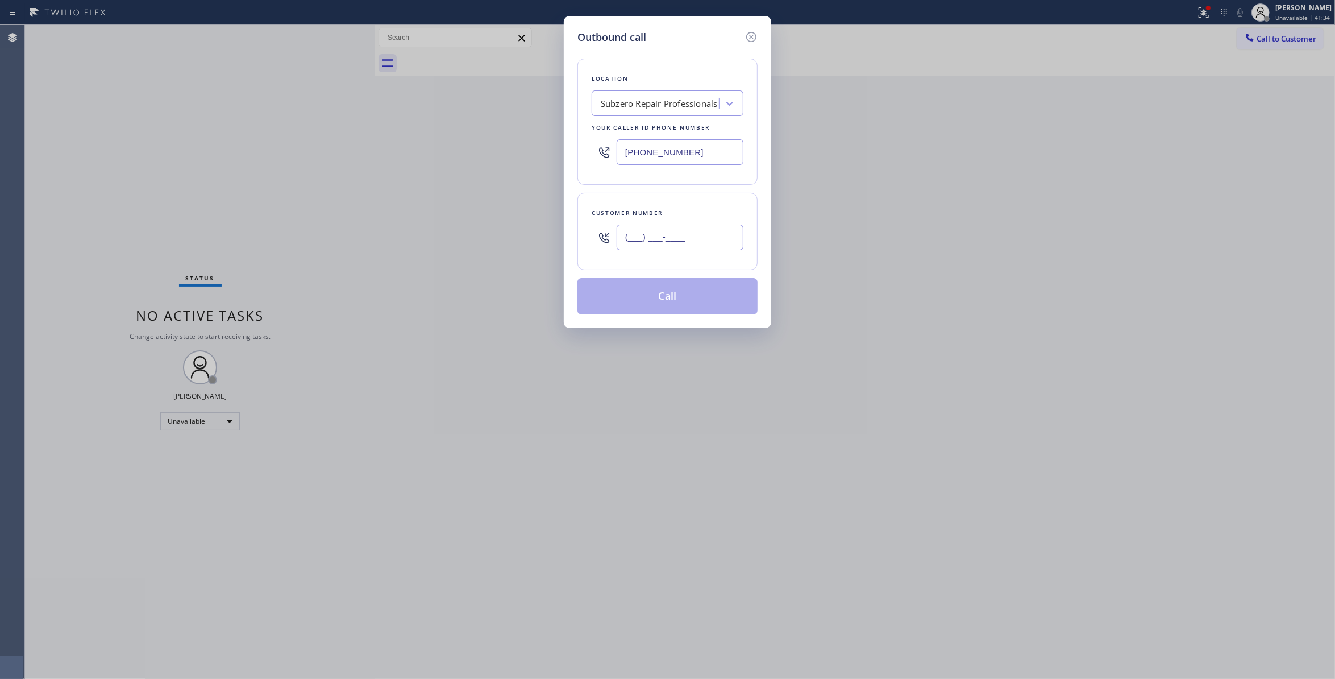
click at [657, 231] on input "(___) ___-____" at bounding box center [680, 238] width 127 height 26
paste input "650) 799-3435"
type input "[PHONE_NUMBER]"
drag, startPoint x: 539, startPoint y: 160, endPoint x: 435, endPoint y: 175, distance: 104.6
click at [430, 166] on div "Outbound call Location Subzero Repair Professionals Your caller id phone number…" at bounding box center [667, 339] width 1335 height 679
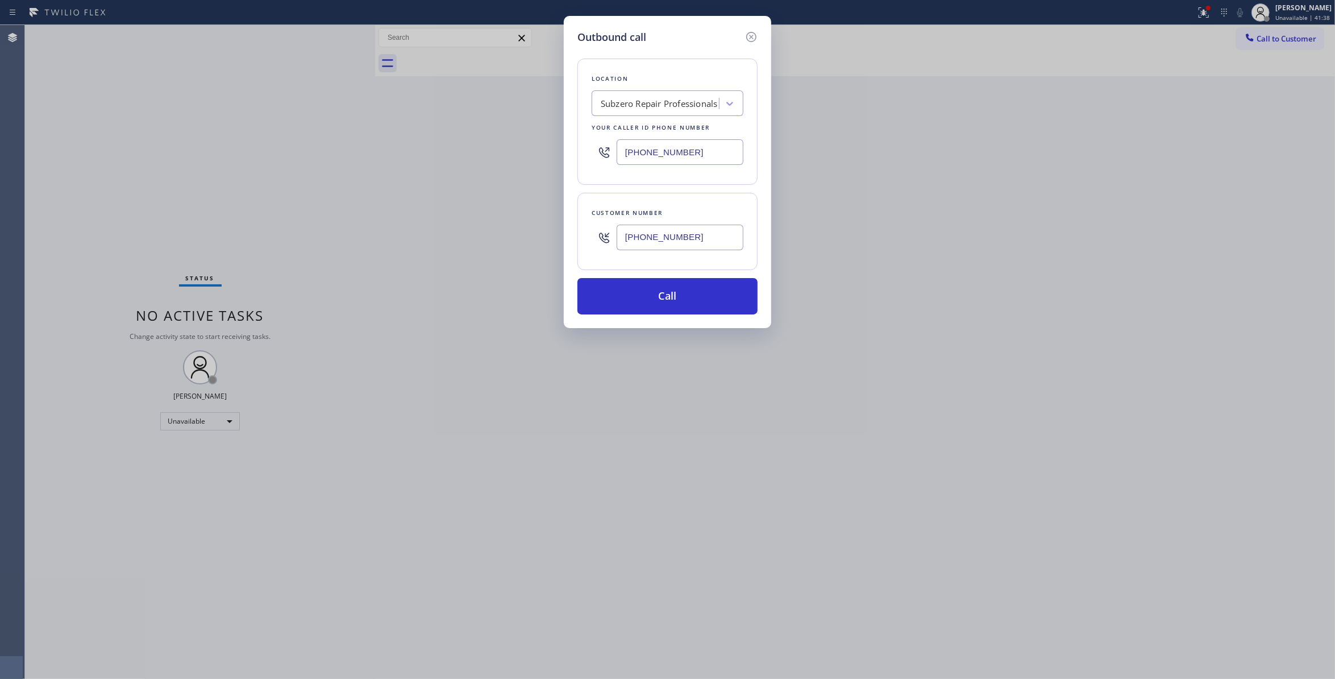
paste input "415) 851-8851"
type input "[PHONE_NUMBER]"
click at [643, 301] on button "Call" at bounding box center [667, 296] width 180 height 36
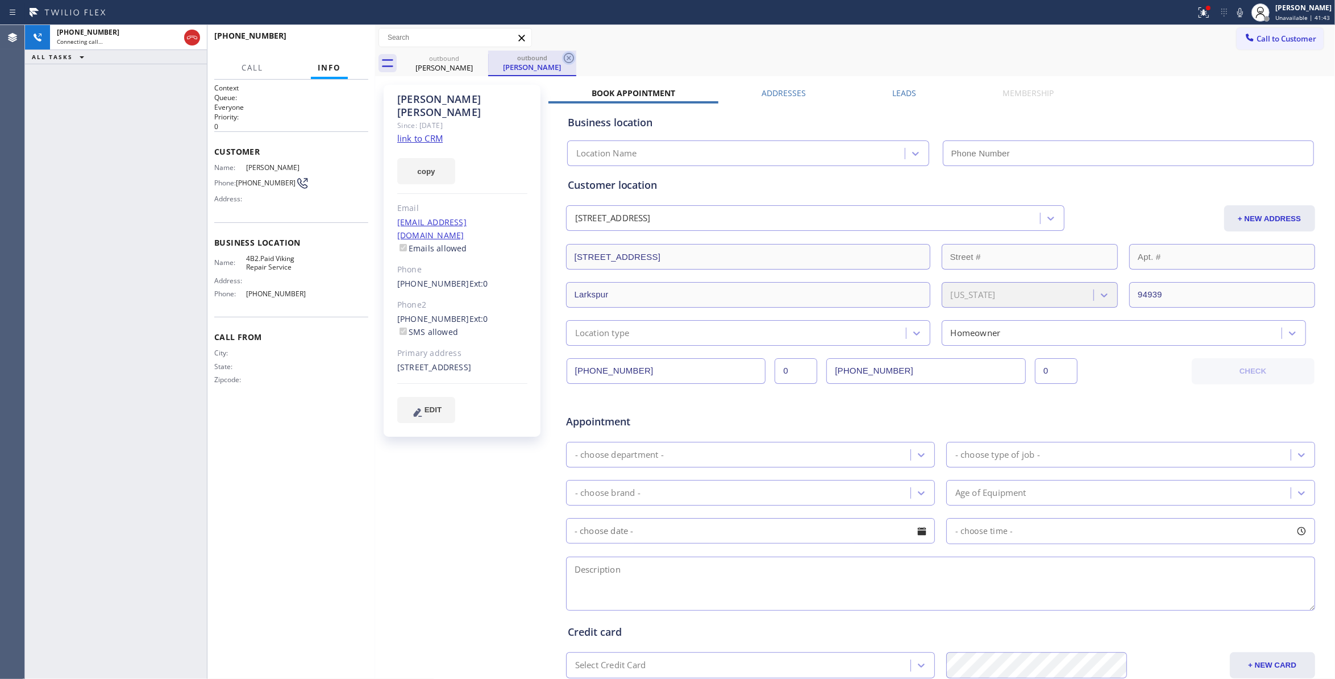
click at [569, 55] on icon at bounding box center [569, 58] width 14 height 14
type input "[PHONE_NUMBER]"
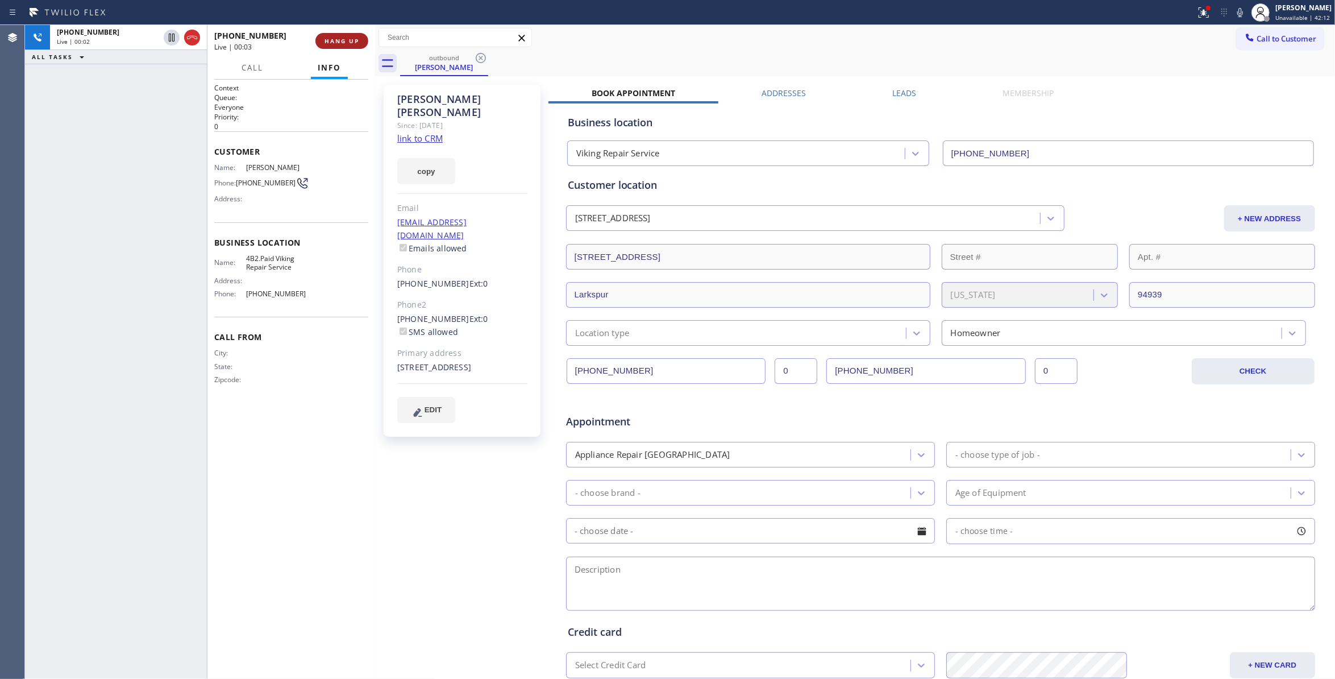
click at [348, 39] on span "HANG UP" at bounding box center [342, 41] width 35 height 8
click at [277, 182] on span "[PHONE_NUMBER]" at bounding box center [266, 182] width 60 height 9
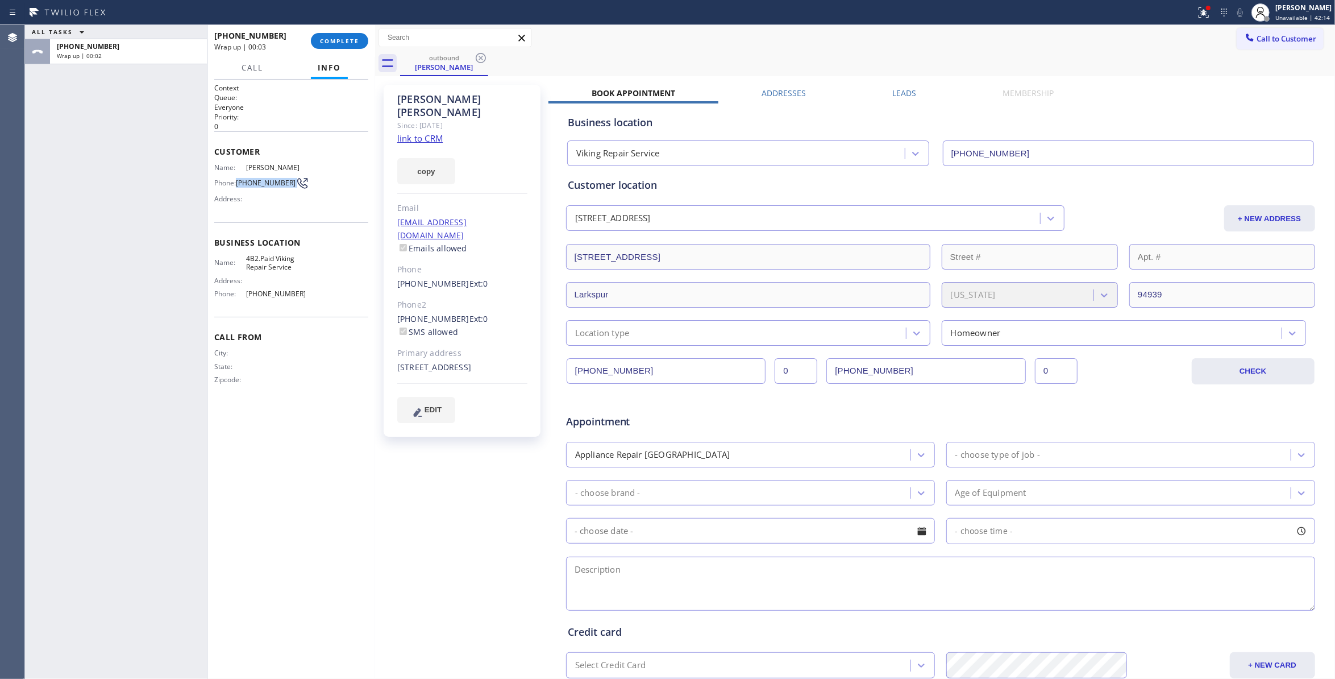
click at [277, 182] on span "[PHONE_NUMBER]" at bounding box center [266, 182] width 60 height 9
copy div "[PHONE_NUMBER]"
click at [340, 41] on span "COMPLETE" at bounding box center [339, 41] width 39 height 8
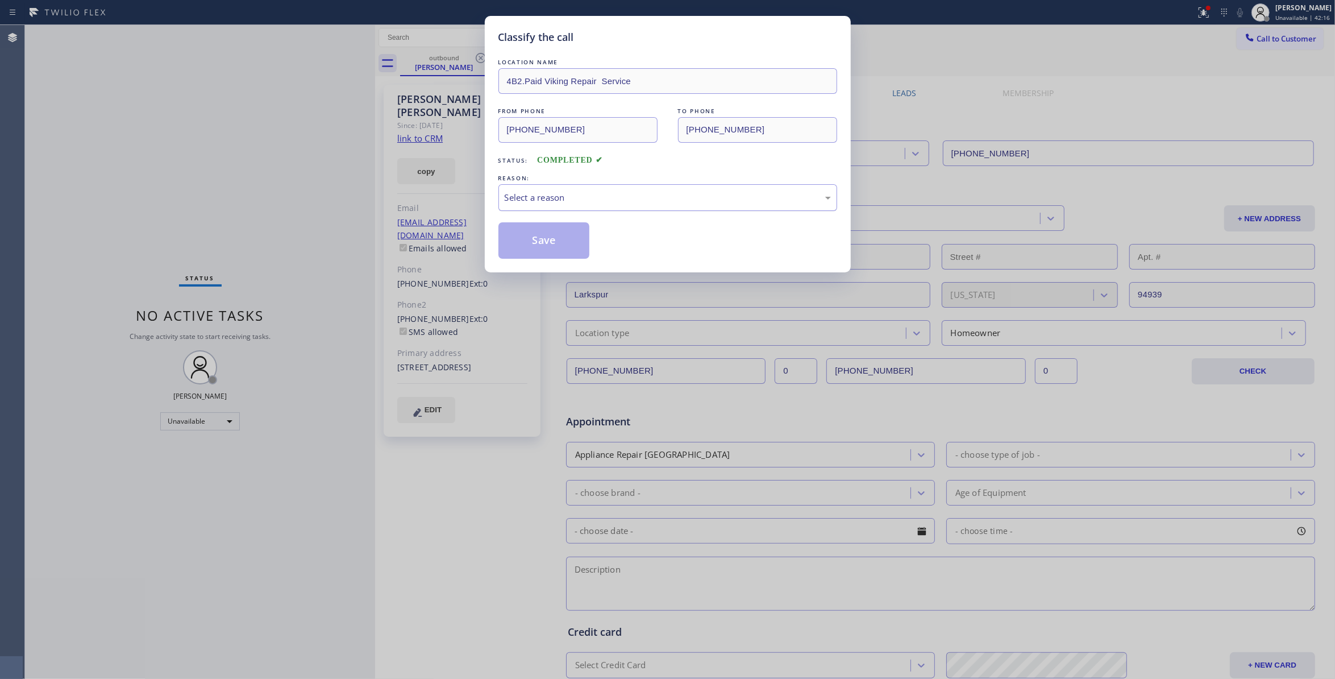
click at [593, 196] on div "Select a reason" at bounding box center [668, 197] width 326 height 13
click at [554, 232] on button "Save" at bounding box center [544, 240] width 92 height 36
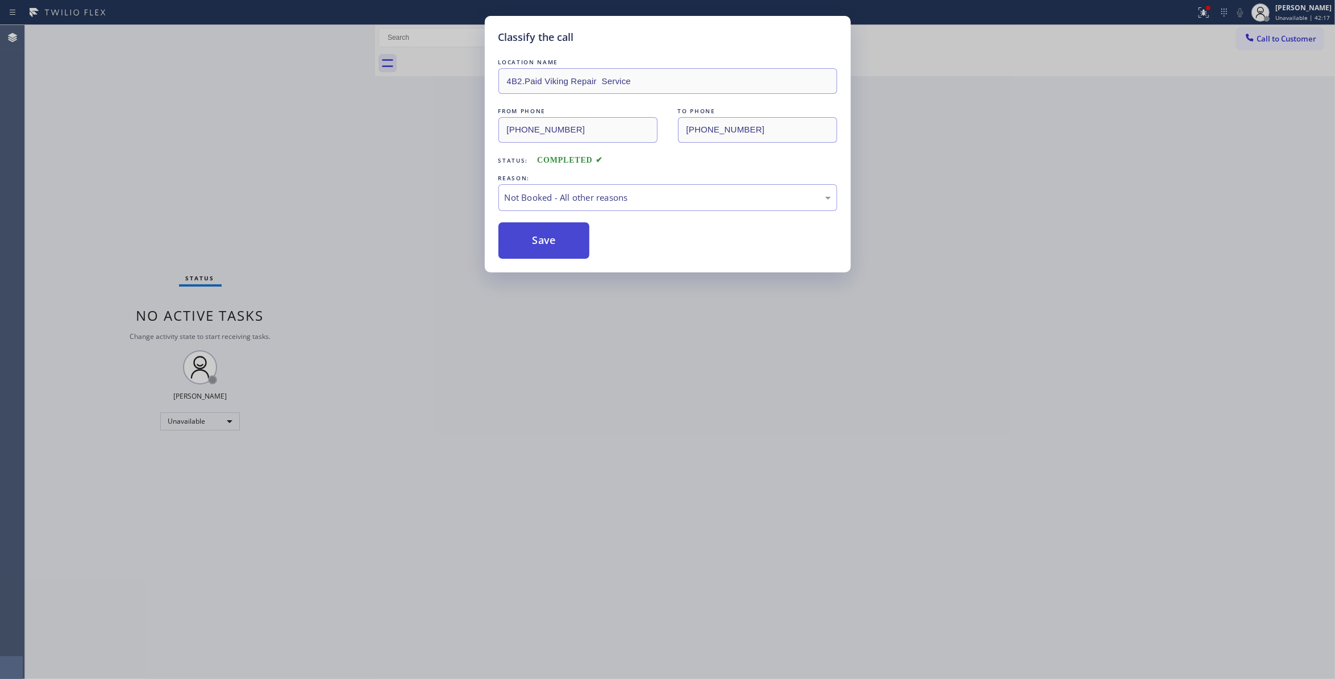
click at [554, 232] on button "Save" at bounding box center [544, 240] width 92 height 36
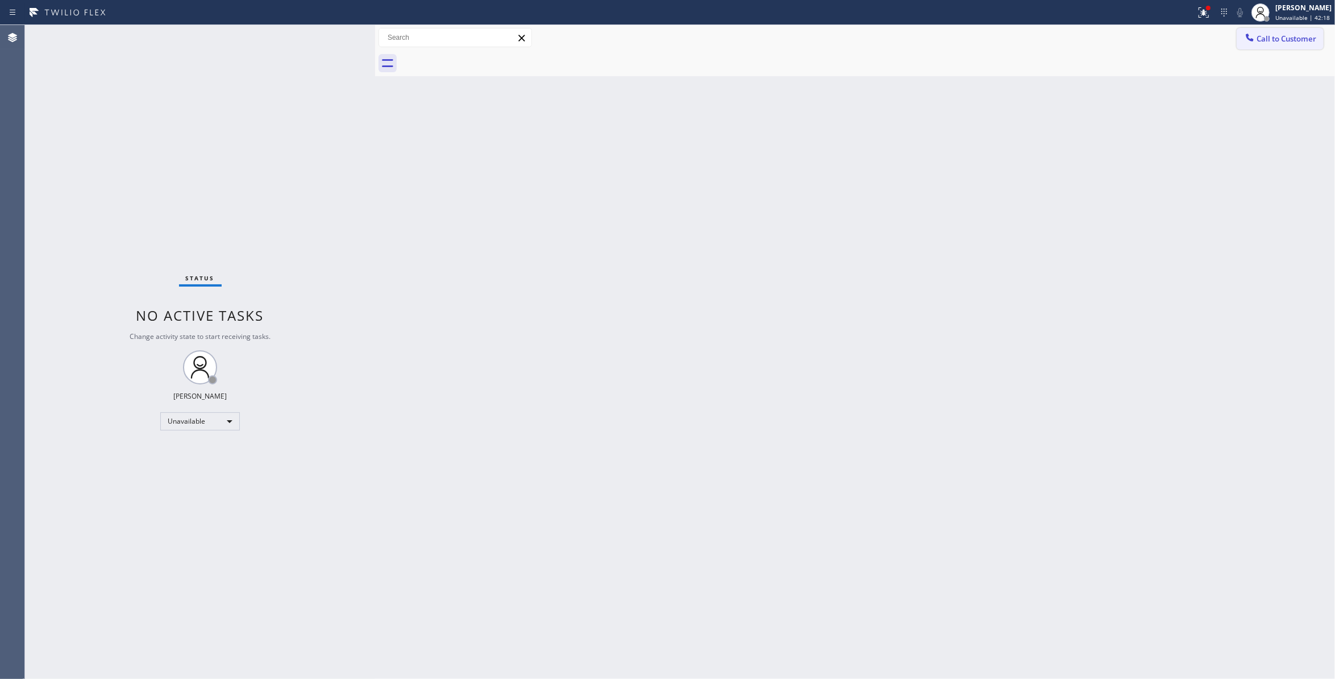
drag, startPoint x: 1281, startPoint y: 39, endPoint x: 1157, endPoint y: 83, distance: 131.4
click at [1280, 39] on span "Call to Customer" at bounding box center [1287, 39] width 60 height 10
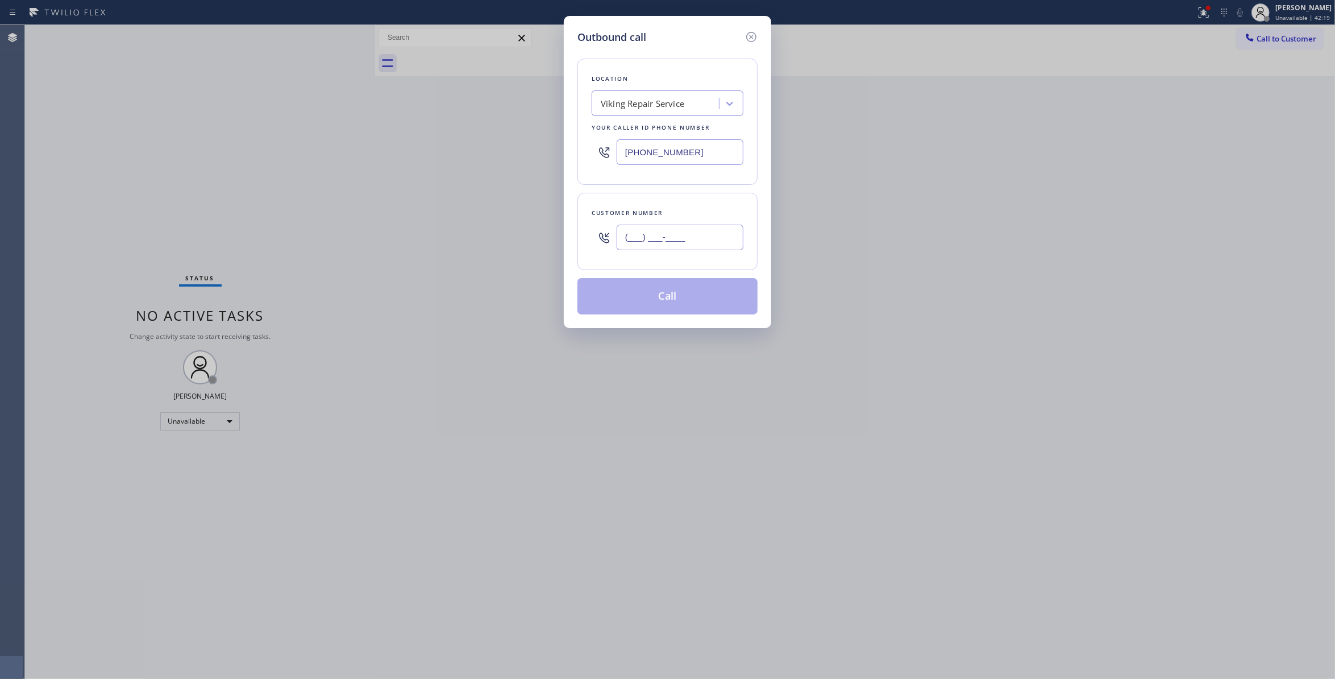
click at [703, 248] on input "(___) ___-____" at bounding box center [680, 238] width 127 height 26
paste input "650) 799-3435"
type input "[PHONE_NUMBER]"
click at [669, 301] on button "Call" at bounding box center [667, 296] width 180 height 36
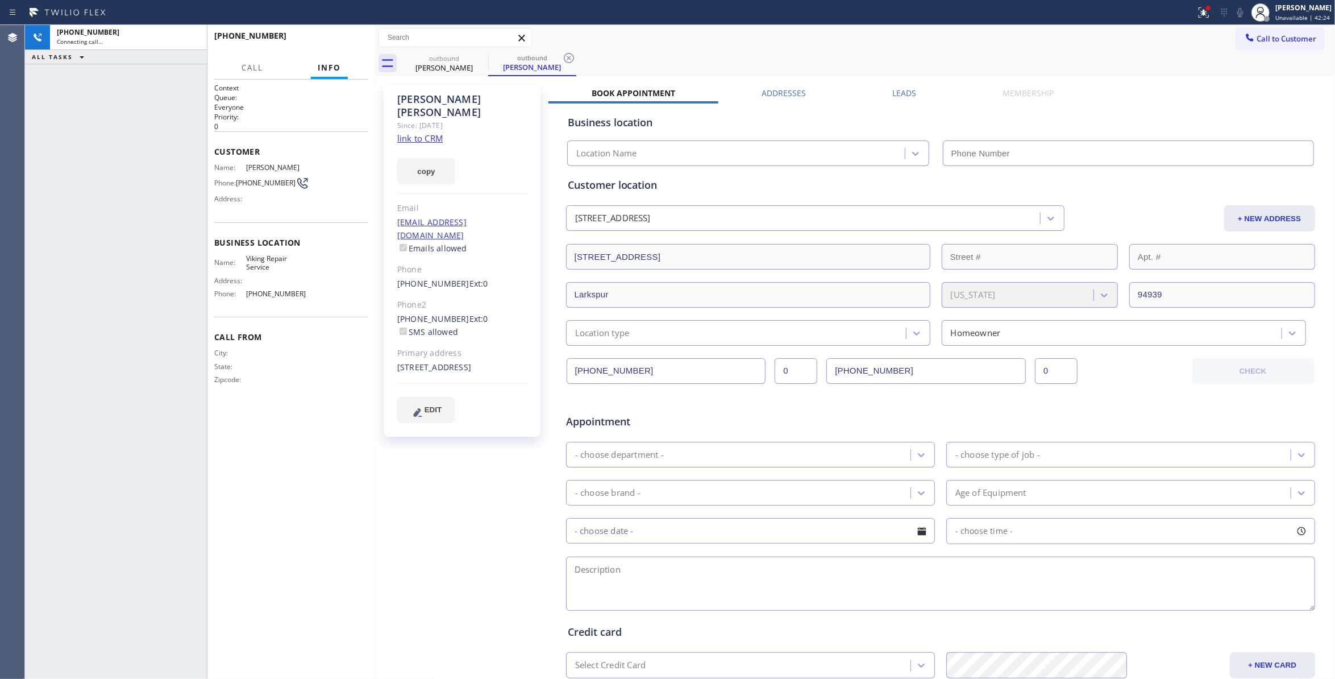
type input "[PHONE_NUMBER]"
drag, startPoint x: 61, startPoint y: 122, endPoint x: 66, endPoint y: 117, distance: 7.2
click at [61, 122] on div "+16507993435 Live | 00:12 ALL TASKS ALL TASKS ACTIVE TASKS TASKS IN WRAP UP" at bounding box center [116, 352] width 182 height 654
click at [354, 40] on span "HANG UP" at bounding box center [342, 41] width 35 height 8
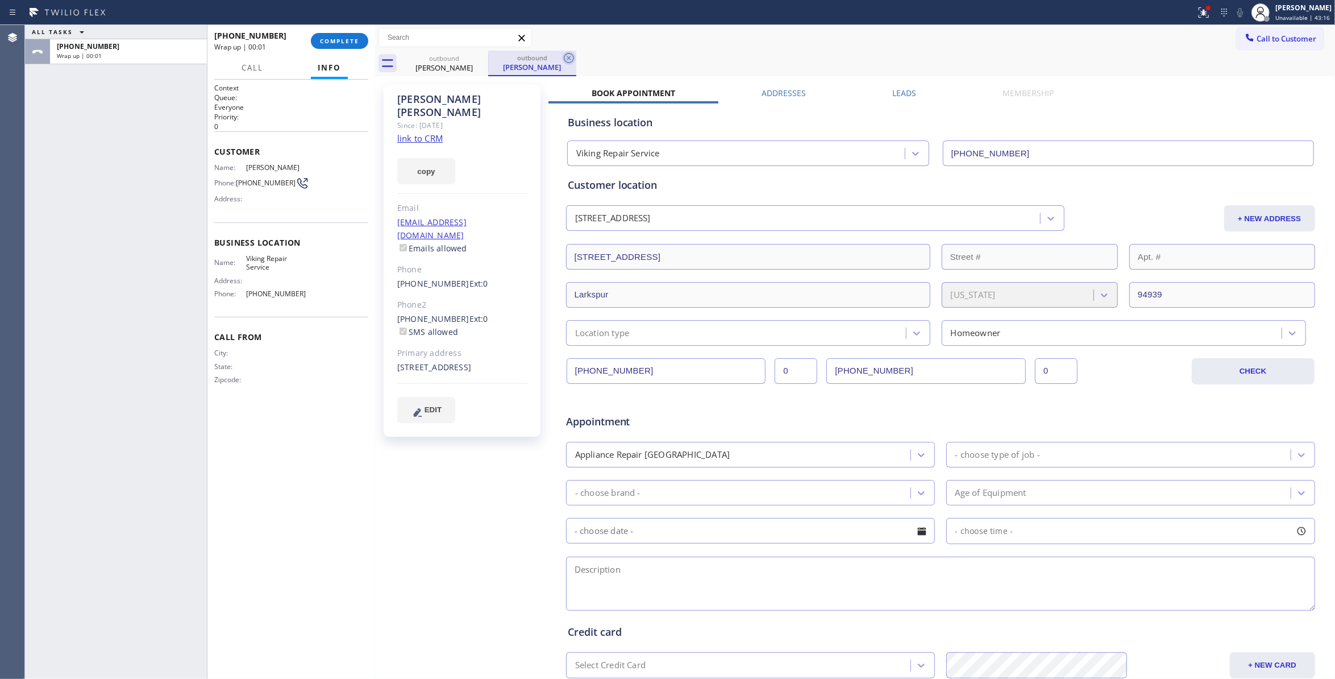
click at [572, 58] on icon at bounding box center [569, 58] width 14 height 14
click at [338, 53] on div "+16507993435 Wrap up | 00:02 COMPLETE" at bounding box center [291, 41] width 154 height 30
click at [338, 49] on div "+16507993435 Wrap up | 00:02 COMPLETE" at bounding box center [291, 41] width 154 height 30
click at [334, 49] on div "+16507993435 Wrap up | 00:03 COMPLETE" at bounding box center [291, 41] width 154 height 30
click at [331, 42] on span "COMPLETE" at bounding box center [339, 41] width 39 height 8
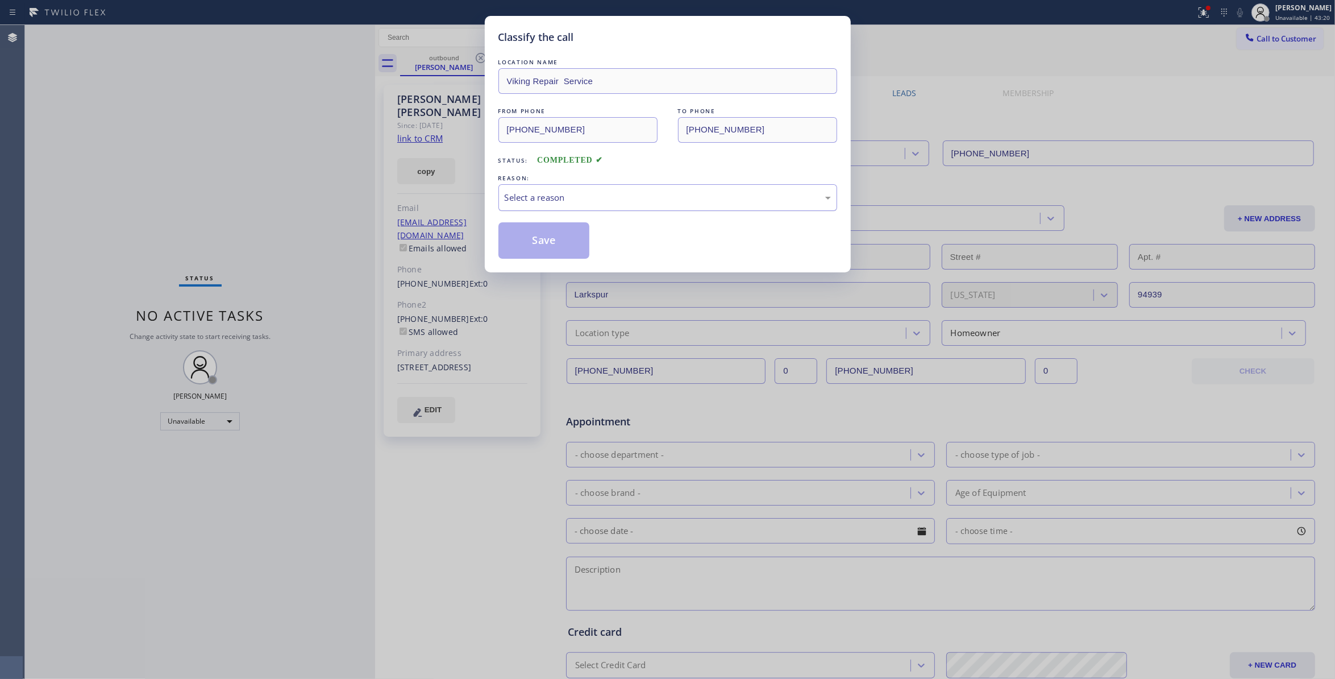
drag, startPoint x: 558, startPoint y: 193, endPoint x: 548, endPoint y: 203, distance: 14.5
click at [555, 193] on div "Select a reason" at bounding box center [668, 197] width 326 height 13
click at [513, 247] on button "Save" at bounding box center [544, 240] width 92 height 36
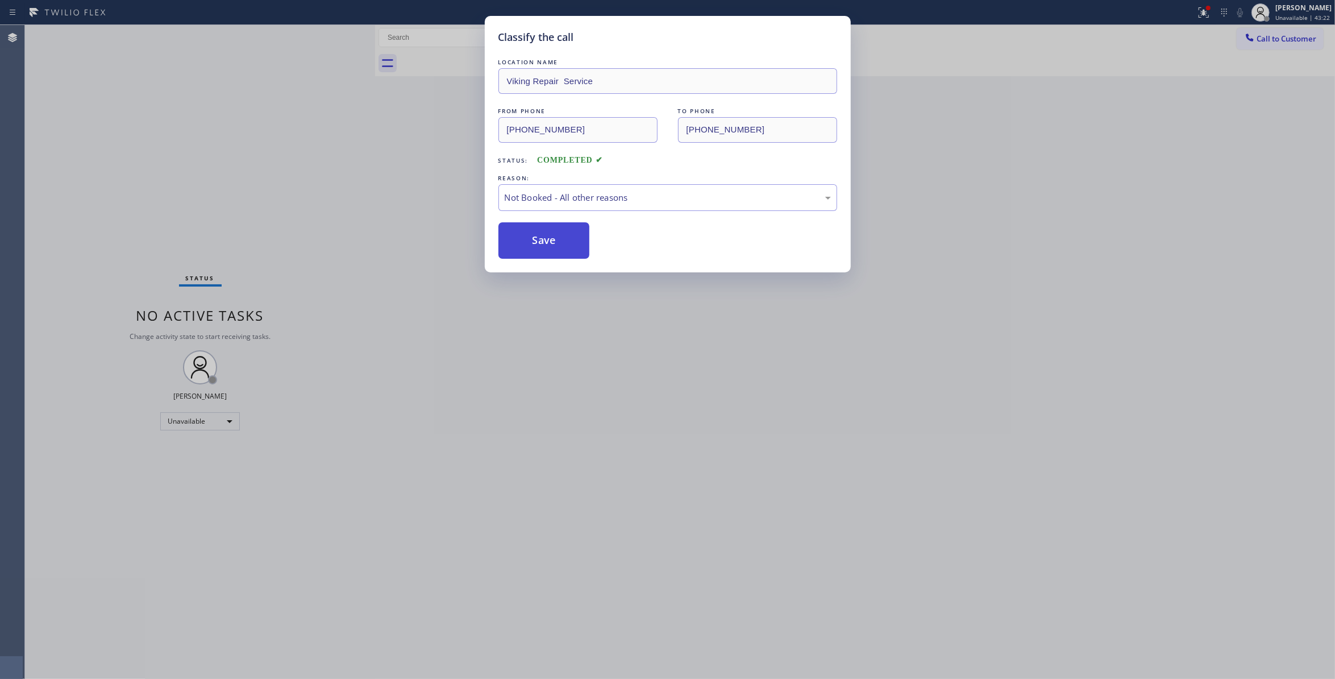
click at [513, 247] on button "Save" at bounding box center [544, 240] width 92 height 36
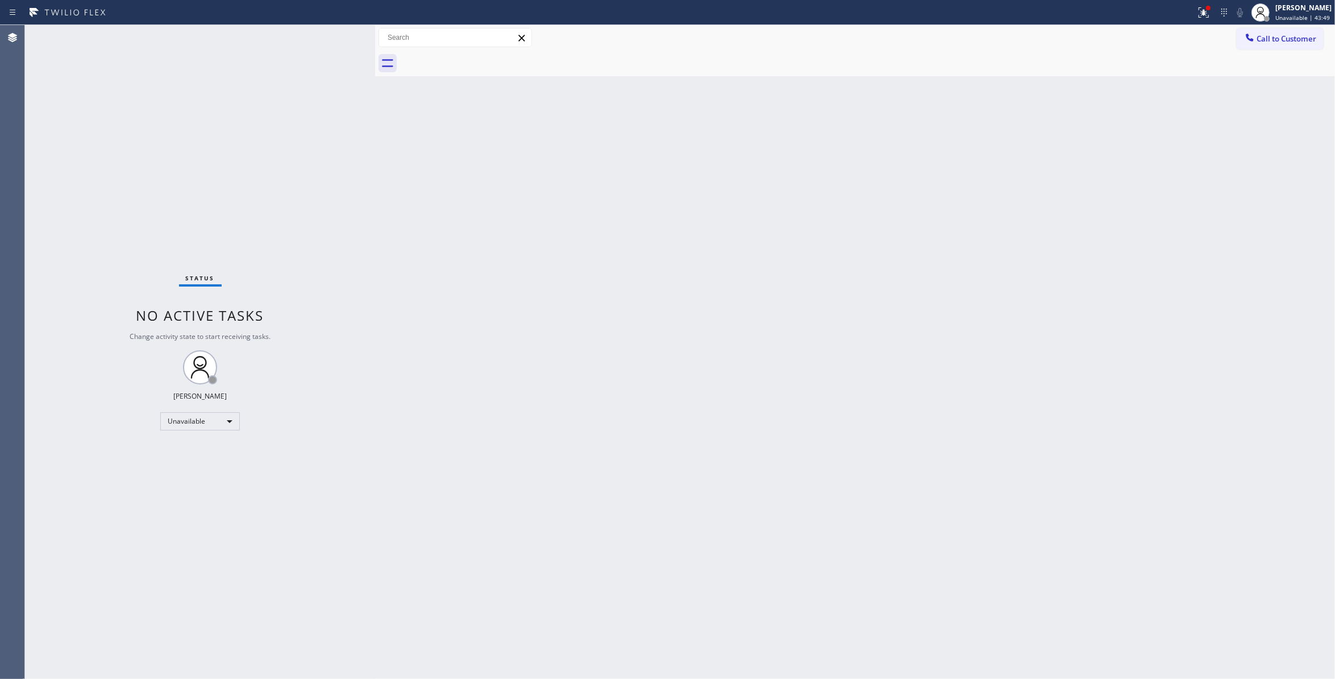
drag, startPoint x: 1044, startPoint y: 178, endPoint x: 1083, endPoint y: 138, distance: 56.7
click at [1055, 163] on div "Back to Dashboard Change Sender ID Customers Technicians Select a contact Outbo…" at bounding box center [855, 352] width 960 height 654
click at [1287, 28] on button "Call to Customer" at bounding box center [1280, 39] width 87 height 22
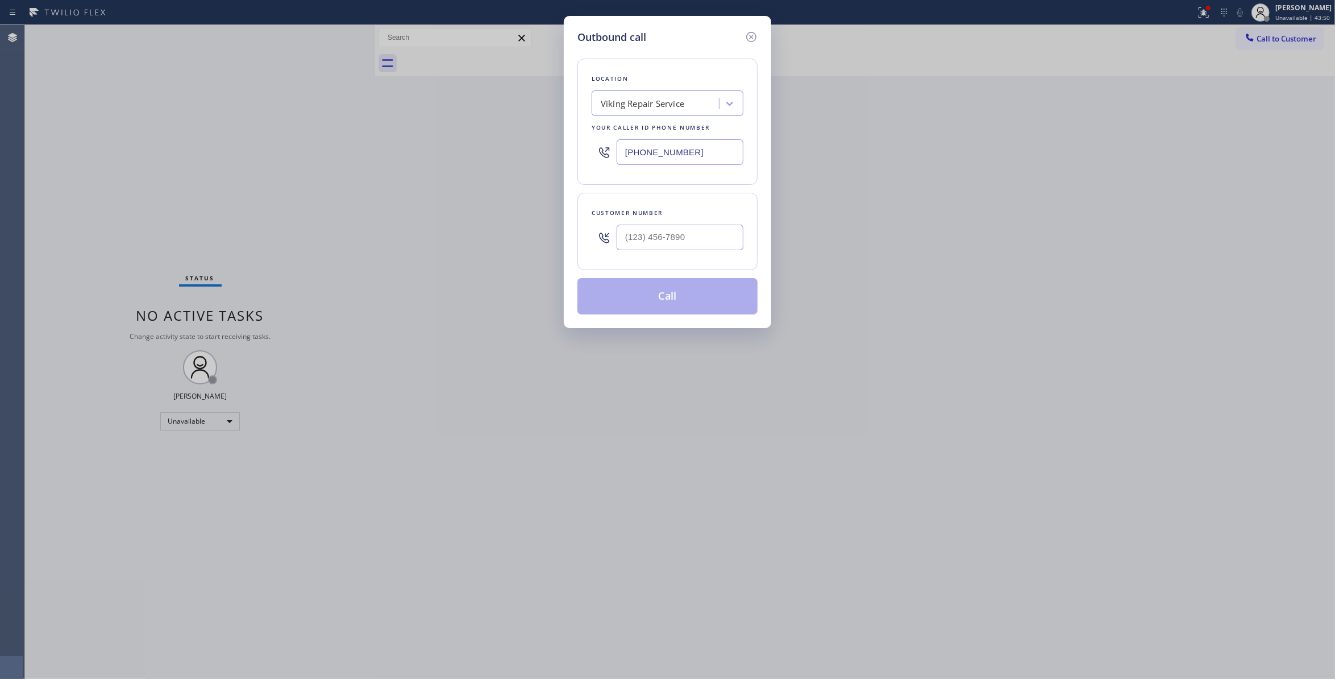
drag, startPoint x: 714, startPoint y: 153, endPoint x: 189, endPoint y: 142, distance: 525.3
click at [189, 142] on div "Outbound call Location Viking Repair Service Your caller id phone number (415) …" at bounding box center [667, 339] width 1335 height 679
paste input "844) 914-1775"
type input "[PHONE_NUMBER]"
click at [659, 239] on input "(___) ___-____" at bounding box center [680, 238] width 127 height 26
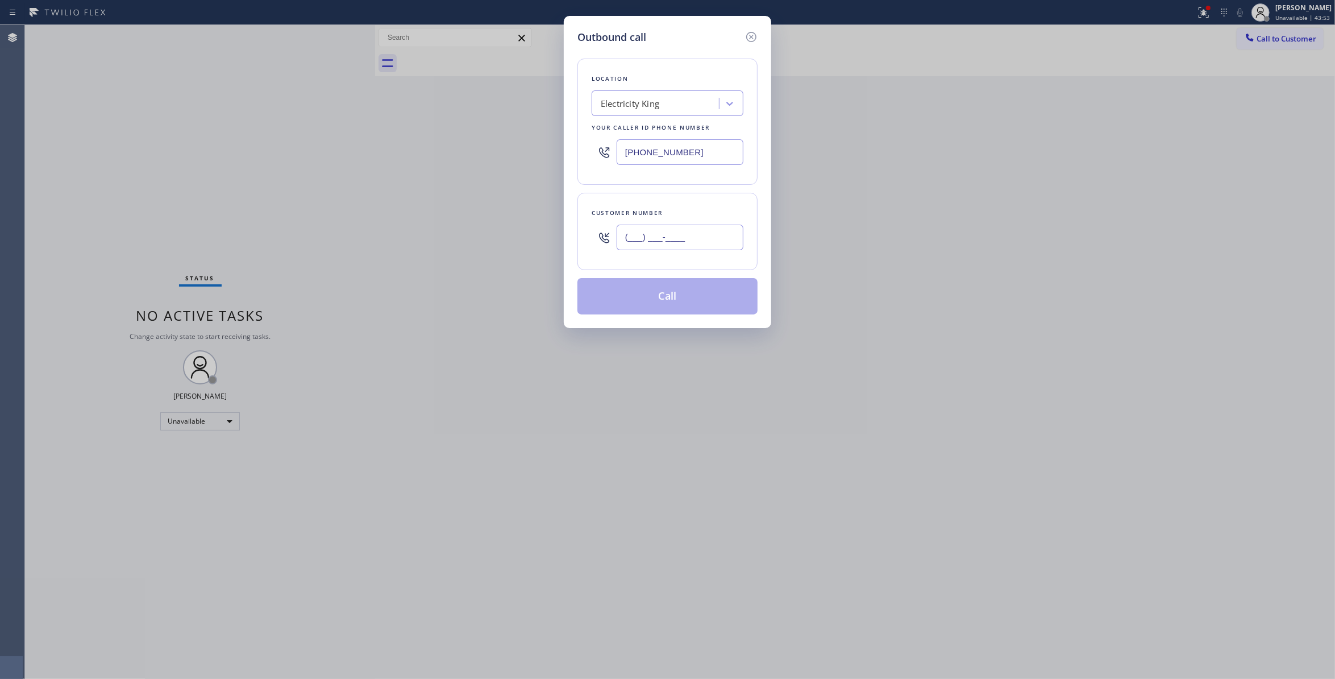
paste input "920) 285-4124"
type input "[PHONE_NUMBER]"
click at [655, 298] on button "Call" at bounding box center [667, 296] width 180 height 36
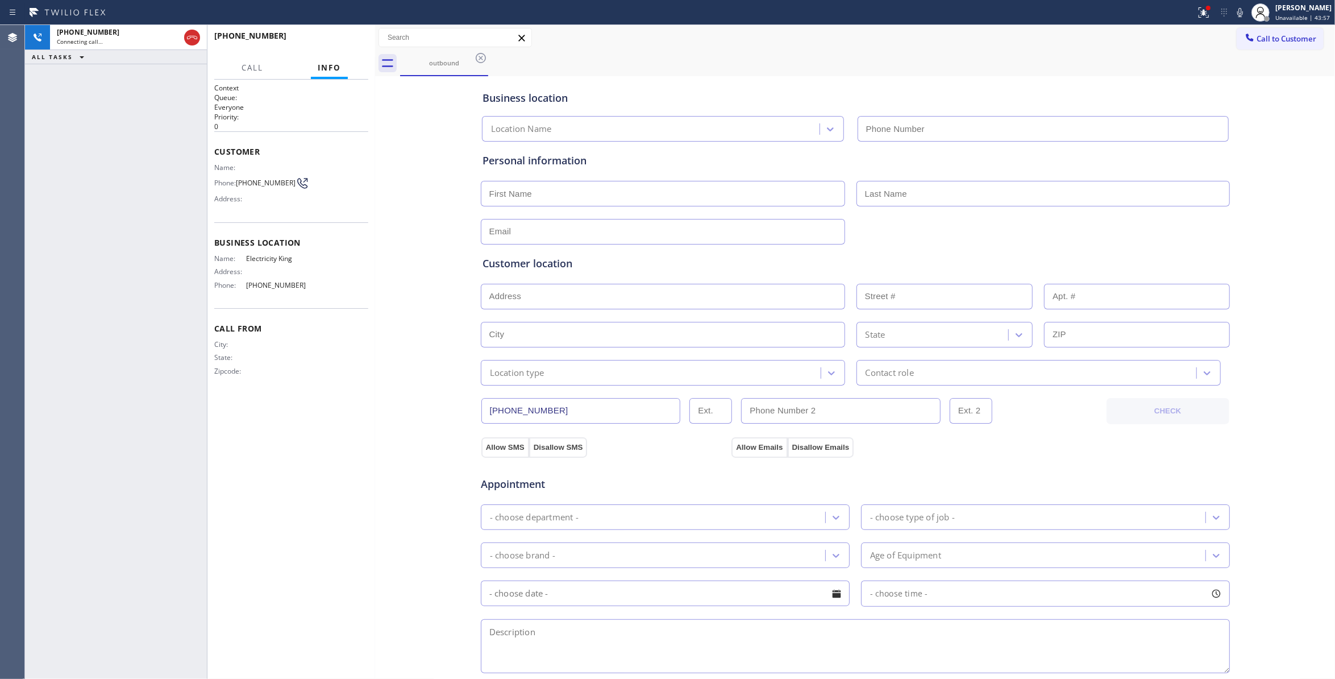
type input "[PHONE_NUMBER]"
click at [344, 42] on span "HANG UP" at bounding box center [342, 41] width 35 height 8
click at [276, 184] on span "[PHONE_NUMBER]" at bounding box center [266, 182] width 60 height 9
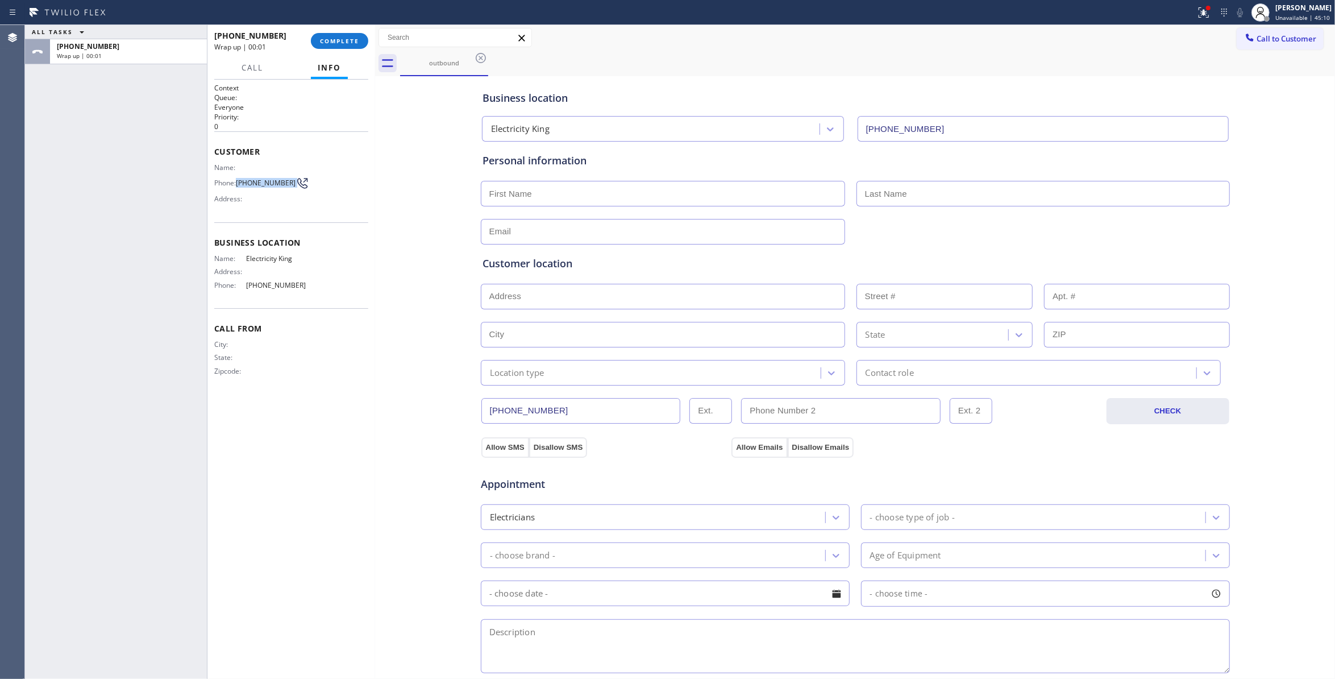
click at [276, 184] on span "[PHONE_NUMBER]" at bounding box center [266, 182] width 60 height 9
copy div "[PHONE_NUMBER]"
click at [335, 40] on span "COMPLETE" at bounding box center [339, 41] width 39 height 8
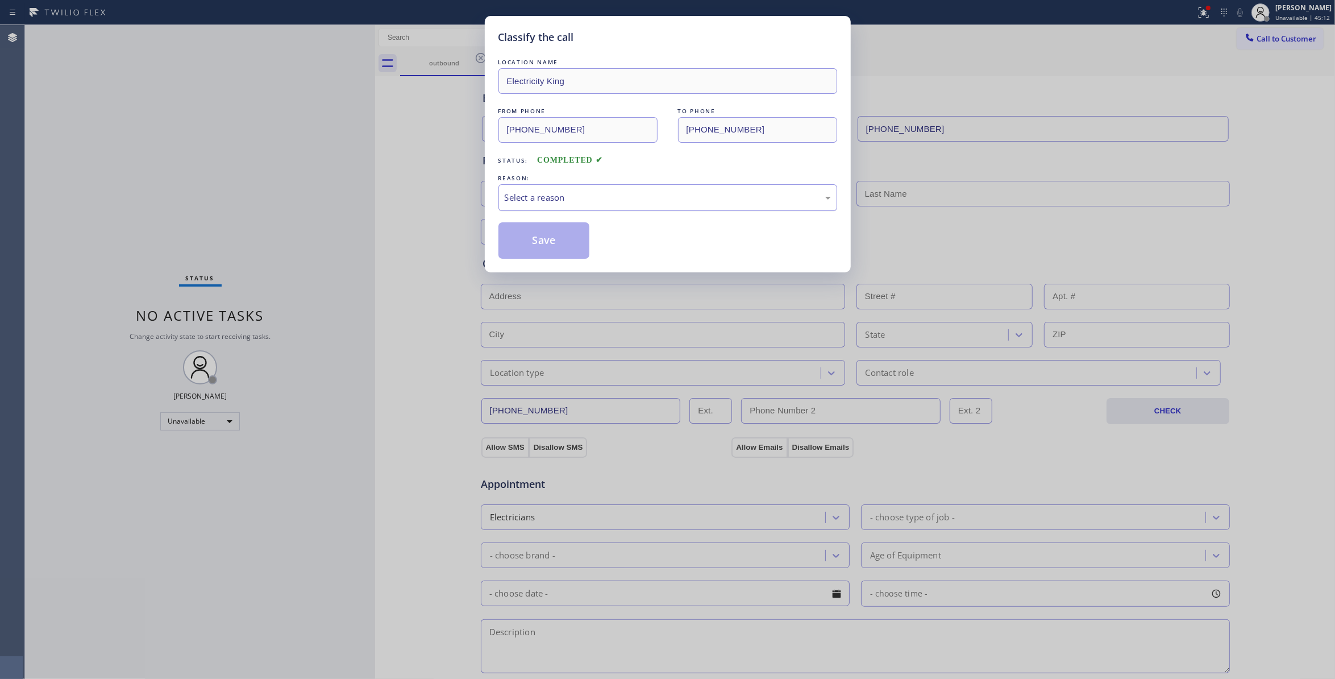
click at [540, 198] on div "Select a reason" at bounding box center [668, 197] width 326 height 13
click at [550, 247] on button "Save" at bounding box center [544, 240] width 92 height 36
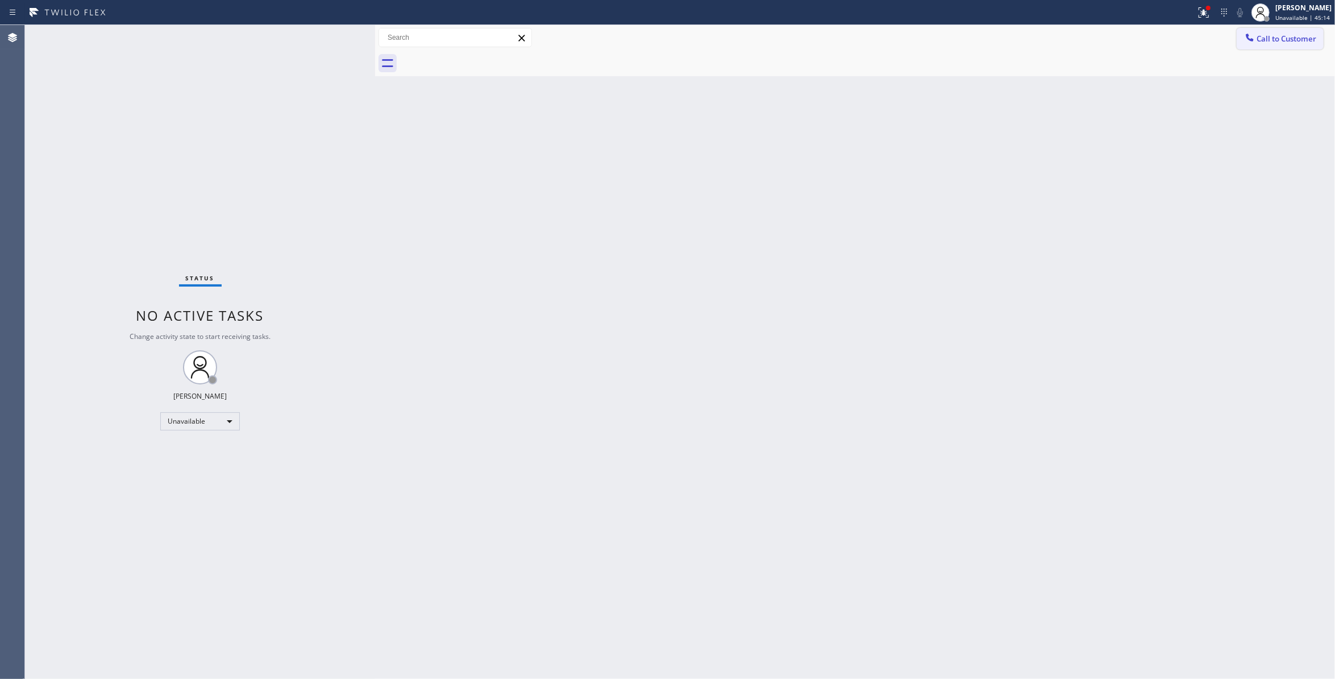
click at [1278, 36] on span "Call to Customer" at bounding box center [1287, 39] width 60 height 10
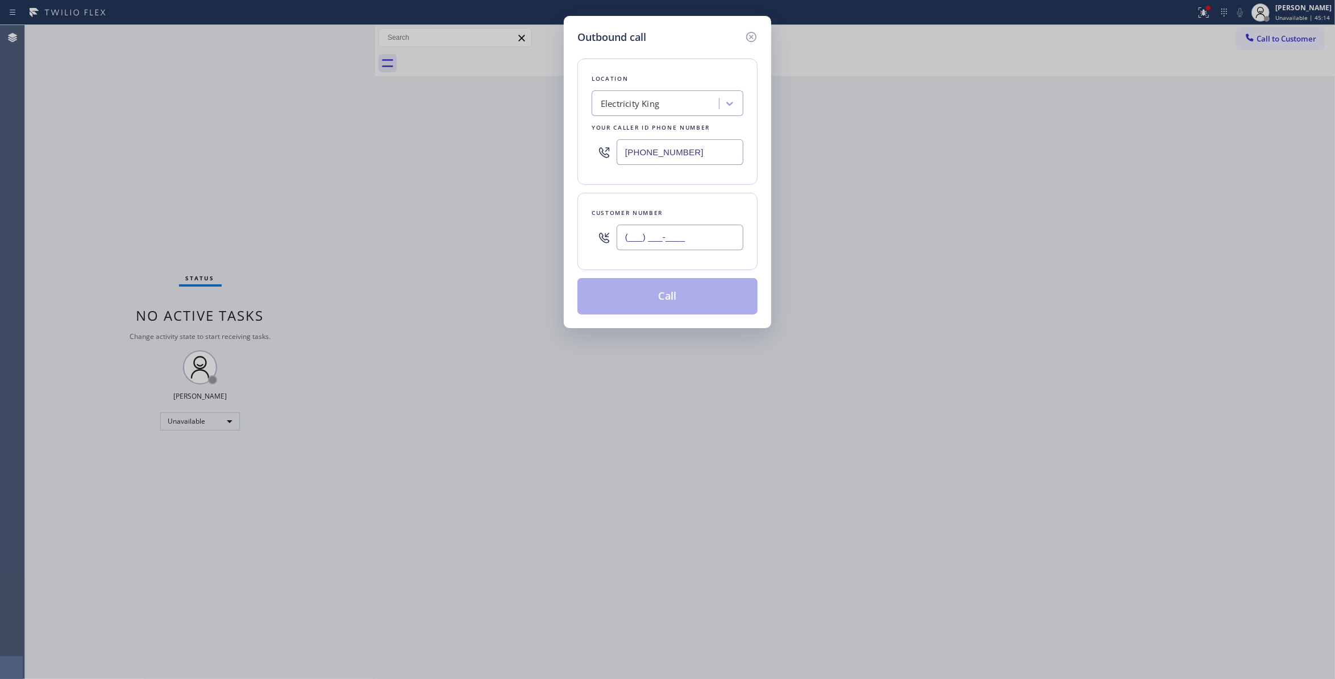
click at [689, 236] on input "(___) ___-____" at bounding box center [680, 238] width 127 height 26
paste input "920) 285-4124"
type input "[PHONE_NUMBER]"
click at [687, 290] on button "Call" at bounding box center [667, 296] width 180 height 36
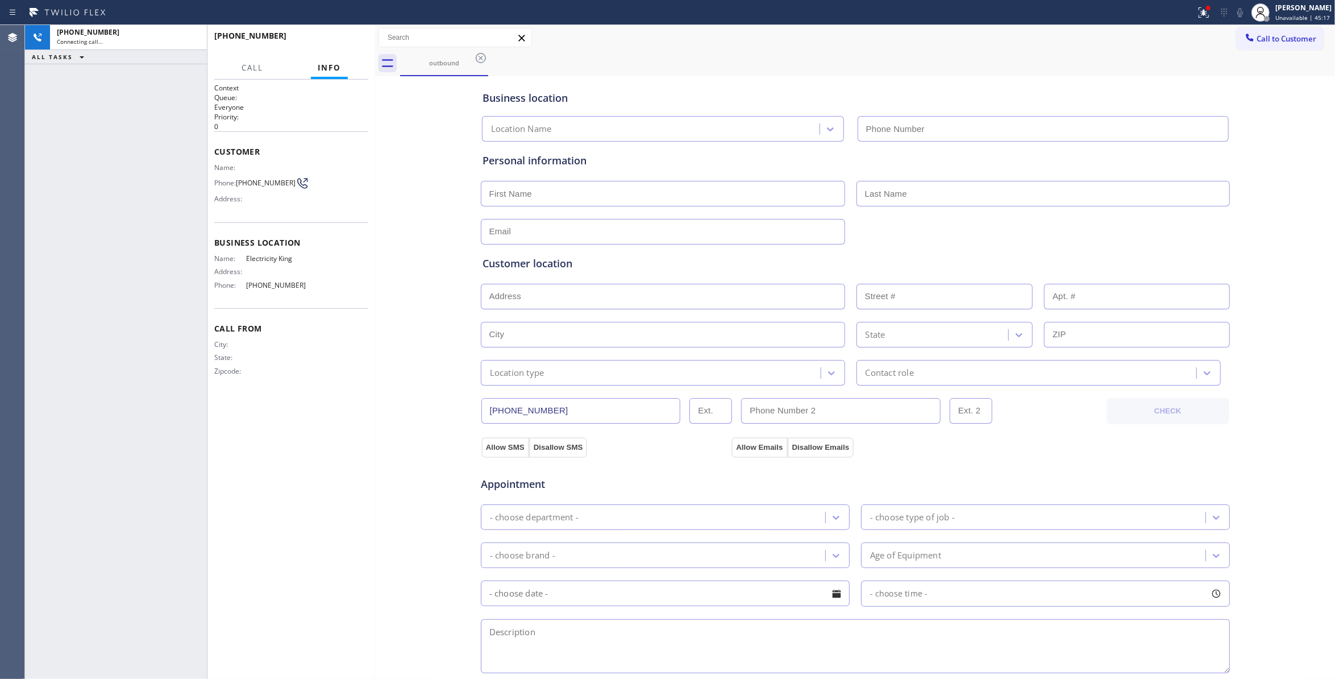
type input "[PHONE_NUMBER]"
click at [330, 38] on span "HANG UP" at bounding box center [342, 41] width 35 height 8
click at [272, 185] on span "[PHONE_NUMBER]" at bounding box center [266, 182] width 60 height 9
click at [271, 185] on span "[PHONE_NUMBER]" at bounding box center [266, 182] width 60 height 9
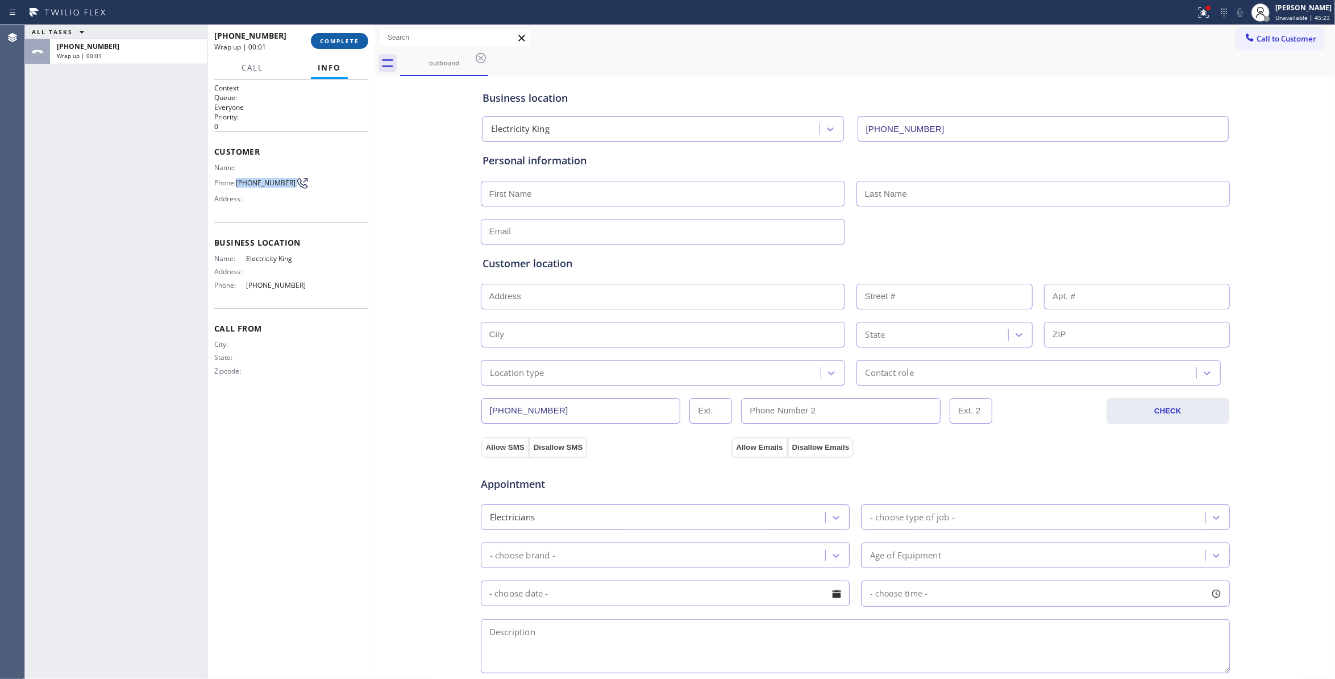
copy div "[PHONE_NUMBER]"
click at [335, 44] on span "COMPLETE" at bounding box center [339, 41] width 39 height 8
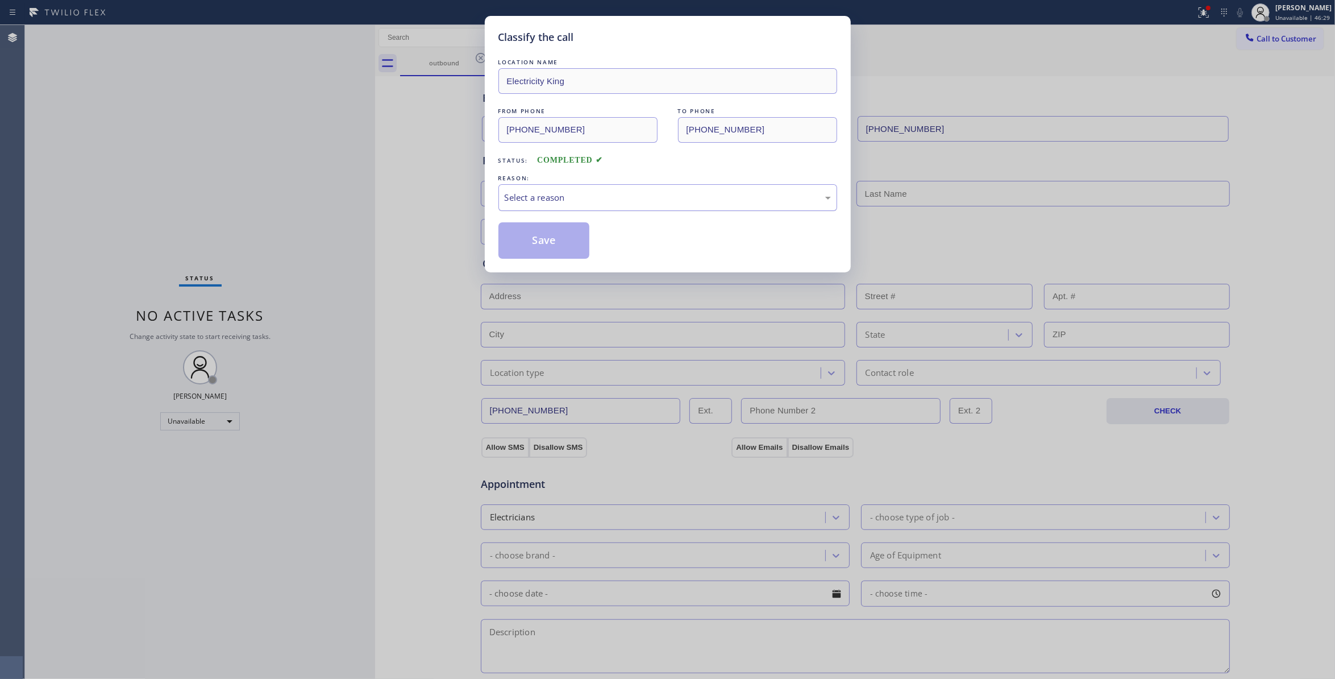
click at [572, 199] on div "Select a reason" at bounding box center [668, 197] width 326 height 13
click at [553, 239] on button "Save" at bounding box center [544, 240] width 92 height 36
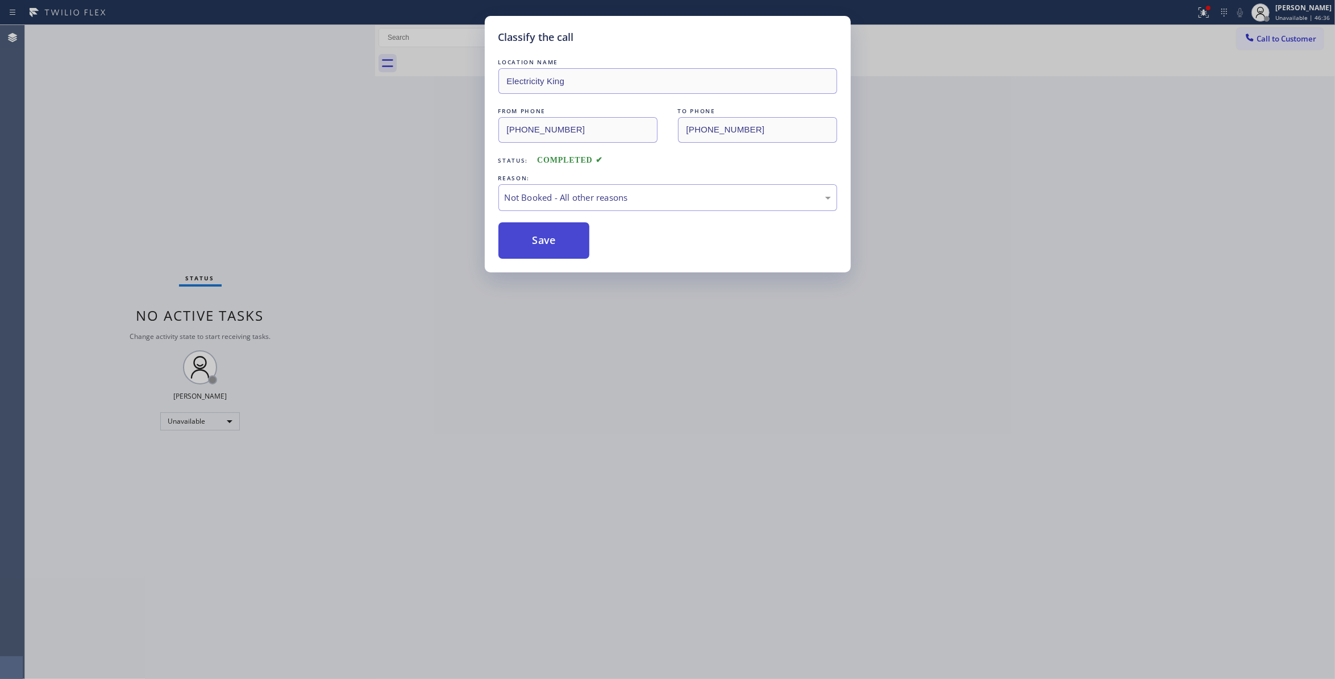
click at [553, 239] on button "Save" at bounding box center [544, 240] width 92 height 36
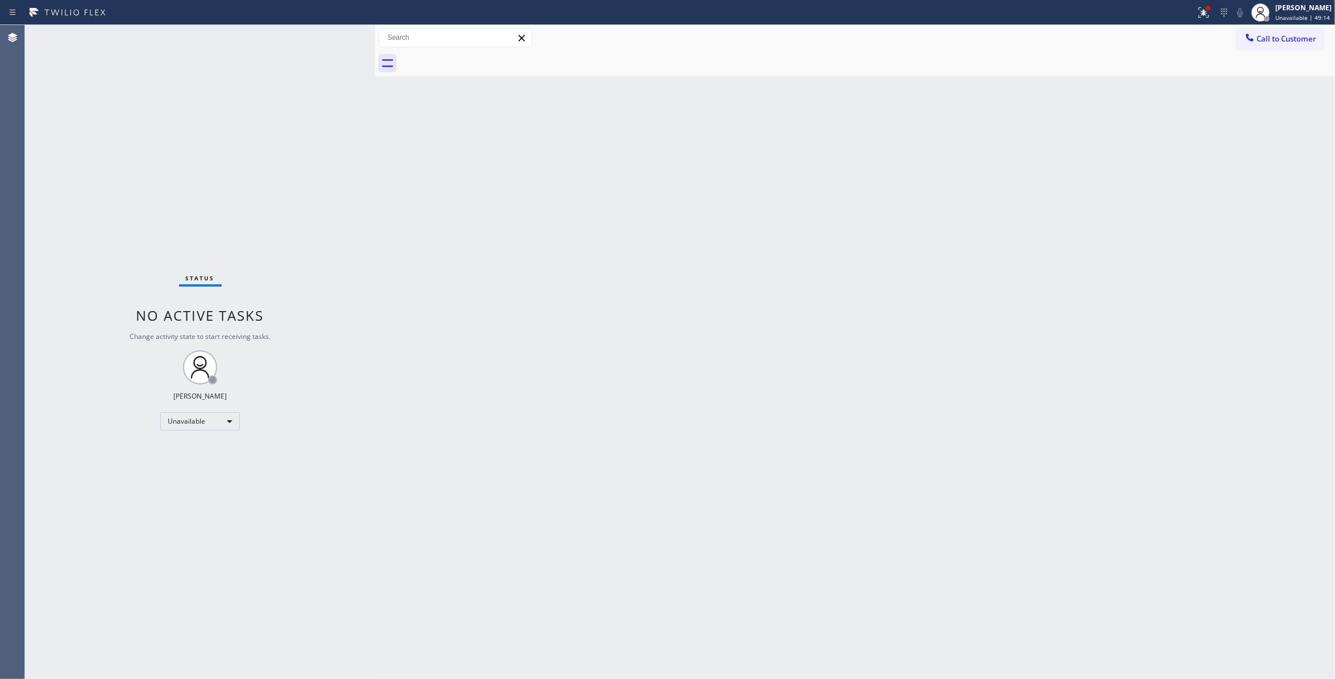
drag, startPoint x: 205, startPoint y: 553, endPoint x: 205, endPoint y: 540, distance: 13.1
click at [205, 540] on div "Status No active tasks Change activity state to start receiving tasks. [PERSON_…" at bounding box center [200, 352] width 350 height 654
click at [1267, 38] on span "Call to Customer" at bounding box center [1287, 39] width 60 height 10
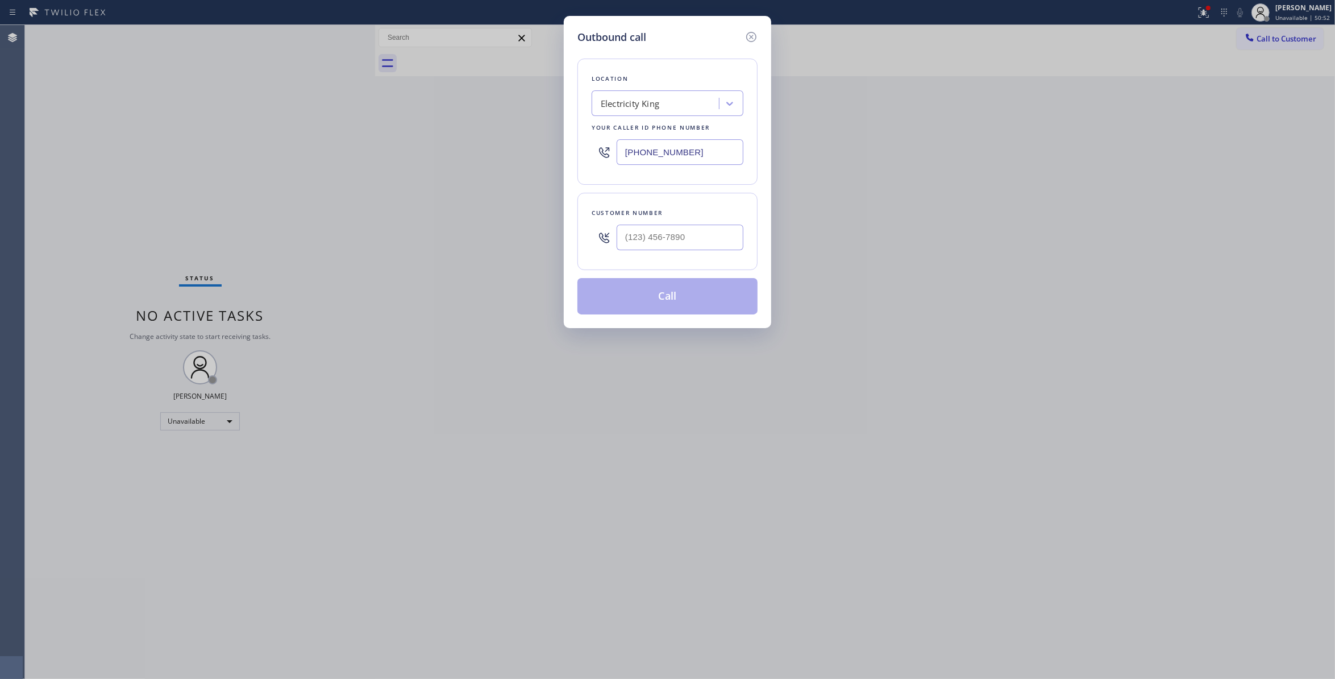
drag, startPoint x: 695, startPoint y: 151, endPoint x: 273, endPoint y: 153, distance: 421.7
click at [460, 148] on div "Outbound call Location Electricity King Your caller id phone number (844) 914-1…" at bounding box center [667, 339] width 1335 height 679
paste input "714) 463-1818"
type input "[PHONE_NUMBER]"
click at [646, 236] on input "(___) ___-____" at bounding box center [680, 238] width 127 height 26
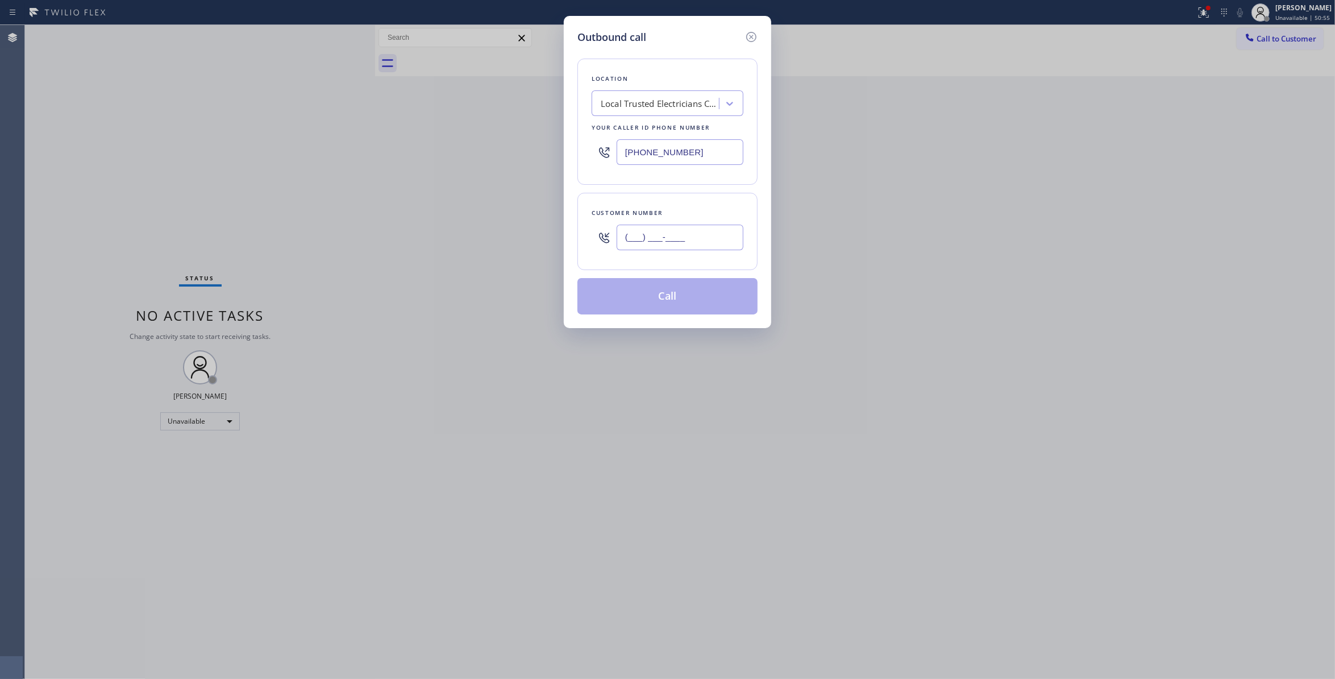
paste input "863) 473-2460"
type input "[PHONE_NUMBER]"
click at [667, 301] on button "Call" at bounding box center [667, 296] width 180 height 36
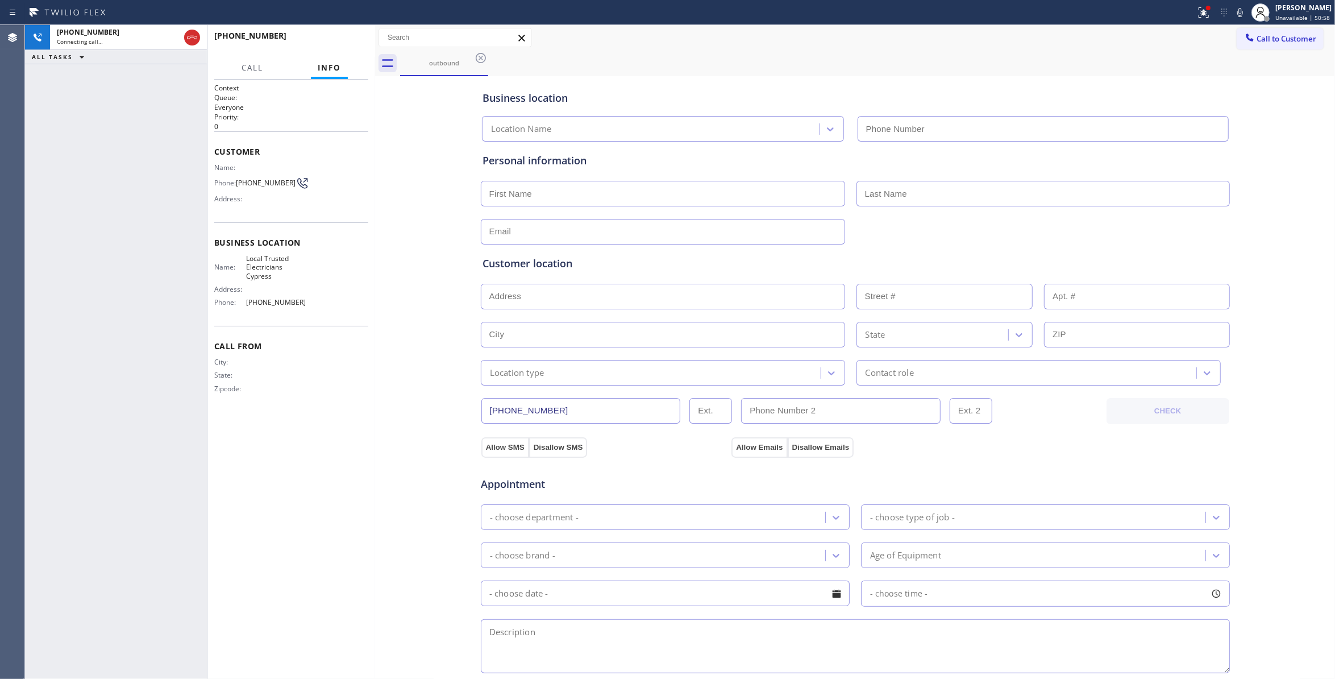
type input "[PHONE_NUMBER]"
click at [348, 31] on div "+18634732460 Live | 03:10 HANG UP" at bounding box center [291, 41] width 154 height 30
click at [347, 36] on button "HANG UP" at bounding box center [341, 41] width 53 height 16
click at [269, 181] on span "[PHONE_NUMBER]" at bounding box center [266, 182] width 60 height 9
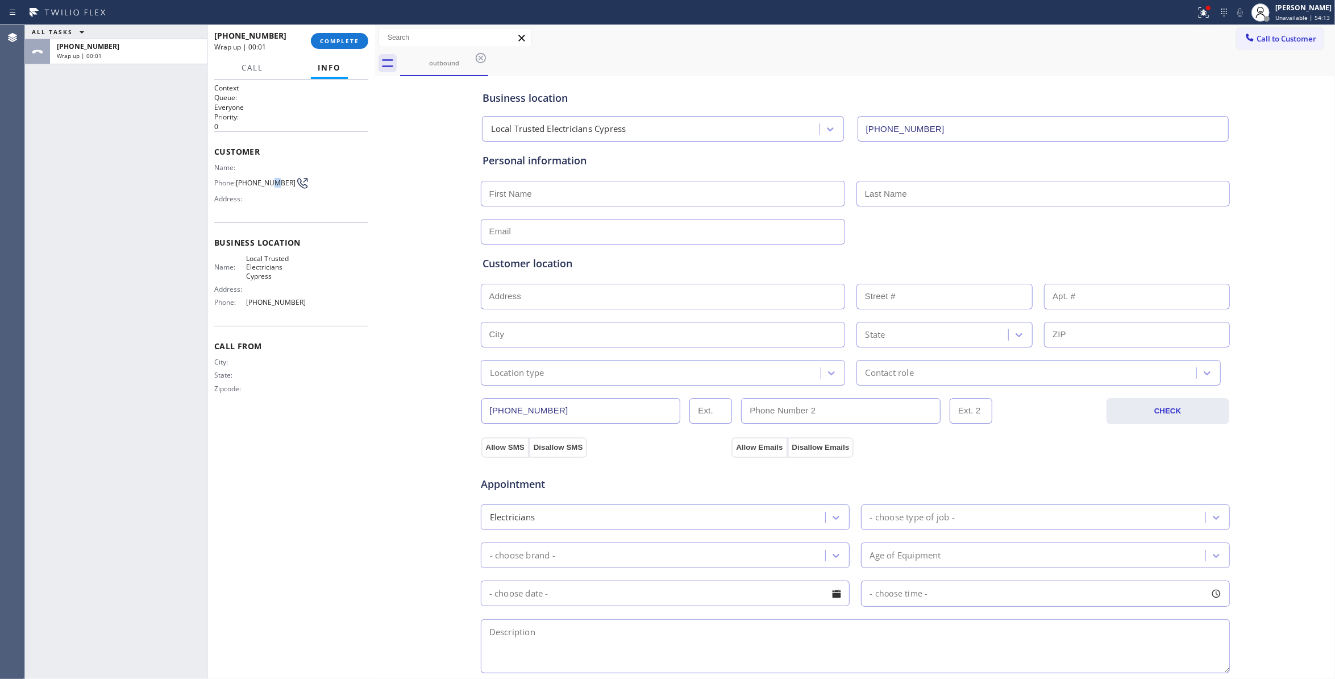
click at [269, 181] on span "[PHONE_NUMBER]" at bounding box center [266, 182] width 60 height 9
copy div "[PHONE_NUMBER]"
click at [342, 41] on span "COMPLETE" at bounding box center [339, 41] width 39 height 8
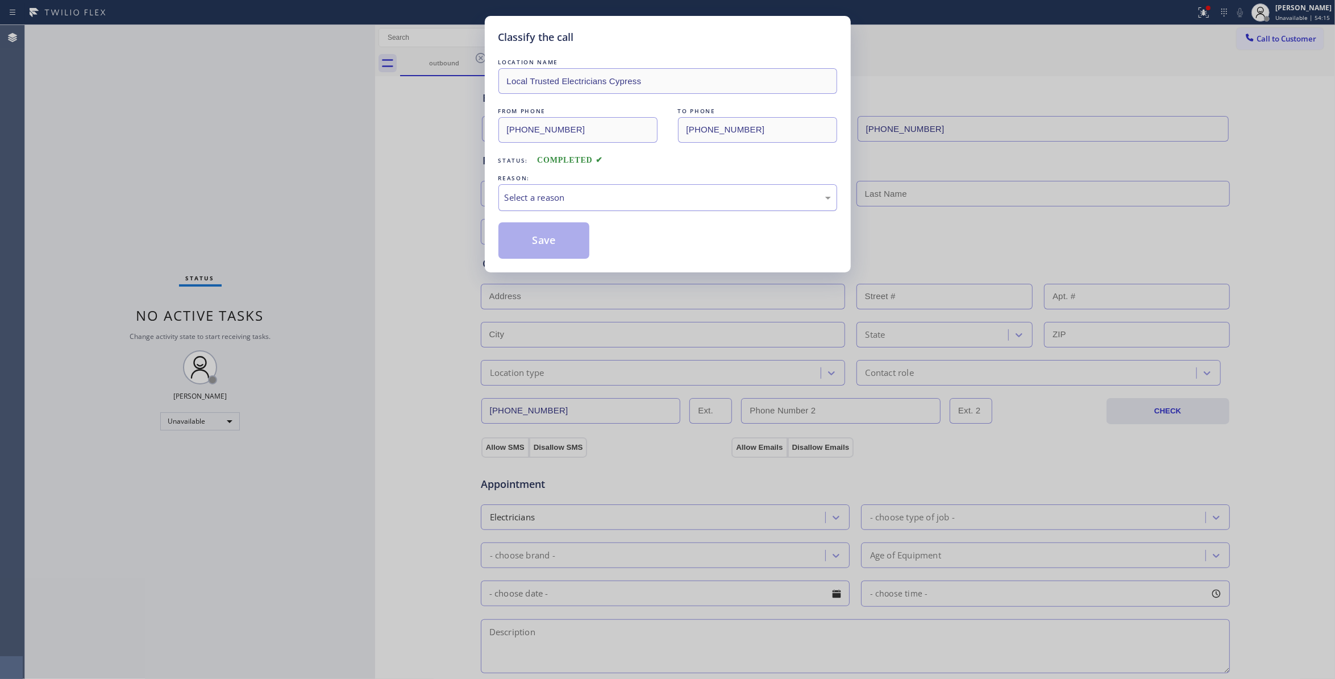
click at [533, 193] on div "Select a reason" at bounding box center [668, 197] width 326 height 13
click at [539, 247] on button "Save" at bounding box center [544, 240] width 92 height 36
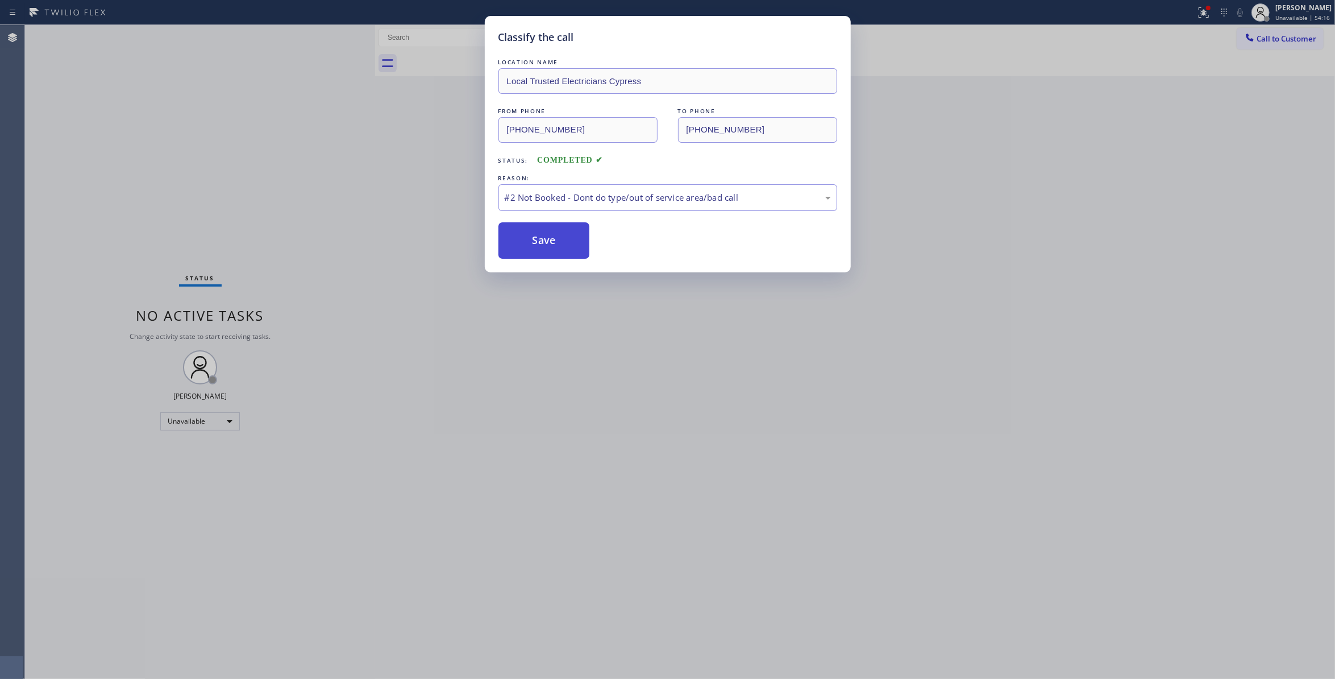
click at [539, 247] on button "Save" at bounding box center [544, 240] width 92 height 36
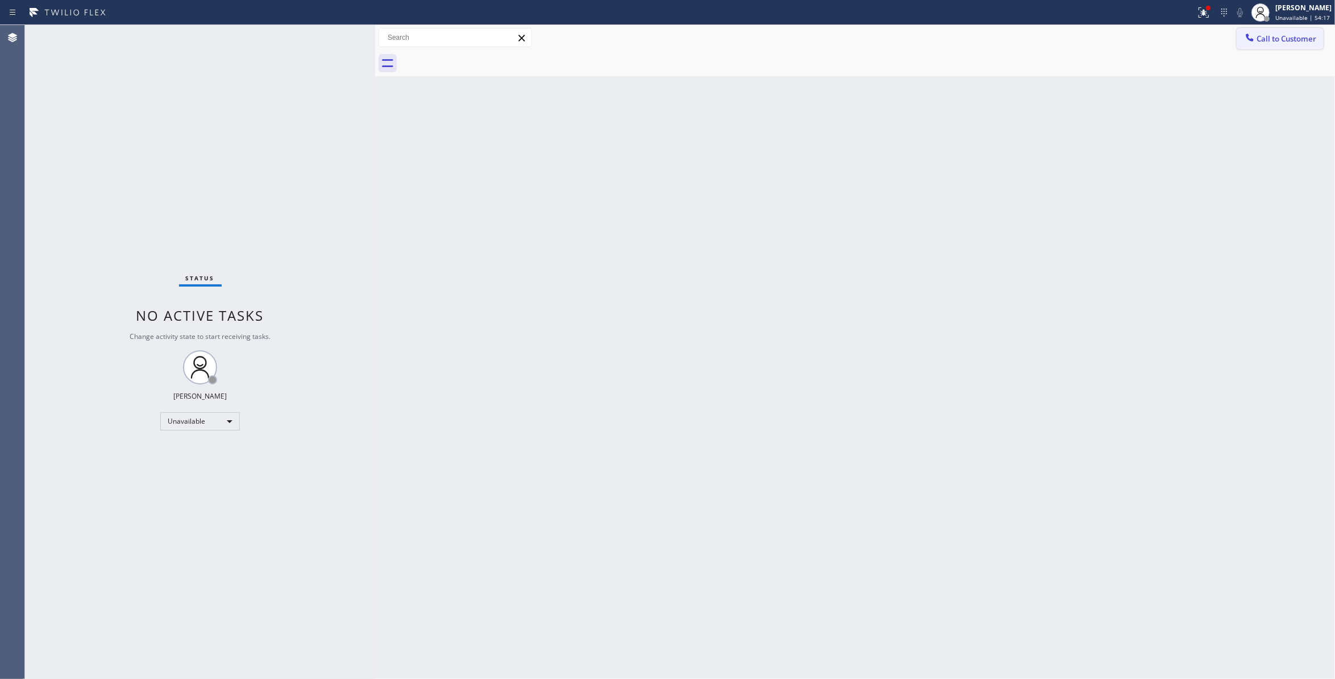
click at [1285, 40] on span "Call to Customer" at bounding box center [1287, 39] width 60 height 10
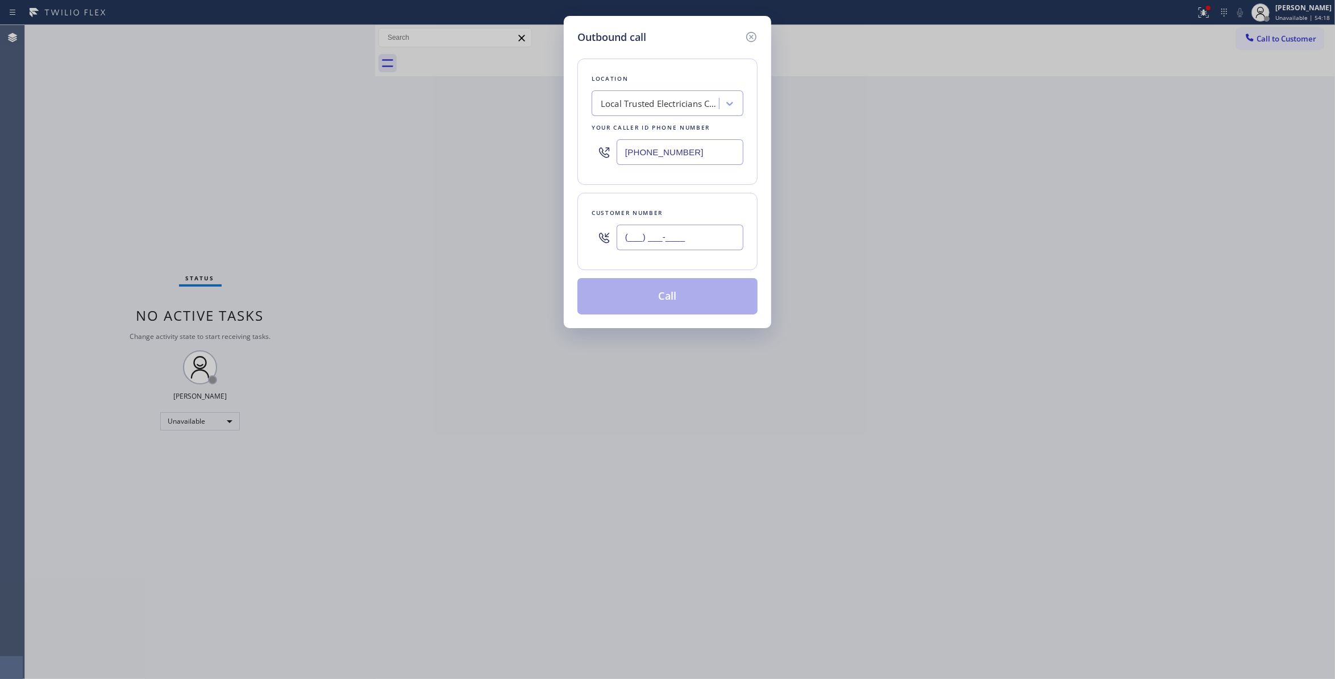
click at [629, 243] on input "(___) ___-____" at bounding box center [680, 238] width 127 height 26
paste input "863) 473-2460"
type input "[PHONE_NUMBER]"
click at [649, 299] on button "Call" at bounding box center [667, 296] width 180 height 36
click at [1199, 13] on icon at bounding box center [1202, 11] width 7 height 8
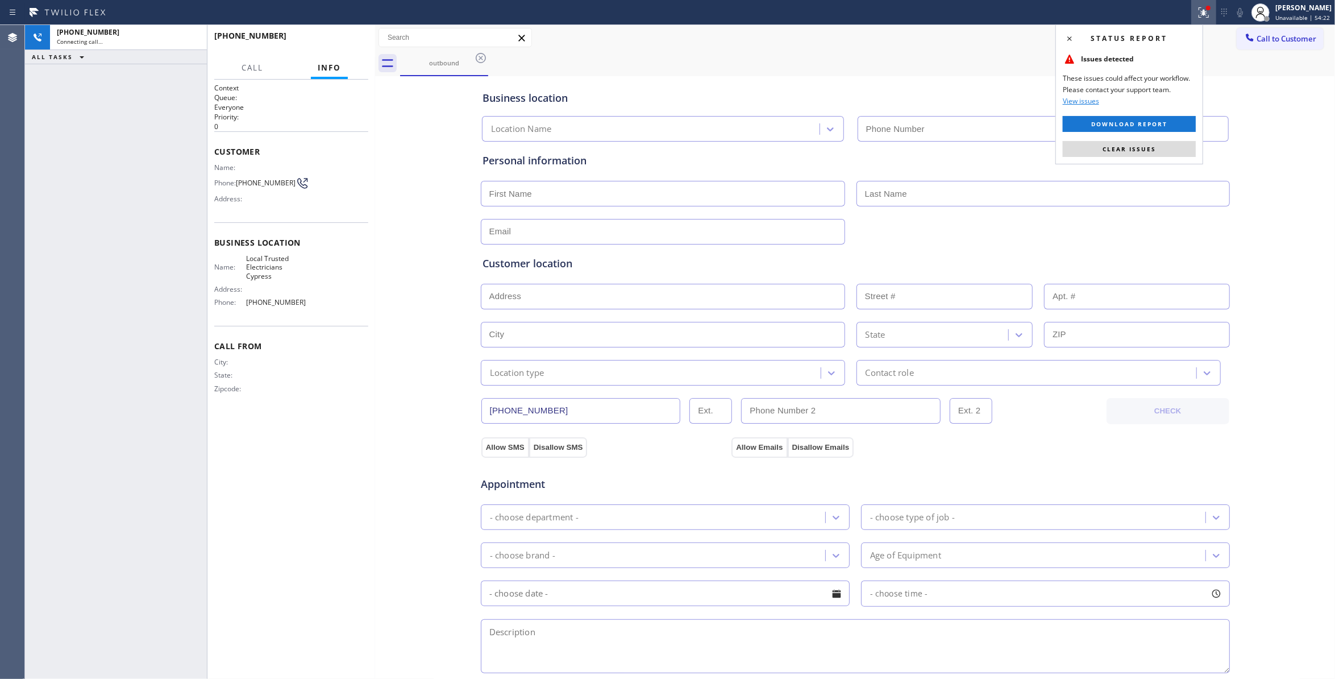
click at [1197, 16] on icon at bounding box center [1204, 13] width 14 height 14
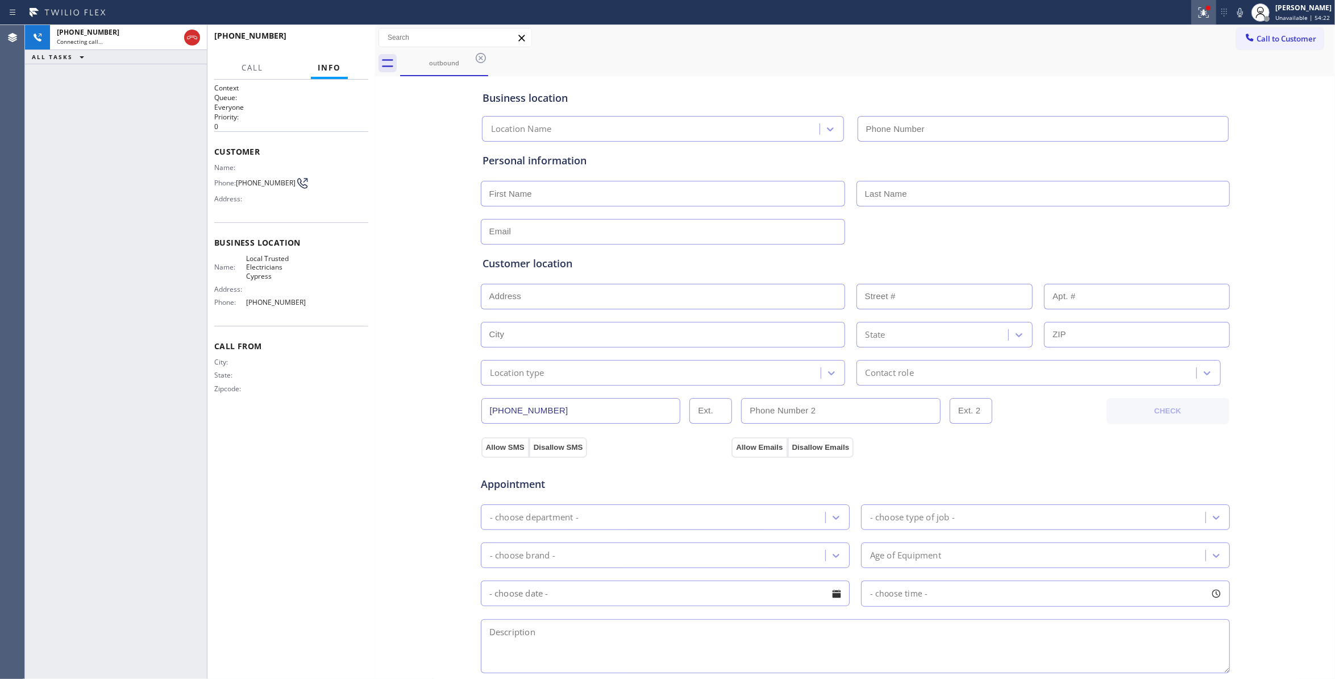
click at [1197, 15] on icon at bounding box center [1204, 13] width 14 height 14
type input "[PHONE_NUMBER]"
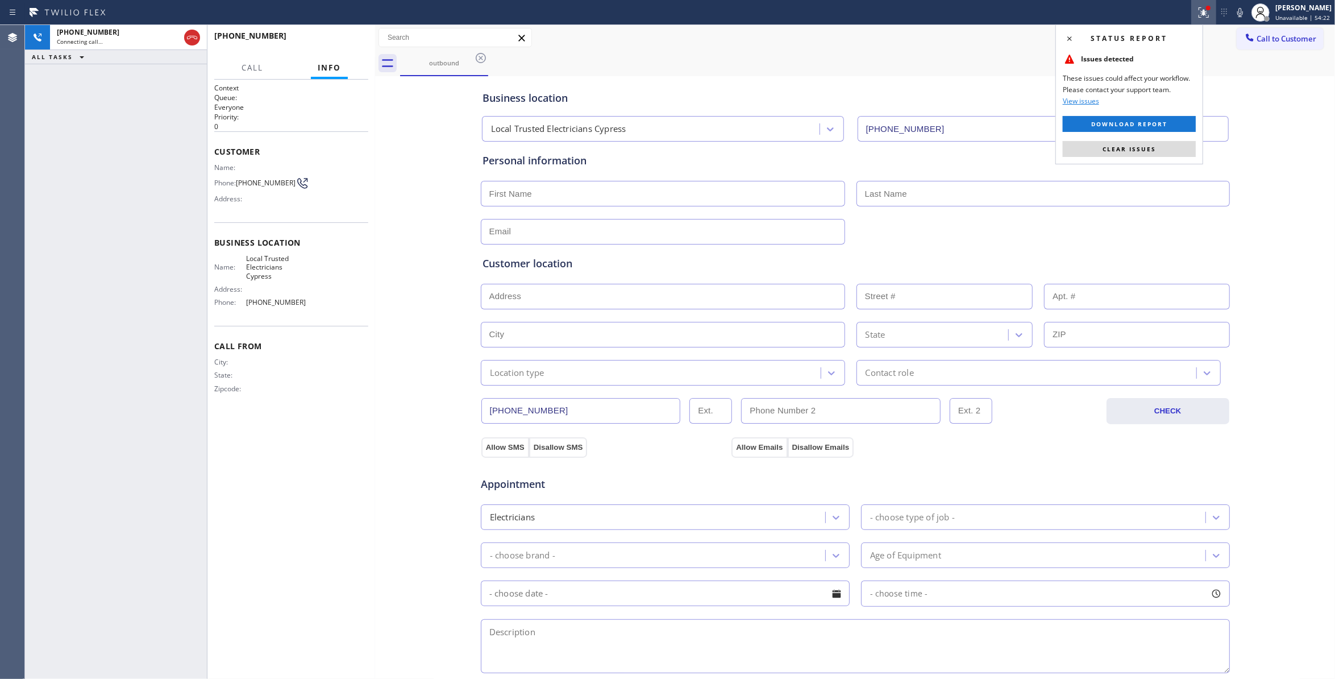
click at [1197, 16] on icon at bounding box center [1204, 13] width 14 height 14
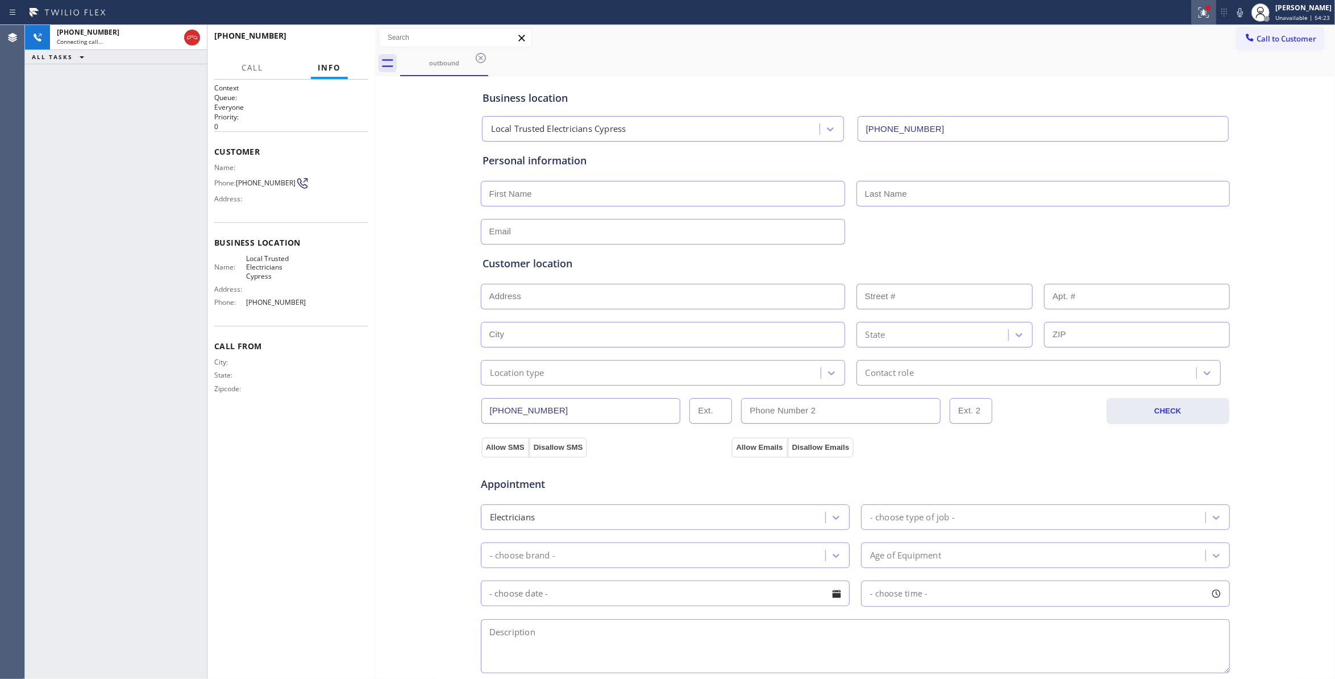
click at [1197, 15] on icon at bounding box center [1204, 13] width 14 height 14
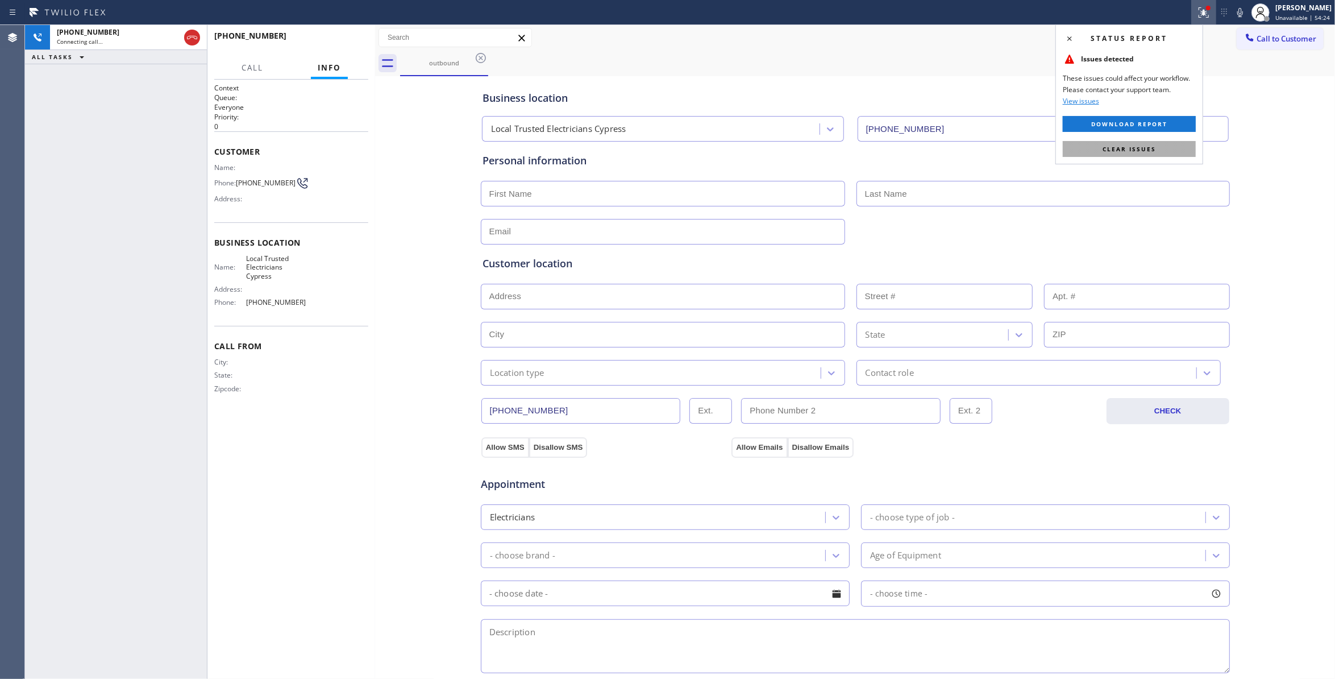
click at [1140, 147] on span "Clear issues" at bounding box center [1129, 149] width 53 height 8
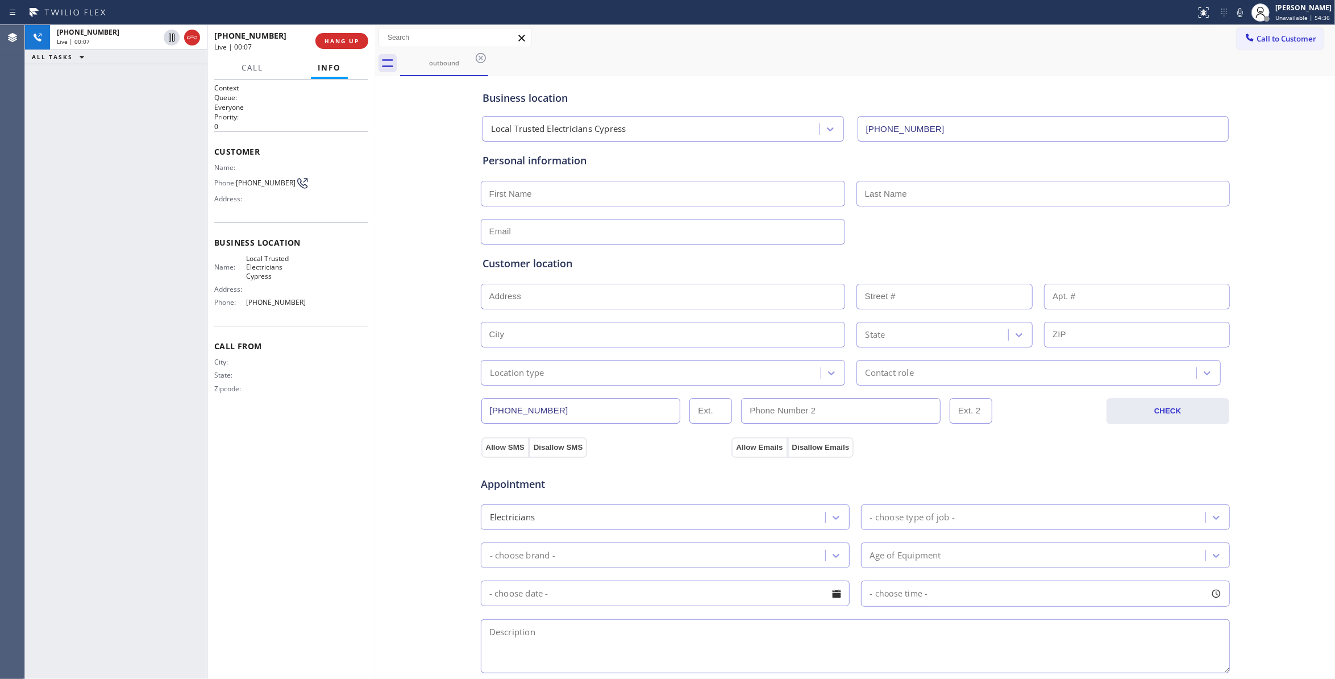
drag, startPoint x: 71, startPoint y: 186, endPoint x: 310, endPoint y: 69, distance: 265.9
click at [74, 180] on div "+18634732460 Live | 00:07 ALL TASKS ALL TASKS ACTIVE TASKS TASKS IN WRAP UP" at bounding box center [116, 352] width 182 height 654
click at [361, 36] on button "HANG UP" at bounding box center [341, 41] width 53 height 16
click at [360, 36] on button "HANG UP" at bounding box center [341, 41] width 53 height 16
click at [354, 37] on span "HANG UP" at bounding box center [342, 41] width 35 height 8
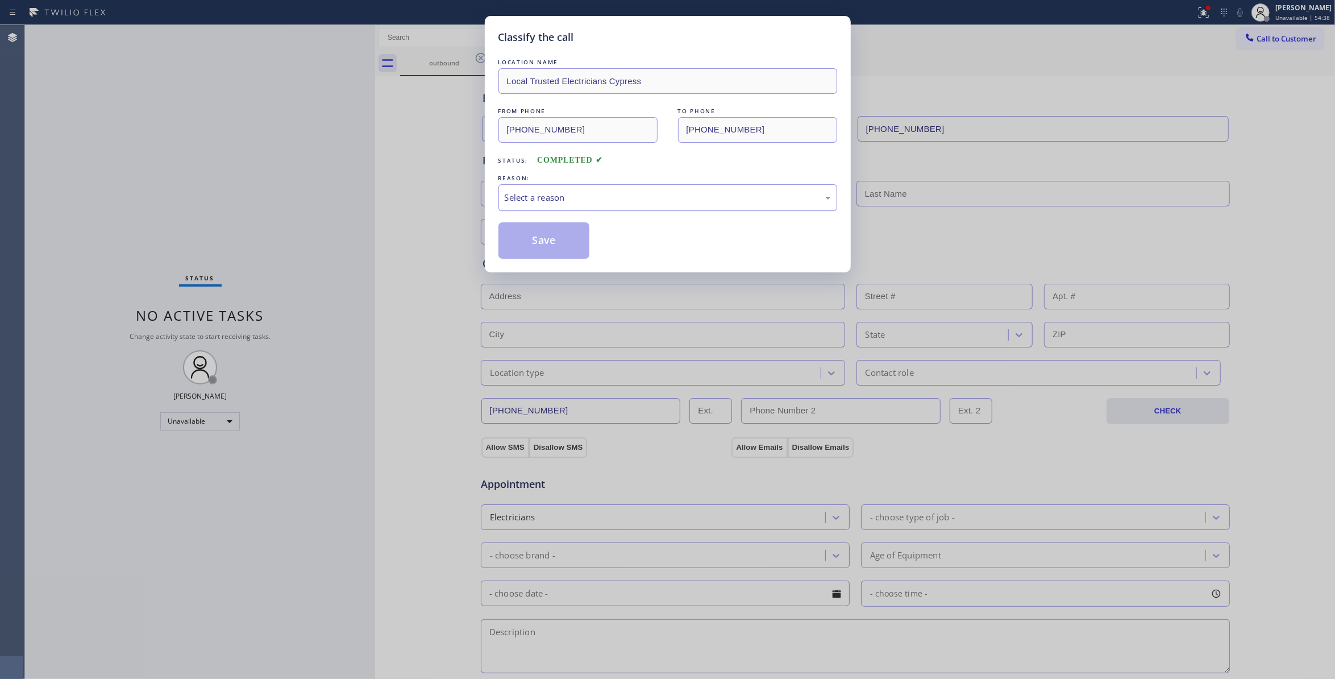
click at [570, 204] on div "Select a reason" at bounding box center [668, 197] width 326 height 13
click at [562, 233] on button "Save" at bounding box center [544, 240] width 92 height 36
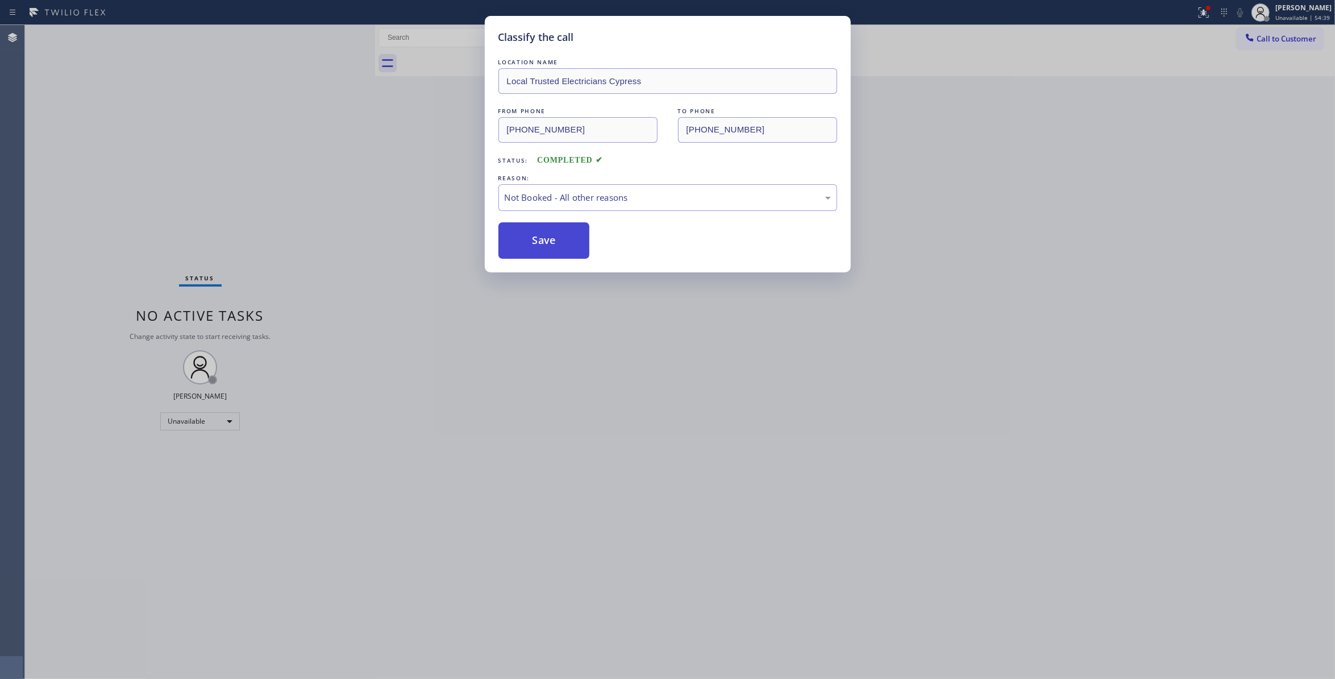
click at [562, 233] on button "Save" at bounding box center [544, 240] width 92 height 36
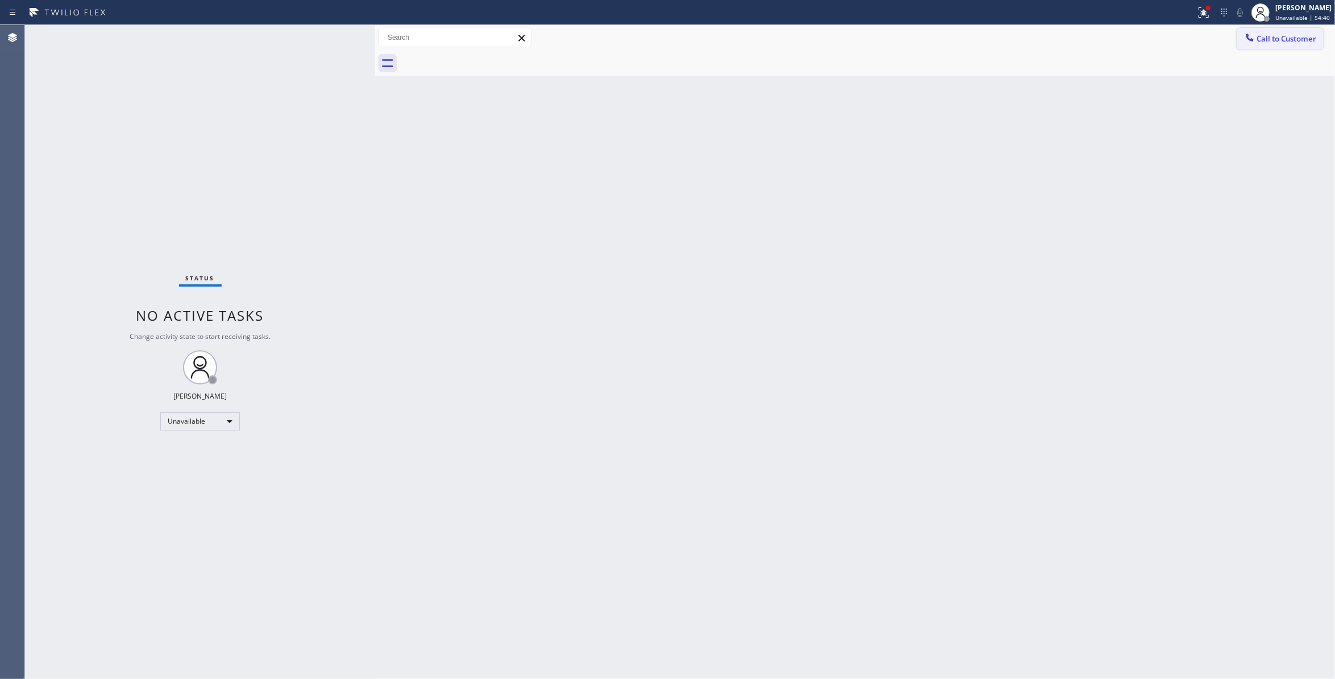
click at [1278, 35] on span "Call to Customer" at bounding box center [1287, 39] width 60 height 10
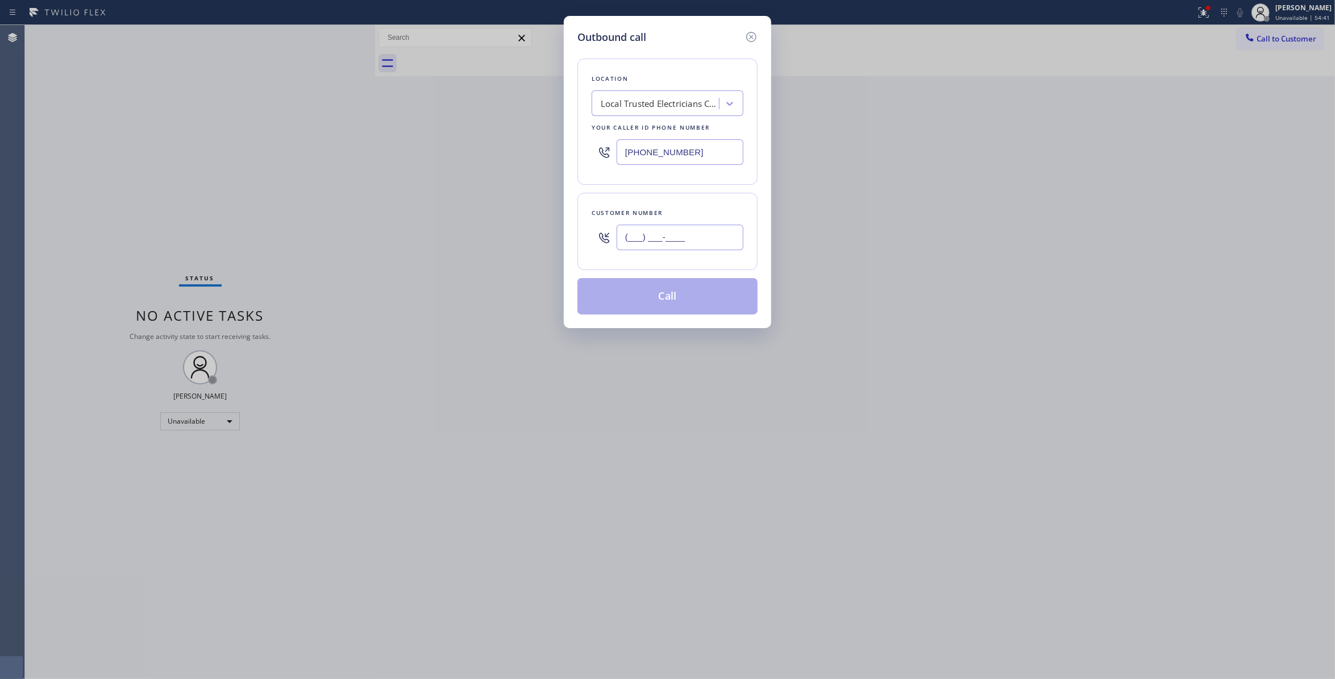
click at [682, 242] on input "(___) ___-____" at bounding box center [680, 238] width 127 height 26
paste input "863) 473-2460"
type input "[PHONE_NUMBER]"
click at [668, 298] on button "Call" at bounding box center [667, 296] width 180 height 36
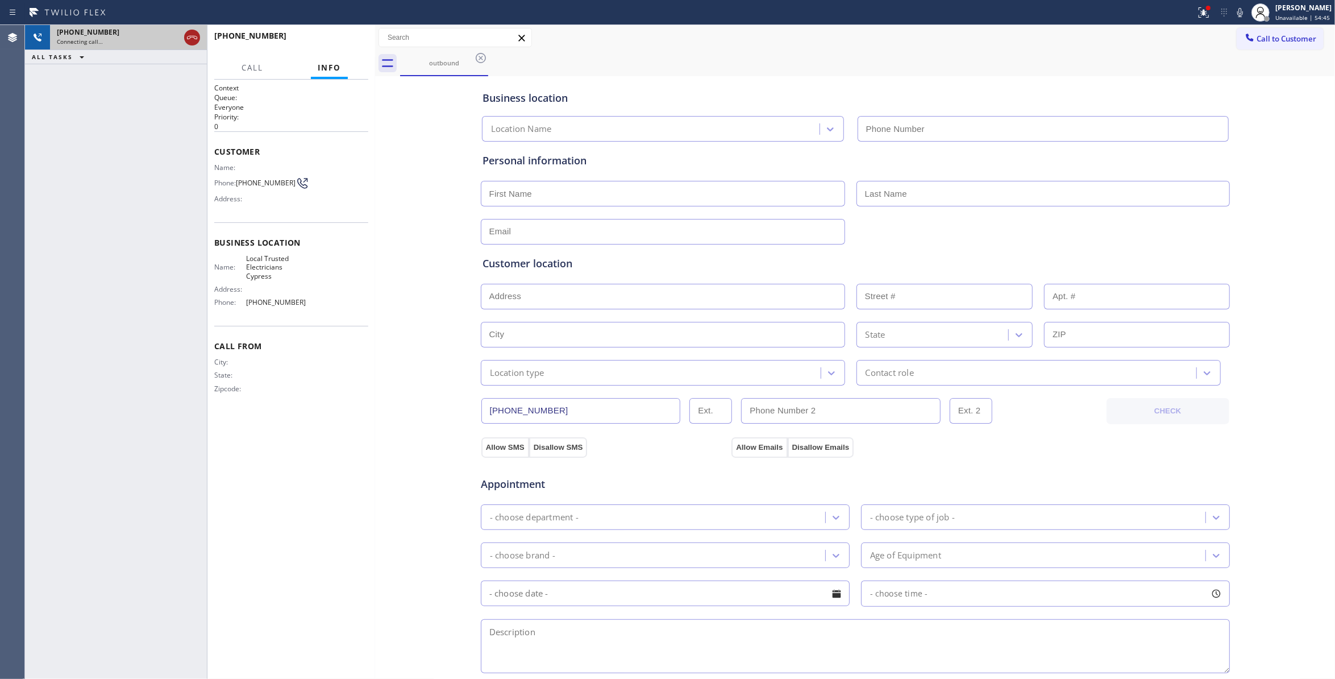
type input "[PHONE_NUMBER]"
click at [192, 41] on icon at bounding box center [192, 38] width 14 height 14
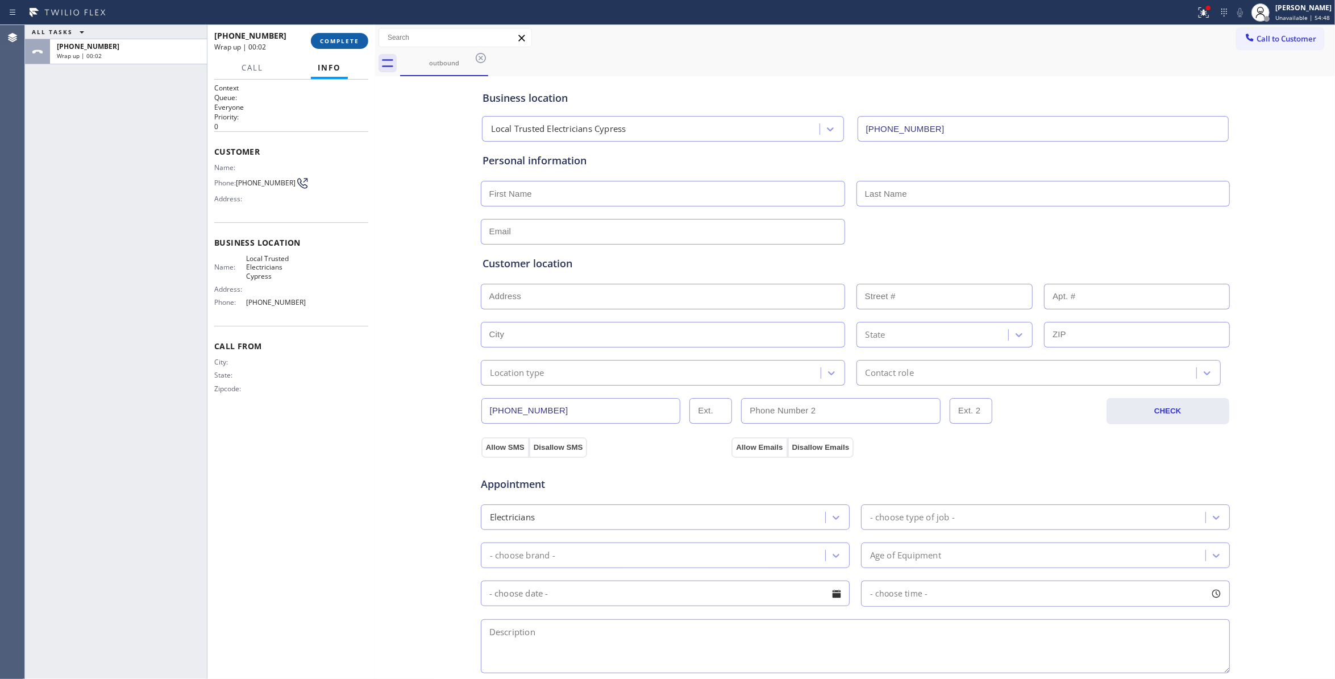
click at [331, 38] on span "COMPLETE" at bounding box center [339, 41] width 39 height 8
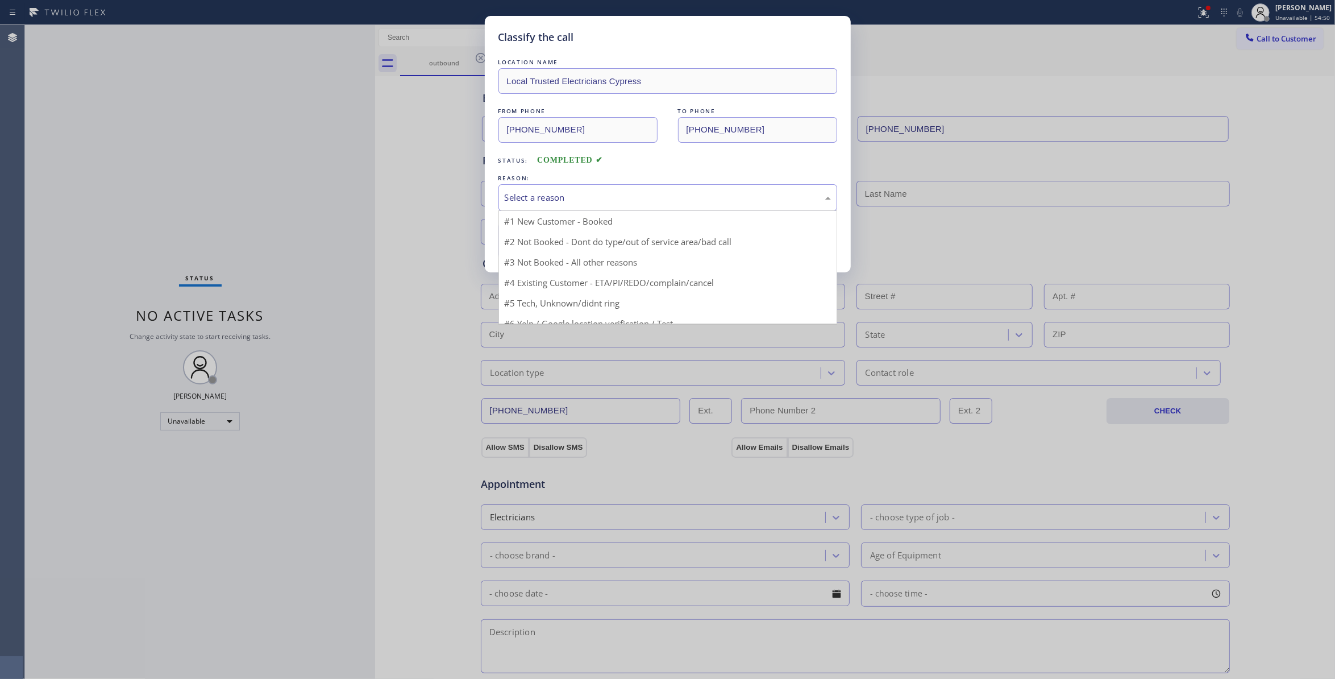
click at [527, 191] on div "Select a reason" at bounding box center [668, 197] width 326 height 13
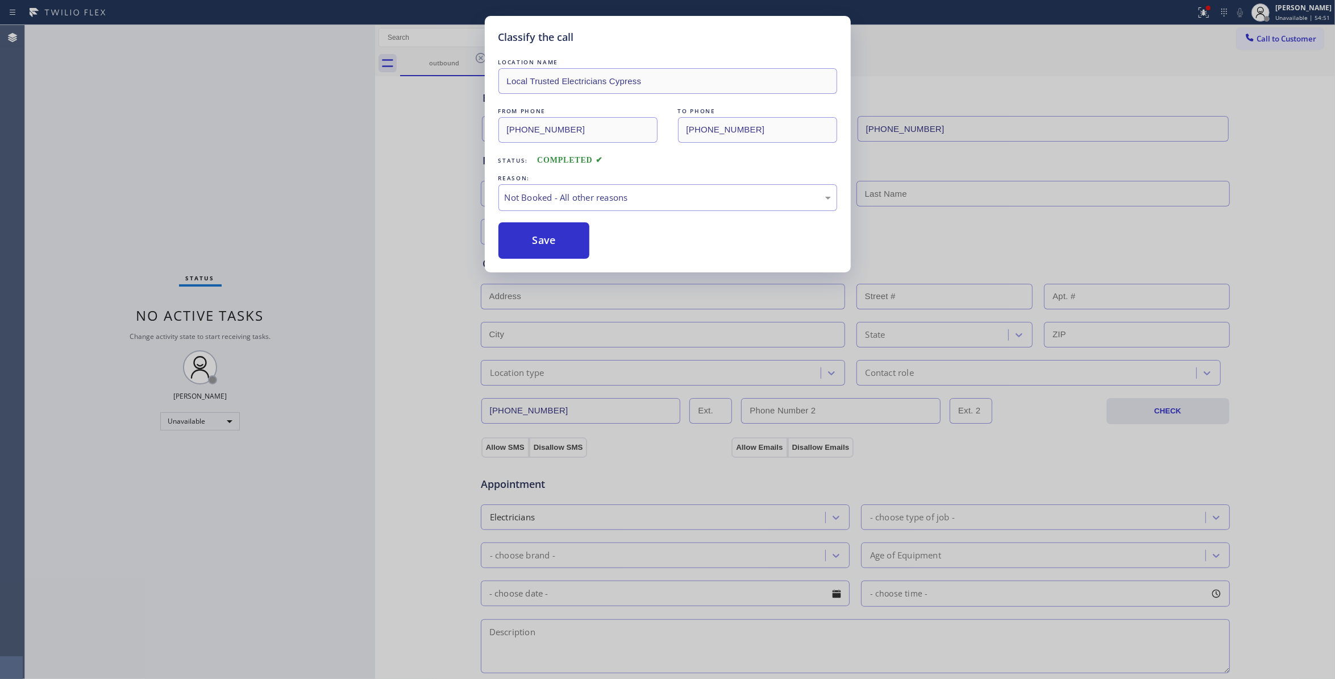
click at [523, 241] on button "Save" at bounding box center [544, 240] width 92 height 36
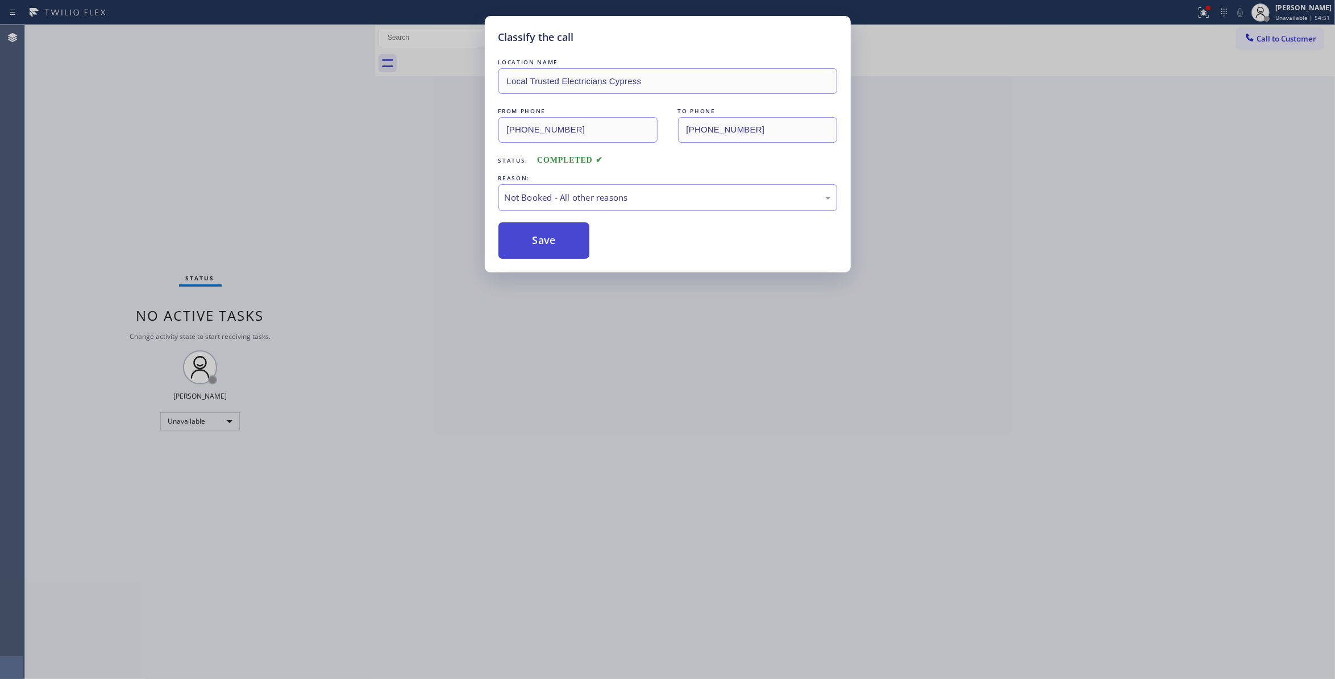
click at [524, 241] on button "Save" at bounding box center [544, 240] width 92 height 36
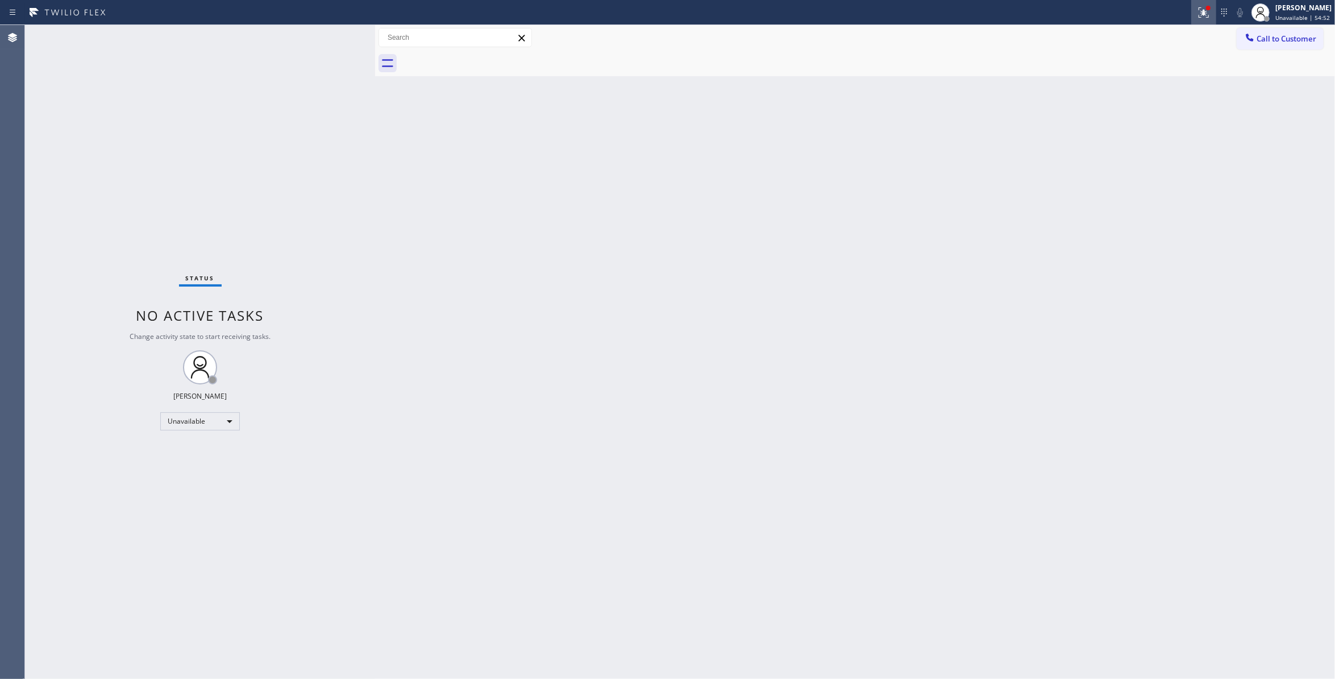
click at [1197, 14] on icon at bounding box center [1204, 13] width 14 height 14
click at [1175, 146] on button "Clear issues" at bounding box center [1129, 149] width 133 height 16
click at [53, 398] on div "Status No active tasks Change activity state to start receiving tasks. [PERSON_…" at bounding box center [200, 352] width 350 height 654
click at [908, 462] on div "Back to Dashboard Change Sender ID Customers Technicians Select a contact Outbo…" at bounding box center [855, 352] width 960 height 654
click at [168, 180] on div "Status No active tasks Change activity state to start receiving tasks. [PERSON_…" at bounding box center [200, 352] width 350 height 654
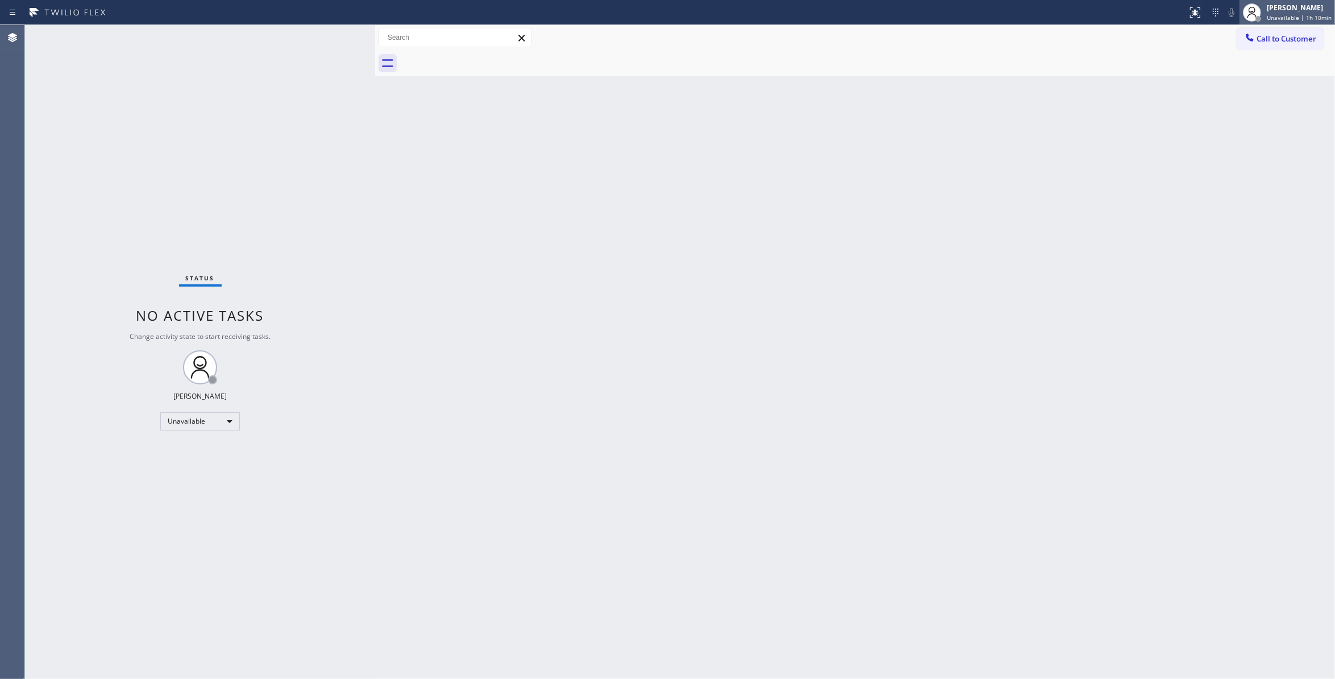
click at [1286, 19] on span "Unavailable | 1h 10min" at bounding box center [1299, 18] width 65 height 8
click at [1261, 112] on button "Log out" at bounding box center [1278, 110] width 114 height 25
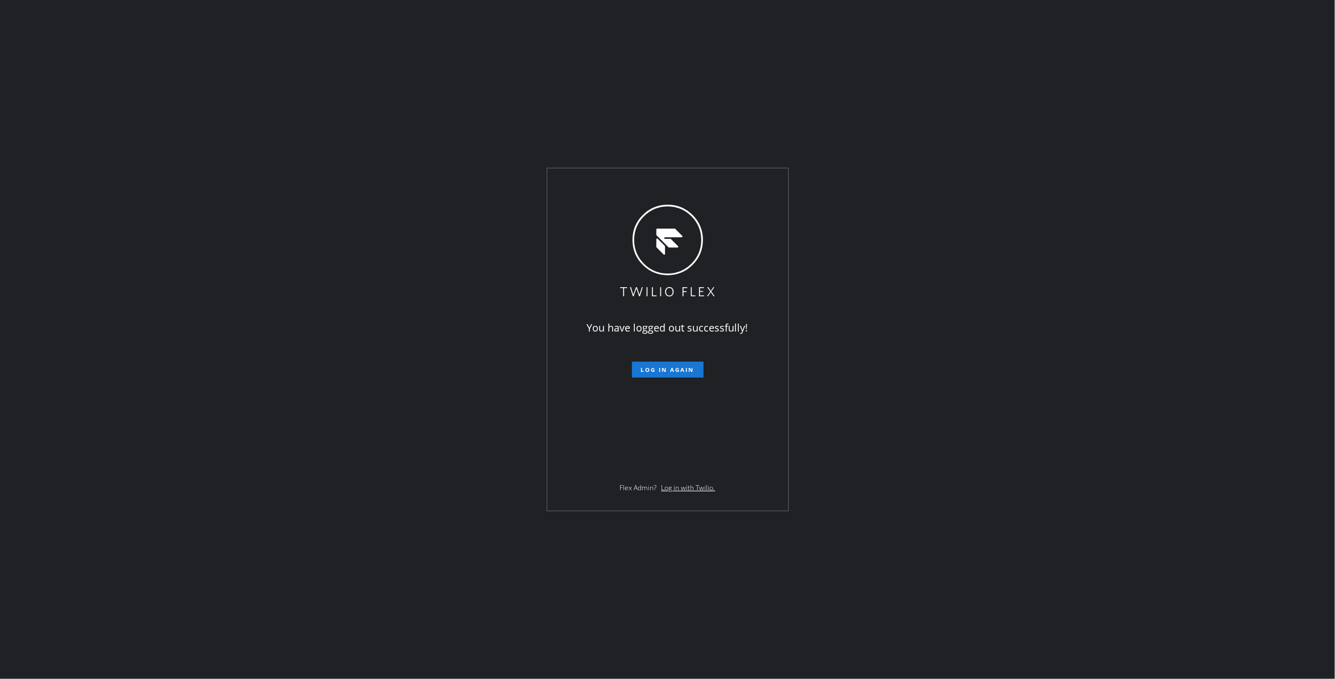
click at [215, 568] on div "You have logged out successfully! Log in again Flex Admin? Log in with Twilio." at bounding box center [667, 339] width 1335 height 679
